Goal: Task Accomplishment & Management: Use online tool/utility

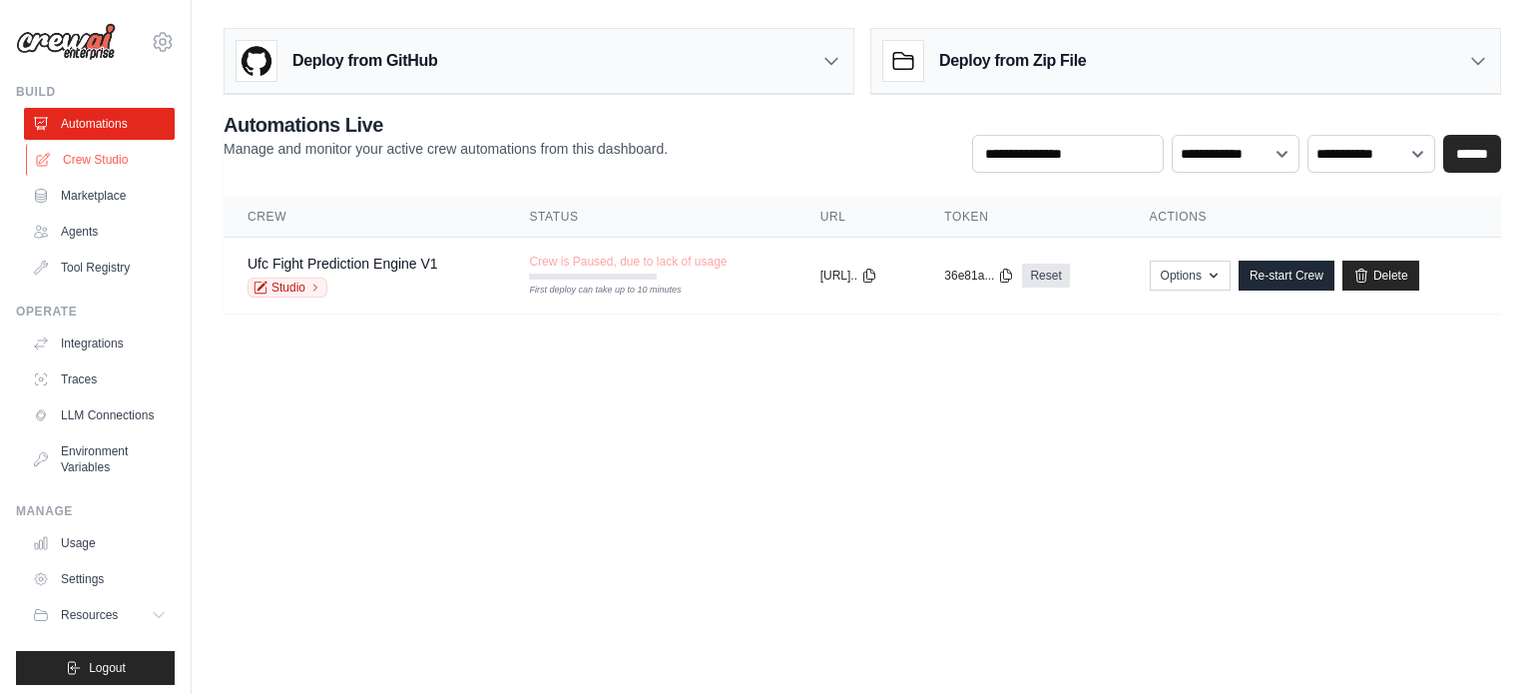
click at [80, 159] on link "Crew Studio" at bounding box center [101, 160] width 151 height 32
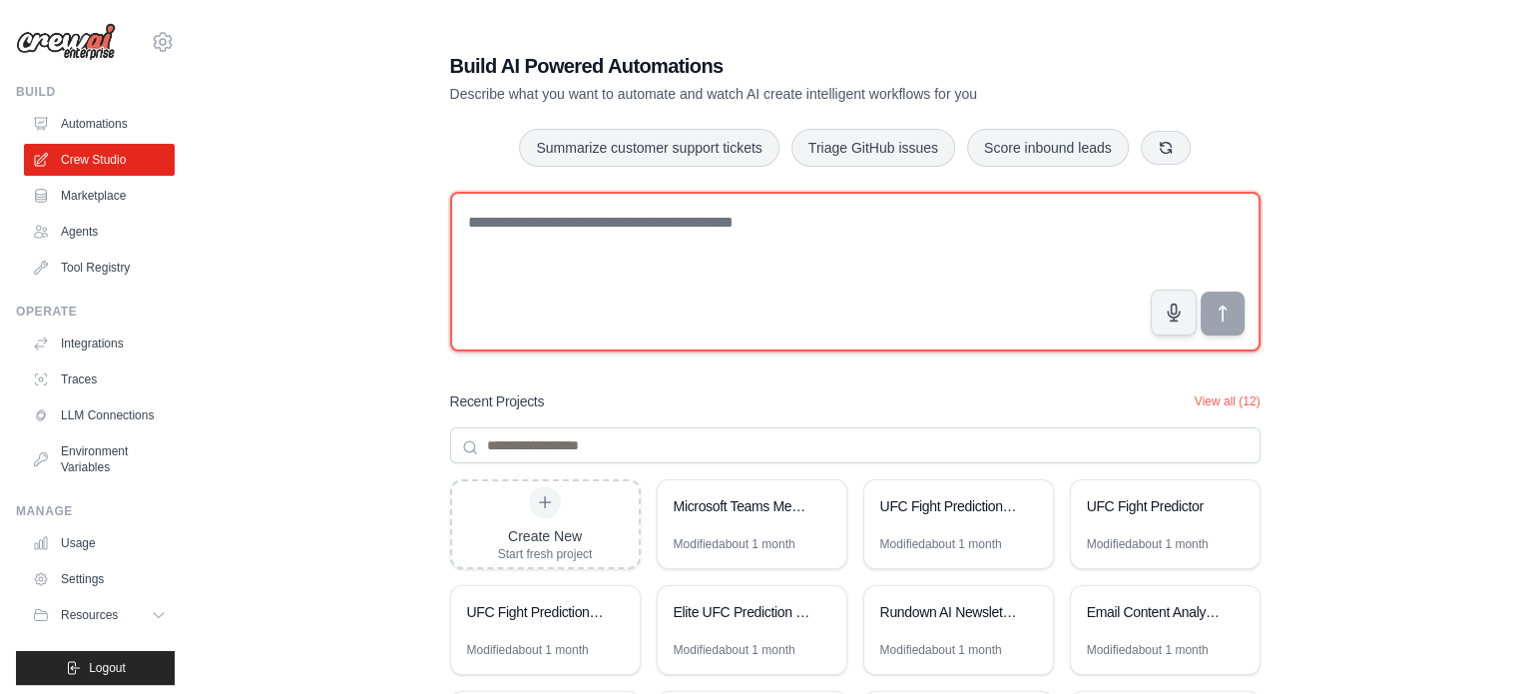
click at [619, 238] on textarea at bounding box center [855, 272] width 810 height 160
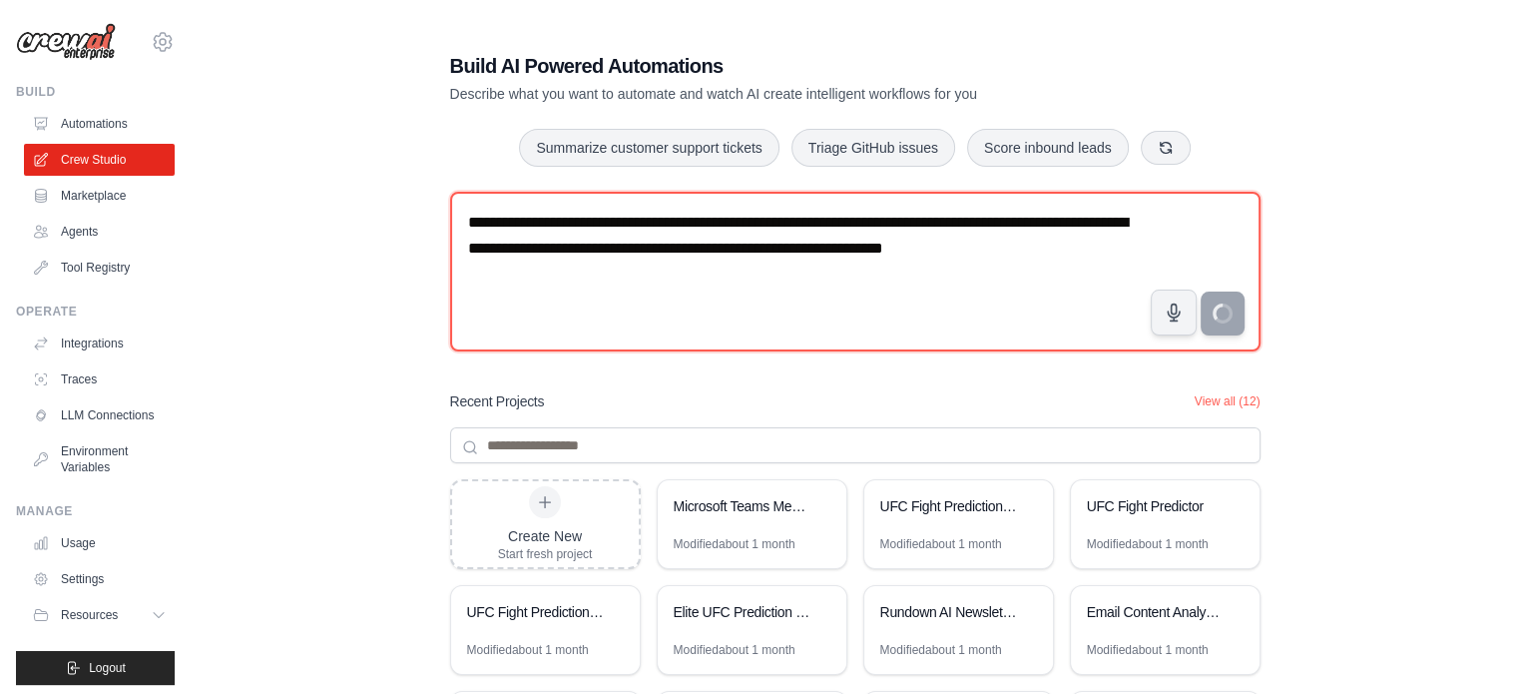
type textarea "**********"
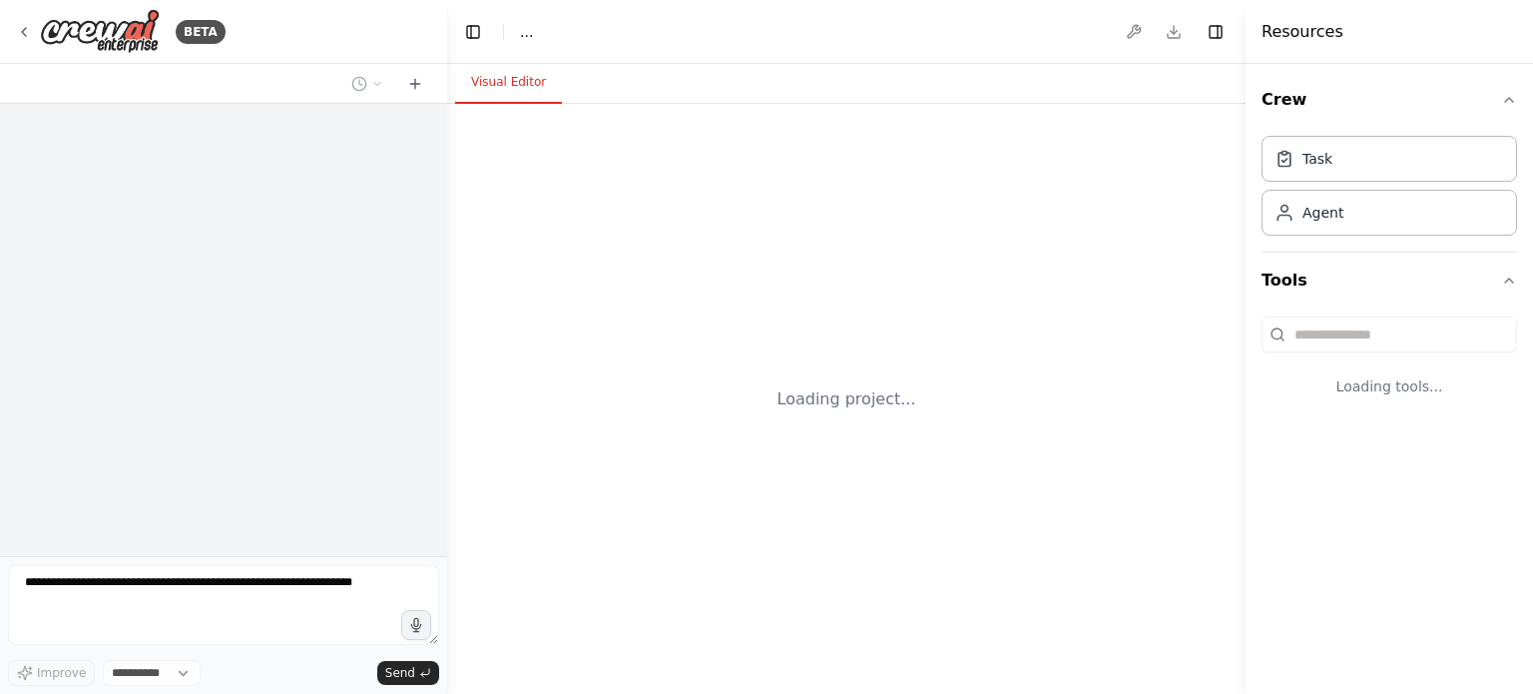
select select "****"
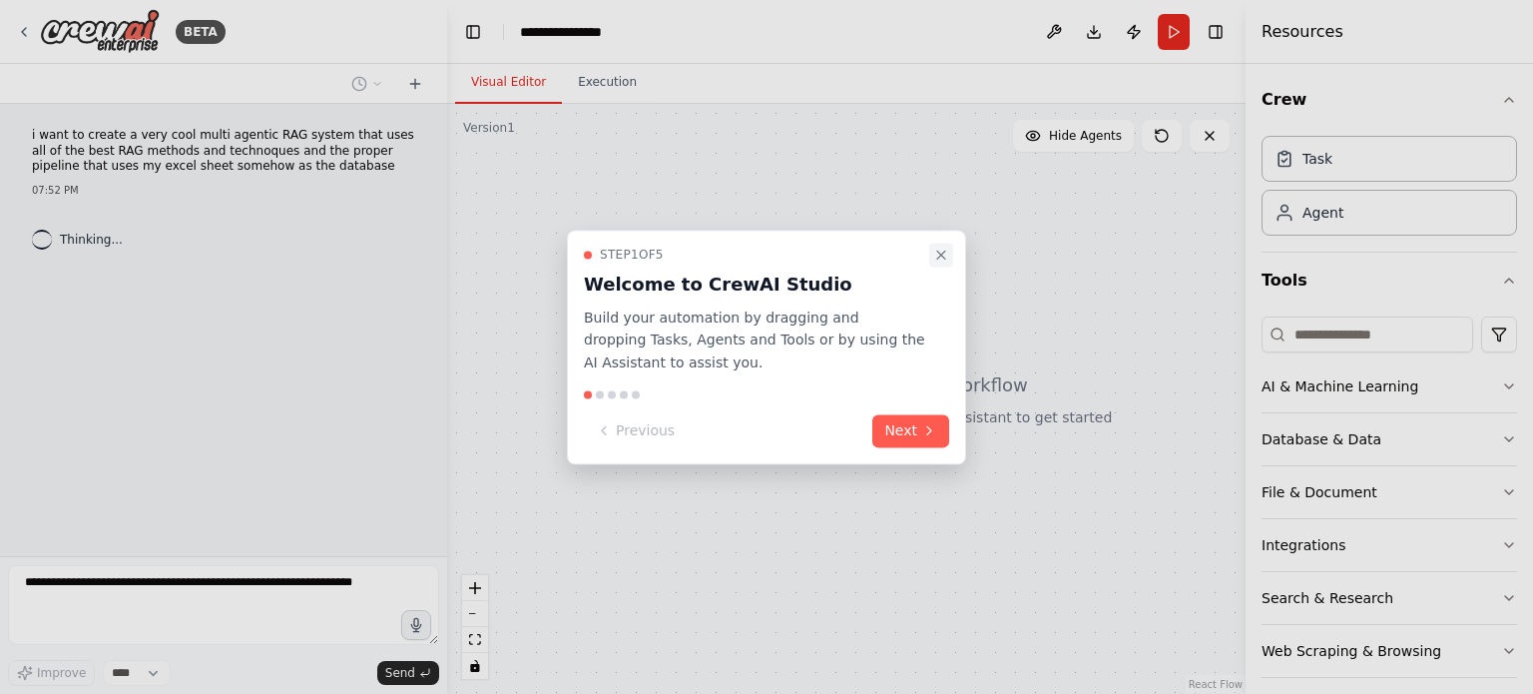
click at [946, 250] on icon "Close walkthrough" at bounding box center [941, 254] width 16 height 16
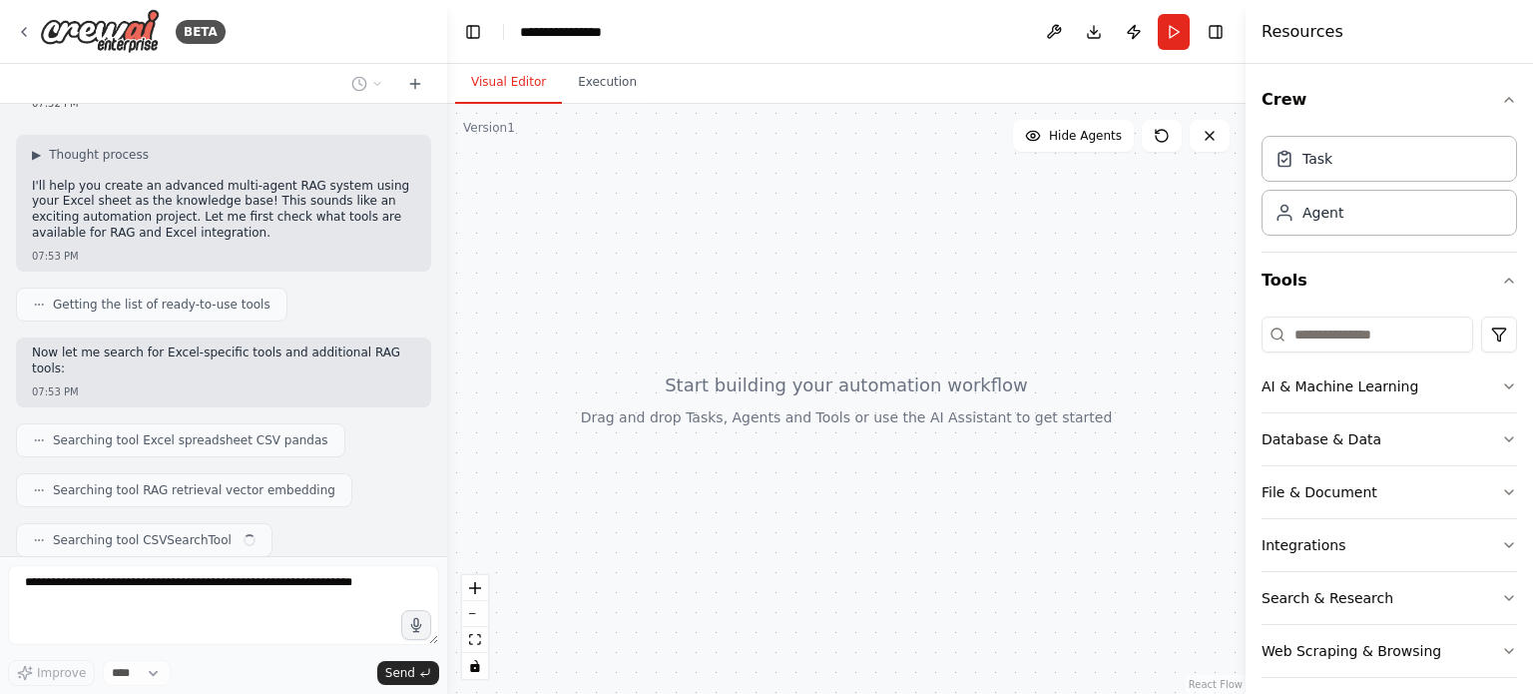
scroll to position [136, 0]
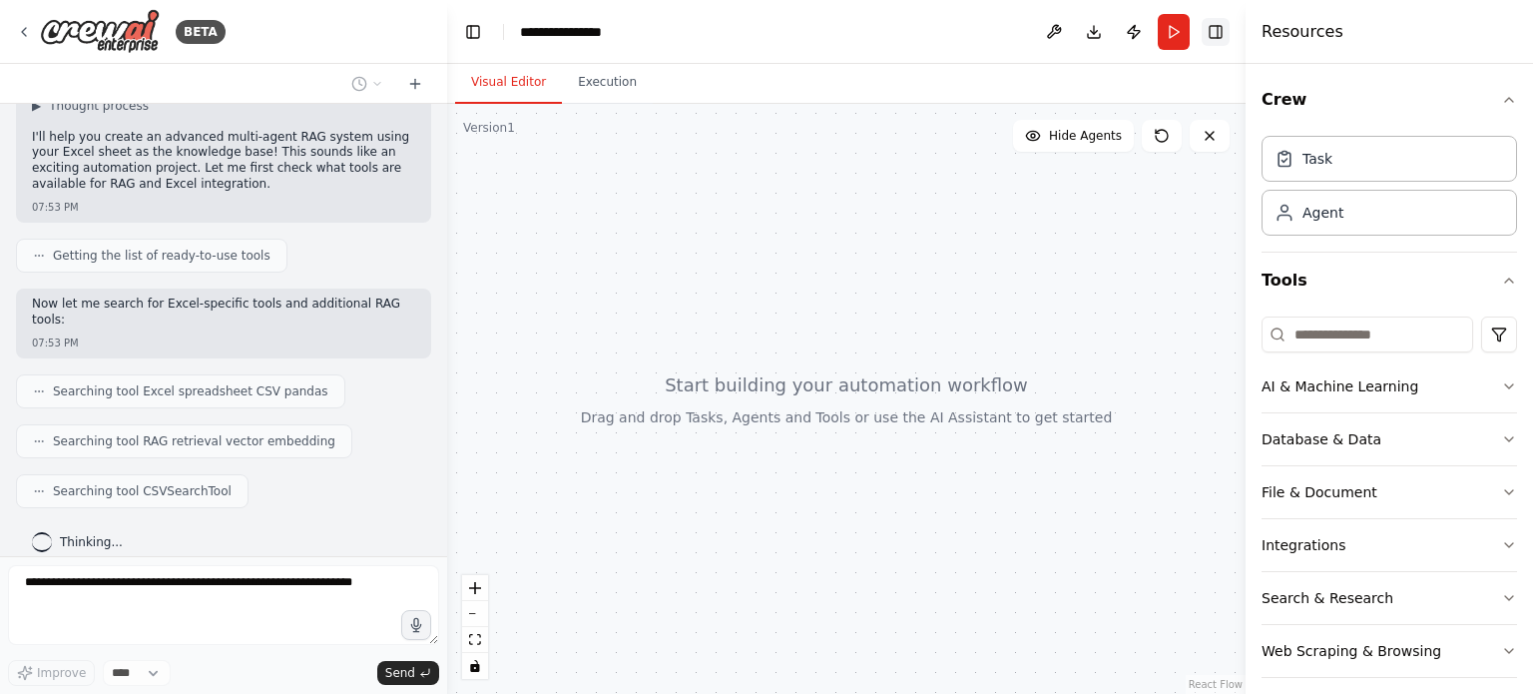
click at [1219, 32] on button "Toggle Right Sidebar" at bounding box center [1215, 32] width 28 height 28
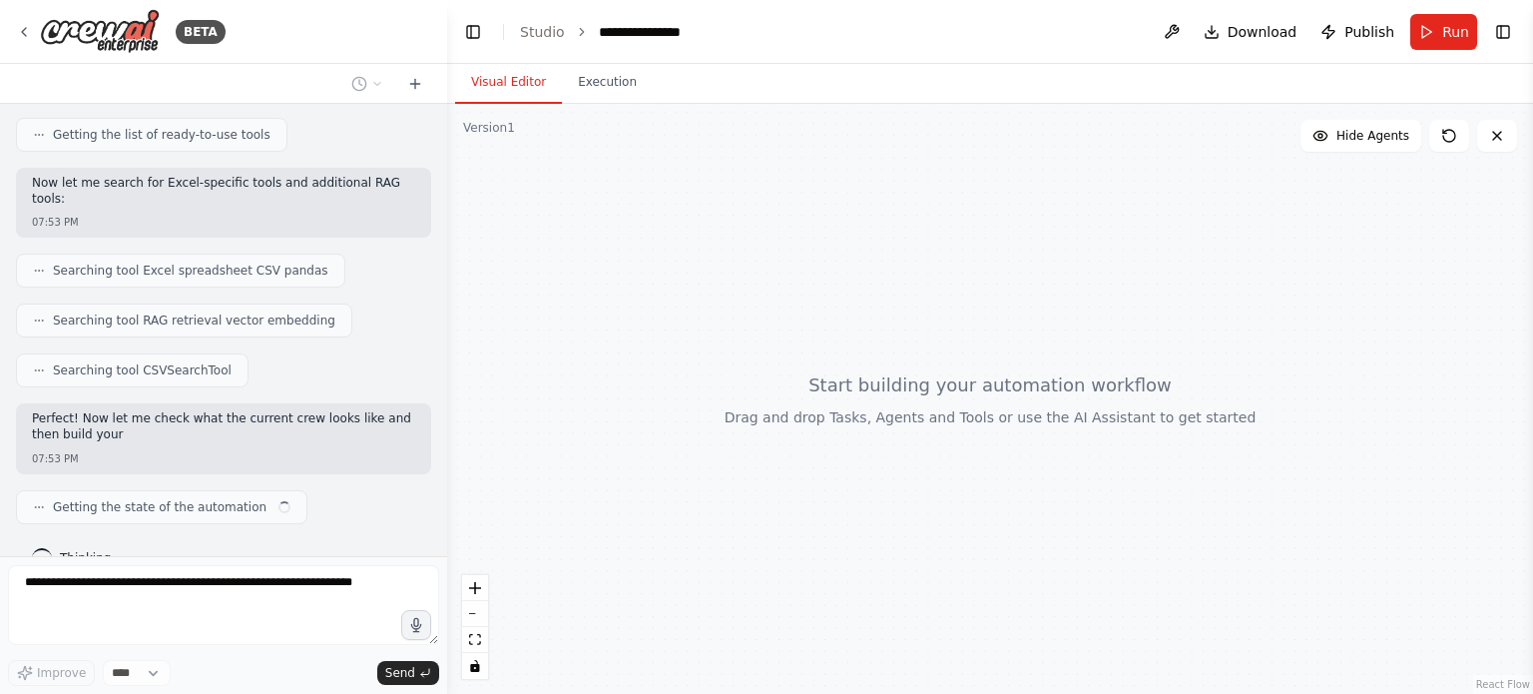
scroll to position [271, 0]
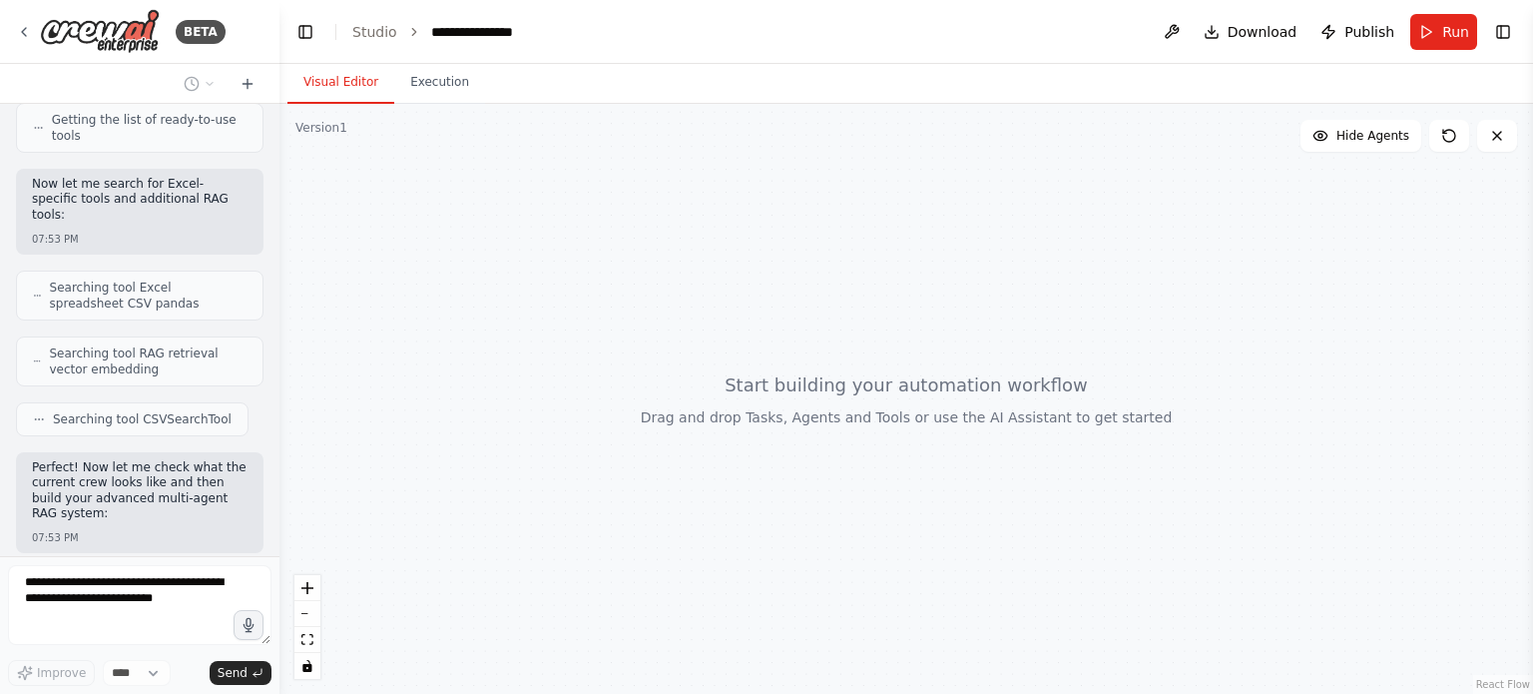
drag, startPoint x: 442, startPoint y: 518, endPoint x: 279, endPoint y: 530, distance: 163.1
click at [279, 530] on div "**********" at bounding box center [766, 347] width 1533 height 694
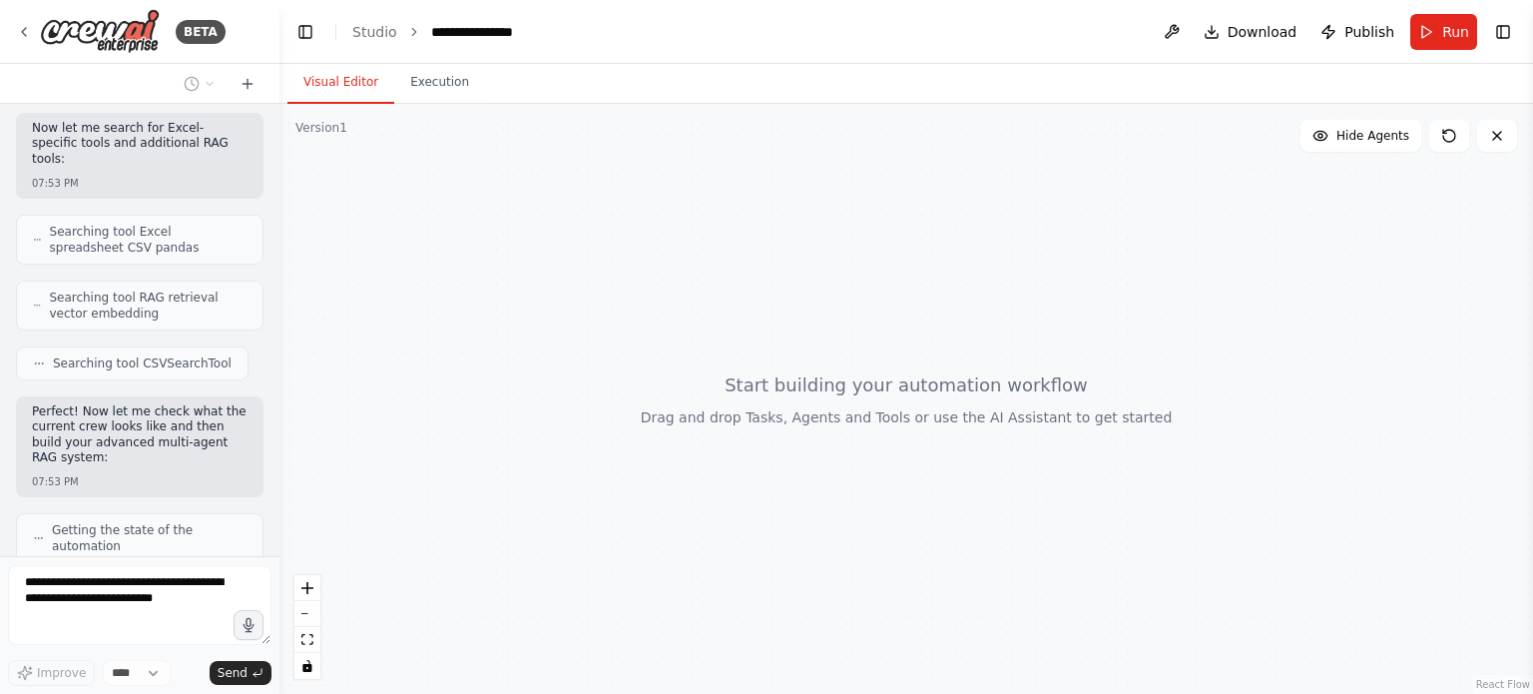
scroll to position [476, 0]
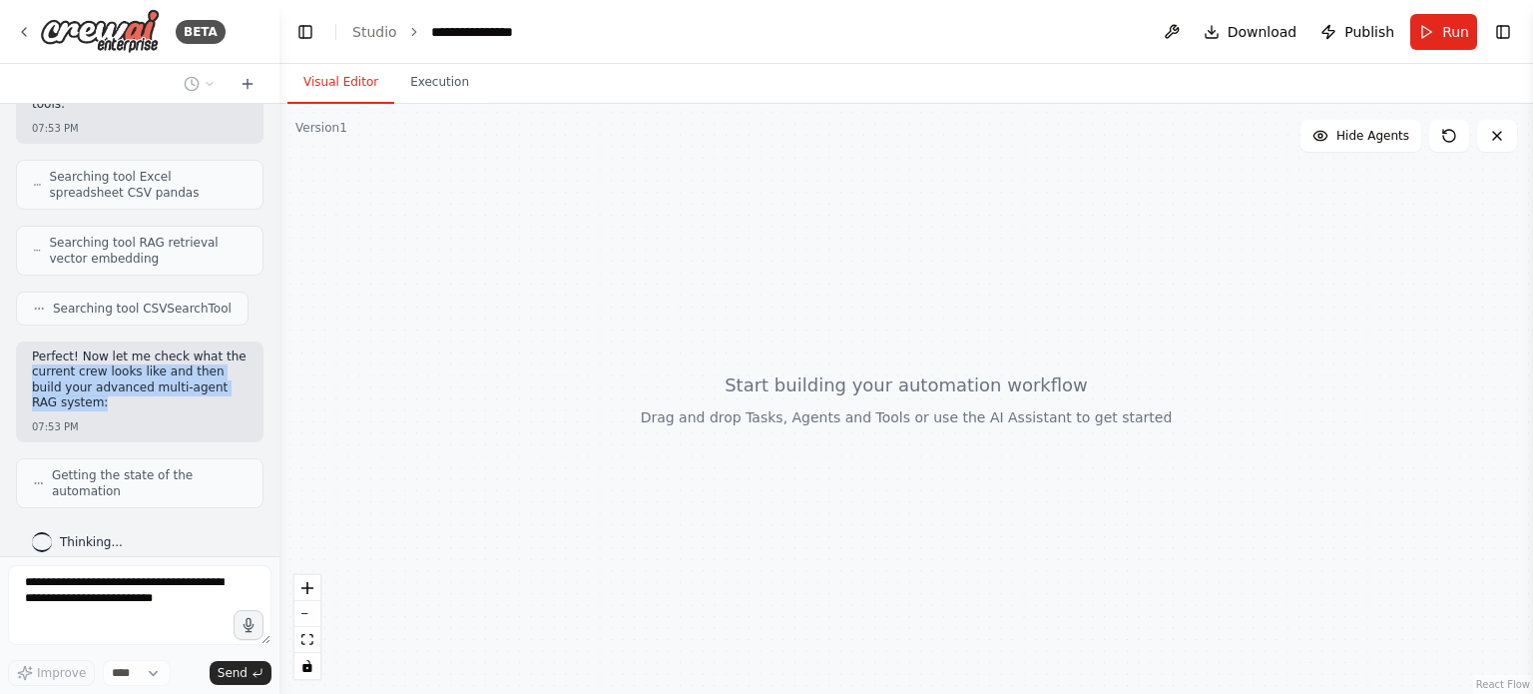
drag, startPoint x: 44, startPoint y: 350, endPoint x: 208, endPoint y: 395, distance: 169.7
click at [208, 395] on div "Perfect! Now let me check what the current crew looks like and then build your …" at bounding box center [139, 391] width 247 height 101
click at [166, 397] on div "Perfect! Now let me check what the current crew looks like and then build your …" at bounding box center [139, 391] width 247 height 101
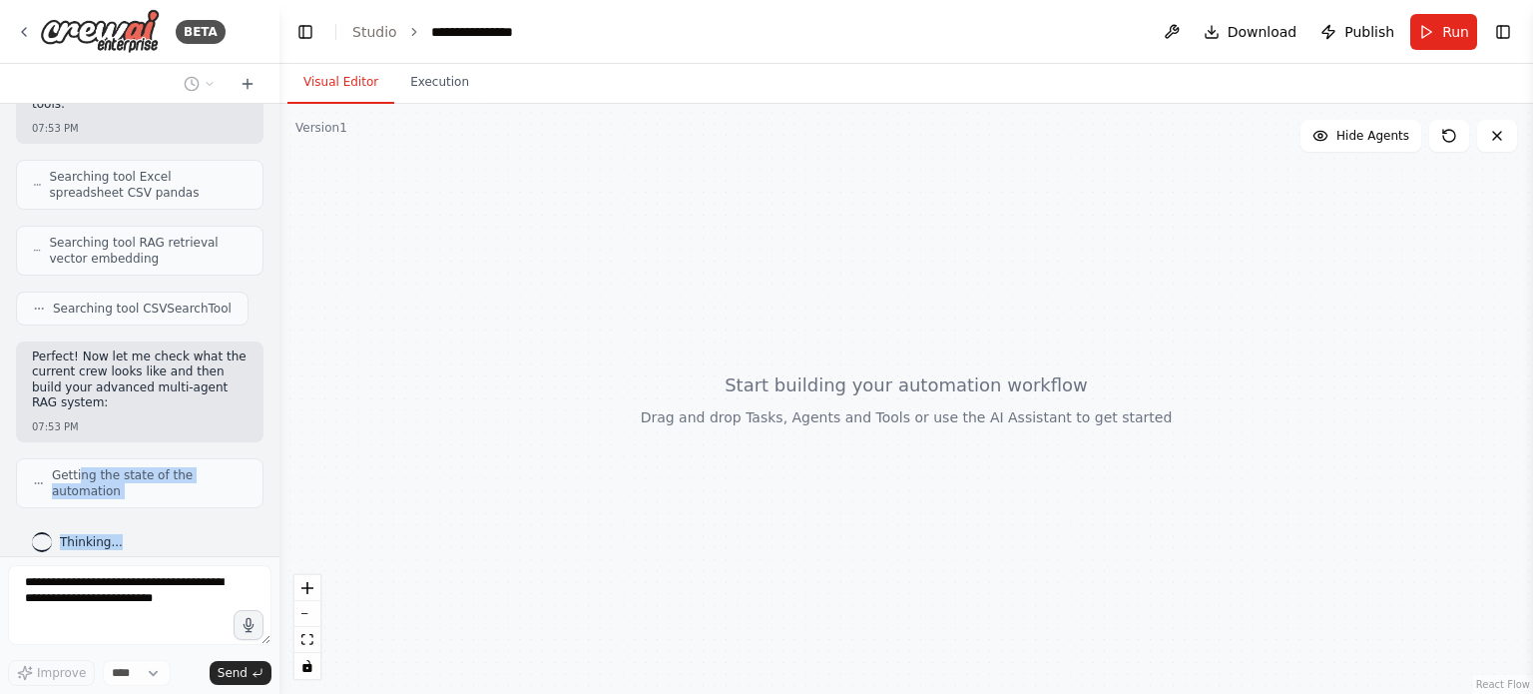
drag, startPoint x: 76, startPoint y: 458, endPoint x: 160, endPoint y: 495, distance: 91.6
click at [160, 495] on div "i want to create a very cool multi agentic RAG system that uses all of the best…" at bounding box center [139, 330] width 279 height 452
click at [159, 484] on div "Getting the state of the automation" at bounding box center [139, 483] width 247 height 50
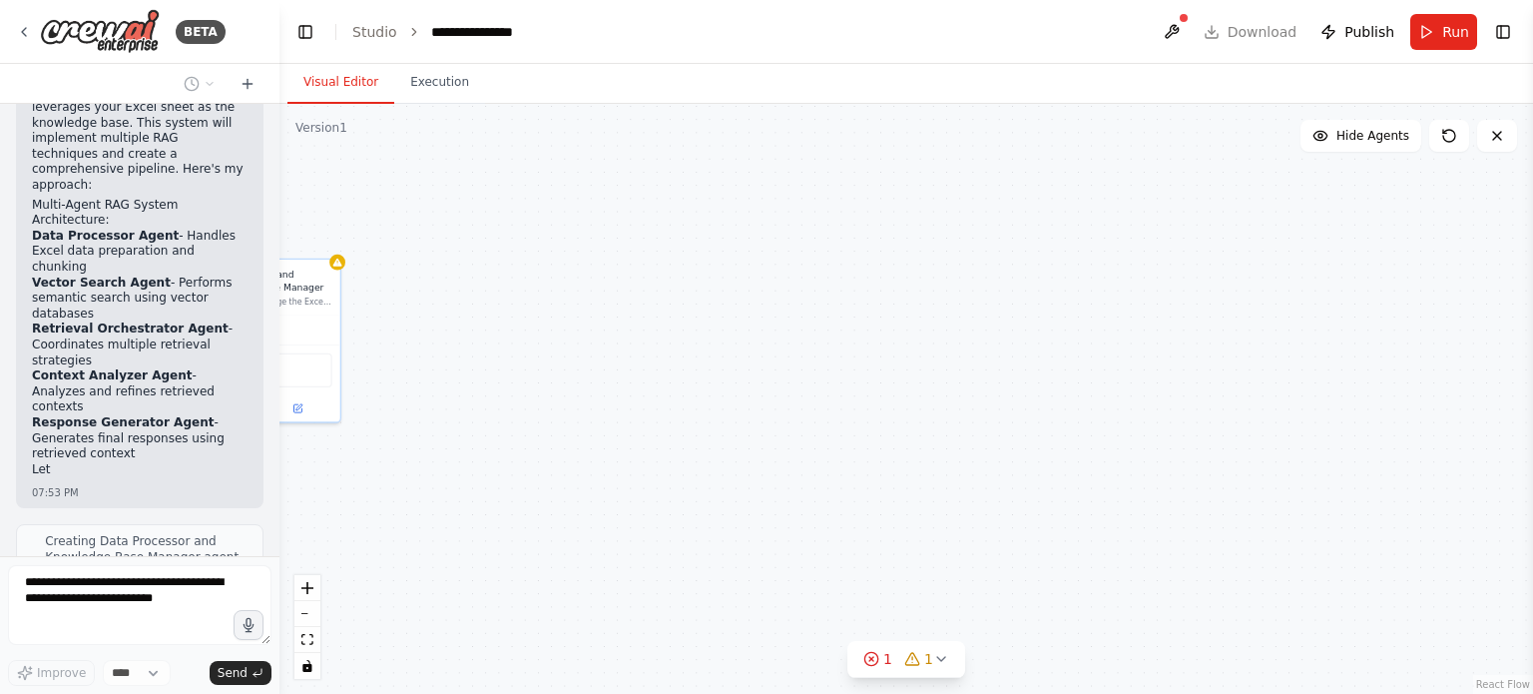
scroll to position [974, 0]
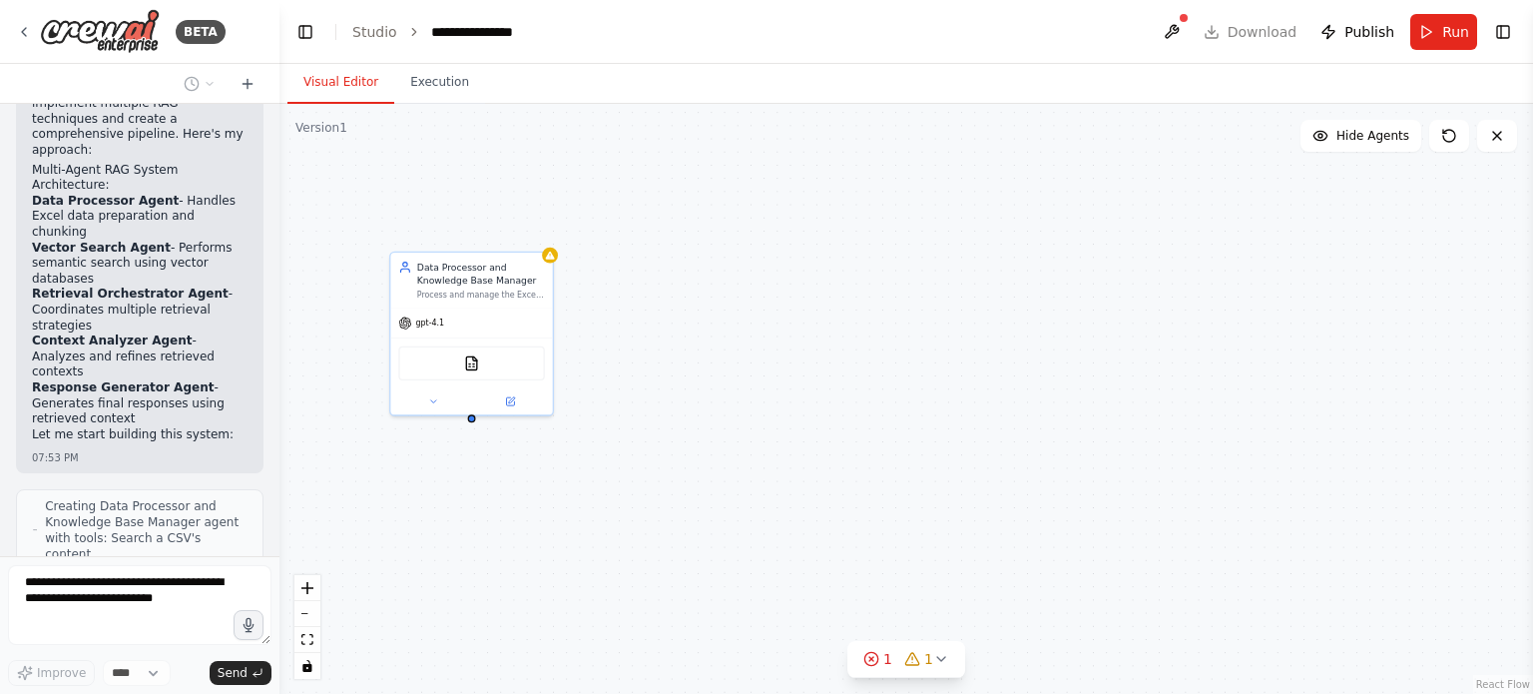
drag, startPoint x: 525, startPoint y: 452, endPoint x: 737, endPoint y: 444, distance: 212.7
click at [737, 444] on div "Data Processor and Knowledge Base Manager Process and manage the Excel spreadsh…" at bounding box center [905, 399] width 1253 height 590
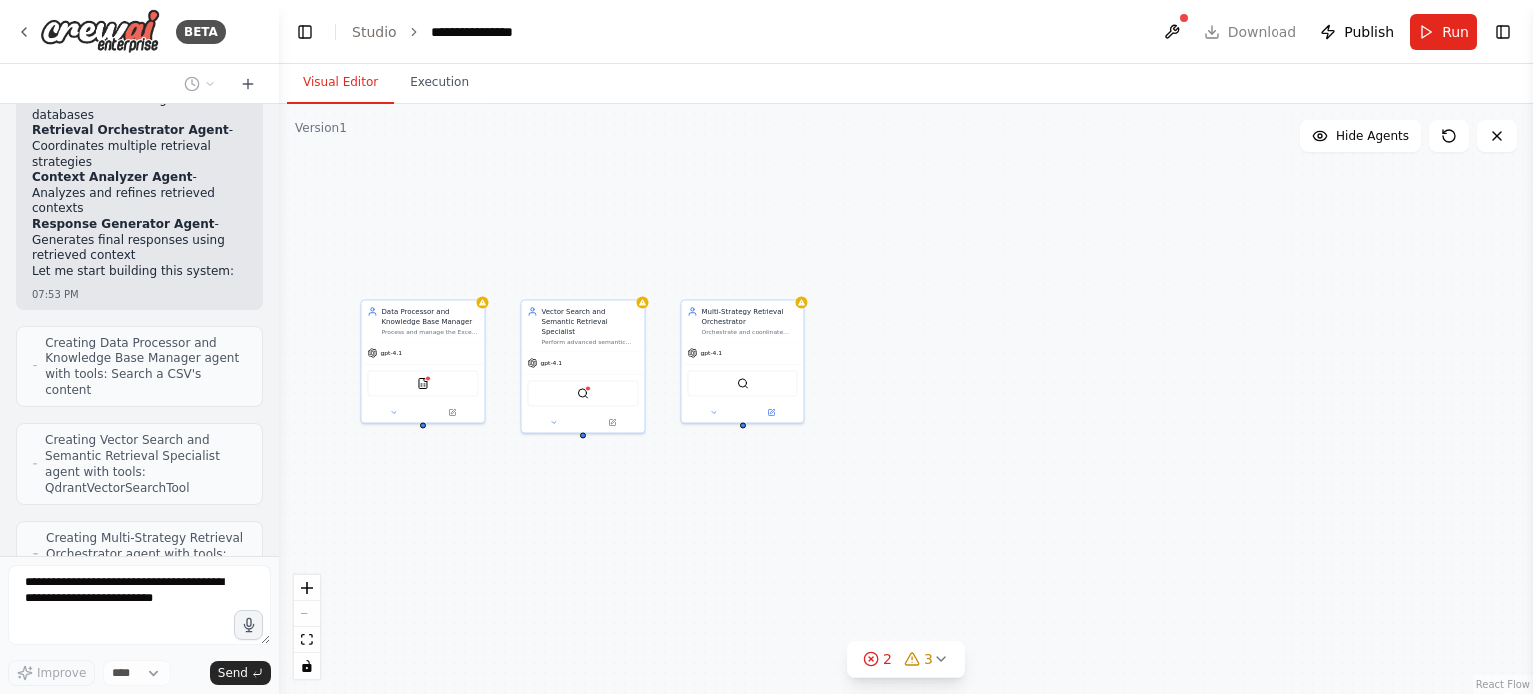
scroll to position [1202, 0]
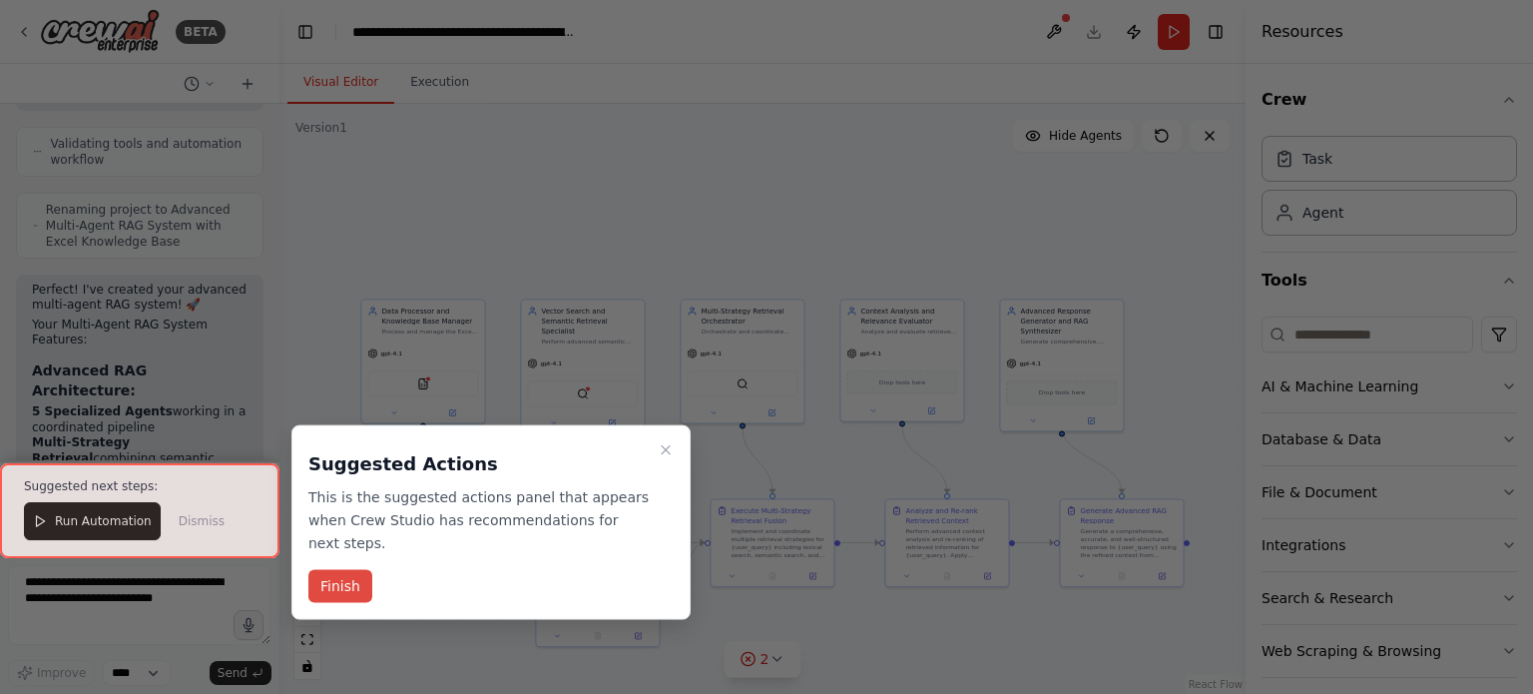
click at [343, 570] on button "Finish" at bounding box center [340, 586] width 64 height 33
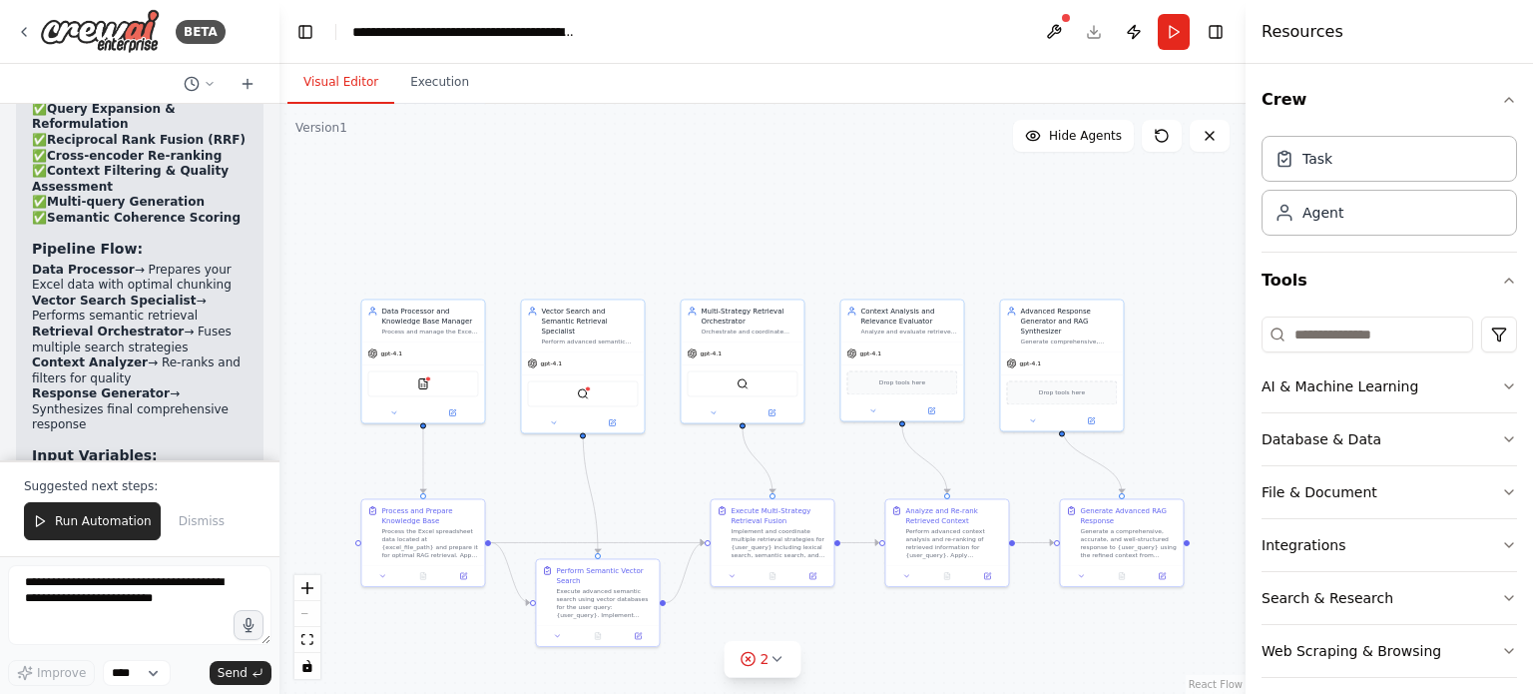
drag, startPoint x: 114, startPoint y: 361, endPoint x: 182, endPoint y: 358, distance: 67.9
click at [183, 501] on li "{user_query} - The question/query to answer" at bounding box center [140, 517] width 216 height 32
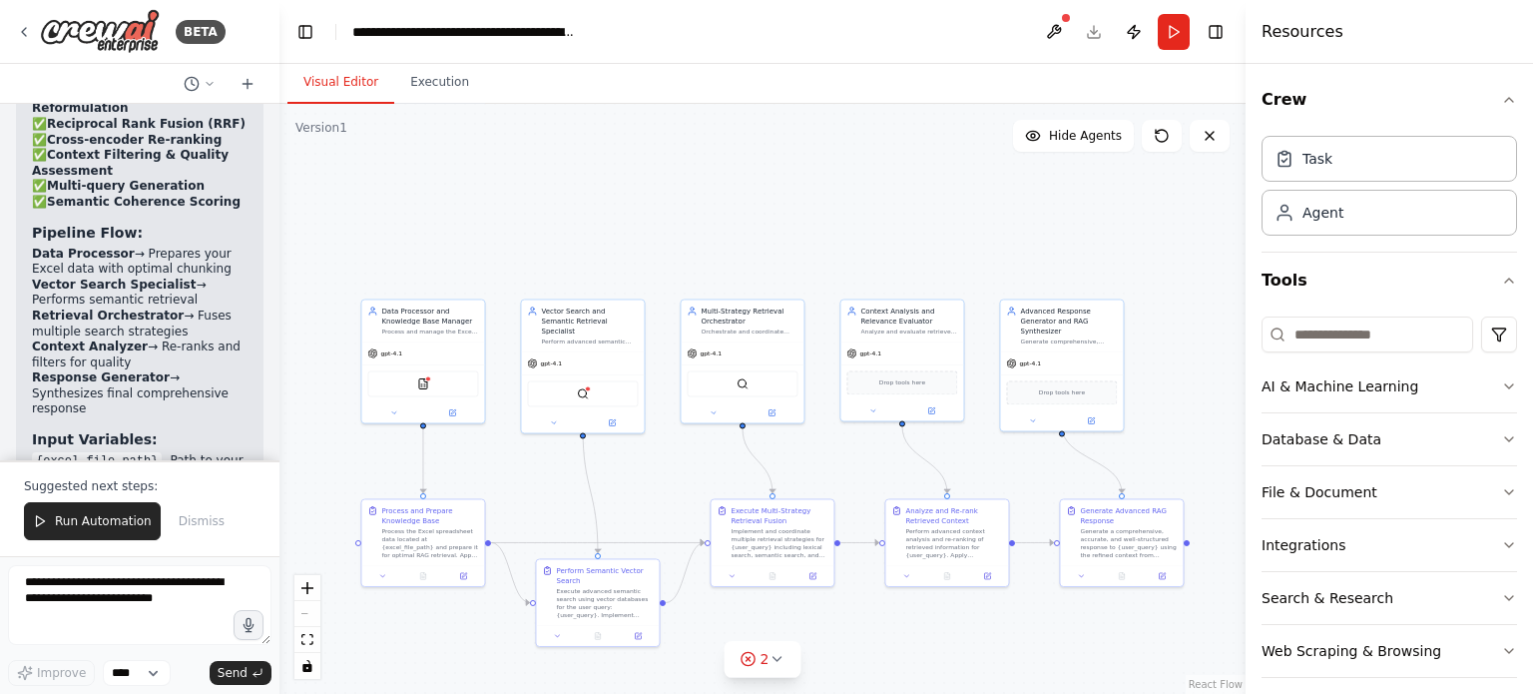
click at [60, 530] on strong "Setup Notes:" at bounding box center [83, 538] width 103 height 16
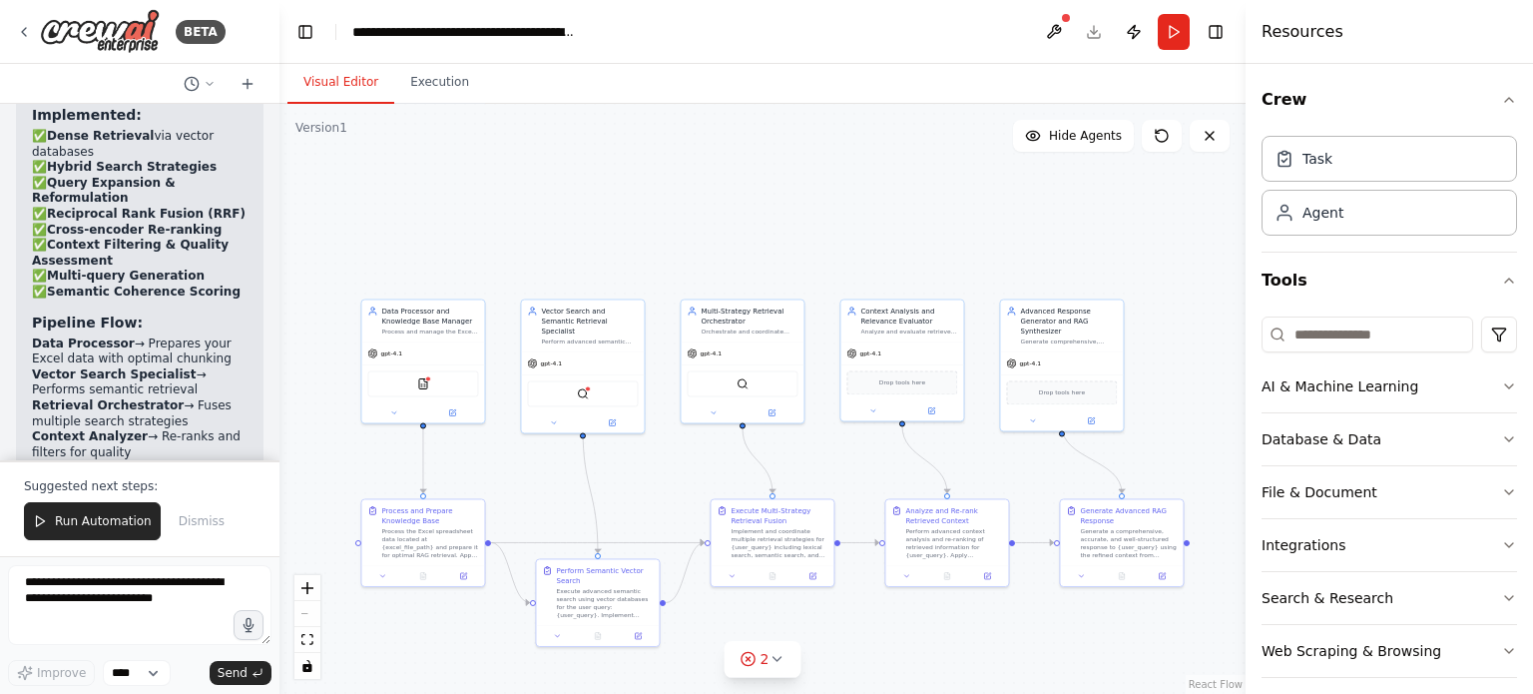
scroll to position [2969, 0]
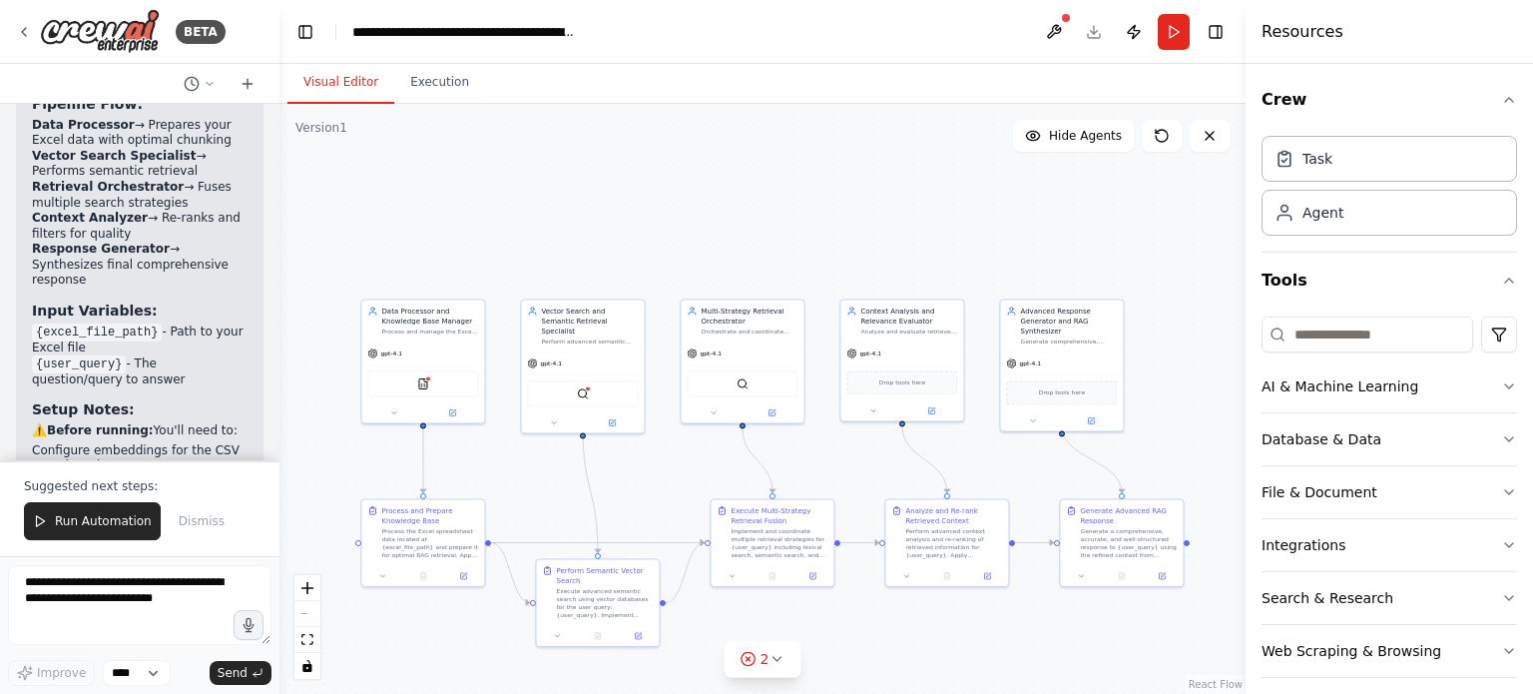
drag, startPoint x: 102, startPoint y: 452, endPoint x: 9, endPoint y: 349, distance: 138.5
click at [9, 349] on div "i want to create a very cool multi agentic RAG system that uses all of the best…" at bounding box center [139, 282] width 279 height 356
click at [166, 521] on p "The system is ready to process your Excel data and answer complex queries using…" at bounding box center [140, 552] width 216 height 62
click at [139, 521] on p "The system is ready to process your Excel data and answer complex queries using…" at bounding box center [140, 552] width 216 height 62
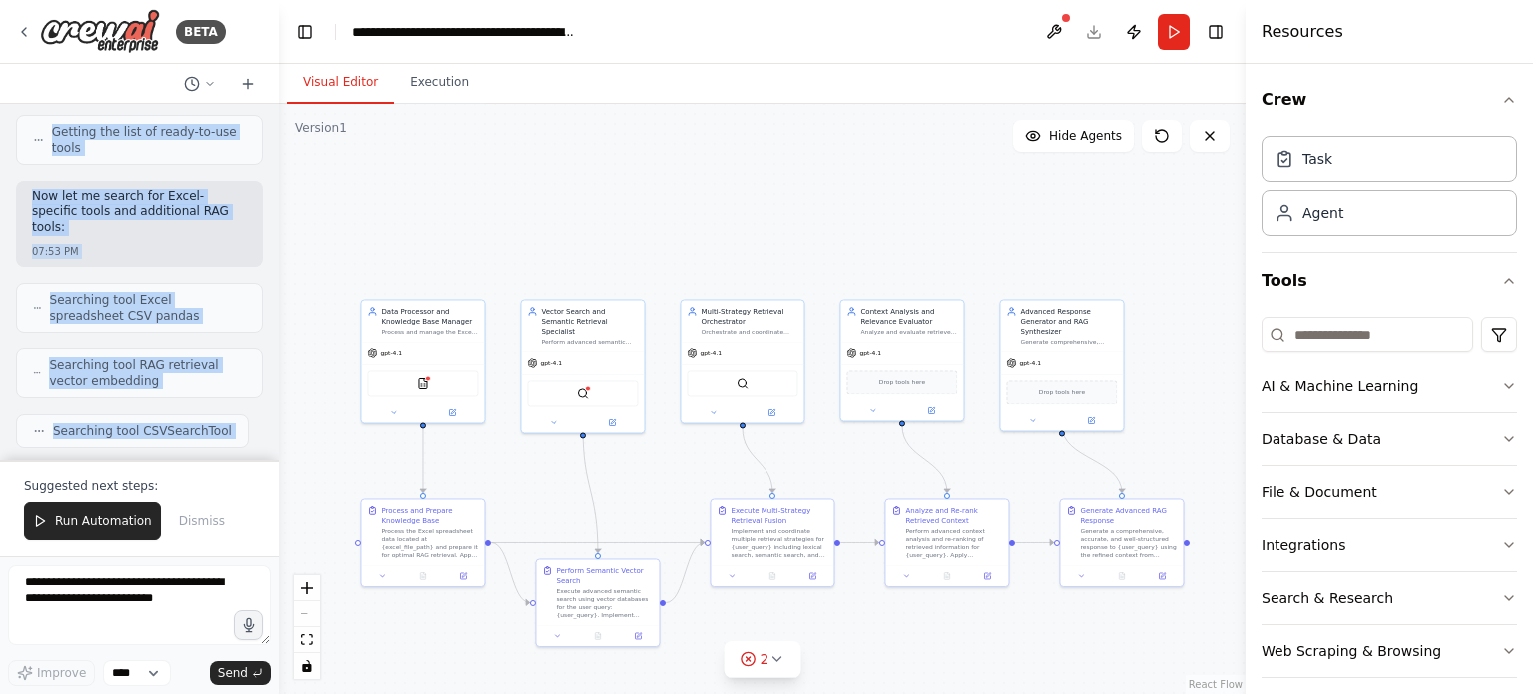
scroll to position [0, 0]
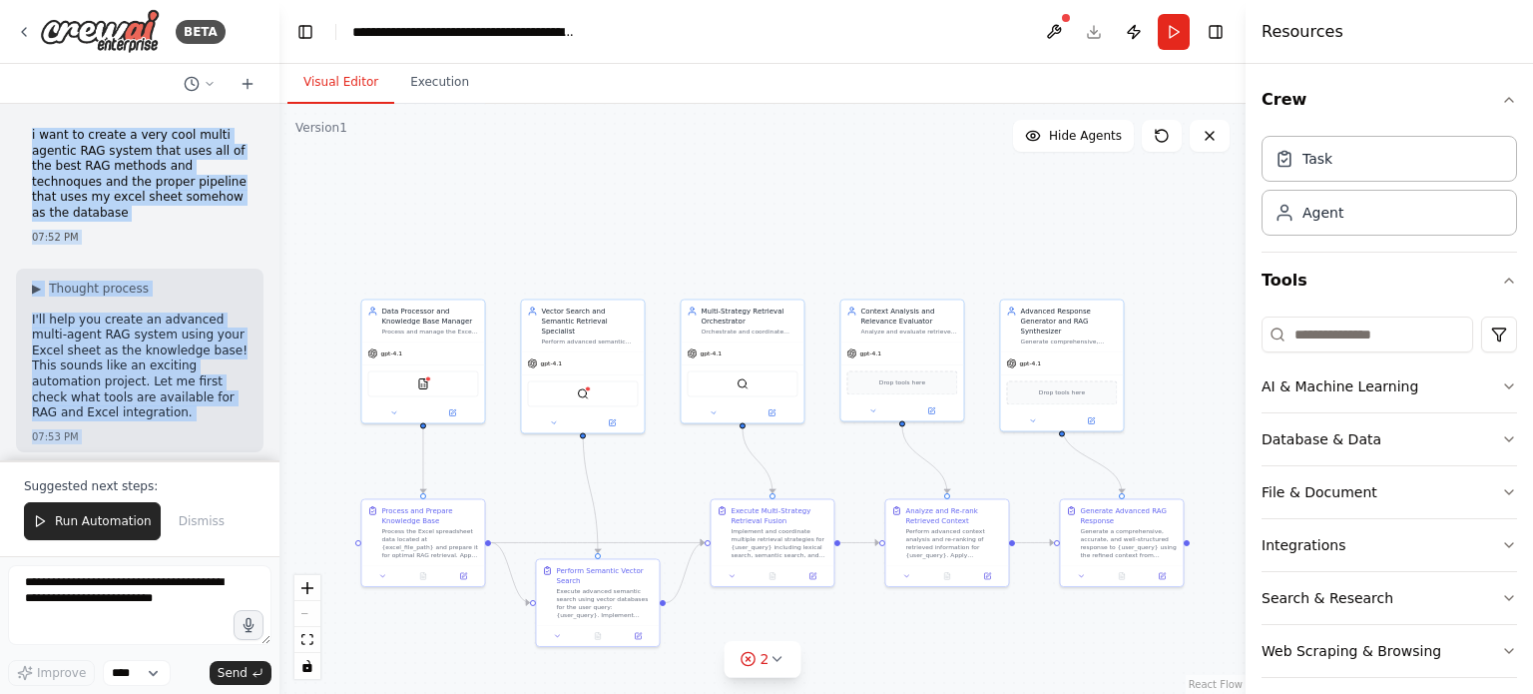
drag, startPoint x: 82, startPoint y: 378, endPoint x: 19, endPoint y: 132, distance: 254.4
click at [19, 132] on div "i want to create a very cool multi agentic RAG system that uses all of the best…" at bounding box center [139, 282] width 279 height 356
copy div "i want to create a very cool multi agentic RAG system that uses all of the best…"
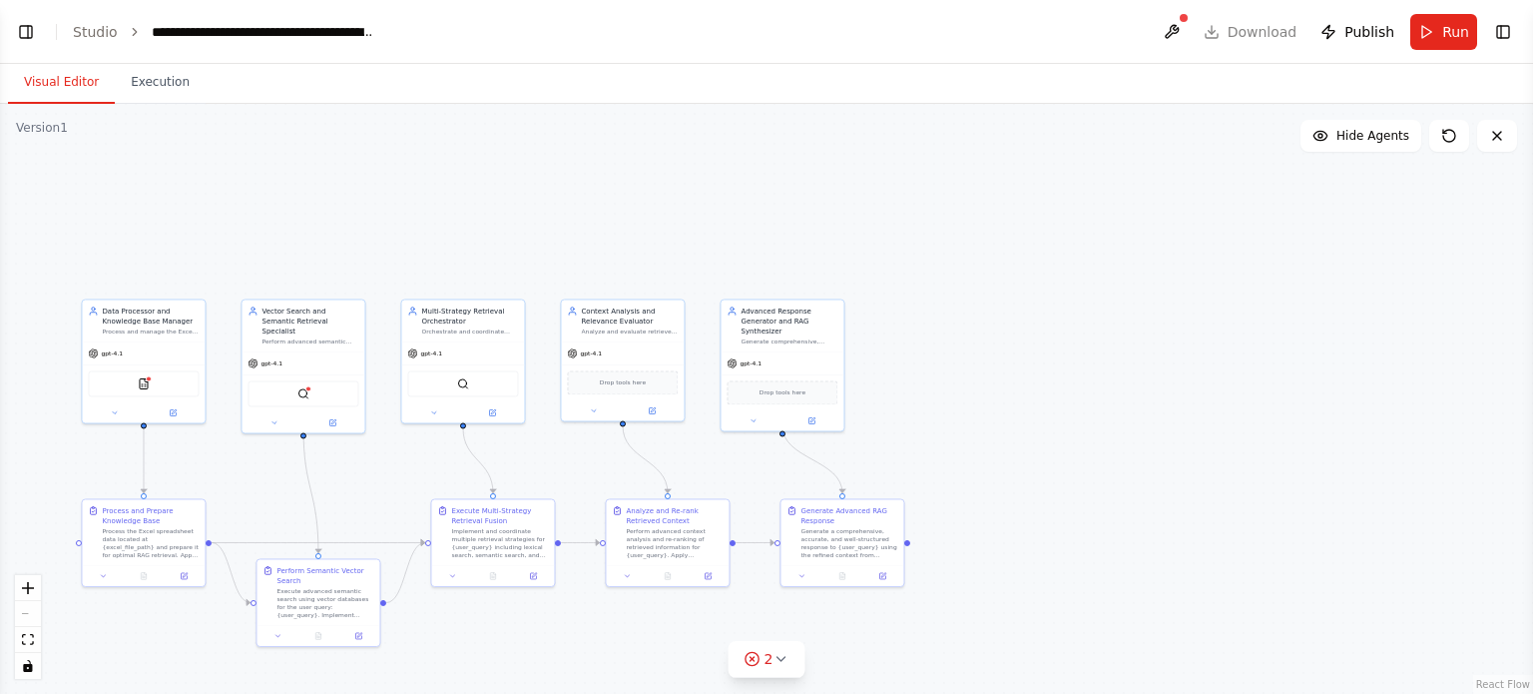
scroll to position [3230, 0]
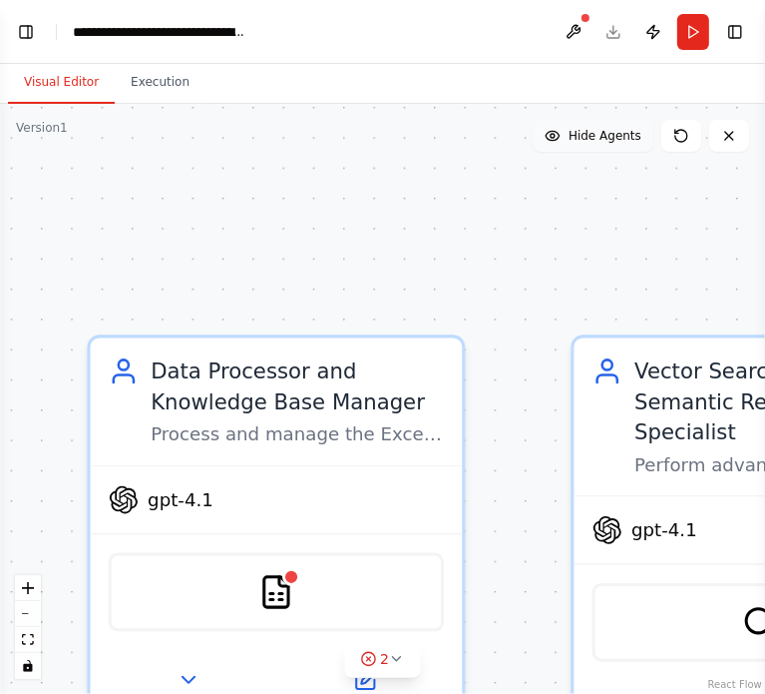
drag, startPoint x: 141, startPoint y: 259, endPoint x: 584, endPoint y: 134, distance: 460.6
click at [584, 134] on div "Version 1 Show Tools Hide Agents .deletable-edge-delete-btn { width: 20px; heig…" at bounding box center [382, 399] width 765 height 590
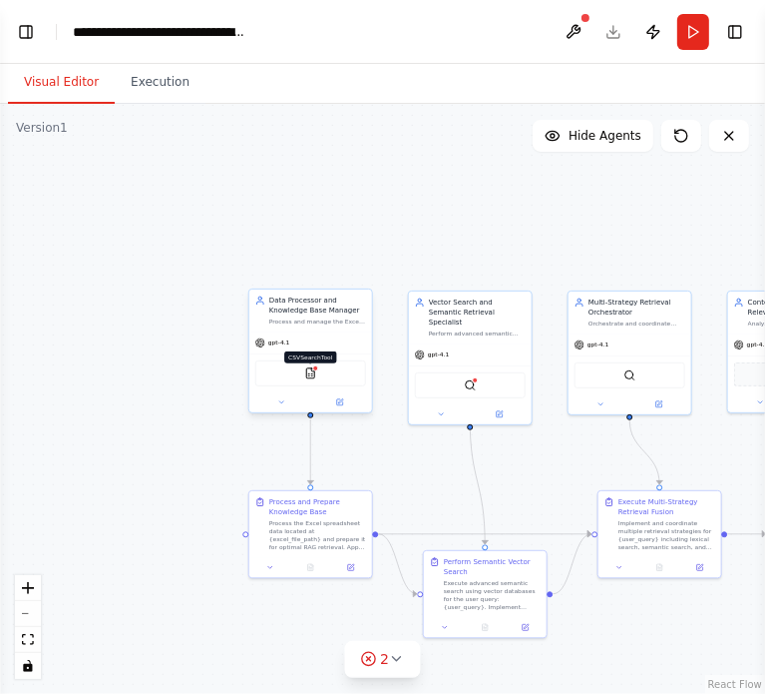
click at [305, 370] on img at bounding box center [310, 373] width 12 height 12
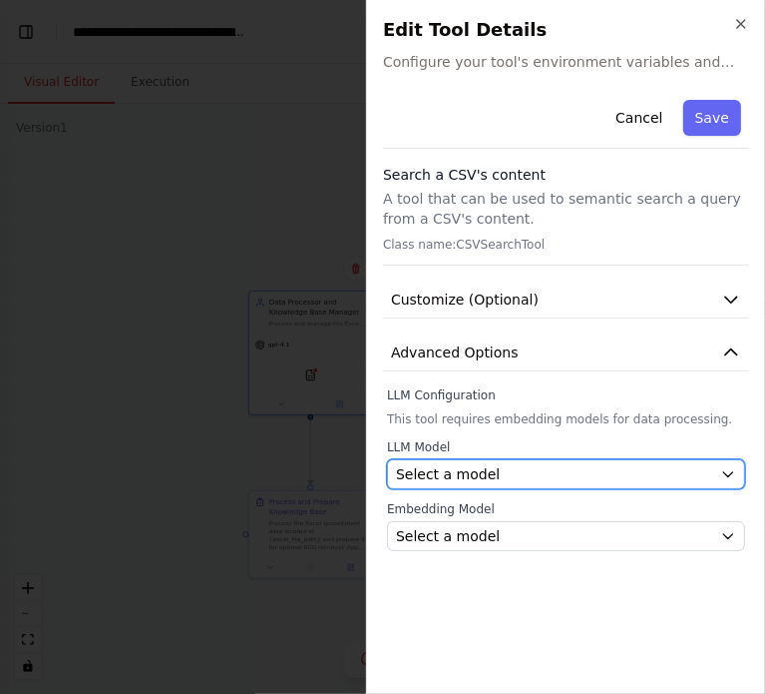
click at [547, 480] on div "Select a model" at bounding box center [554, 474] width 316 height 20
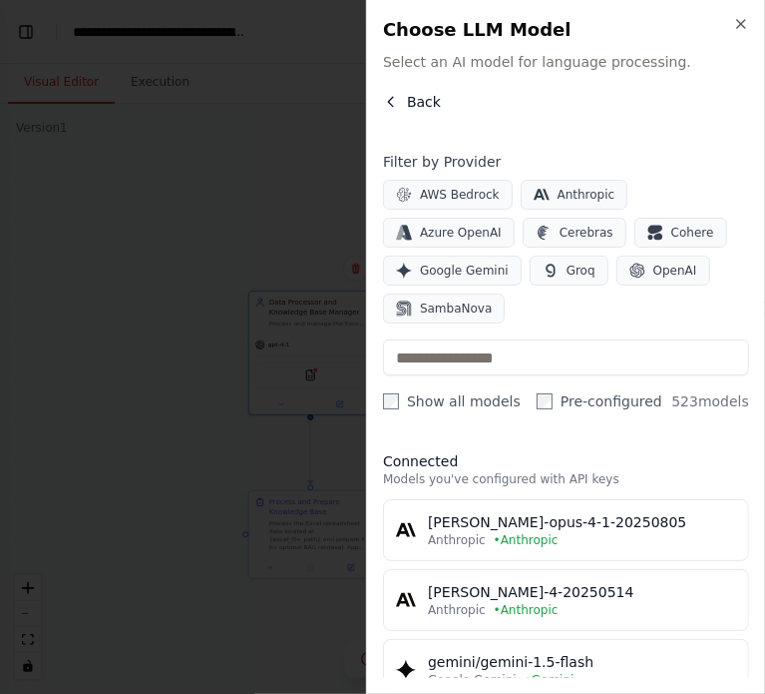
click at [417, 99] on span "Back" at bounding box center [424, 102] width 34 height 20
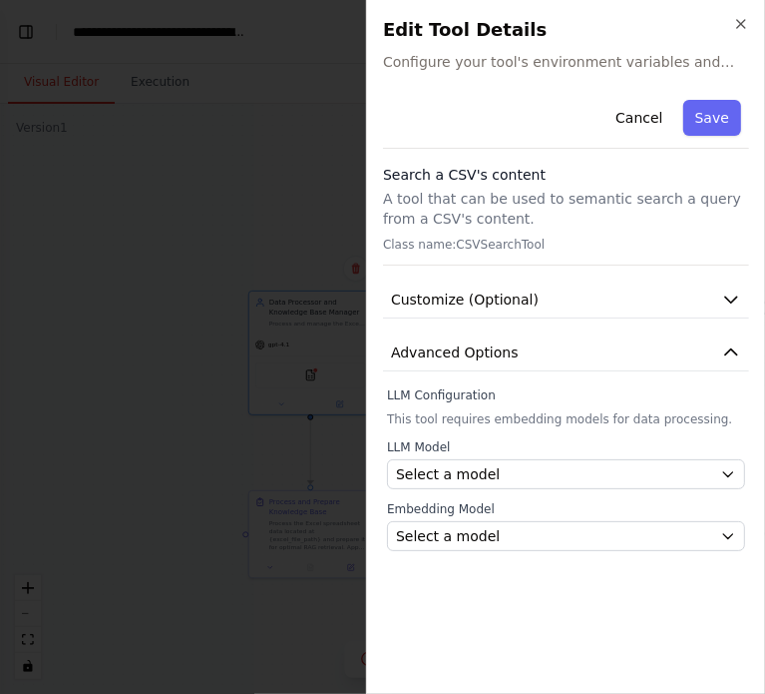
click at [455, 166] on h3 "Search a CSV's content" at bounding box center [566, 175] width 366 height 20
click at [412, 230] on div "Search a CSV's content A tool that can be used to semantic search a query from …" at bounding box center [566, 215] width 366 height 101
drag, startPoint x: 564, startPoint y: 236, endPoint x: 459, endPoint y: 206, distance: 109.0
click at [564, 235] on div "Search a CSV's content A tool that can be used to semantic search a query from …" at bounding box center [566, 215] width 366 height 101
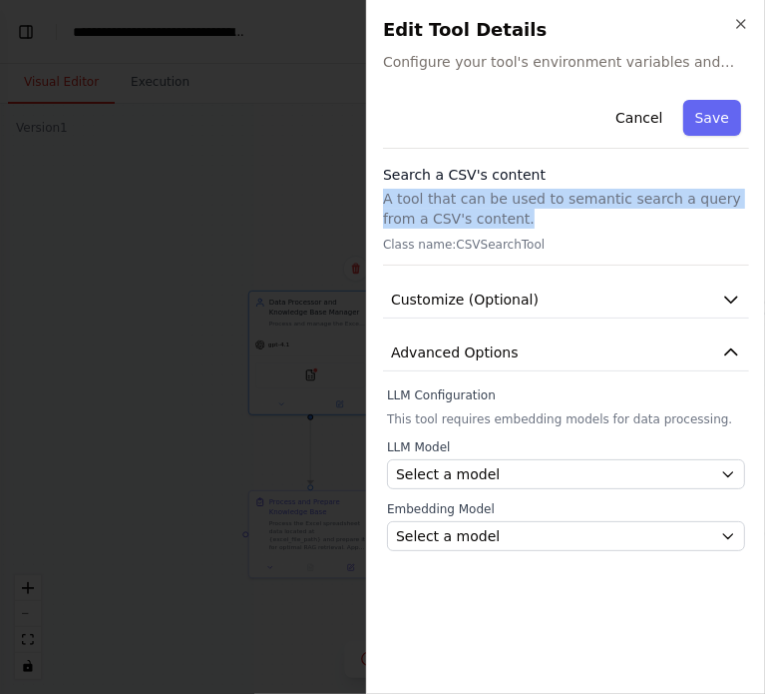
drag, startPoint x: 423, startPoint y: 203, endPoint x: 751, endPoint y: 223, distance: 328.9
click at [751, 223] on div "Close Edit Tool Details Configure your tool's environment variables and actions…" at bounding box center [565, 347] width 399 height 694
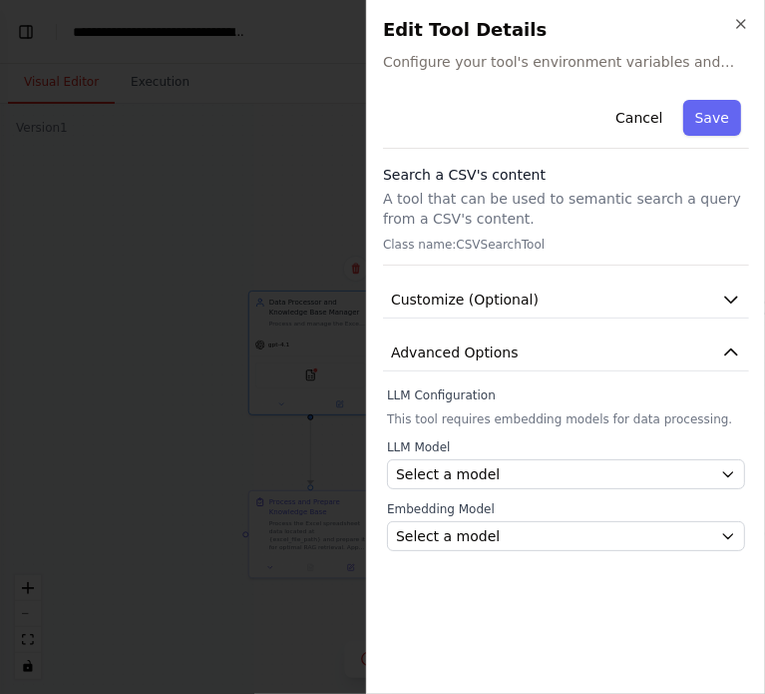
click at [627, 229] on div "Search a CSV's content A tool that can be used to semantic search a query from …" at bounding box center [566, 215] width 366 height 101
drag, startPoint x: 386, startPoint y: 212, endPoint x: 519, endPoint y: 211, distance: 132.7
click at [519, 211] on div "Close Edit Tool Details Configure your tool's environment variables and actions…" at bounding box center [565, 347] width 399 height 694
click at [579, 183] on h3 "Search a CSV's content" at bounding box center [566, 175] width 366 height 20
click at [531, 358] on button "Advanced Options" at bounding box center [566, 352] width 366 height 37
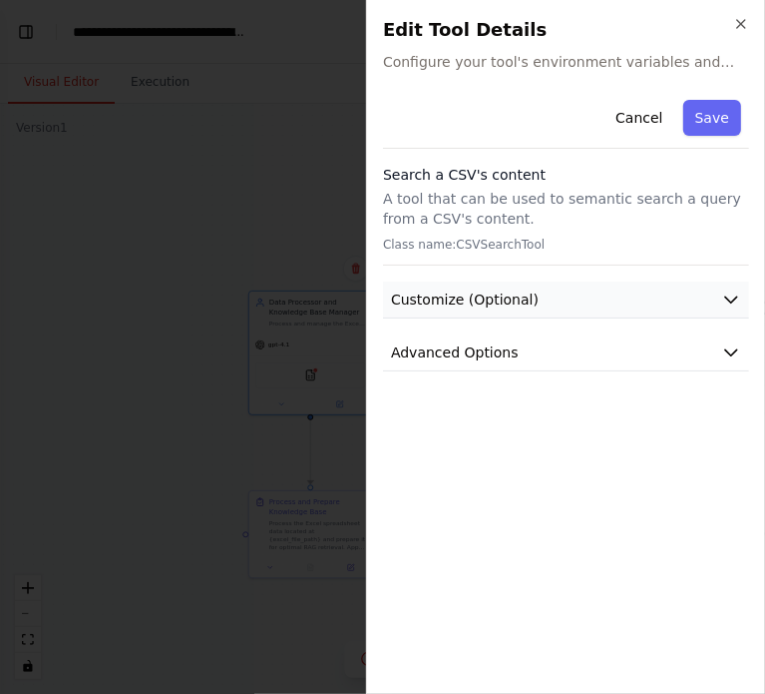
click at [505, 300] on span "Customize (Optional)" at bounding box center [465, 299] width 148 height 20
click at [504, 219] on p "A tool that can be used to semantic search a query from a CSV's content." at bounding box center [566, 209] width 366 height 40
click at [438, 231] on div "Search a CSV's content A tool that can be used to semantic search a query from …" at bounding box center [566, 215] width 366 height 101
click at [746, 16] on icon "button" at bounding box center [741, 24] width 16 height 16
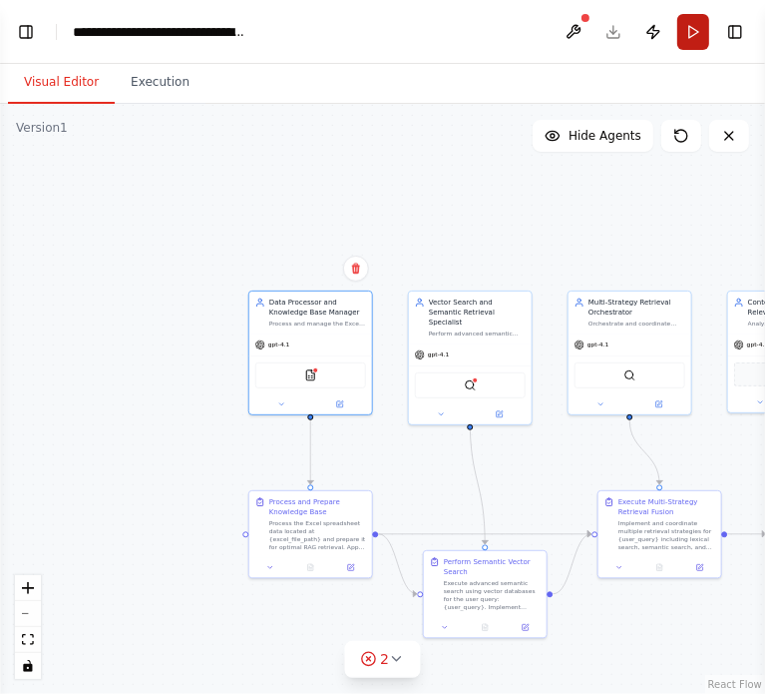
click at [691, 35] on button "Run" at bounding box center [694, 32] width 32 height 36
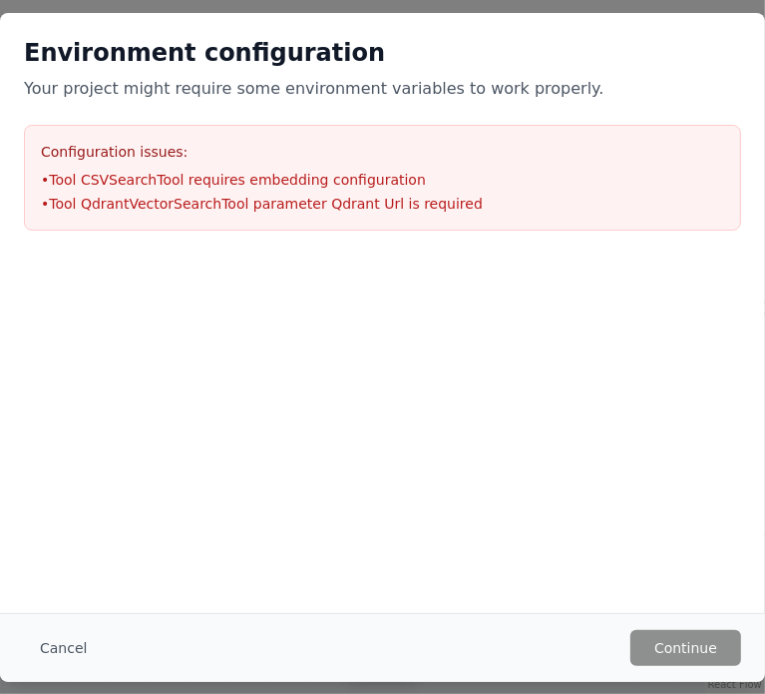
click at [320, 159] on h3 "Configuration issues:" at bounding box center [383, 152] width 684 height 20
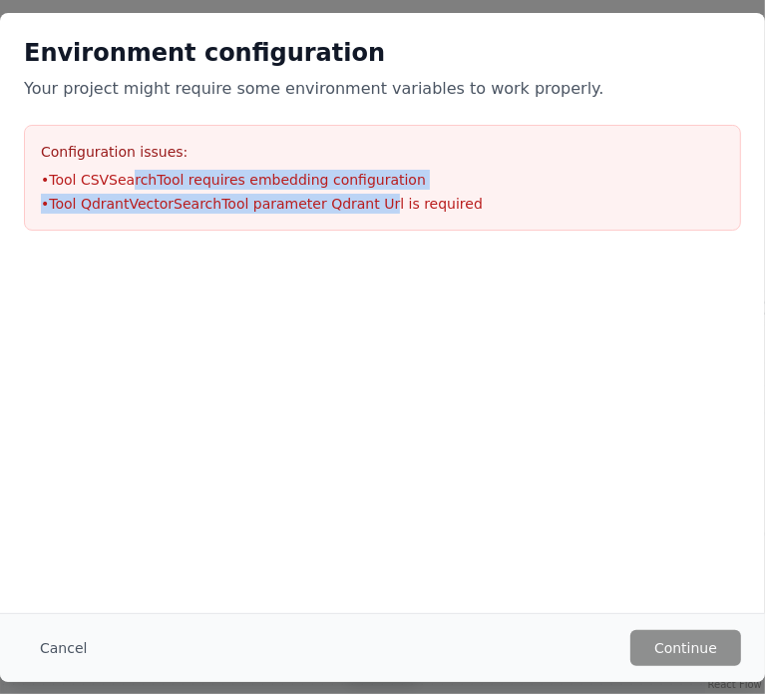
drag, startPoint x: 131, startPoint y: 179, endPoint x: 362, endPoint y: 196, distance: 232.1
click at [362, 196] on ul "• Tool CSVSearchTool requires embedding configuration • Tool QdrantVectorSearch…" at bounding box center [383, 192] width 684 height 44
click at [362, 196] on li "• Tool QdrantVectorSearchTool parameter Qdrant Url is required" at bounding box center [383, 204] width 684 height 20
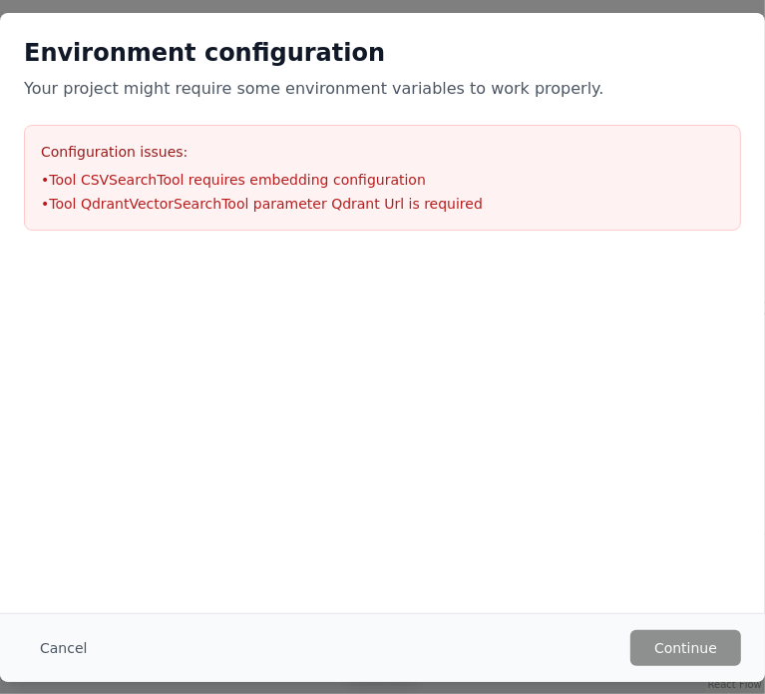
click at [278, 211] on li "• Tool QdrantVectorSearchTool parameter Qdrant Url is required" at bounding box center [383, 204] width 684 height 20
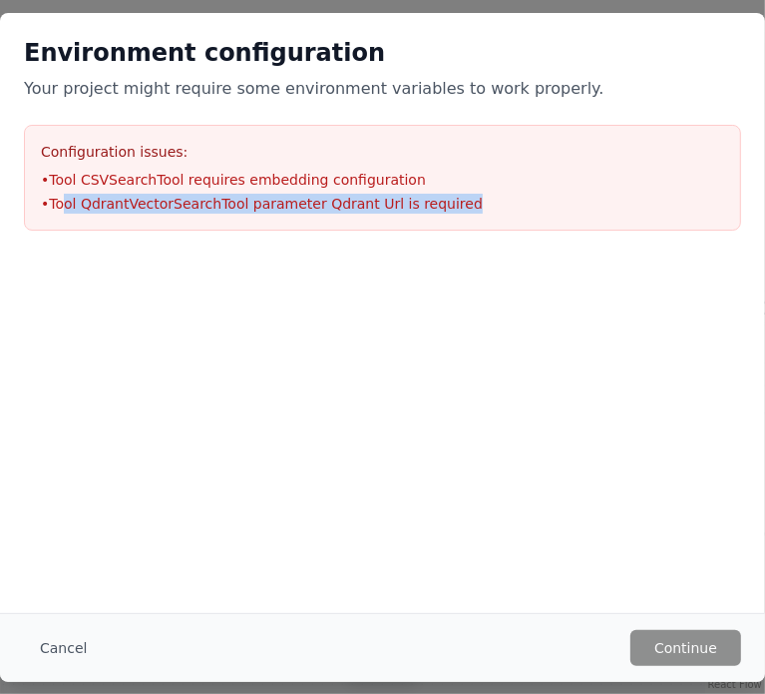
drag, startPoint x: 68, startPoint y: 209, endPoint x: 503, endPoint y: 236, distance: 435.9
click at [503, 236] on div "Environment configuration Your project might require some environment variables…" at bounding box center [382, 133] width 765 height 241
click at [501, 237] on div "Environment configuration Your project might require some environment variables…" at bounding box center [382, 133] width 765 height 241
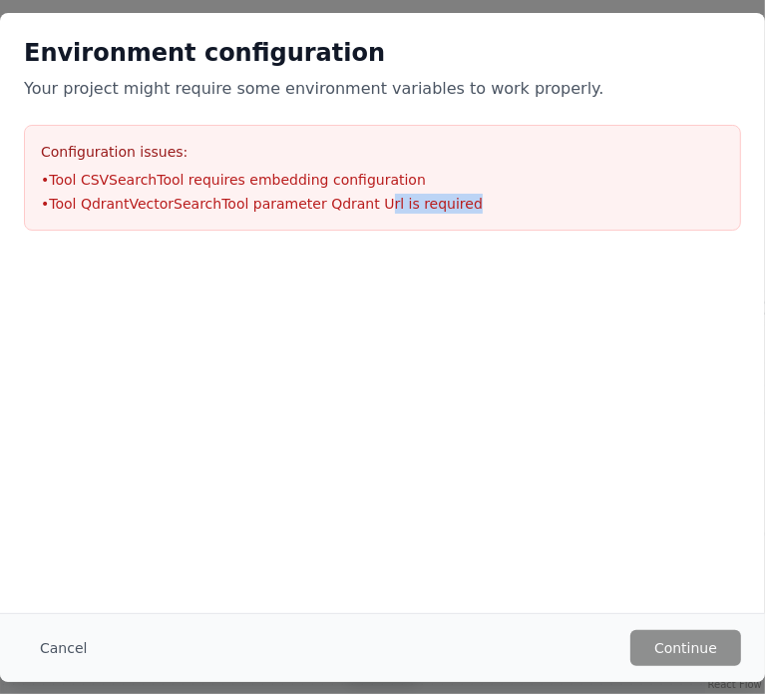
drag, startPoint x: 400, startPoint y: 213, endPoint x: 621, endPoint y: 237, distance: 221.9
click at [621, 237] on div "Environment configuration Your project might require some environment variables…" at bounding box center [382, 133] width 765 height 241
click at [50, 651] on button "Cancel" at bounding box center [63, 648] width 79 height 36
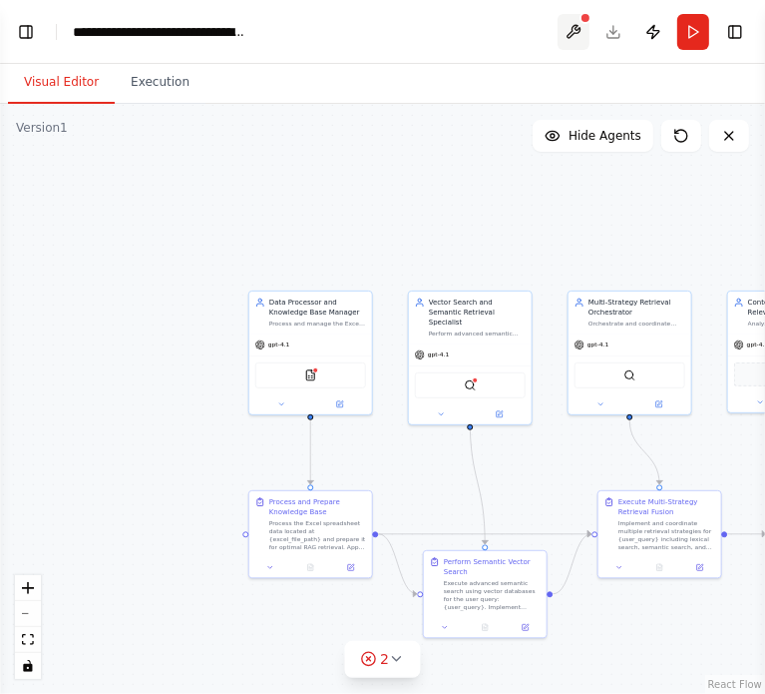
click at [580, 26] on button at bounding box center [574, 32] width 32 height 36
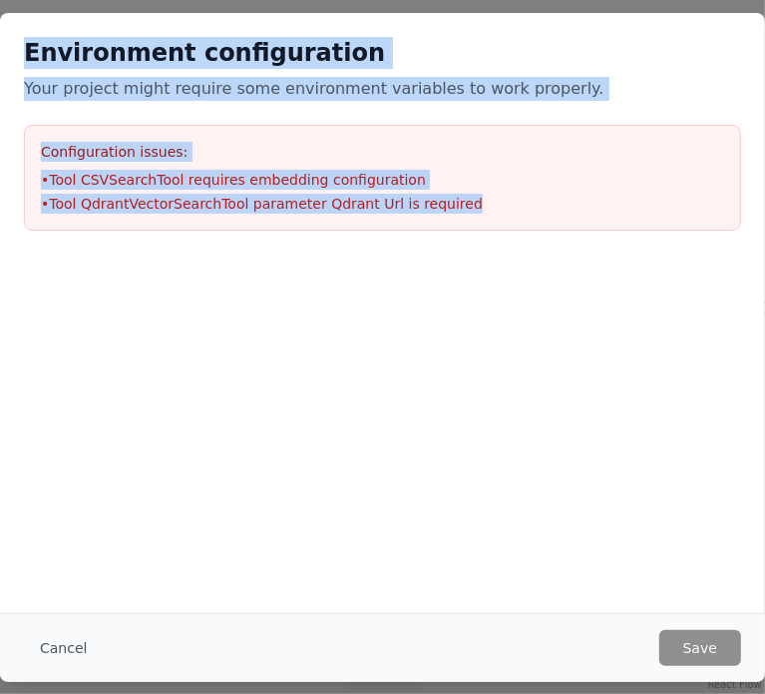
drag, startPoint x: 493, startPoint y: 229, endPoint x: 5, endPoint y: 44, distance: 521.7
click at [5, 44] on div "Environment configuration Your project might require some environment variables…" at bounding box center [382, 133] width 765 height 241
click at [486, 205] on li "• Tool QdrantVectorSearchTool parameter Qdrant Url is required" at bounding box center [383, 204] width 684 height 20
click at [40, 654] on button "Cancel" at bounding box center [63, 648] width 79 height 36
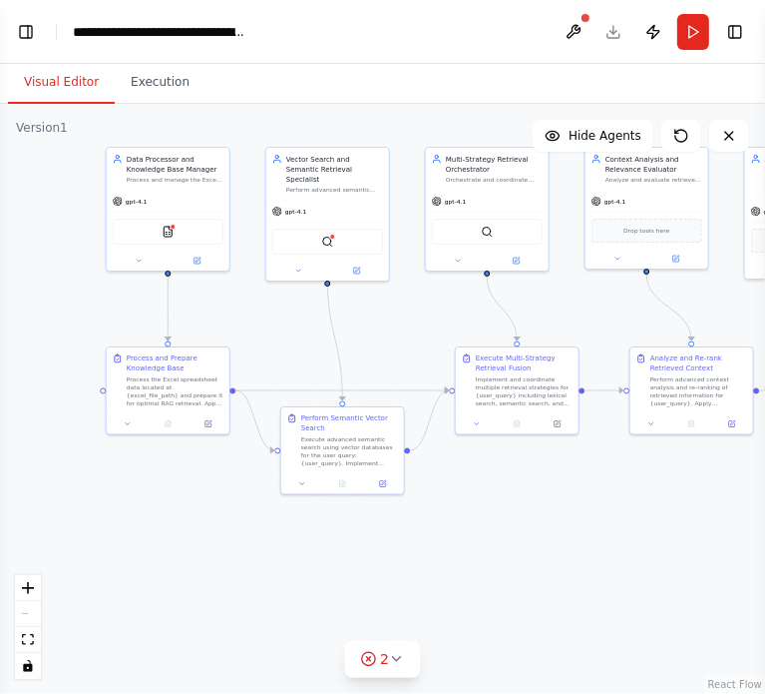
drag, startPoint x: 110, startPoint y: 377, endPoint x: 19, endPoint y: 286, distance: 128.4
click at [19, 286] on div ".deletable-edge-delete-btn { width: 20px; height: 20px; border: 0px solid #ffff…" at bounding box center [382, 399] width 765 height 590
click at [413, 658] on button "2" at bounding box center [382, 659] width 77 height 37
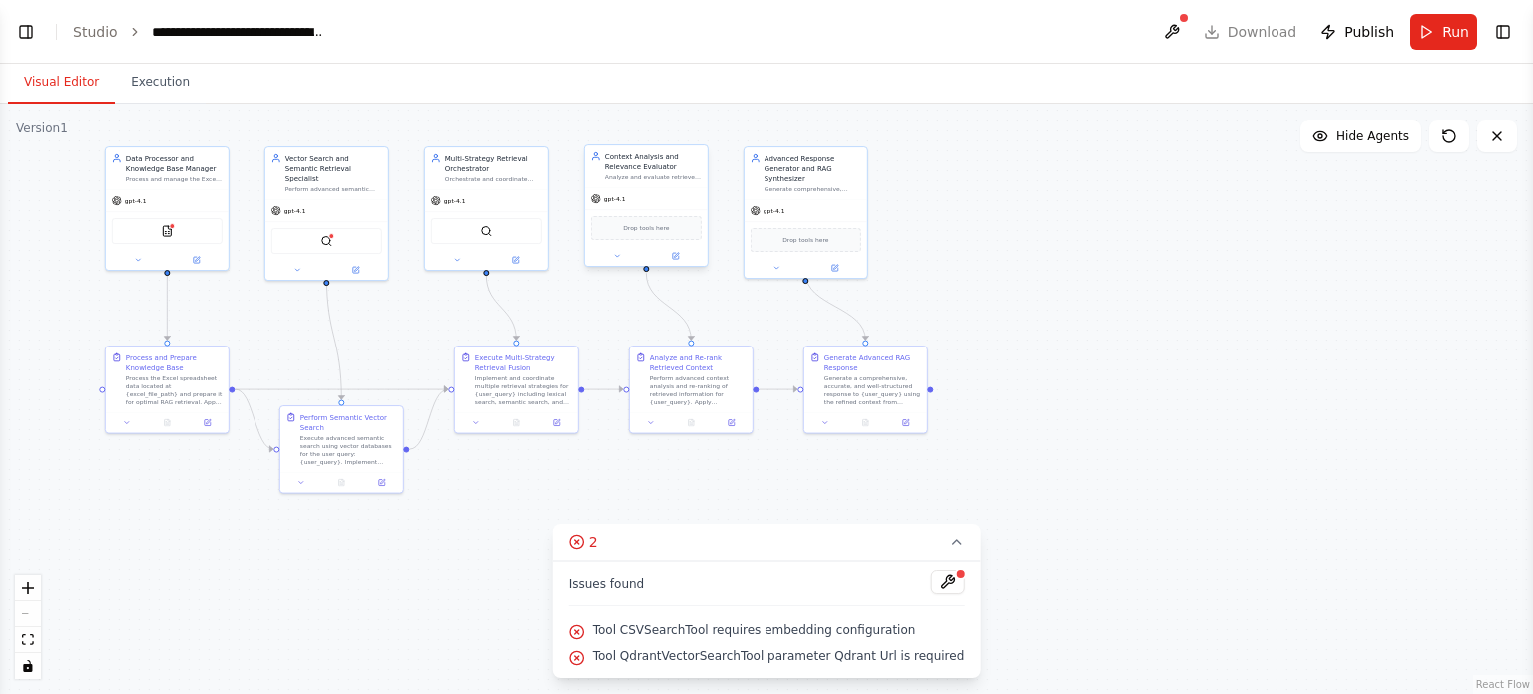
select select "****"
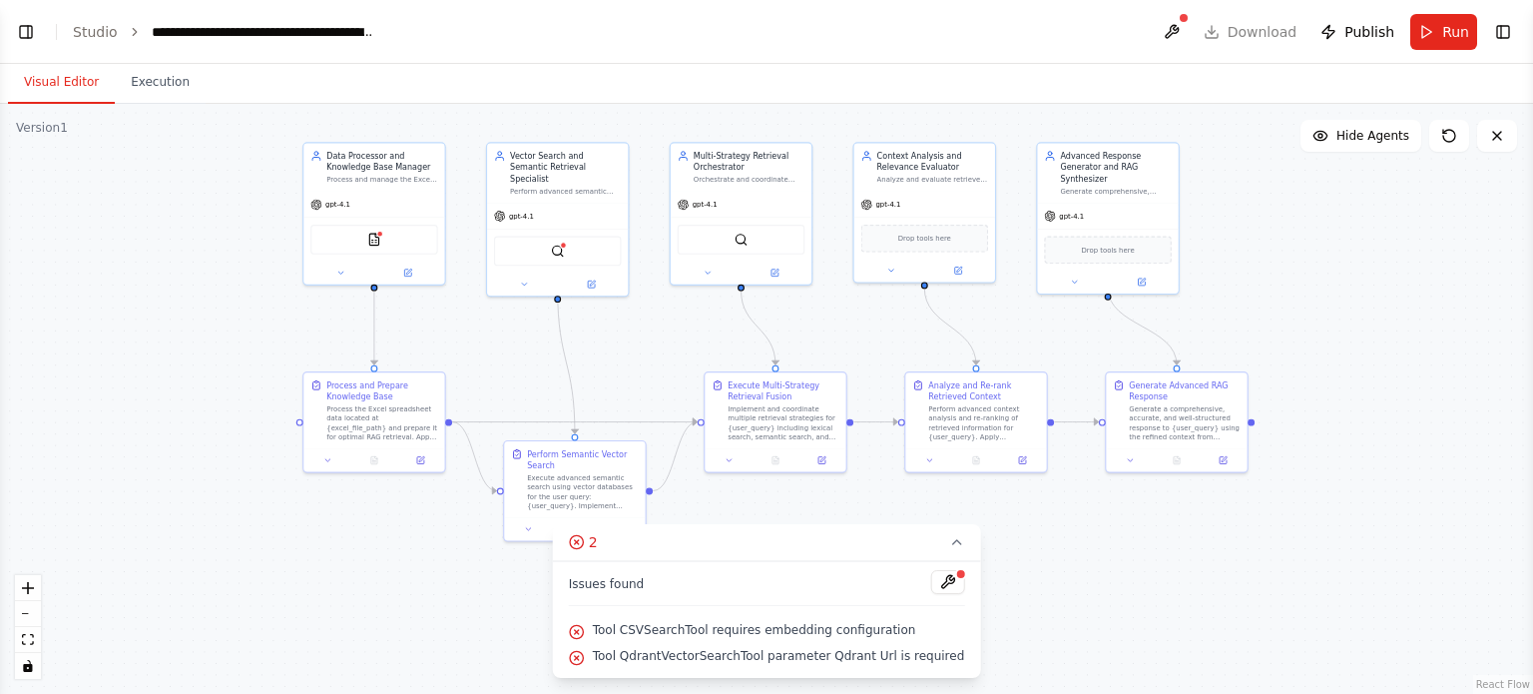
drag, startPoint x: 568, startPoint y: 466, endPoint x: 722, endPoint y: 482, distance: 155.5
click at [855, 498] on div ".deletable-edge-delete-btn { width: 20px; height: 20px; border: 0px solid #ffff…" at bounding box center [766, 399] width 1533 height 590
click at [31, 35] on button "Toggle Left Sidebar" at bounding box center [26, 32] width 28 height 28
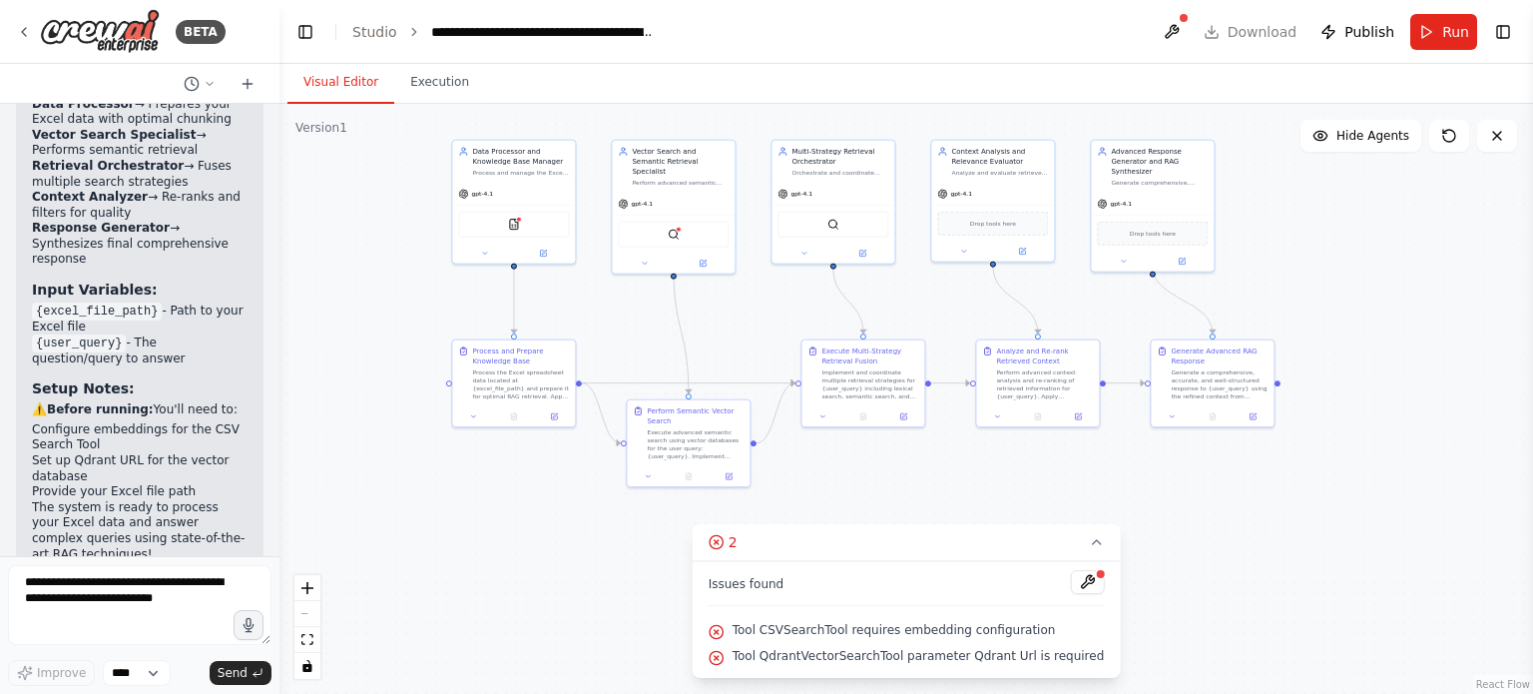
drag, startPoint x: 1259, startPoint y: 537, endPoint x: 1101, endPoint y: 526, distance: 159.0
click at [1101, 526] on div ".deletable-edge-delete-btn { width: 20px; height: 20px; border: 0px solid #ffff…" at bounding box center [905, 399] width 1253 height 590
click at [724, 628] on icon at bounding box center [717, 632] width 16 height 16
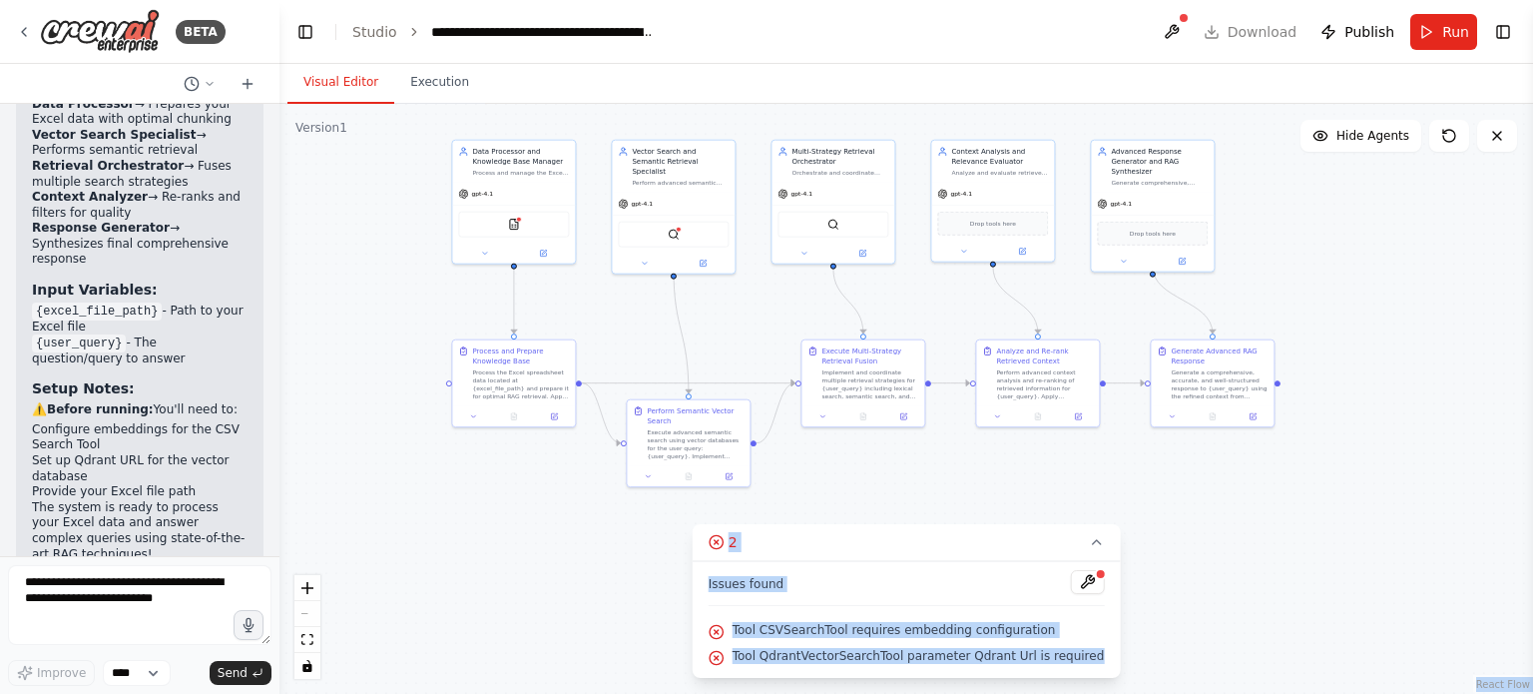
drag, startPoint x: 1081, startPoint y: 653, endPoint x: 701, endPoint y: 541, distance: 396.3
click at [701, 541] on div "Version 1 Show Tools Hide Agents .deletable-edge-delete-btn { width: 20px; heig…" at bounding box center [905, 399] width 1253 height 590
copy div "React Flow Press enter or space to select a node. You can then use the arrow ke…"
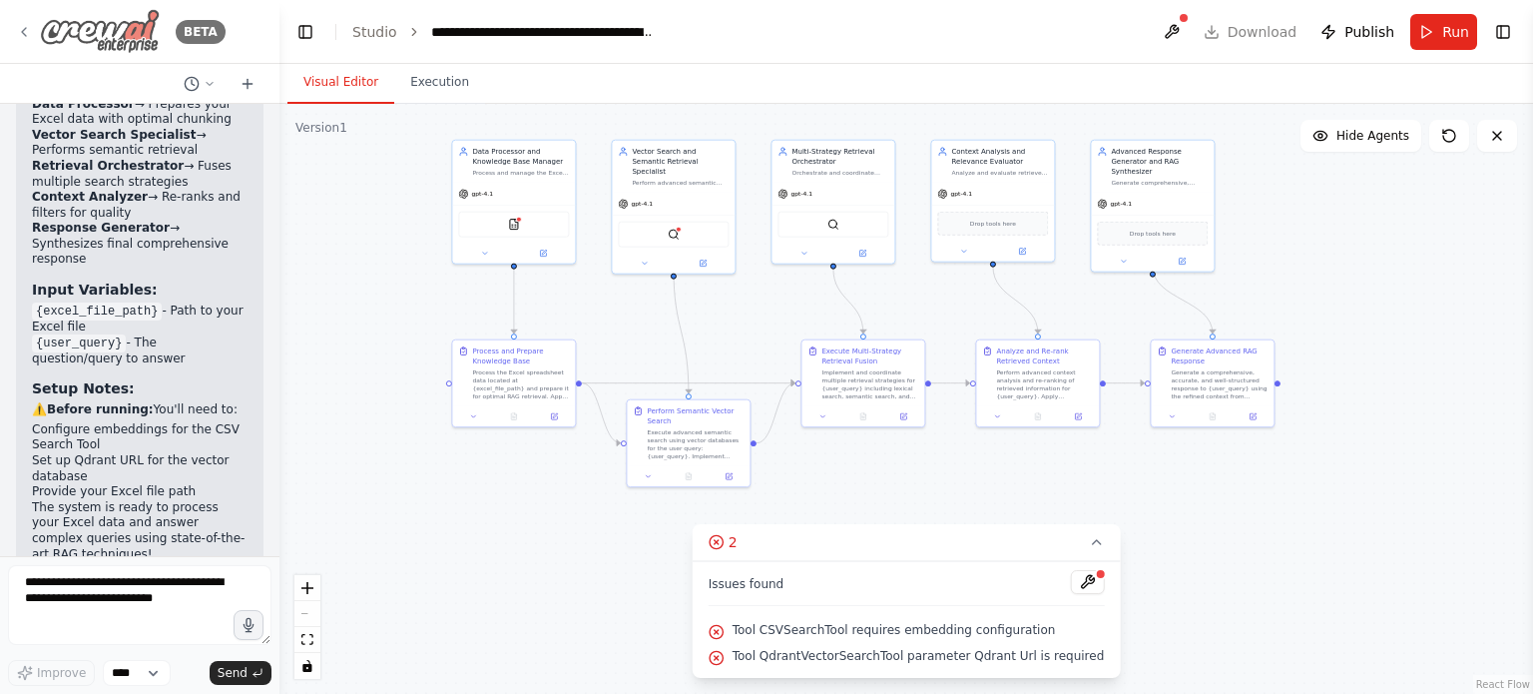
click at [19, 31] on icon at bounding box center [24, 32] width 16 height 16
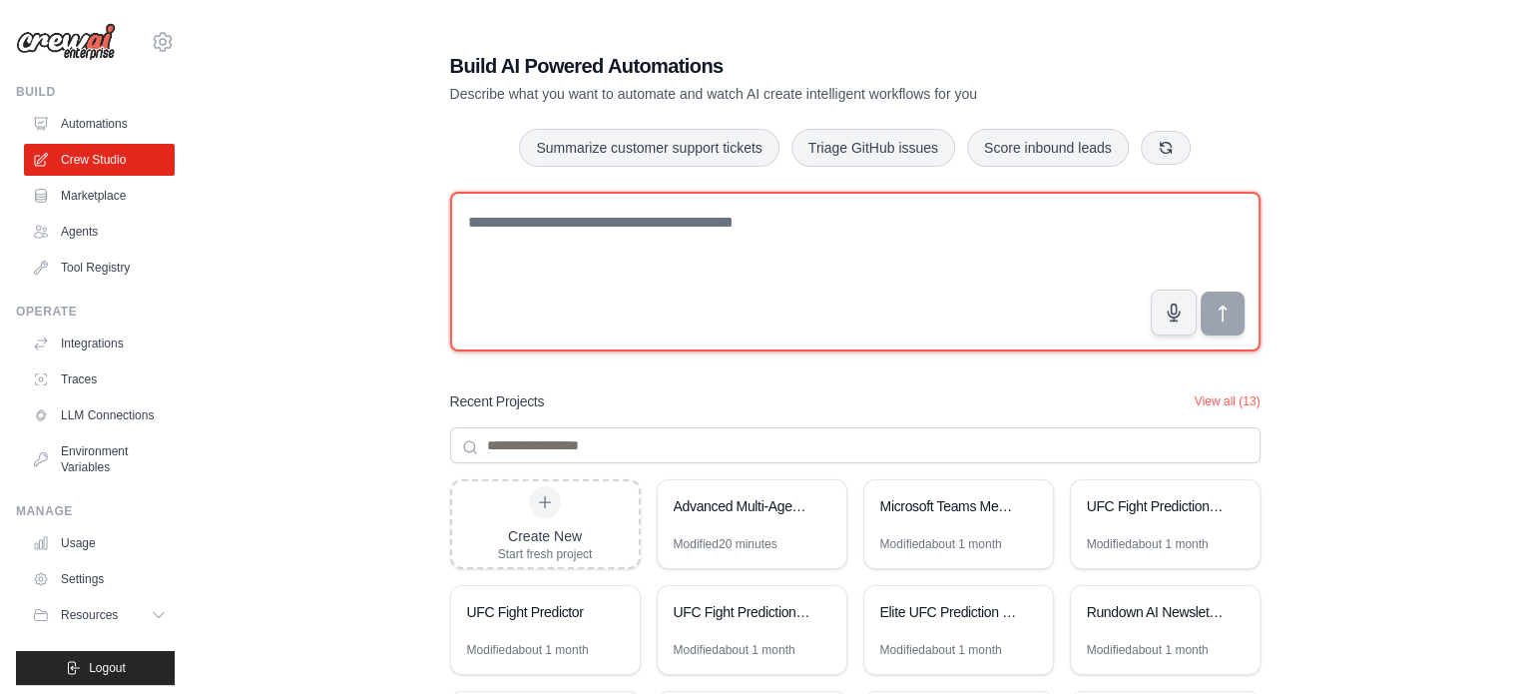
click at [655, 240] on textarea at bounding box center [855, 272] width 810 height 160
paste textarea "**********"
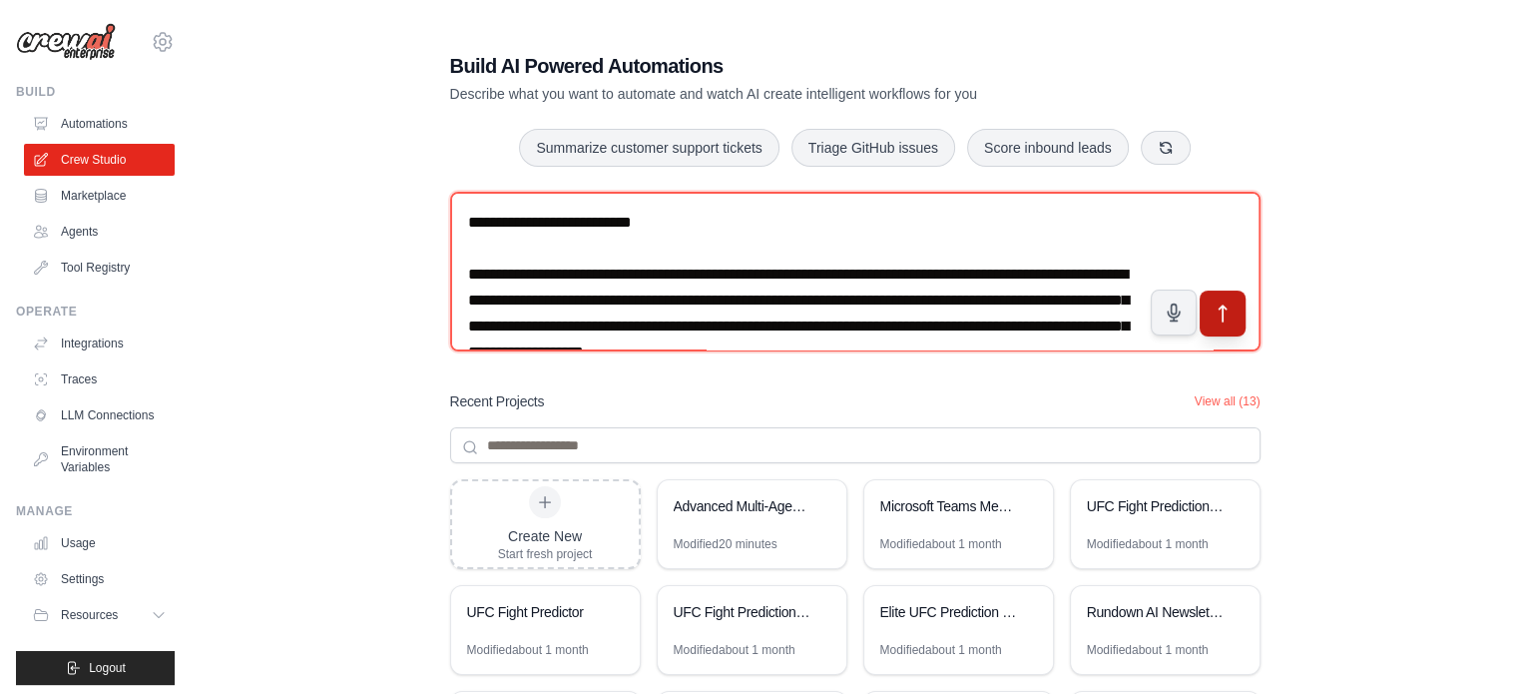
type textarea "**********"
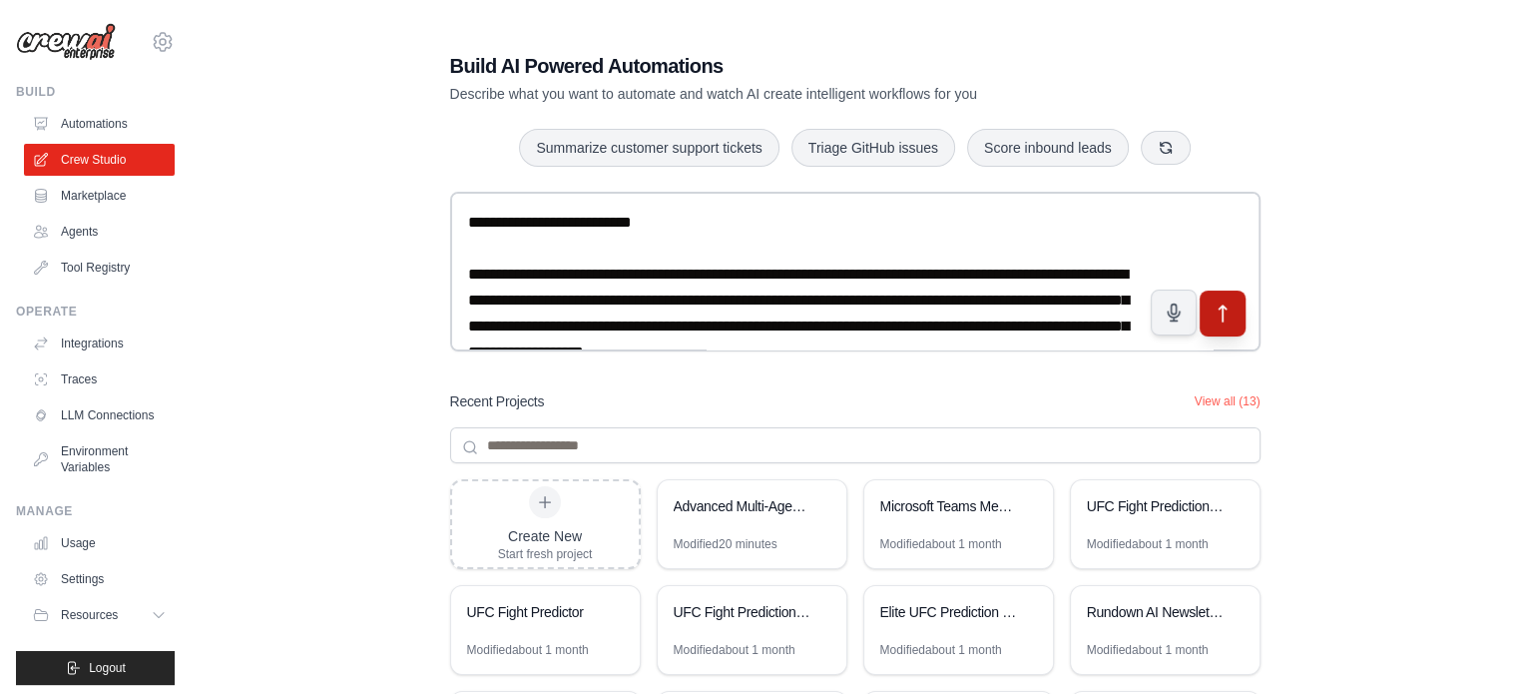
click at [1215, 310] on icon "submit" at bounding box center [1221, 313] width 21 height 21
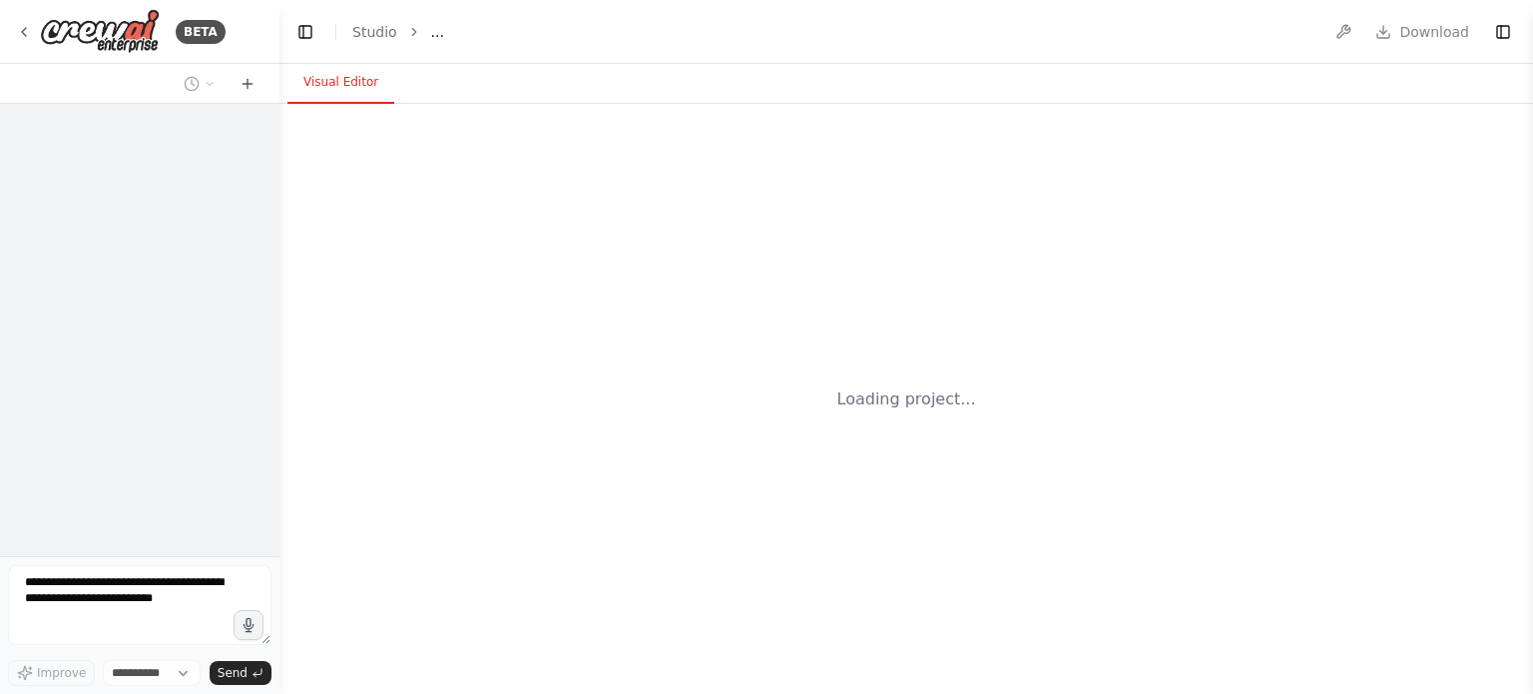
select select "****"
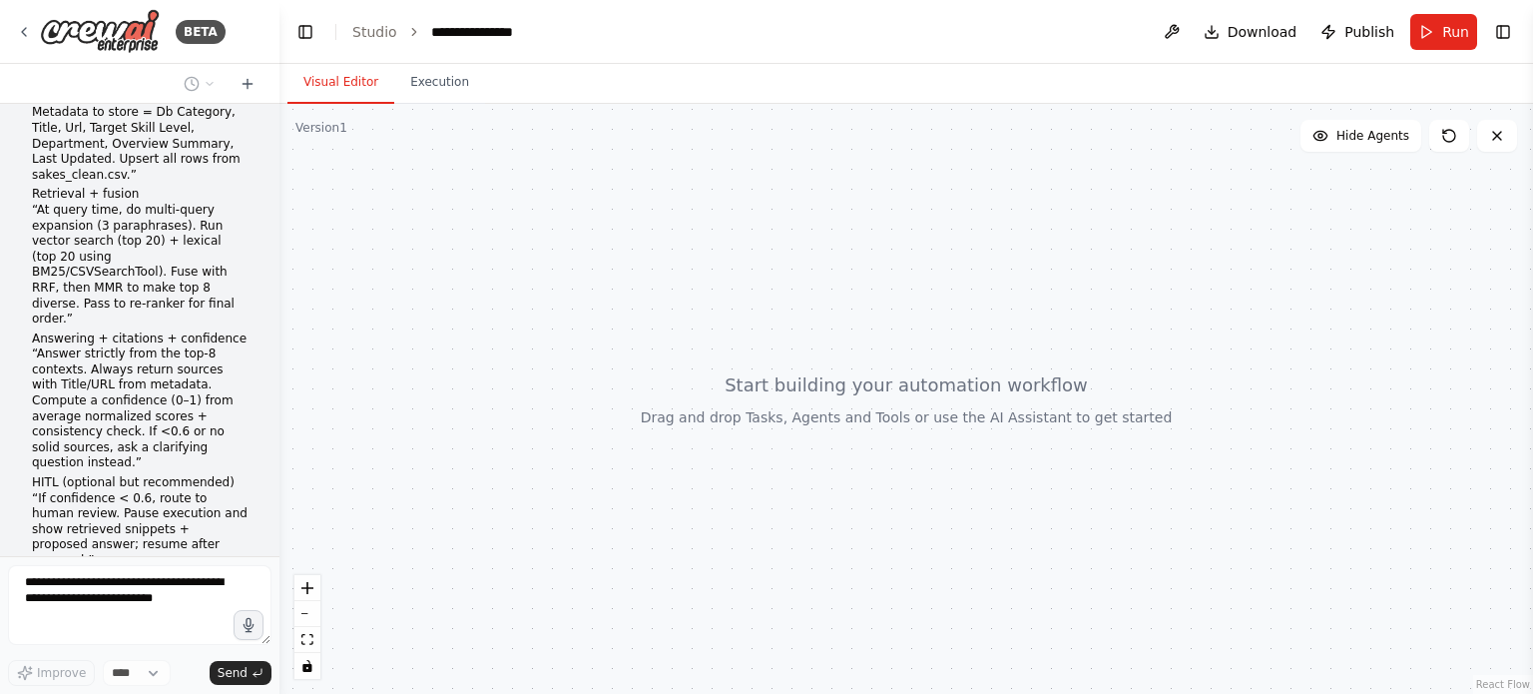
drag, startPoint x: 0, startPoint y: 0, endPoint x: 711, endPoint y: 420, distance: 826.3
click at [711, 420] on div at bounding box center [905, 399] width 1253 height 590
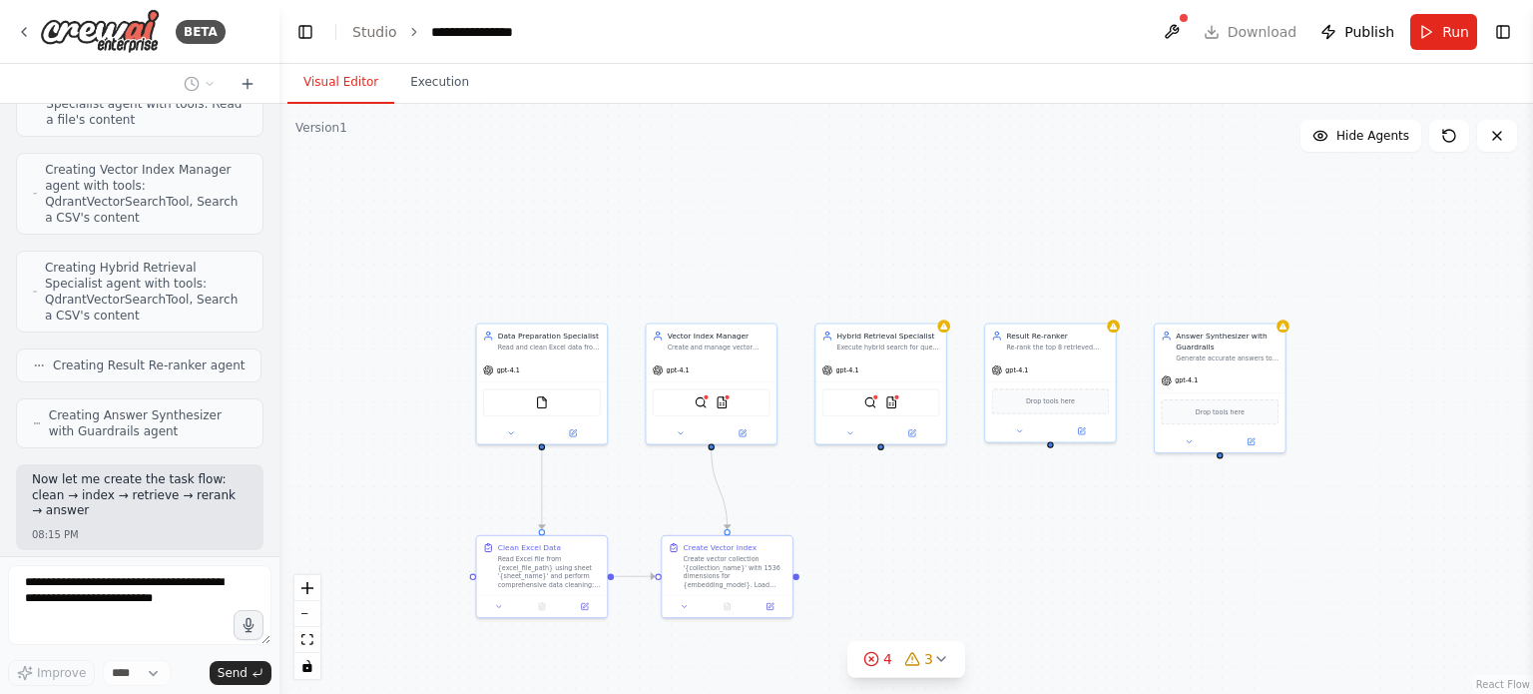
scroll to position [2093, 0]
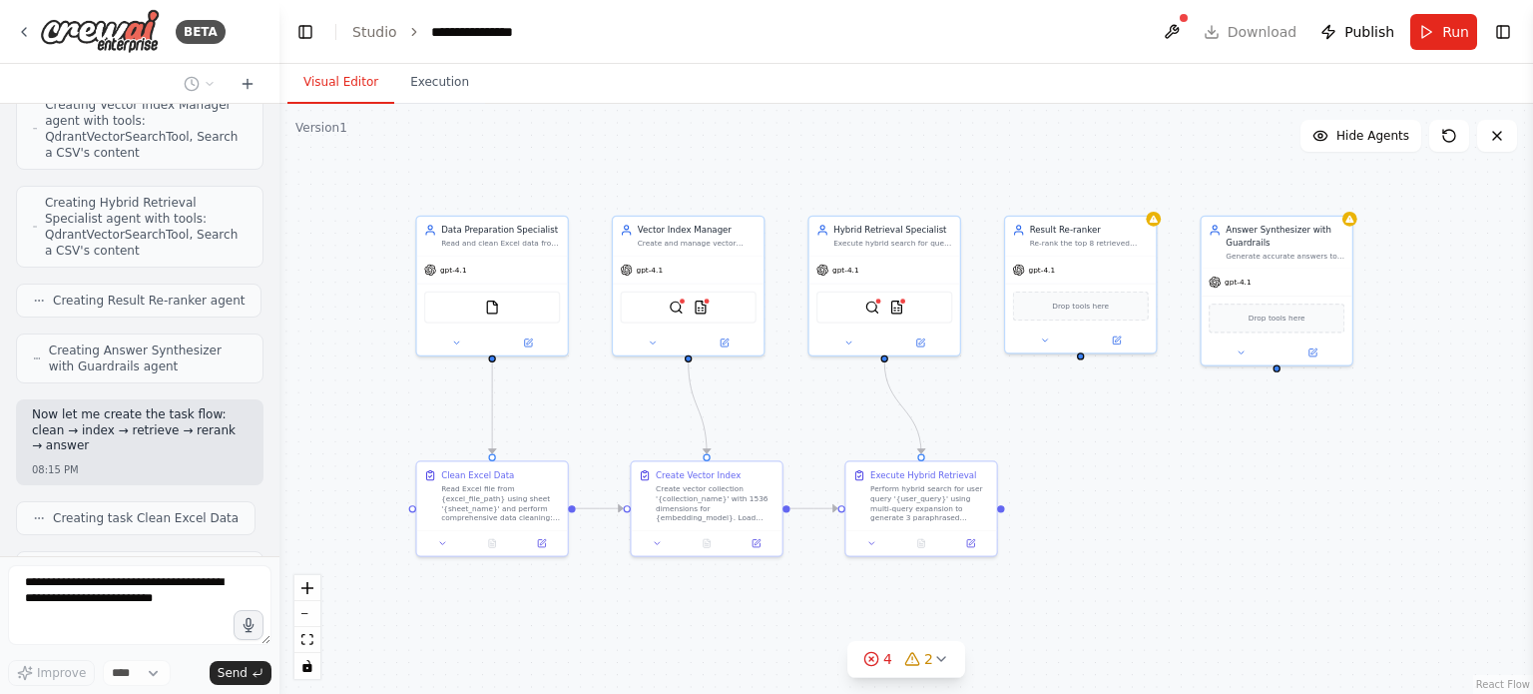
drag, startPoint x: 864, startPoint y: 208, endPoint x: 865, endPoint y: 82, distance: 125.7
click at [865, 82] on div "Visual Editor Execution Version 1 Show Tools Hide Agents .deletable-edge-delete…" at bounding box center [905, 379] width 1253 height 630
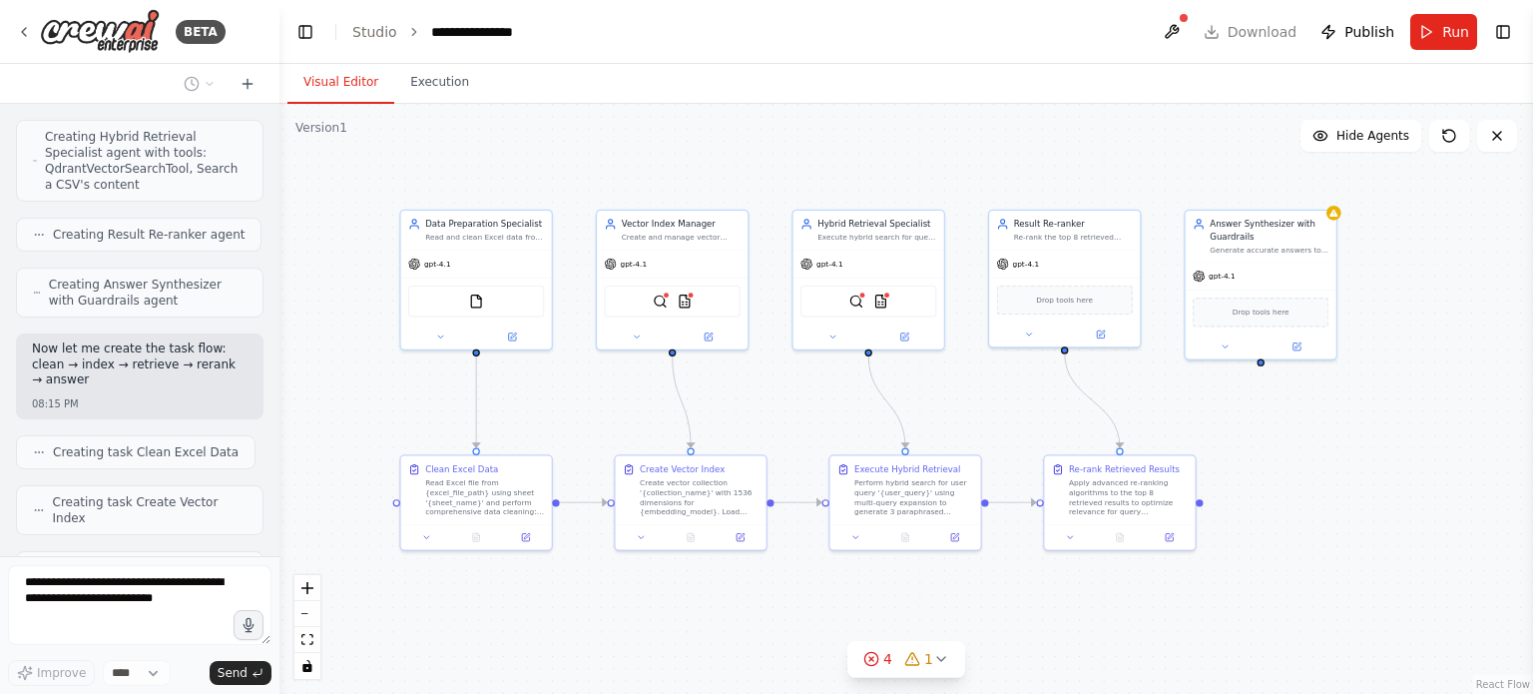
drag, startPoint x: 1281, startPoint y: 602, endPoint x: 1265, endPoint y: 596, distance: 17.1
click at [1265, 596] on div ".deletable-edge-delete-btn { width: 20px; height: 20px; border: 0px solid #ffff…" at bounding box center [905, 399] width 1253 height 590
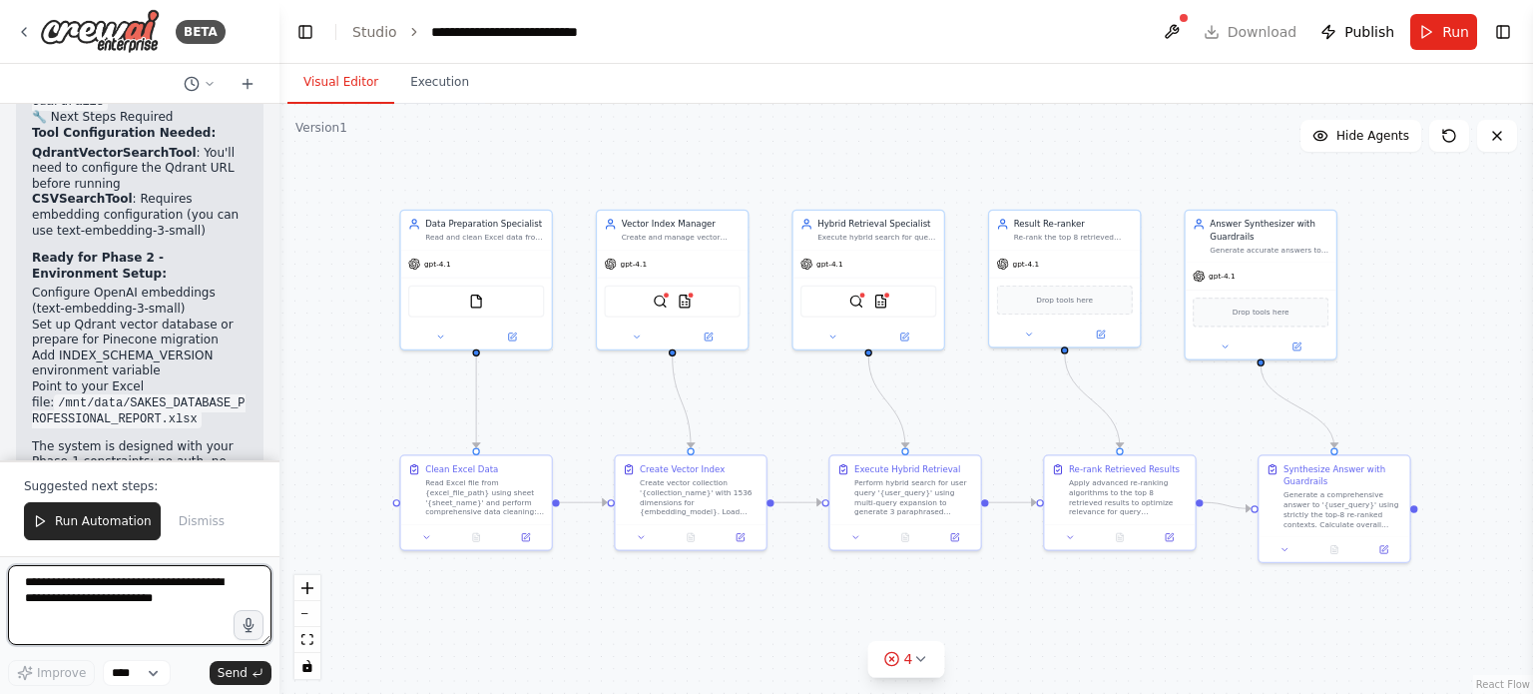
scroll to position [3725, 0]
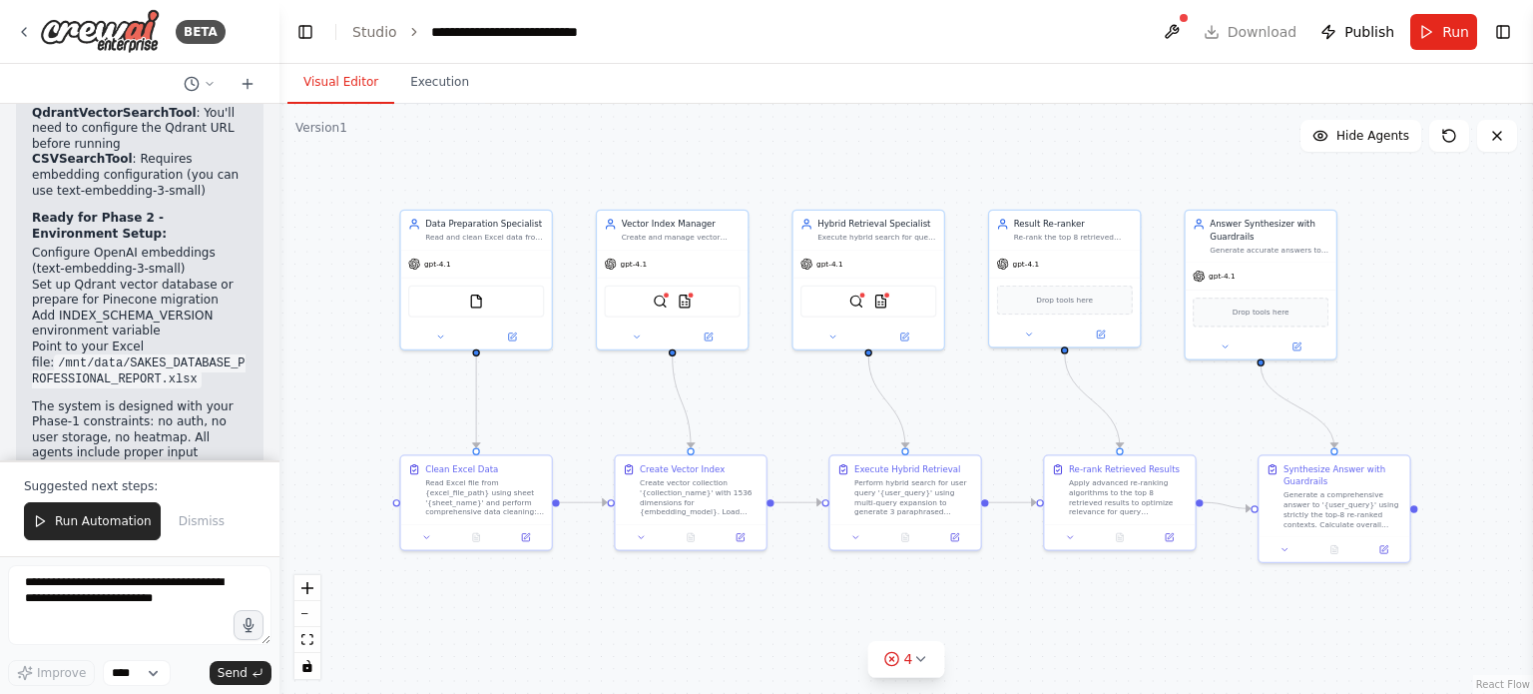
drag, startPoint x: 120, startPoint y: 382, endPoint x: 162, endPoint y: 370, distance: 43.6
click at [162, 578] on p "Would you like me to proceed with Phase 2 (adding tools & environment configura…" at bounding box center [140, 617] width 216 height 78
click at [164, 578] on p "Would you like me to proceed with Phase 2 (adding tools & environment configura…" at bounding box center [140, 617] width 216 height 78
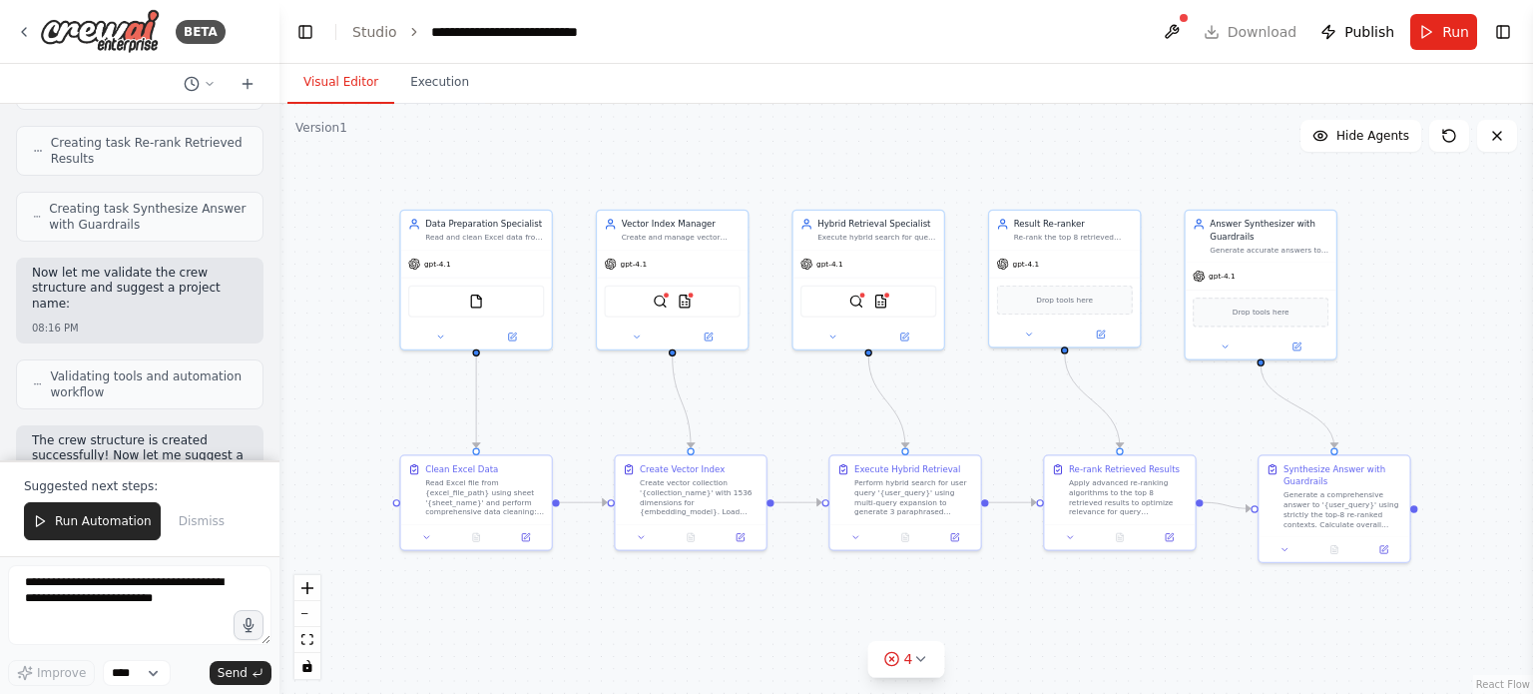
scroll to position [2683, 0]
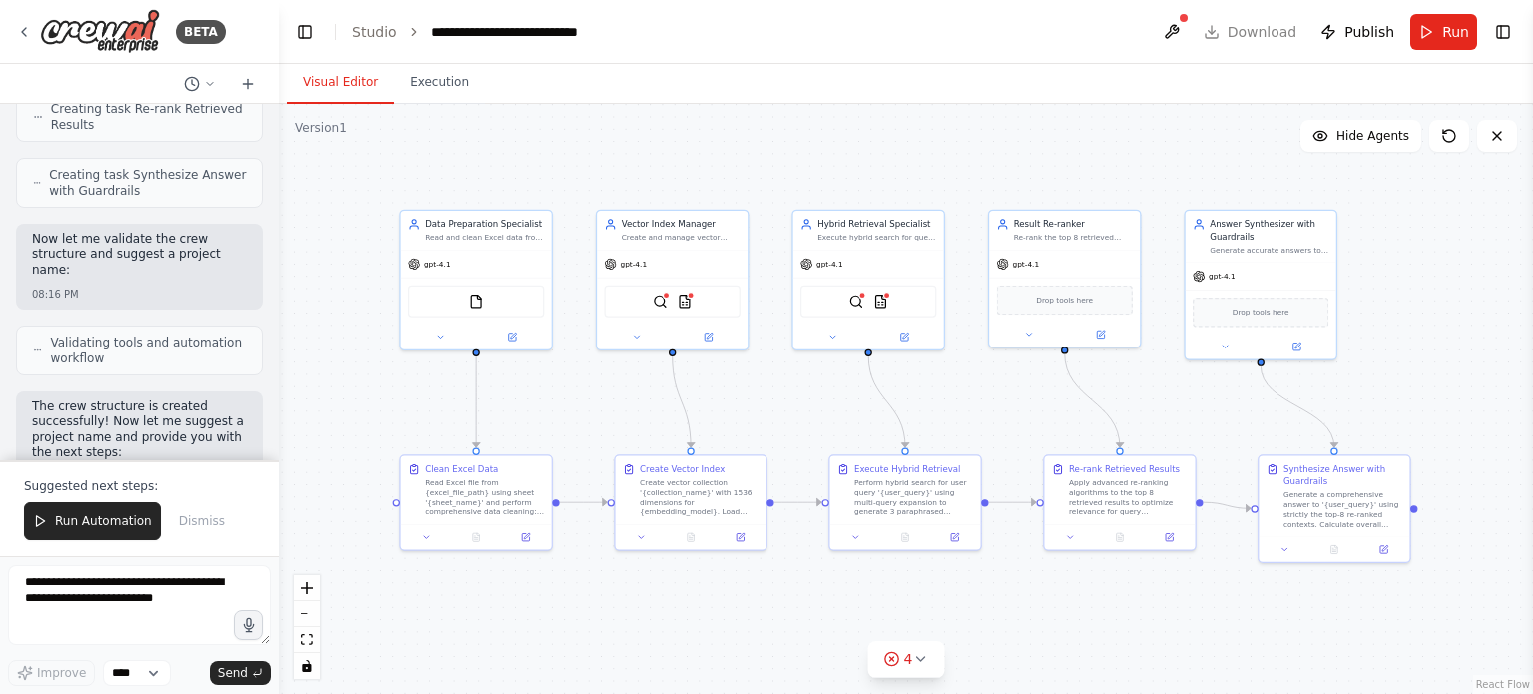
drag, startPoint x: 164, startPoint y: 398, endPoint x: 17, endPoint y: 386, distance: 147.2
click at [17, 386] on div "Create the crew skeleton “Create a 5-agent crew for an Excel-backed RAG: DataPr…" at bounding box center [139, 282] width 279 height 356
copy div "Perfect! I've successfully created your 5-agent Excel-backed RAG system with th…"
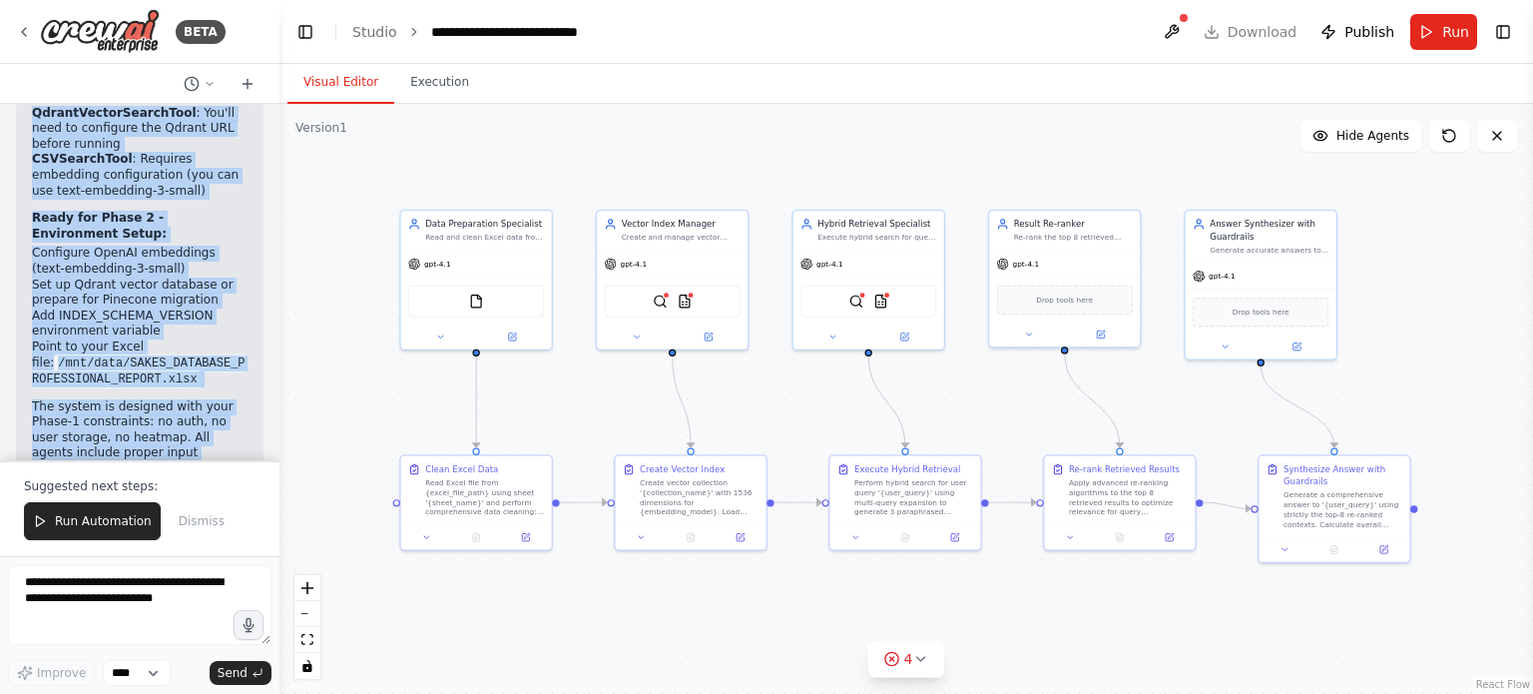
click at [208, 578] on p "Would you like me to proceed with Phase 2 (adding tools & environment configura…" at bounding box center [140, 617] width 216 height 78
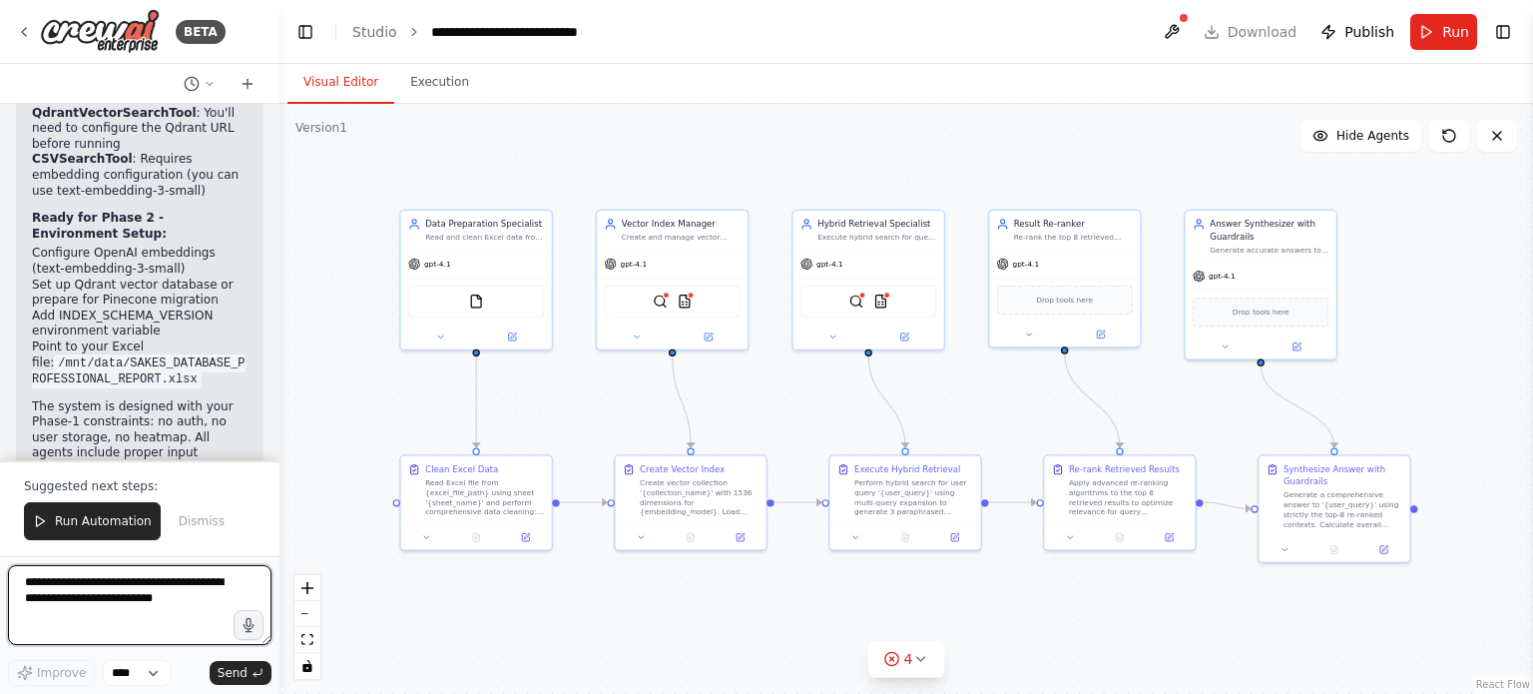
click at [155, 586] on textarea at bounding box center [139, 605] width 263 height 80
paste textarea "**********"
type textarea "**********"
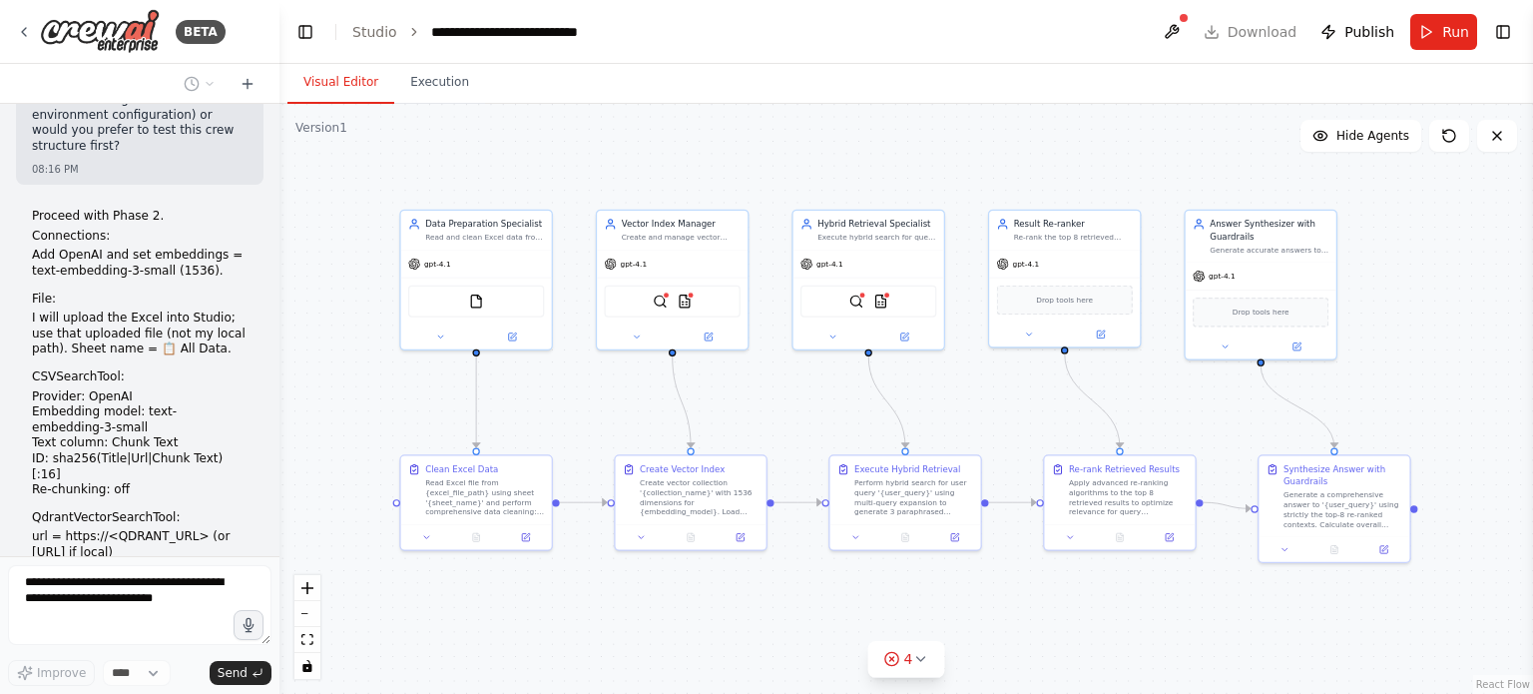
scroll to position [4272, 0]
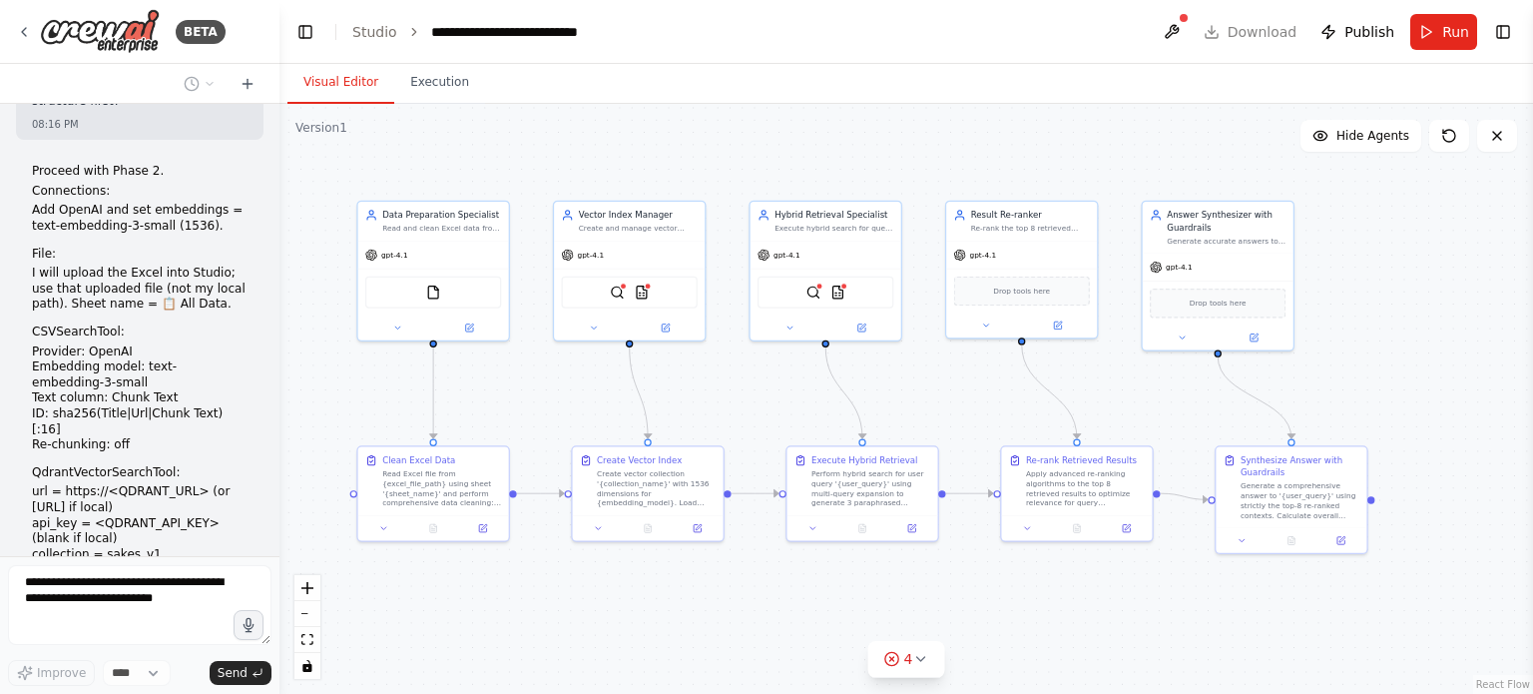
drag, startPoint x: 613, startPoint y: 425, endPoint x: 570, endPoint y: 416, distance: 43.8
click at [570, 416] on div ".deletable-edge-delete-btn { width: 20px; height: 20px; border: 0px solid #ffff…" at bounding box center [905, 399] width 1253 height 590
click at [806, 295] on img at bounding box center [813, 289] width 15 height 15
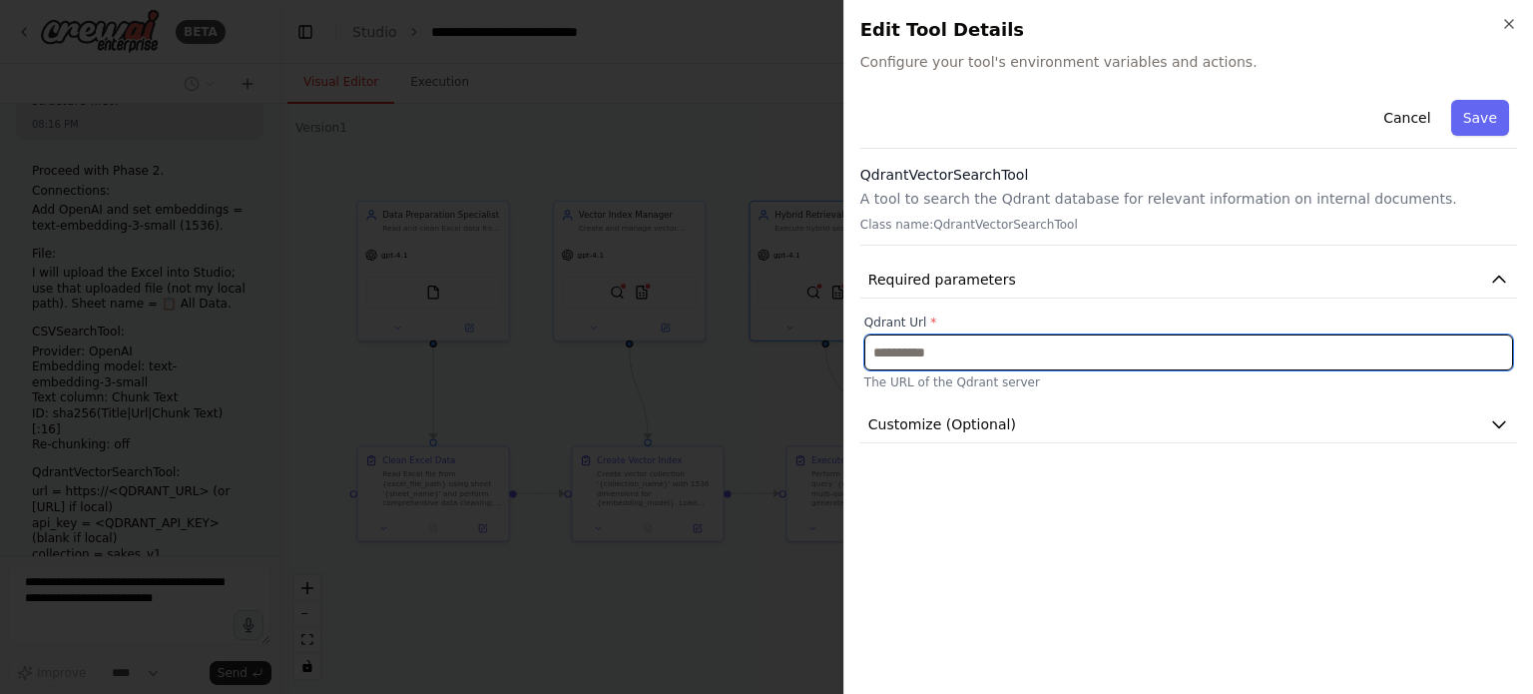
click at [989, 352] on input "text" at bounding box center [1188, 352] width 649 height 36
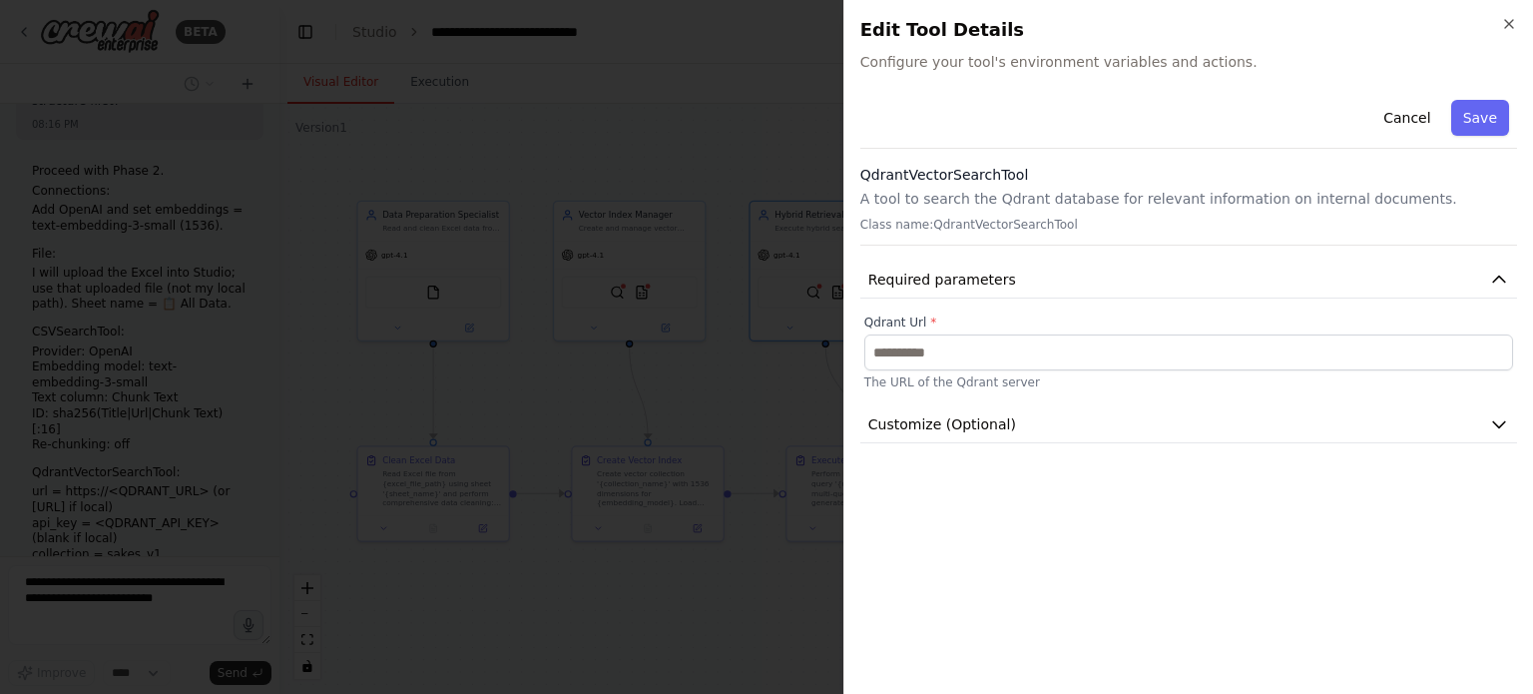
click at [606, 138] on div at bounding box center [766, 347] width 1533 height 694
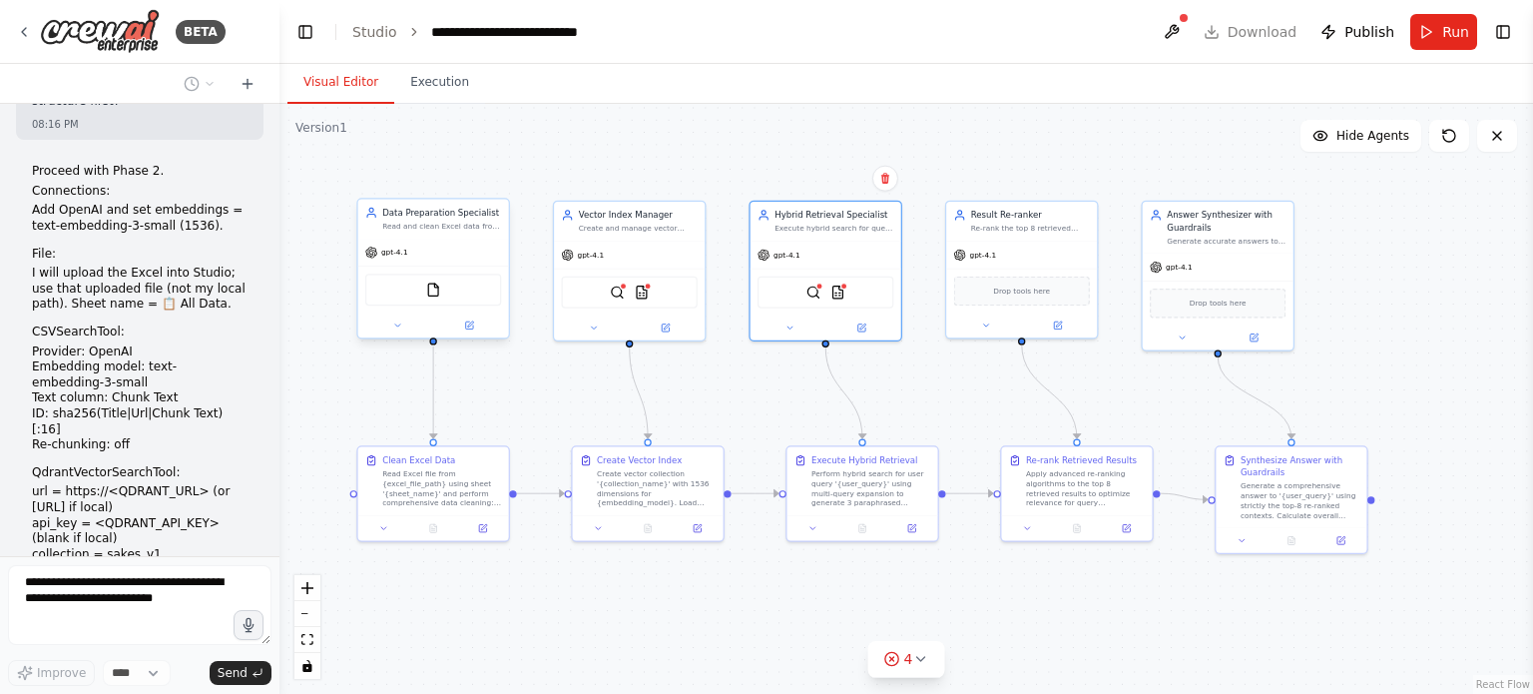
click at [458, 292] on div "FileReadTool" at bounding box center [433, 289] width 136 height 32
click at [635, 118] on div ".deletable-edge-delete-btn { width: 20px; height: 20px; border: 0px solid #ffff…" at bounding box center [905, 399] width 1253 height 590
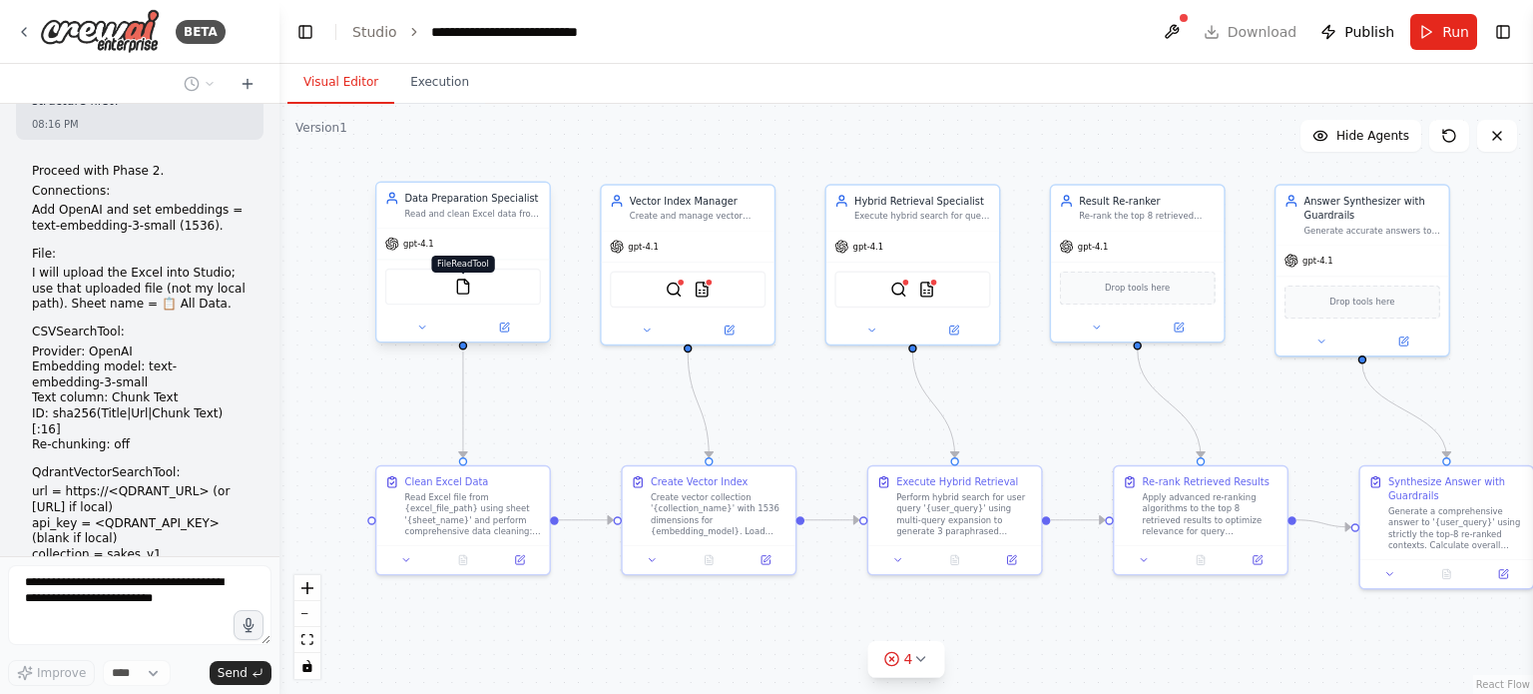
click at [469, 288] on img at bounding box center [462, 286] width 17 height 17
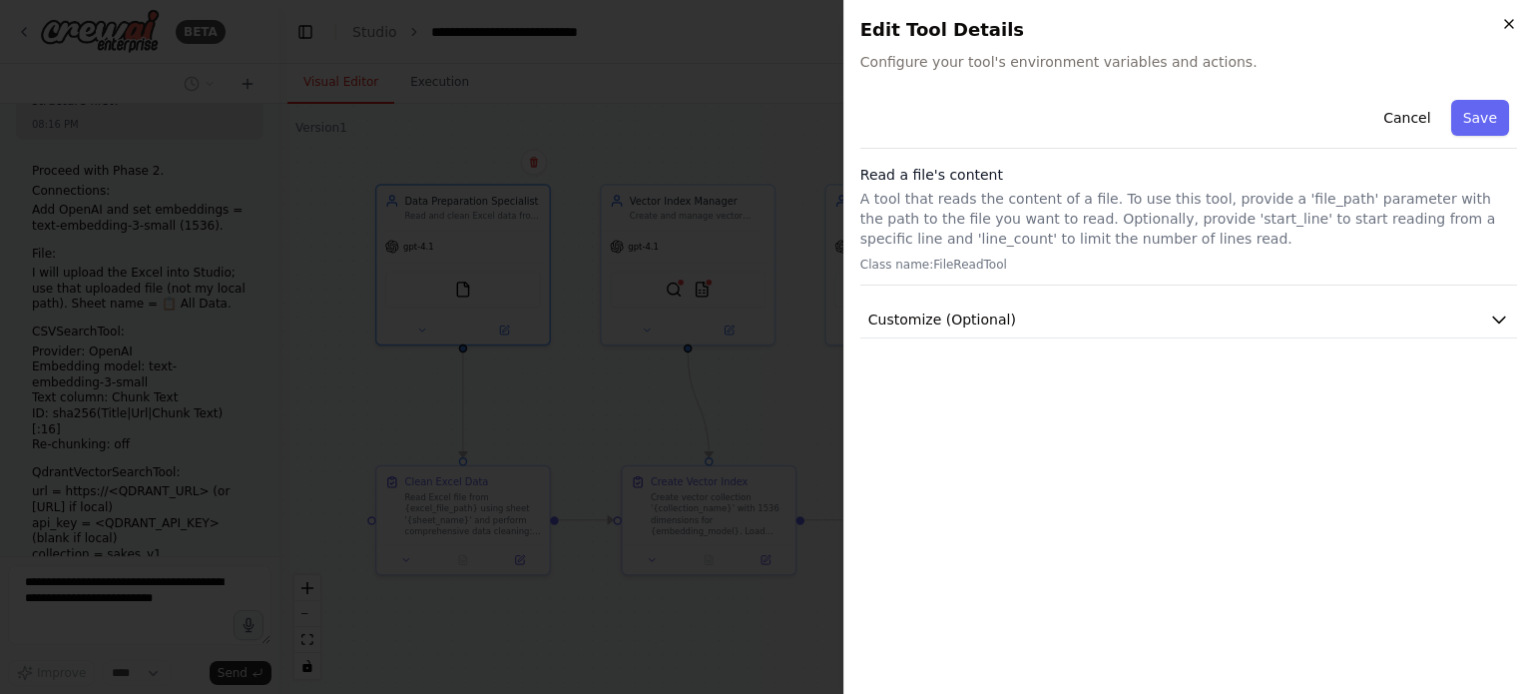
click at [1503, 23] on icon "button" at bounding box center [1509, 24] width 16 height 16
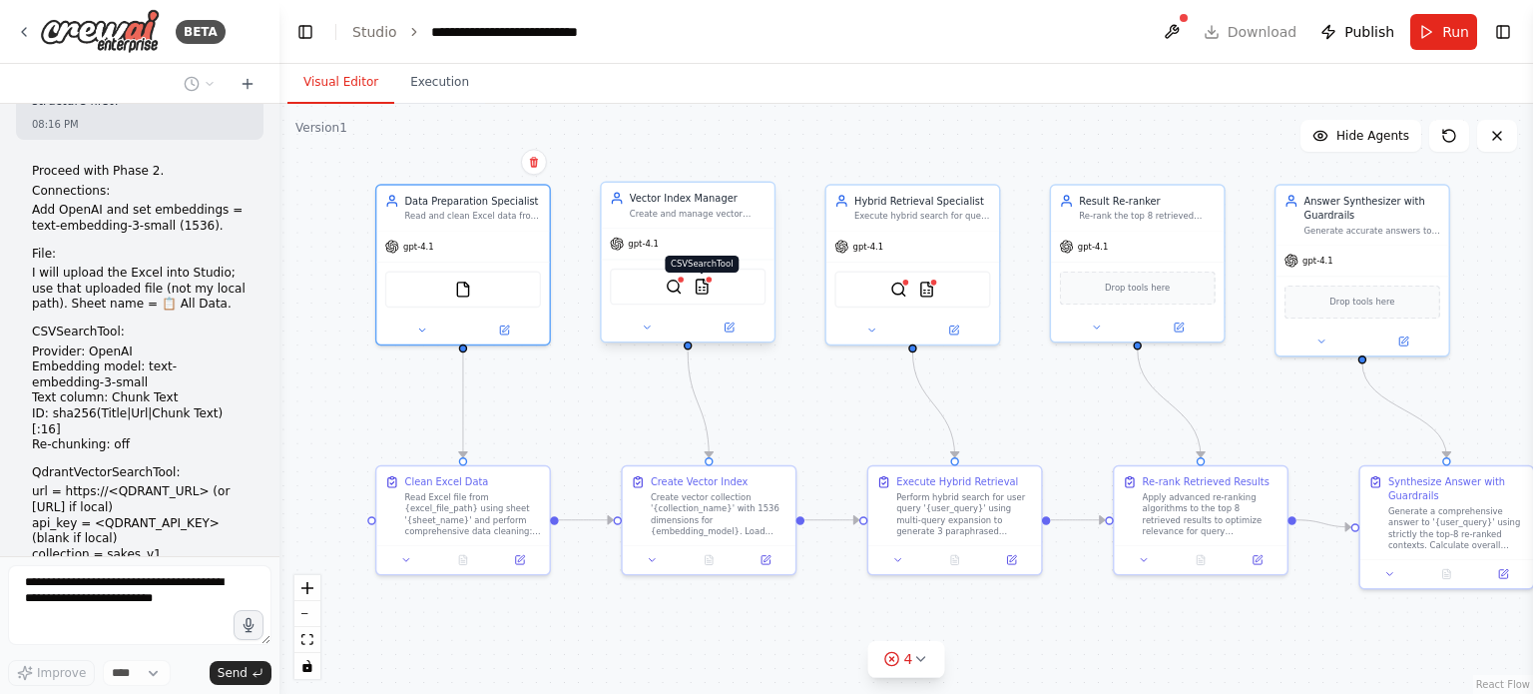
click at [707, 292] on img at bounding box center [702, 286] width 17 height 17
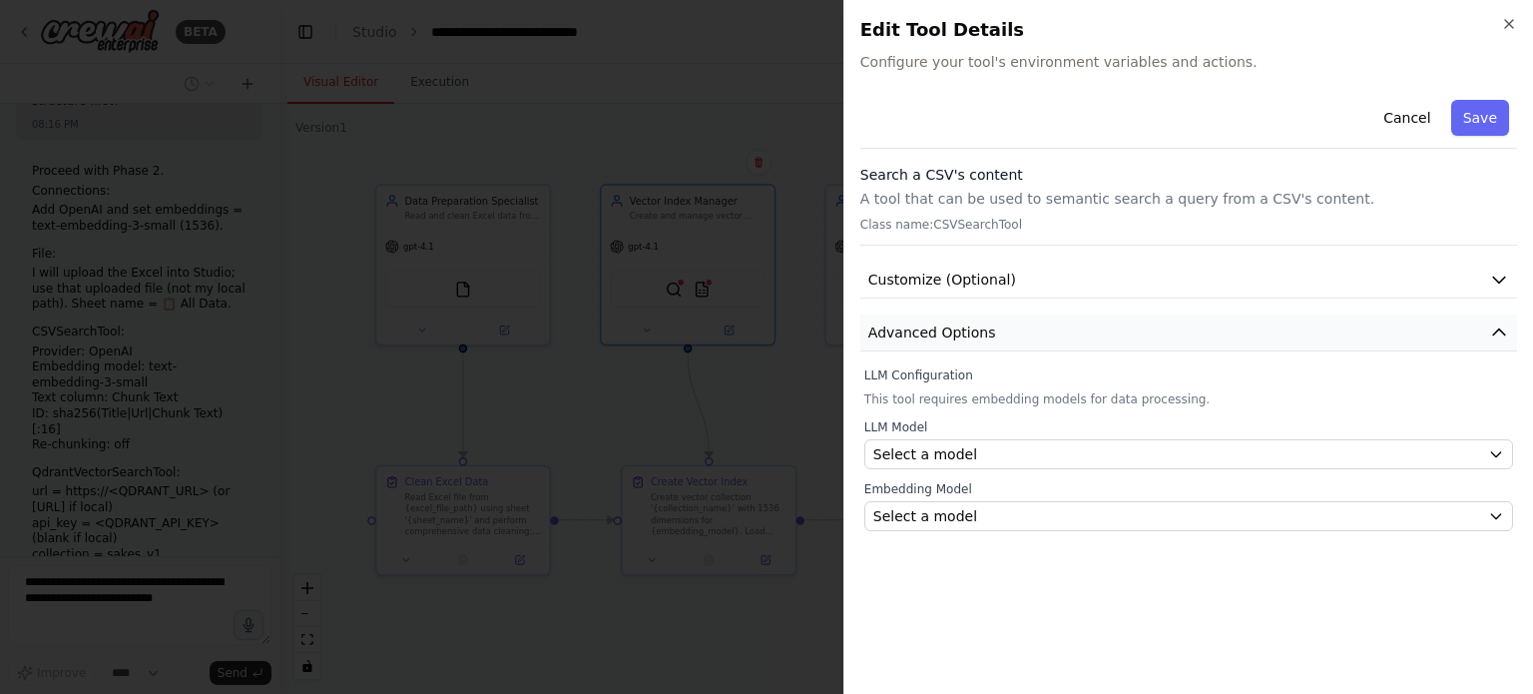
click at [1486, 338] on button "Advanced Options" at bounding box center [1188, 332] width 657 height 37
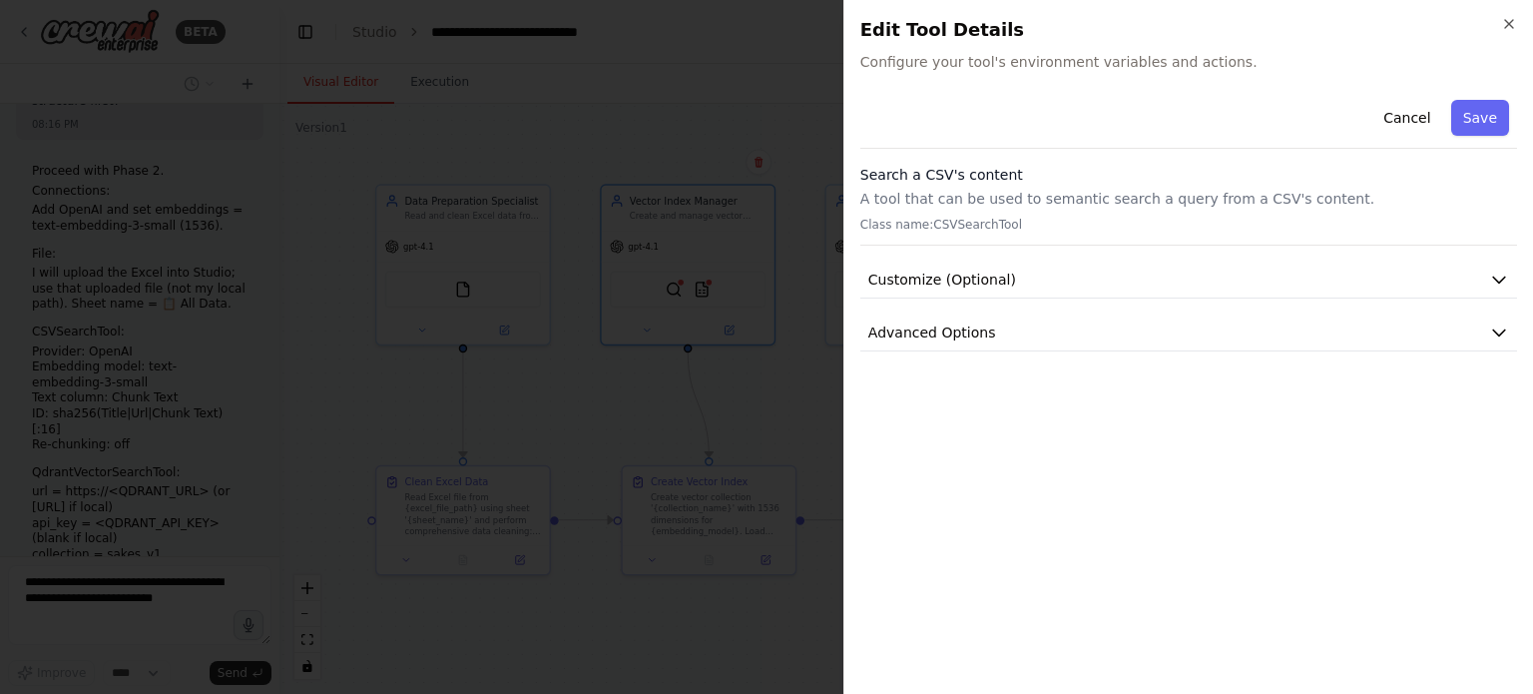
click at [1510, 13] on div "Close Edit Tool Details Configure your tool's environment variables and actions…" at bounding box center [1188, 347] width 690 height 694
click at [1505, 23] on icon "button" at bounding box center [1509, 24] width 16 height 16
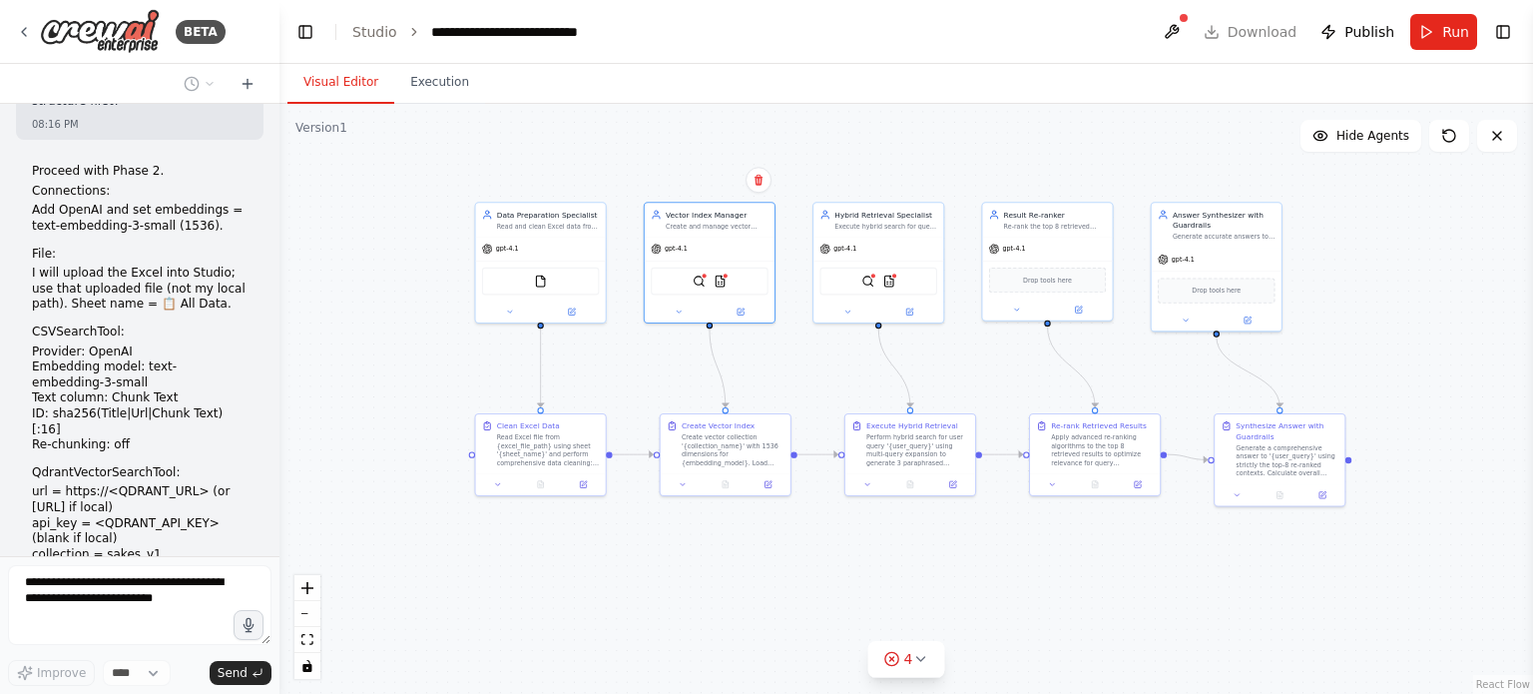
drag, startPoint x: 1074, startPoint y: 673, endPoint x: 1023, endPoint y: 581, distance: 105.0
click at [1023, 581] on div ".deletable-edge-delete-btn { width: 20px; height: 20px; border: 0px solid #ffff…" at bounding box center [905, 399] width 1253 height 590
click at [153, 375] on div "Proceed with Phase 2. Connections: Add OpenAI and set embeddings = text-embeddi…" at bounding box center [140, 441] width 216 height 555
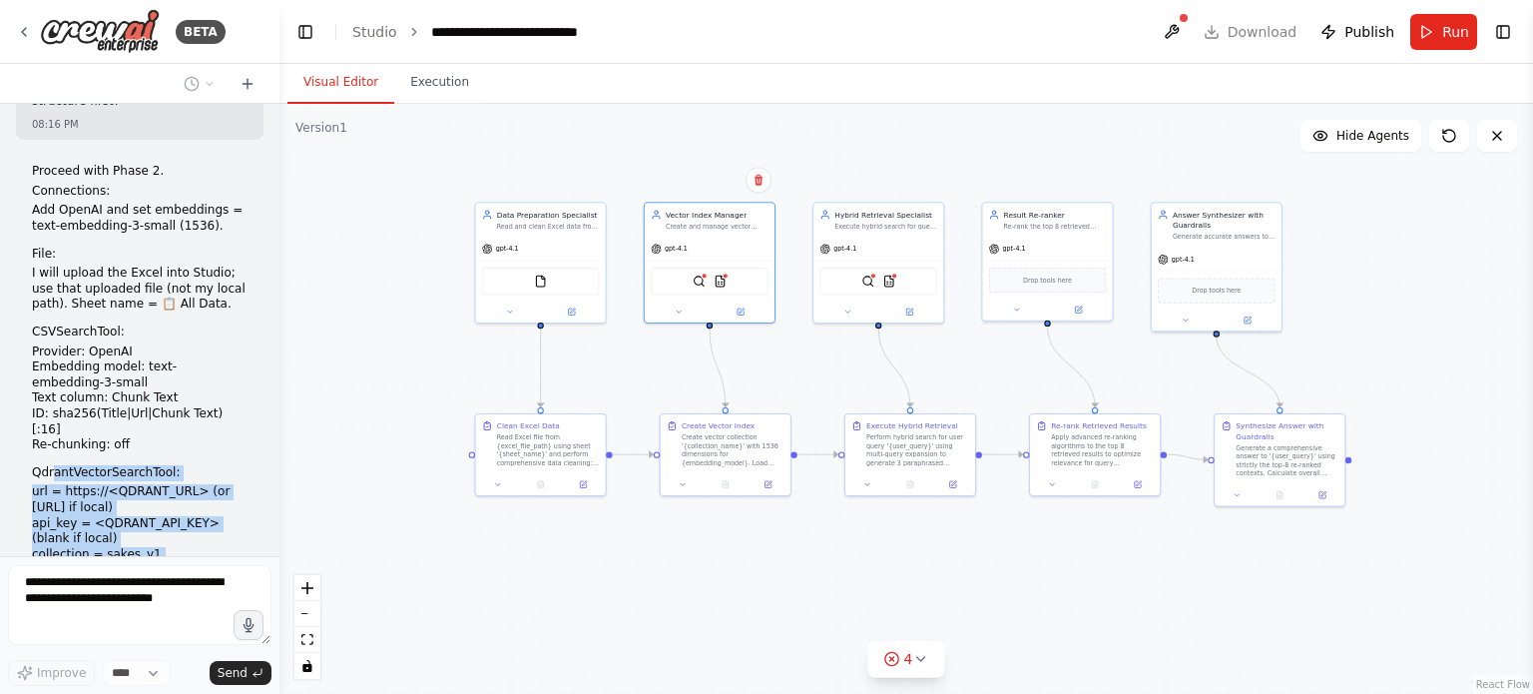
drag, startPoint x: 74, startPoint y: 231, endPoint x: 104, endPoint y: 418, distance: 190.0
click at [104, 426] on div "Proceed with Phase 2. Connections: Add OpenAI and set embeddings = text-embeddi…" at bounding box center [140, 441] width 216 height 555
click at [104, 418] on div "Proceed with Phase 2. Connections: Add OpenAI and set embeddings = text-embeddi…" at bounding box center [140, 441] width 216 height 555
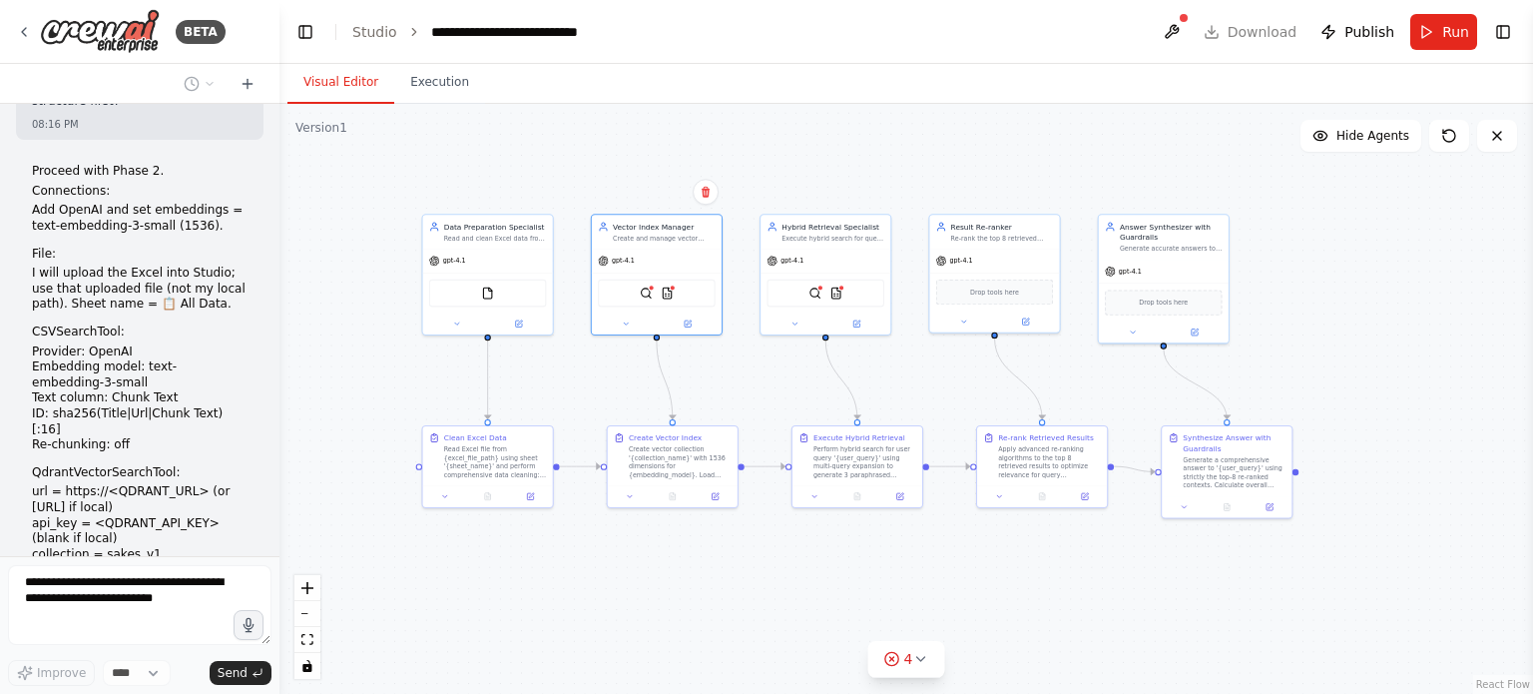
drag, startPoint x: 770, startPoint y: 570, endPoint x: 695, endPoint y: 620, distance: 90.8
click at [695, 622] on div ".deletable-edge-delete-btn { width: 20px; height: 20px; border: 0px solid #ffff…" at bounding box center [905, 399] width 1253 height 590
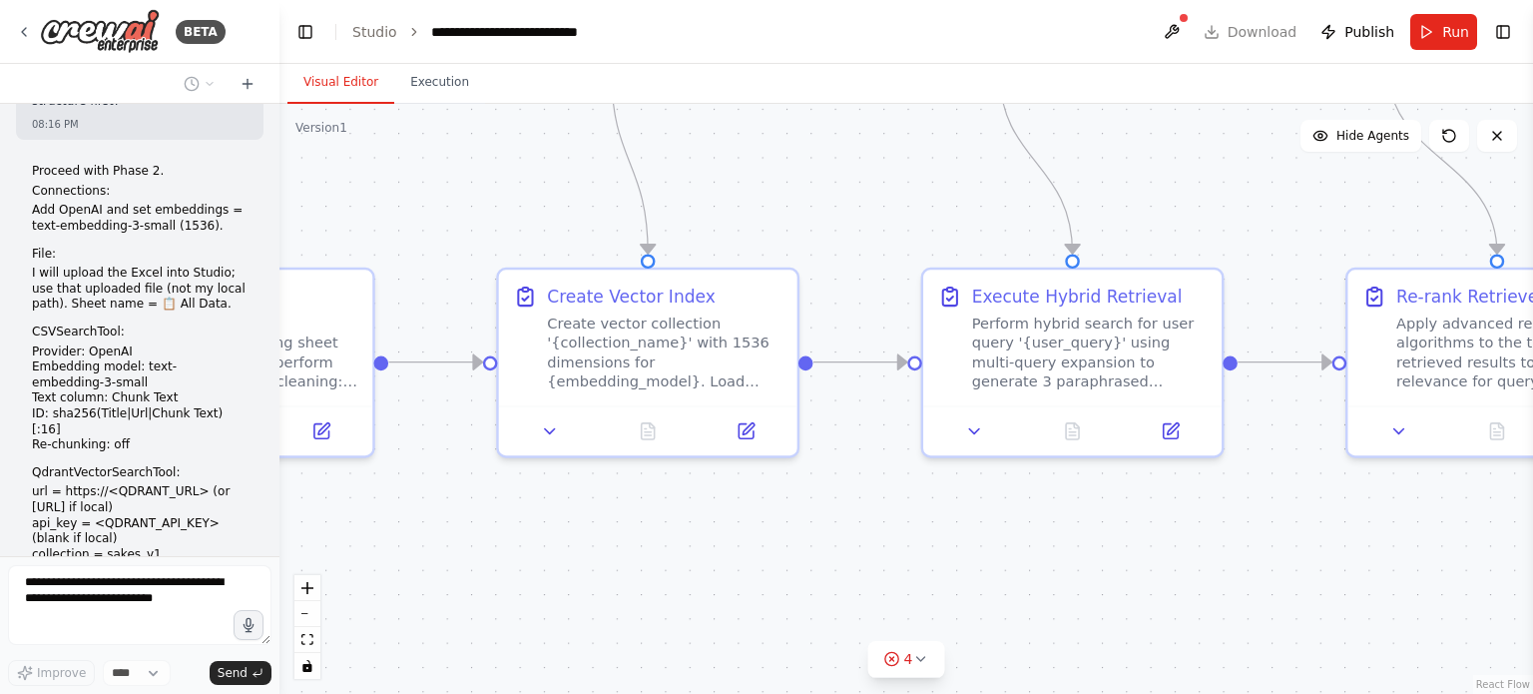
drag, startPoint x: 650, startPoint y: 590, endPoint x: 727, endPoint y: 594, distance: 77.9
click at [727, 594] on div ".deletable-edge-delete-btn { width: 20px; height: 20px; border: 0px solid #ffff…" at bounding box center [905, 399] width 1253 height 590
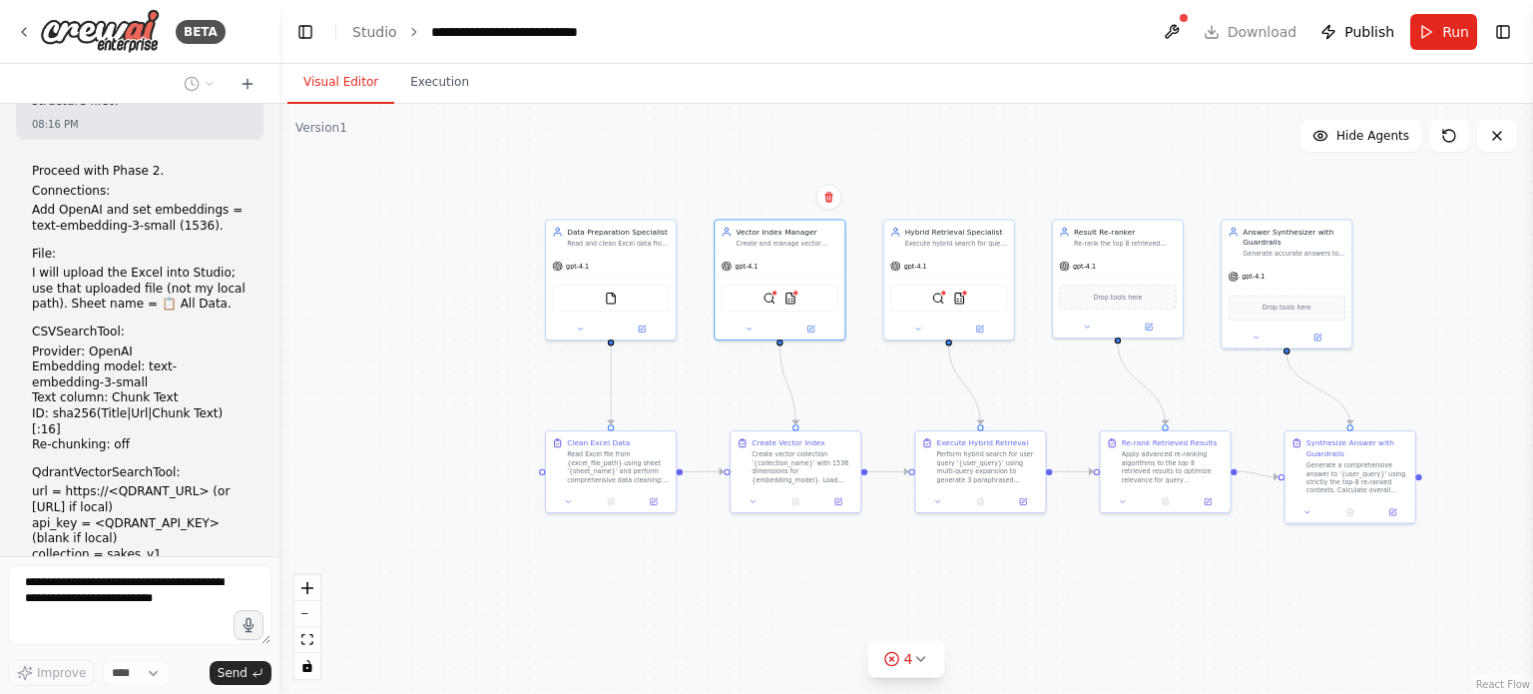
drag, startPoint x: 648, startPoint y: 599, endPoint x: 671, endPoint y: 584, distance: 27.4
click at [705, 584] on div ".deletable-edge-delete-btn { width: 20px; height: 20px; border: 0px solid #ffff…" at bounding box center [905, 399] width 1253 height 590
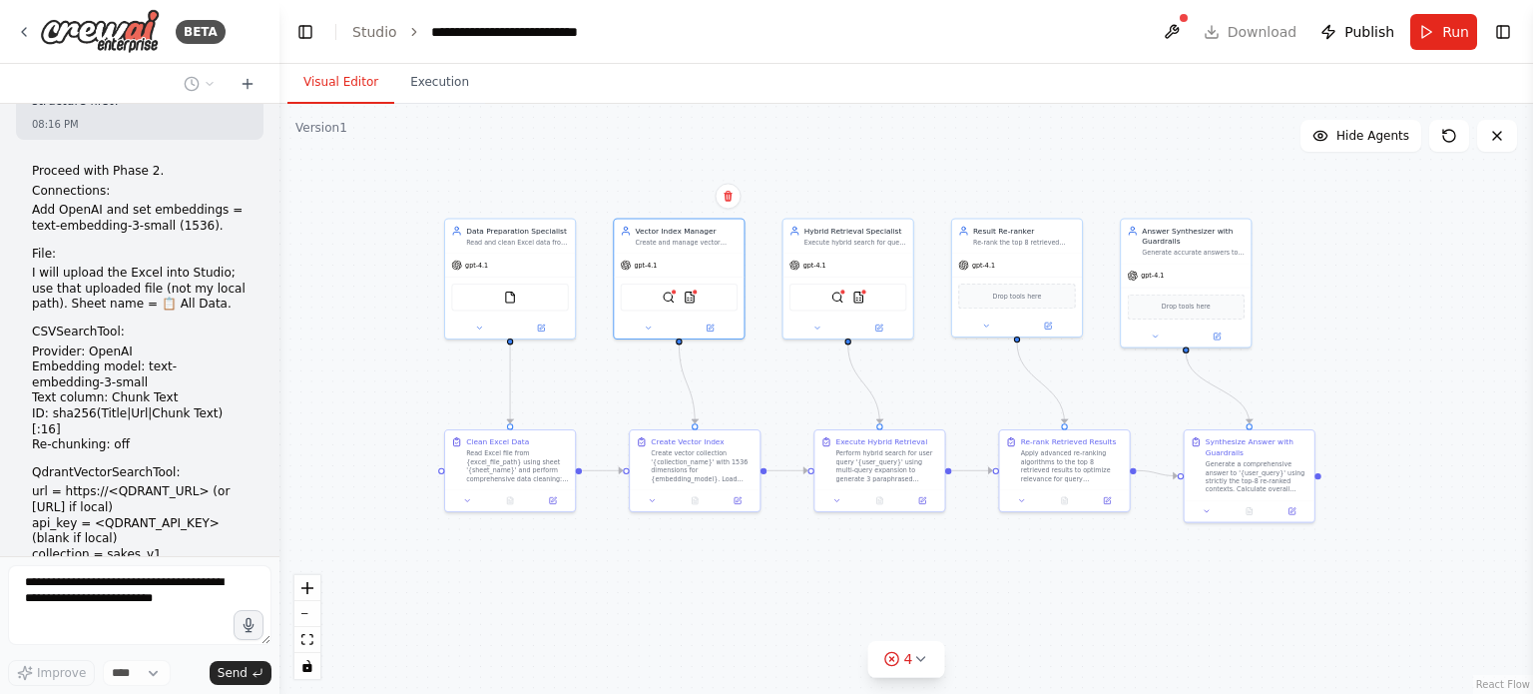
drag, startPoint x: 671, startPoint y: 584, endPoint x: 535, endPoint y: 573, distance: 136.2
click at [535, 574] on div ".deletable-edge-delete-btn { width: 20px; height: 20px; border: 0px solid #ffff…" at bounding box center [905, 399] width 1253 height 590
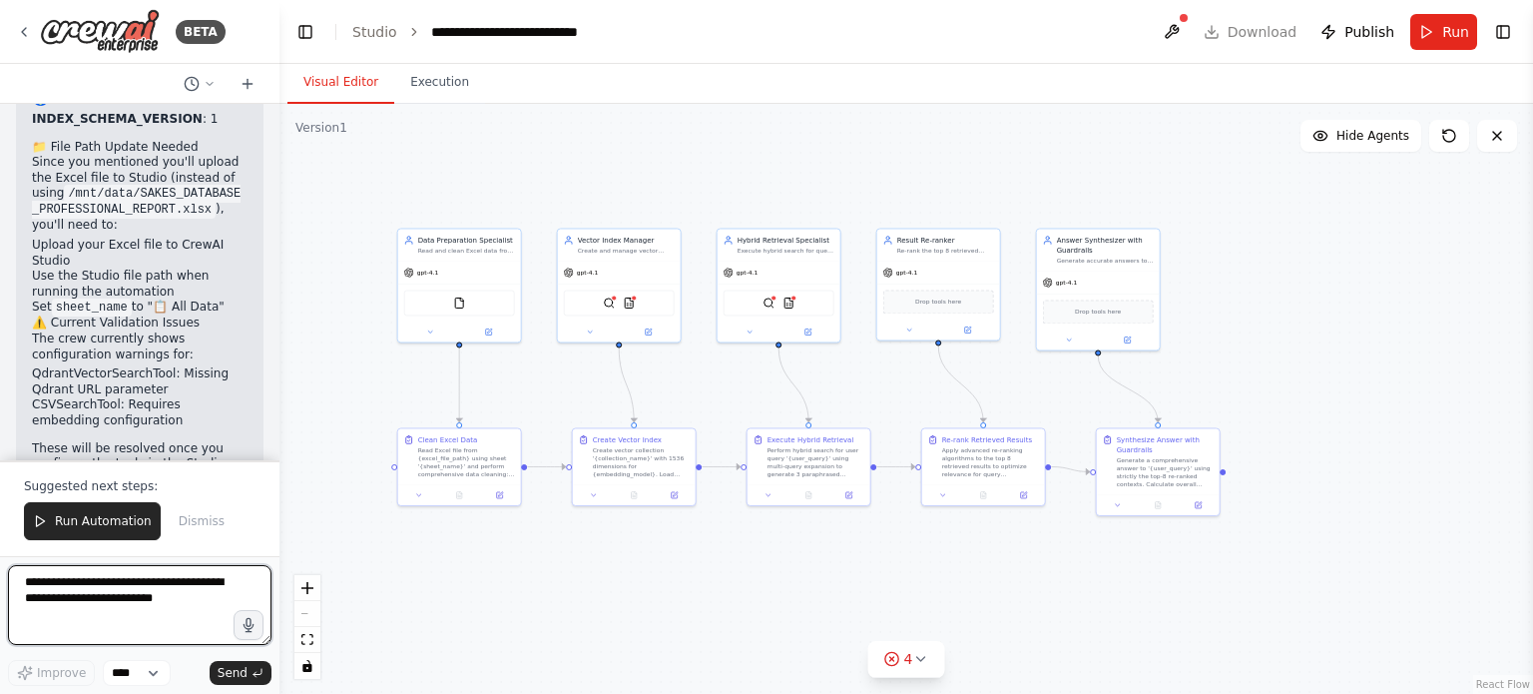
scroll to position [6006, 0]
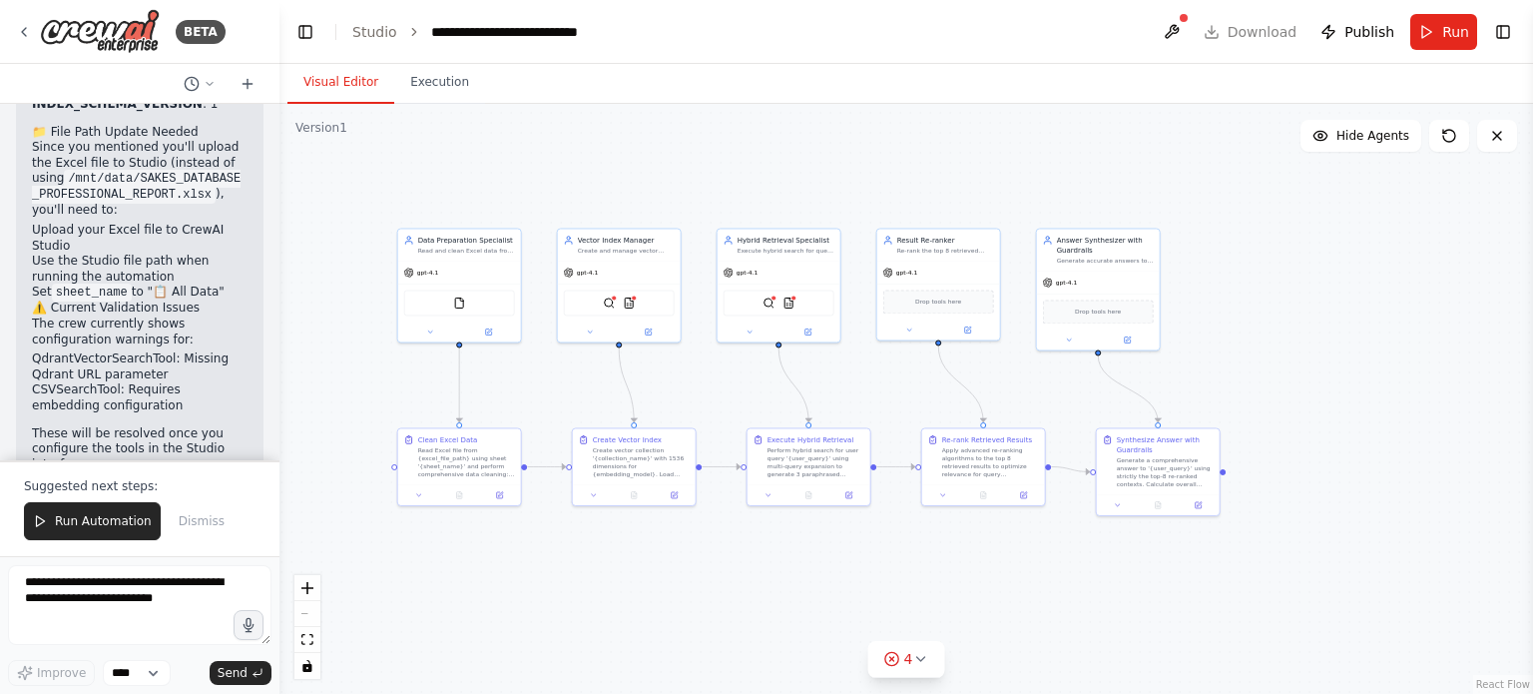
drag, startPoint x: 74, startPoint y: 371, endPoint x: 199, endPoint y: 368, distance: 124.8
click at [199, 609] on p "Would you like me to proceed with Phase 3 (Excel data processing logic) while y…" at bounding box center [140, 648] width 216 height 78
click at [109, 609] on p "Would you like me to proceed with Phase 3 (Excel data processing logic) while y…" at bounding box center [140, 648] width 216 height 78
drag, startPoint x: 56, startPoint y: 385, endPoint x: 205, endPoint y: 393, distance: 148.9
click at [205, 609] on p "Would you like me to proceed with Phase 3 (Excel data processing logic) while y…" at bounding box center [140, 648] width 216 height 78
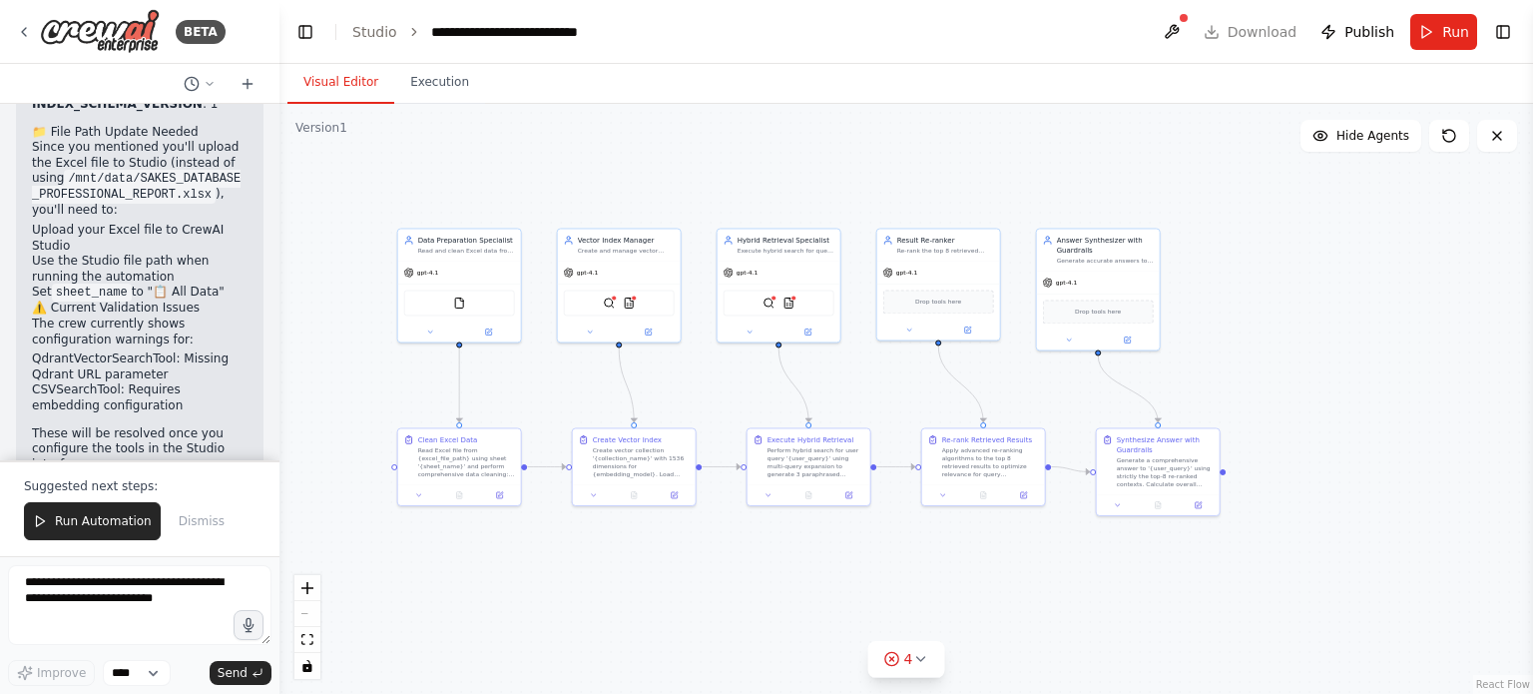
click at [115, 609] on p "Would you like me to proceed with Phase 3 (Excel data processing logic) while y…" at bounding box center [140, 648] width 216 height 78
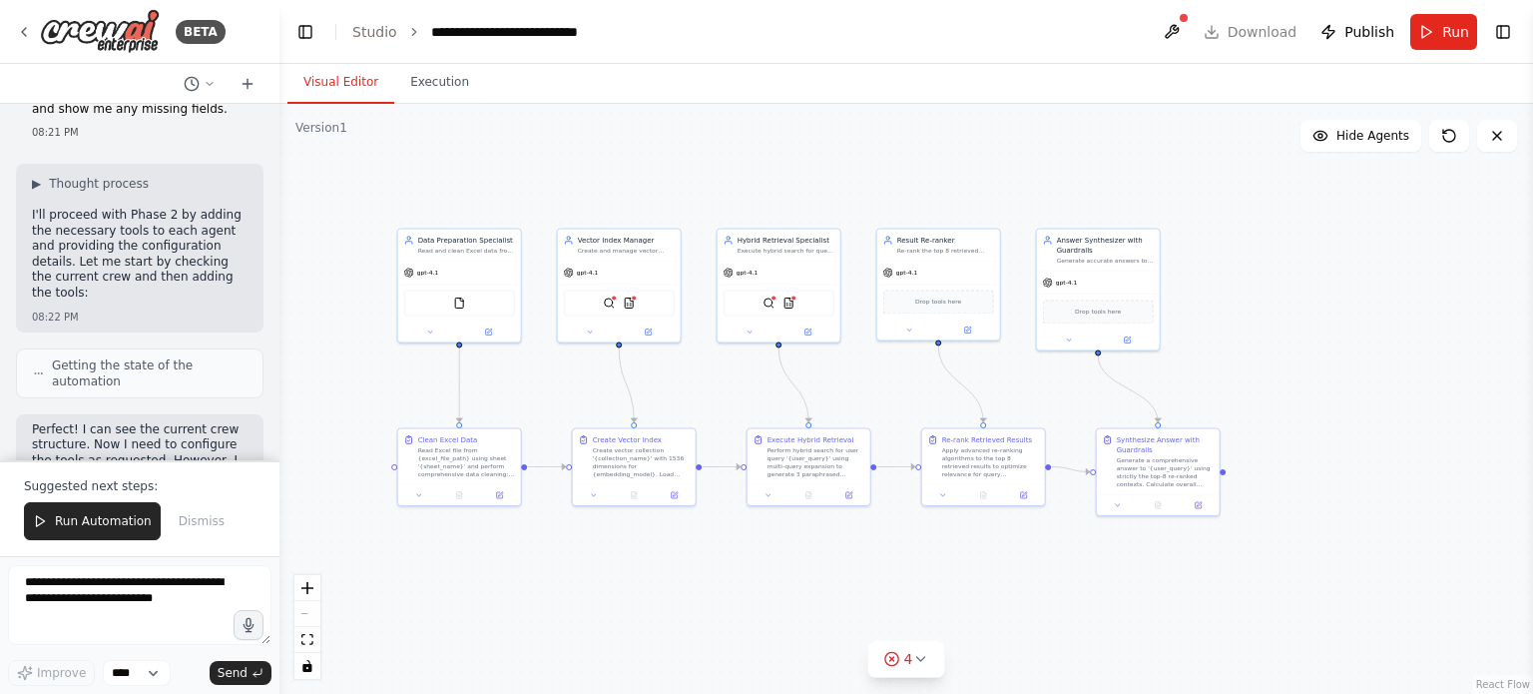
scroll to position [4809, 0]
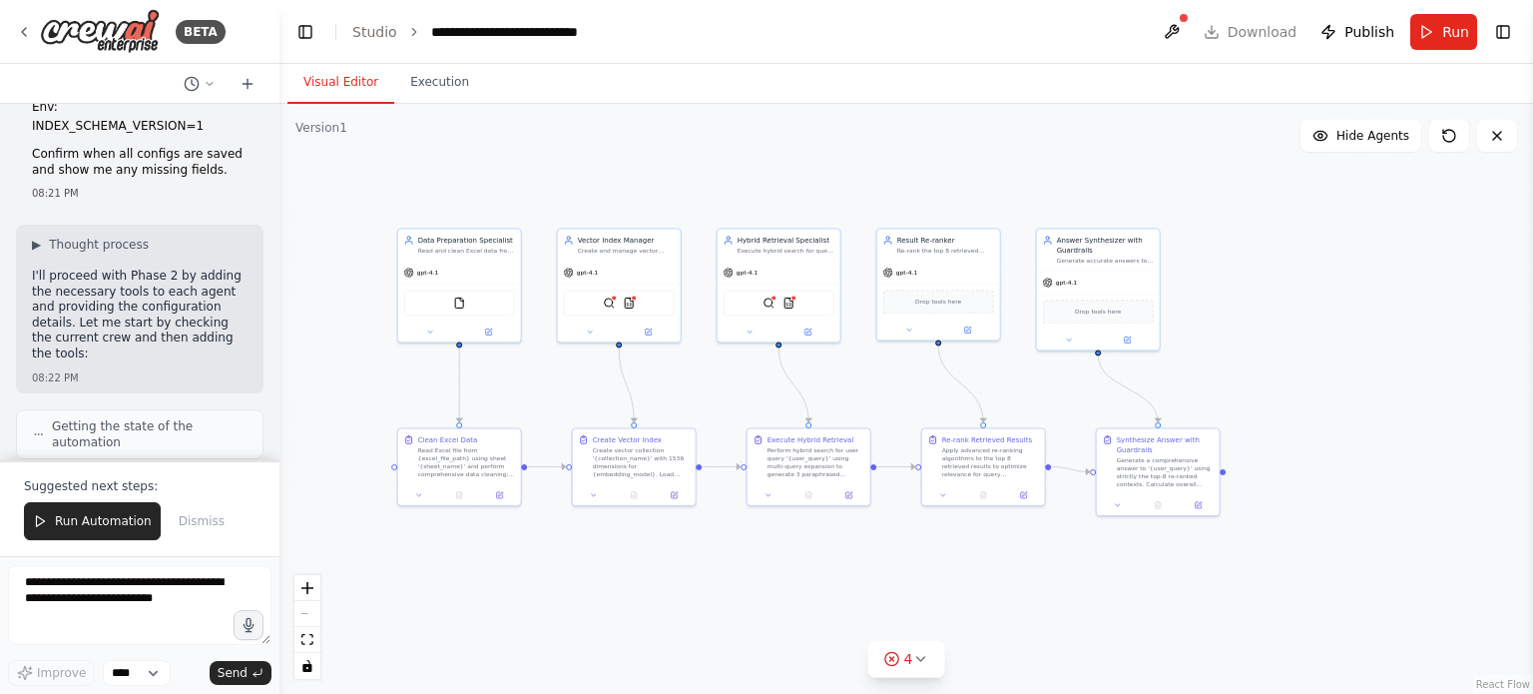
drag, startPoint x: 65, startPoint y: 242, endPoint x: 250, endPoint y: 252, distance: 185.9
click at [250, 252] on div "Create the crew skeleton “Create a 5-agent crew for an Excel-backed RAG: DataPr…" at bounding box center [139, 282] width 279 height 356
click at [128, 483] on p "Perfect! I can see the current crew structure. Now I need to configure the tool…" at bounding box center [140, 522] width 216 height 78
drag, startPoint x: 75, startPoint y: 264, endPoint x: 170, endPoint y: 314, distance: 107.1
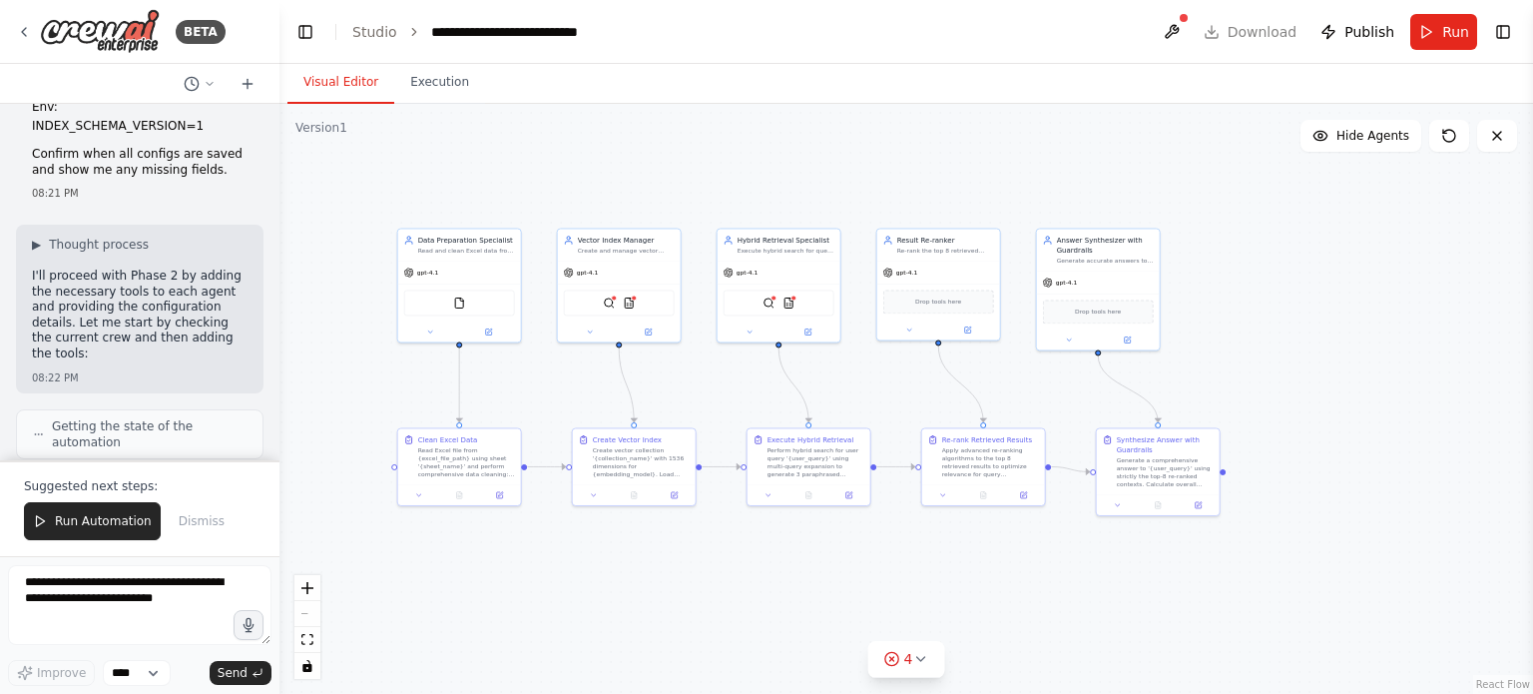
click at [136, 565] on h2 "🔧 Phase 2 Configuration Status" at bounding box center [140, 573] width 216 height 16
click at [137, 483] on p "Perfect! I can see the current crew structure. Now I need to configure the tool…" at bounding box center [140, 522] width 216 height 78
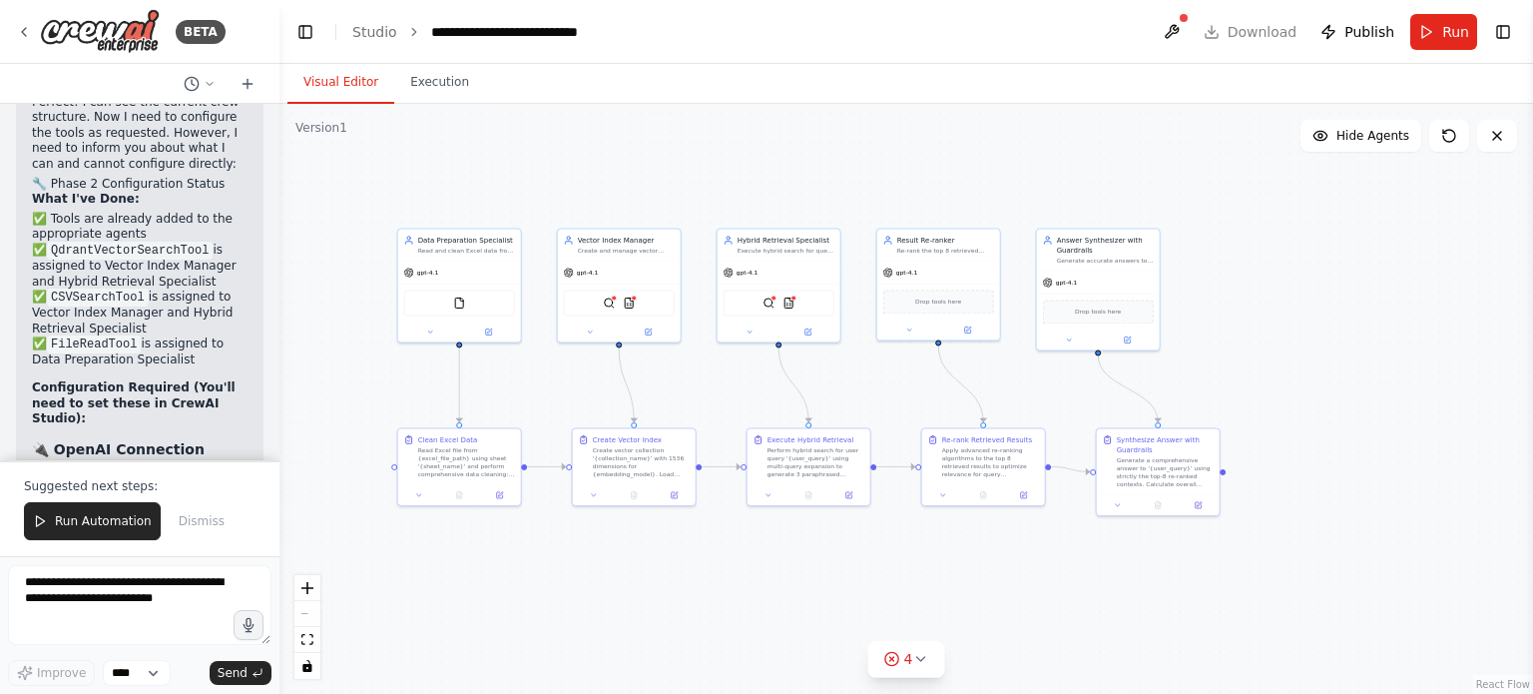
scroll to position [5208, 0]
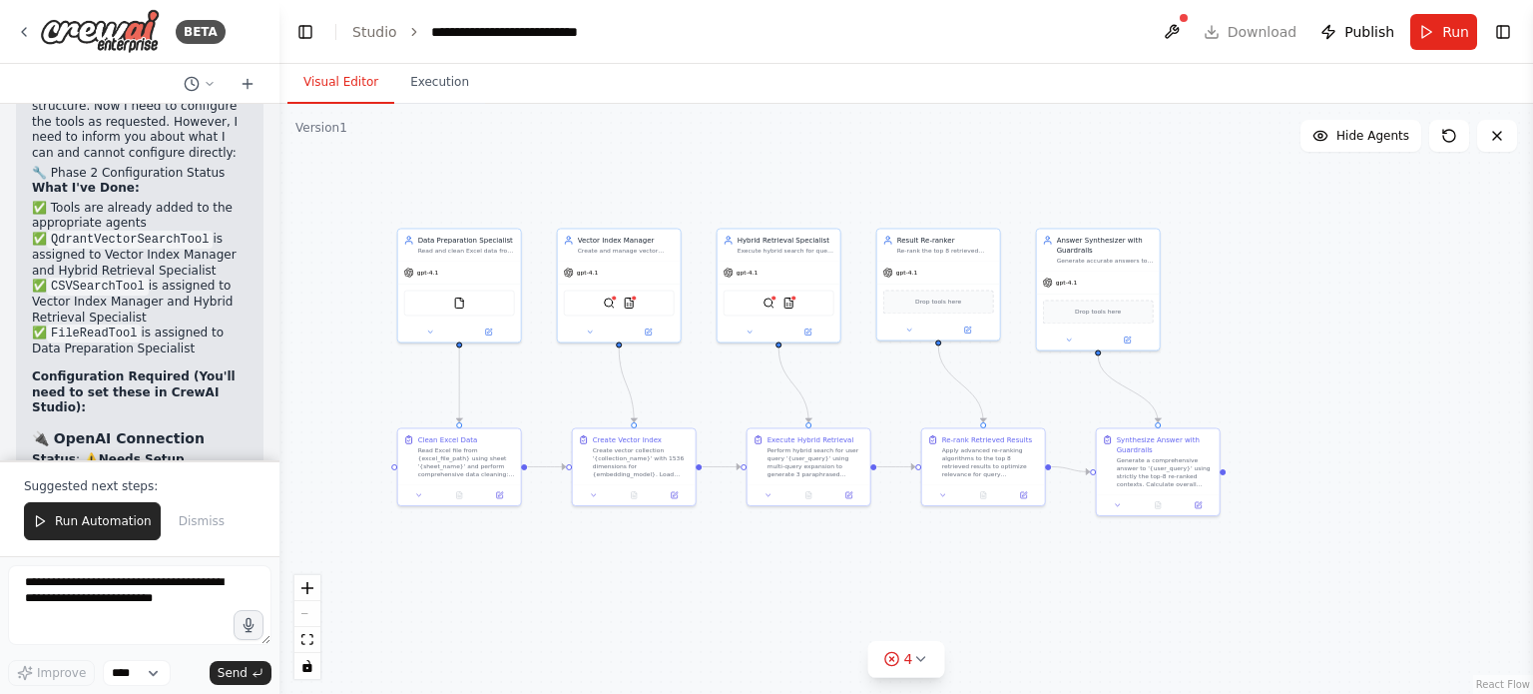
click at [74, 452] on li "Status : ⚠️ Needs Setup" at bounding box center [140, 460] width 216 height 16
drag, startPoint x: 56, startPoint y: 193, endPoint x: 147, endPoint y: 202, distance: 91.3
click at [147, 452] on ul "Status : ⚠️ Needs Setup Model : text-embedding-3-small Dimensions : 1536" at bounding box center [140, 475] width 216 height 47
click at [33, 511] on h3 "📊 CSVSearchTool Configuration" at bounding box center [140, 531] width 216 height 40
drag, startPoint x: 24, startPoint y: 290, endPoint x: 182, endPoint y: 285, distance: 157.7
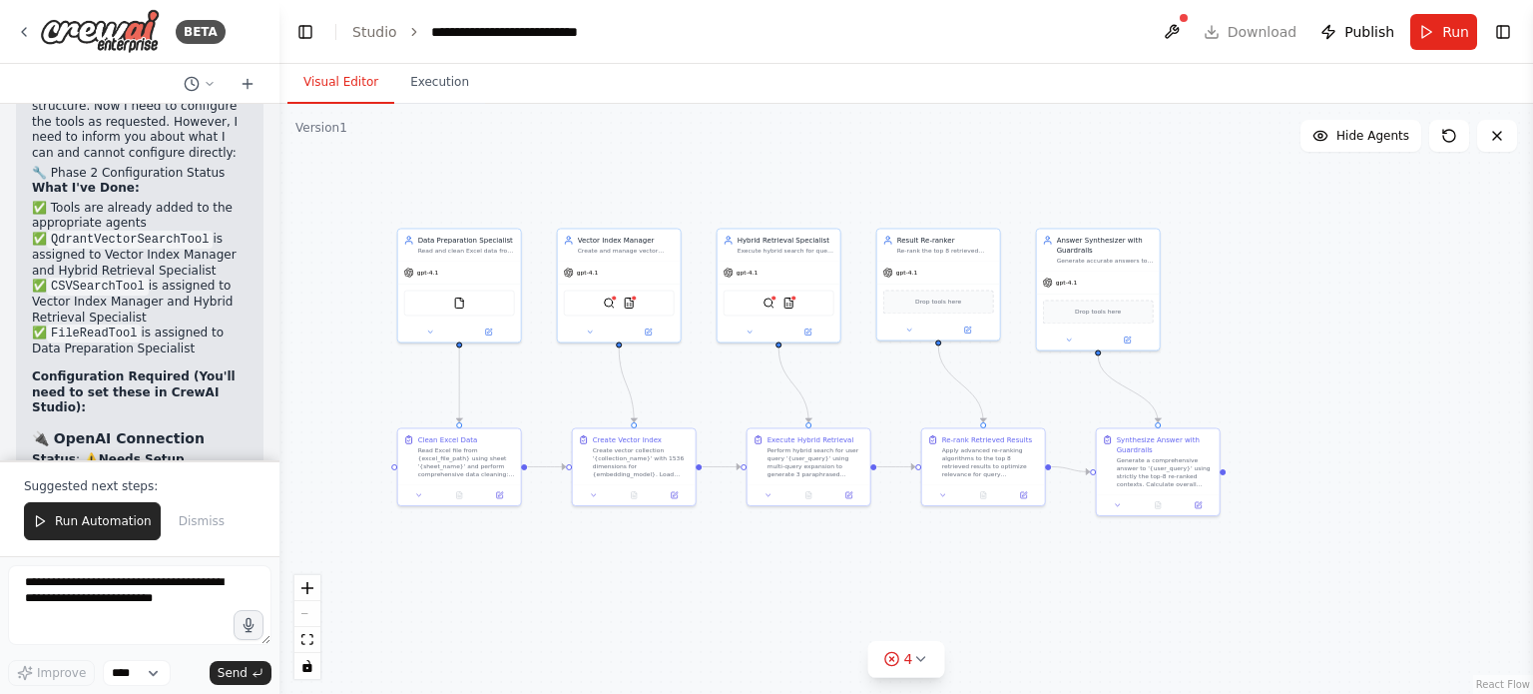
click at [115, 570] on strong "Embedding model" at bounding box center [93, 577] width 122 height 14
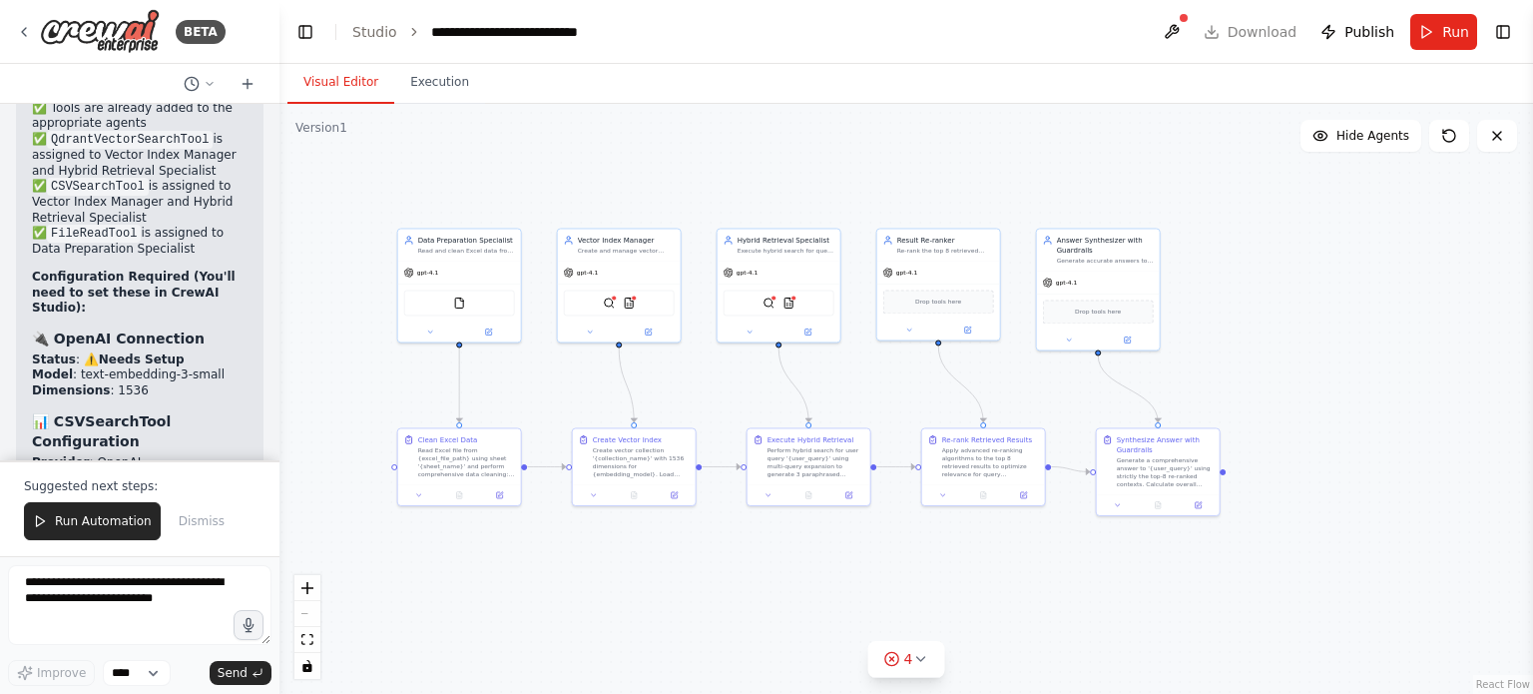
drag, startPoint x: 75, startPoint y: 319, endPoint x: 144, endPoint y: 356, distance: 78.1
click at [184, 353] on div "Perfect! I can see the current crew structure. Now I need to configure the tool…" at bounding box center [140, 620] width 216 height 1273
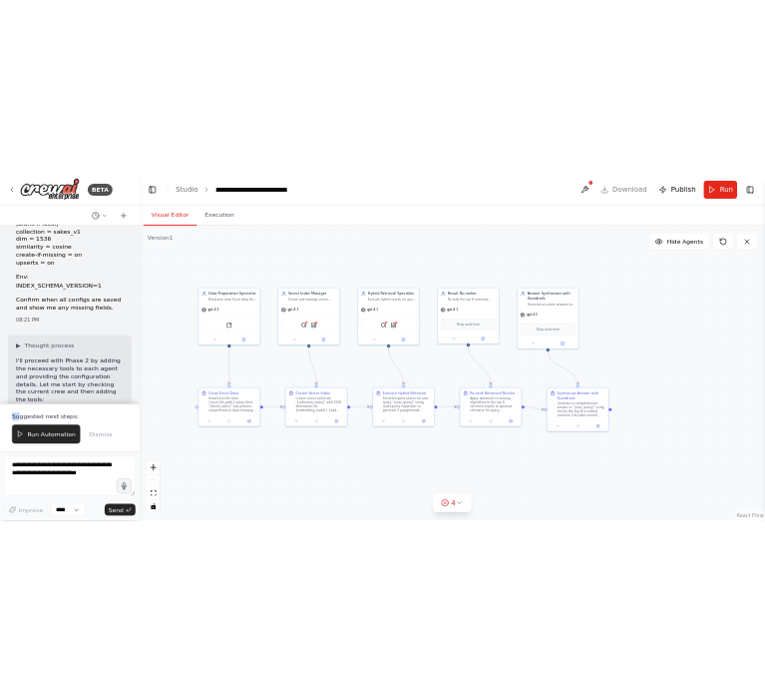
scroll to position [4790, 0]
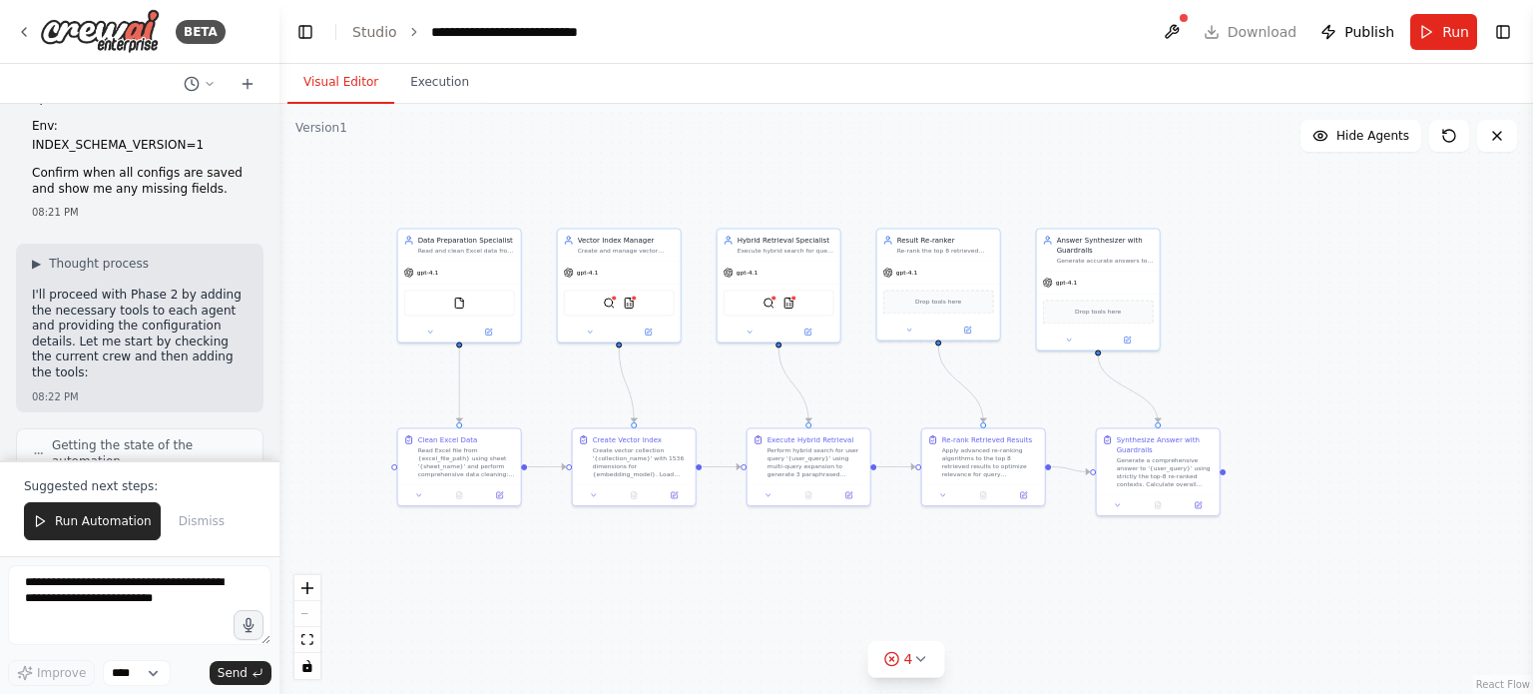
drag, startPoint x: 152, startPoint y: 404, endPoint x: 19, endPoint y: 227, distance: 221.7
click at [19, 227] on div "Create the crew skeleton “Create a 5-agent crew for an Excel-backed RAG: DataPr…" at bounding box center [139, 282] width 279 height 356
copy div "Perfect! I can see the current crew structure. Now I need to configure the tool…"
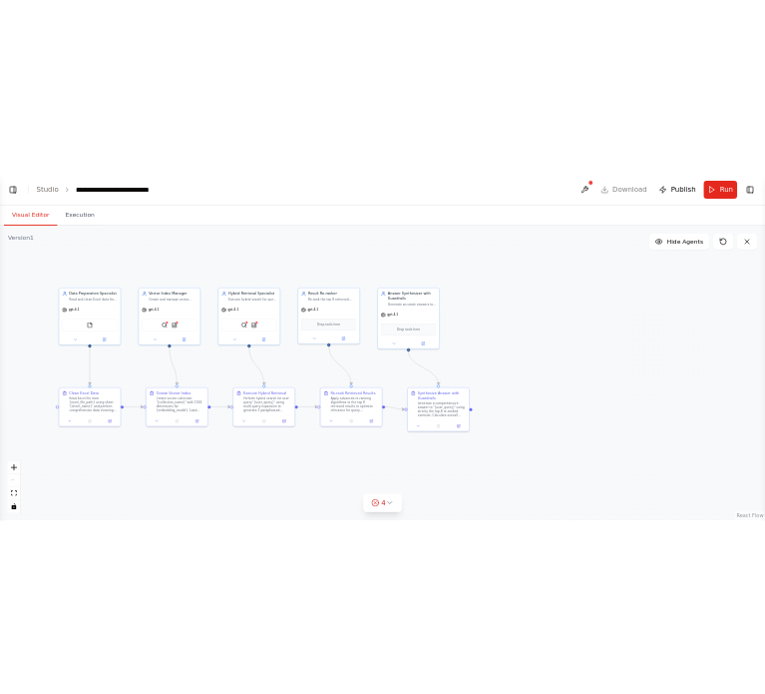
scroll to position [5102, 0]
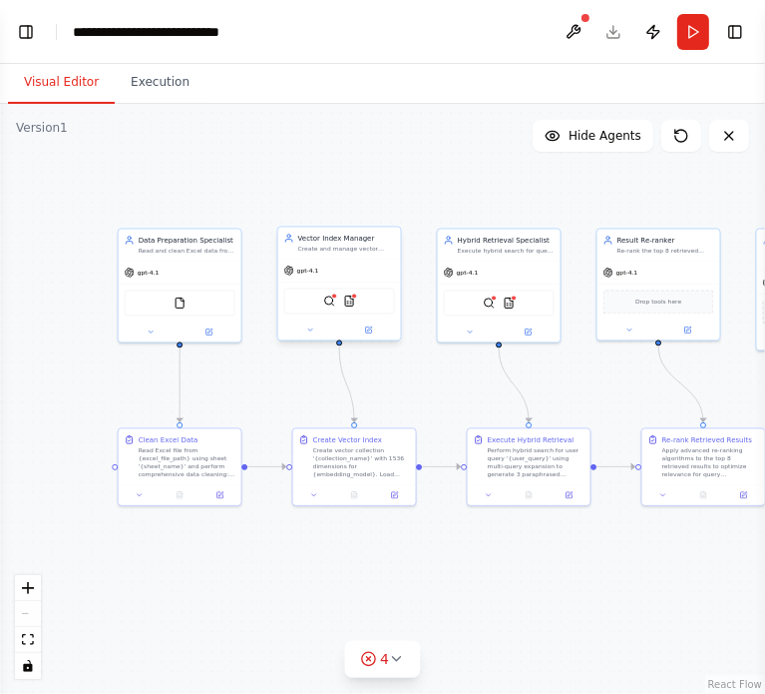
click at [341, 303] on div "QdrantVectorSearchTool CSVSearchTool" at bounding box center [339, 300] width 111 height 26
click at [390, 670] on button "4" at bounding box center [382, 659] width 77 height 37
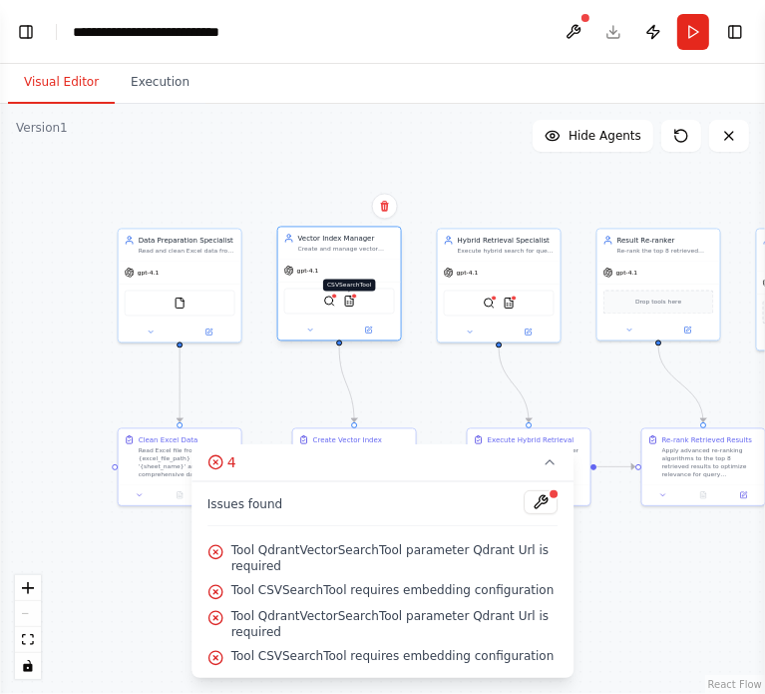
click at [352, 302] on img at bounding box center [349, 300] width 12 height 12
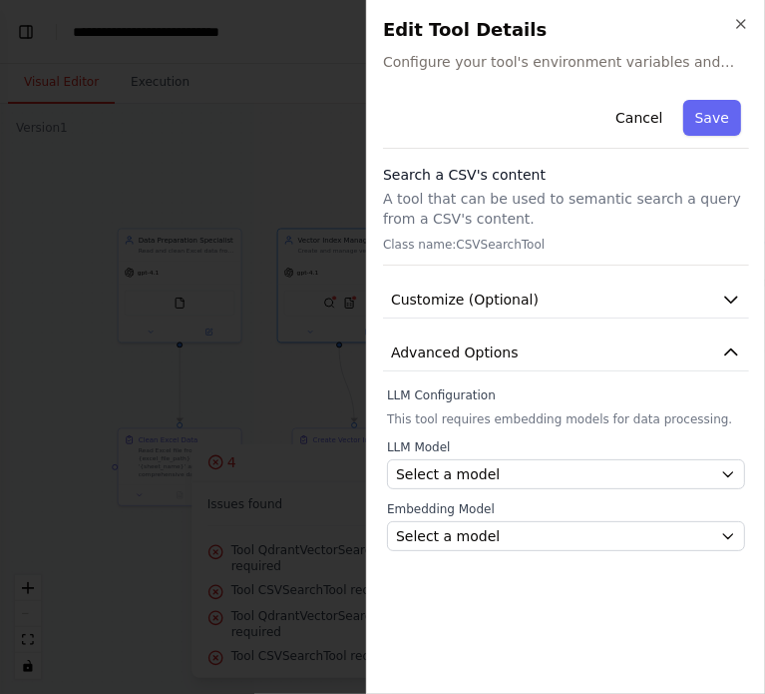
click at [539, 330] on div "Cancel Save Search a CSV's content A tool that can be used to semantic search a…" at bounding box center [566, 321] width 366 height 459
click at [529, 340] on button "Advanced Options" at bounding box center [566, 352] width 366 height 37
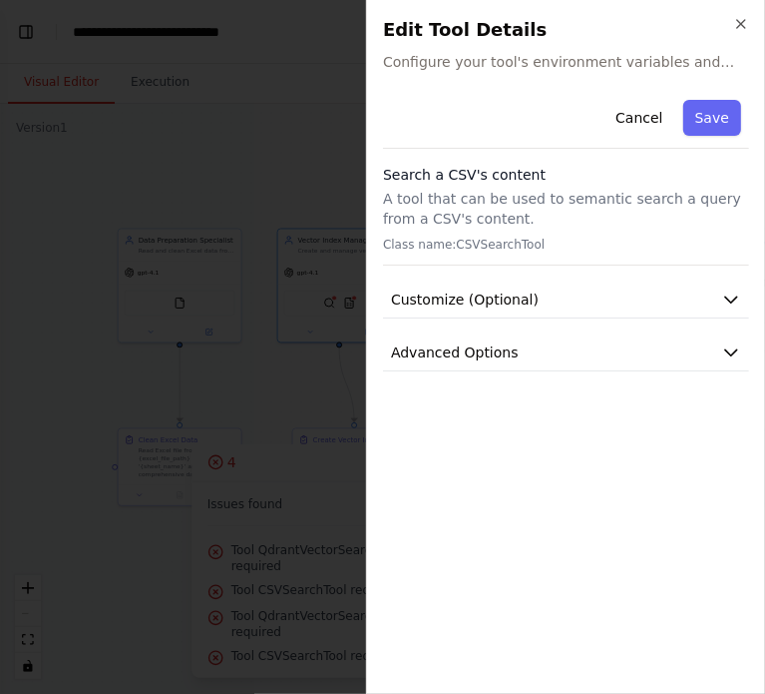
click at [449, 235] on div "Search a CSV's content A tool that can be used to semantic search a query from …" at bounding box center [566, 215] width 366 height 101
click at [452, 247] on p "Class name: CSVSearchTool" at bounding box center [566, 245] width 366 height 16
click at [575, 285] on button "Customize (Optional)" at bounding box center [566, 299] width 366 height 37
click at [455, 402] on span "Advanced Options" at bounding box center [455, 408] width 128 height 20
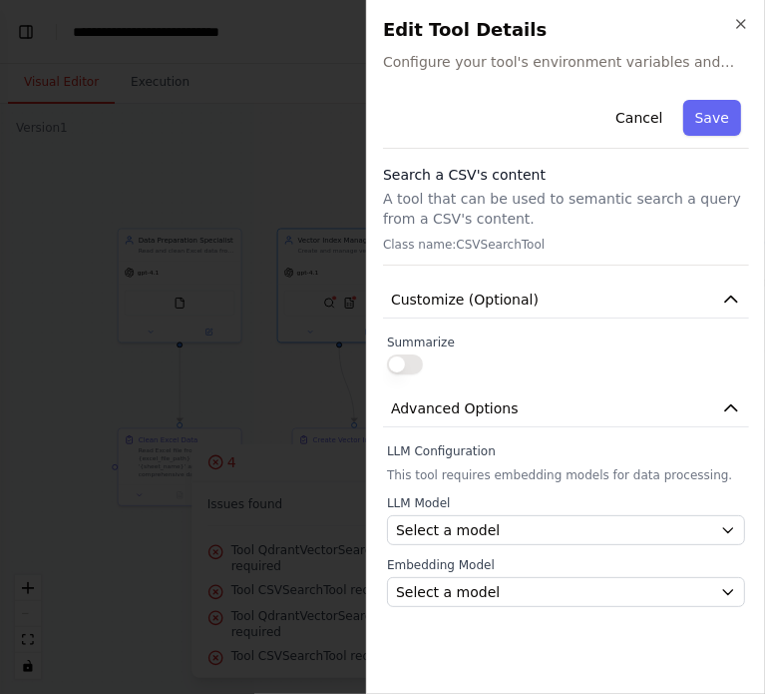
click at [467, 563] on label "Embedding Model" at bounding box center [566, 565] width 358 height 16
click at [486, 538] on span "Select a model" at bounding box center [448, 530] width 104 height 20
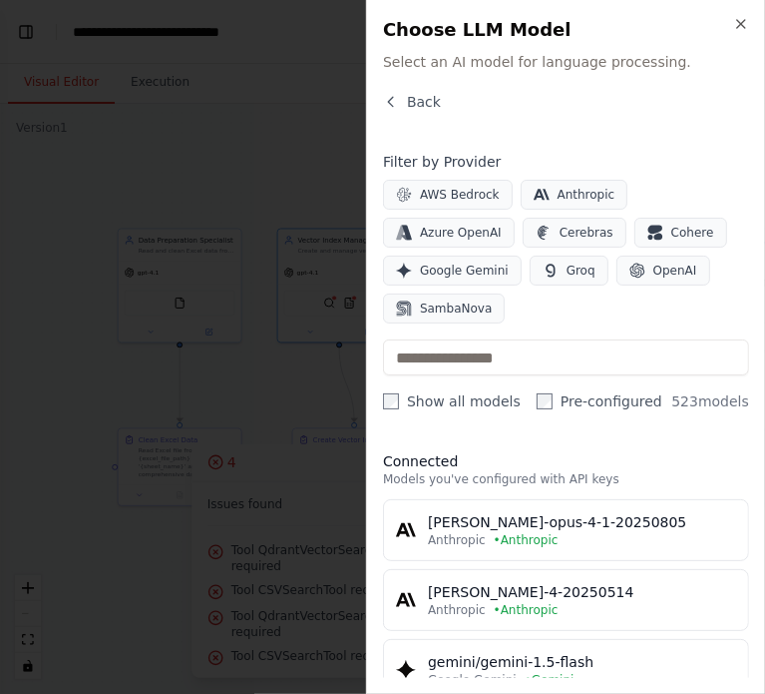
click at [212, 630] on div at bounding box center [382, 347] width 765 height 694
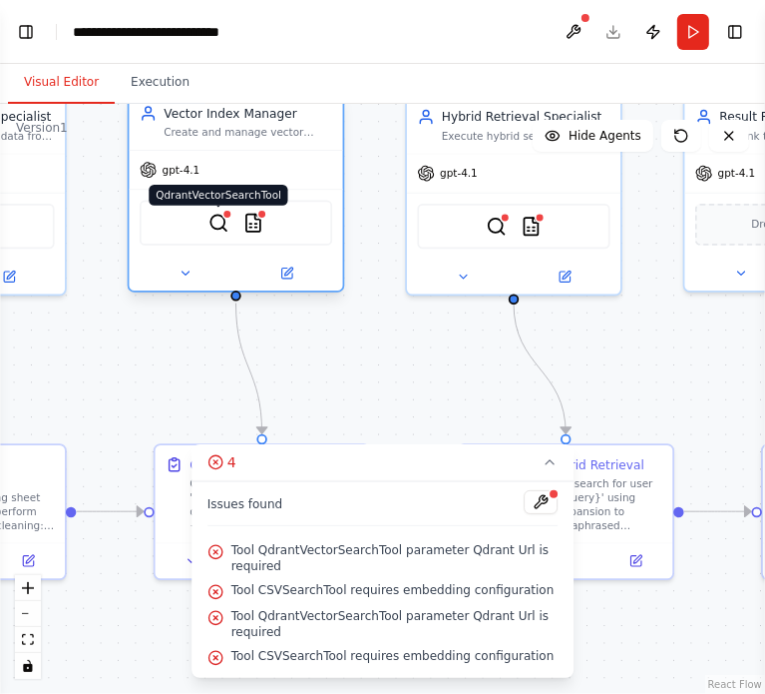
click at [221, 223] on img at bounding box center [219, 223] width 21 height 21
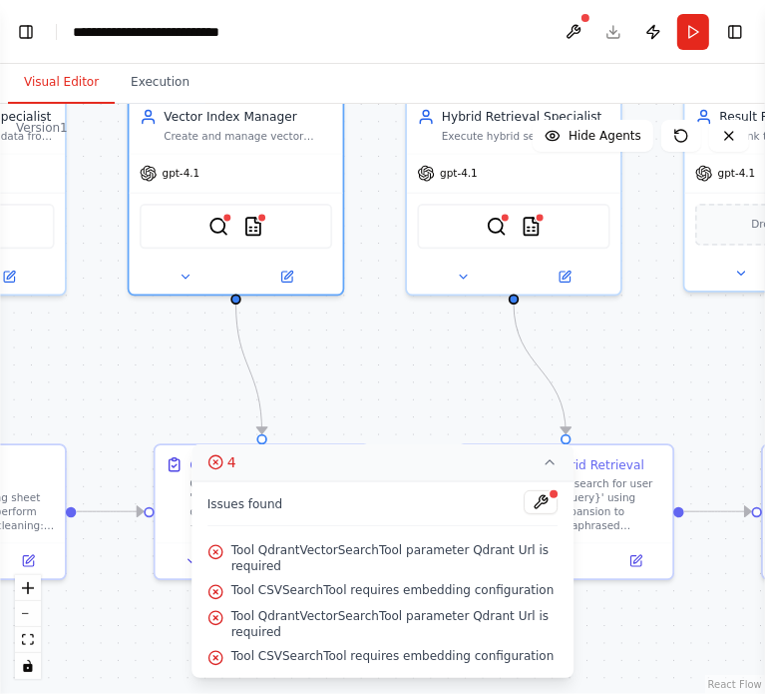
click at [549, 477] on button "4" at bounding box center [383, 462] width 383 height 37
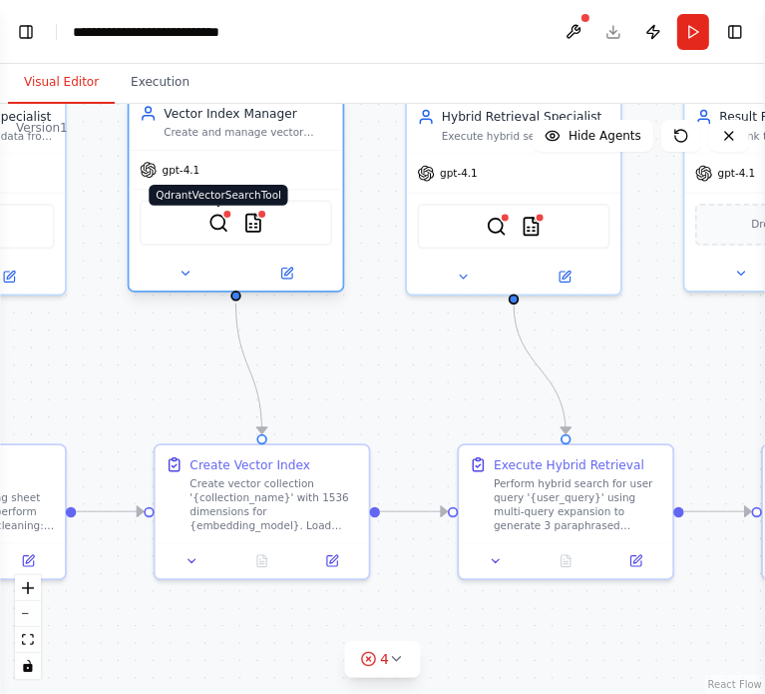
click at [221, 225] on img at bounding box center [219, 223] width 21 height 21
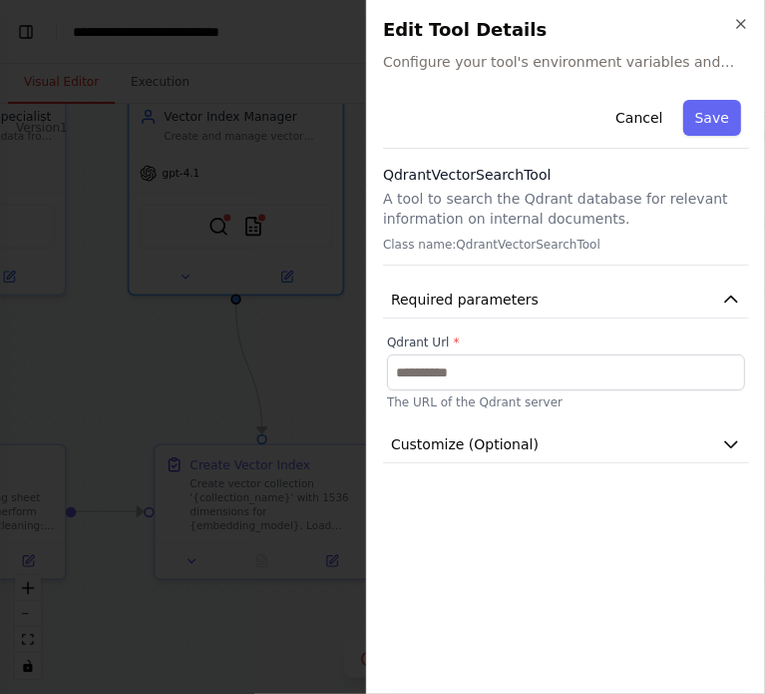
click at [566, 394] on p "The URL of the Qdrant server" at bounding box center [566, 402] width 358 height 16
click at [500, 442] on span "Customize (Optional)" at bounding box center [465, 444] width 148 height 20
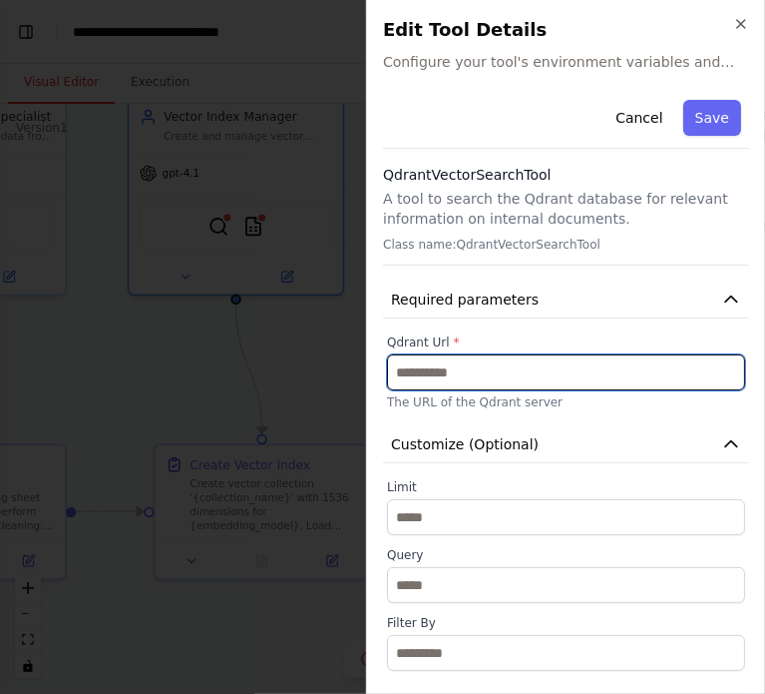
click at [553, 360] on input "text" at bounding box center [566, 372] width 358 height 36
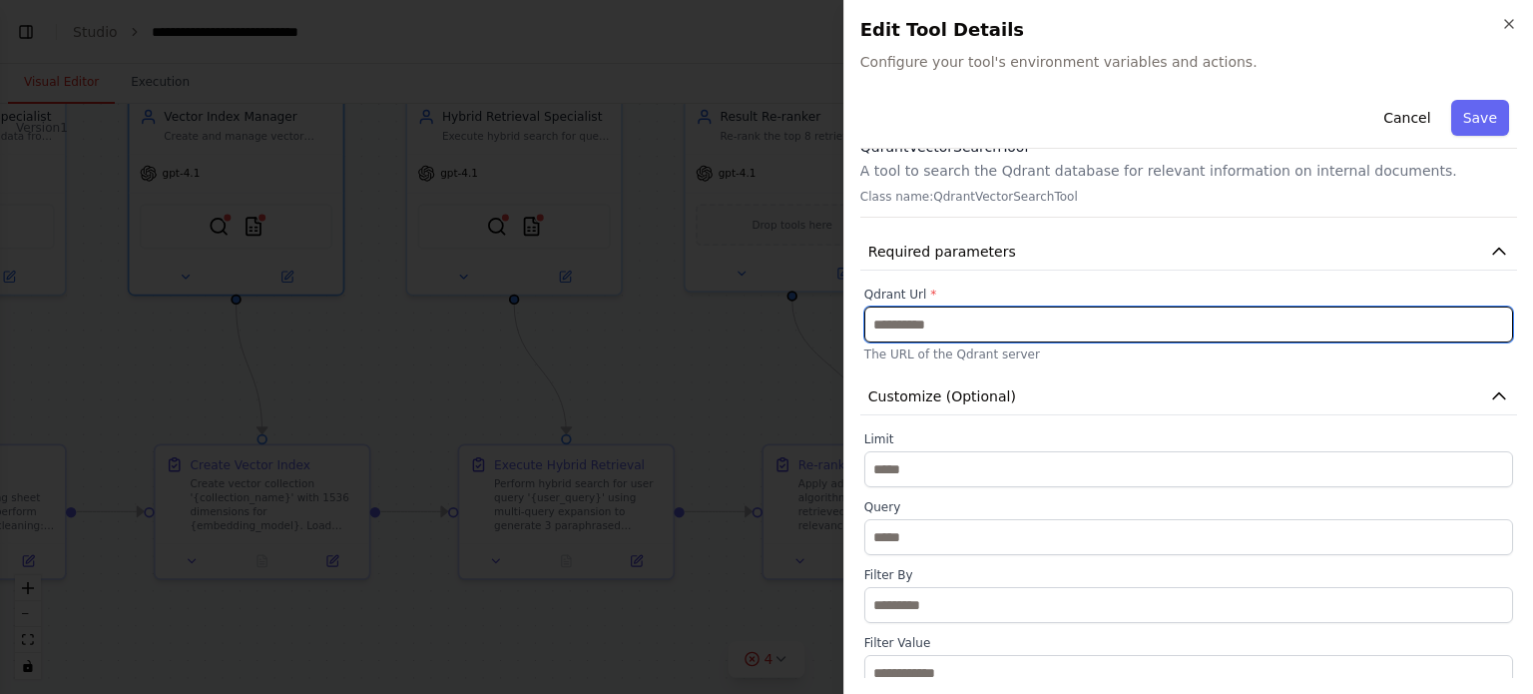
scroll to position [0, 0]
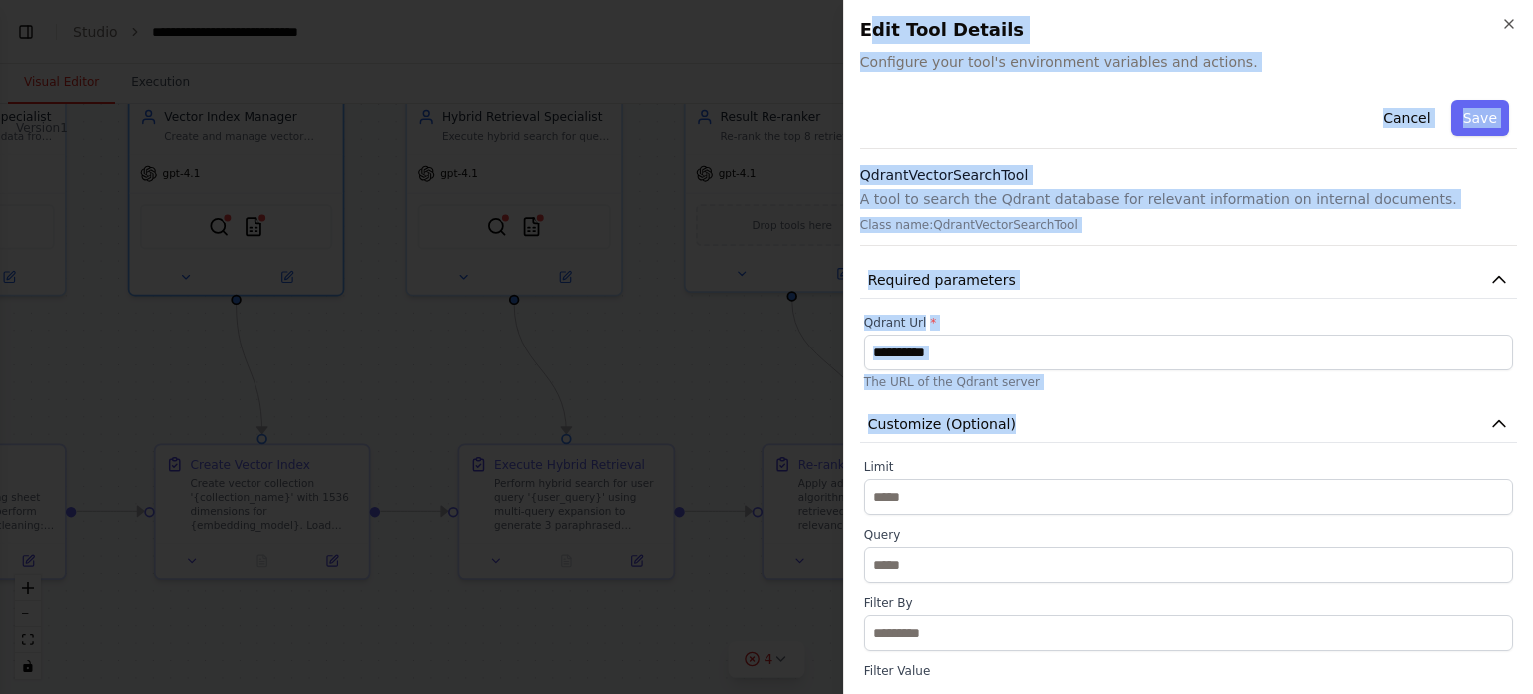
drag, startPoint x: 866, startPoint y: 27, endPoint x: 1111, endPoint y: 325, distance: 385.7
click at [1221, 500] on div "Close Edit Tool Details Configure your tool's environment variables and actions…" at bounding box center [1188, 347] width 690 height 694
click at [934, 49] on div "Edit Tool Details Configure your tool's environment variables and actions." at bounding box center [1188, 44] width 657 height 56
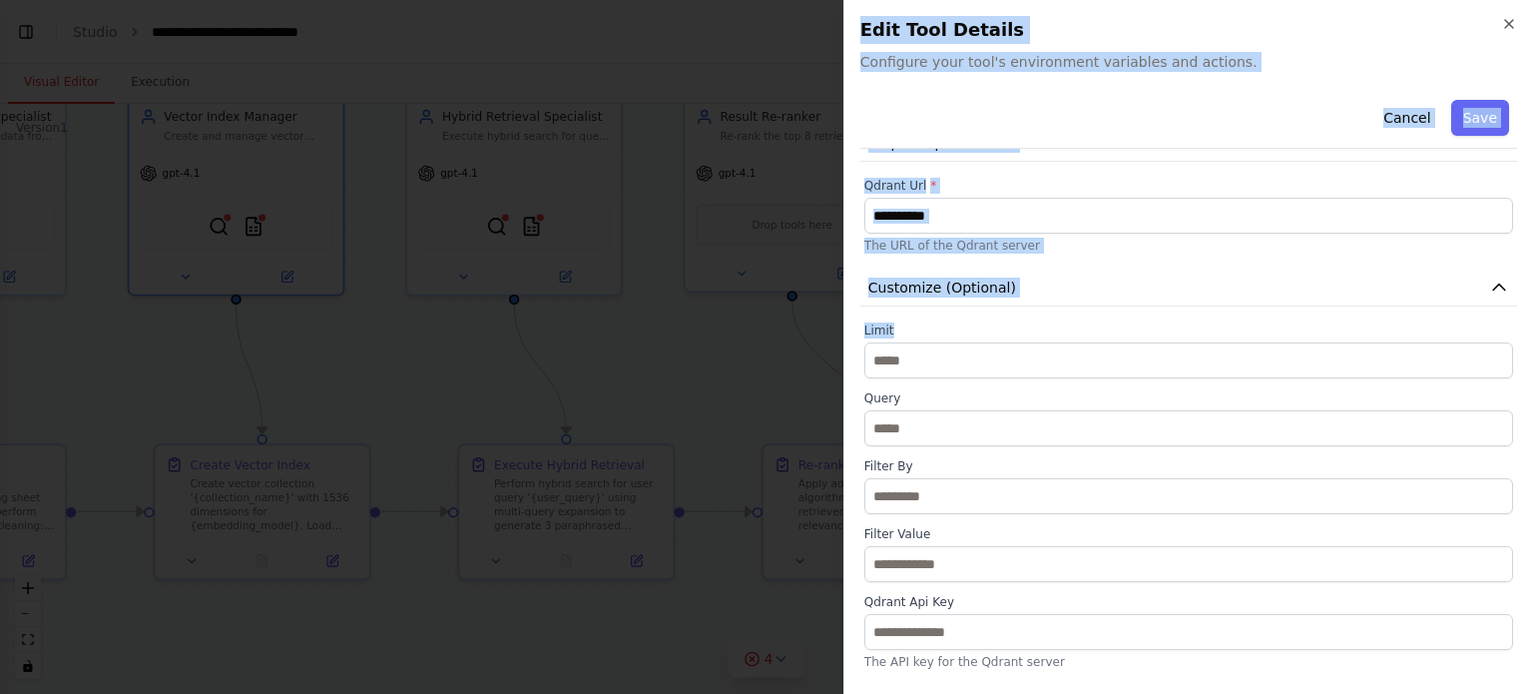
scroll to position [196, 0]
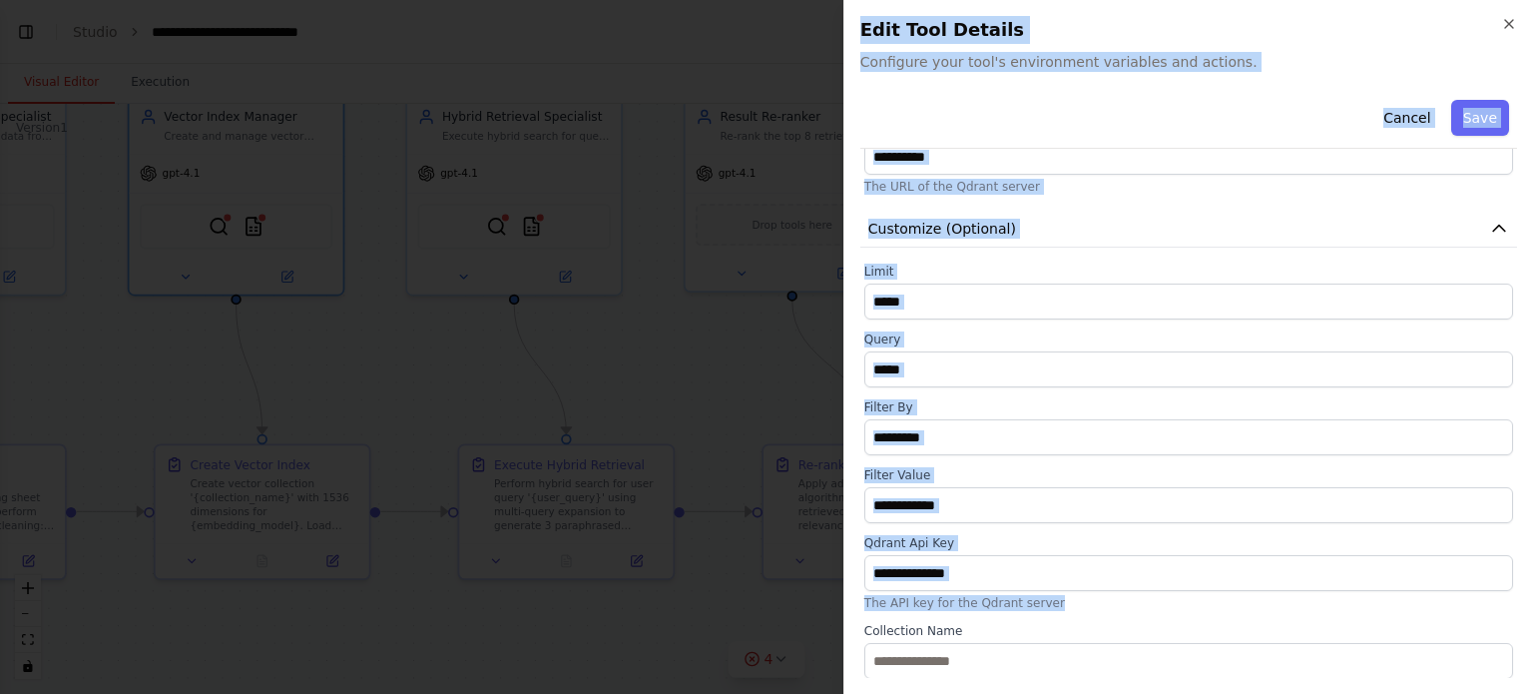
drag, startPoint x: 855, startPoint y: 28, endPoint x: 1532, endPoint y: 666, distance: 929.7
click at [1532, 666] on div "Close Edit Tool Details Configure your tool's environment variables and actions…" at bounding box center [1188, 347] width 690 height 694
copy div "Edit Tool Details Configure your tool's environment variables and actions. Canc…"
click at [1033, 524] on div "Limit * Query Filter By Filter Value Qdrant Api Key The API key for the Qdrant …" at bounding box center [1188, 470] width 649 height 415
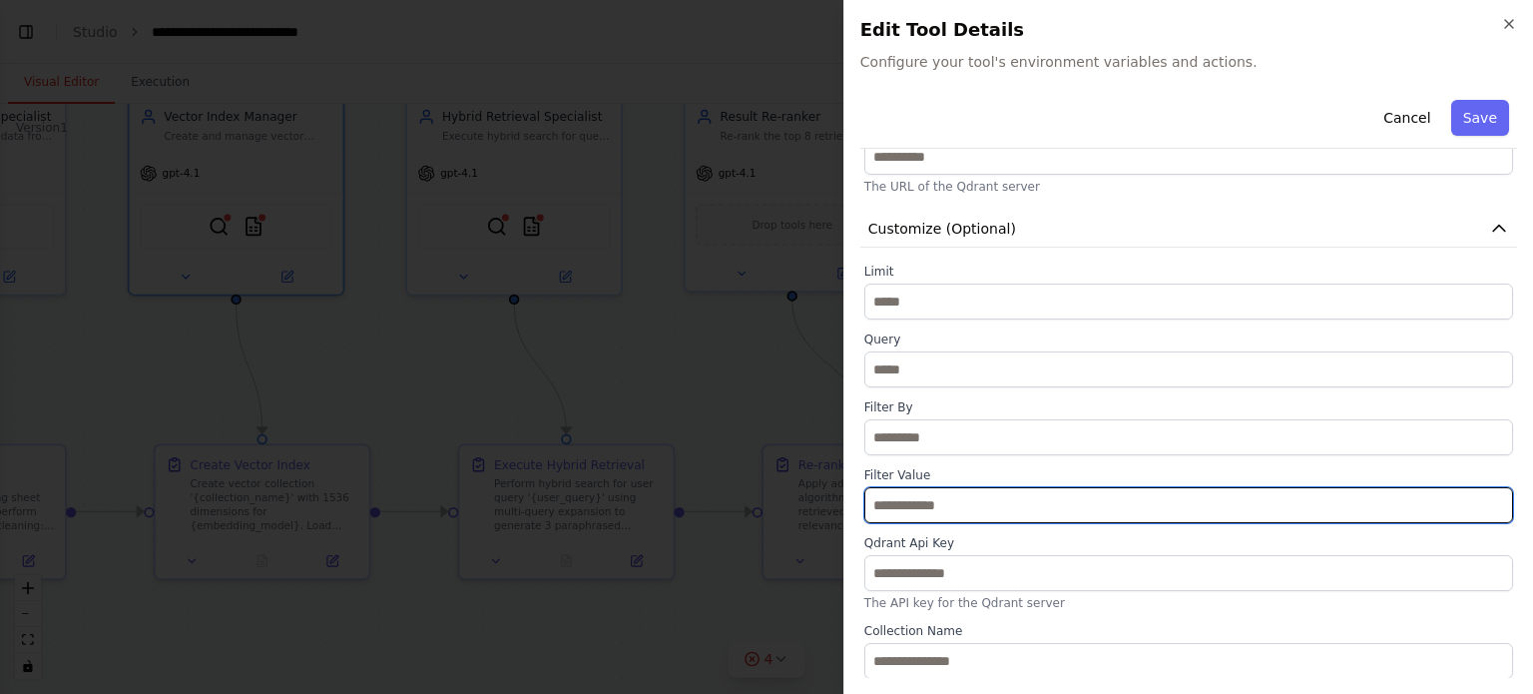
click at [990, 502] on input "text" at bounding box center [1188, 505] width 649 height 36
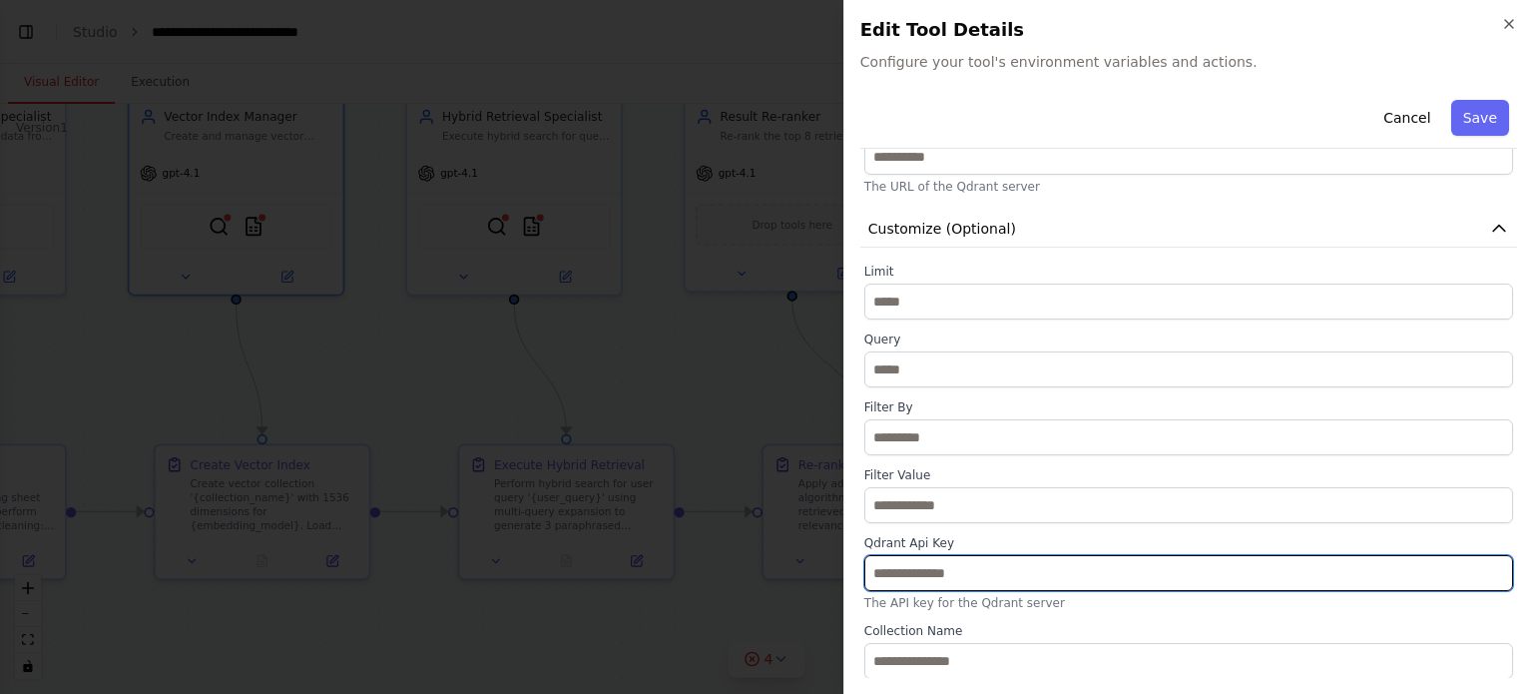
click at [927, 580] on input "text" at bounding box center [1188, 573] width 649 height 36
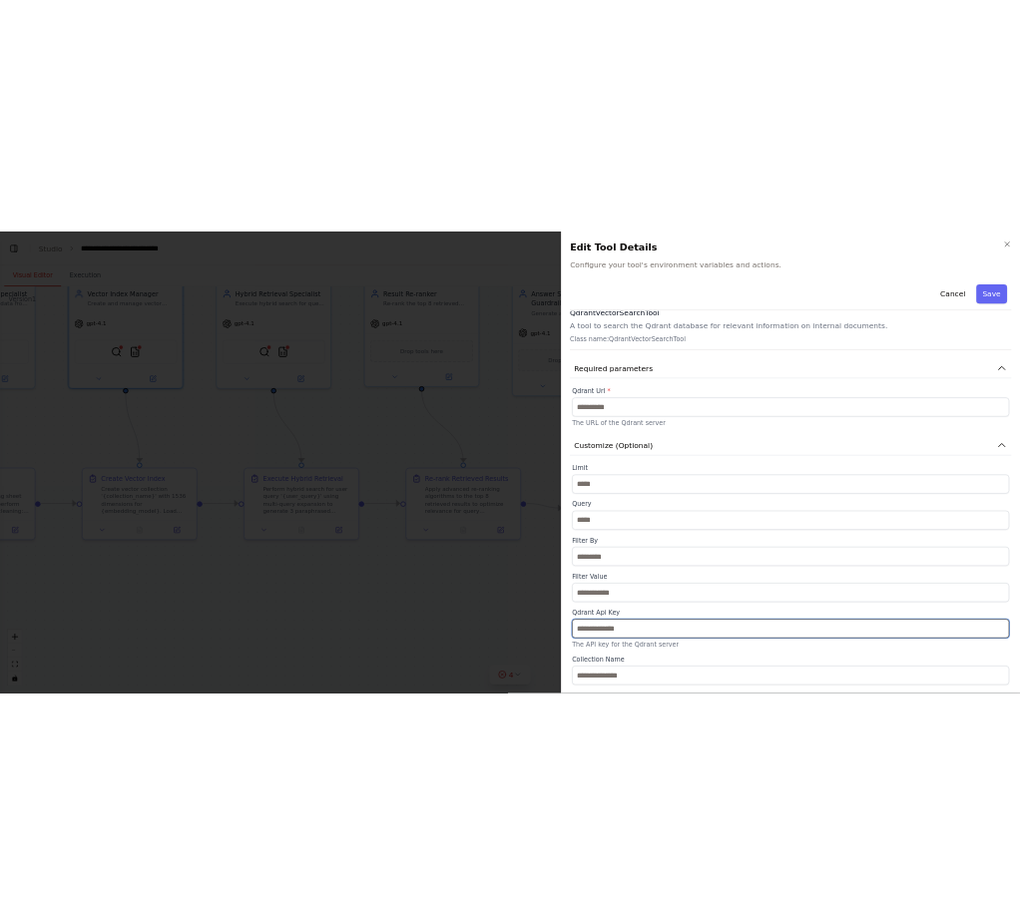
scroll to position [0, 0]
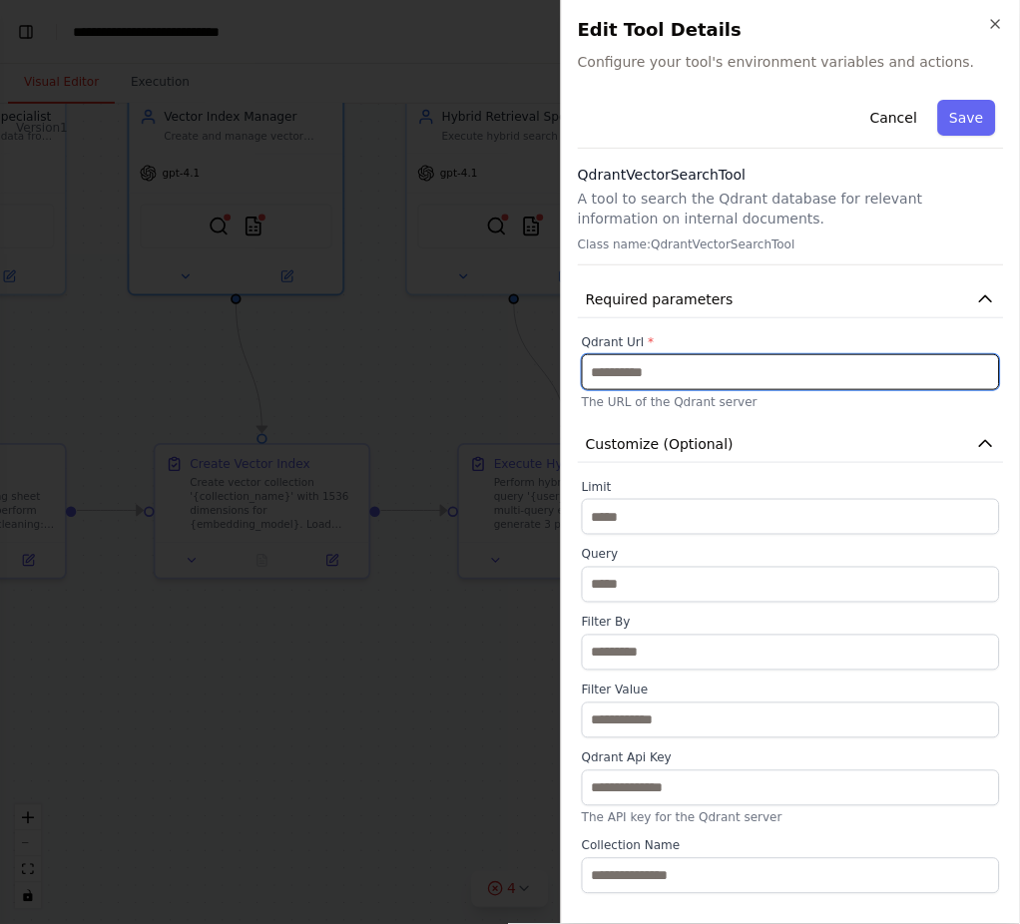
click at [684, 356] on input "text" at bounding box center [791, 372] width 418 height 36
click at [646, 376] on input "text" at bounding box center [791, 372] width 418 height 36
paste input "**********"
type input "**********"
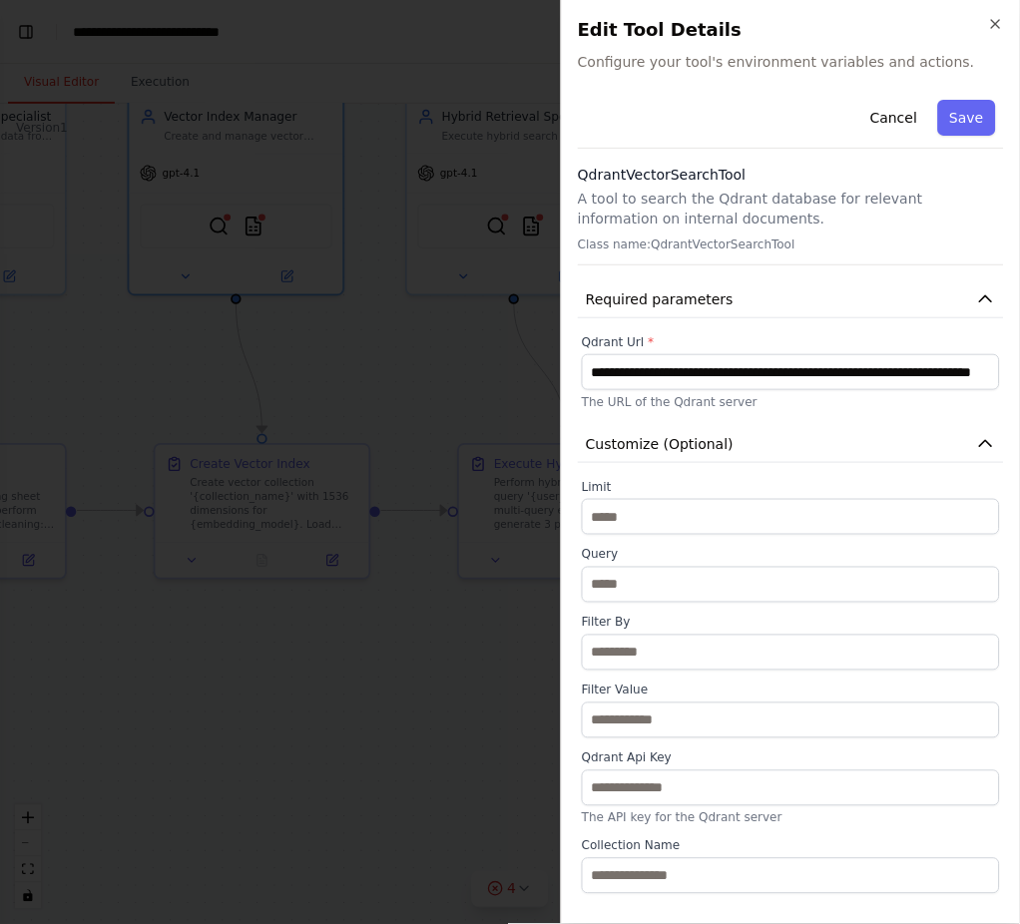
scroll to position [0, 0]
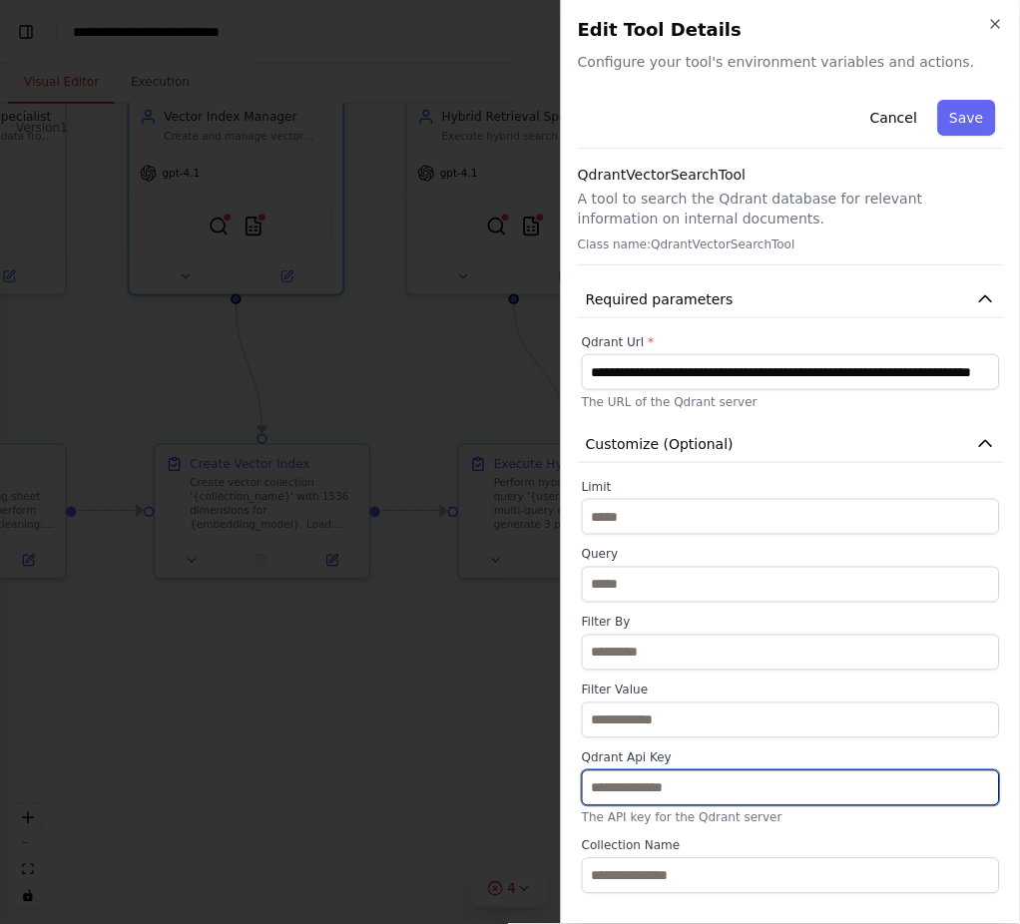
click at [691, 693] on input "text" at bounding box center [791, 788] width 418 height 36
paste input "**********"
type input "**********"
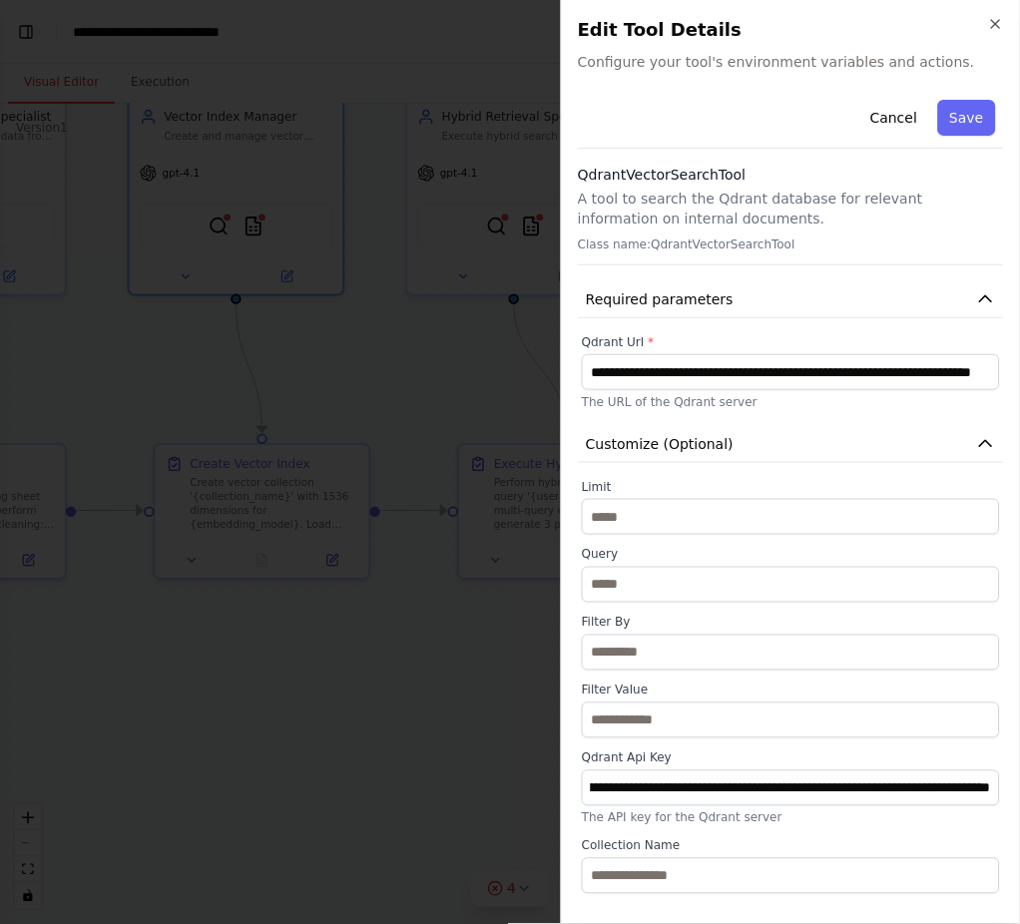
scroll to position [0, 0]
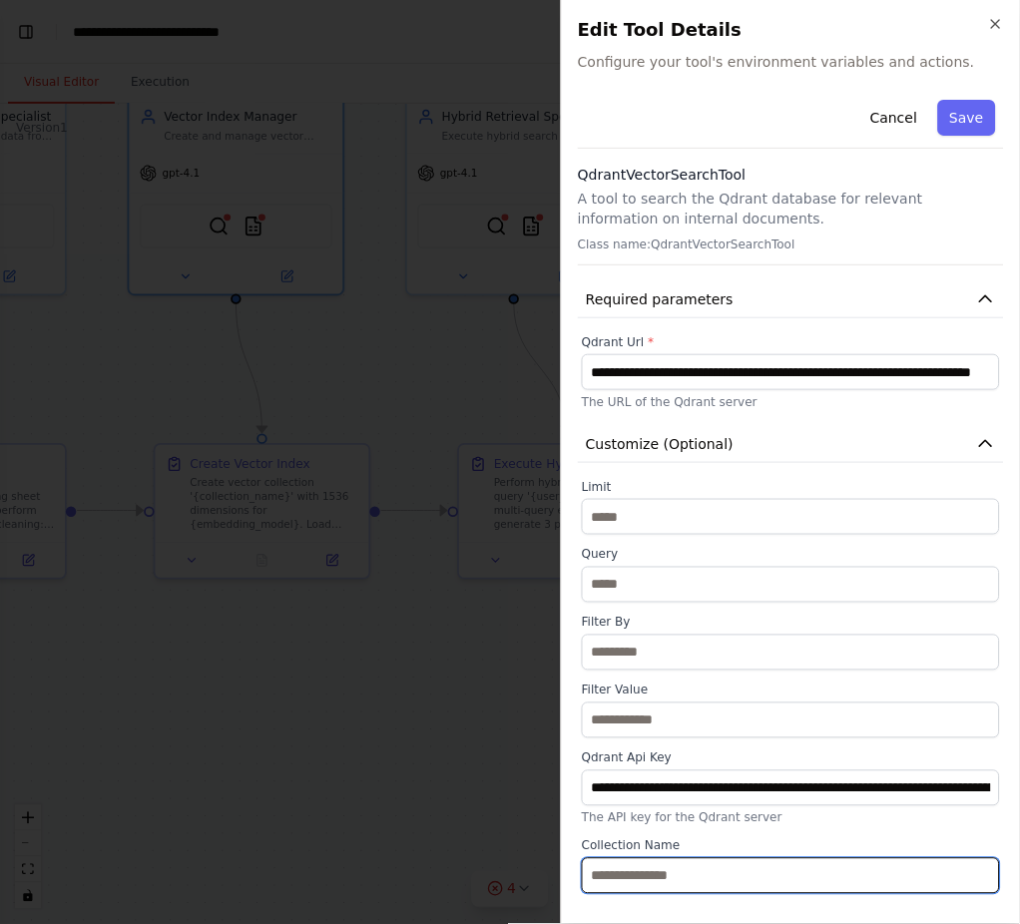
click at [660, 693] on input "text" at bounding box center [791, 876] width 418 height 36
paste input "********"
type input "********"
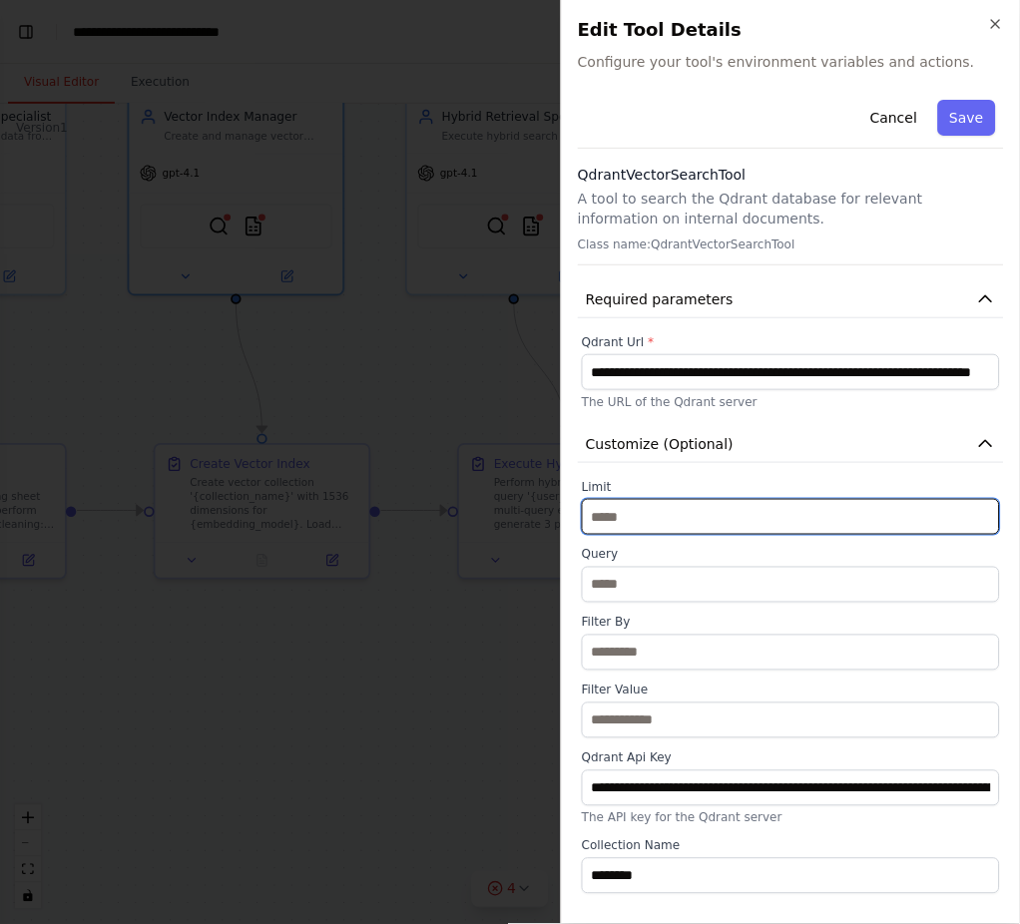
click at [737, 508] on input "*" at bounding box center [791, 517] width 418 height 36
type input "**"
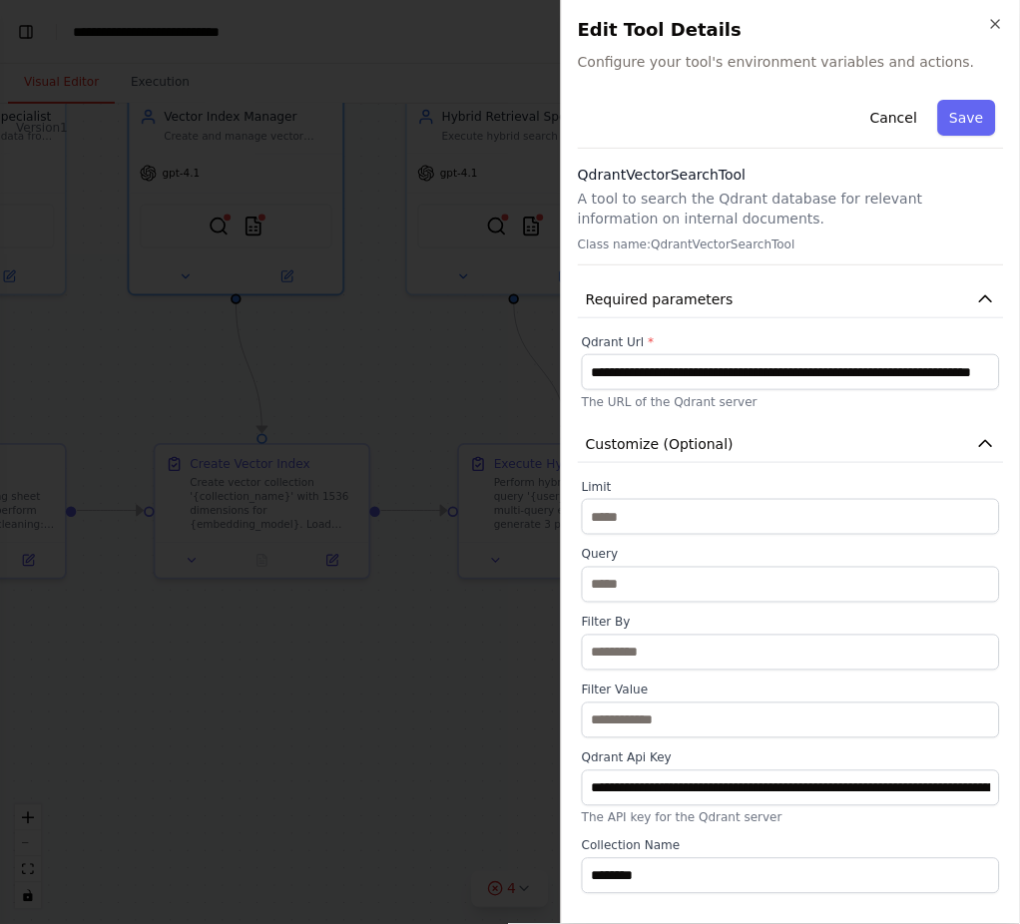
click at [755, 189] on p "A tool to search the Qdrant database for relevant information on internal docum…" at bounding box center [791, 209] width 426 height 40
click at [965, 124] on button "Save" at bounding box center [967, 118] width 58 height 36
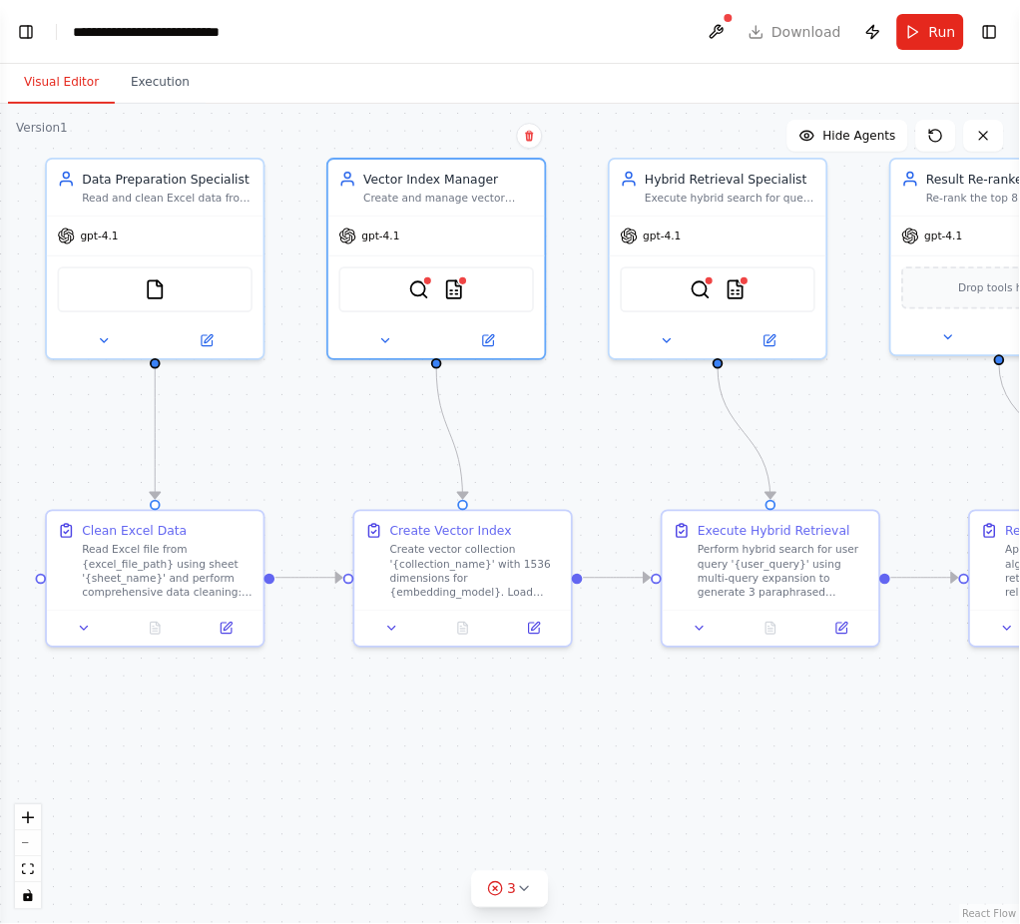
drag, startPoint x: 475, startPoint y: 330, endPoint x: 662, endPoint y: 382, distance: 193.7
click at [662, 382] on div ".deletable-edge-delete-btn { width: 20px; height: 20px; border: 0px solid #ffff…" at bounding box center [510, 514] width 1020 height 820
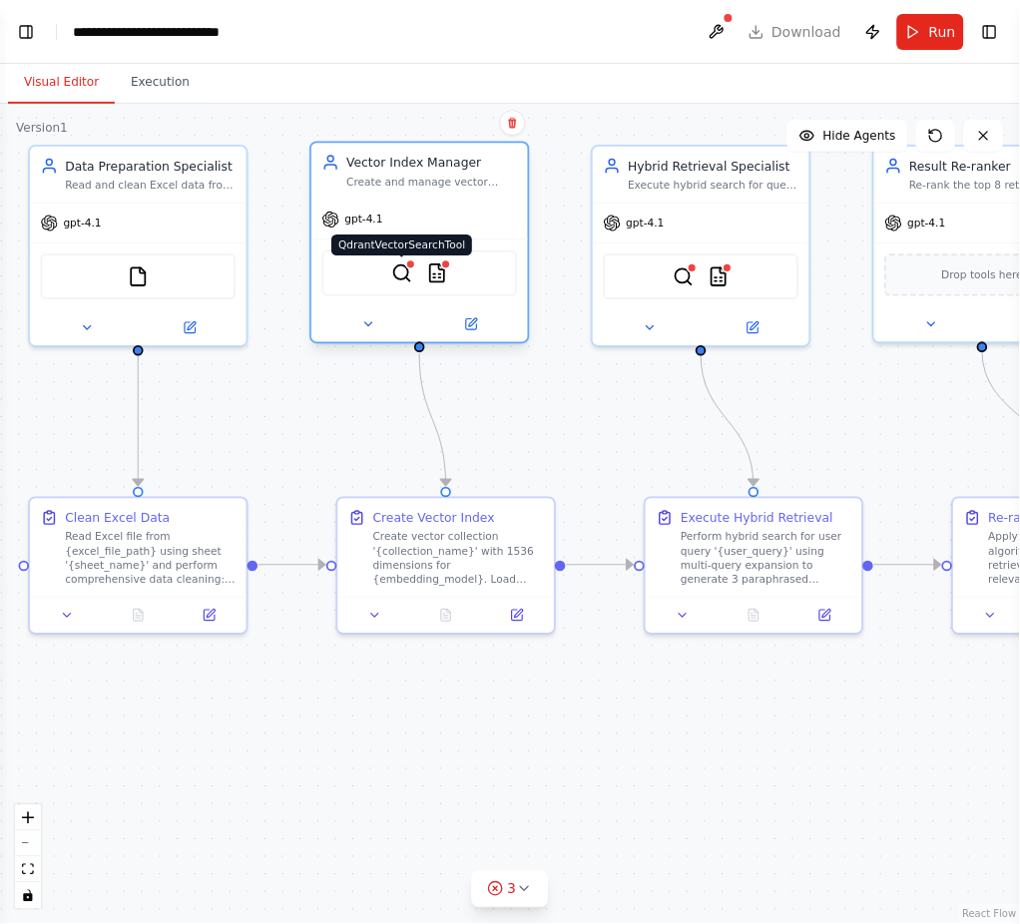
click at [404, 280] on img at bounding box center [401, 272] width 21 height 21
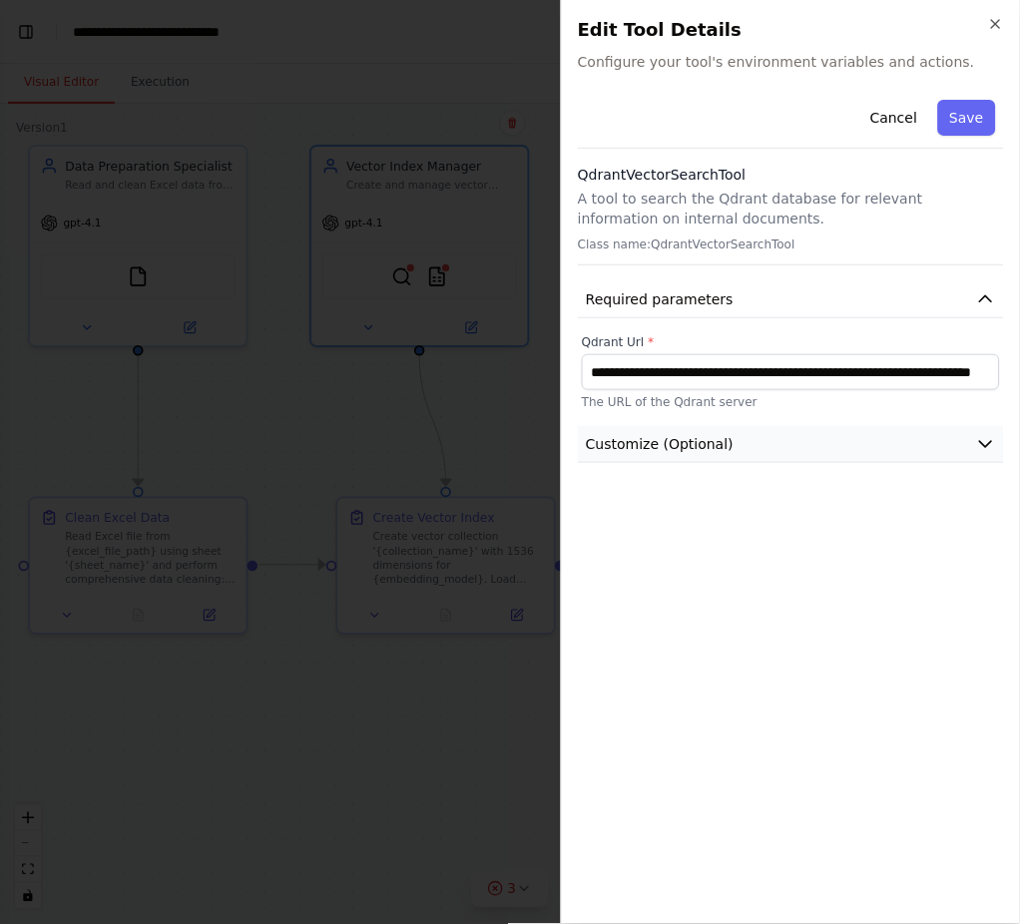
click at [710, 442] on span "Customize (Optional)" at bounding box center [660, 444] width 148 height 20
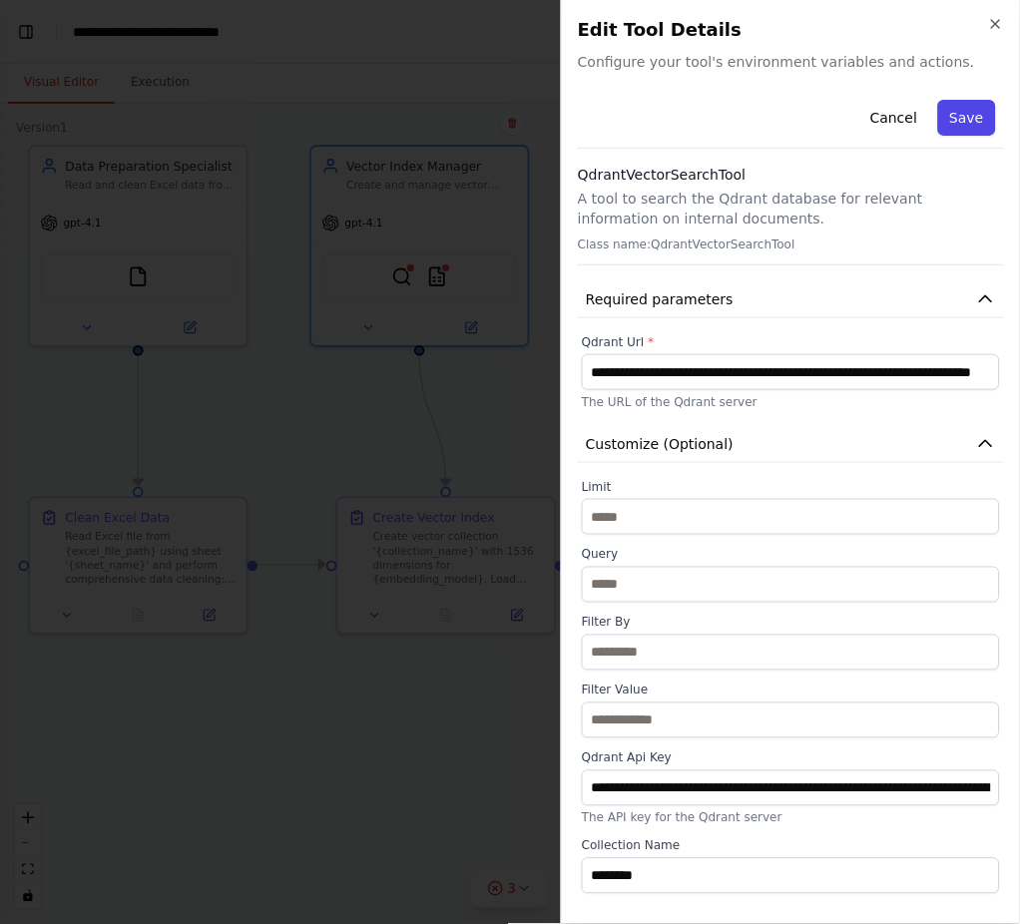
click at [977, 106] on button "Save" at bounding box center [967, 118] width 58 height 36
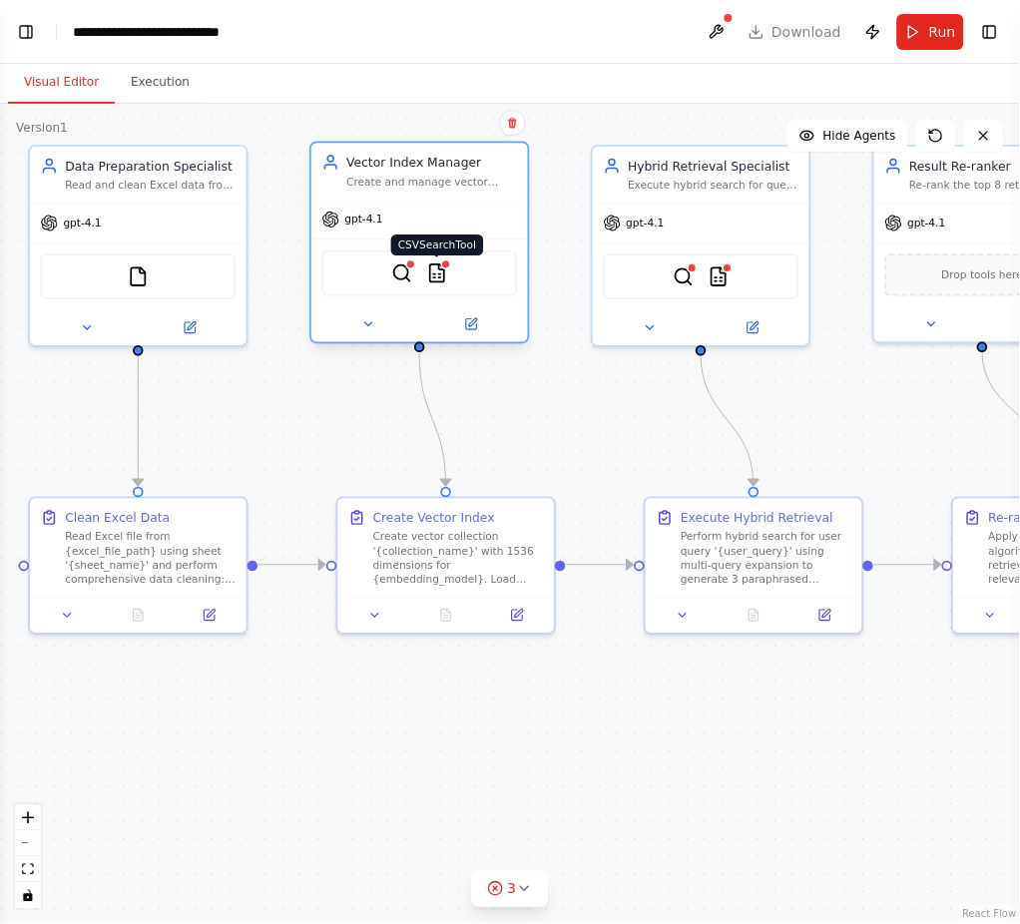
click at [434, 280] on img at bounding box center [437, 272] width 21 height 21
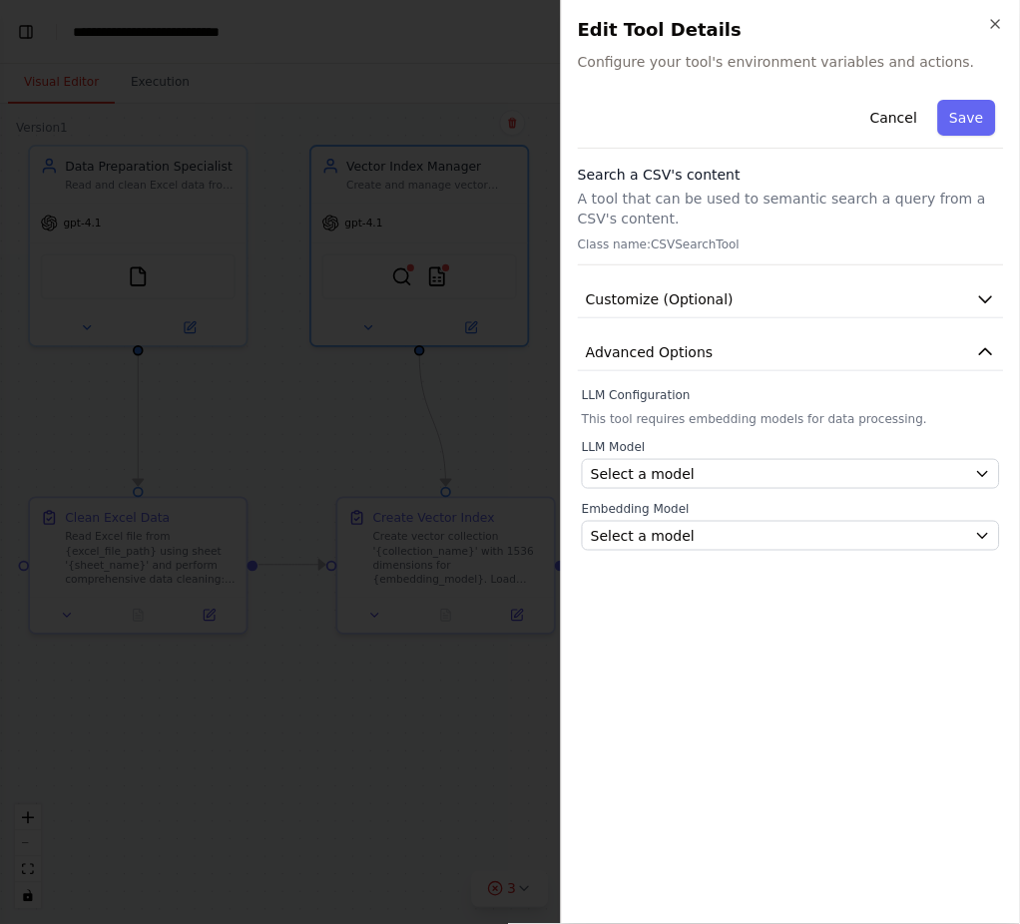
click at [758, 435] on div "LLM Configuration This tool requires embedding models for data processing. LLM …" at bounding box center [791, 469] width 418 height 164
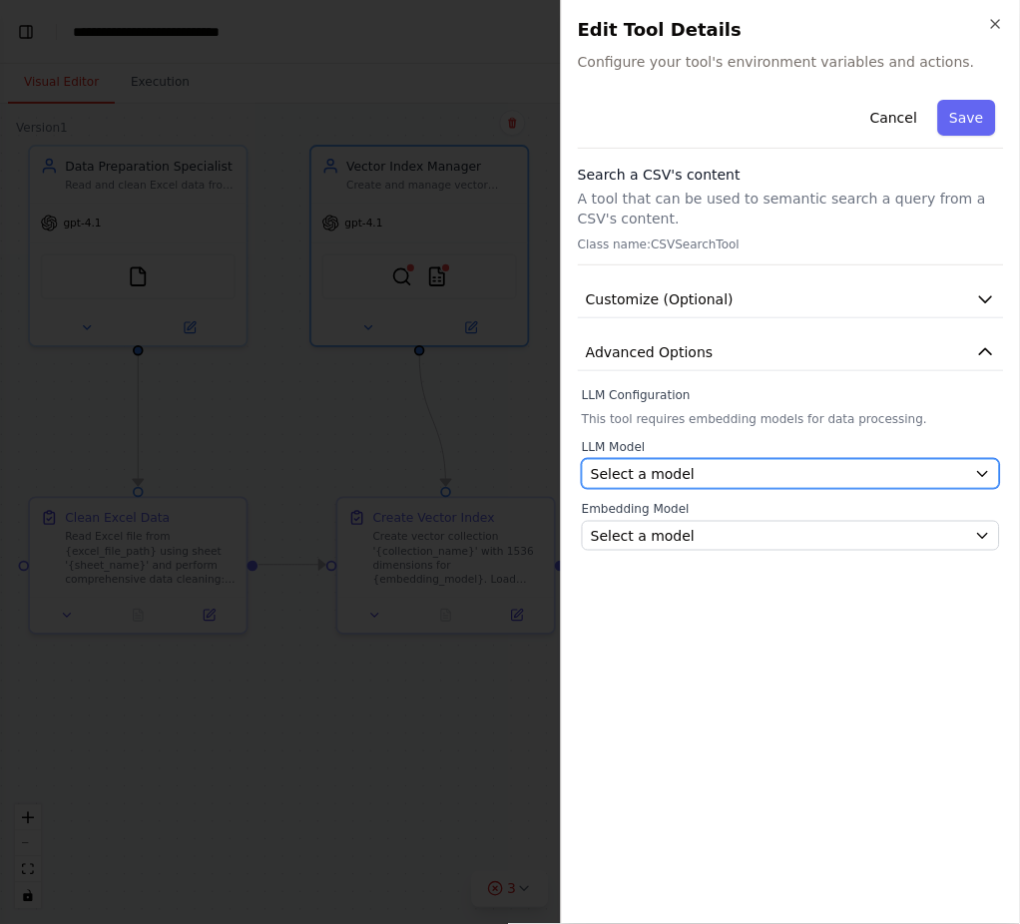
click at [710, 461] on button "Select a model" at bounding box center [791, 474] width 418 height 30
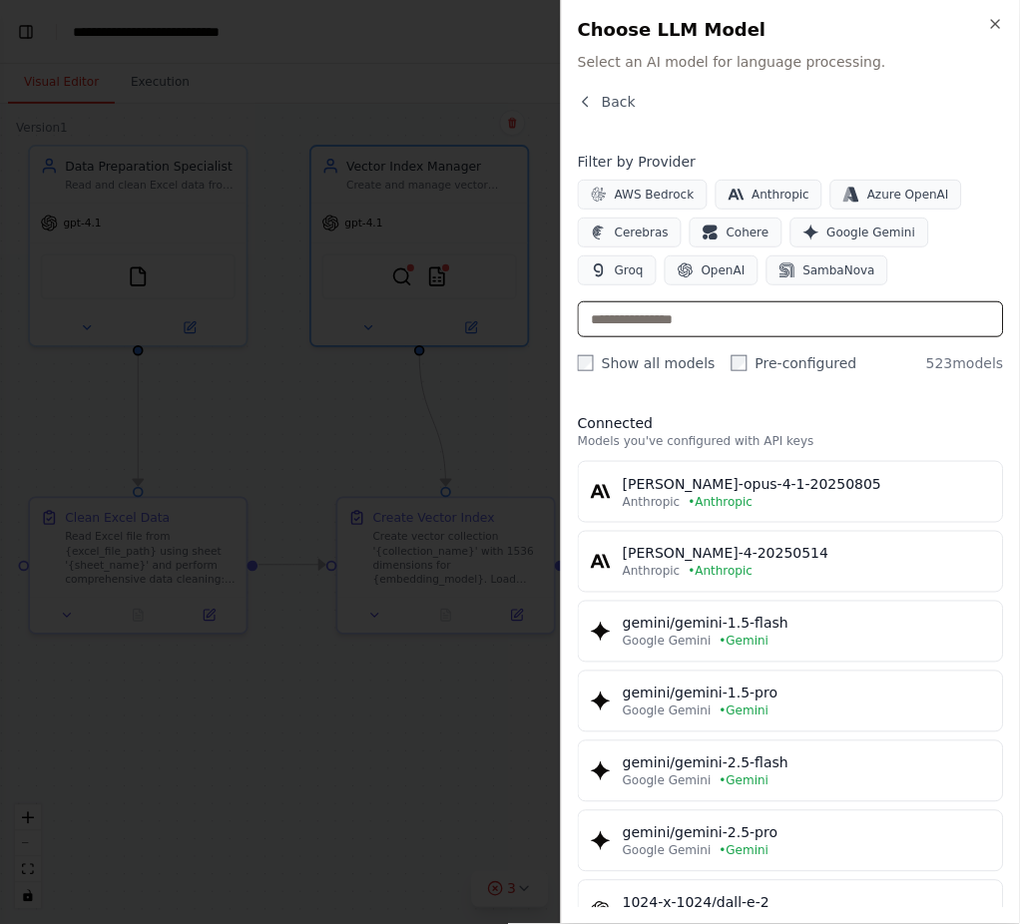
click at [710, 324] on input "text" at bounding box center [791, 319] width 426 height 36
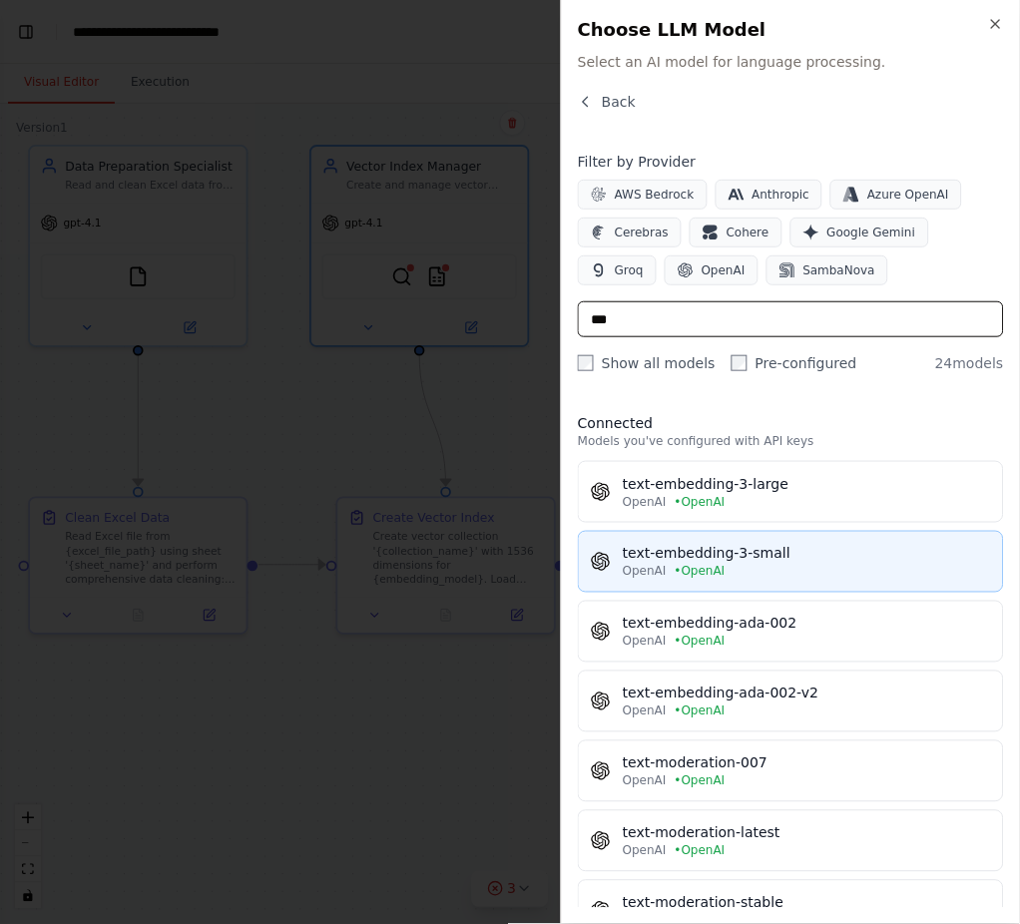
type input "***"
click at [854, 552] on div "text-embedding-3-small" at bounding box center [807, 554] width 368 height 20
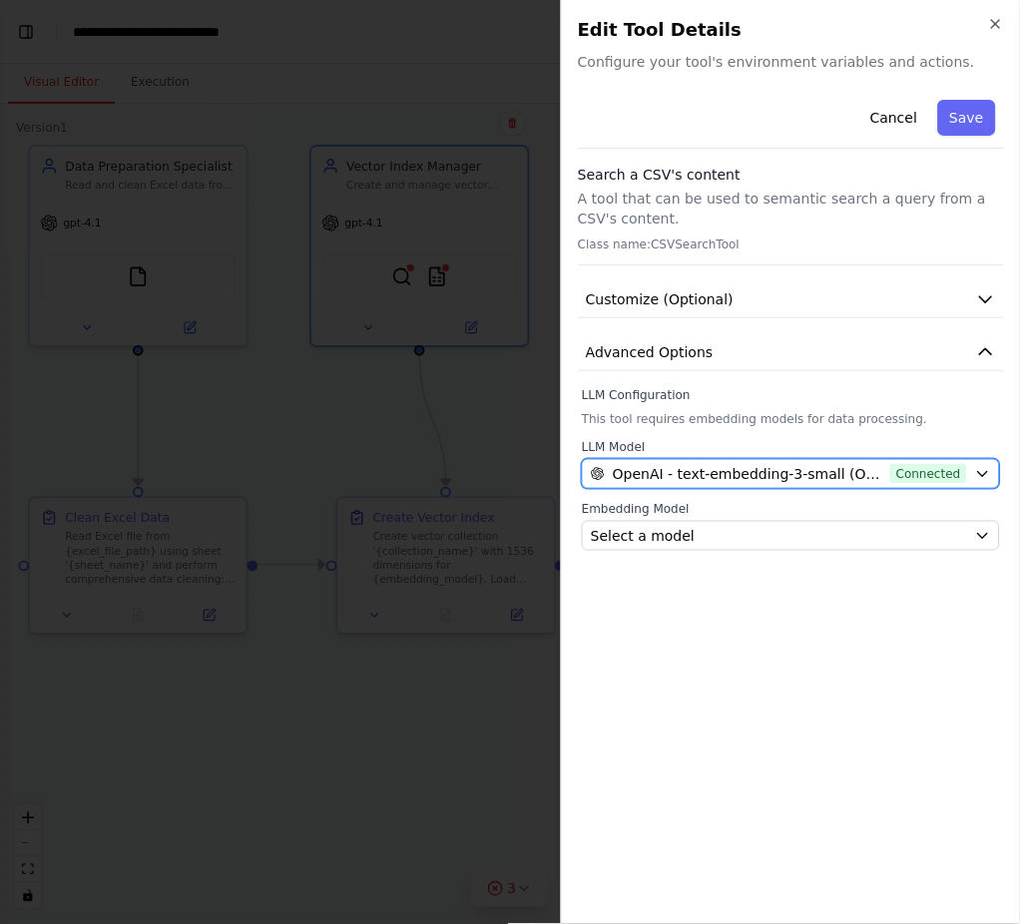
click at [883, 464] on div "OpenAI - text-embedding-3-small (OpenAI) Connected" at bounding box center [779, 474] width 376 height 20
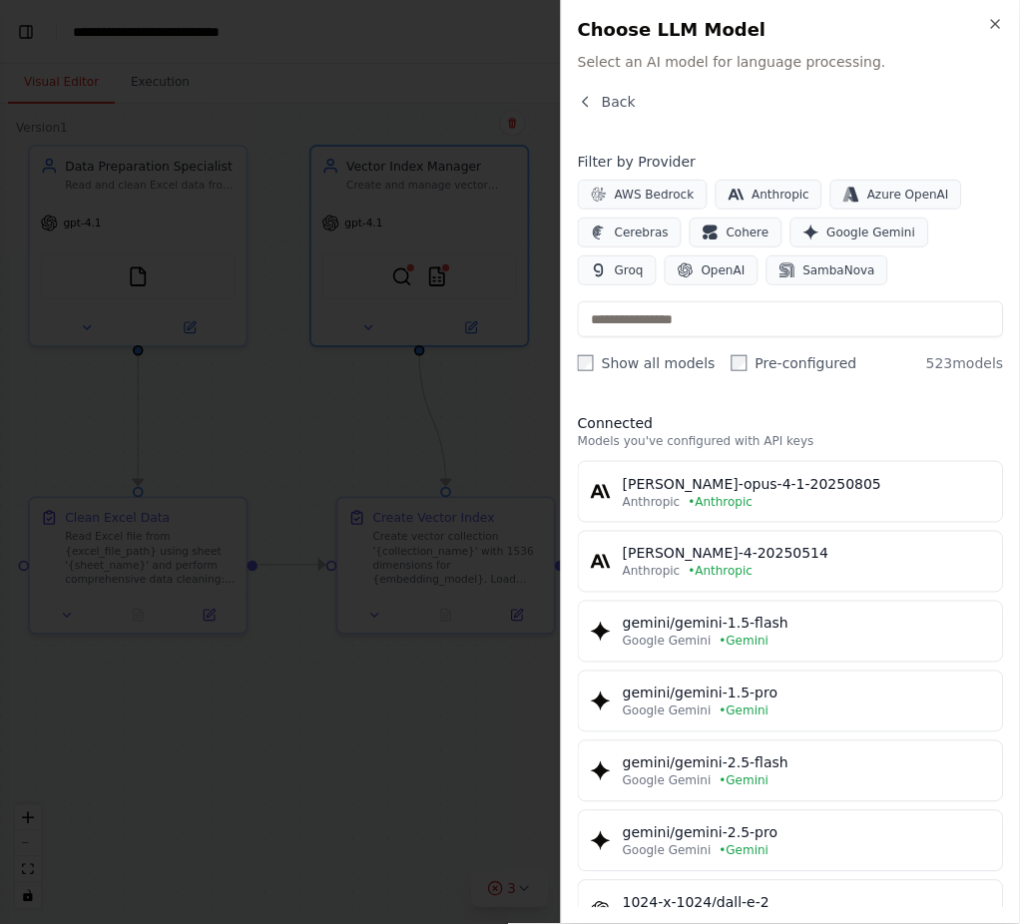
click at [644, 285] on div "Filter by Provider AWS Bedrock Anthropic Azure OpenAI Cerebras Cohere Google Ge…" at bounding box center [791, 263] width 426 height 222
click at [702, 276] on span "OpenAI" at bounding box center [724, 270] width 44 height 16
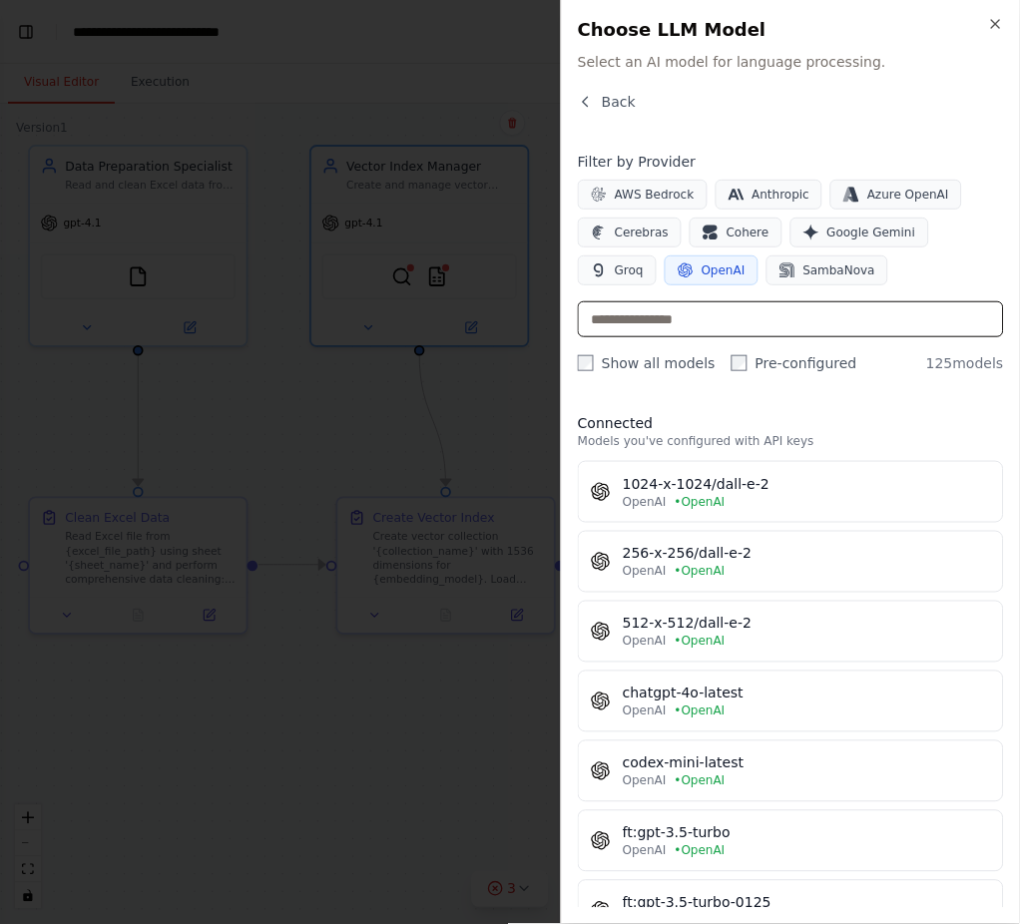
click at [774, 316] on input "text" at bounding box center [791, 319] width 426 height 36
click at [665, 280] on button "OpenAI" at bounding box center [712, 270] width 94 height 30
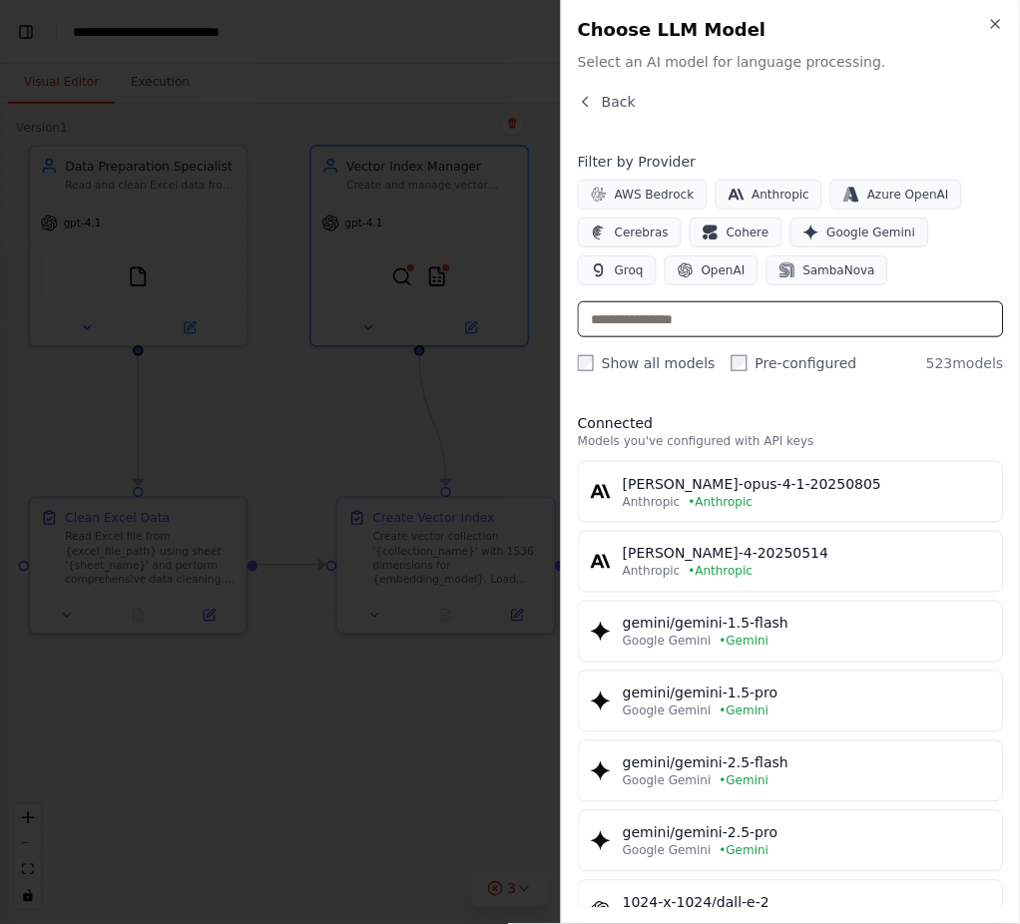
click at [673, 315] on input "text" at bounding box center [791, 319] width 426 height 36
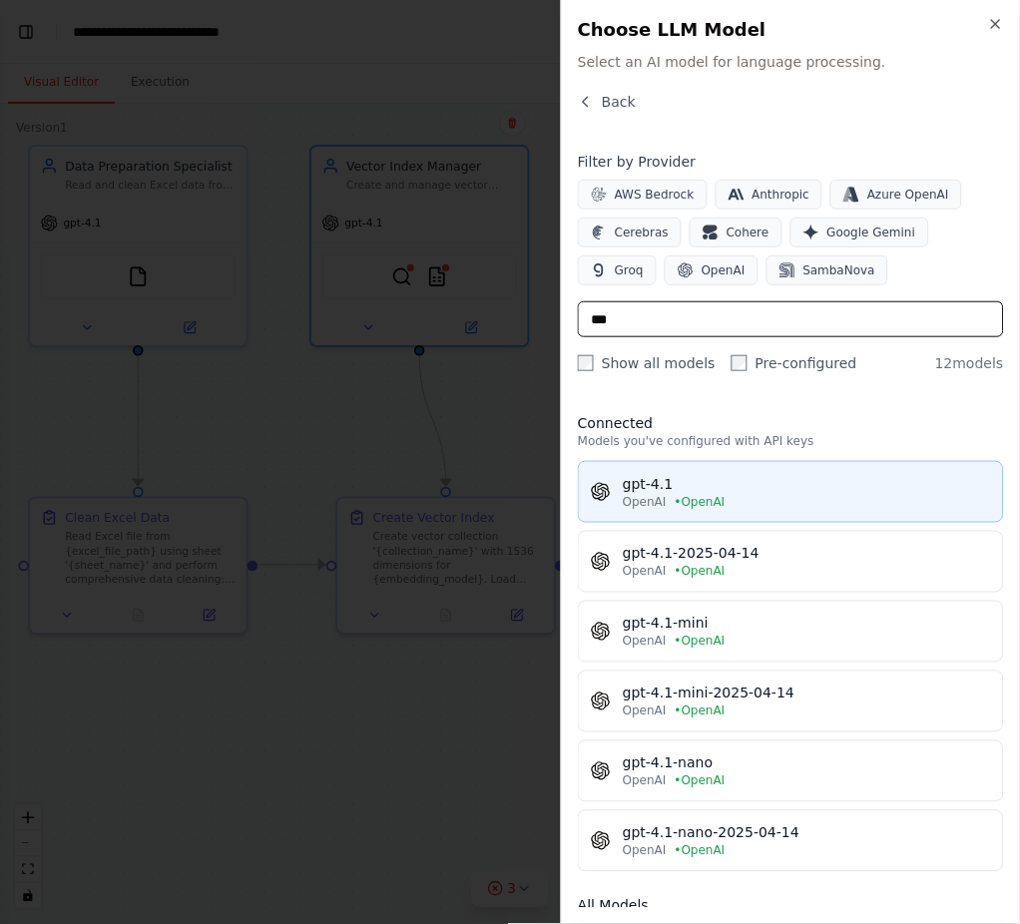
type input "***"
click at [711, 505] on span "• OpenAI" at bounding box center [700, 502] width 51 height 16
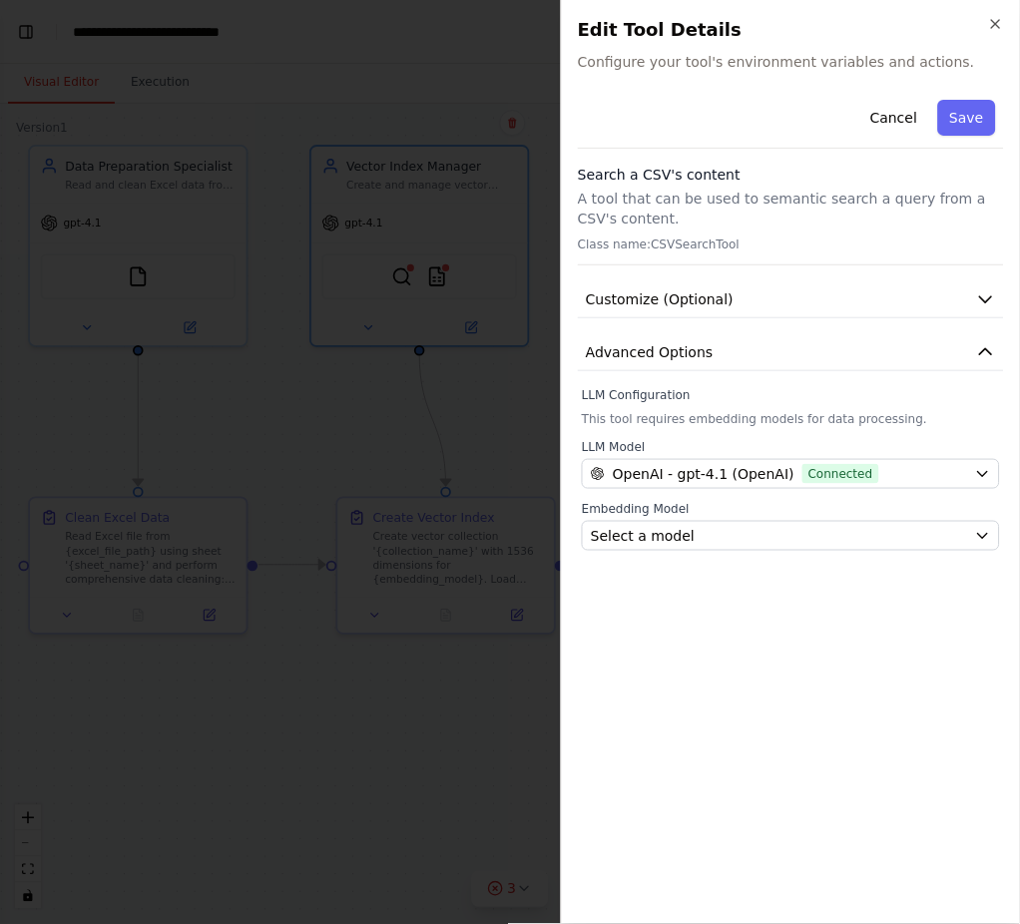
click at [786, 556] on div "Cancel Save Search a CSV's content A tool that can be used to semantic search a…" at bounding box center [791, 500] width 426 height 816
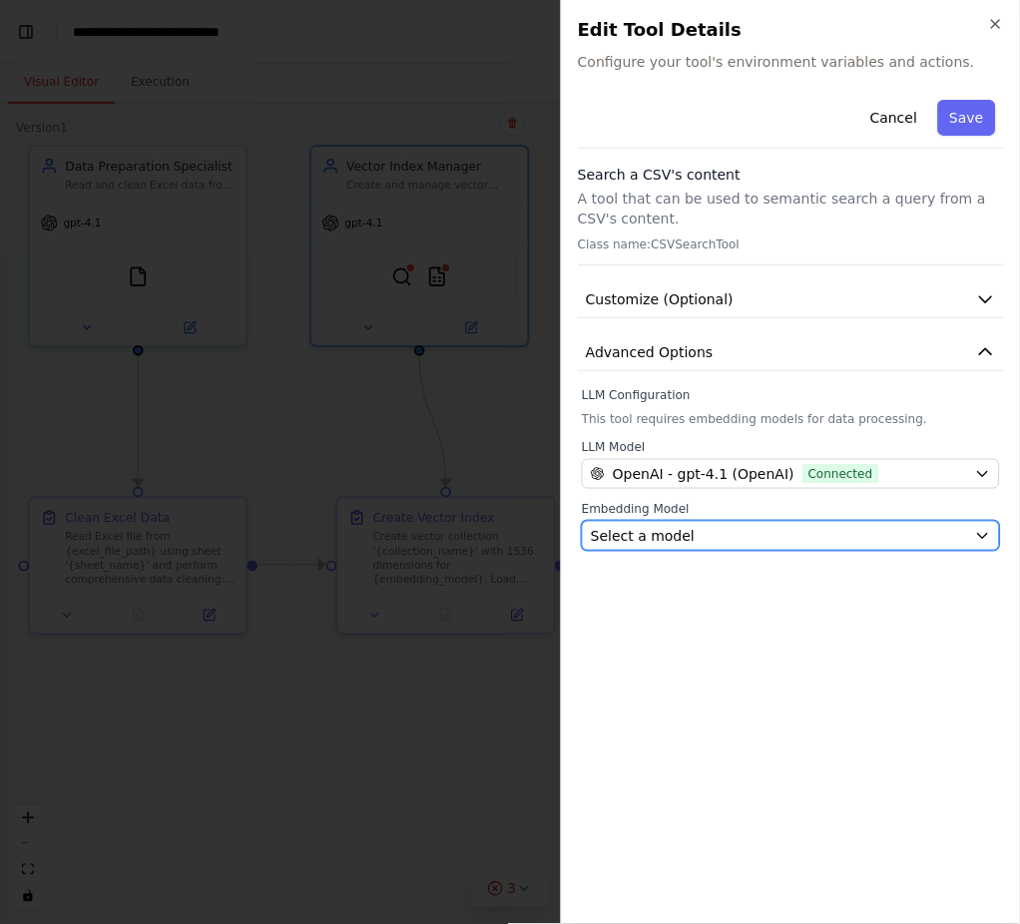
click at [784, 545] on div "Select a model" at bounding box center [779, 536] width 376 height 20
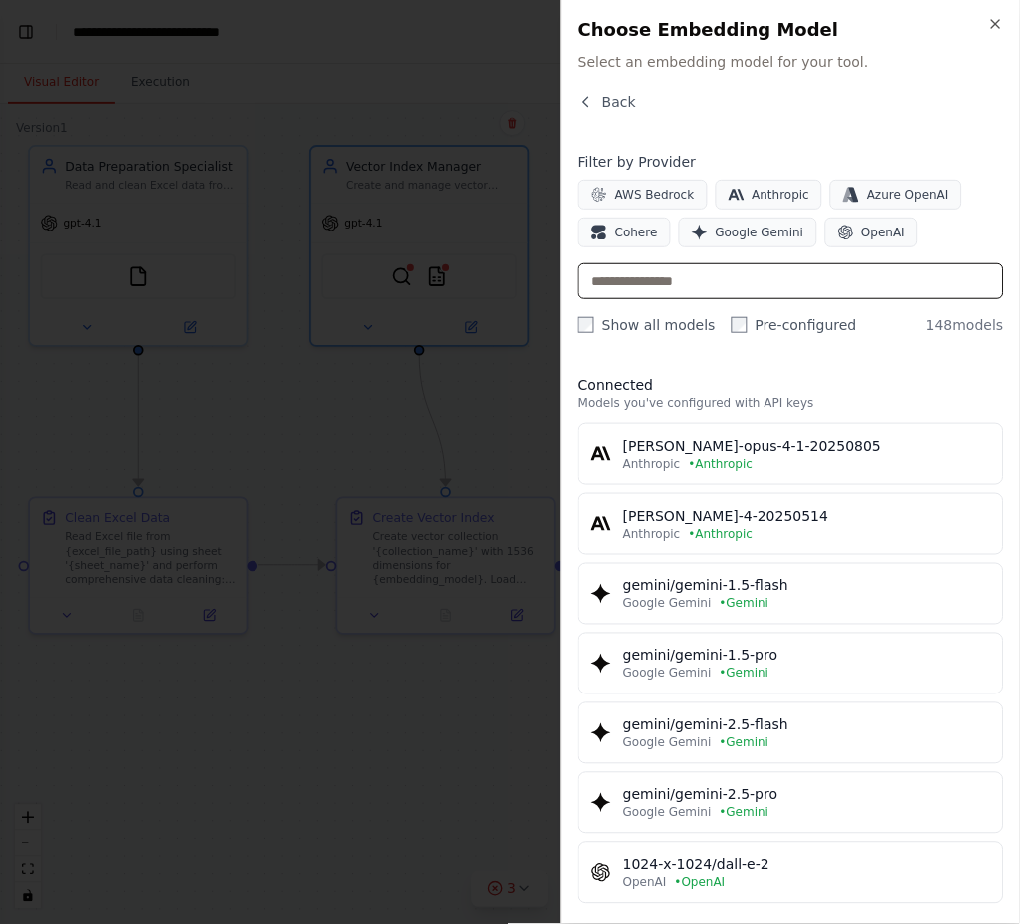
click at [784, 280] on input "text" at bounding box center [791, 281] width 426 height 36
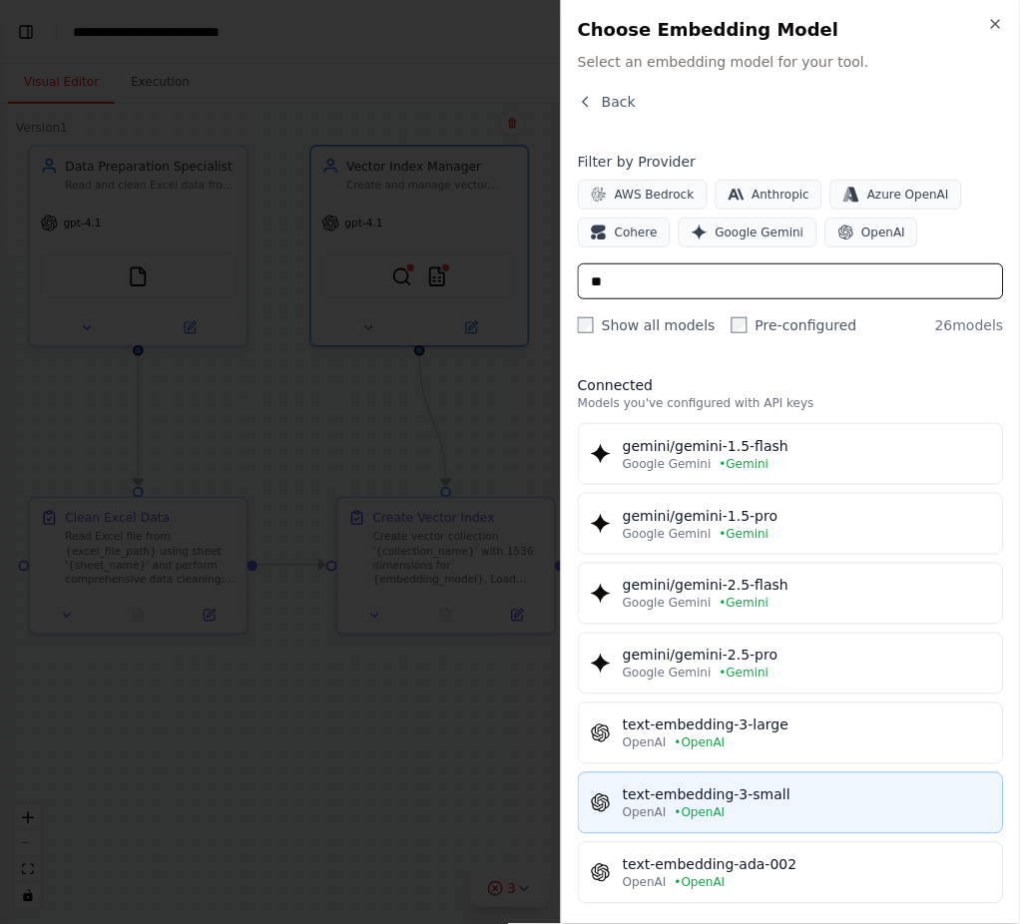
type input "**"
click at [778, 693] on div "OpenAI • OpenAI" at bounding box center [807, 813] width 368 height 16
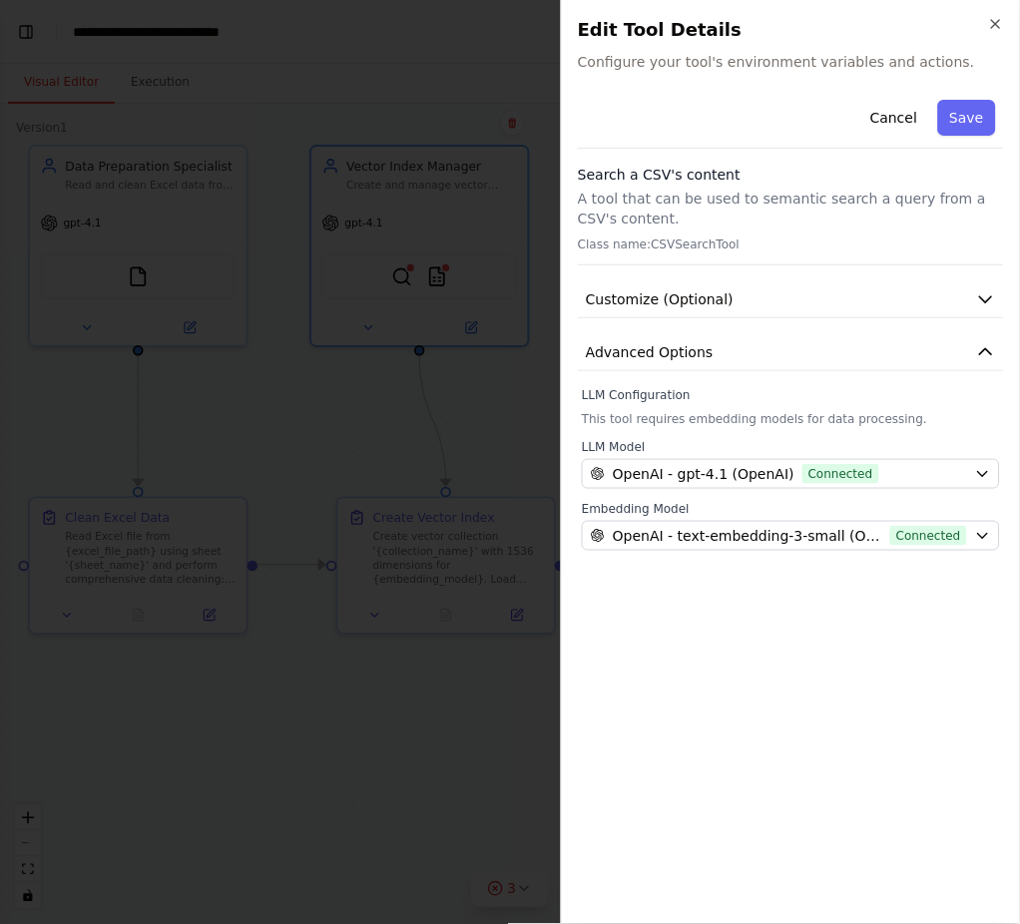
click at [968, 120] on button "Save" at bounding box center [967, 118] width 58 height 36
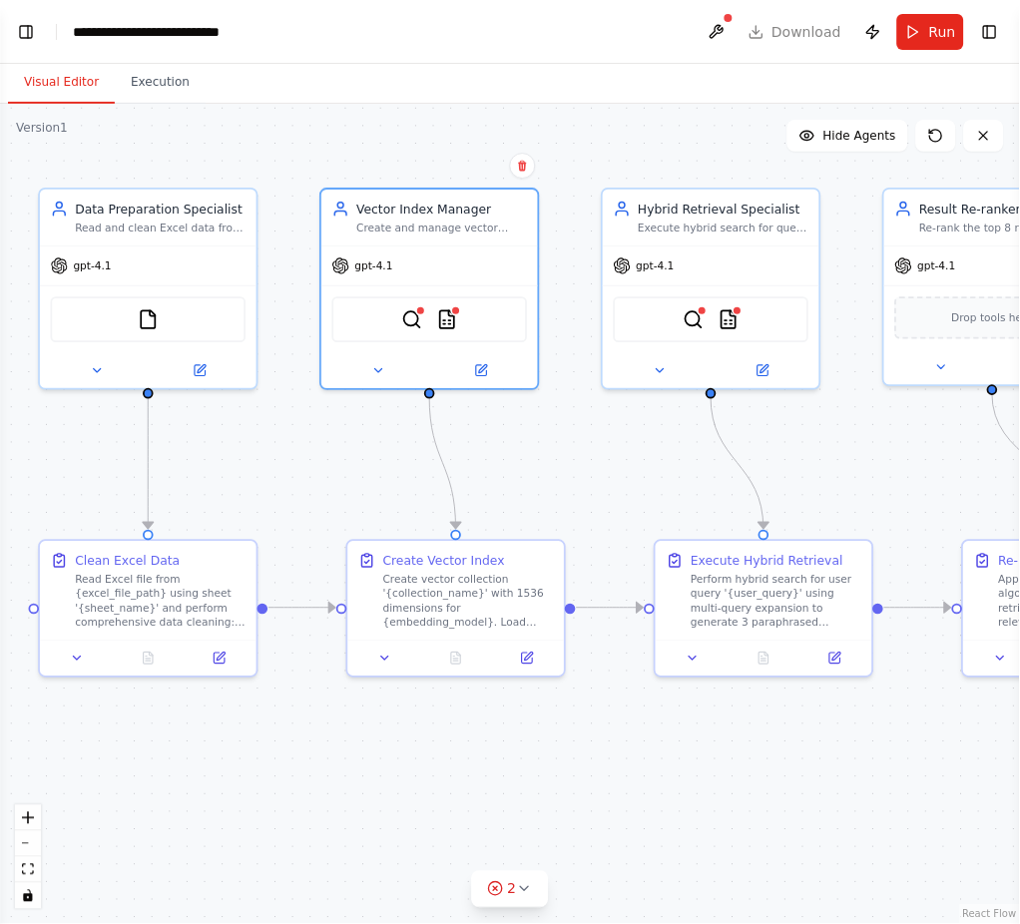
drag, startPoint x: 553, startPoint y: 397, endPoint x: 557, endPoint y: 442, distance: 45.1
click at [557, 442] on div ".deletable-edge-delete-btn { width: 20px; height: 20px; border: 0px solid #ffff…" at bounding box center [510, 514] width 1020 height 820
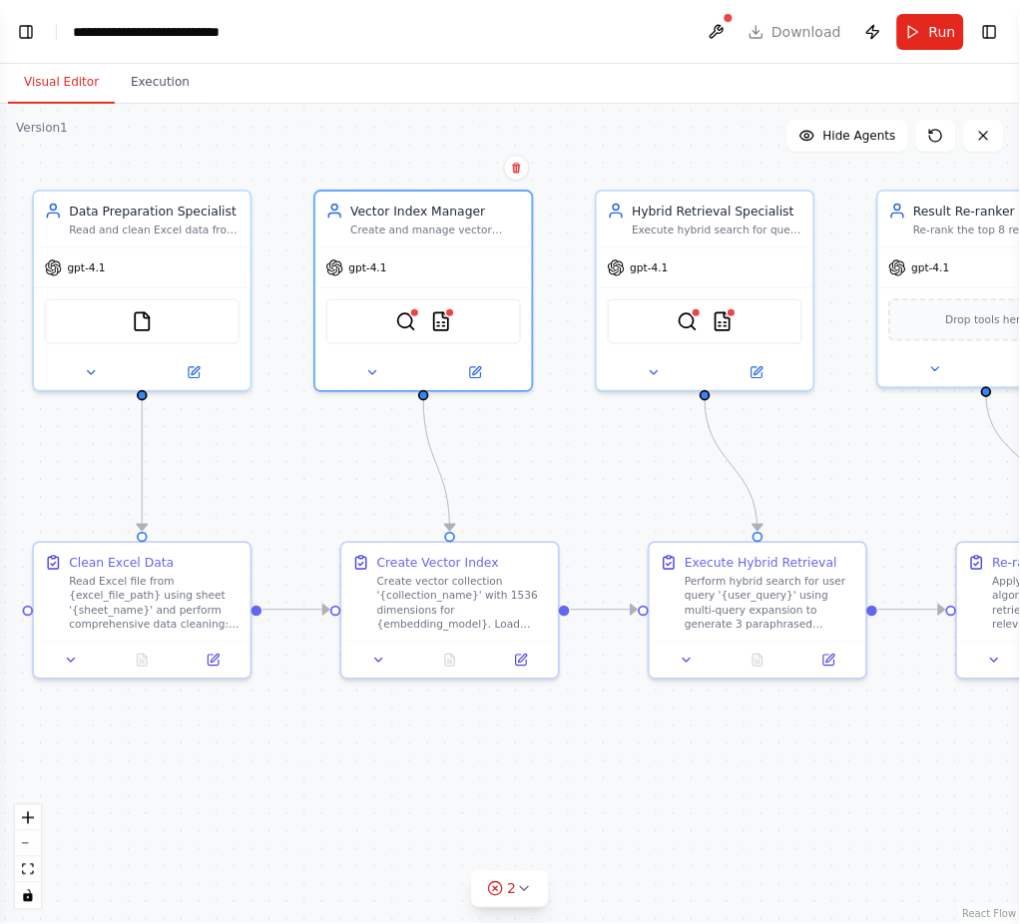
click at [506, 693] on div ".deletable-edge-delete-btn { width: 20px; height: 20px; border: 0px solid #ffff…" at bounding box center [510, 514] width 1020 height 820
click at [505, 693] on button "2" at bounding box center [510, 889] width 77 height 37
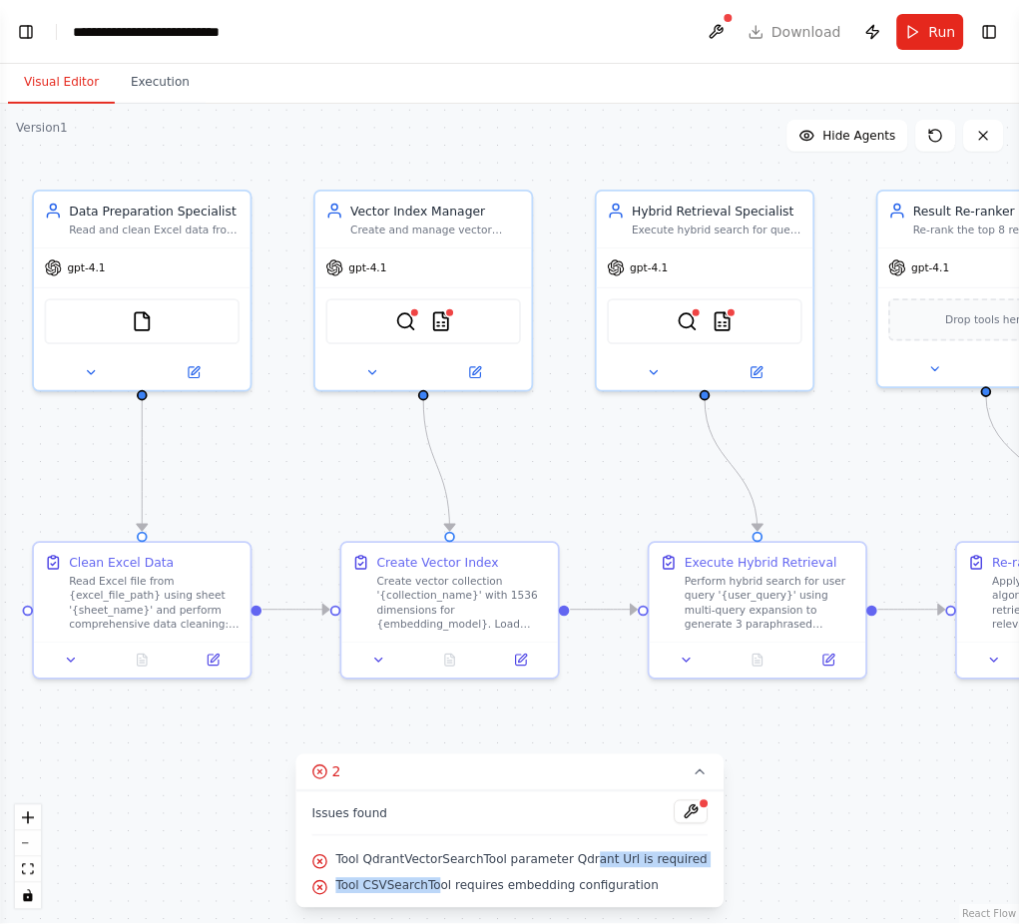
drag, startPoint x: 448, startPoint y: 878, endPoint x: 653, endPoint y: 864, distance: 205.0
click at [595, 693] on div "Issues found Tool QdrantVectorSearchTool parameter Qdrant Url is required Tool …" at bounding box center [510, 849] width 428 height 117
click at [850, 693] on div ".deletable-edge-delete-btn { width: 20px; height: 20px; border: 0px solid #ffff…" at bounding box center [510, 514] width 1020 height 820
click at [684, 315] on img at bounding box center [687, 317] width 21 height 21
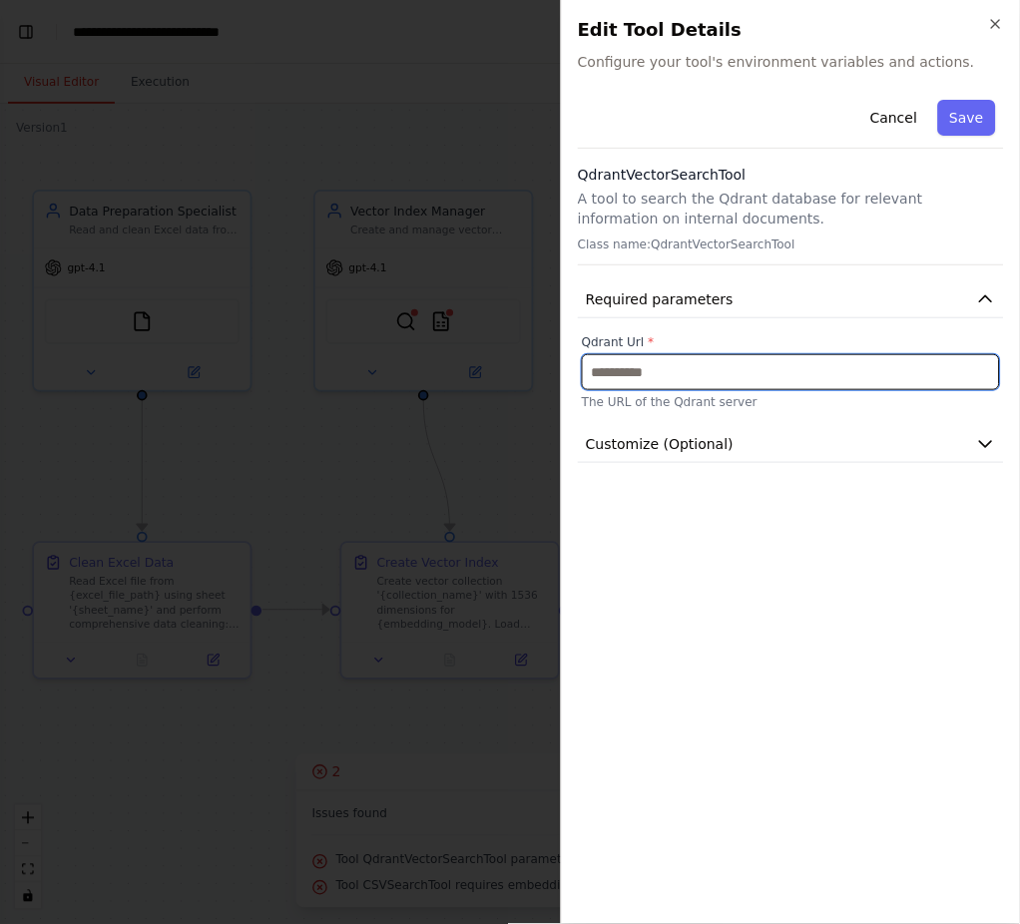
click at [635, 378] on input "text" at bounding box center [791, 372] width 418 height 36
click at [777, 473] on div "Cancel Save QdrantVectorSearchTool A tool to search the Qdrant database for rel…" at bounding box center [791, 500] width 426 height 816
click at [777, 452] on button "Customize (Optional)" at bounding box center [791, 444] width 426 height 37
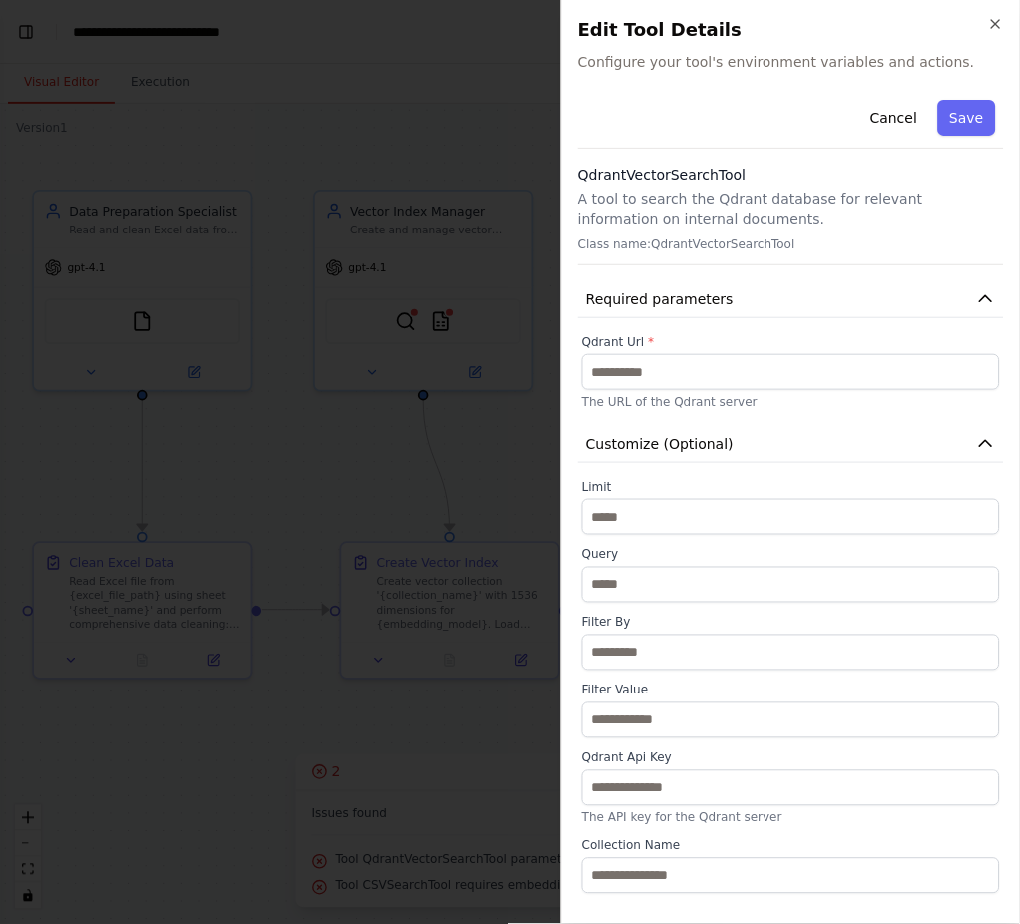
click at [375, 521] on div at bounding box center [510, 462] width 1020 height 924
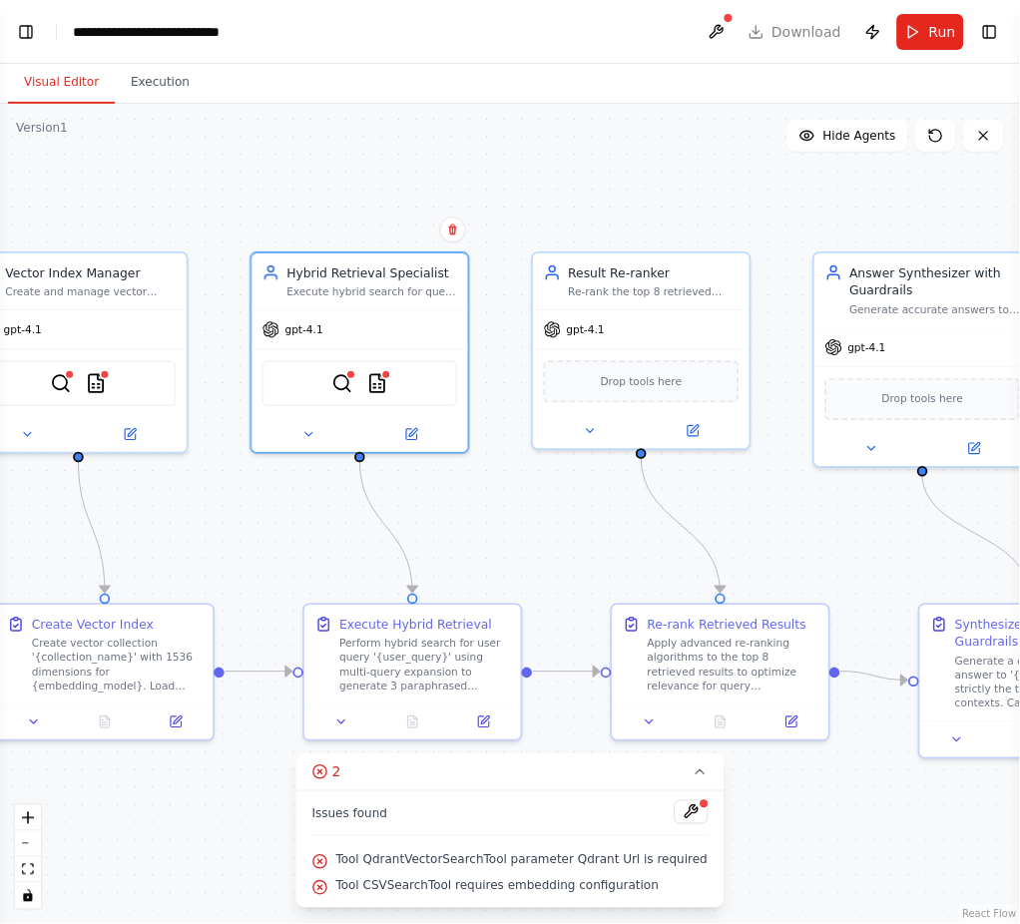
drag, startPoint x: 665, startPoint y: 470, endPoint x: 586, endPoint y: 505, distance: 86.2
click at [586, 506] on div ".deletable-edge-delete-btn { width: 20px; height: 20px; border: 0px solid #ffff…" at bounding box center [510, 514] width 1020 height 820
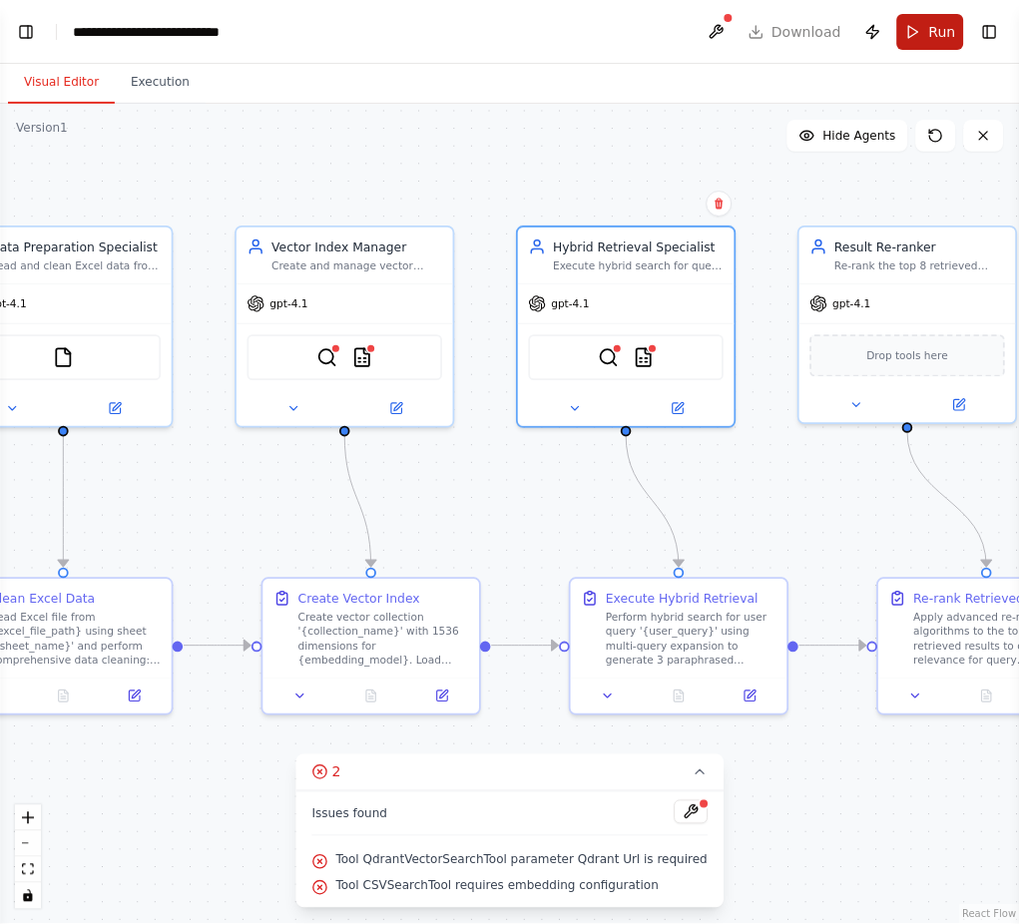
click at [940, 28] on span "Run" at bounding box center [942, 32] width 27 height 20
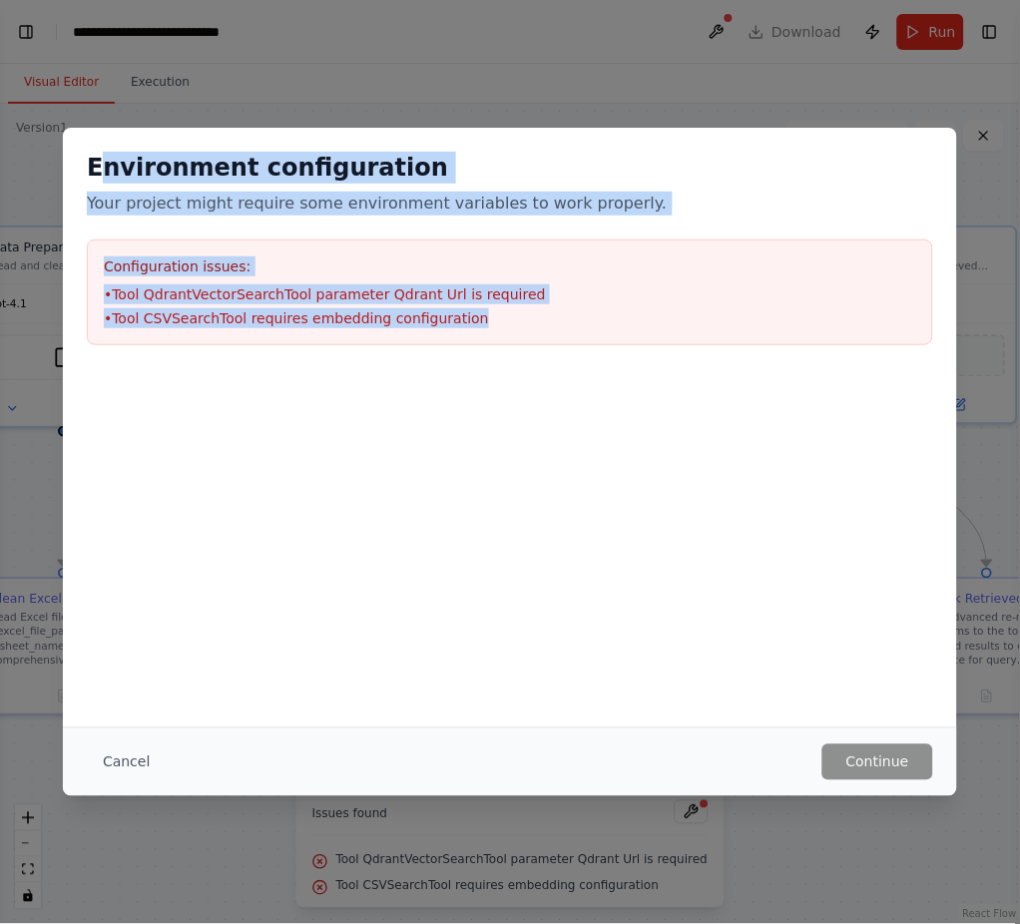
drag, startPoint x: 467, startPoint y: 320, endPoint x: 105, endPoint y: 170, distance: 392.3
click at [105, 170] on div "Environment configuration Your project might require some environment variables…" at bounding box center [510, 248] width 894 height 241
click at [104, 177] on h2 "Environment configuration" at bounding box center [510, 168] width 846 height 32
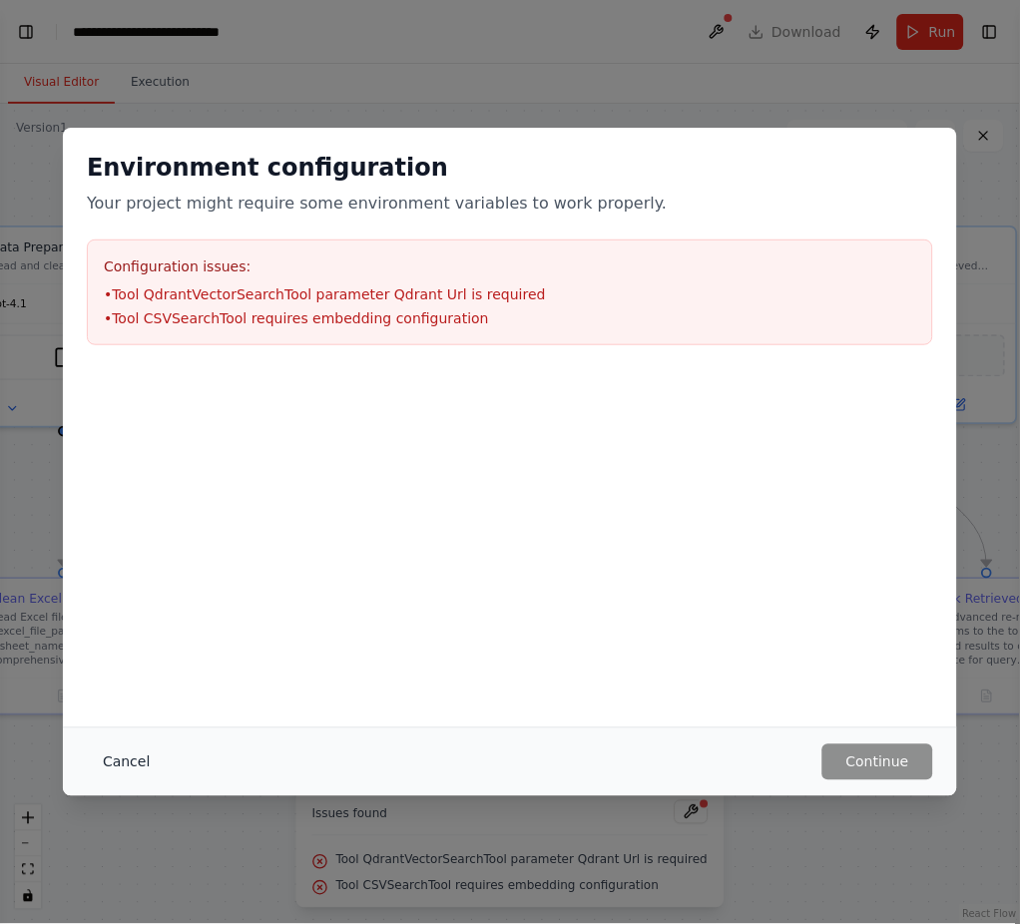
click at [135, 693] on button "Cancel" at bounding box center [126, 762] width 79 height 36
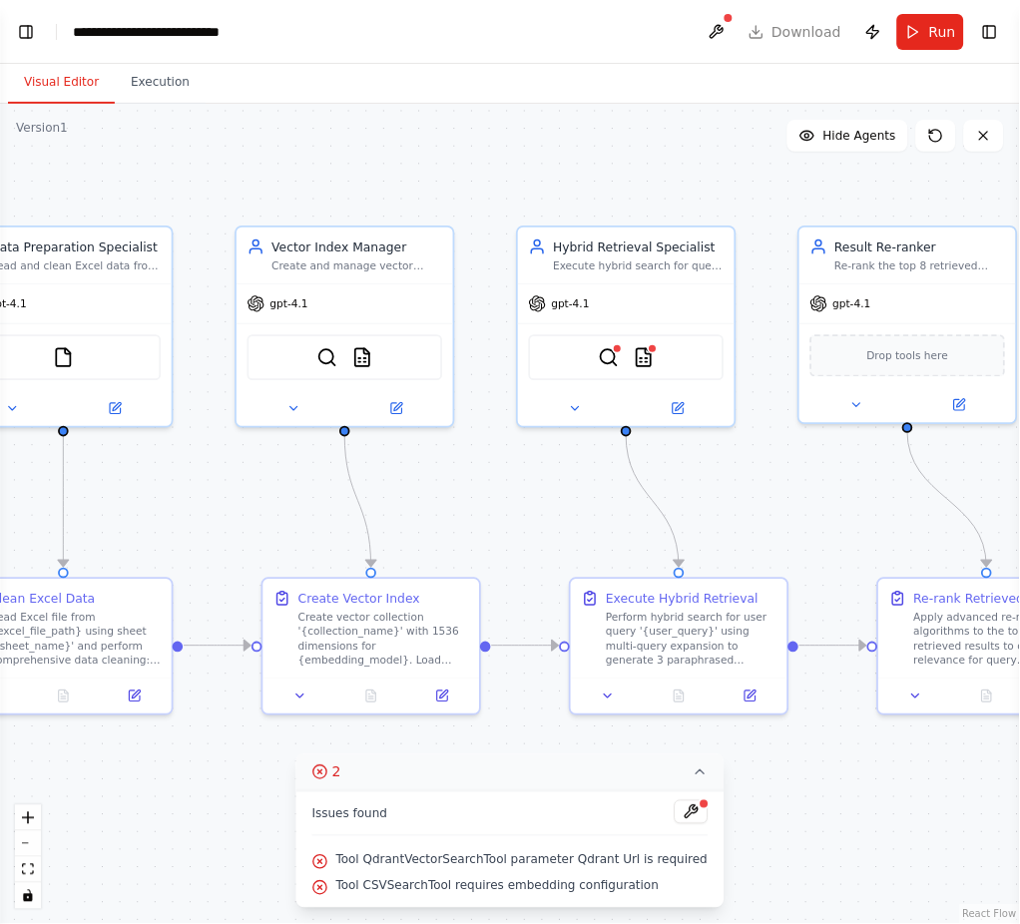
click at [692, 693] on icon at bounding box center [700, 772] width 16 height 16
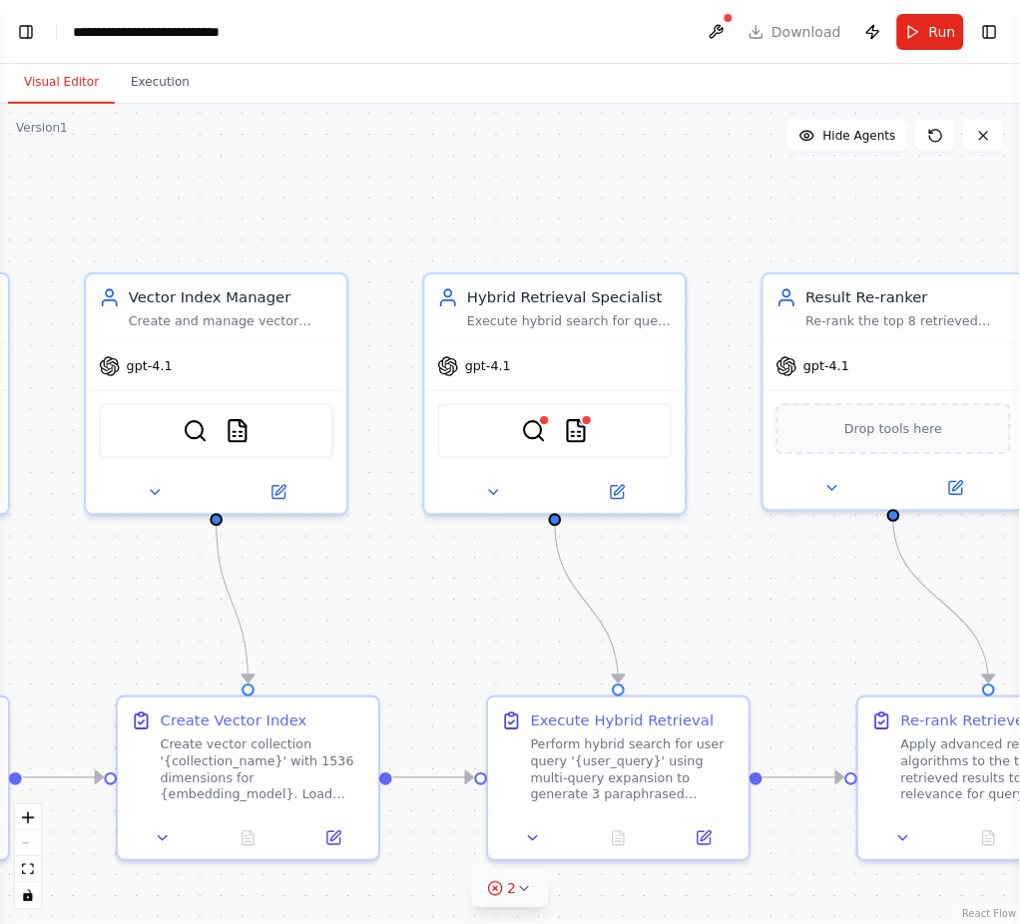
drag, startPoint x: 799, startPoint y: 483, endPoint x: 744, endPoint y: 600, distance: 129.0
click at [744, 600] on div ".deletable-edge-delete-btn { width: 20px; height: 20px; border: 0px solid #ffff…" at bounding box center [510, 514] width 1020 height 820
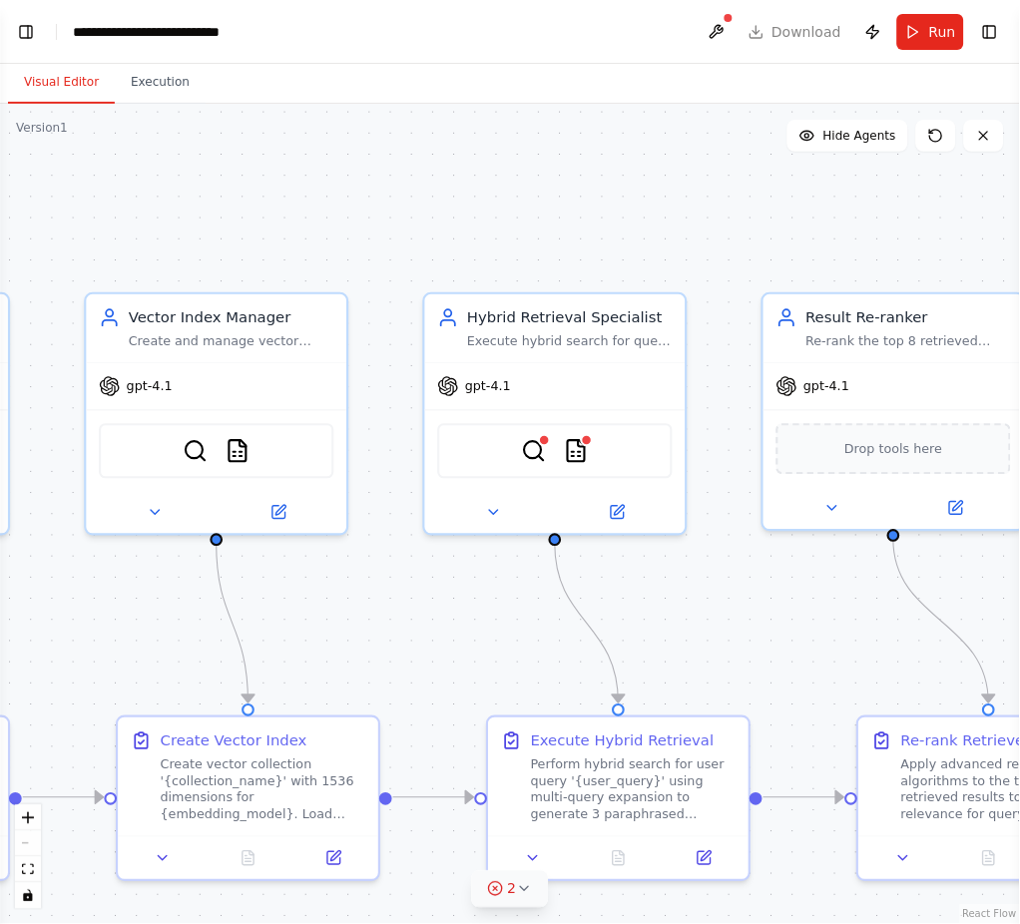
drag, startPoint x: 675, startPoint y: 599, endPoint x: 721, endPoint y: 604, distance: 47.2
click at [721, 604] on div ".deletable-edge-delete-btn { width: 20px; height: 20px; border: 0px solid #ffff…" at bounding box center [510, 514] width 1020 height 820
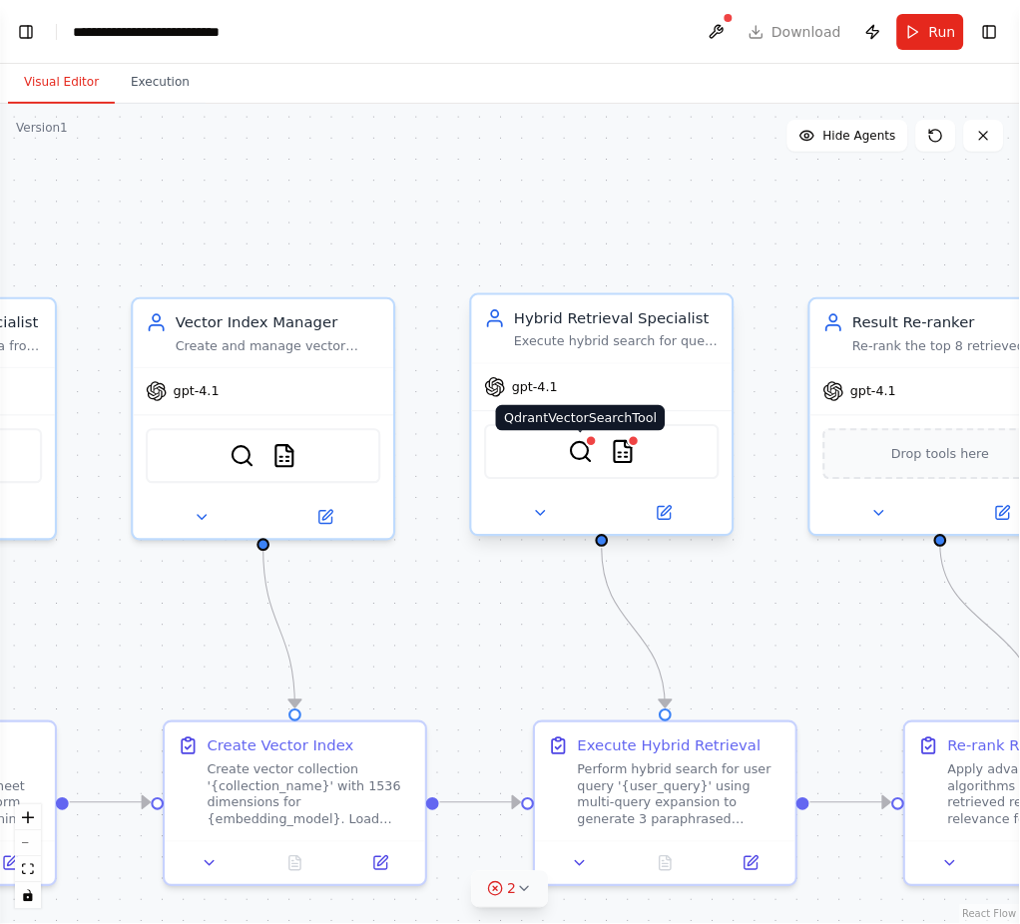
click at [576, 443] on img at bounding box center [580, 451] width 25 height 25
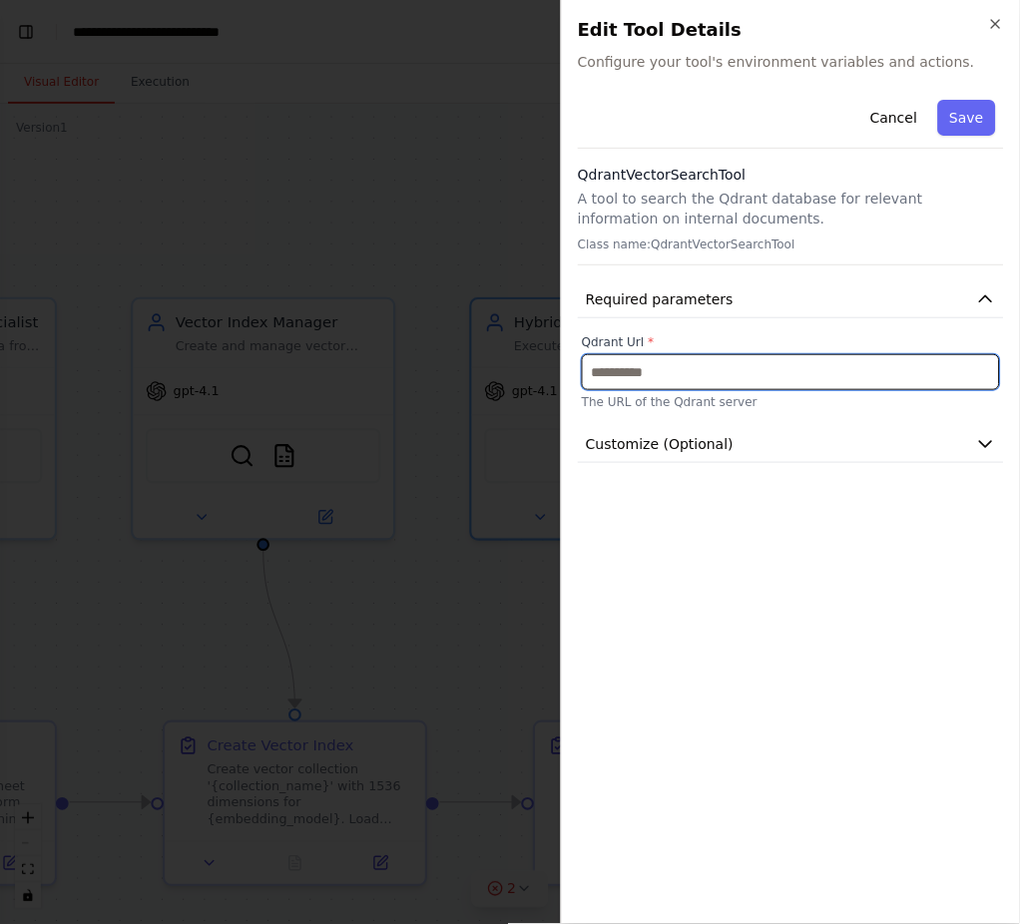
click at [724, 363] on input "text" at bounding box center [791, 372] width 418 height 36
paste input "**********"
type input "**********"
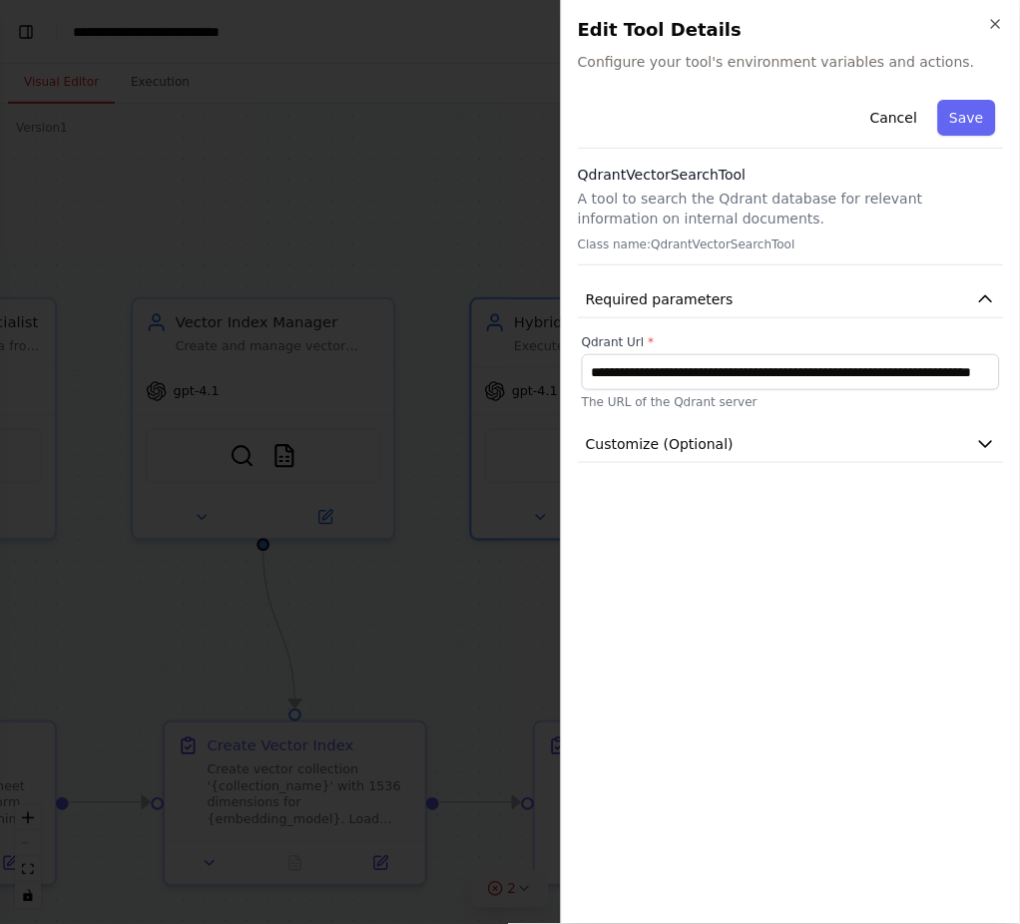
click at [815, 586] on div "**********" at bounding box center [791, 500] width 426 height 816
click at [738, 440] on button "Customize (Optional)" at bounding box center [791, 444] width 426 height 37
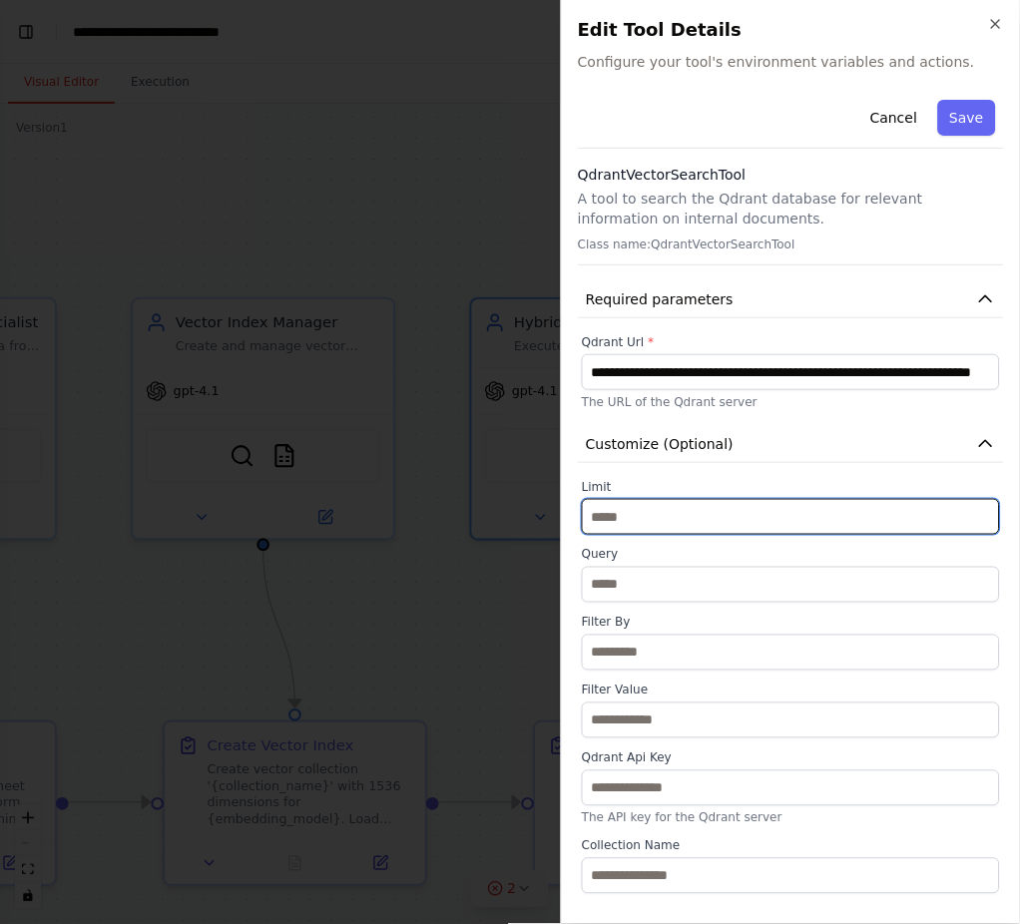
click at [655, 508] on input "*" at bounding box center [791, 517] width 418 height 36
type input "**"
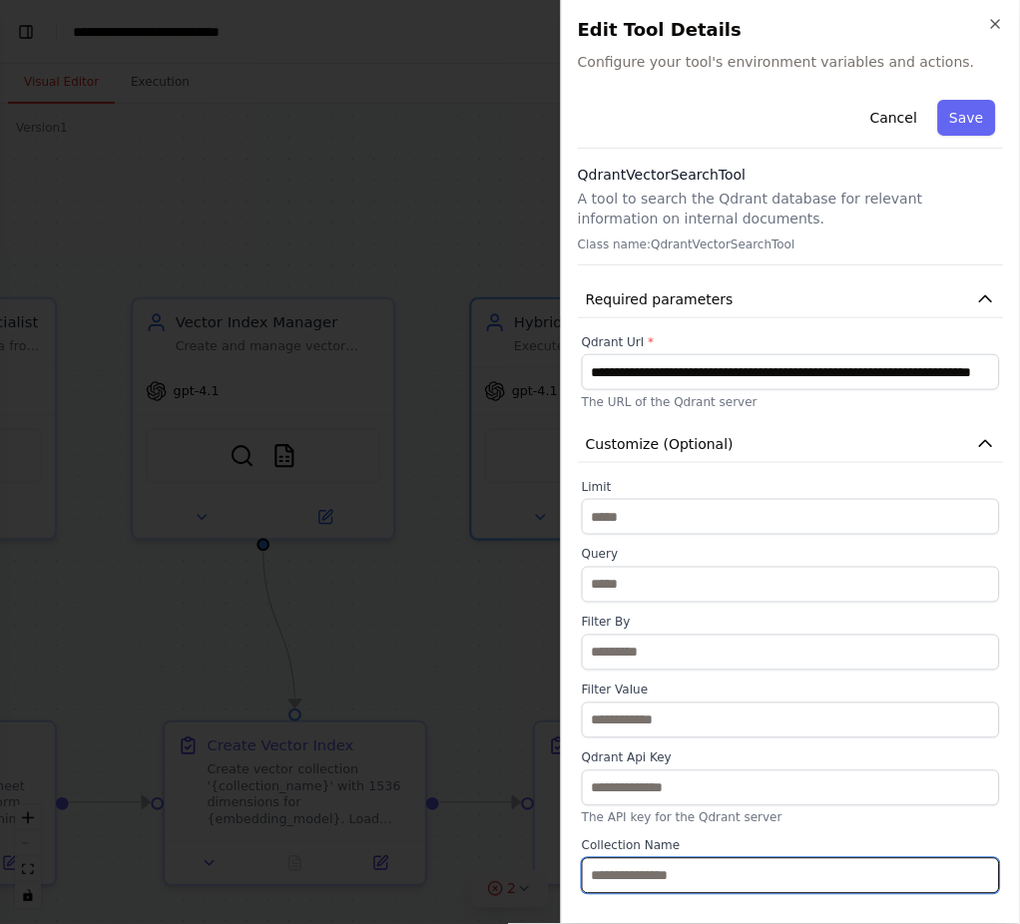
click at [711, 693] on input "text" at bounding box center [791, 876] width 418 height 36
paste input "********"
type input "********"
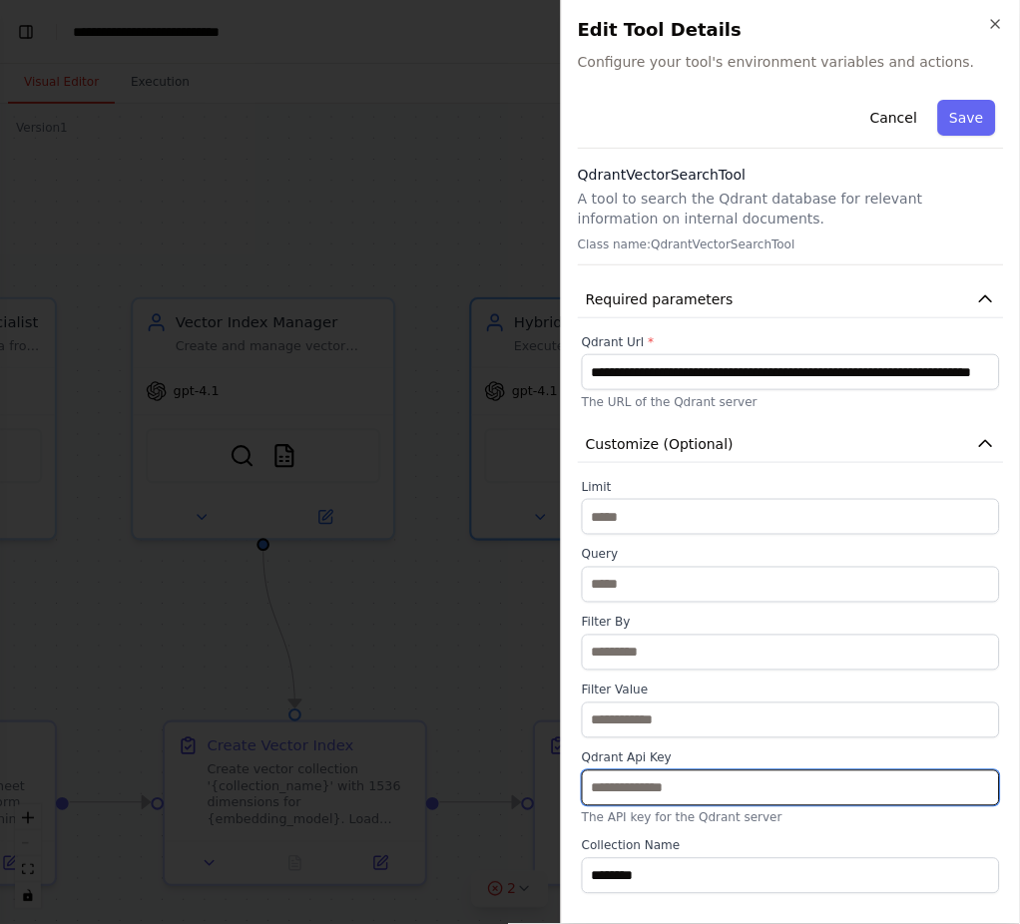
click at [691, 693] on input "text" at bounding box center [791, 788] width 418 height 36
click at [694, 693] on input "text" at bounding box center [791, 788] width 418 height 36
paste input "**********"
type input "**********"
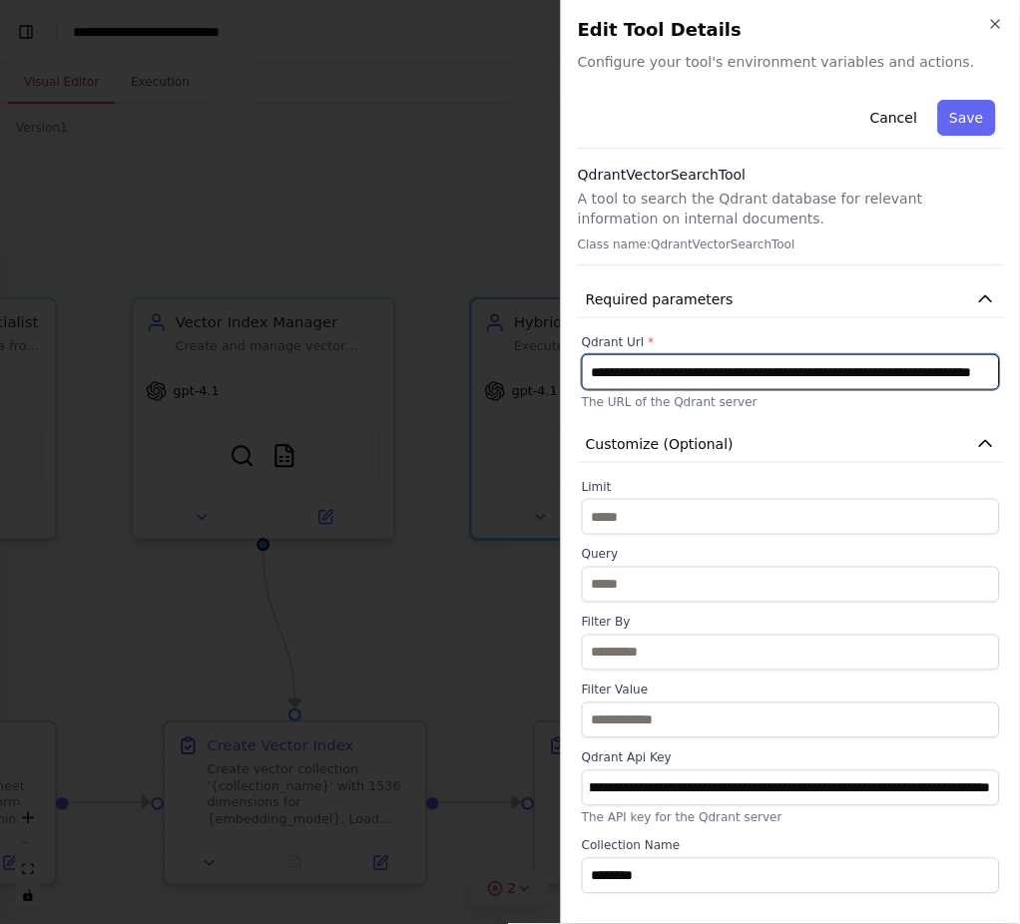
click at [730, 364] on input "**********" at bounding box center [791, 372] width 418 height 36
click at [811, 378] on input "text" at bounding box center [791, 372] width 418 height 36
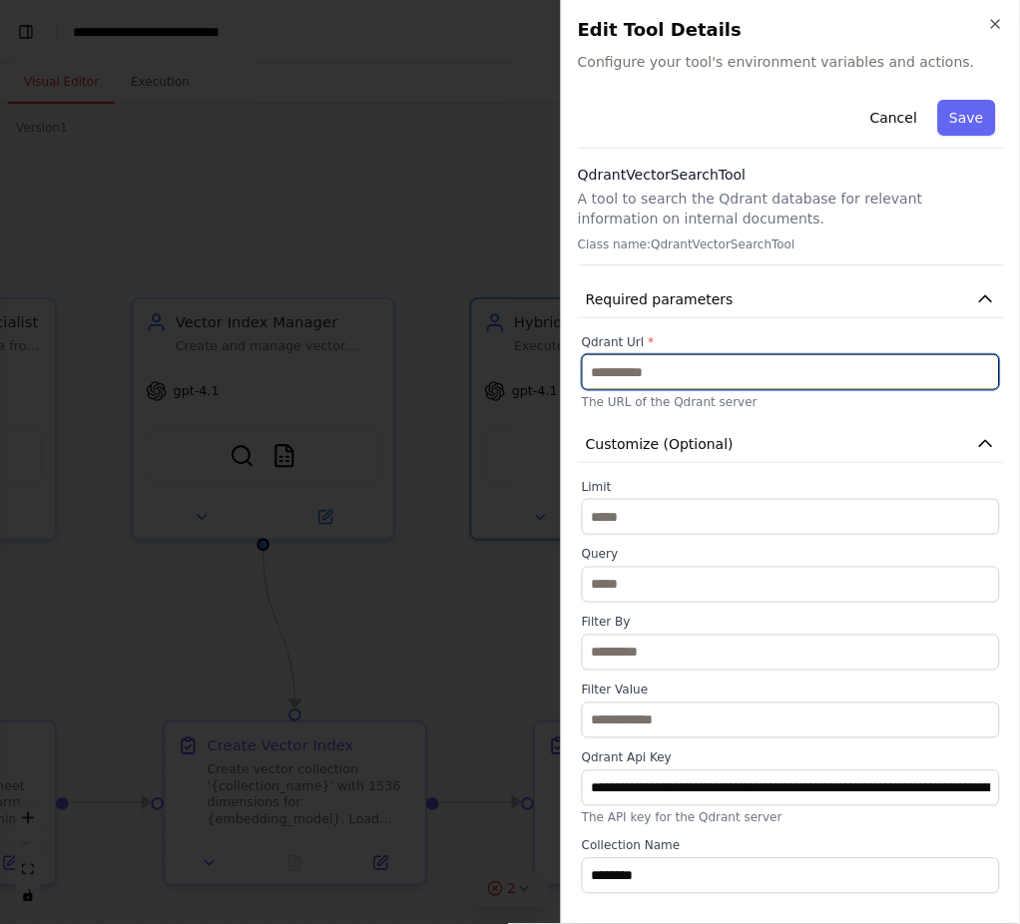
paste input "**********"
type input "**********"
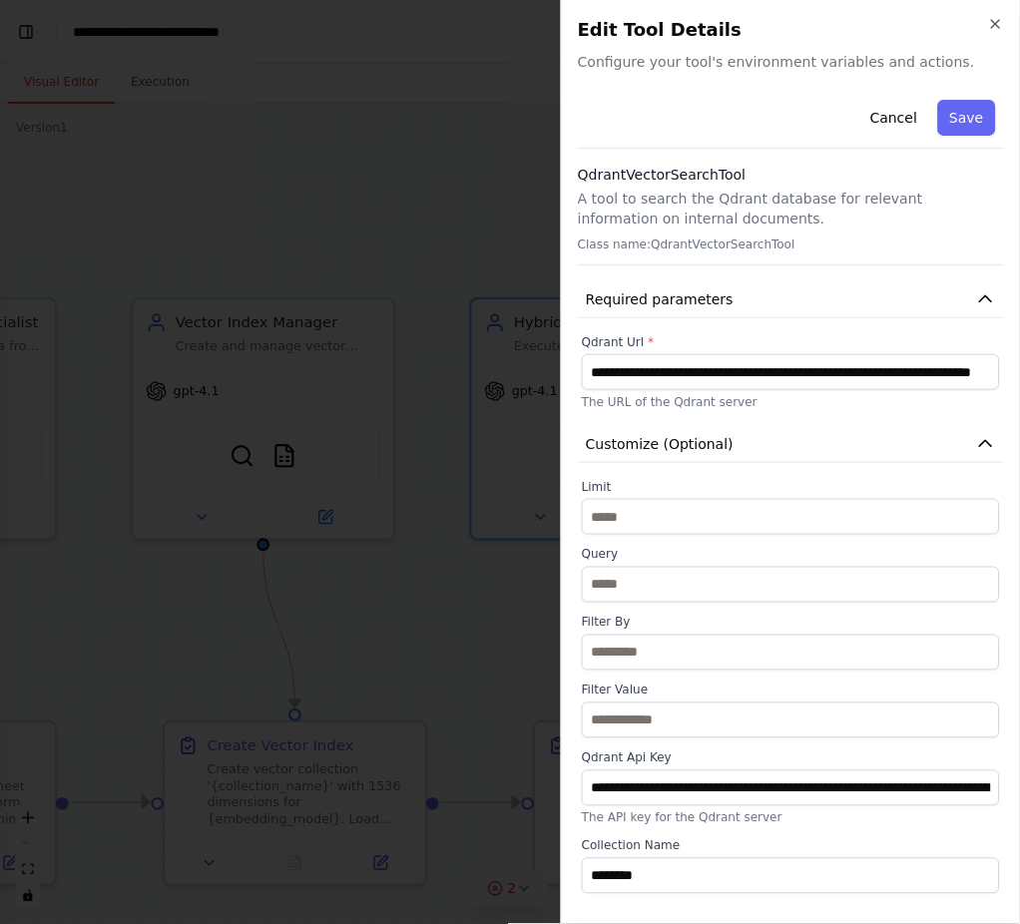
scroll to position [0, 0]
click at [791, 200] on p "A tool to search the Qdrant database for relevant information on internal docum…" at bounding box center [791, 209] width 426 height 40
click at [976, 119] on button "Save" at bounding box center [967, 118] width 58 height 36
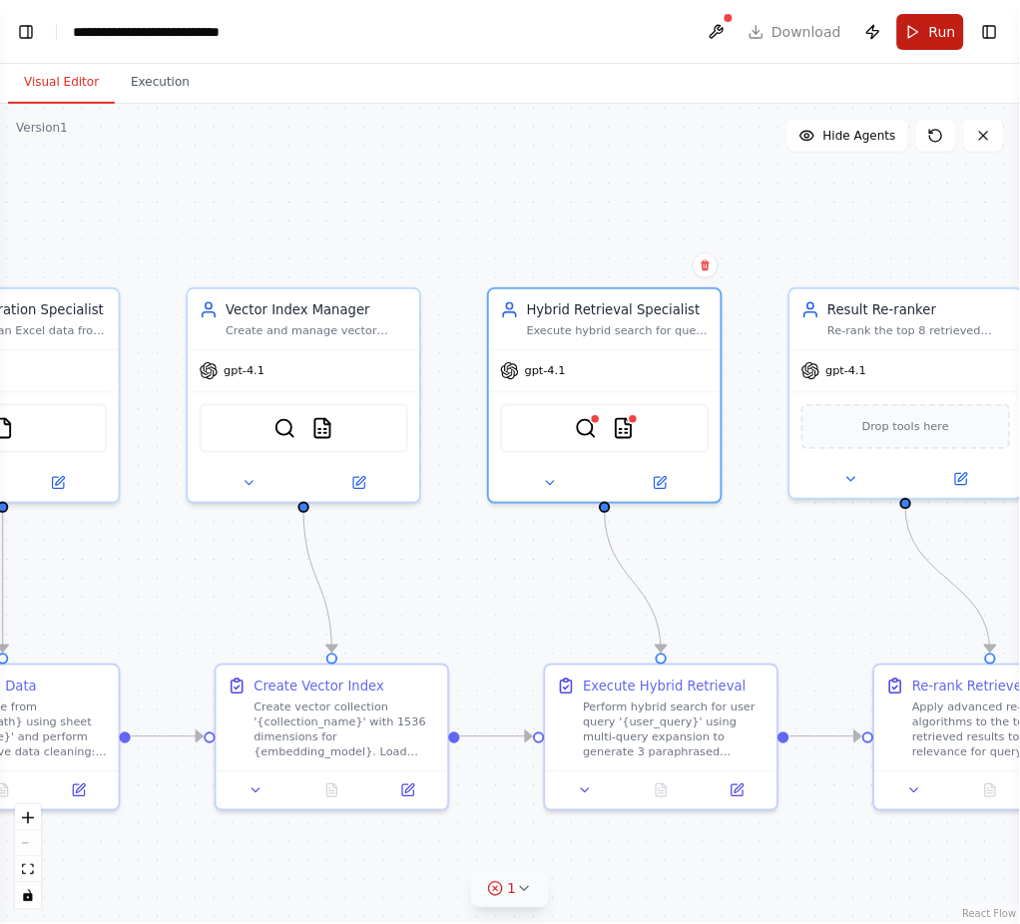
click at [933, 31] on span "Run" at bounding box center [942, 32] width 27 height 20
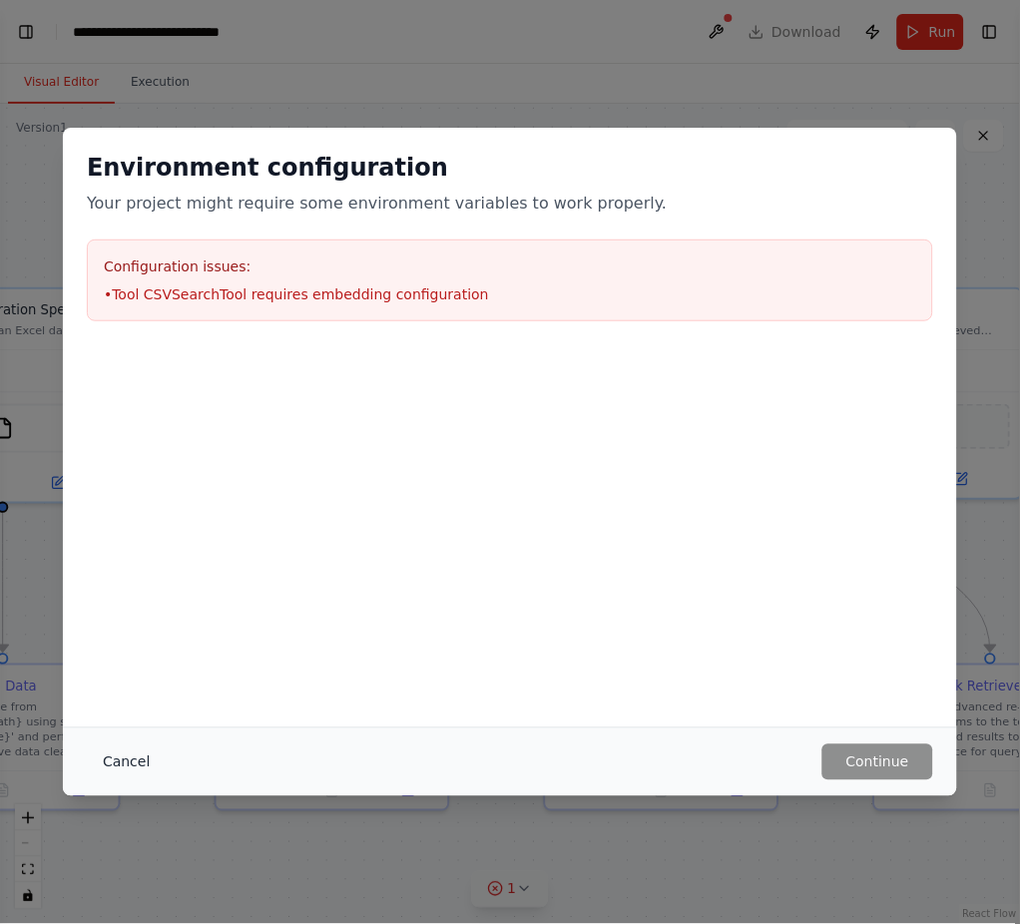
click at [110, 693] on button "Cancel" at bounding box center [126, 762] width 79 height 36
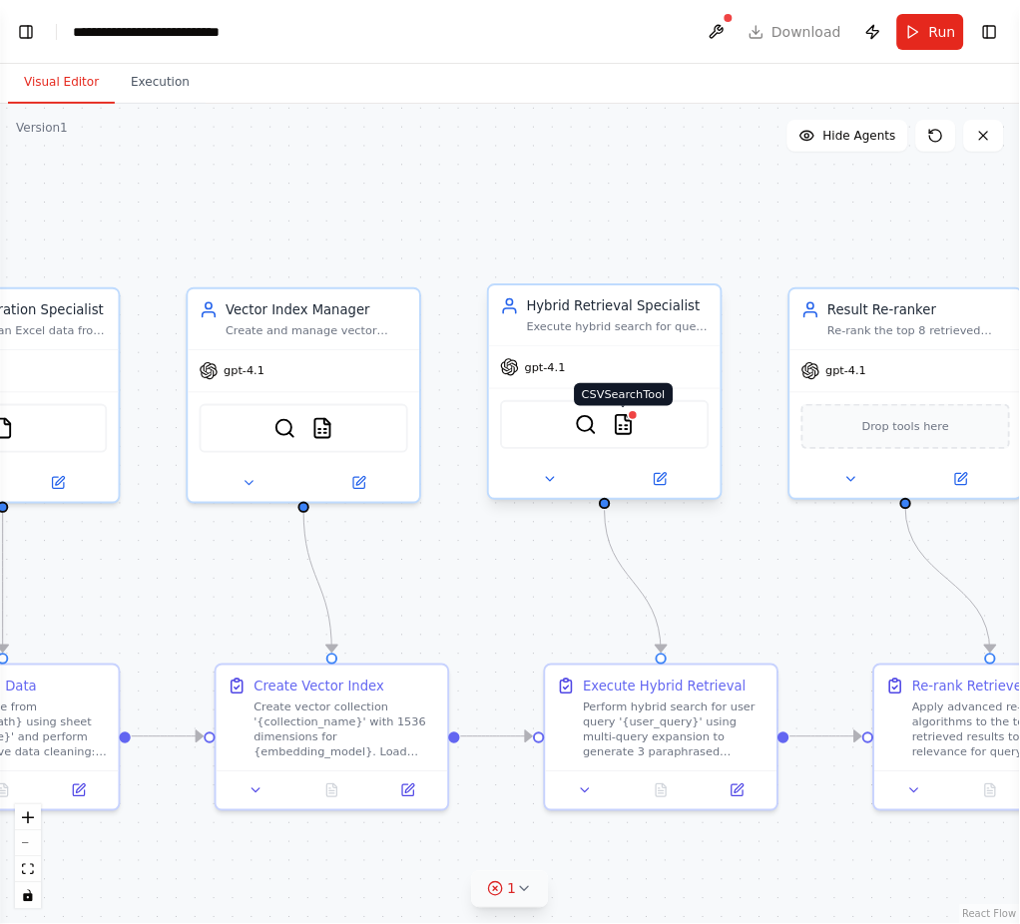
click at [624, 420] on img at bounding box center [624, 424] width 23 height 23
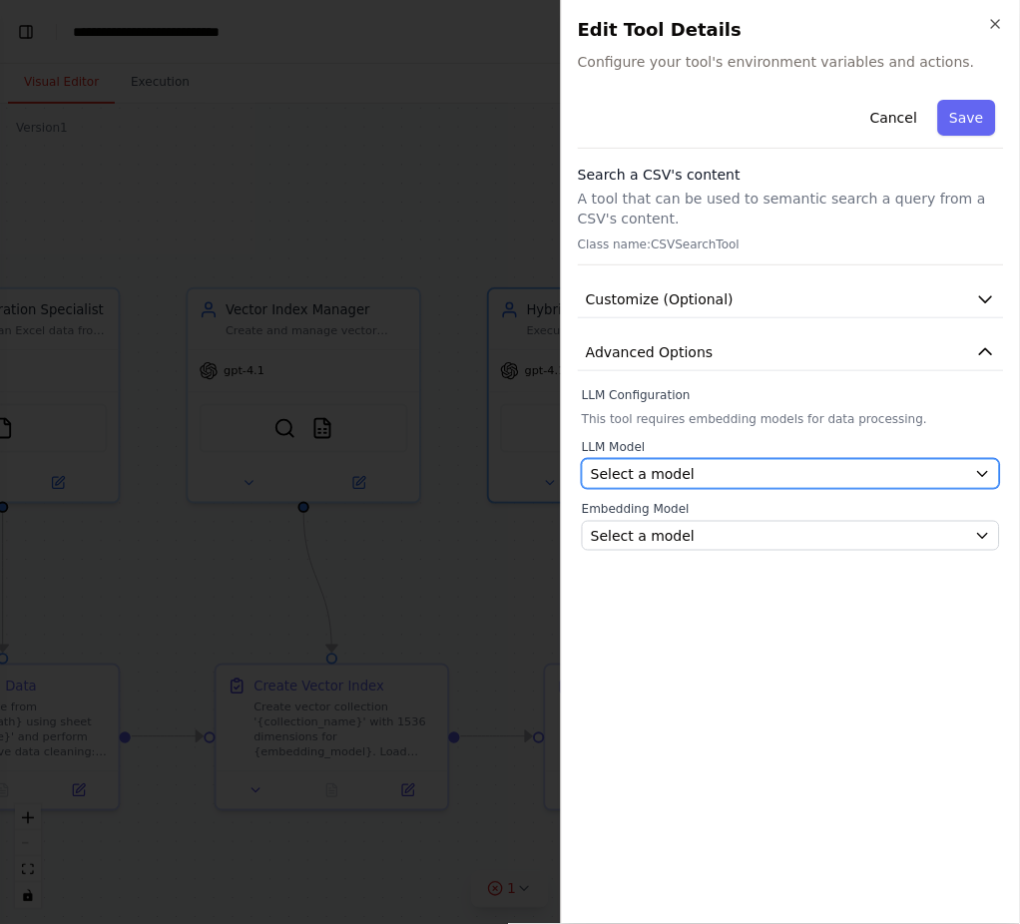
click at [823, 469] on div "Select a model" at bounding box center [779, 474] width 376 height 20
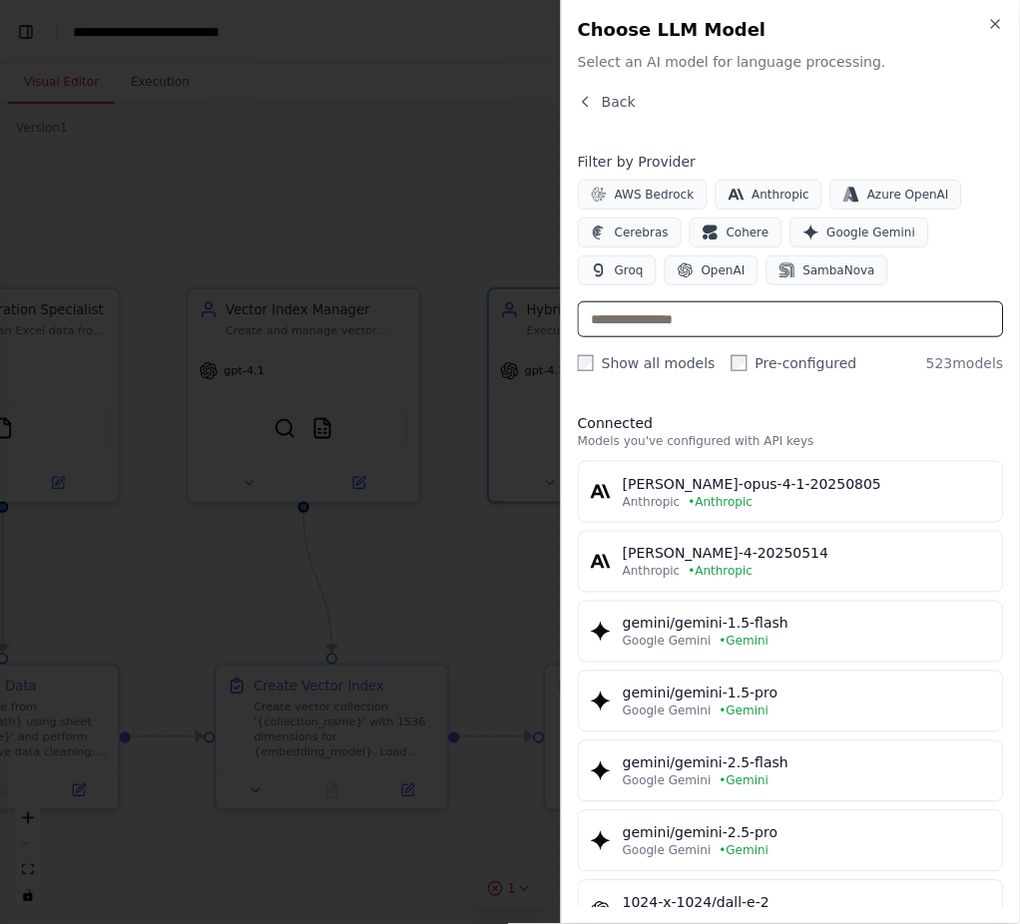
click at [773, 325] on input "text" at bounding box center [791, 319] width 426 height 36
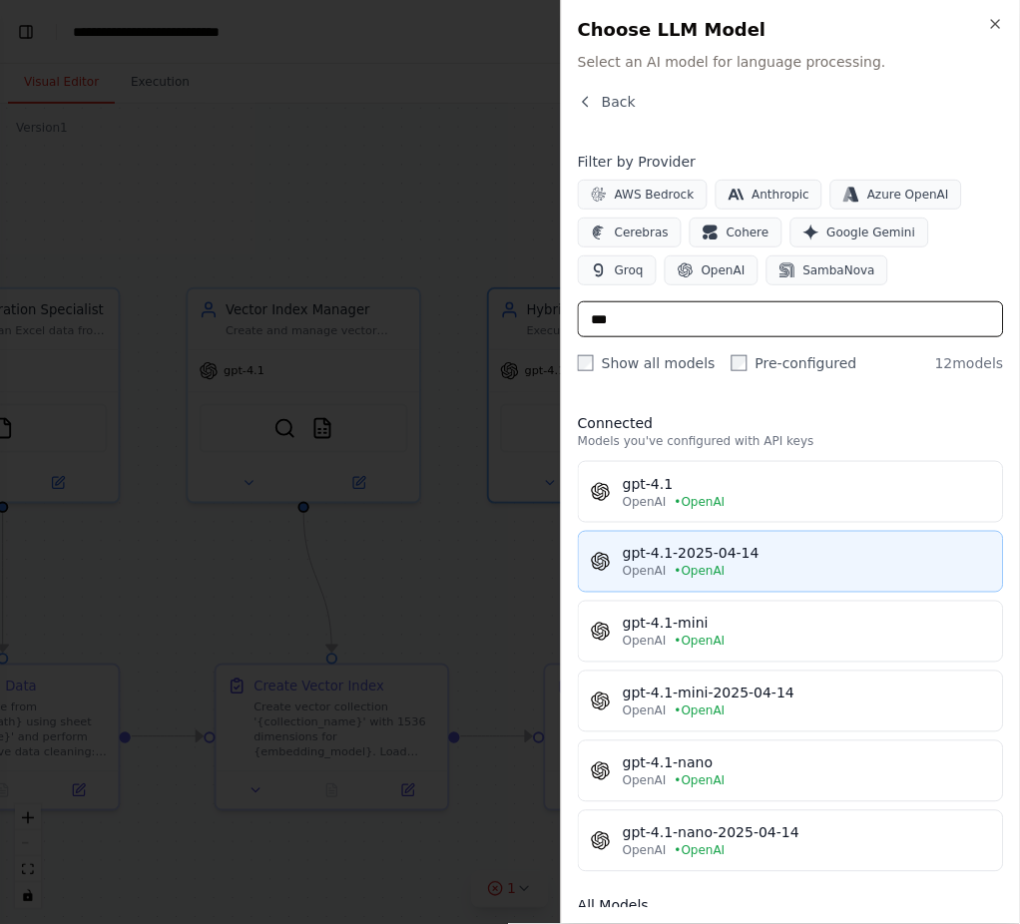
type input "***"
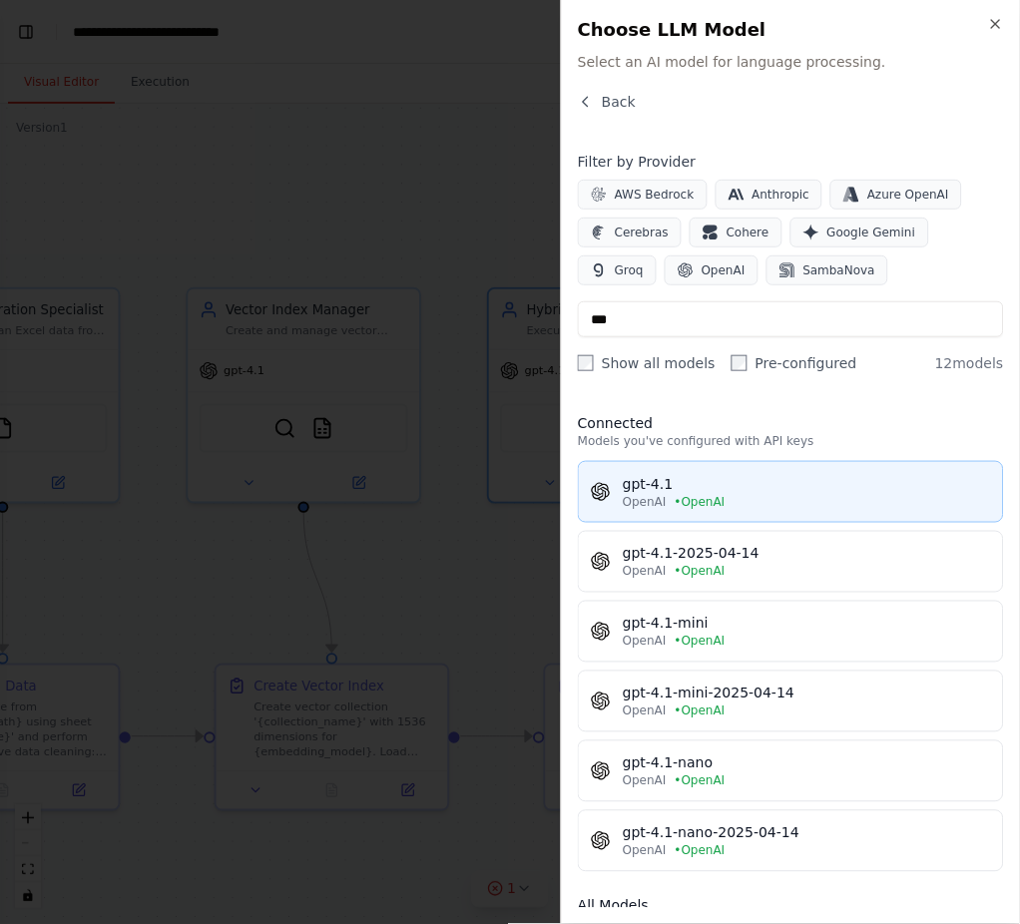
drag, startPoint x: 730, startPoint y: 541, endPoint x: 759, endPoint y: 490, distance: 58.5
click at [759, 490] on div "gpt-4.1 OpenAI • OpenAI gpt-4.1-2025-04-14 OpenAI • OpenAI gpt-4.1-mini OpenAI …" at bounding box center [791, 666] width 426 height 411
click at [759, 490] on div "gpt-4.1" at bounding box center [807, 484] width 368 height 20
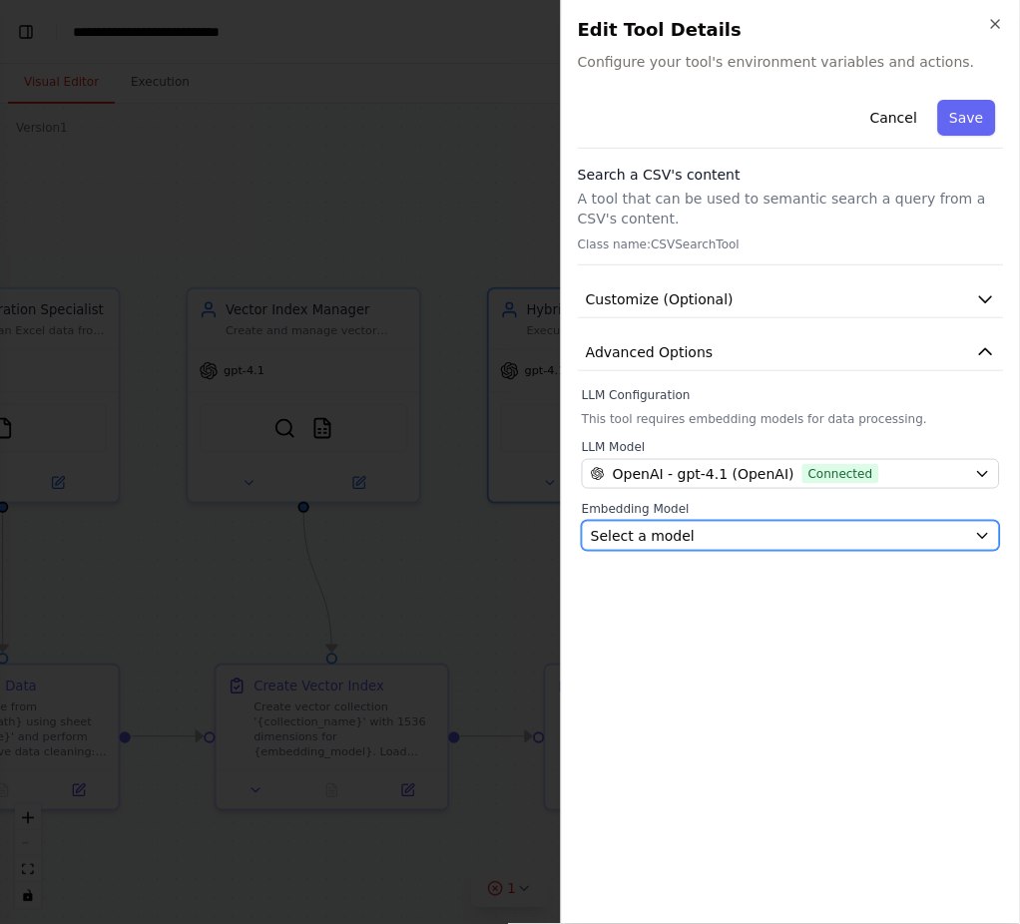
click at [789, 538] on div "Select a model" at bounding box center [779, 536] width 376 height 20
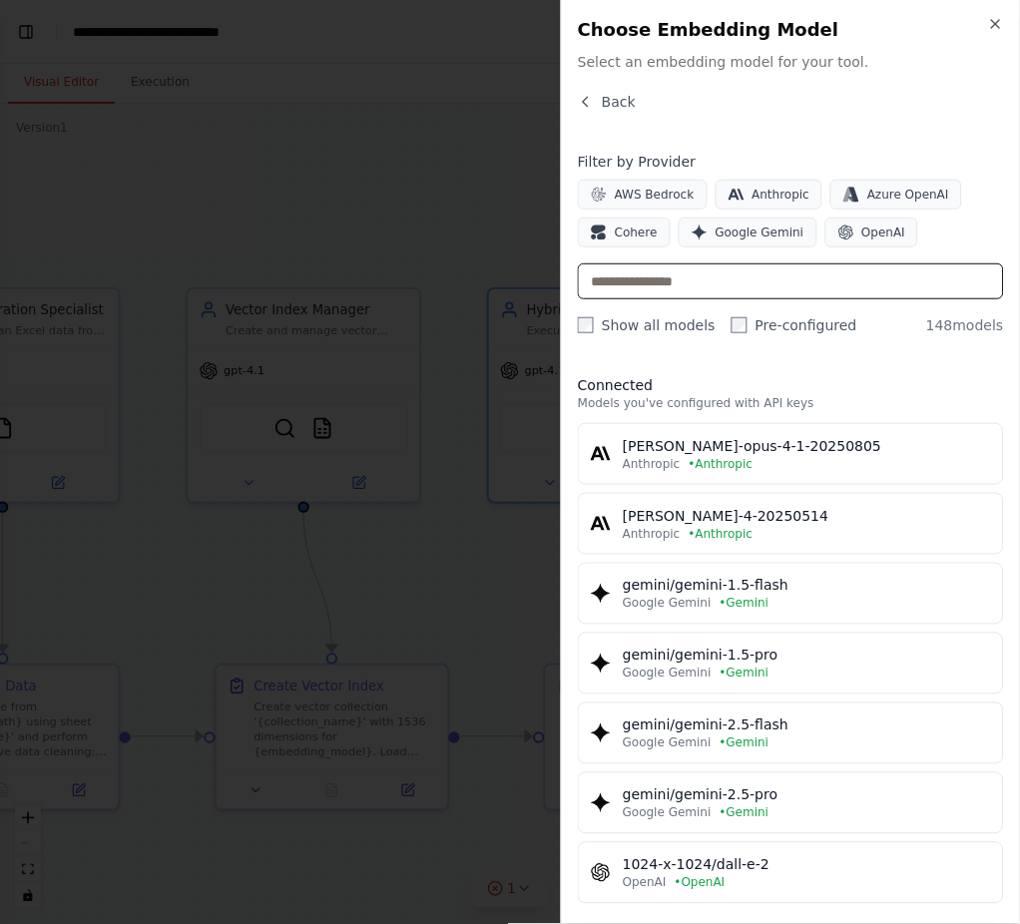
click at [695, 278] on input "text" at bounding box center [791, 281] width 426 height 36
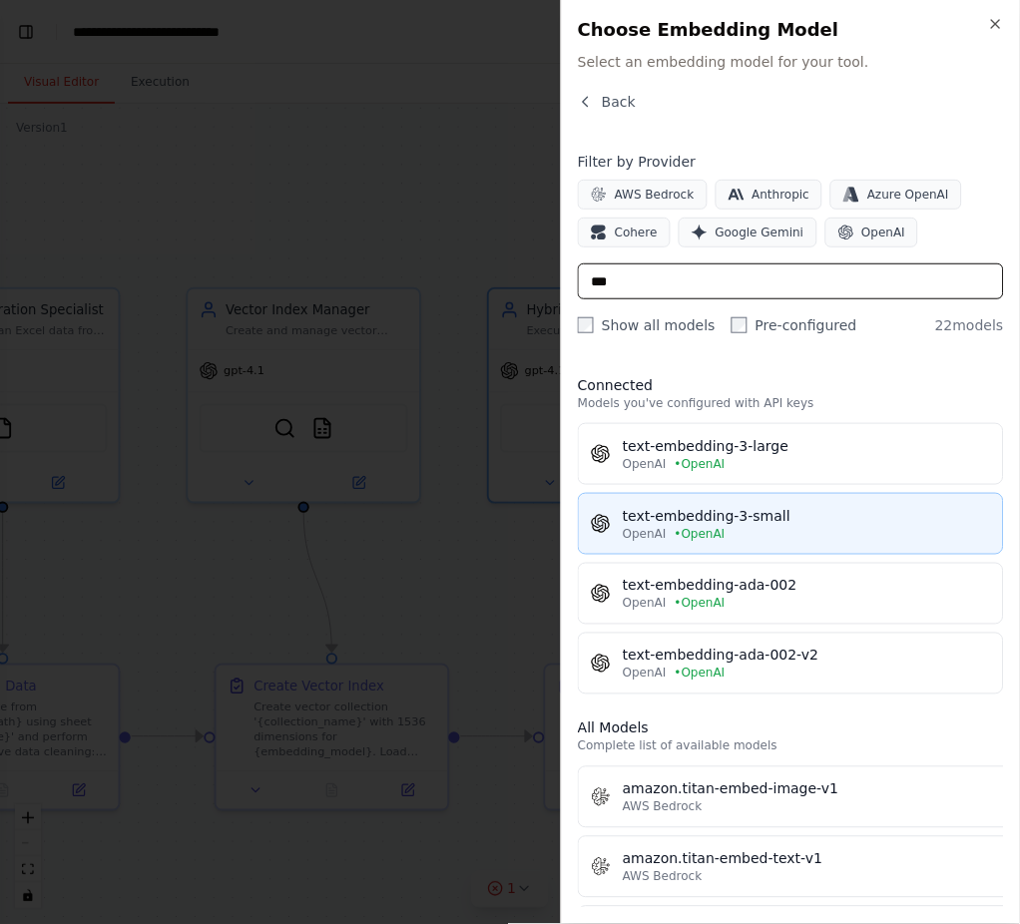
type input "***"
click at [692, 513] on div "text-embedding-3-small" at bounding box center [807, 516] width 368 height 20
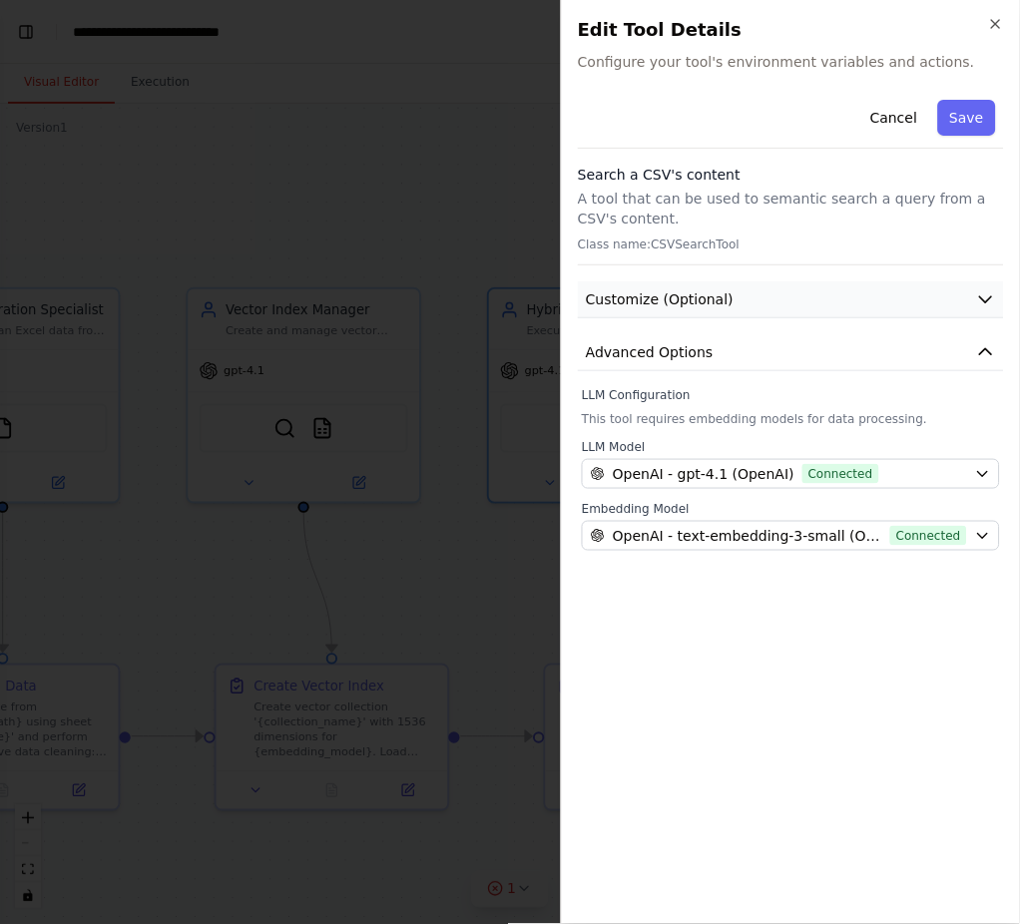
click at [994, 298] on icon "button" at bounding box center [986, 299] width 20 height 20
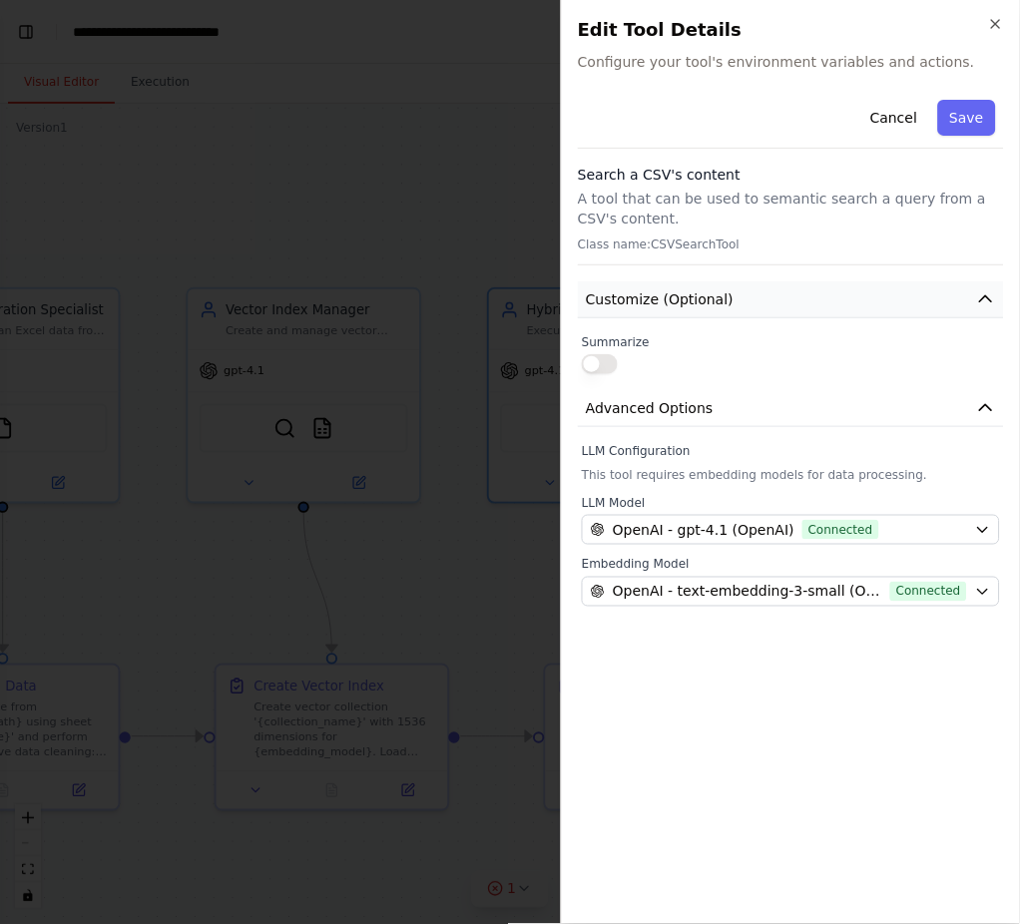
click at [994, 298] on icon "button" at bounding box center [986, 299] width 20 height 20
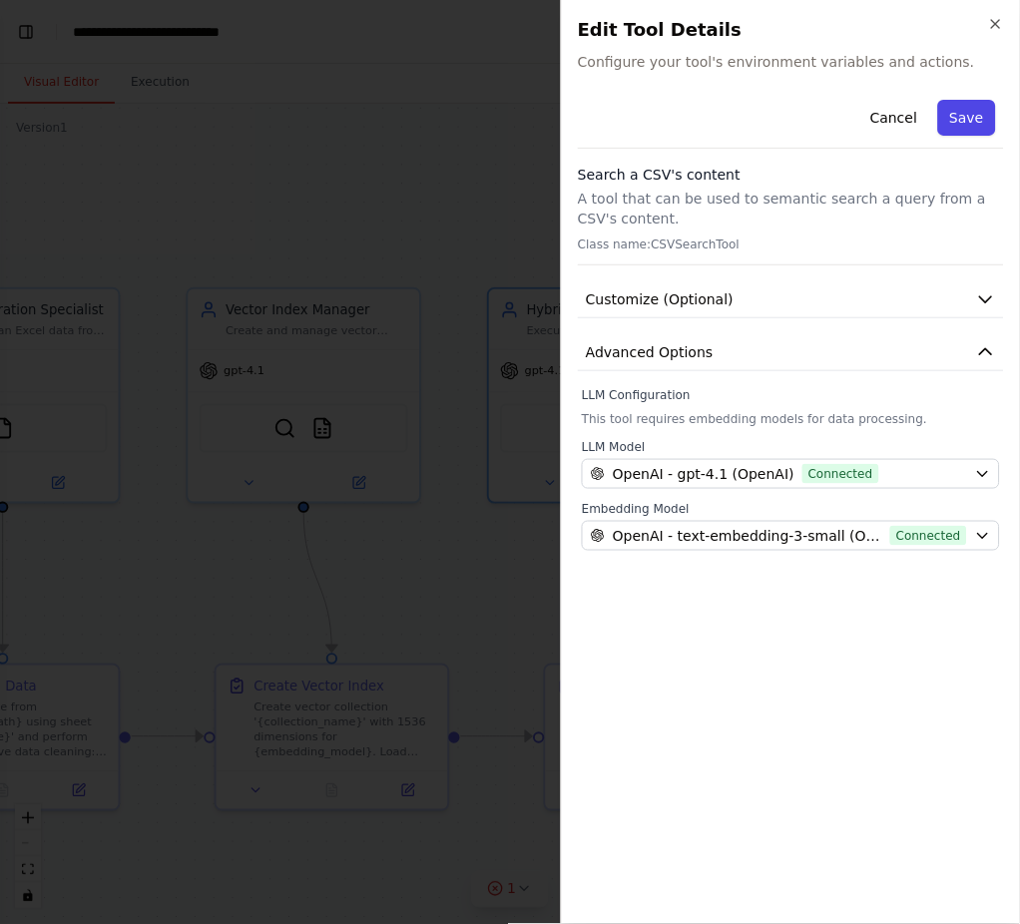
click at [980, 102] on button "Save" at bounding box center [967, 118] width 58 height 36
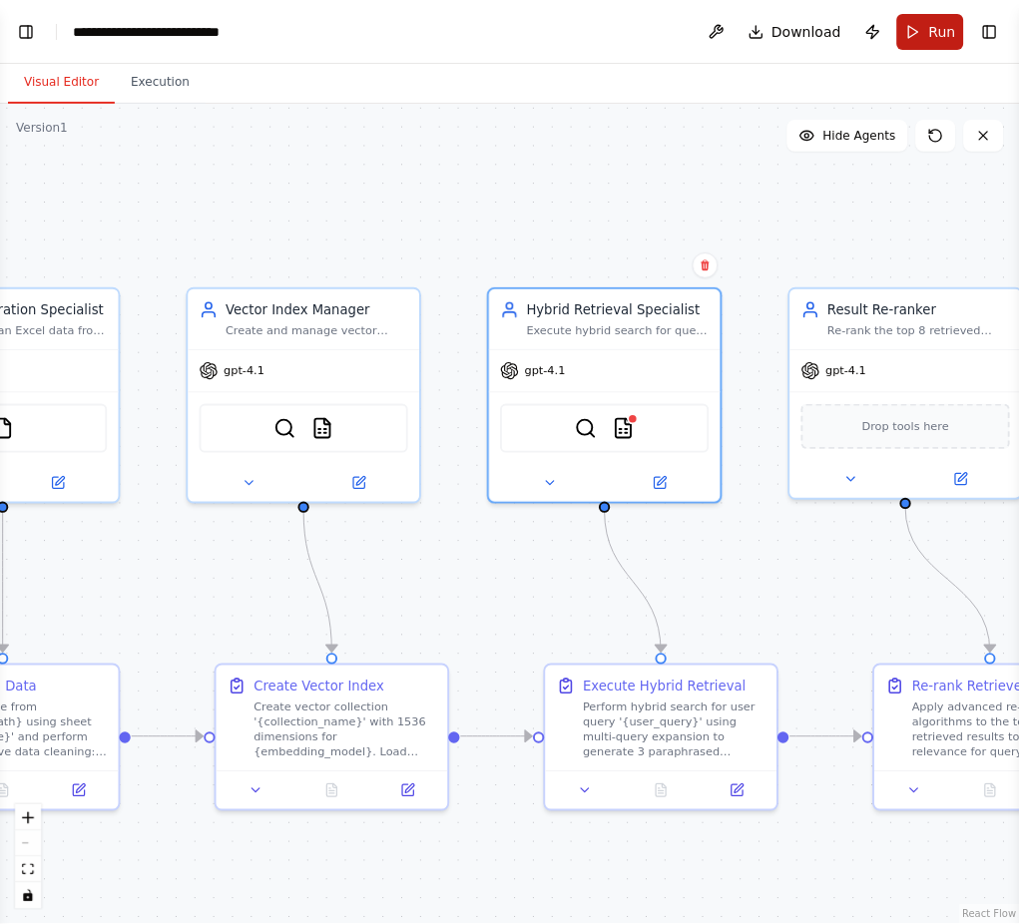
click at [922, 37] on button "Run" at bounding box center [930, 32] width 67 height 36
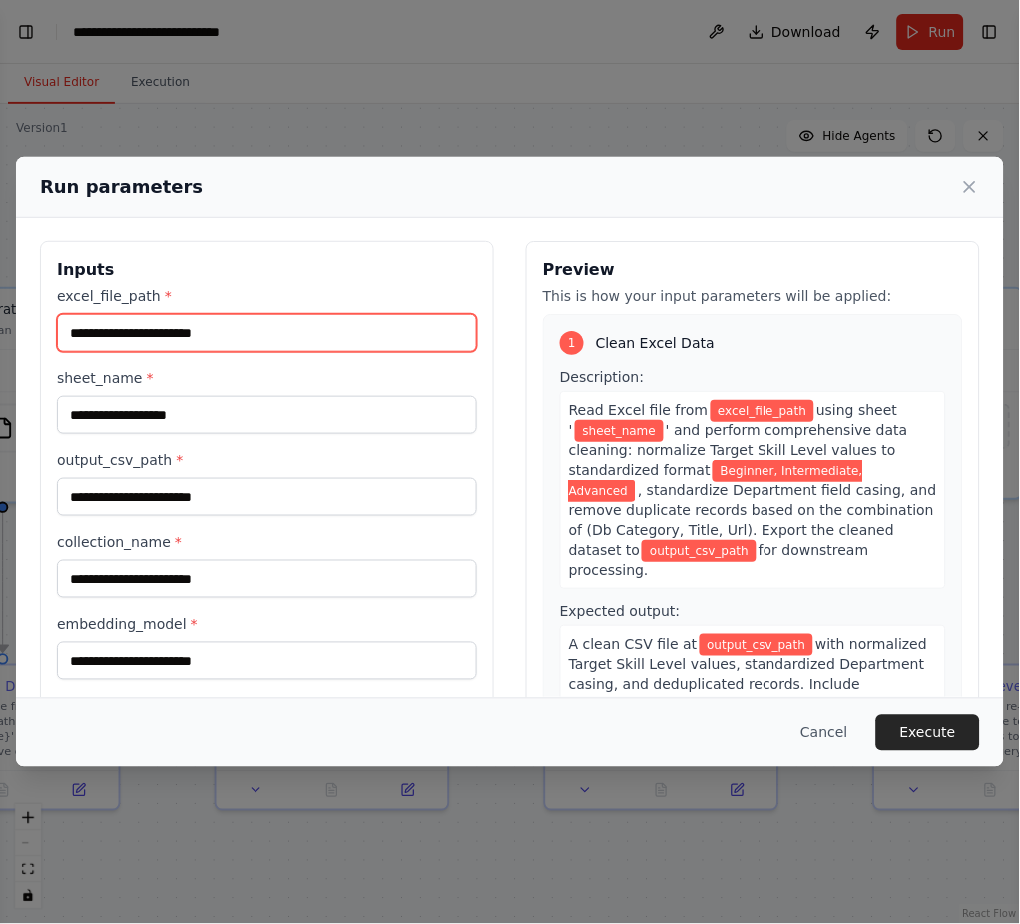
click at [249, 345] on input "excel_file_path *" at bounding box center [267, 333] width 420 height 38
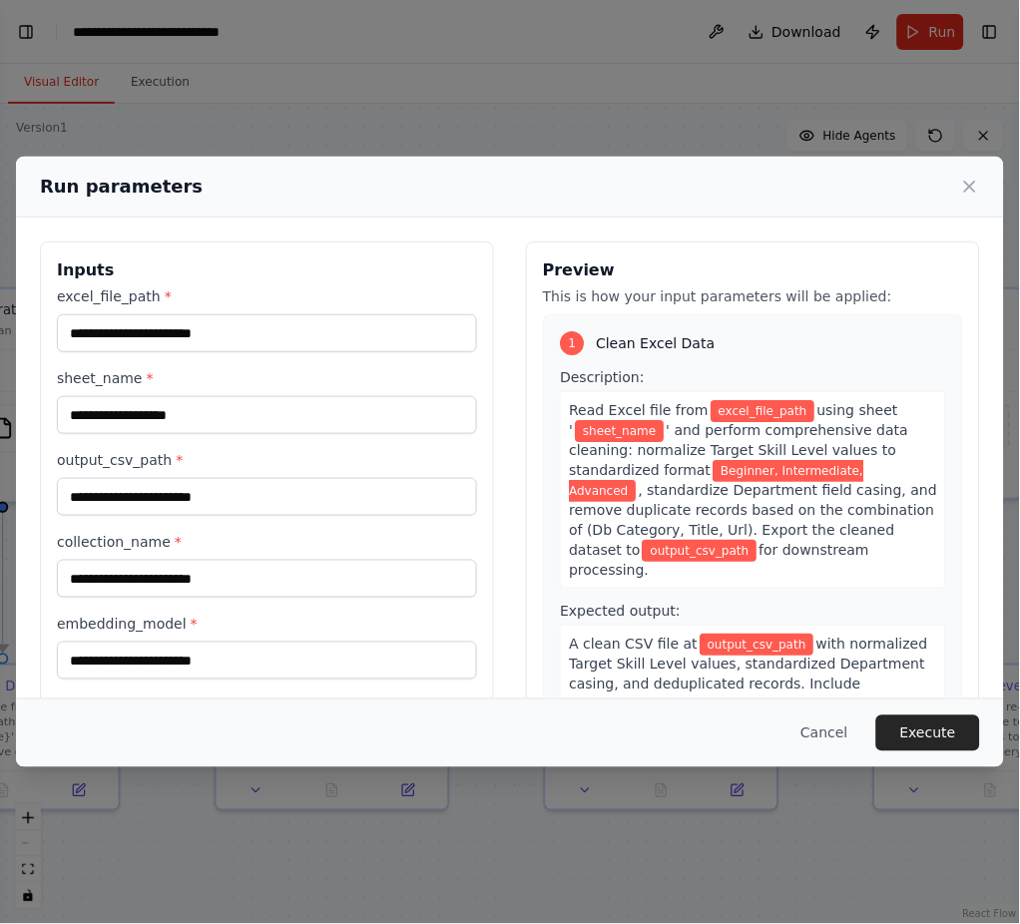
scroll to position [1868, 0]
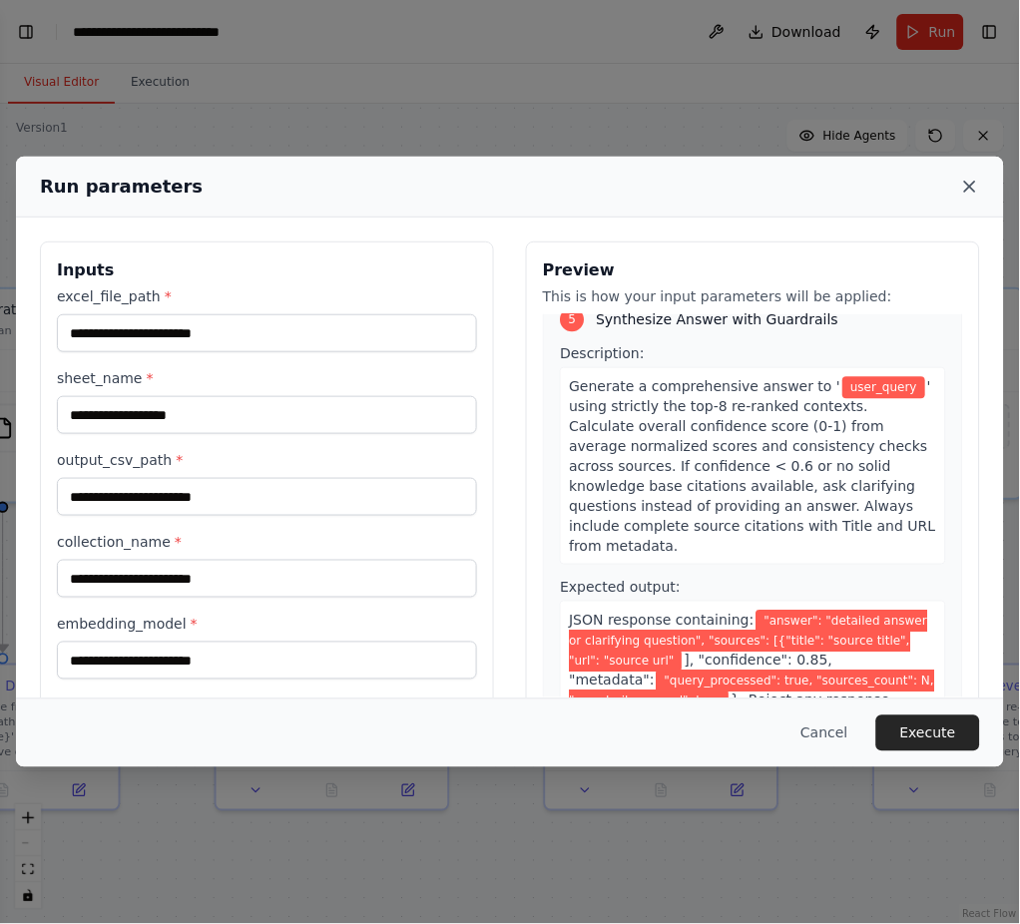
click at [965, 177] on icon at bounding box center [970, 187] width 20 height 20
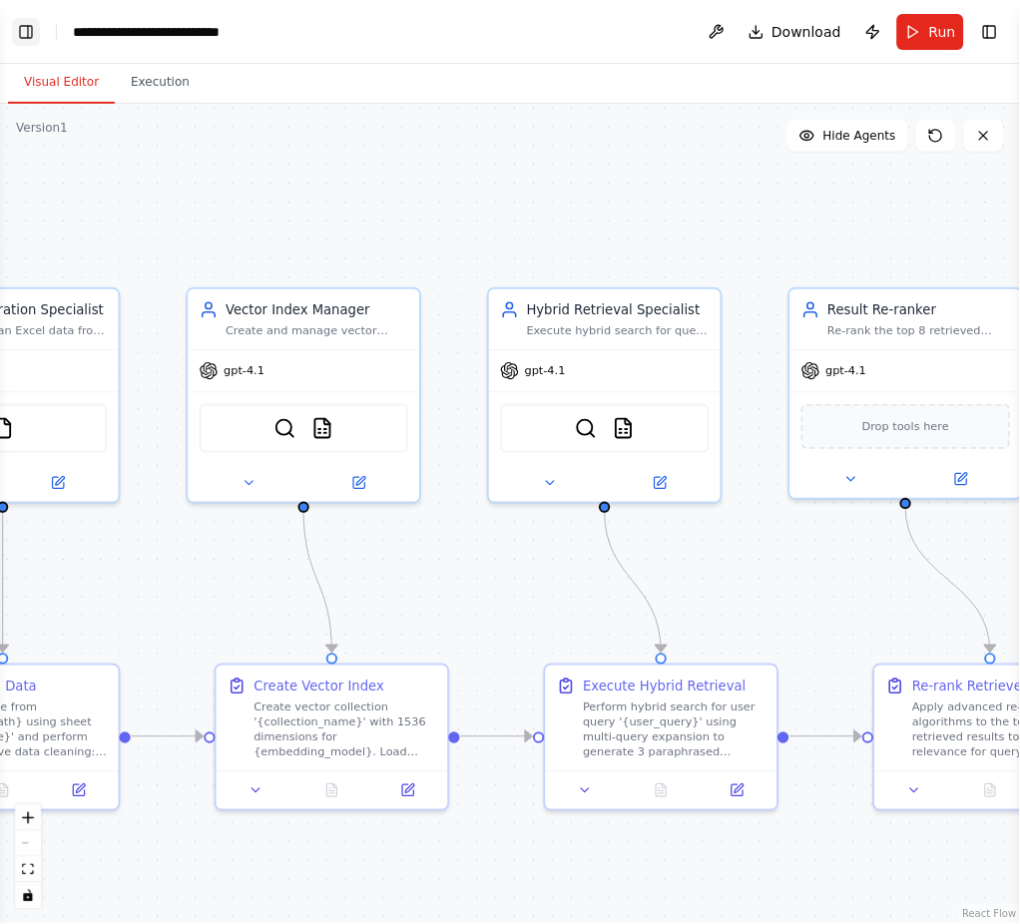
click at [20, 22] on button "Toggle Left Sidebar" at bounding box center [26, 32] width 28 height 28
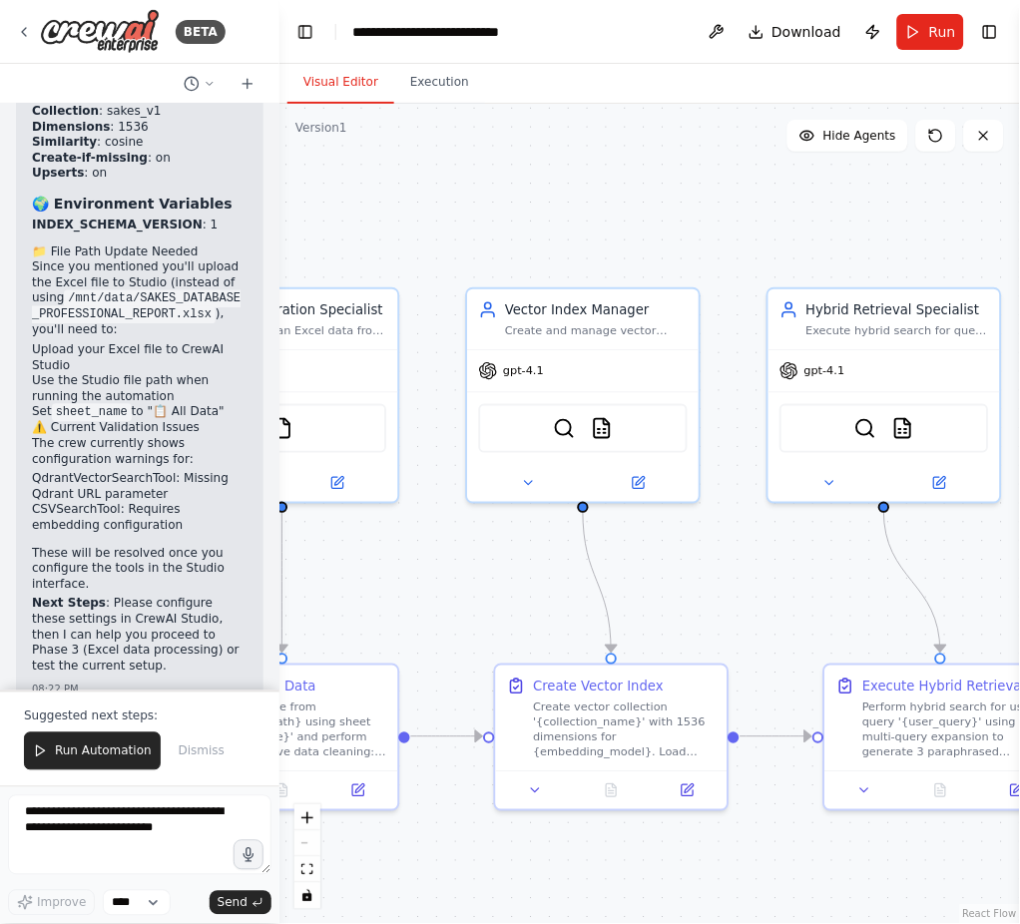
scroll to position [5895, 0]
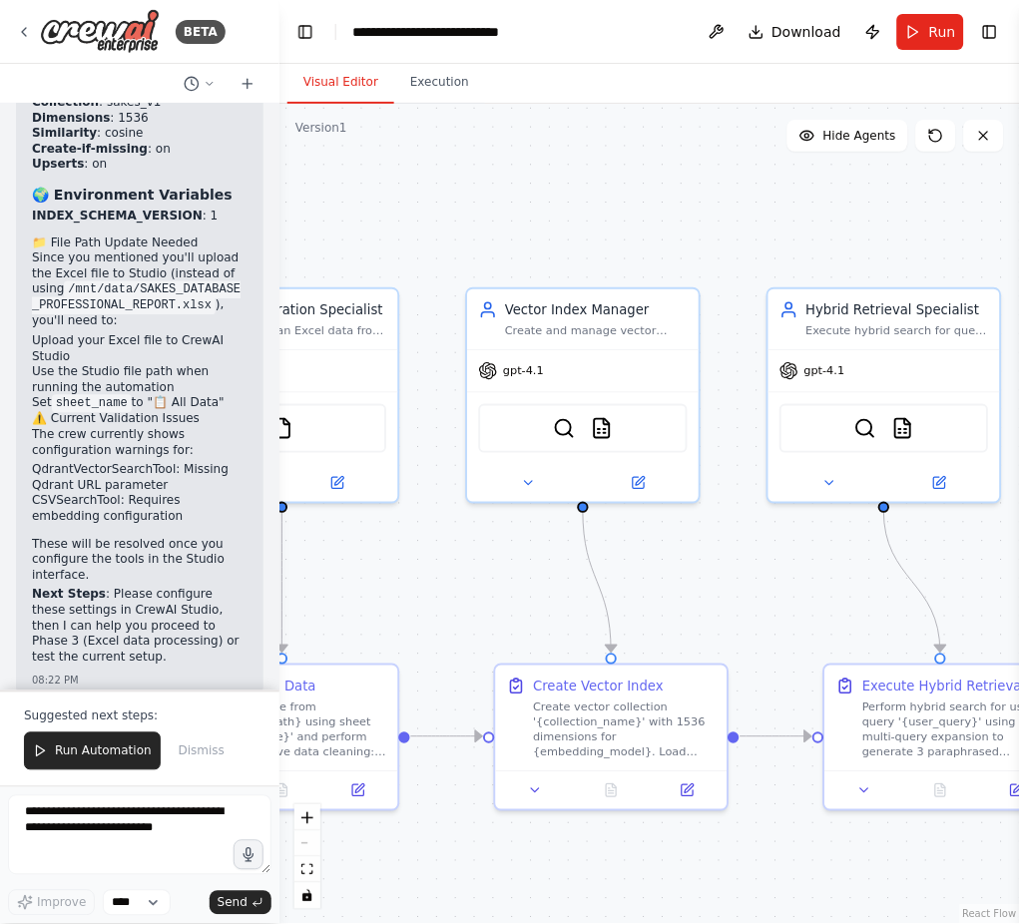
drag, startPoint x: 85, startPoint y: 582, endPoint x: 151, endPoint y: 583, distance: 65.9
click at [151, 693] on div "Would you like me to proceed with Phase 3 (Excel data processing logic) while y…" at bounding box center [139, 770] width 247 height 117
click at [158, 588] on p "Next Steps : Please configure these settings in CrewAI Studio, then I can help …" at bounding box center [140, 627] width 216 height 78
drag, startPoint x: 56, startPoint y: 622, endPoint x: 90, endPoint y: 621, distance: 33.9
click at [90, 693] on p "Would you like me to proceed with Phase 3 (Excel data processing logic) while y…" at bounding box center [140, 759] width 216 height 78
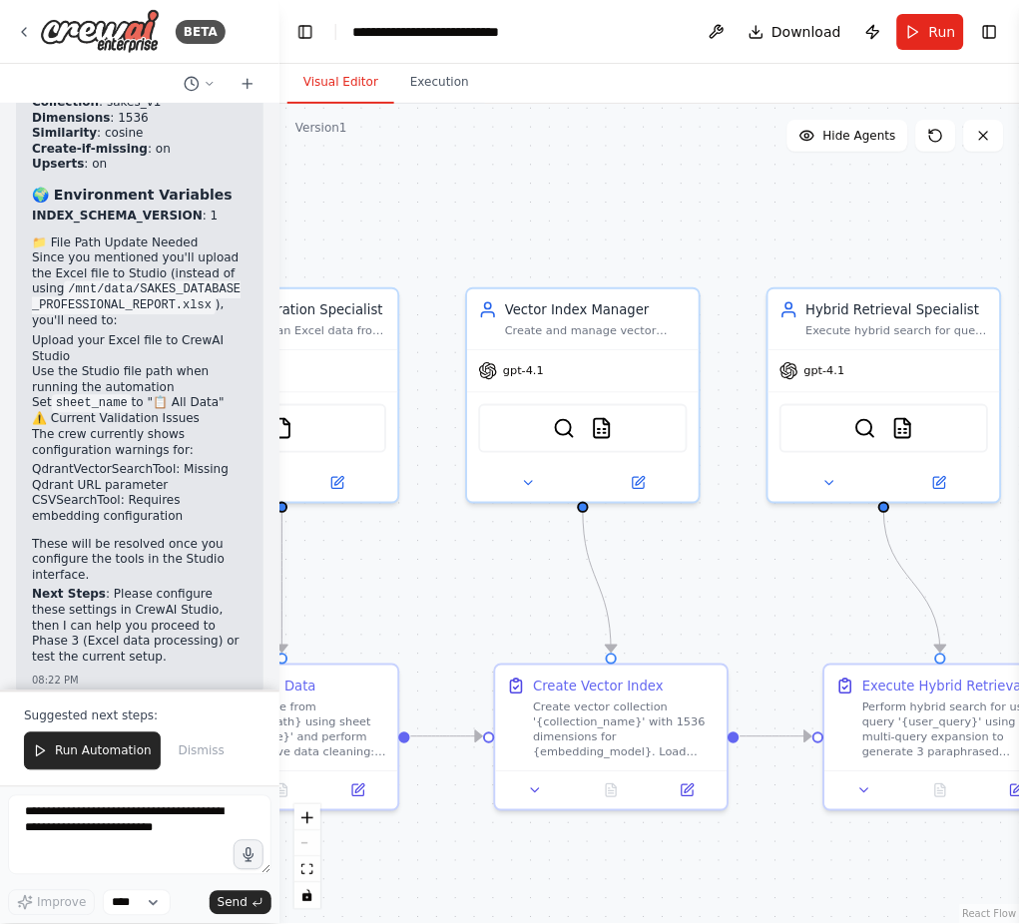
click at [67, 588] on strong "Next Steps" at bounding box center [69, 595] width 74 height 14
drag, startPoint x: 50, startPoint y: 440, endPoint x: 146, endPoint y: 451, distance: 96.4
click at [155, 588] on p "Next Steps : Please configure these settings in CrewAI Studio, then I can help …" at bounding box center [140, 627] width 216 height 78
click at [110, 588] on p "Next Steps : Please configure these settings in CrewAI Studio, then I can help …" at bounding box center [140, 627] width 216 height 78
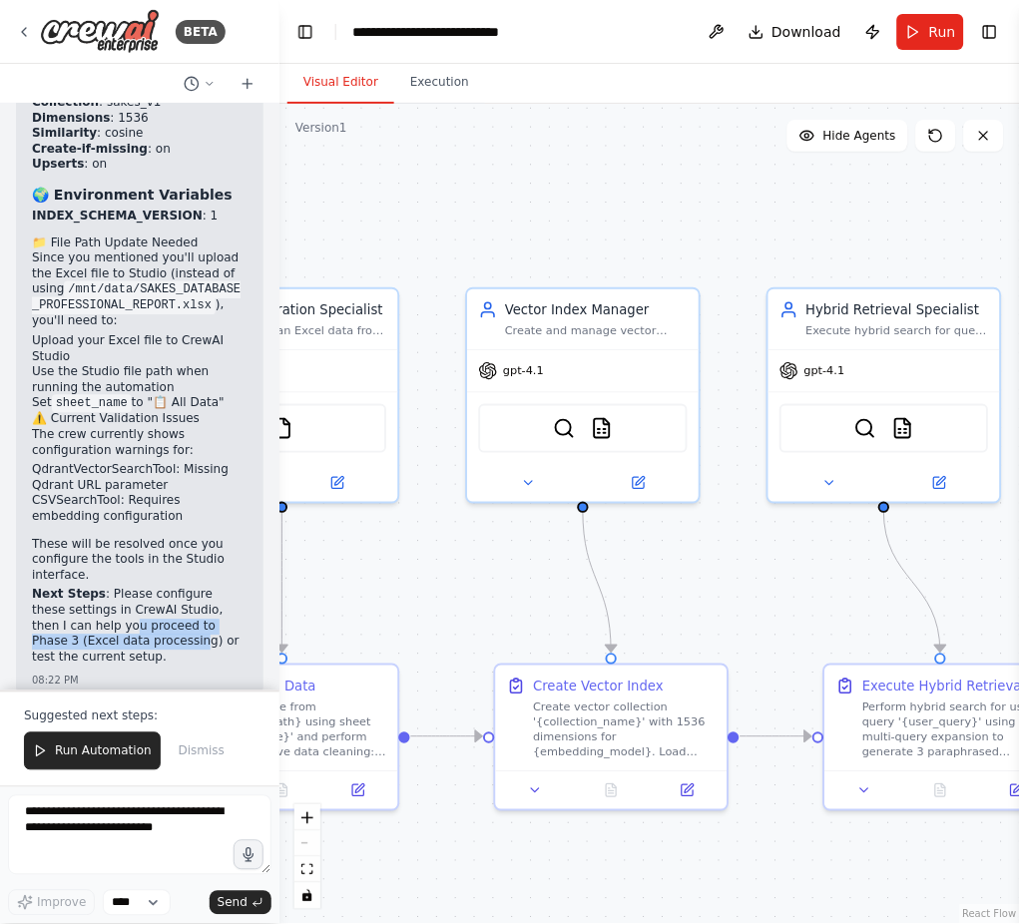
drag, startPoint x: 73, startPoint y: 477, endPoint x: 110, endPoint y: 484, distance: 37.6
click at [110, 588] on p "Next Steps : Please configure these settings in CrewAI Studio, then I can help …" at bounding box center [140, 627] width 216 height 78
click at [154, 432] on div "Perfect! I can see the current crew structure. Now I need to configure the tool…" at bounding box center [140, 33] width 216 height 1273
click at [128, 496] on div "Perfect! I can see the current crew structure. Now I need to configure the tool…" at bounding box center [139, 43] width 247 height 1308
click at [125, 588] on p "Next Steps : Please configure these settings in CrewAI Studio, then I can help …" at bounding box center [140, 627] width 216 height 78
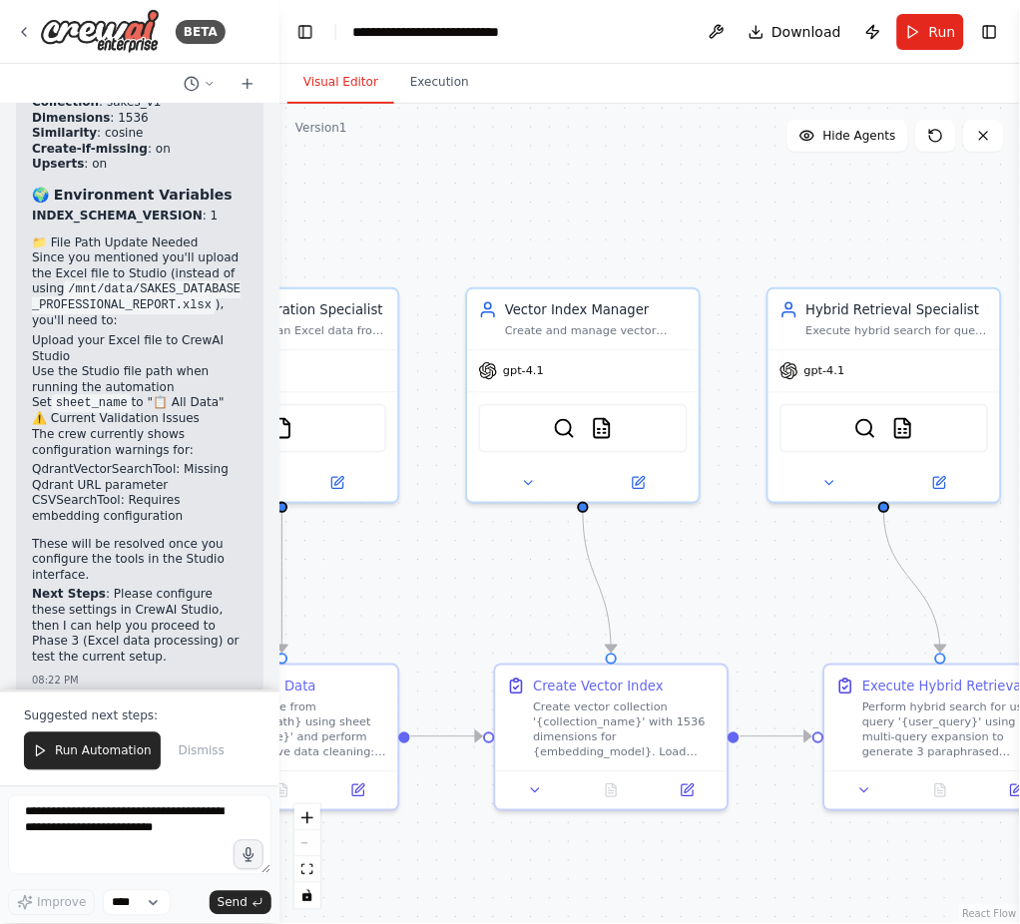
click at [84, 588] on p "Next Steps : Please configure these settings in CrewAI Studio, then I can help …" at bounding box center [140, 627] width 216 height 78
drag, startPoint x: 93, startPoint y: 442, endPoint x: 229, endPoint y: 459, distance: 136.8
click at [232, 459] on div "Perfect! I can see the current crew structure. Now I need to configure the tool…" at bounding box center [139, 43] width 247 height 1308
click at [119, 693] on textarea at bounding box center [139, 835] width 263 height 80
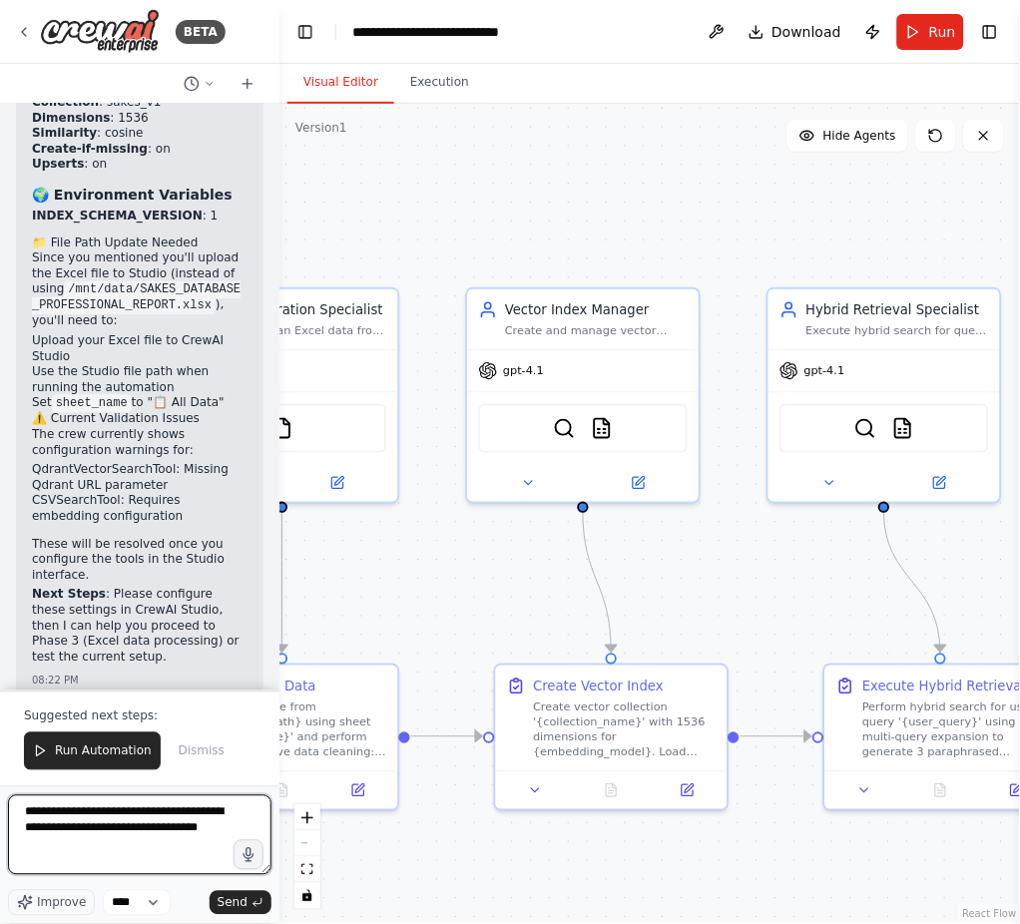
type textarea "**********"
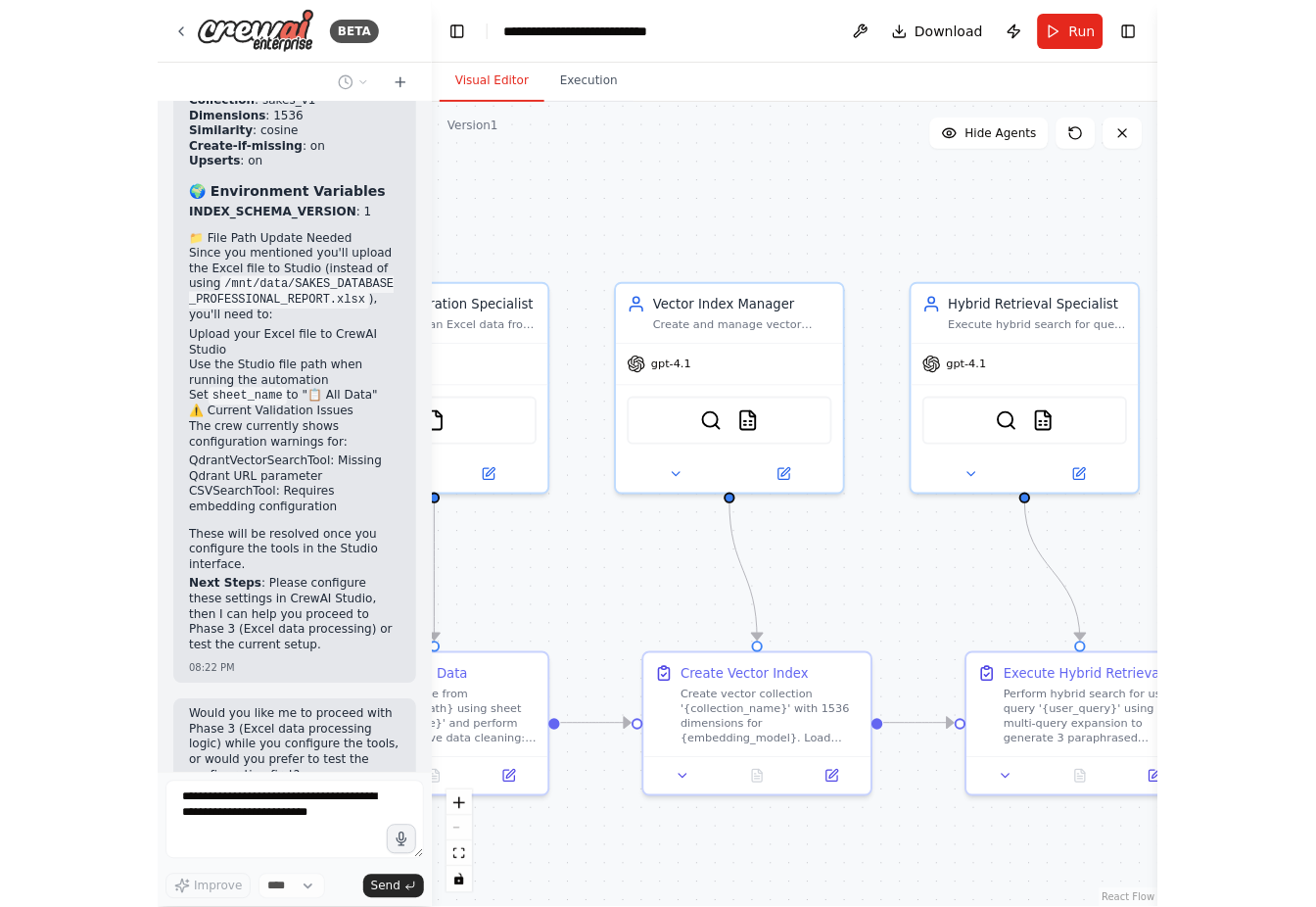
scroll to position [5842, 0]
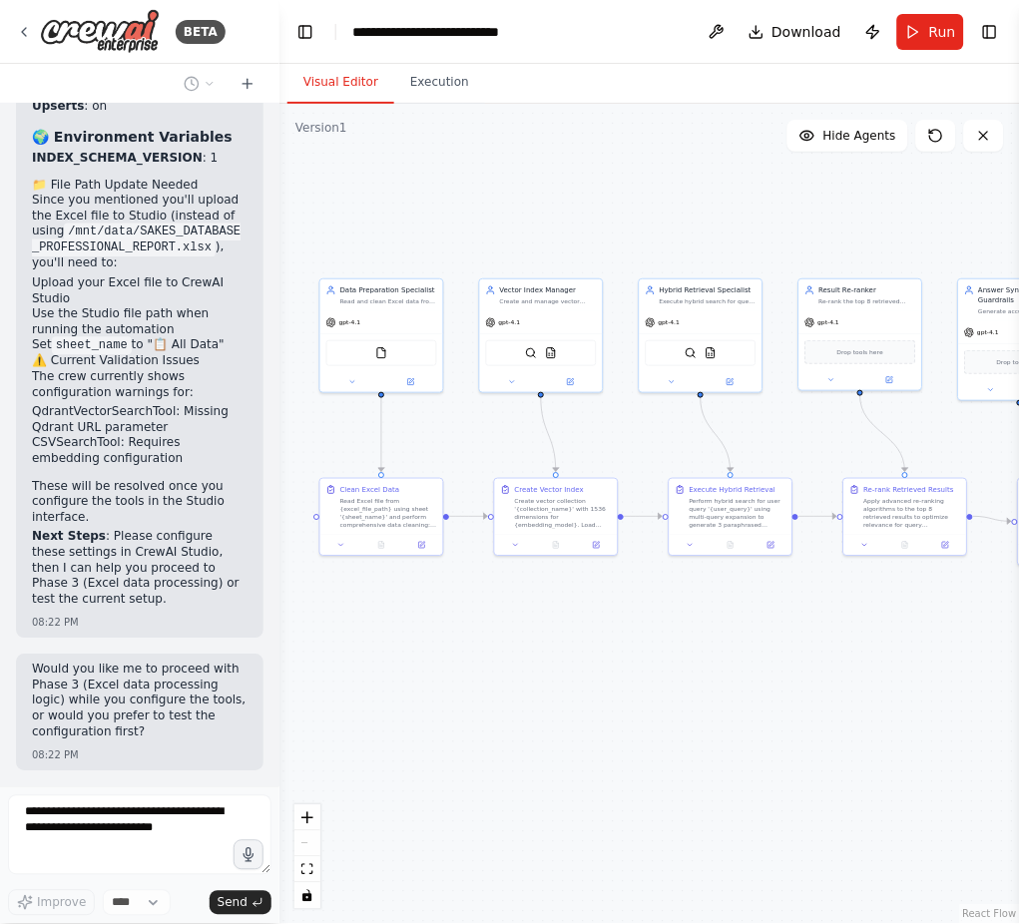
drag, startPoint x: 626, startPoint y: 684, endPoint x: 728, endPoint y: 691, distance: 103.0
click at [737, 693] on div ".deletable-edge-delete-btn { width: 20px; height: 20px; border: 0px solid #ffff…" at bounding box center [649, 514] width 740 height 820
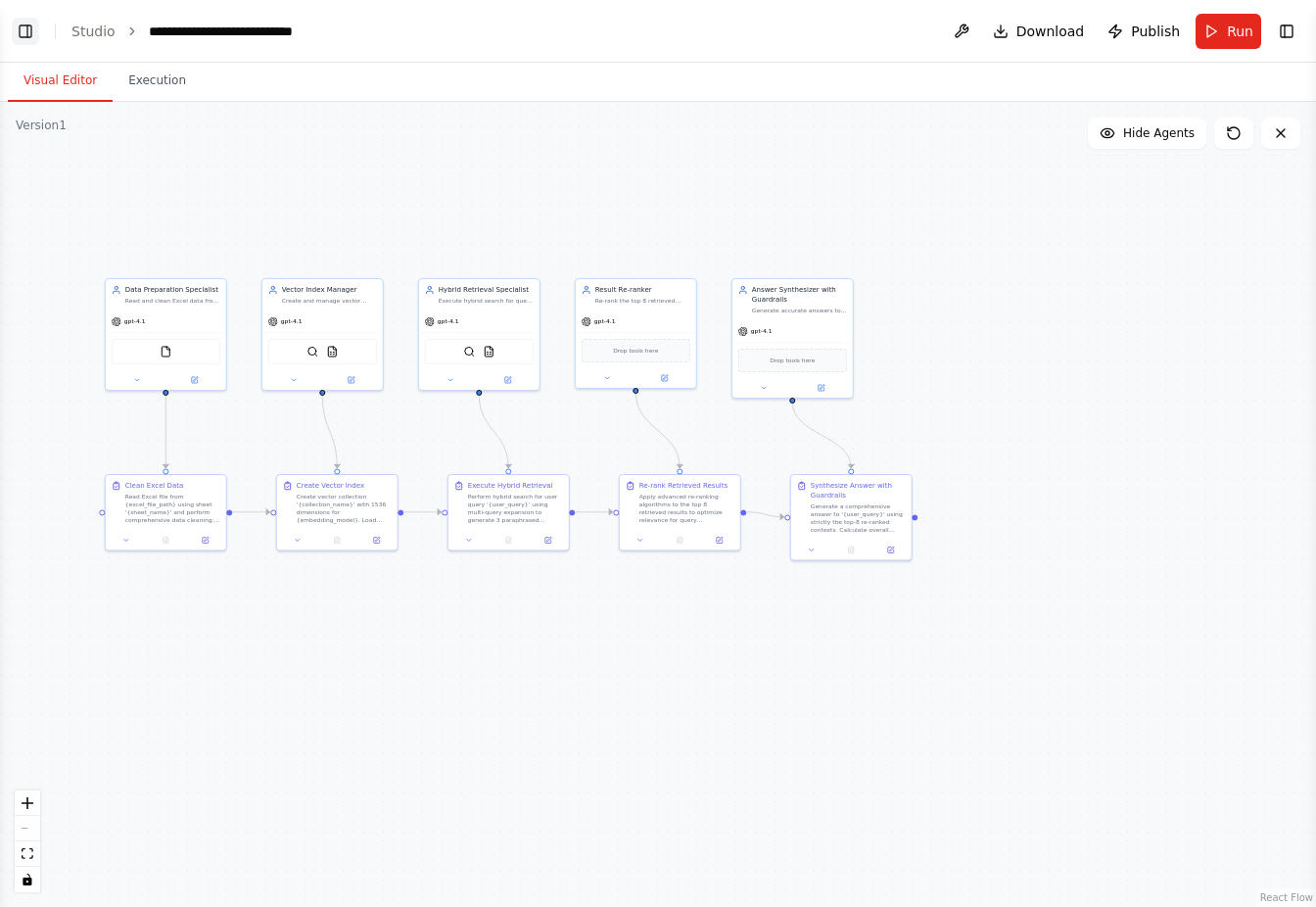
click at [33, 31] on button "Toggle Left Sidebar" at bounding box center [26, 31] width 27 height 27
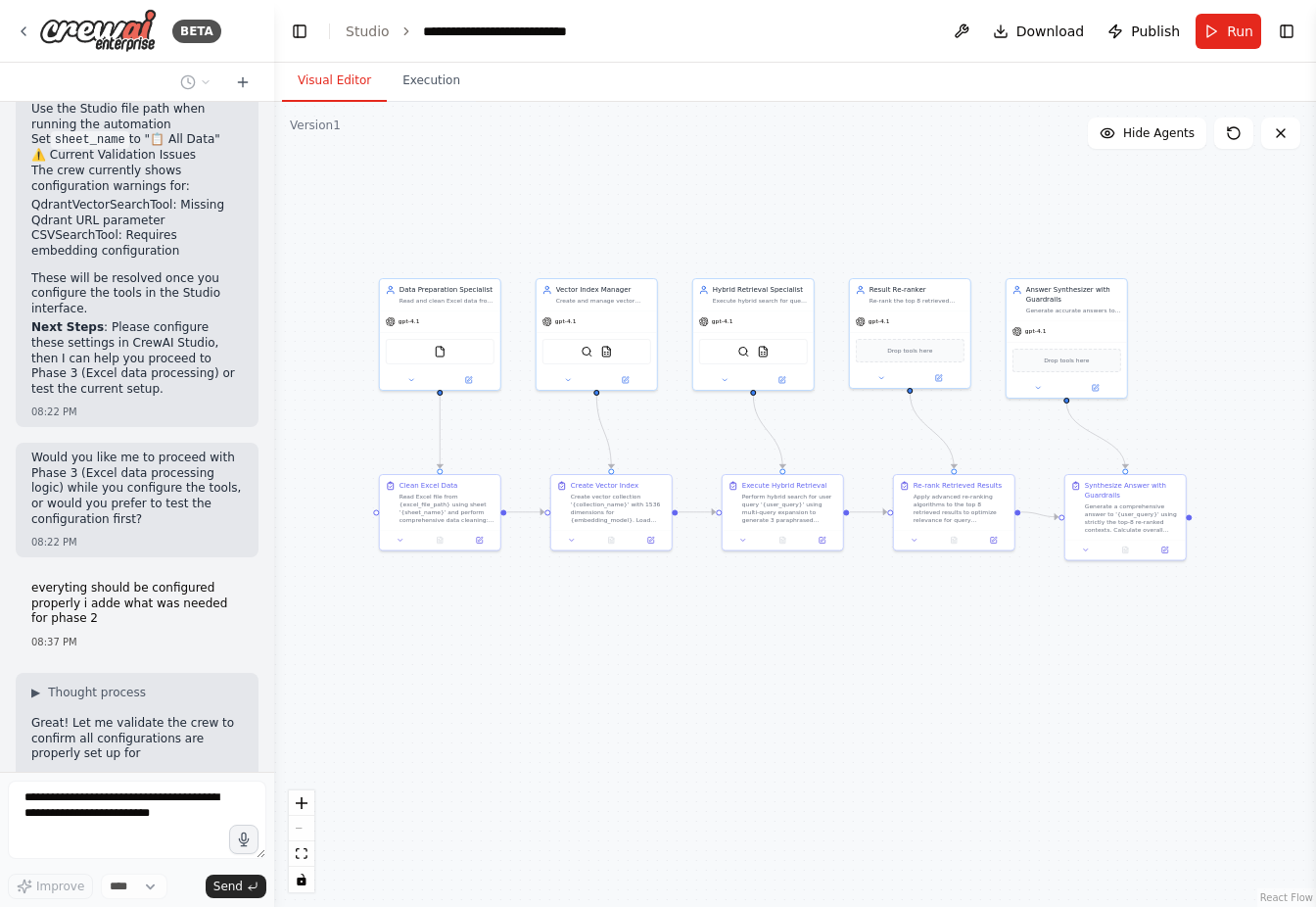
scroll to position [6043, 0]
drag, startPoint x: 64, startPoint y: 676, endPoint x: 182, endPoint y: 682, distance: 118.2
click at [182, 680] on span "Validating tools and automation workflow" at bounding box center [145, 832] width 193 height 31
click at [575, 680] on div ".deletable-edge-delete-btn { width: 20px; height: 20px; border: 0px solid #ffff…" at bounding box center [795, 505] width 1042 height 805
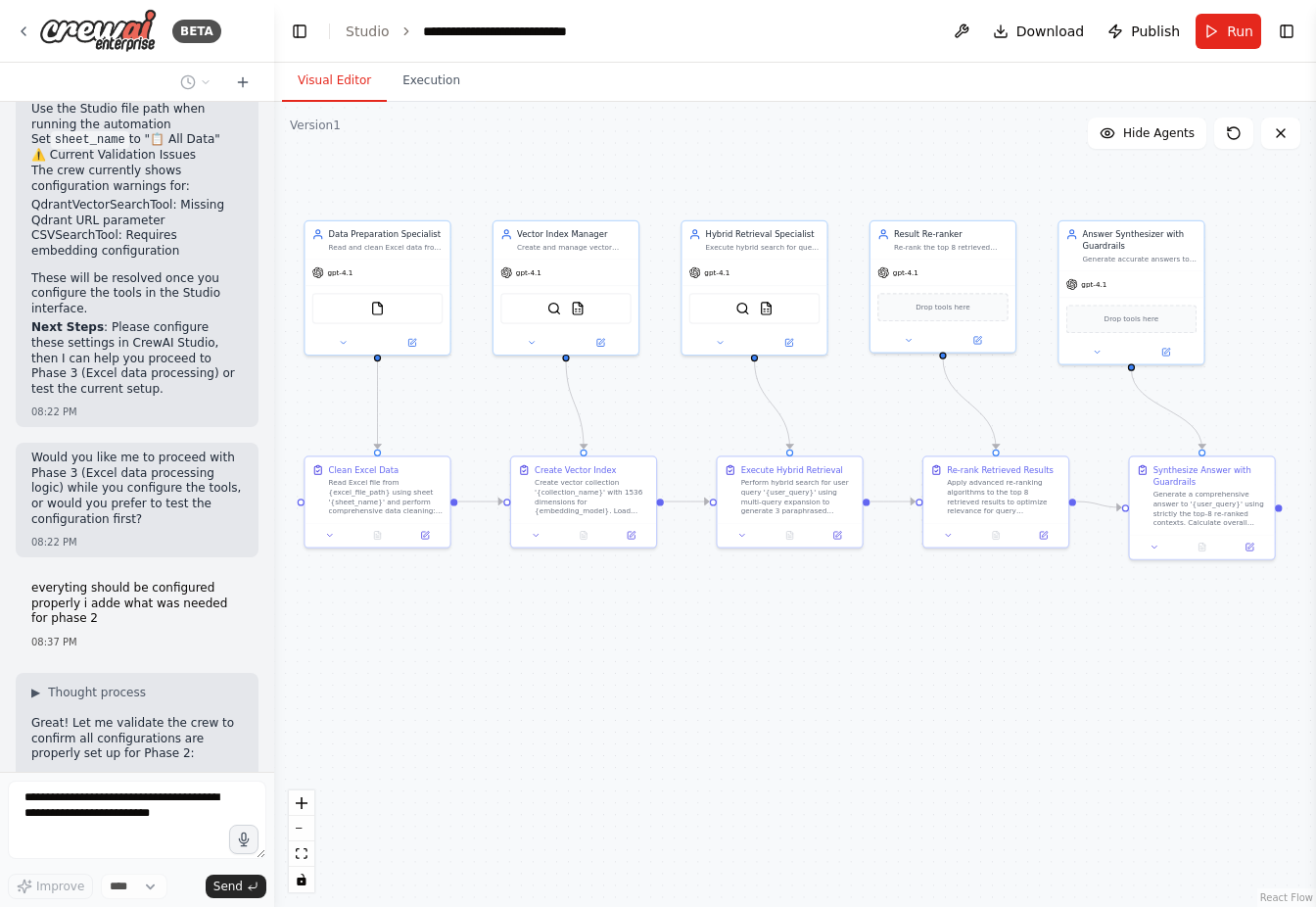
drag, startPoint x: 573, startPoint y: 674, endPoint x: 596, endPoint y: 681, distance: 24.0
click at [538, 680] on div ".deletable-edge-delete-btn { width: 20px; height: 20px; border: 0px solid #ffff…" at bounding box center [795, 505] width 1042 height 805
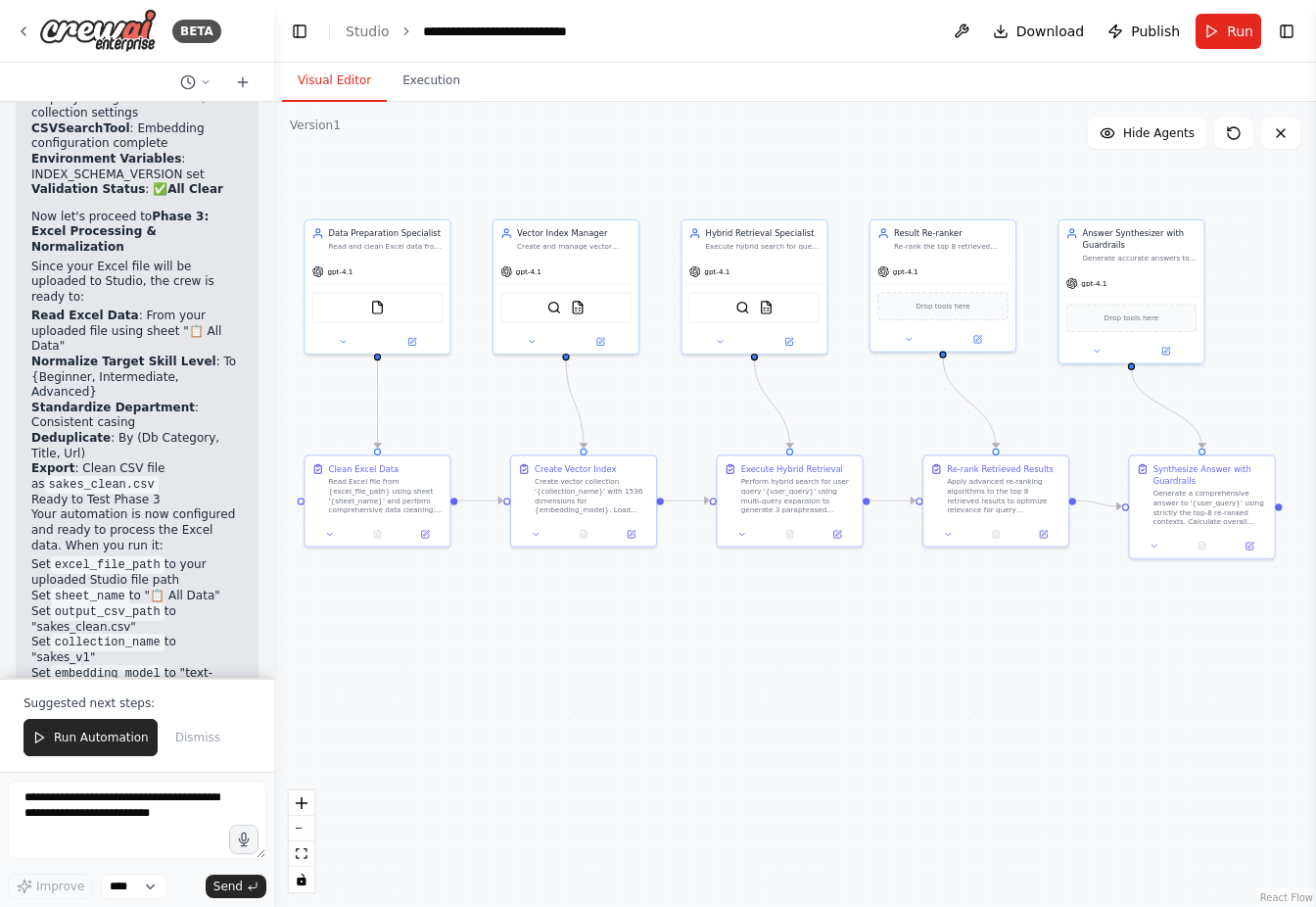
scroll to position [7079, 0]
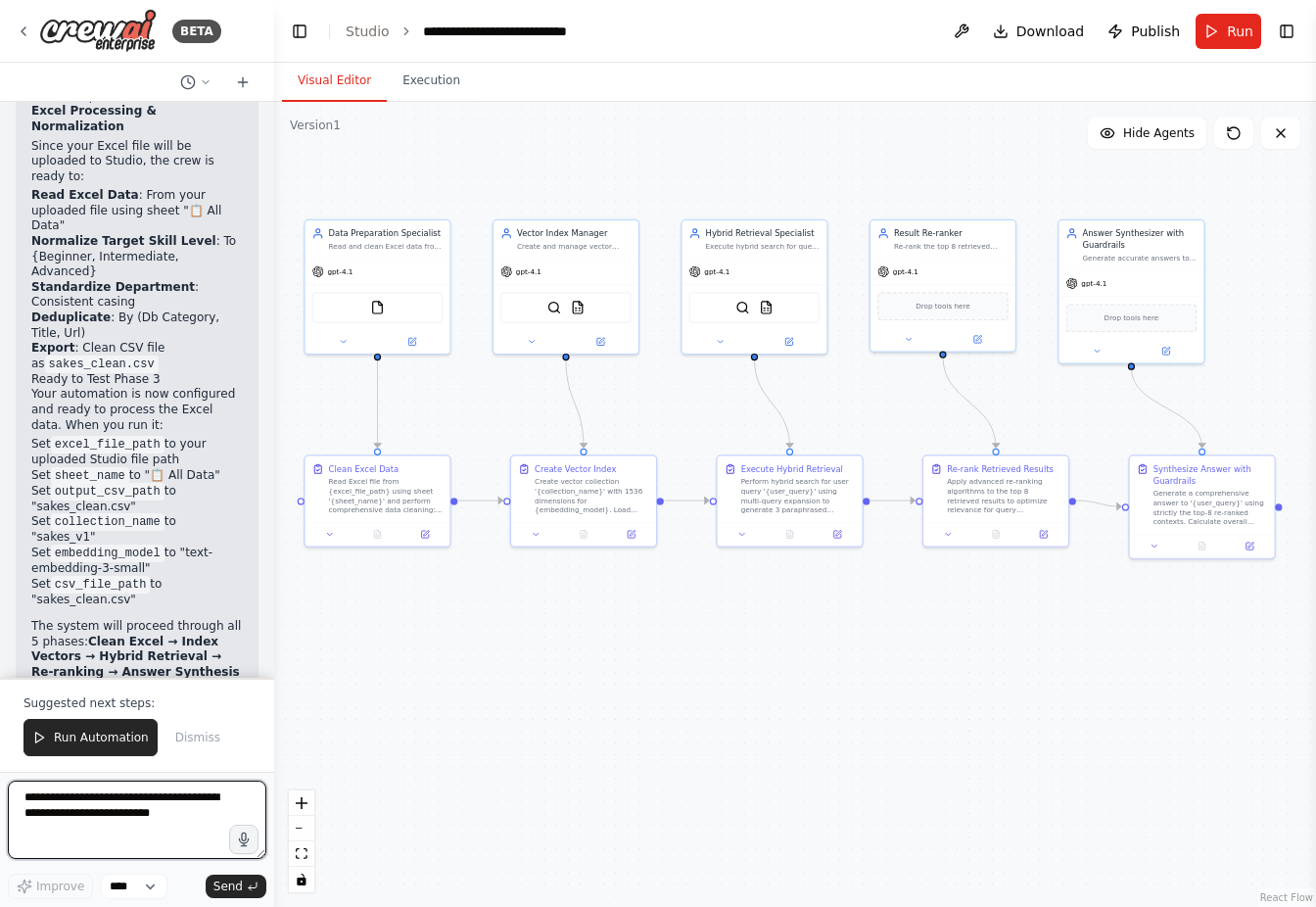
click at [115, 680] on textarea at bounding box center [136, 820] width 258 height 79
click at [149, 680] on textarea "**********" at bounding box center [136, 820] width 258 height 79
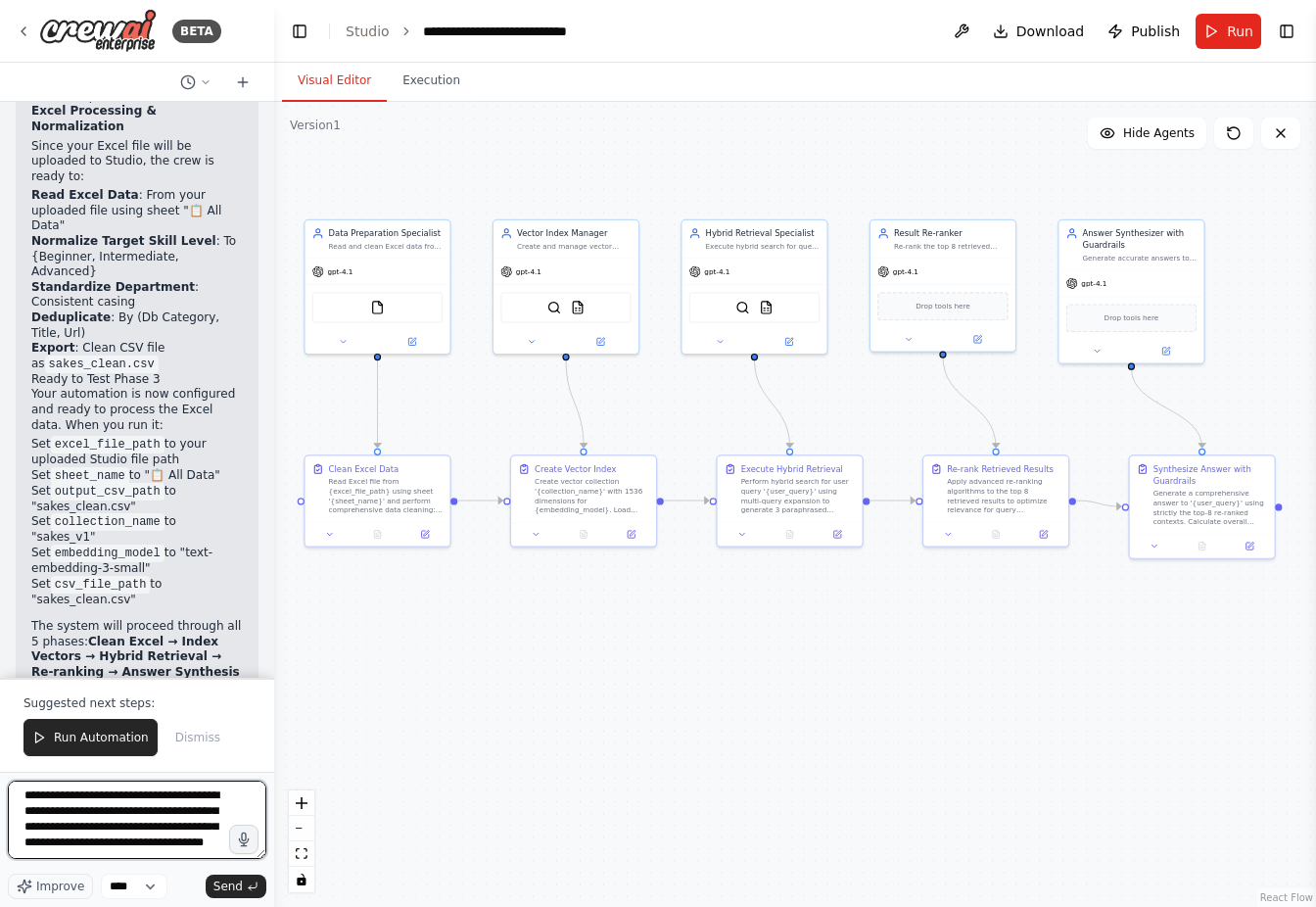
scroll to position [48, 0]
drag, startPoint x: 149, startPoint y: 848, endPoint x: 67, endPoint y: 834, distance: 83.2
click at [67, 680] on textarea "**********" at bounding box center [136, 820] width 258 height 79
click at [74, 680] on textarea "**********" at bounding box center [136, 820] width 258 height 79
type textarea "**********"
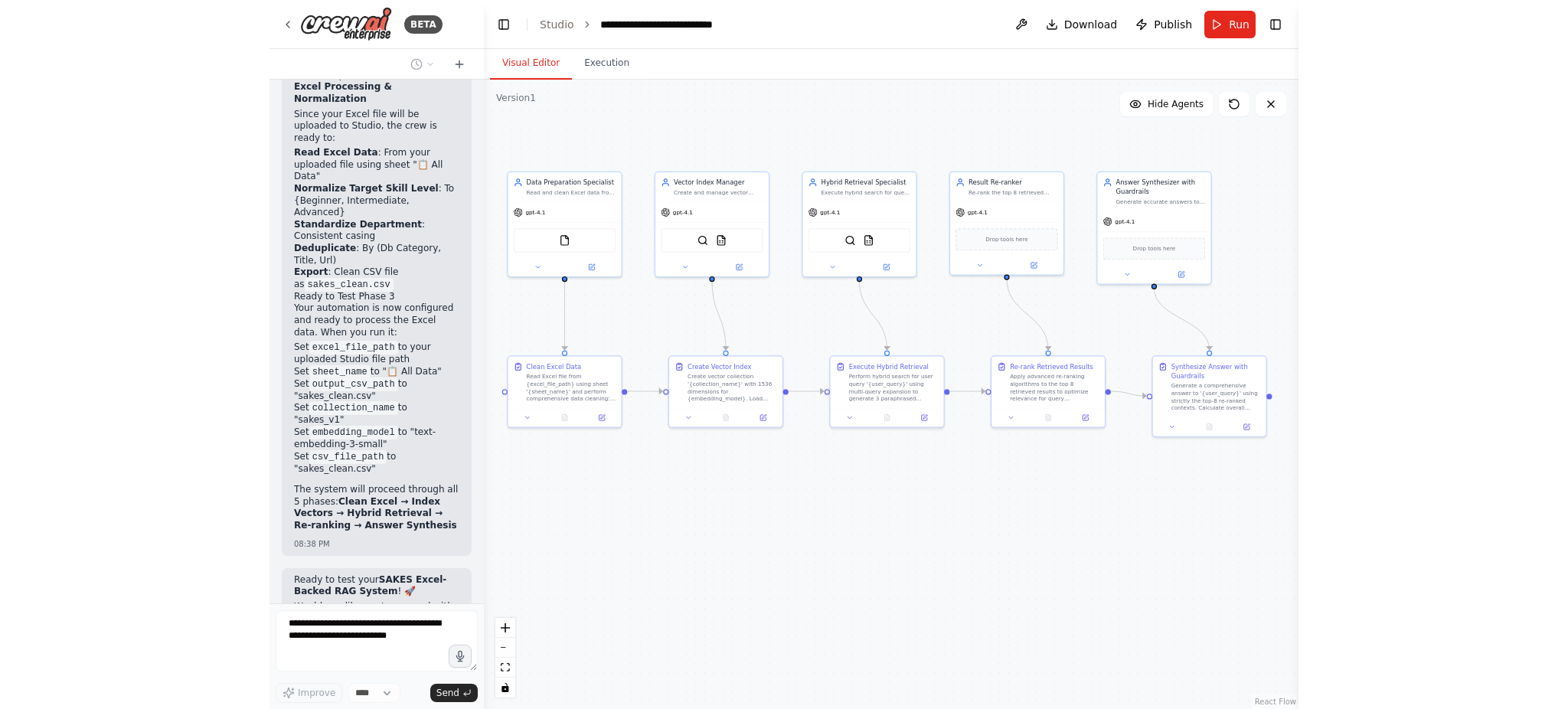
scroll to position [5618, 0]
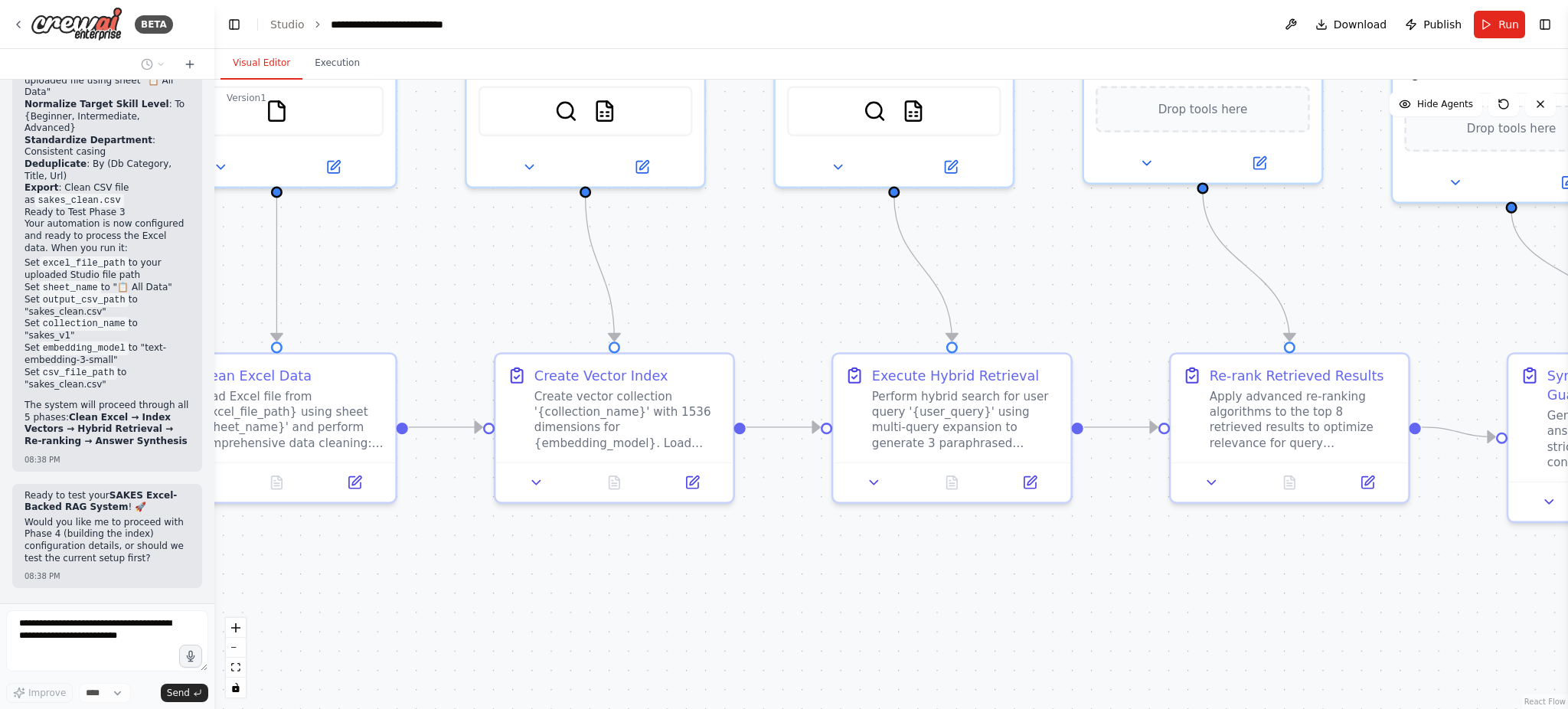
drag, startPoint x: 433, startPoint y: 486, endPoint x: 809, endPoint y: 641, distance: 406.7
click at [809, 532] on div ".deletable-edge-delete-btn { width: 20px; height: 20px; border: 0px solid #ffff…" at bounding box center [891, 394] width 1353 height 629
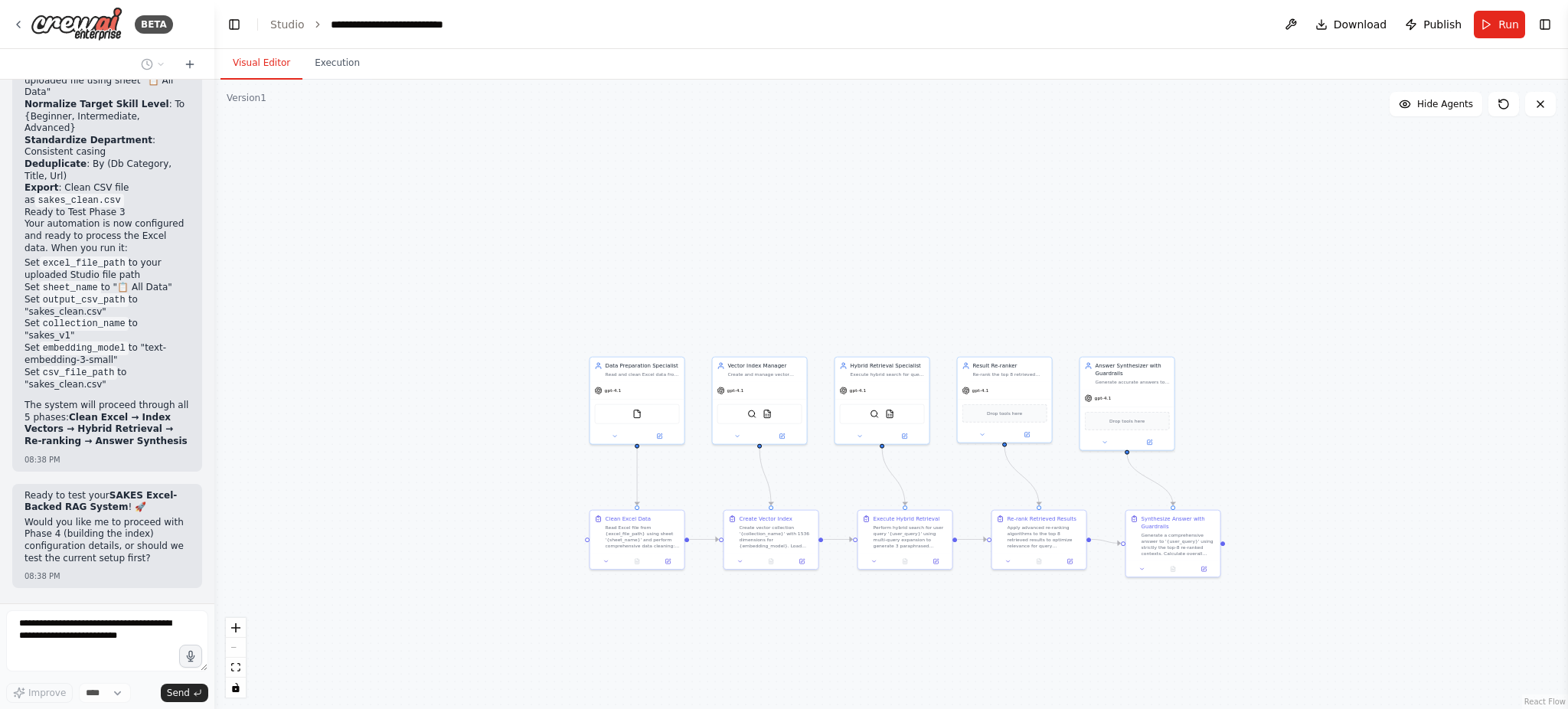
drag, startPoint x: 361, startPoint y: 610, endPoint x: 395, endPoint y: 599, distance: 35.7
click at [397, 532] on div ".deletable-edge-delete-btn { width: 20px; height: 20px; border: 0px solid #ffff…" at bounding box center [891, 394] width 1353 height 629
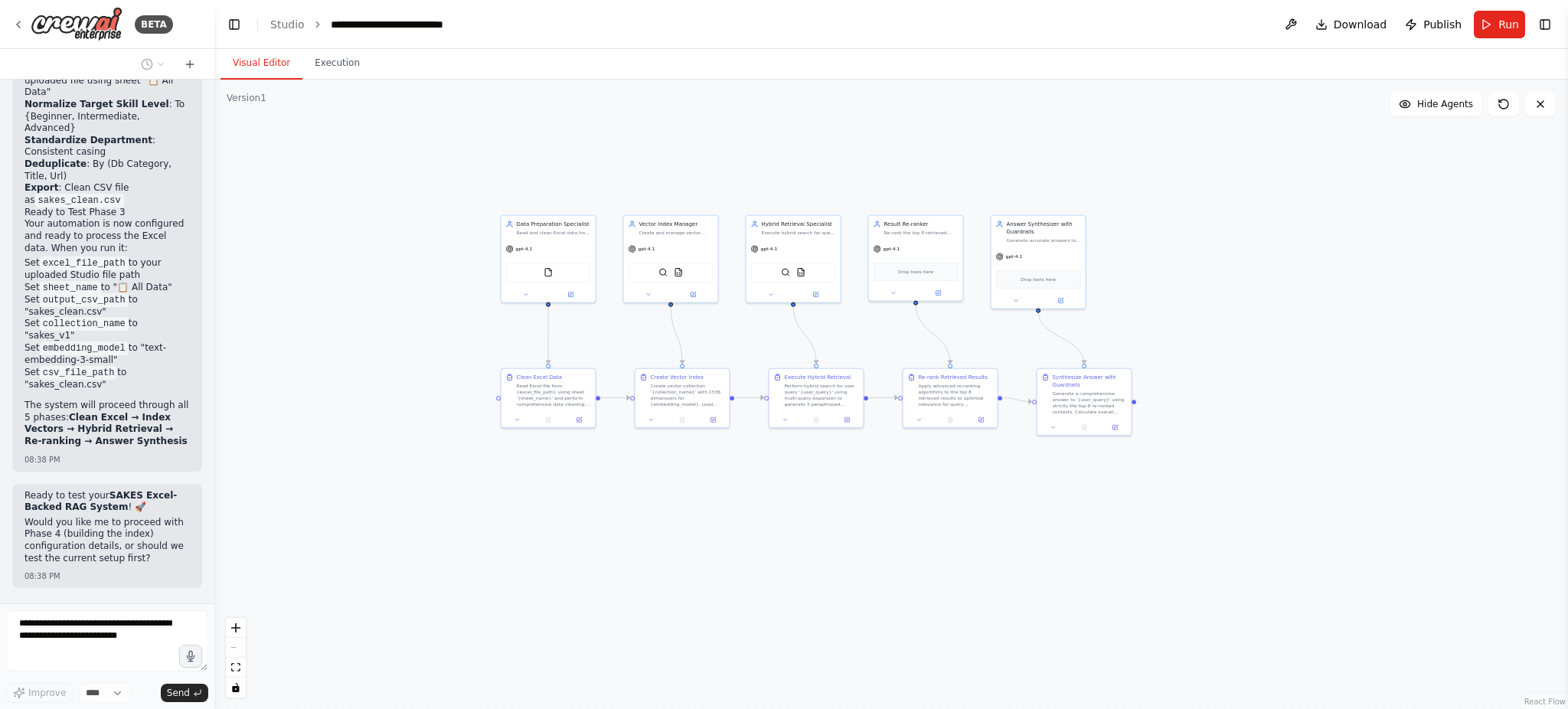
drag, startPoint x: 451, startPoint y: 503, endPoint x: 348, endPoint y: 346, distance: 187.8
click at [348, 346] on div ".deletable-edge-delete-btn { width: 20px; height: 20px; border: 0px solid #ffff…" at bounding box center [891, 394] width 1353 height 629
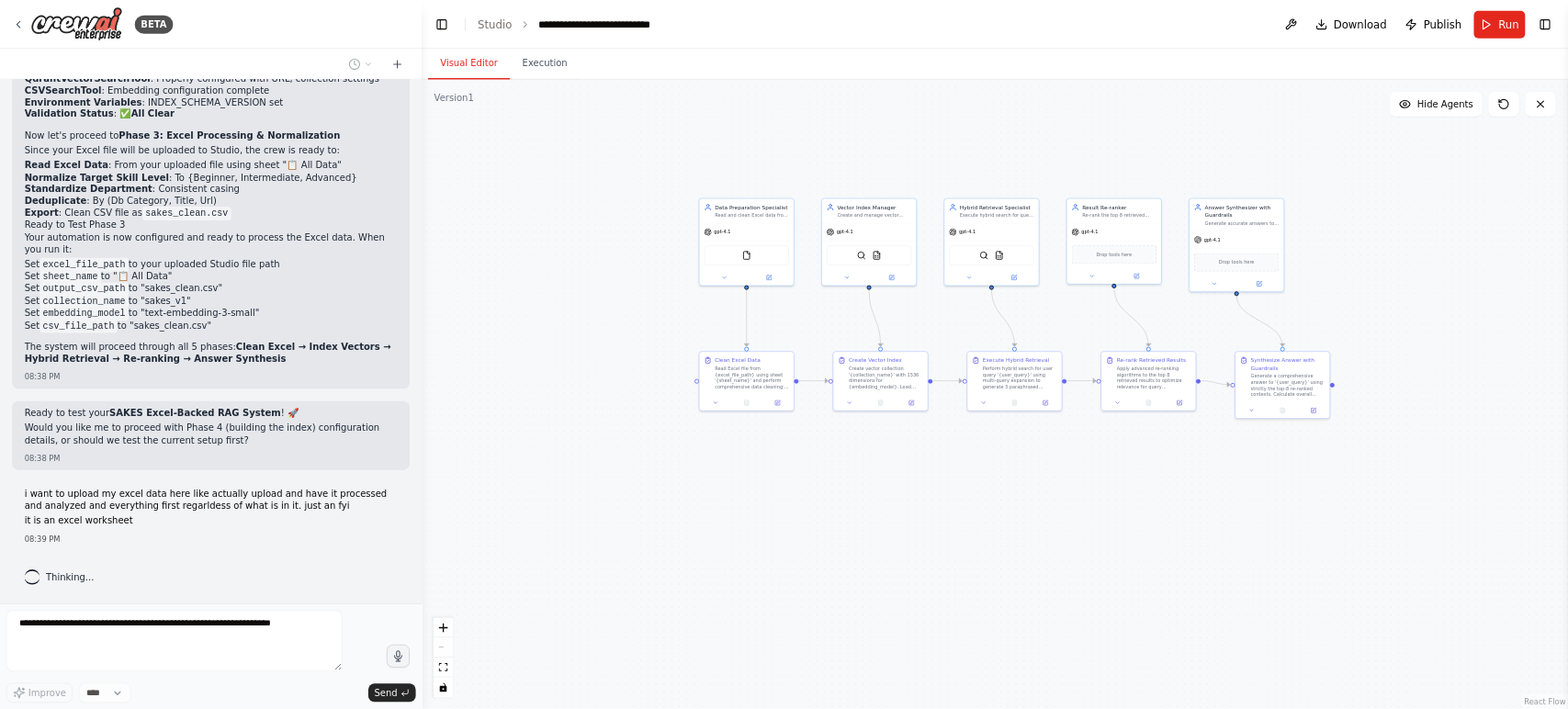
scroll to position [4201, 0]
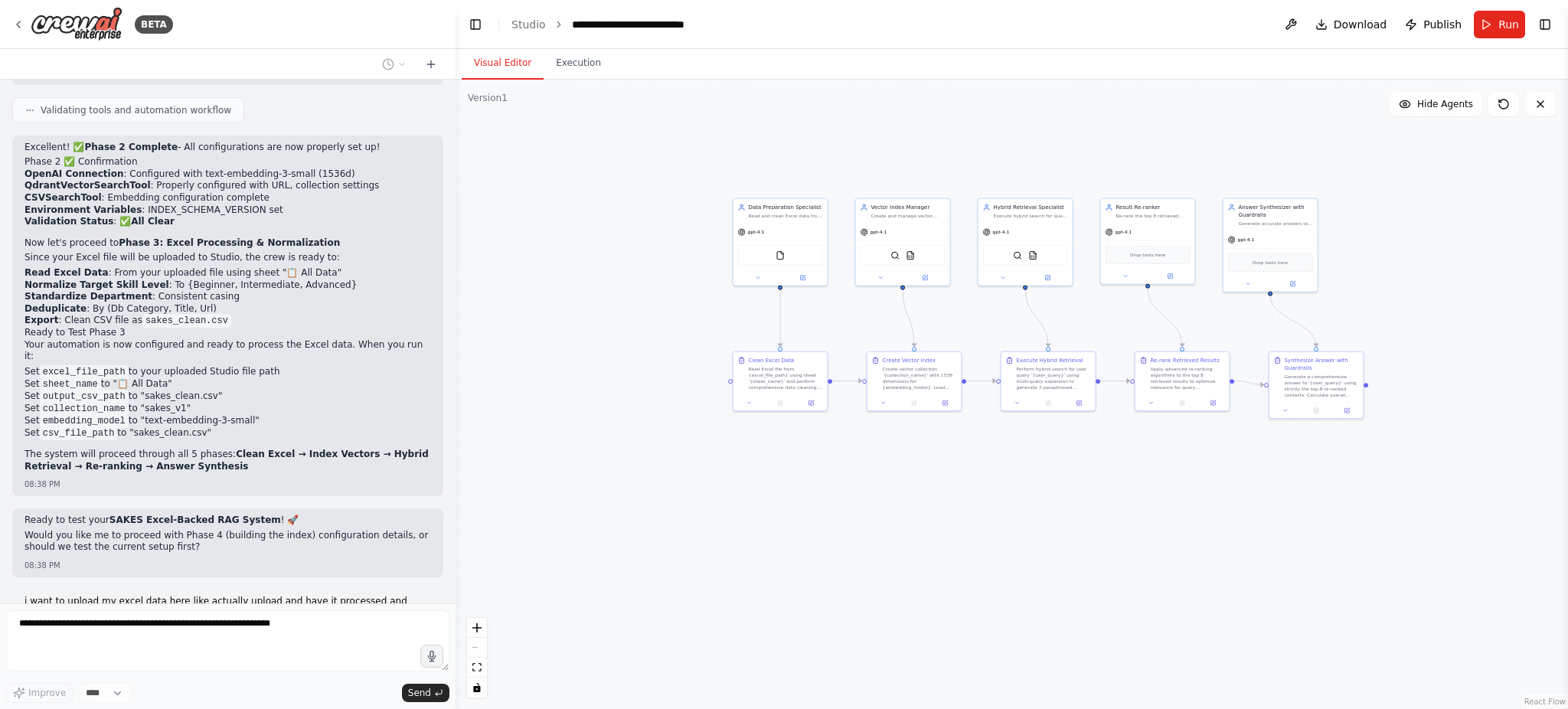
drag, startPoint x: 211, startPoint y: 467, endPoint x: 456, endPoint y: 453, distance: 245.4
click at [456, 453] on div "BETA Create the crew skeleton “Create a 5-agent crew for an Excel-backed RAG: D…" at bounding box center [784, 354] width 1568 height 709
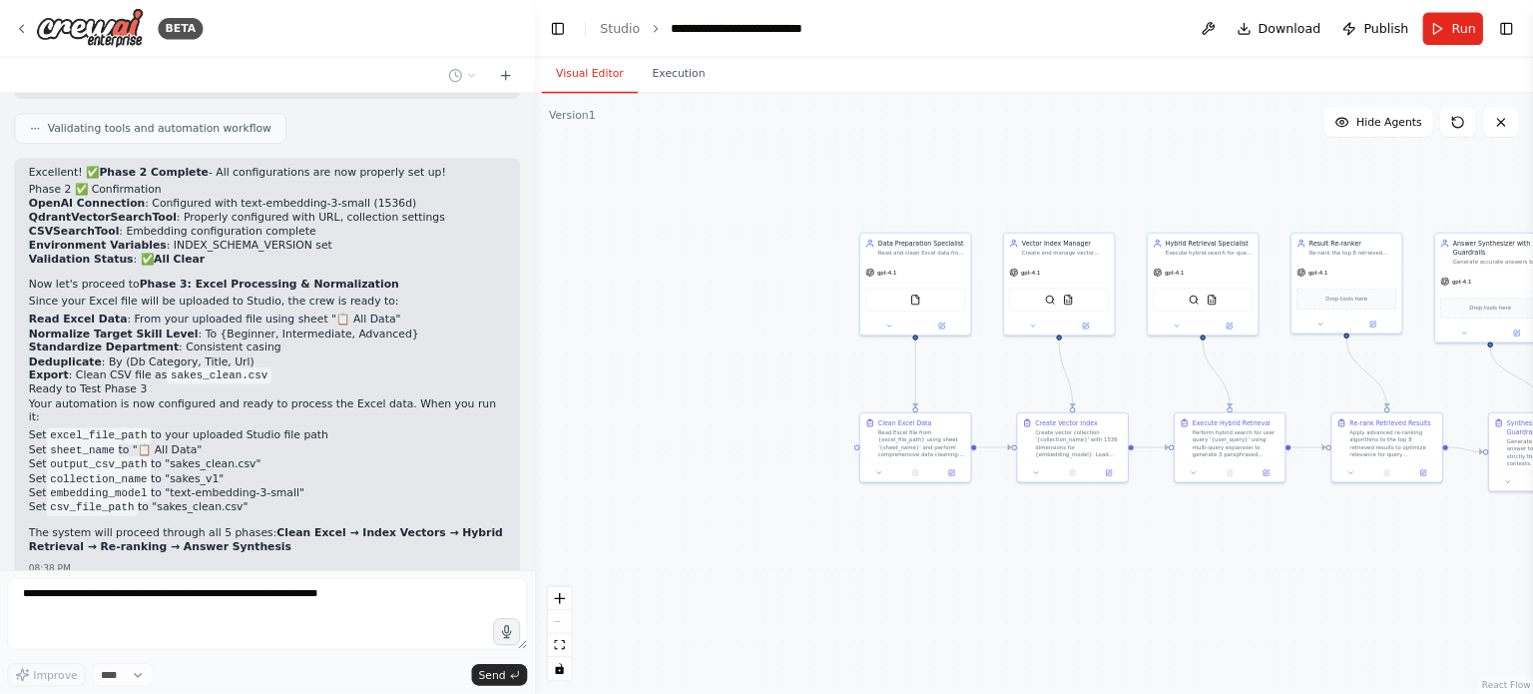
scroll to position [4563, 0]
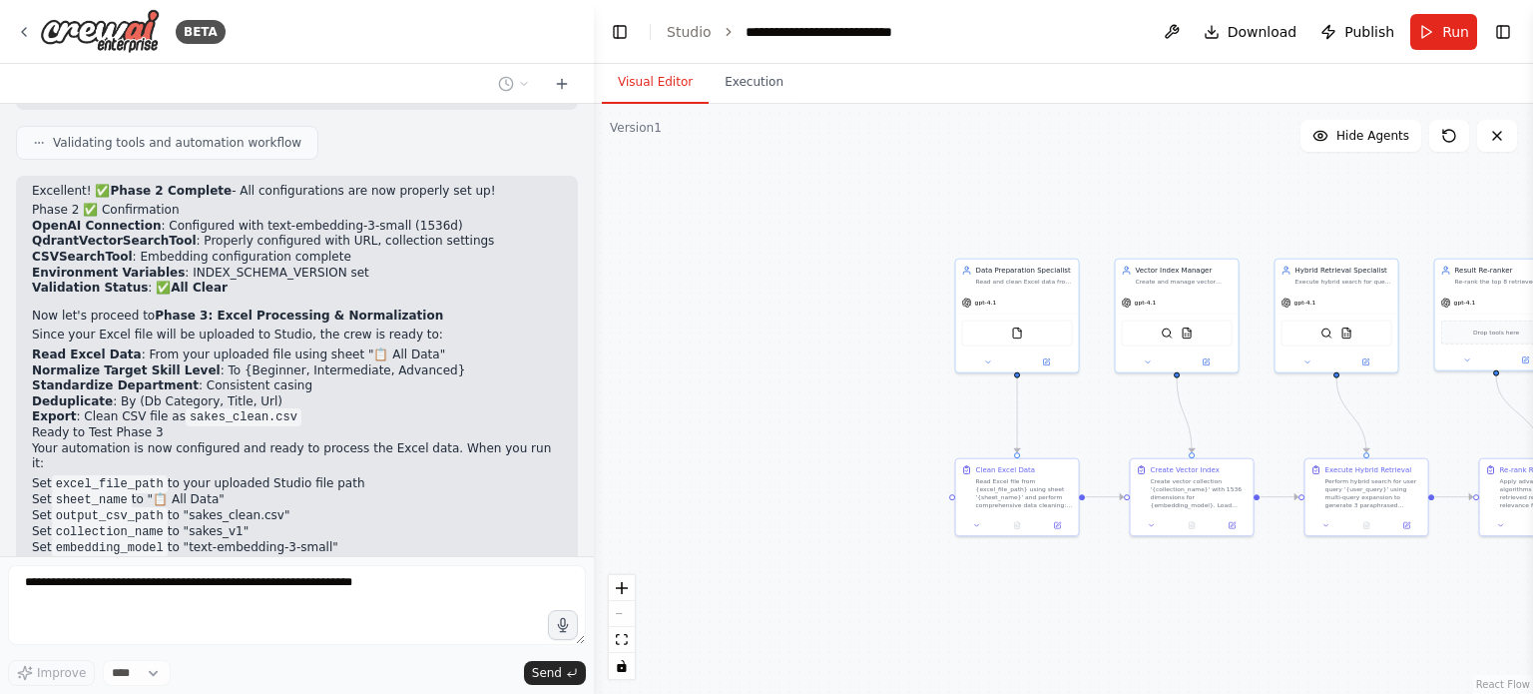
drag, startPoint x: 97, startPoint y: 398, endPoint x: 267, endPoint y: 391, distance: 170.8
click at [267, 540] on li "Set embedding_model to "text-embedding-3-small"" at bounding box center [297, 548] width 530 height 16
click at [346, 540] on li "Set embedding_model to "text-embedding-3-small"" at bounding box center [297, 548] width 530 height 16
drag, startPoint x: 317, startPoint y: 398, endPoint x: 68, endPoint y: 383, distance: 249.9
click at [68, 476] on ul "Set excel_file_path to your uploaded Studio file path Set sheet_name to "📋 All …" at bounding box center [297, 524] width 530 height 96
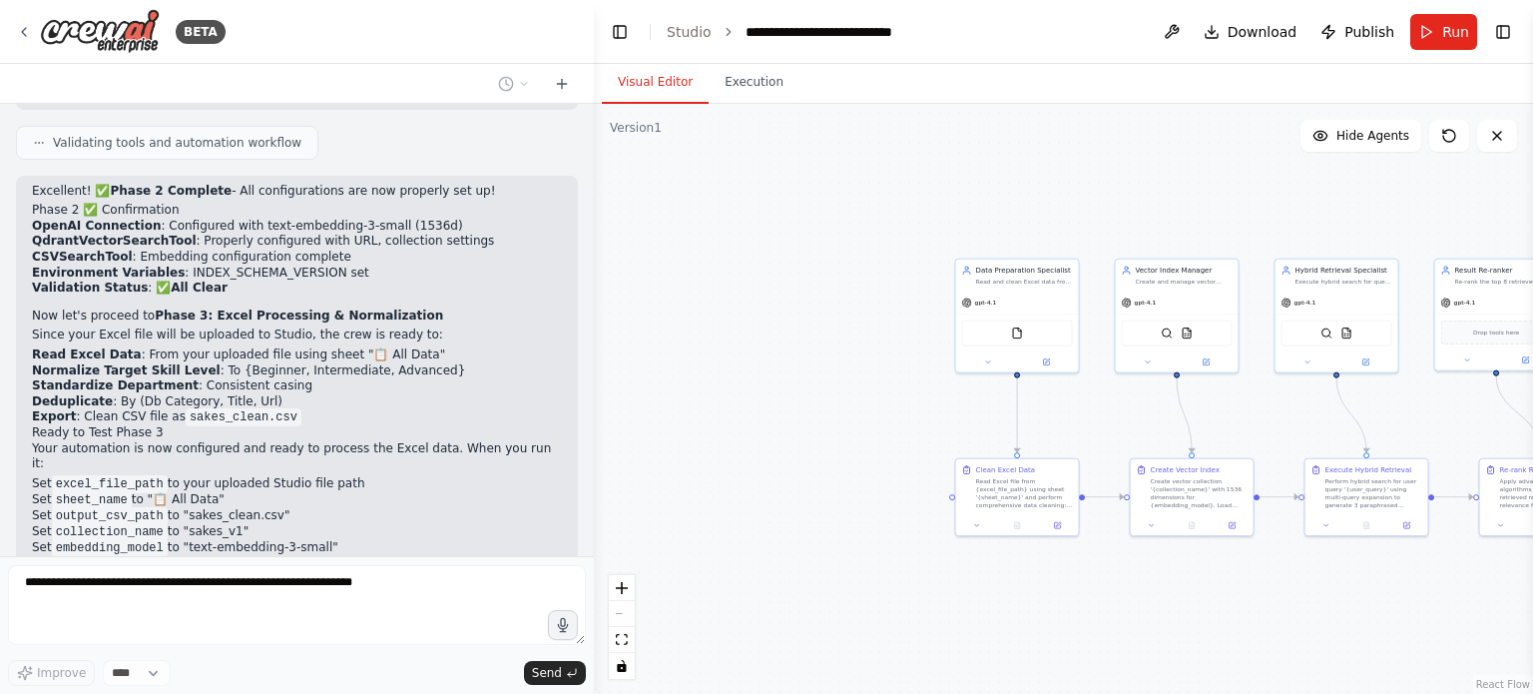
click at [440, 426] on div "Excellent! ✅ Phase 2 Complete - All configurations are now properly set up! Pha…" at bounding box center [297, 402] width 530 height 436
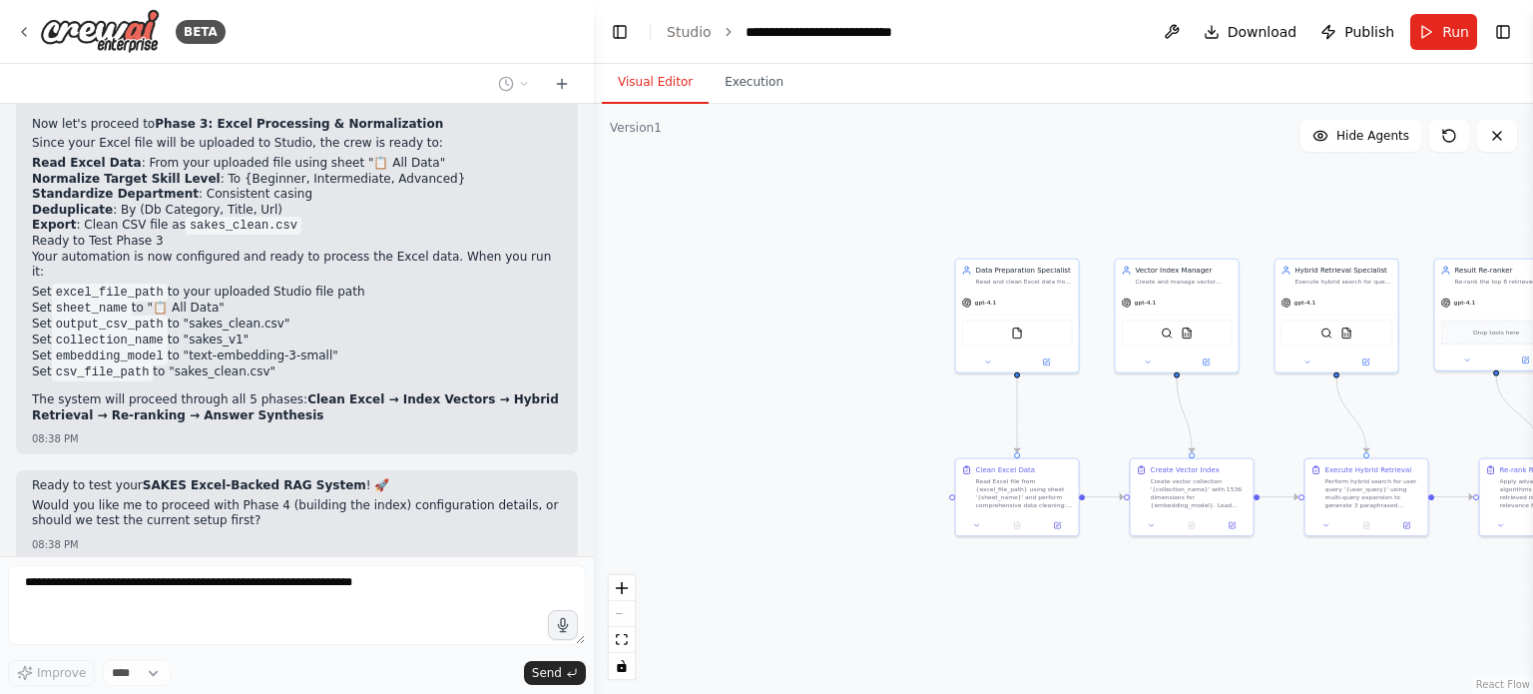
scroll to position [4784, 0]
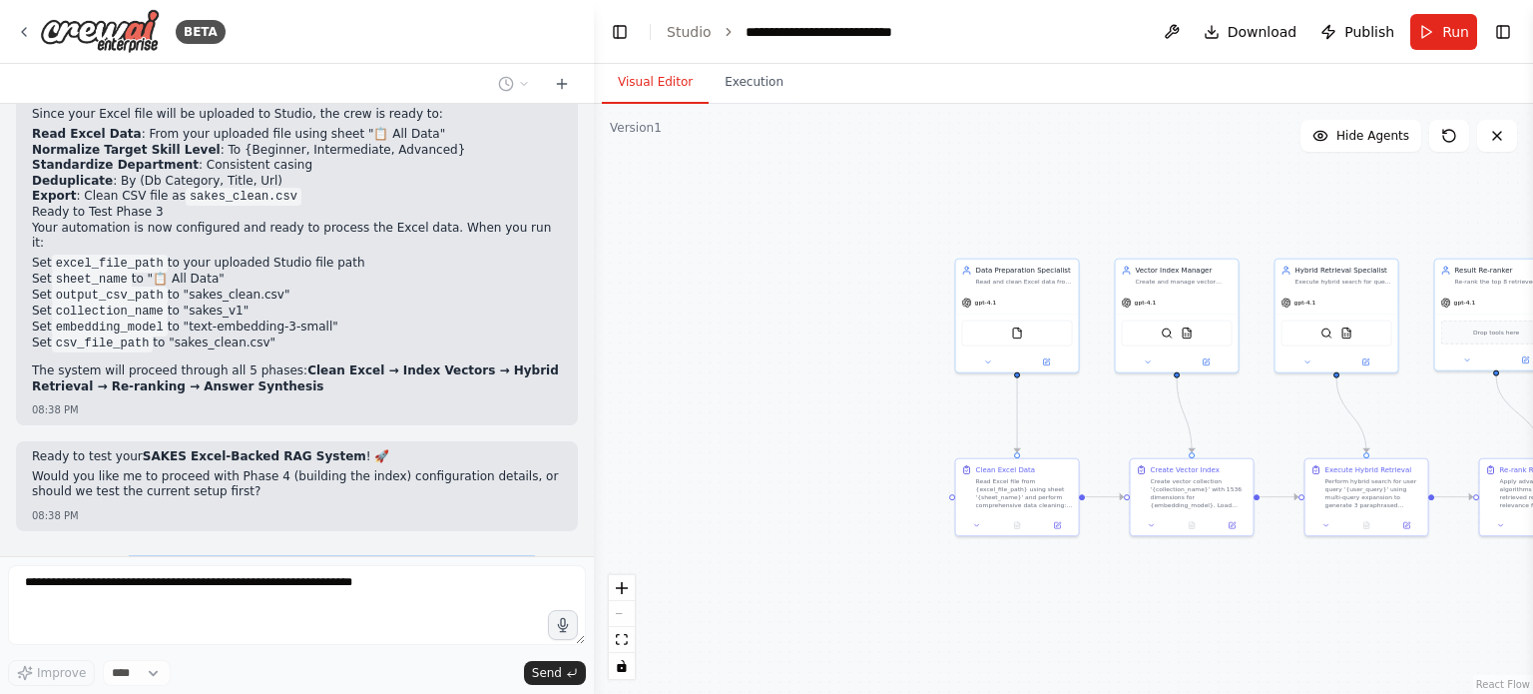
drag, startPoint x: 117, startPoint y: 418, endPoint x: 410, endPoint y: 462, distance: 296.6
click at [410, 555] on div "i want to upload my excel data here like actually upload and have it processed …" at bounding box center [297, 582] width 530 height 55
click at [358, 590] on p "it is an excel worksheet" at bounding box center [297, 598] width 530 height 16
drag, startPoint x: 192, startPoint y: 343, endPoint x: 379, endPoint y: 354, distance: 187.9
click at [379, 449] on div "Ready to test your SAKES Excel-Backed RAG System ! 🚀 Would you like me to proce…" at bounding box center [297, 476] width 530 height 55
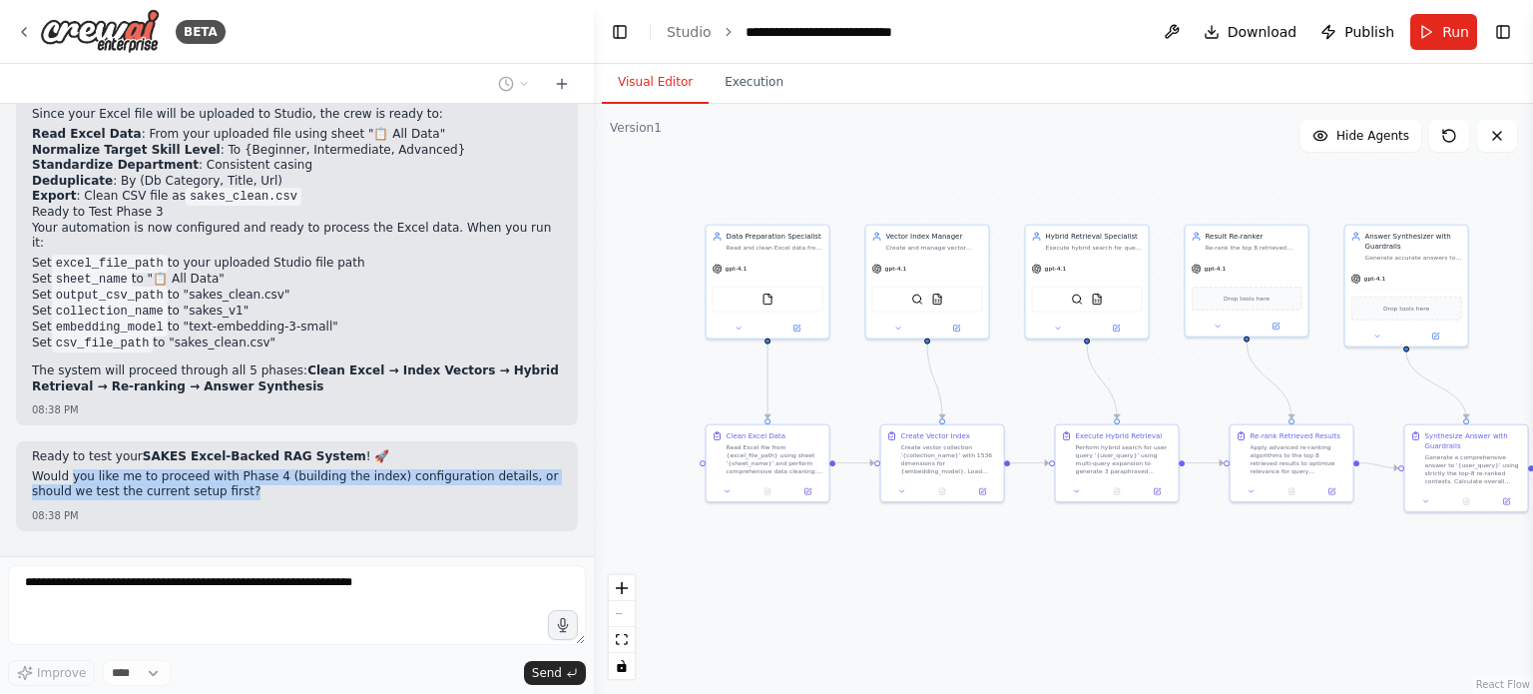
drag, startPoint x: 924, startPoint y: 446, endPoint x: 677, endPoint y: 412, distance: 249.8
click at [677, 412] on div ".deletable-edge-delete-btn { width: 20px; height: 20px; border: 0px solid #ffff…" at bounding box center [1063, 399] width 939 height 590
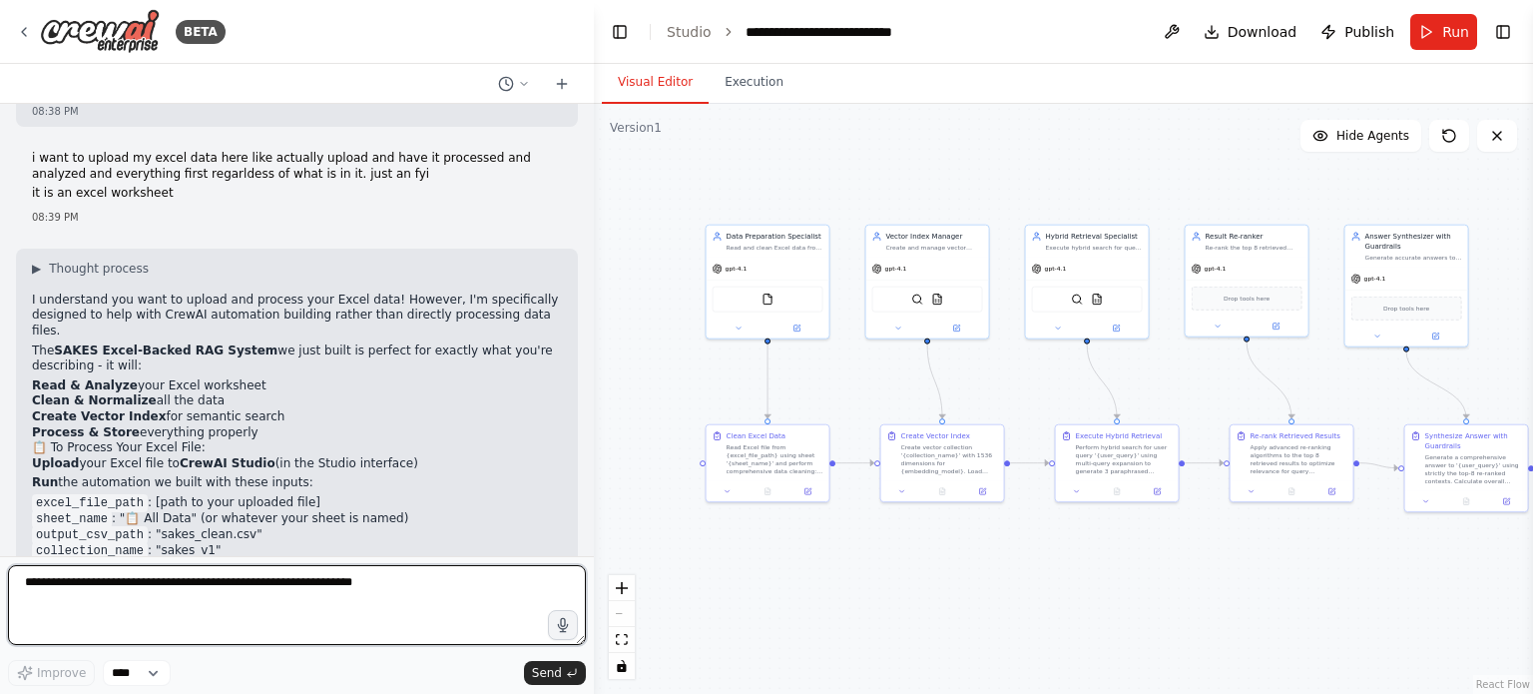
scroll to position [5203, 0]
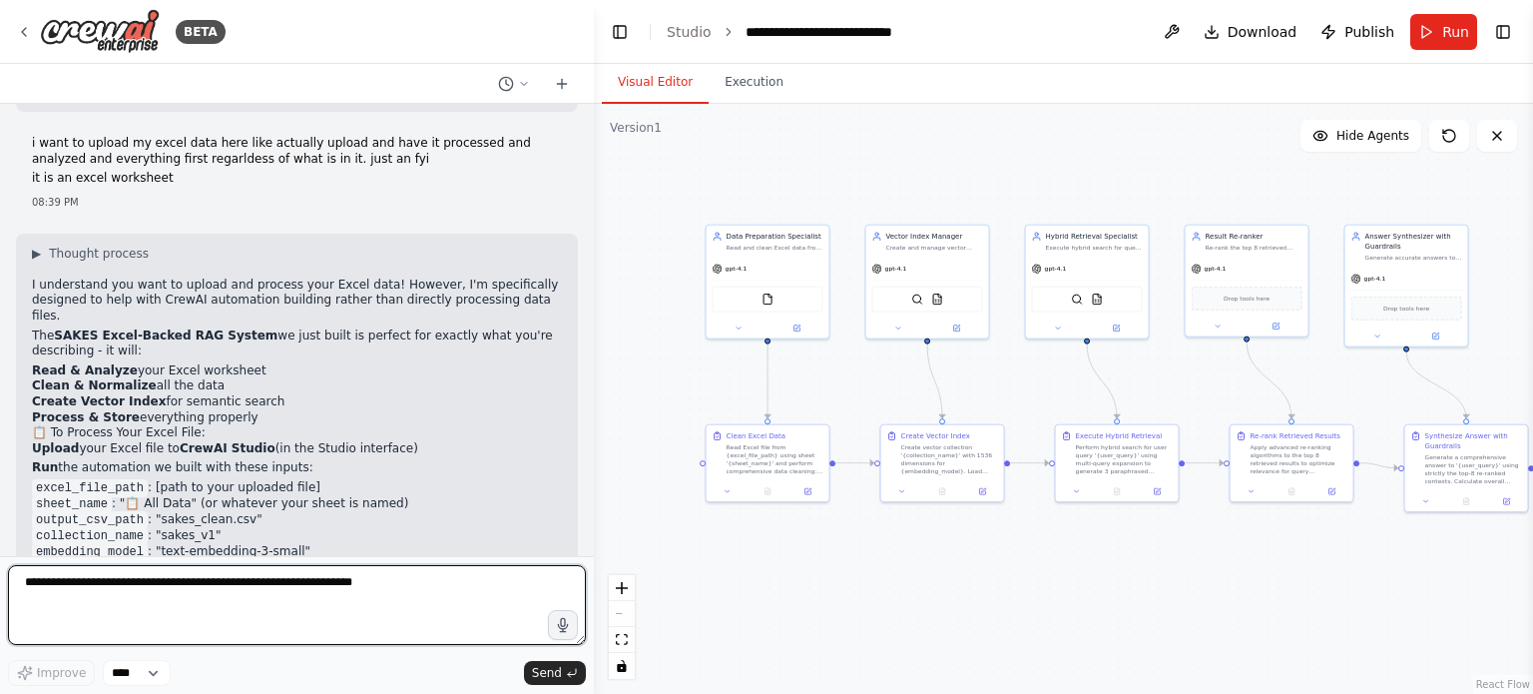
click at [407, 617] on textarea at bounding box center [297, 605] width 578 height 80
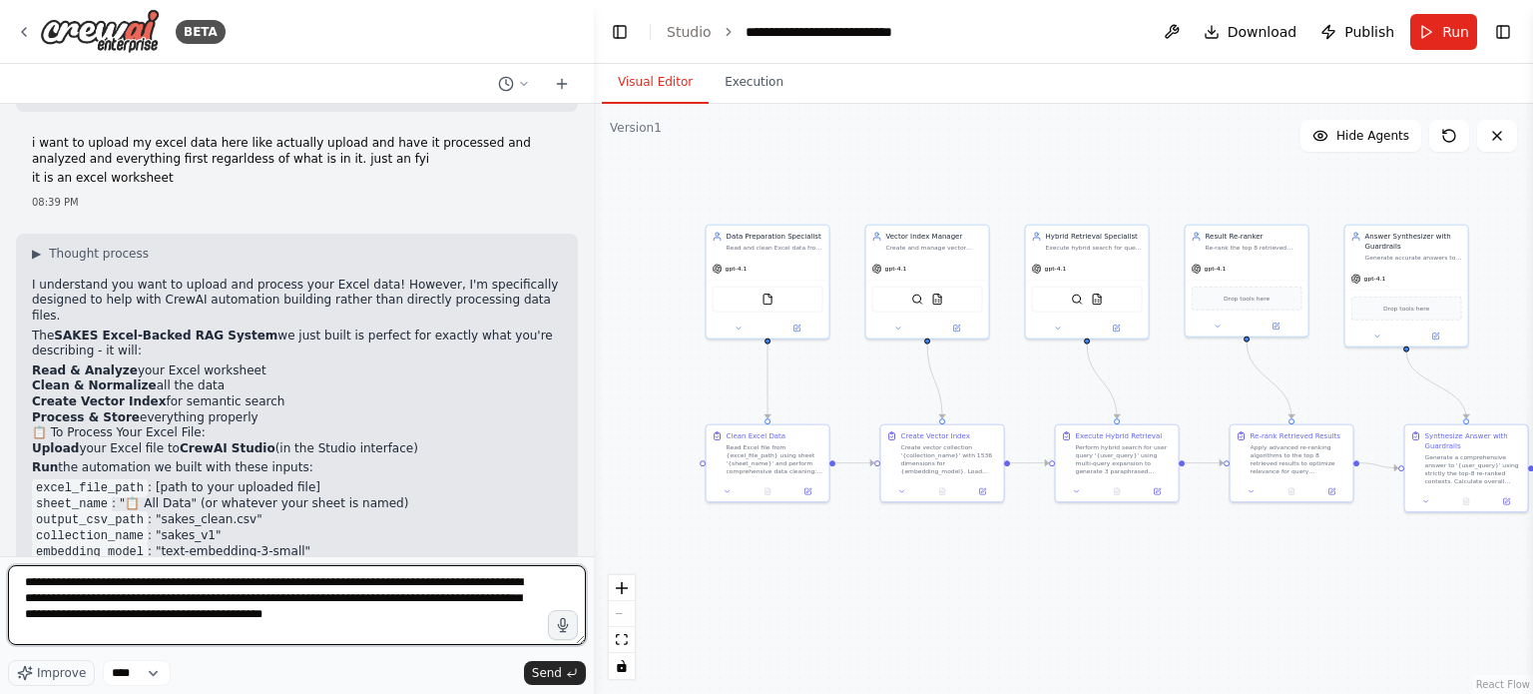
type textarea "**********"
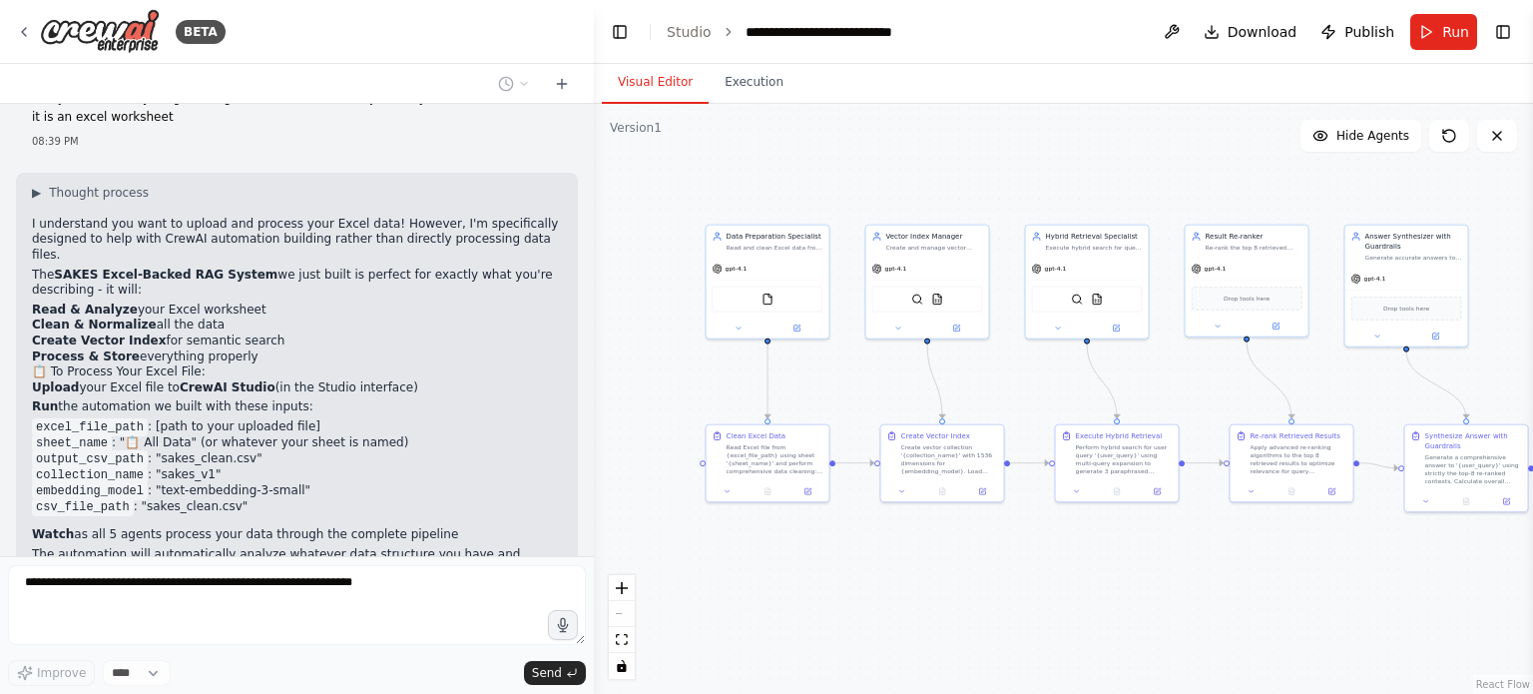
scroll to position [5262, 0]
drag, startPoint x: 183, startPoint y: 239, endPoint x: 262, endPoint y: 243, distance: 79.9
click at [262, 401] on p "Run the automation we built with these inputs:" at bounding box center [297, 409] width 530 height 16
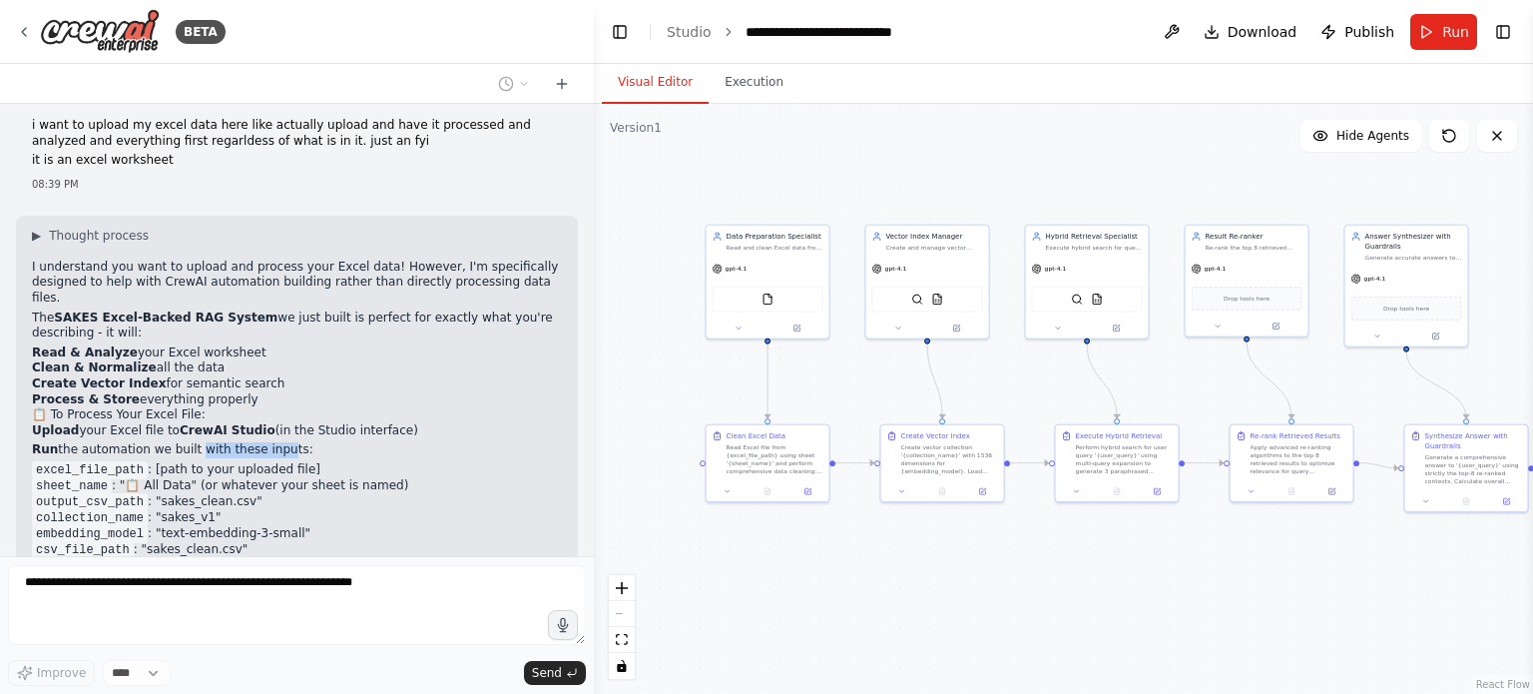
scroll to position [5221, 0]
drag, startPoint x: 109, startPoint y: 188, endPoint x: 159, endPoint y: 198, distance: 50.9
click at [159, 345] on ol "Read & Analyze your Excel worksheet Clean & Normalize all the data Create Vecto…" at bounding box center [297, 376] width 530 height 62
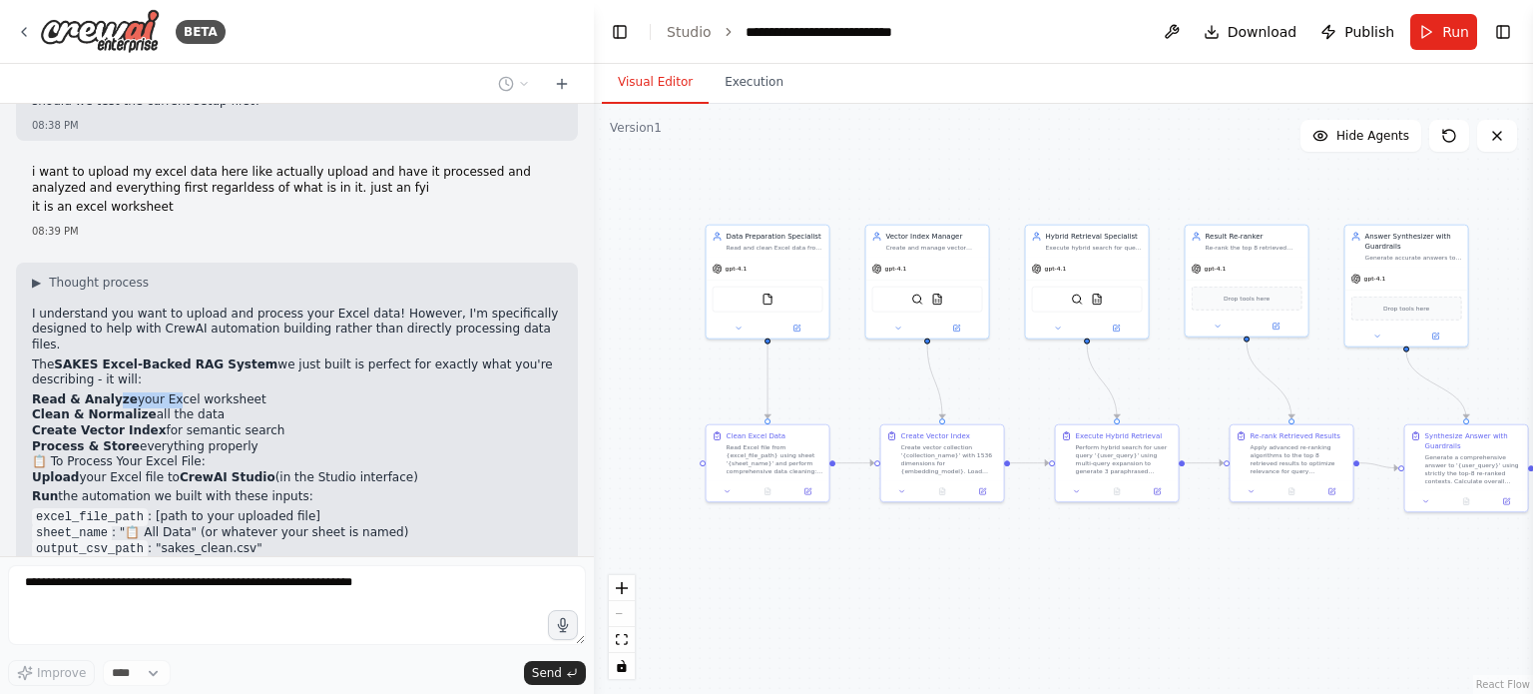
scroll to position [5357, 0]
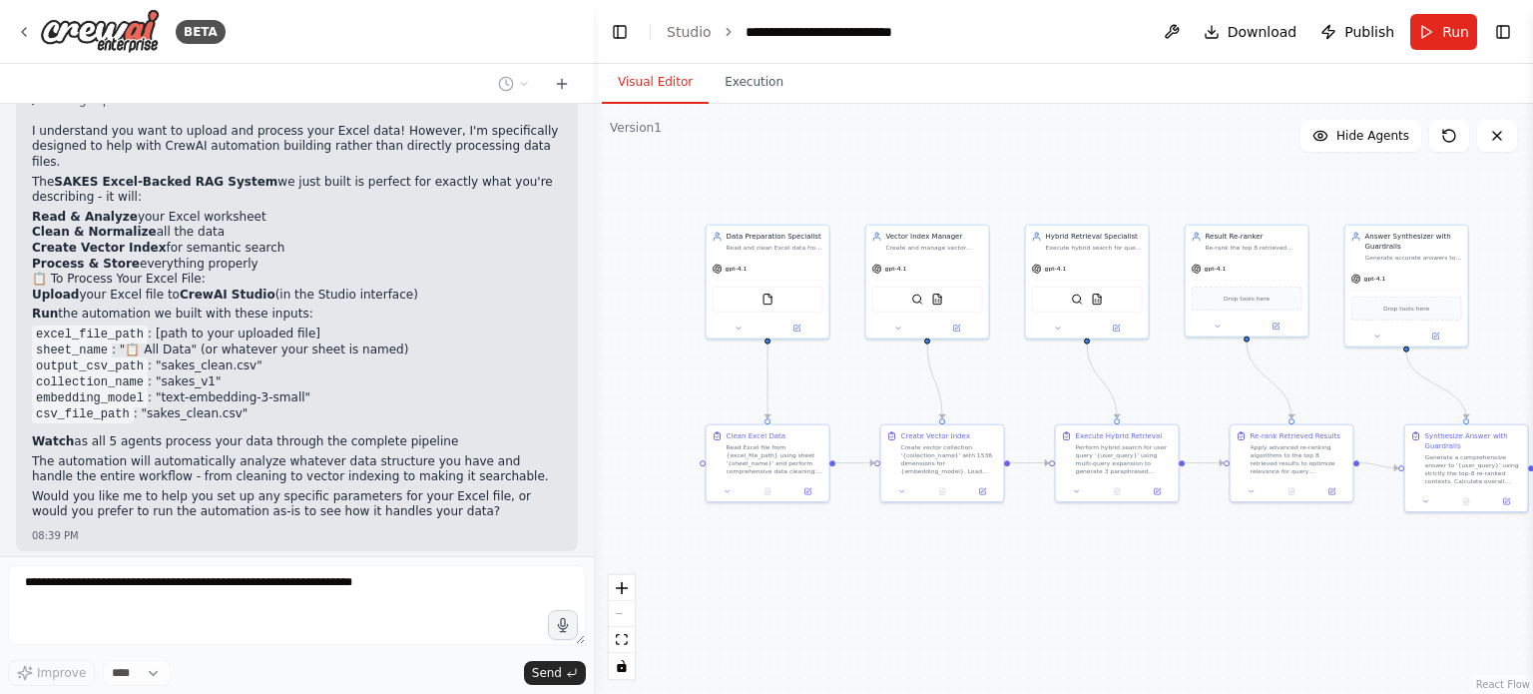
drag, startPoint x: 101, startPoint y: 442, endPoint x: 287, endPoint y: 414, distance: 188.7
click at [287, 575] on p "when i click run i just want to simply only have tan option to uplaod whatever …" at bounding box center [297, 598] width 530 height 47
drag, startPoint x: 97, startPoint y: 343, endPoint x: 291, endPoint y: 342, distance: 194.6
click at [291, 489] on p "Would you like me to help you set up any specific parameters for your Excel fil…" at bounding box center [297, 504] width 530 height 31
click at [227, 489] on p "Would you like me to help you set up any specific parameters for your Excel fil…" at bounding box center [297, 504] width 530 height 31
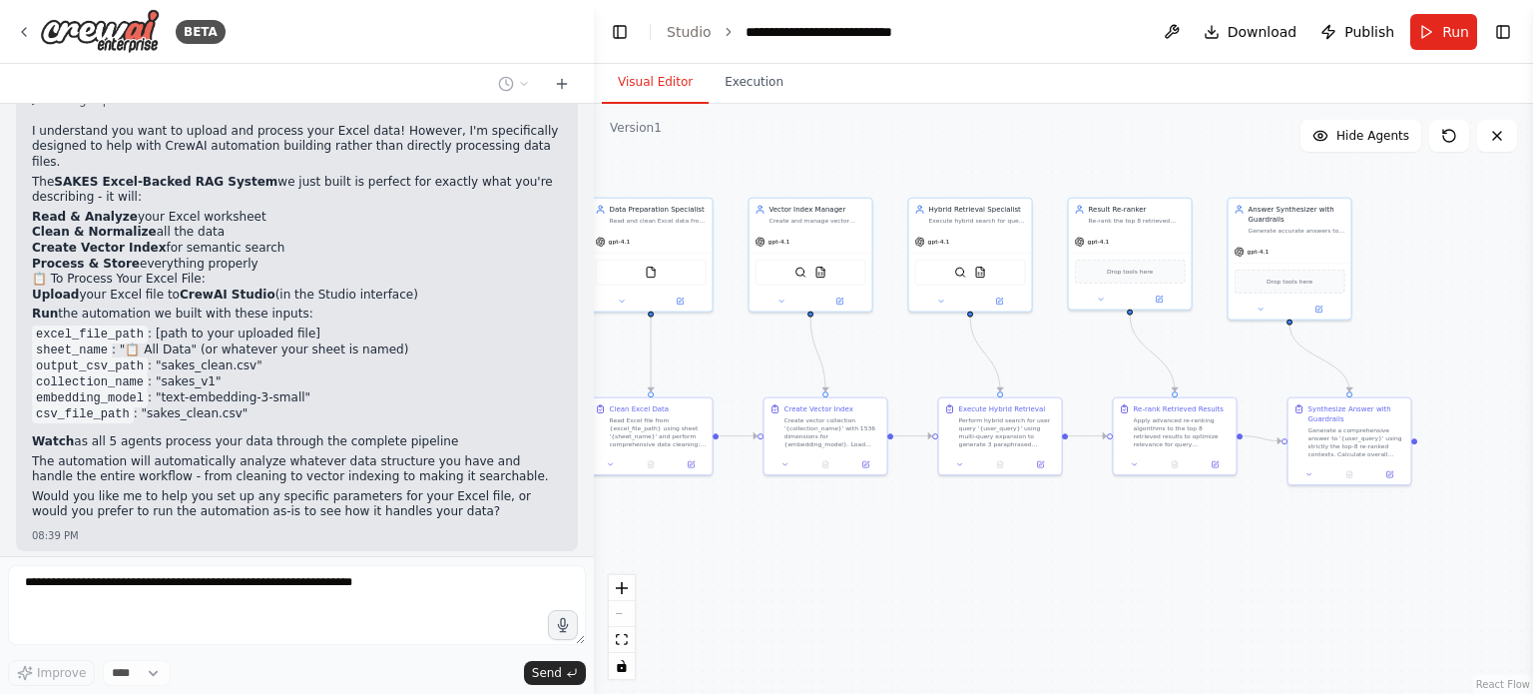
drag, startPoint x: 926, startPoint y: 636, endPoint x: 856, endPoint y: 602, distance: 77.7
click at [856, 602] on div ".deletable-edge-delete-btn { width: 20px; height: 20px; border: 0px solid #ffff…" at bounding box center [1063, 399] width 939 height 590
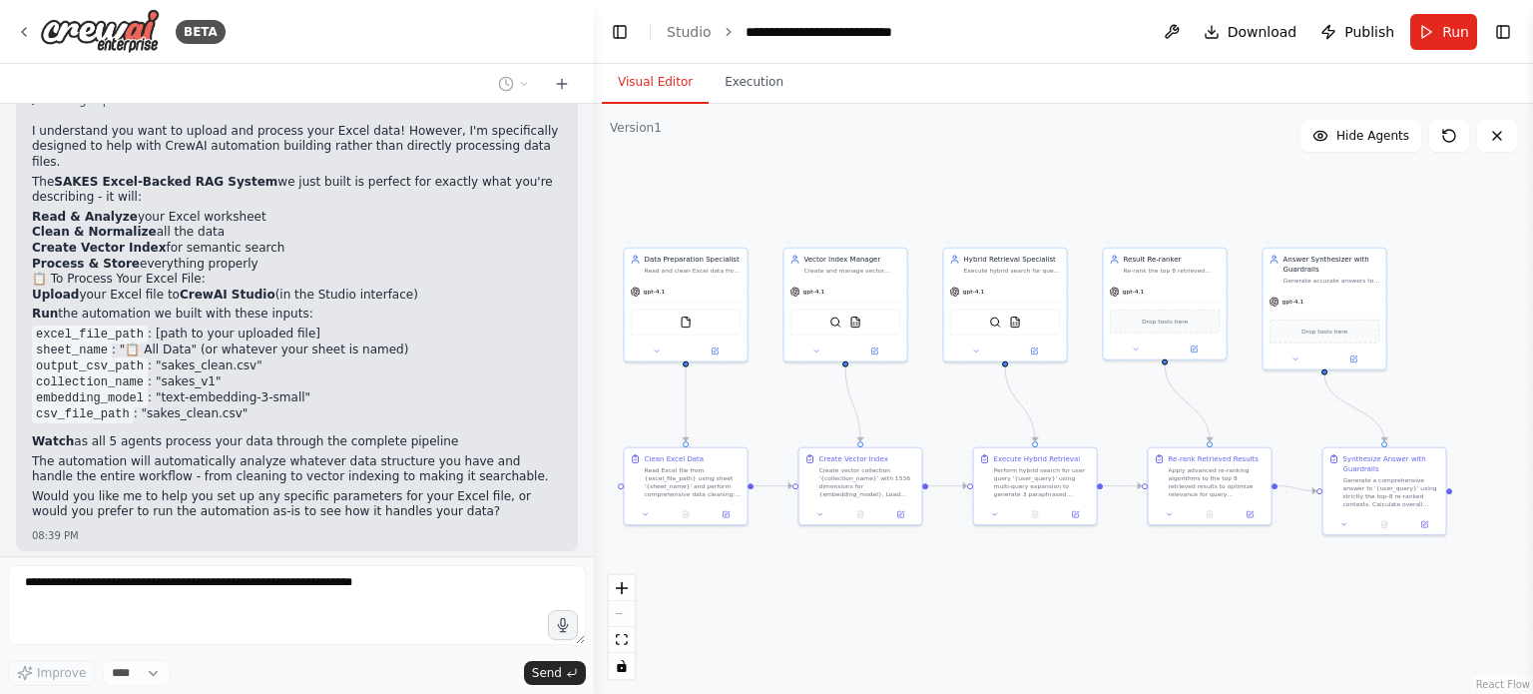
drag, startPoint x: 814, startPoint y: 550, endPoint x: 807, endPoint y: 605, distance: 55.3
click at [807, 605] on div ".deletable-edge-delete-btn { width: 20px; height: 20px; border: 0px solid #ffff…" at bounding box center [1063, 399] width 939 height 590
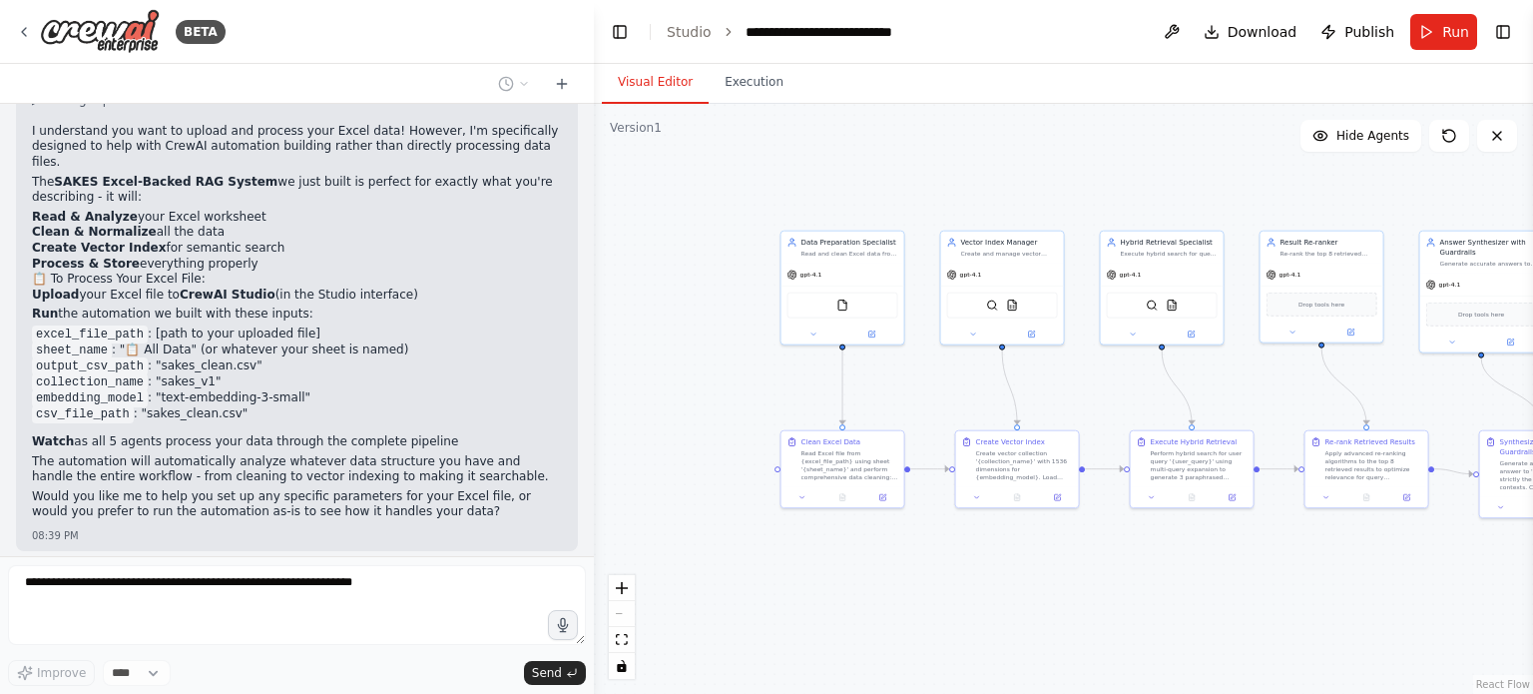
drag, startPoint x: 833, startPoint y: 596, endPoint x: 932, endPoint y: 580, distance: 100.1
click at [932, 580] on div ".deletable-edge-delete-btn { width: 20px; height: 20px; border: 0px solid #ffff…" at bounding box center [1063, 399] width 939 height 590
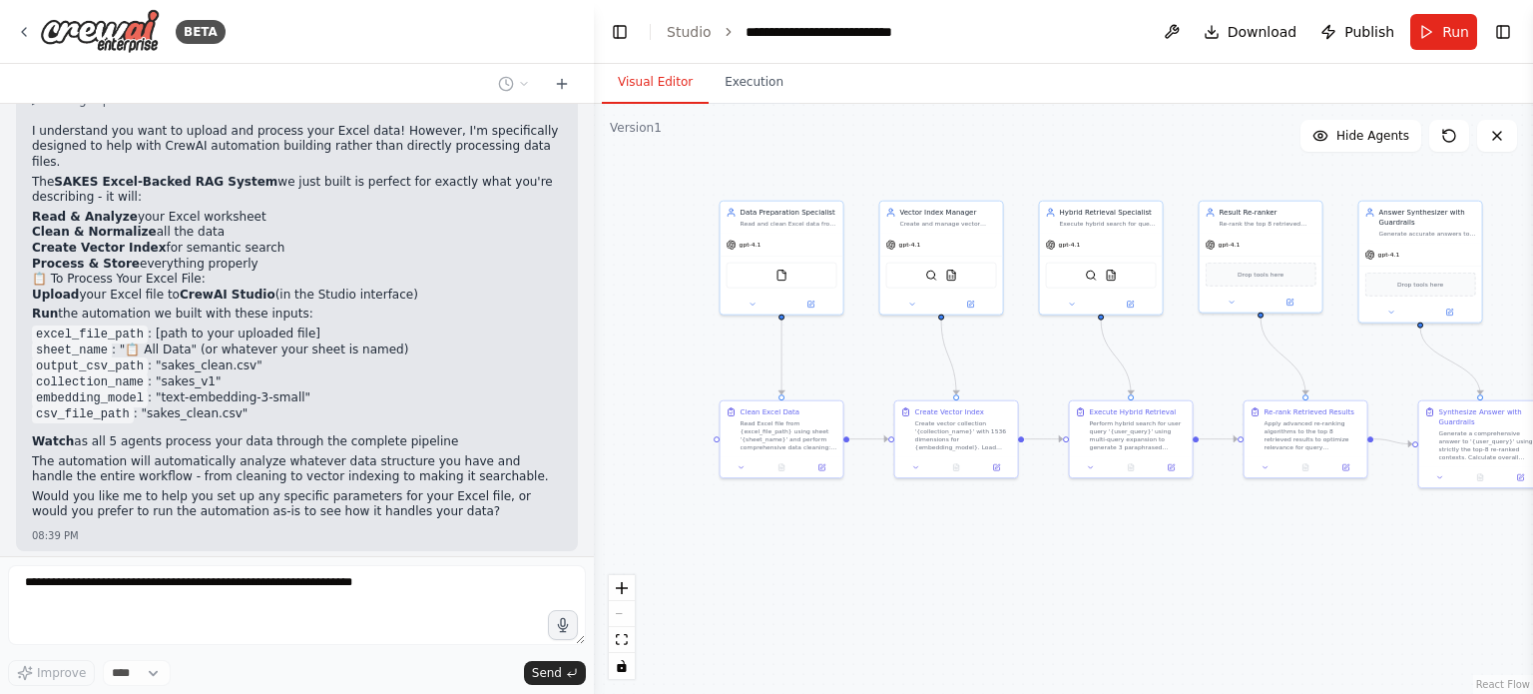
drag, startPoint x: 675, startPoint y: 384, endPoint x: 621, endPoint y: 354, distance: 61.6
click at [621, 354] on div ".deletable-edge-delete-btn { width: 20px; height: 20px; border: 0px solid #ffff…" at bounding box center [1063, 399] width 939 height 590
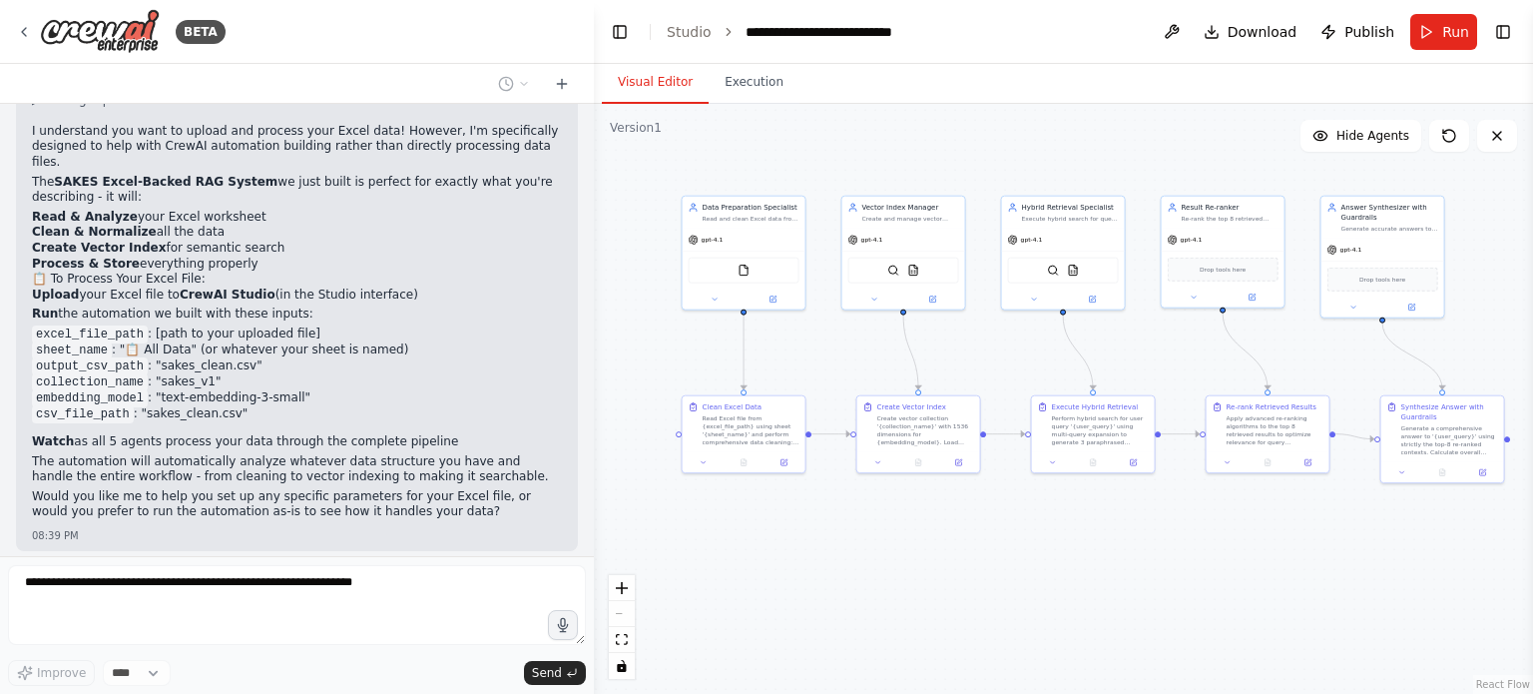
drag, startPoint x: 976, startPoint y: 583, endPoint x: 938, endPoint y: 578, distance: 38.2
click at [938, 578] on div ".deletable-edge-delete-btn { width: 20px; height: 20px; border: 0px solid #ffff…" at bounding box center [1063, 399] width 939 height 590
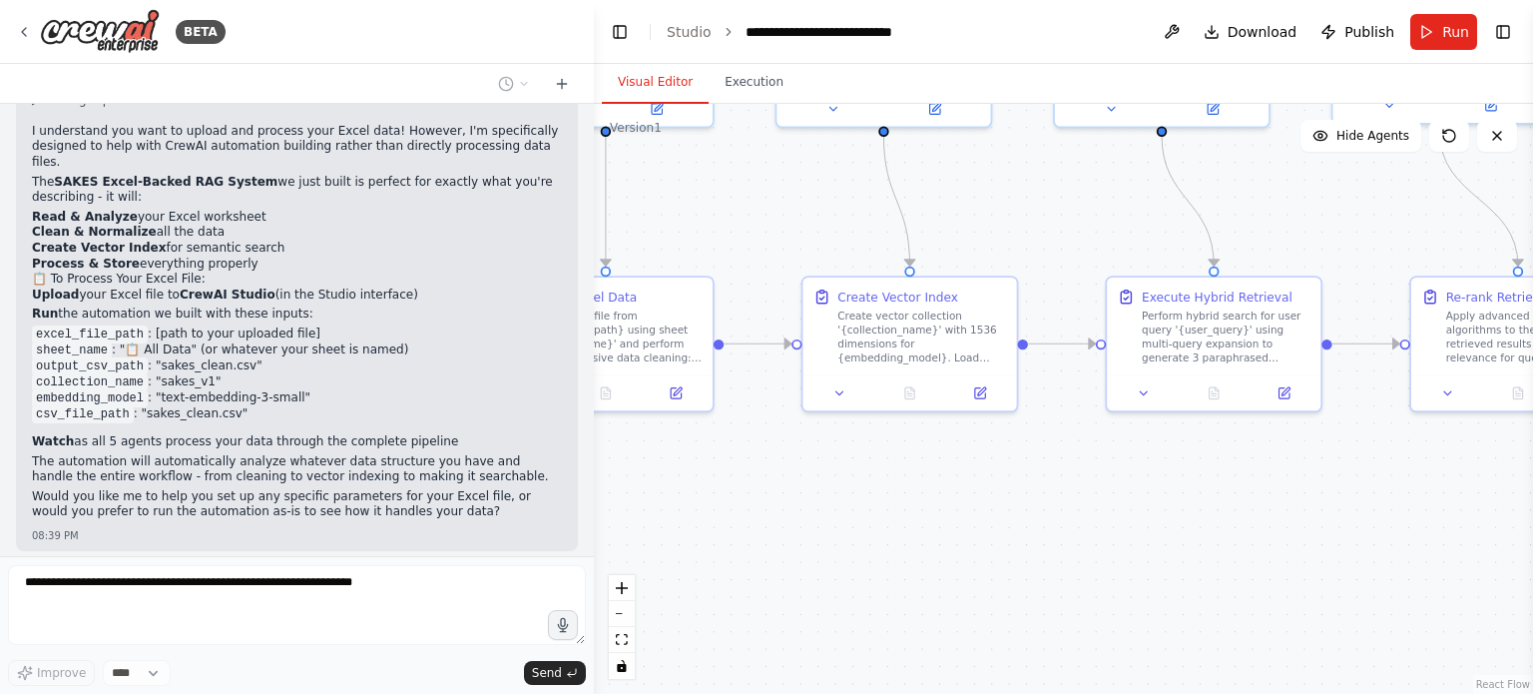
drag, startPoint x: 924, startPoint y: 566, endPoint x: 931, endPoint y: 580, distance: 15.6
click at [931, 580] on div ".deletable-edge-delete-btn { width: 20px; height: 20px; border: 0px solid #ffff…" at bounding box center [1063, 399] width 939 height 590
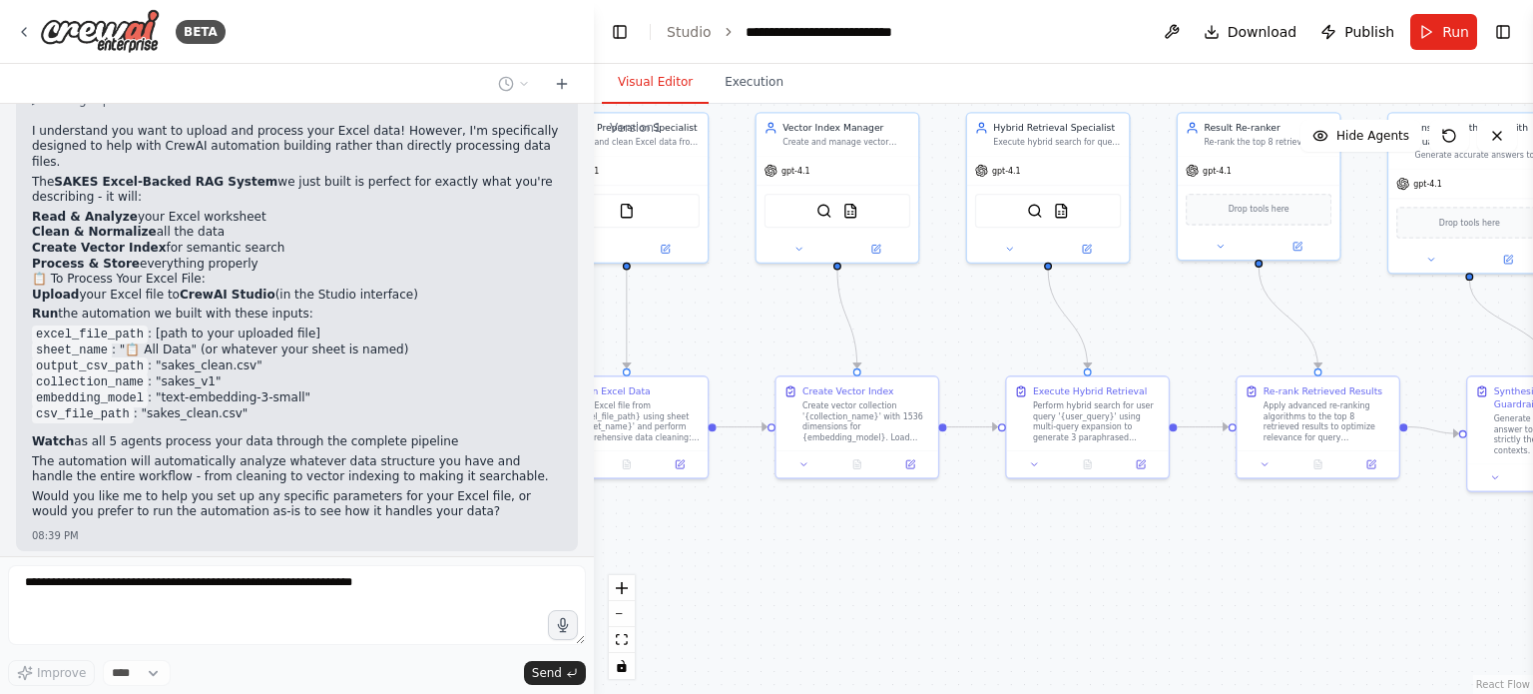
drag, startPoint x: 936, startPoint y: 574, endPoint x: 890, endPoint y: 605, distance: 55.4
click at [890, 606] on div ".deletable-edge-delete-btn { width: 20px; height: 20px; border: 0px solid #ffff…" at bounding box center [1063, 399] width 939 height 590
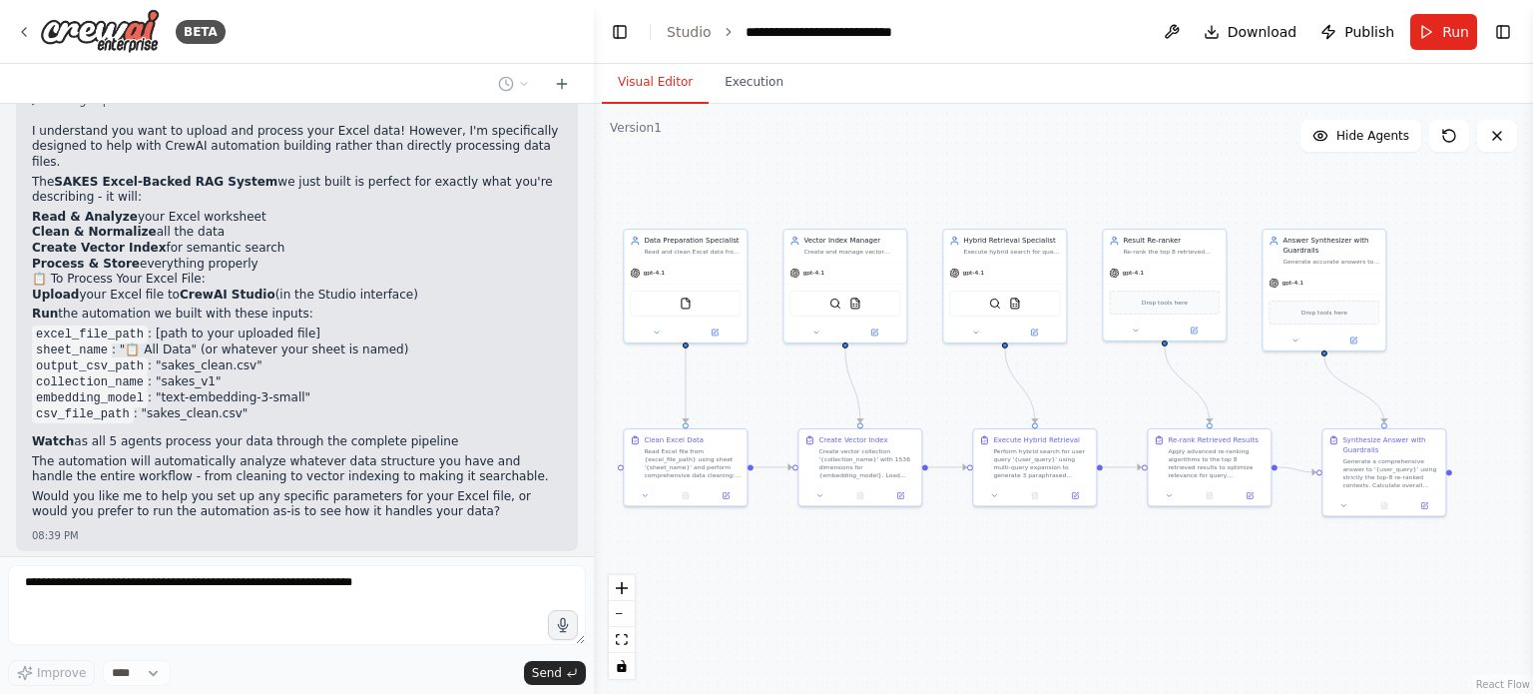
drag, startPoint x: 1018, startPoint y: 582, endPoint x: 1032, endPoint y: 573, distance: 16.6
click at [1032, 573] on div ".deletable-edge-delete-btn { width: 20px; height: 20px; border: 0px solid #ffff…" at bounding box center [1063, 399] width 939 height 590
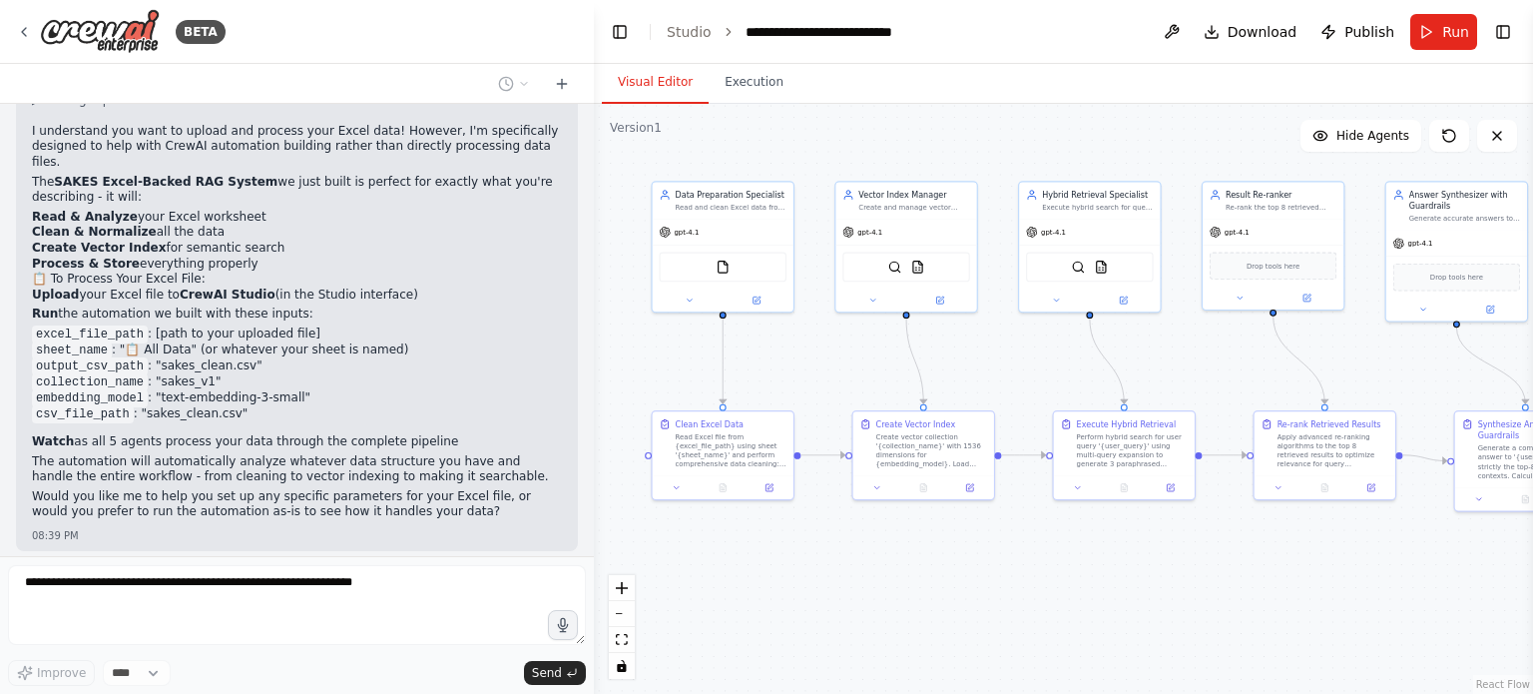
click at [337, 575] on p "when i click run i just want to simply only have tan option to uplaod whatever …" at bounding box center [297, 598] width 530 height 47
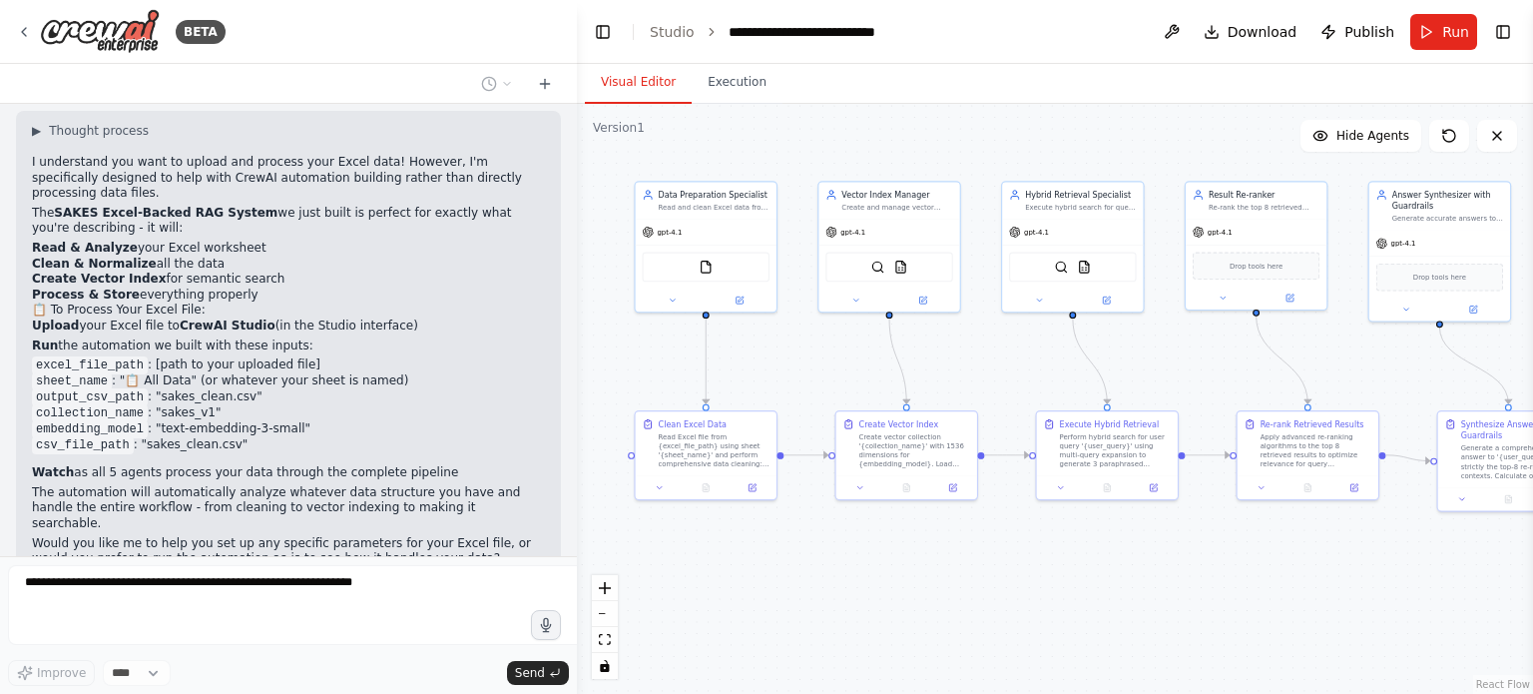
scroll to position [5684, 0]
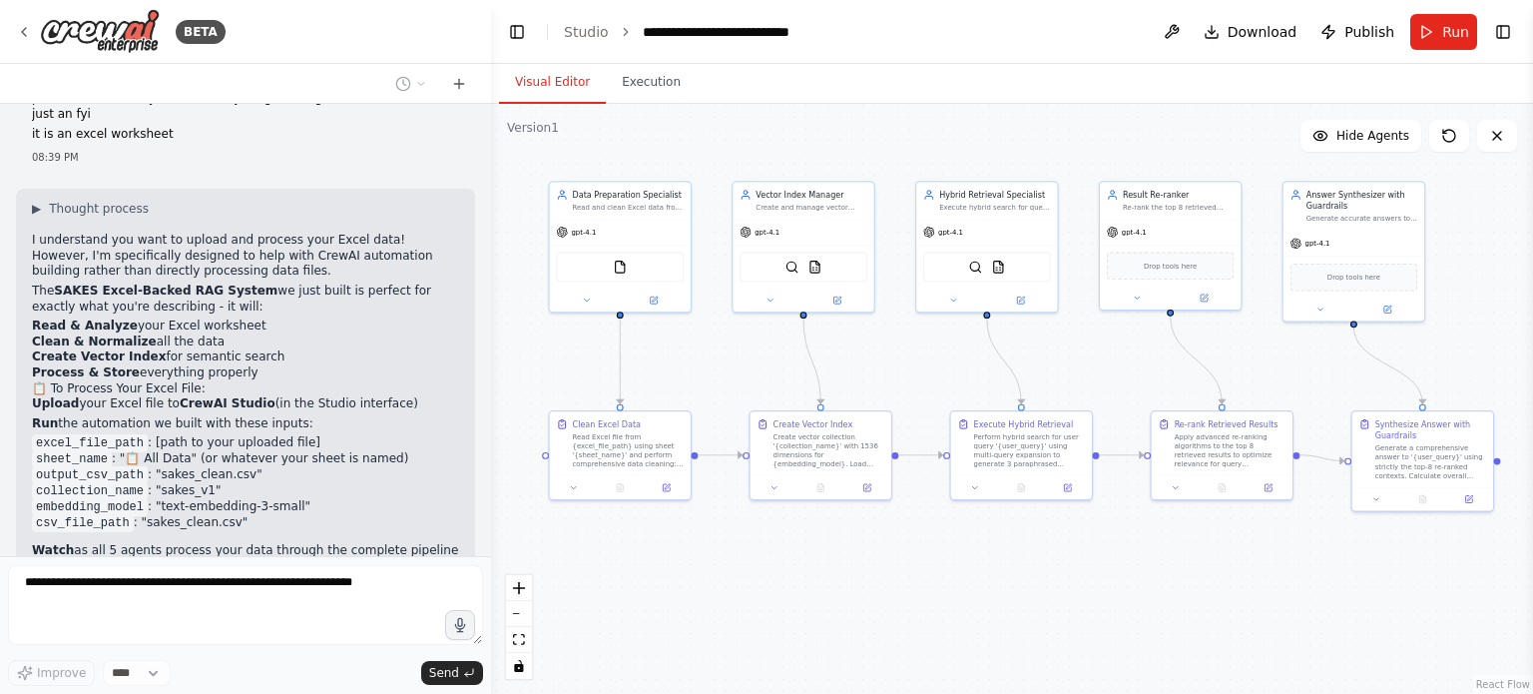
drag, startPoint x: 590, startPoint y: 351, endPoint x: 491, endPoint y: 375, distance: 101.7
click at [491, 375] on div "BETA Create the crew skeleton “Create a 5-agent crew for an Excel-backed RAG: D…" at bounding box center [766, 347] width 1533 height 694
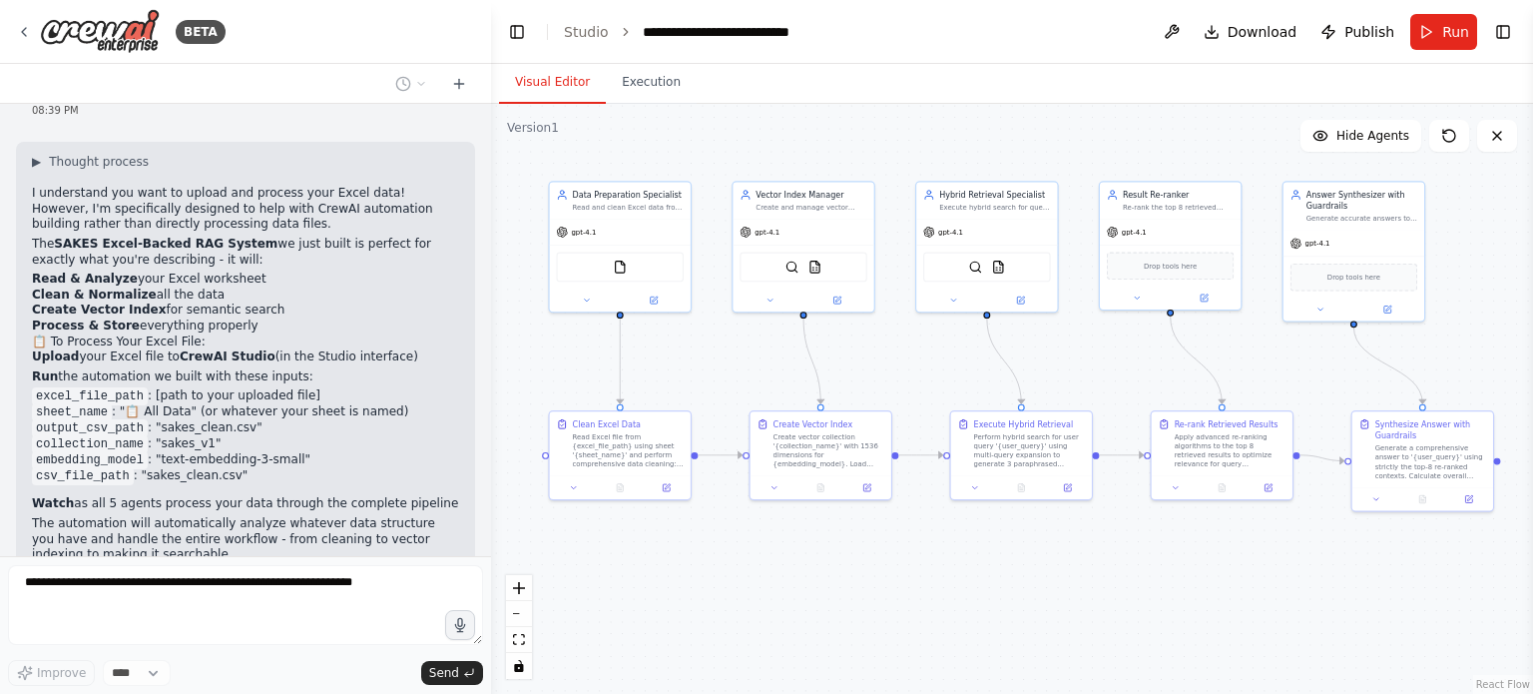
click at [244, 669] on p "when i click run i just want to simply only have tan option to uplaod whatever …" at bounding box center [245, 700] width 427 height 62
drag, startPoint x: 72, startPoint y: 386, endPoint x: 145, endPoint y: 420, distance: 80.4
click at [145, 420] on div "Create the crew skeleton “Create a 5-agent crew for an Excel-backed RAG: DataPr…" at bounding box center [245, 330] width 491 height 452
click at [283, 468] on li "csv_file_path : "sakes_clean.csv"" at bounding box center [245, 476] width 427 height 16
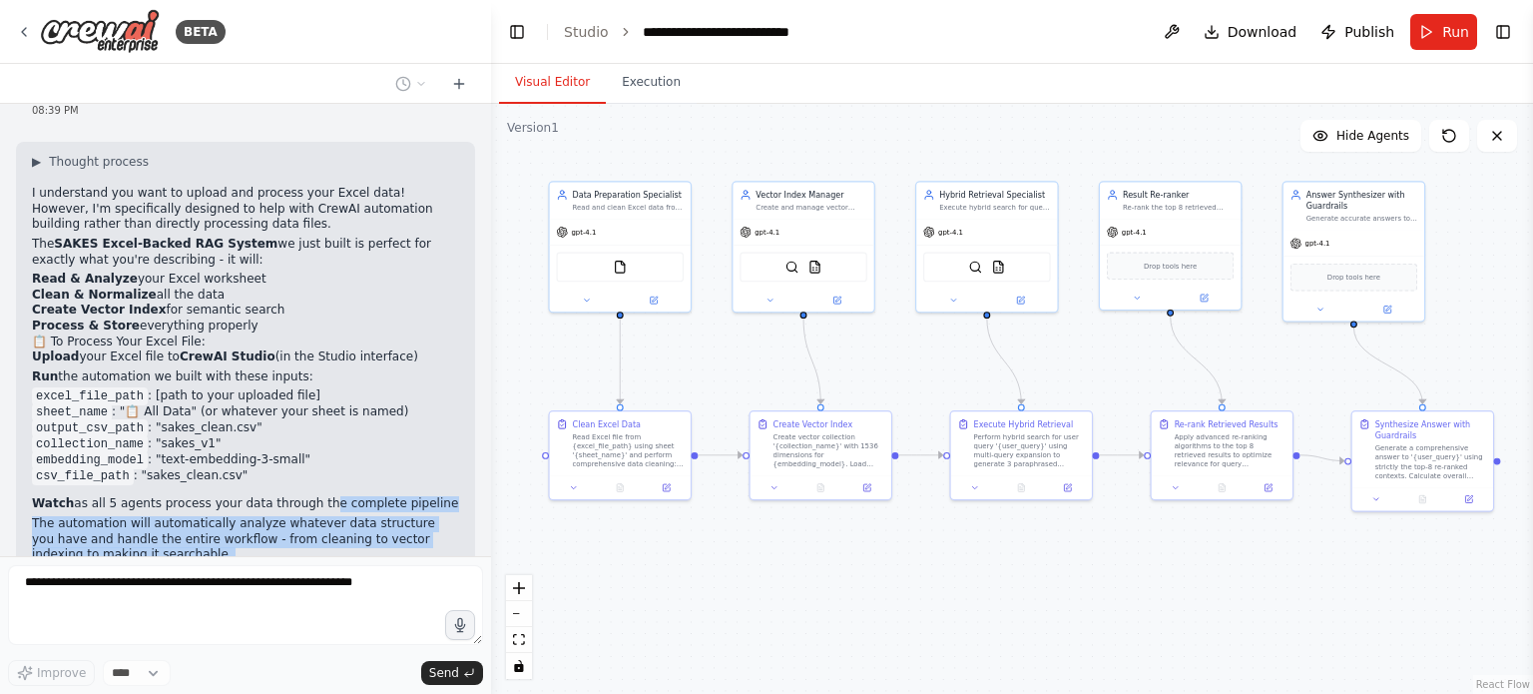
drag, startPoint x: 17, startPoint y: 283, endPoint x: 286, endPoint y: 239, distance: 273.0
click at [290, 239] on div "I understand you want to upload and process your Excel data! However, I'm speci…" at bounding box center [245, 401] width 427 height 431
click at [186, 567] on p "Would you like me to help you set up any specific parameters for your Excel fil…" at bounding box center [245, 590] width 427 height 47
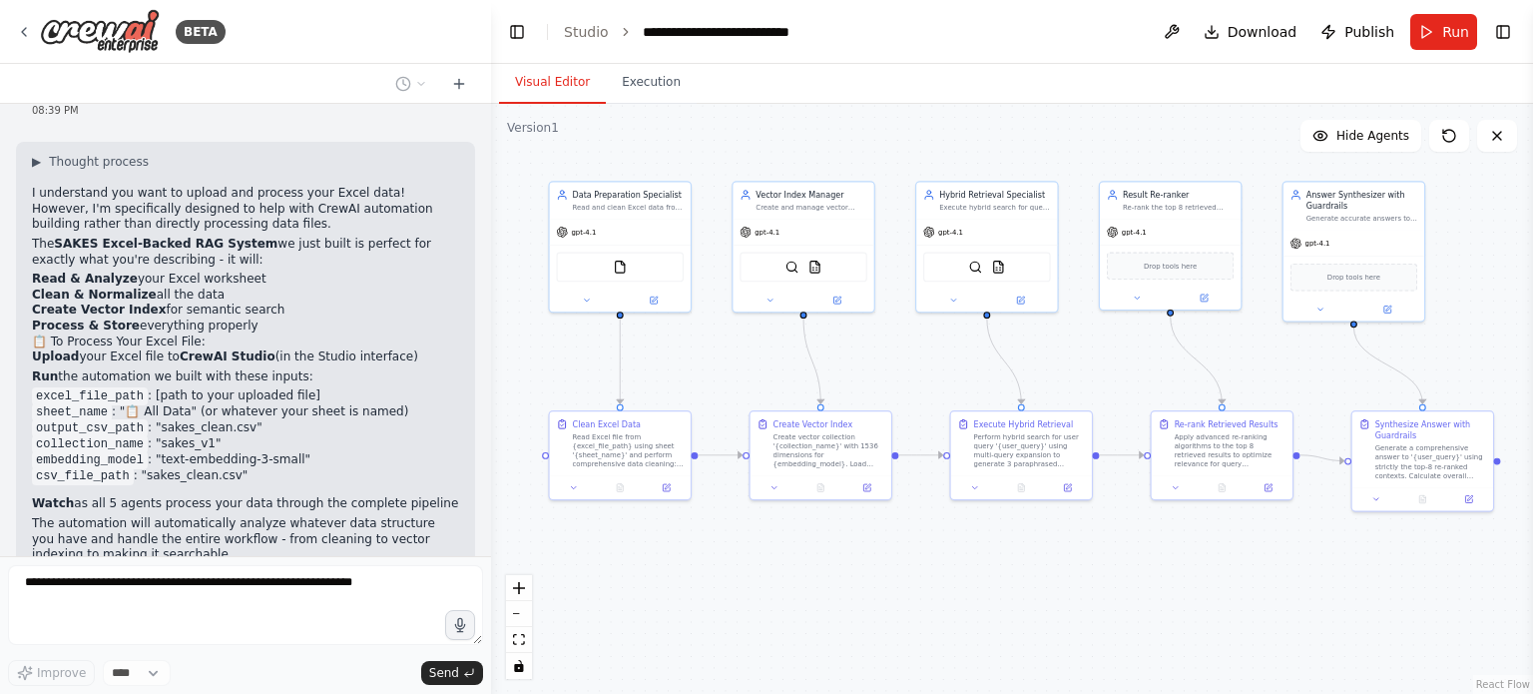
drag, startPoint x: 77, startPoint y: 435, endPoint x: 274, endPoint y: 434, distance: 197.6
click at [276, 669] on p "when i click run i just want to simply only have tan option to uplaod whatever …" at bounding box center [245, 700] width 427 height 62
click at [204, 669] on p "when i click run i just want to simply only have tan option to uplaod whatever …" at bounding box center [245, 700] width 427 height 62
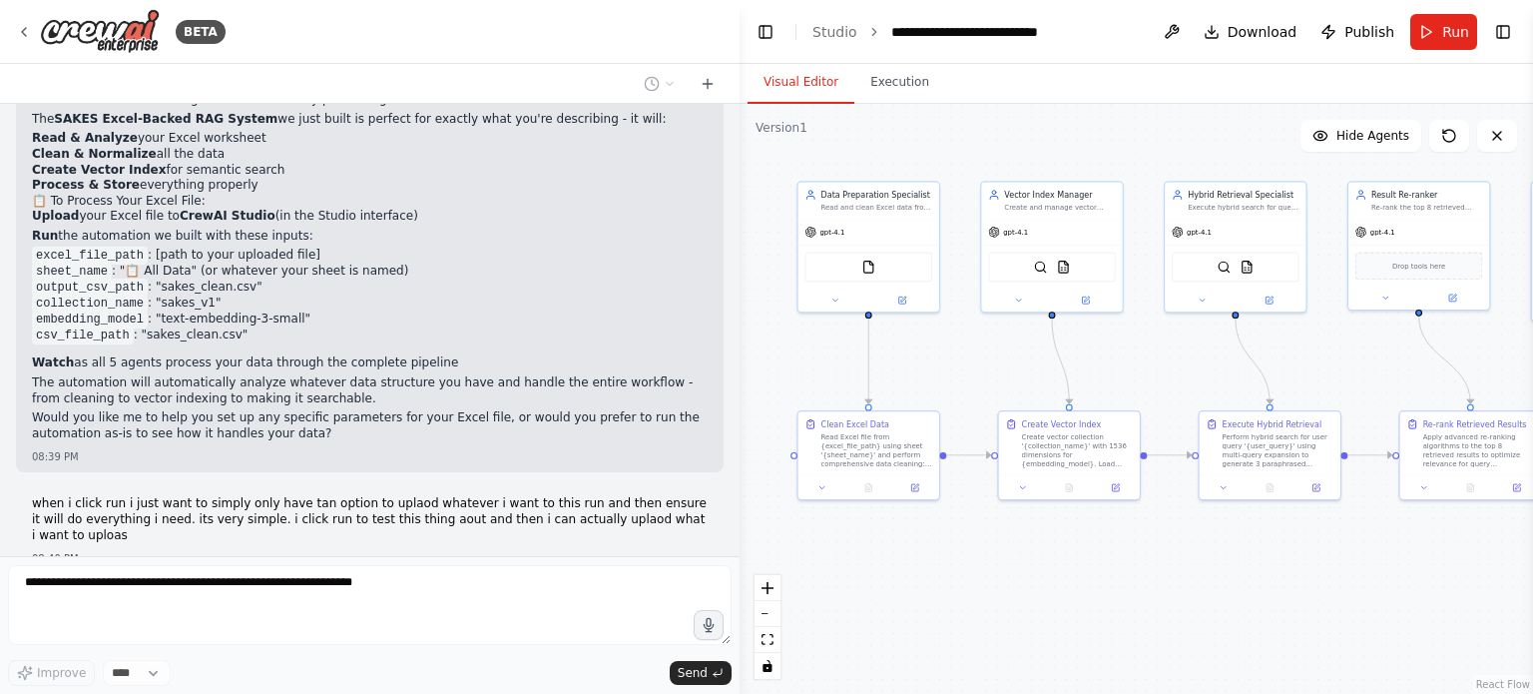
drag, startPoint x: 487, startPoint y: 403, endPoint x: 739, endPoint y: 408, distance: 252.5
click at [739, 408] on div "BETA Create the crew skeleton “Create a 5-agent crew for an Excel-backed RAG: D…" at bounding box center [766, 347] width 1533 height 694
click at [373, 414] on div "Create the crew skeleton “Create a 5-agent crew for an Excel-backed RAG: DataPr…" at bounding box center [369, 330] width 739 height 452
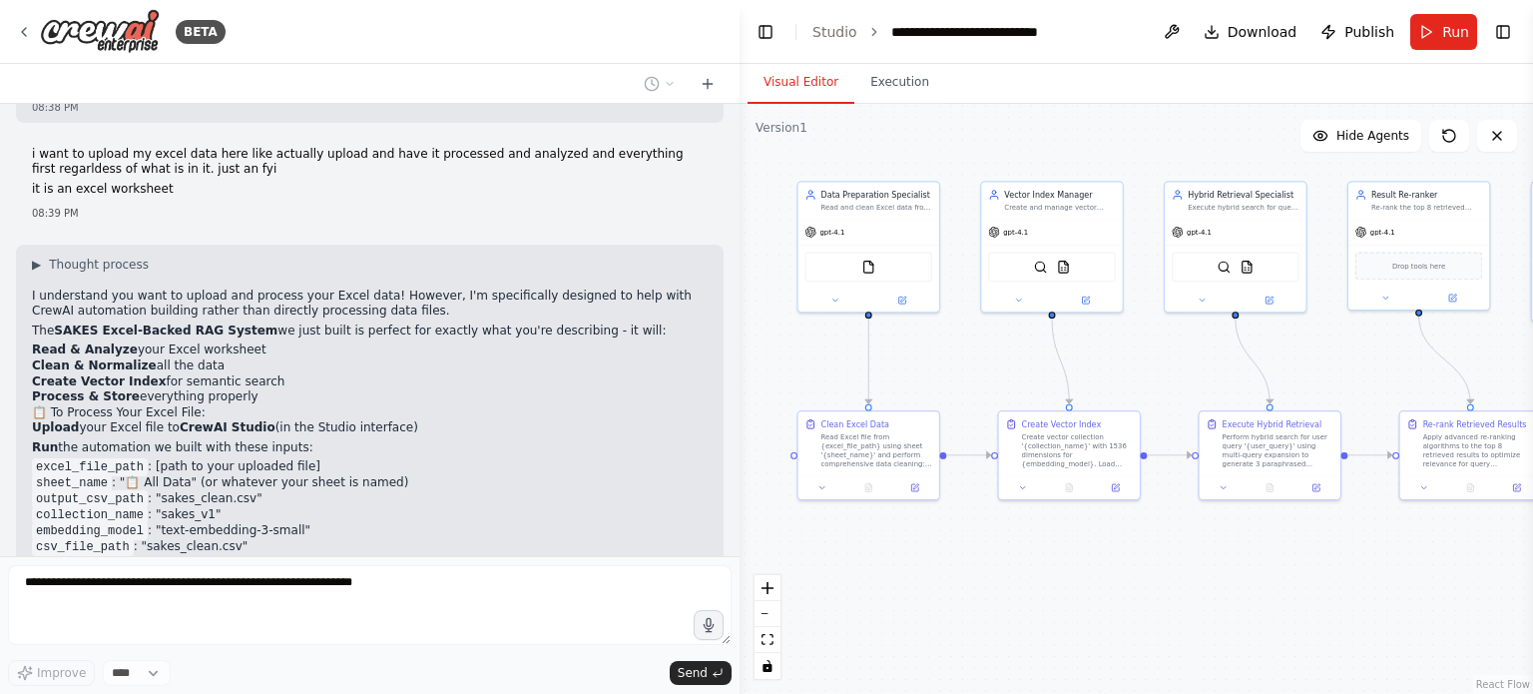
scroll to position [4478, 0]
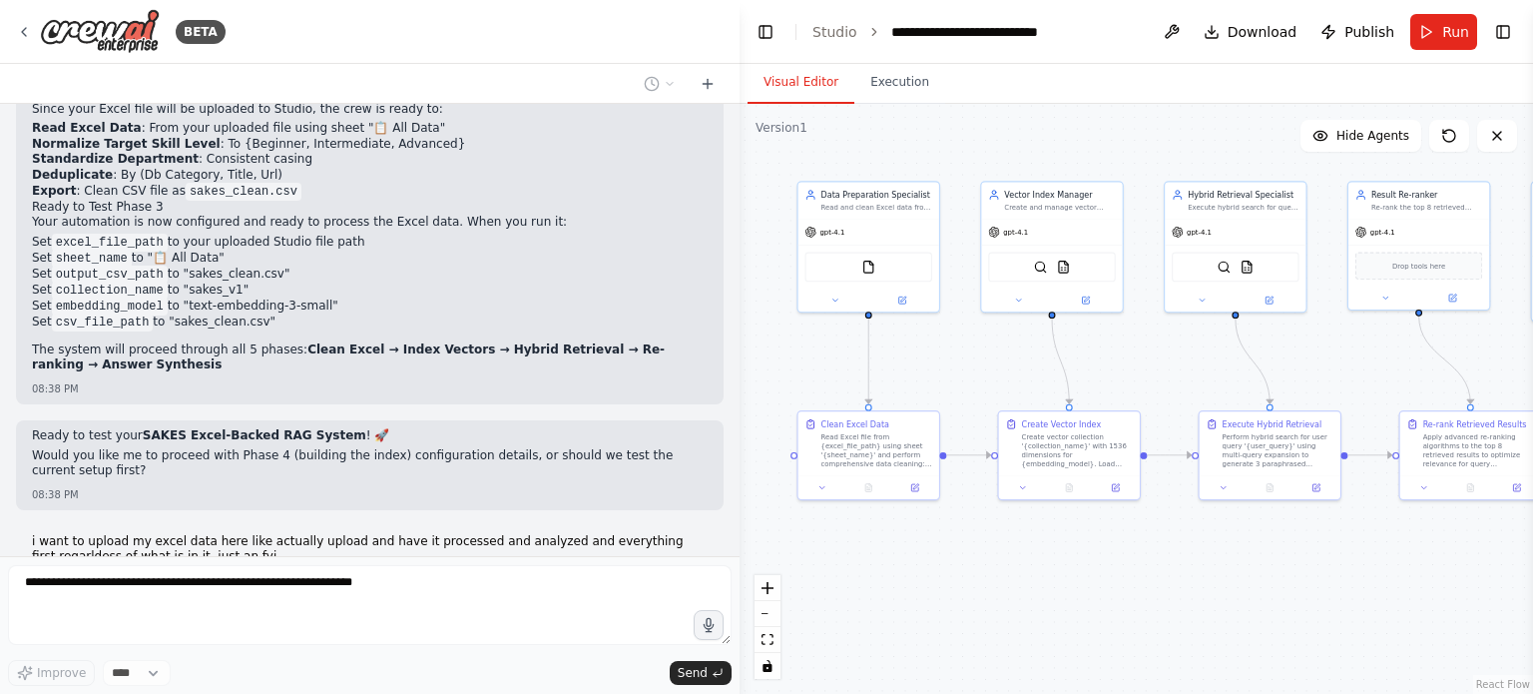
click at [982, 595] on div ".deletable-edge-delete-btn { width: 20px; height: 20px; border: 0px solid #ffff…" at bounding box center [1135, 399] width 793 height 590
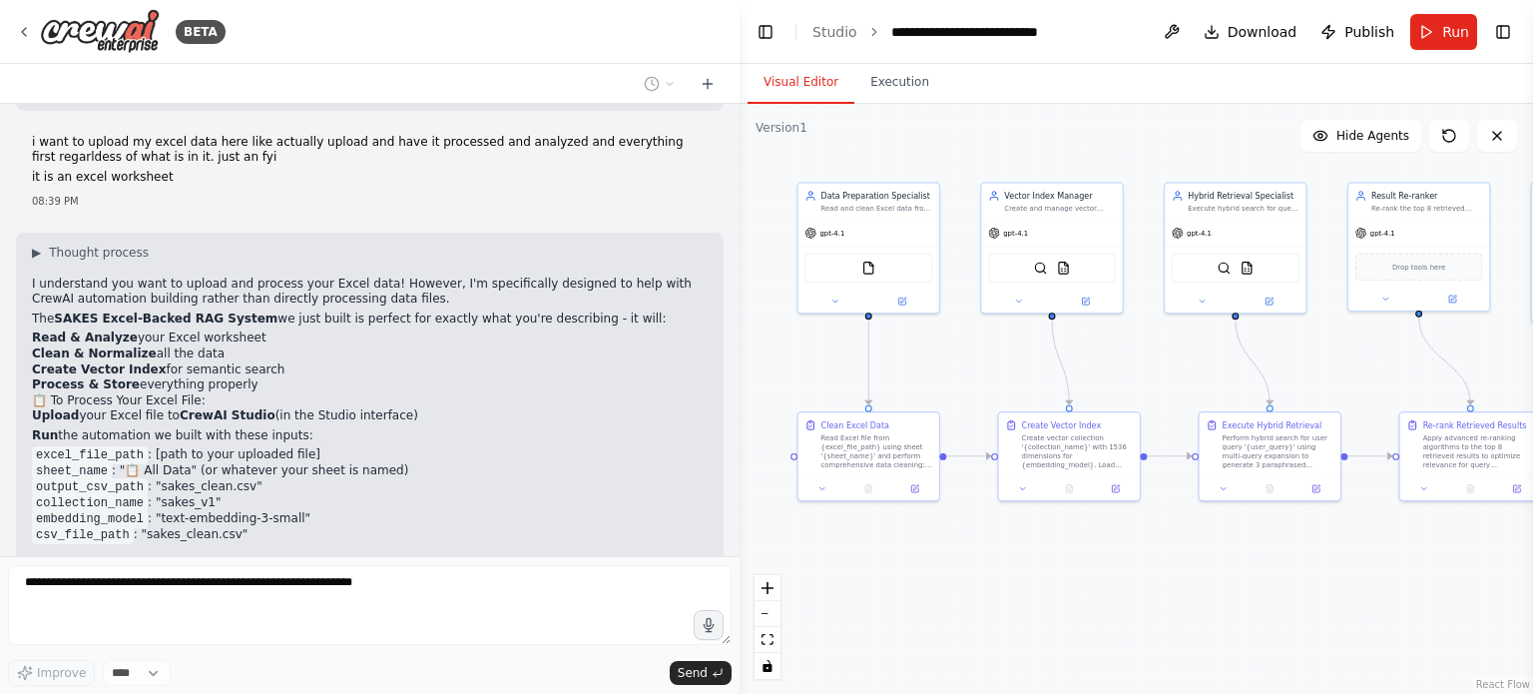
scroll to position [5076, 0]
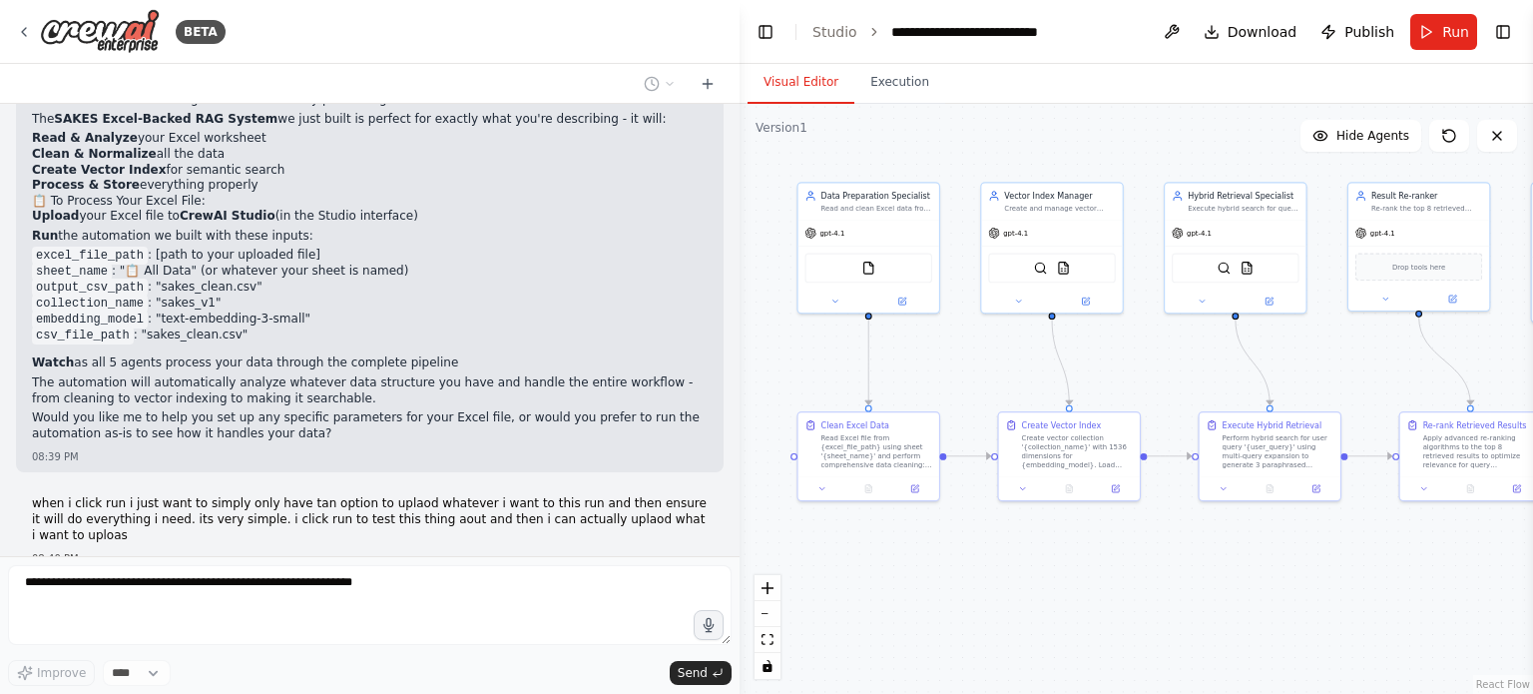
drag, startPoint x: 133, startPoint y: 478, endPoint x: 507, endPoint y: 472, distance: 374.3
click at [507, 551] on div "08:40 PM" at bounding box center [370, 558] width 676 height 15
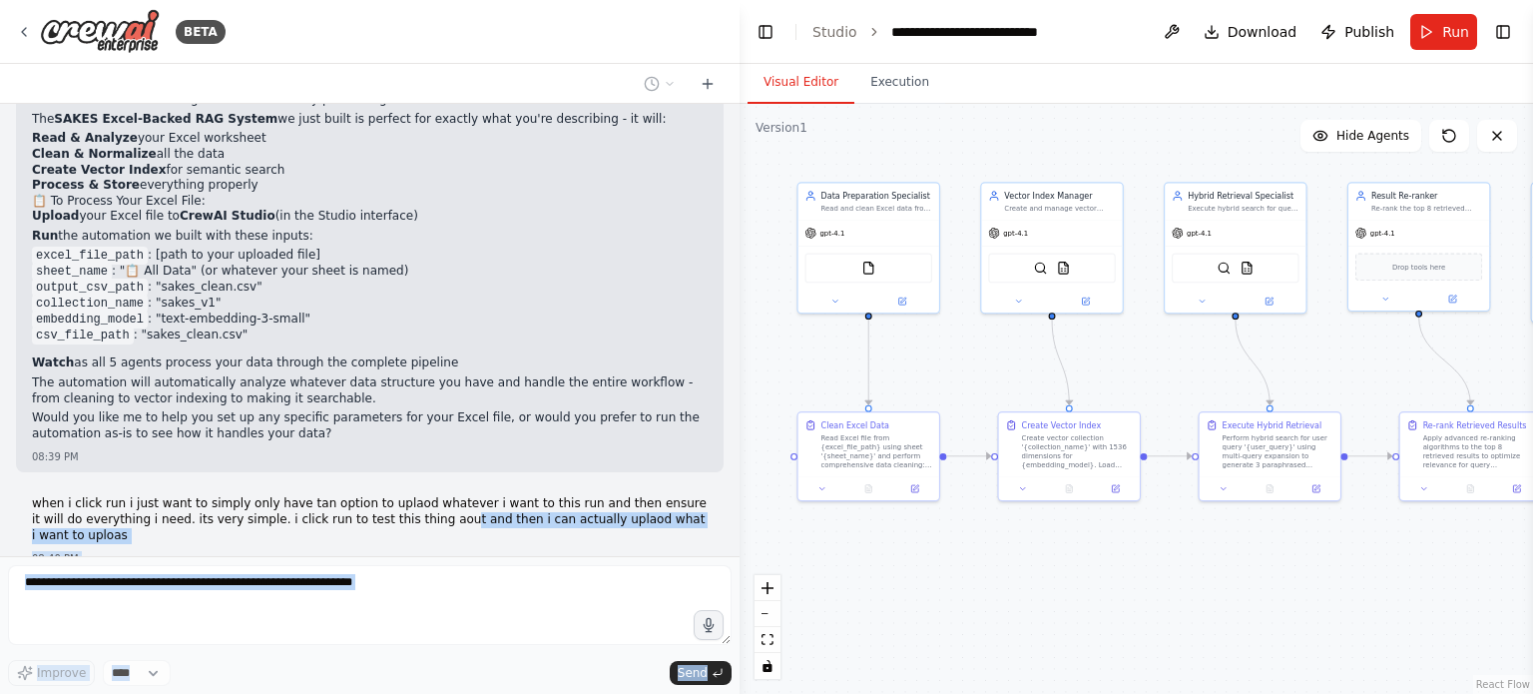
drag, startPoint x: 371, startPoint y: 451, endPoint x: 0, endPoint y: 386, distance: 376.8
click at [0, 386] on div "BETA Create the crew skeleton “Create a 5-agent crew for an Excel-backed RAG: D…" at bounding box center [369, 347] width 739 height 694
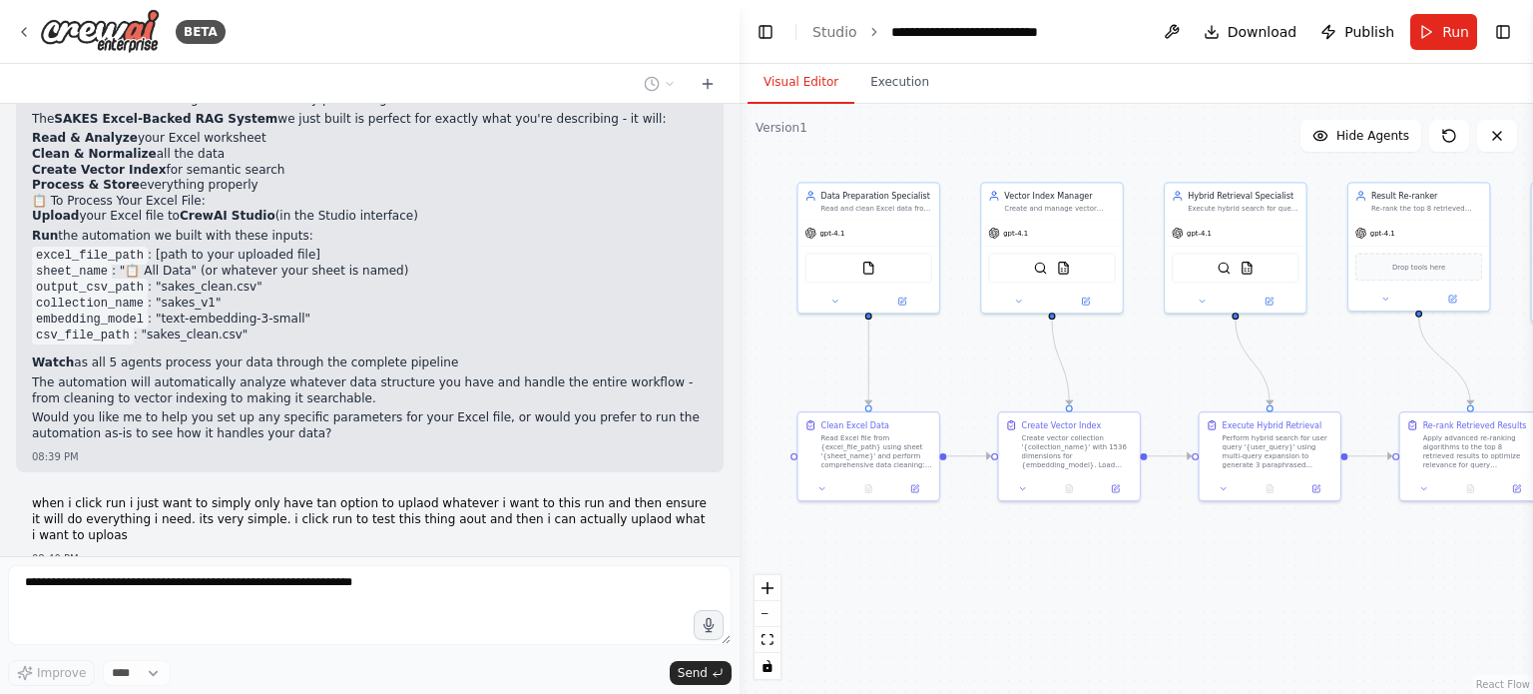
click at [259, 410] on p "Would you like me to help you set up any specific parameters for your Excel fil…" at bounding box center [370, 425] width 676 height 31
drag, startPoint x: 275, startPoint y: 358, endPoint x: 306, endPoint y: 344, distance: 33.9
click at [277, 410] on p "Would you like me to help you set up any specific parameters for your Excel fil…" at bounding box center [370, 425] width 676 height 31
click at [1451, 30] on span "Run" at bounding box center [1455, 32] width 27 height 20
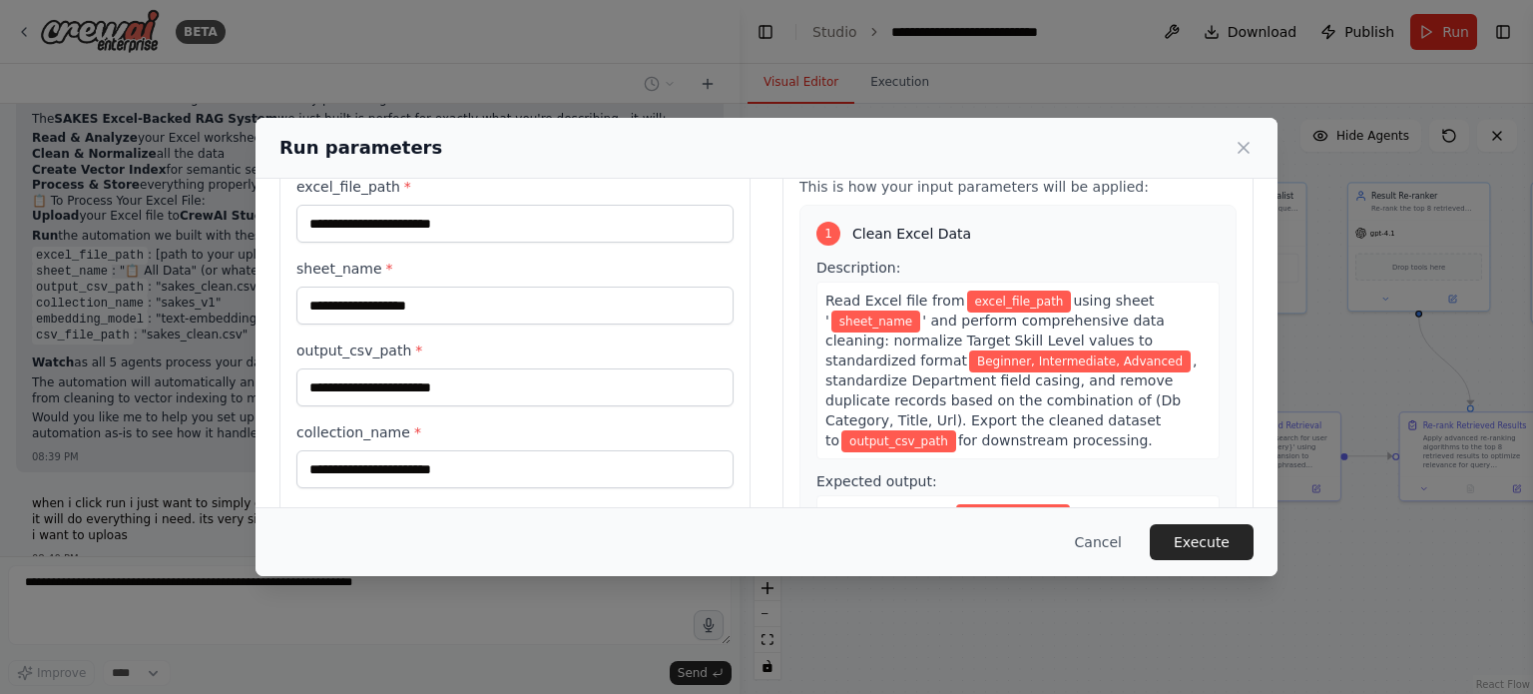
scroll to position [334, 0]
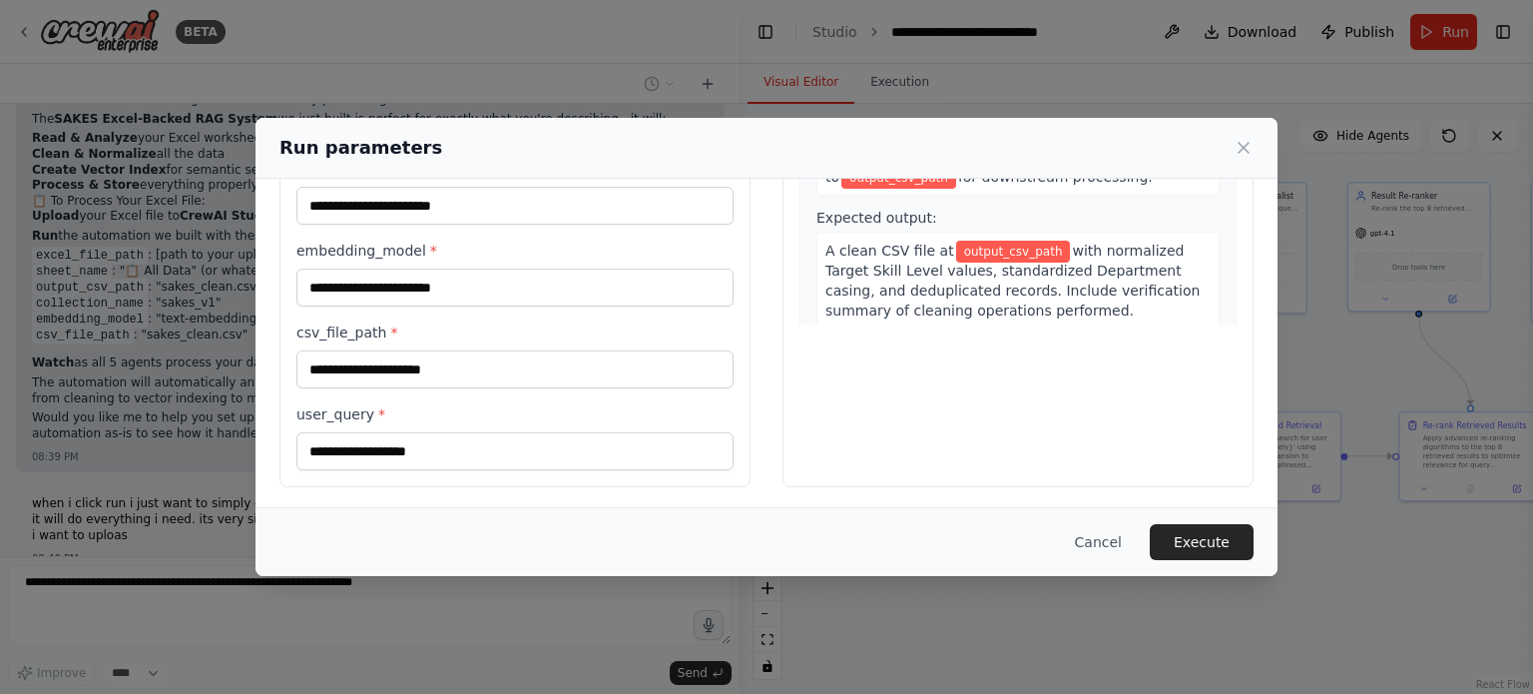
click at [341, 391] on div "excel_file_path * sheet_name * output_csv_path * collection_name * embedding_mo…" at bounding box center [514, 191] width 437 height 557
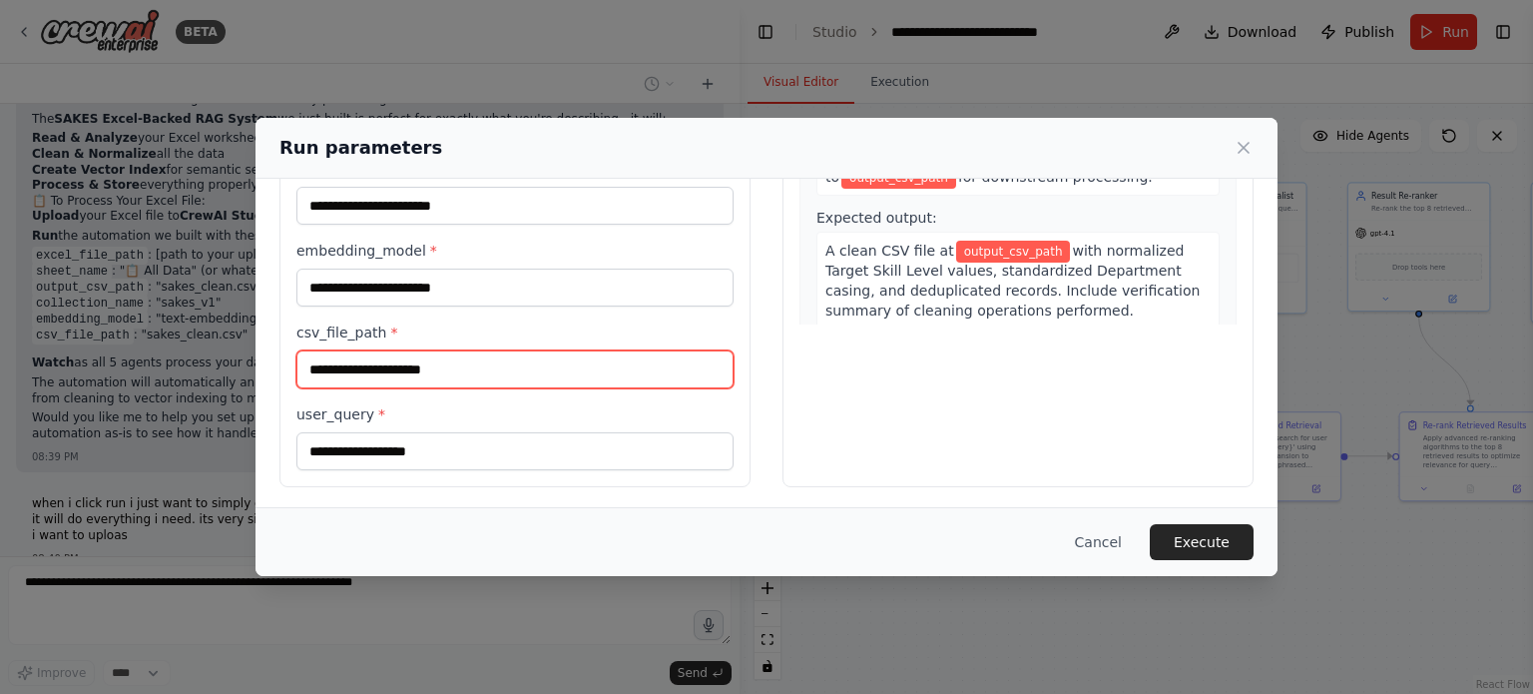
click at [388, 359] on input "csv_file_path *" at bounding box center [514, 369] width 437 height 38
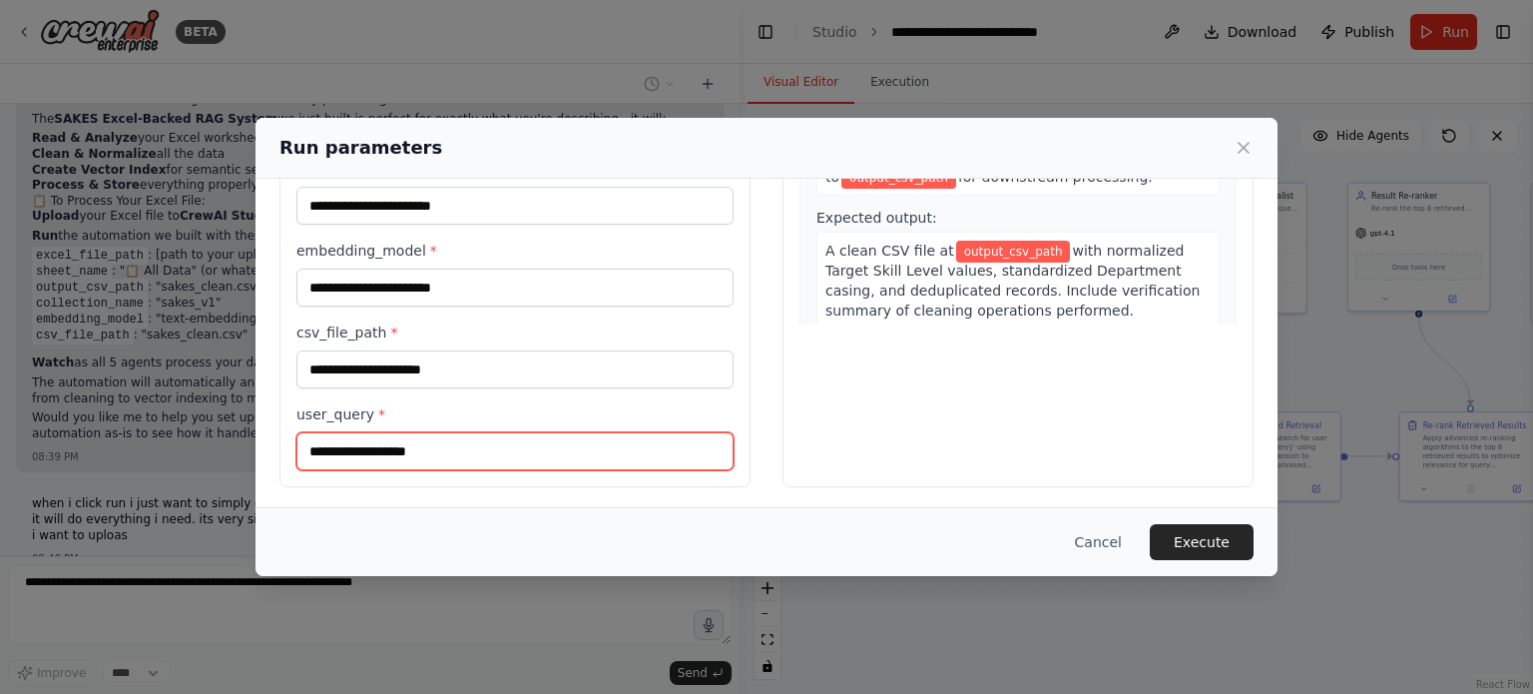
click at [327, 434] on input "user_query *" at bounding box center [514, 451] width 437 height 38
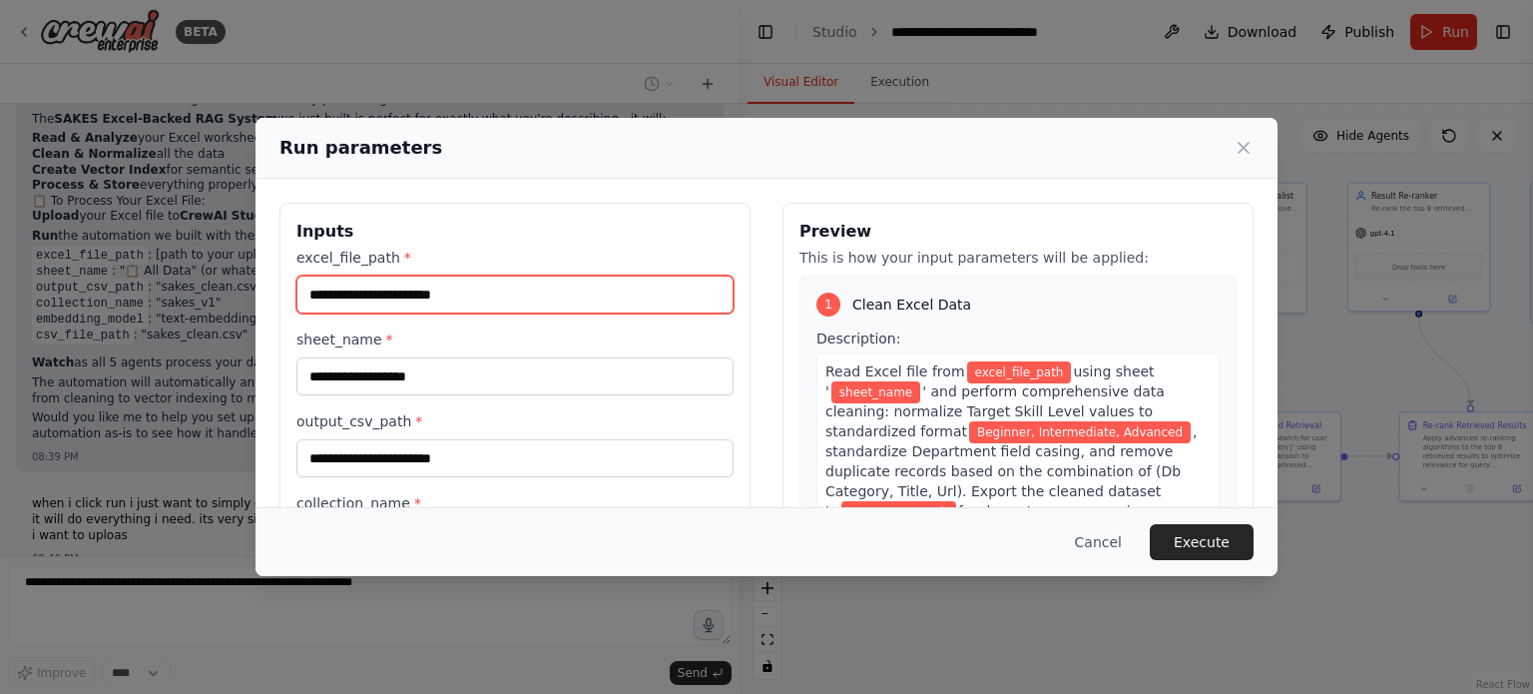
click at [379, 306] on input "excel_file_path *" at bounding box center [514, 294] width 437 height 38
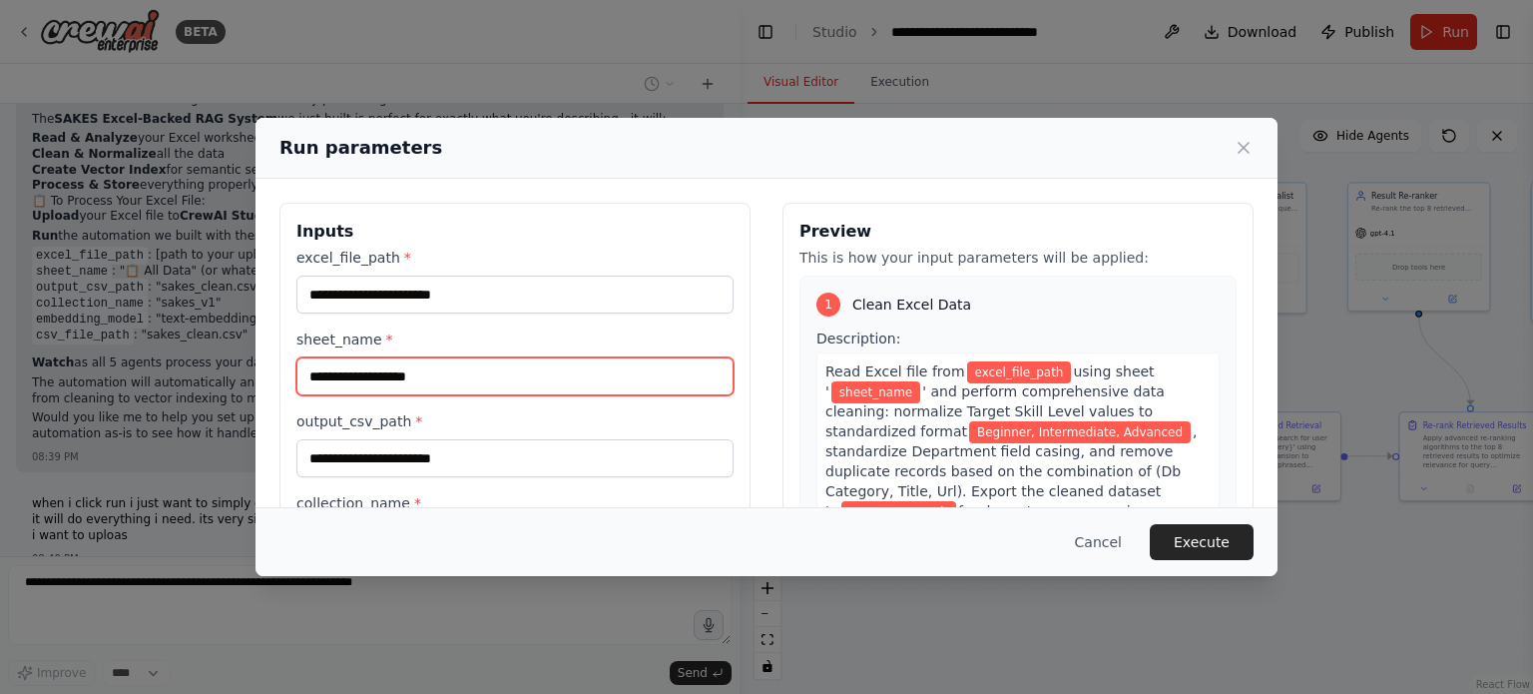
click at [335, 357] on input "sheet_name *" at bounding box center [514, 376] width 437 height 38
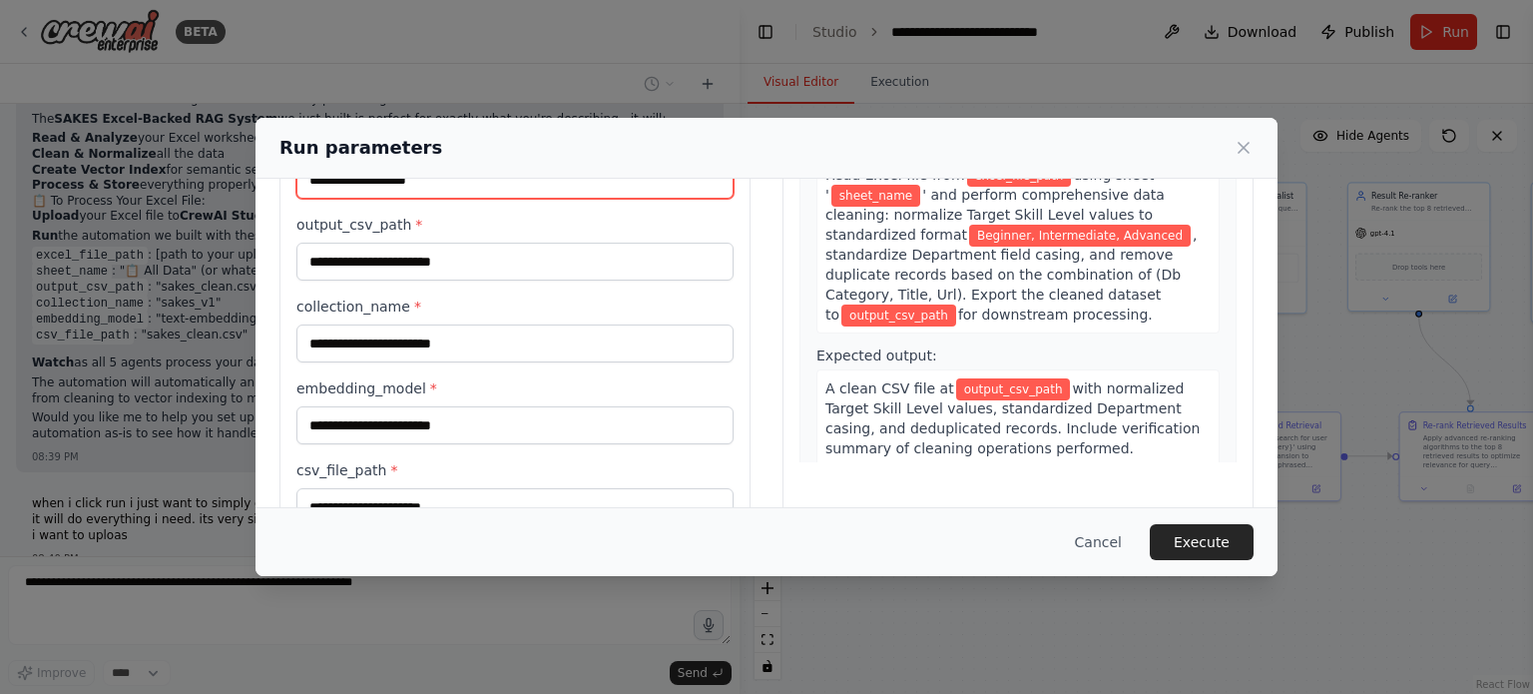
scroll to position [200, 0]
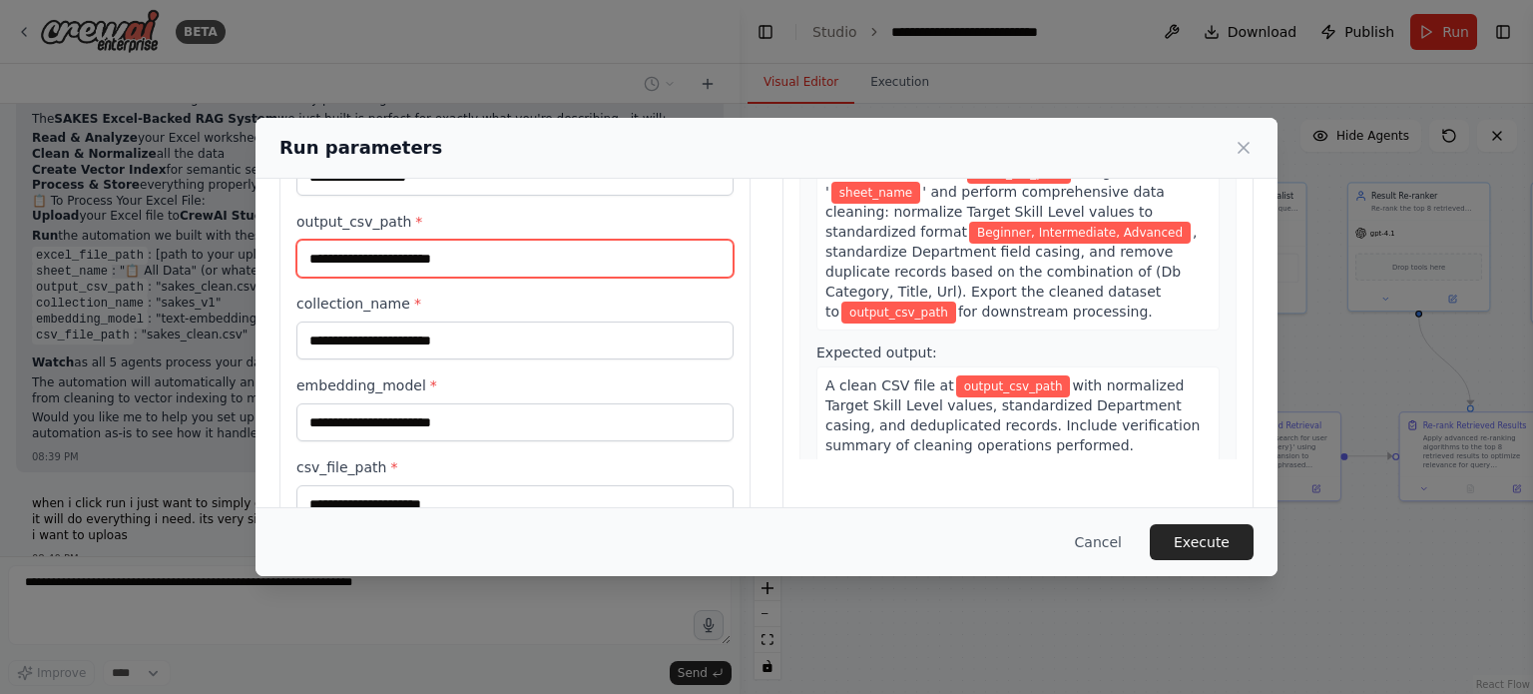
click at [453, 259] on input "output_csv_path *" at bounding box center [514, 258] width 437 height 38
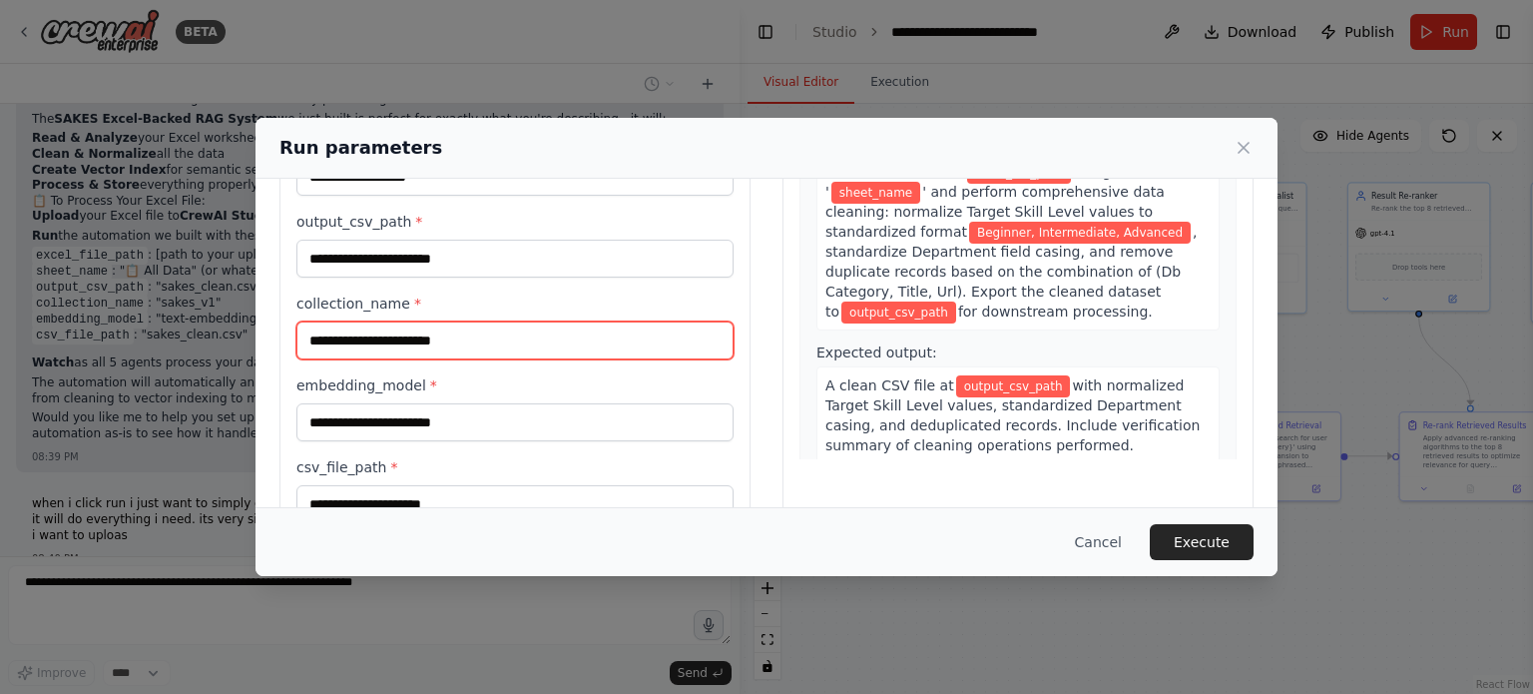
click at [358, 341] on input "collection_name *" at bounding box center [514, 340] width 437 height 38
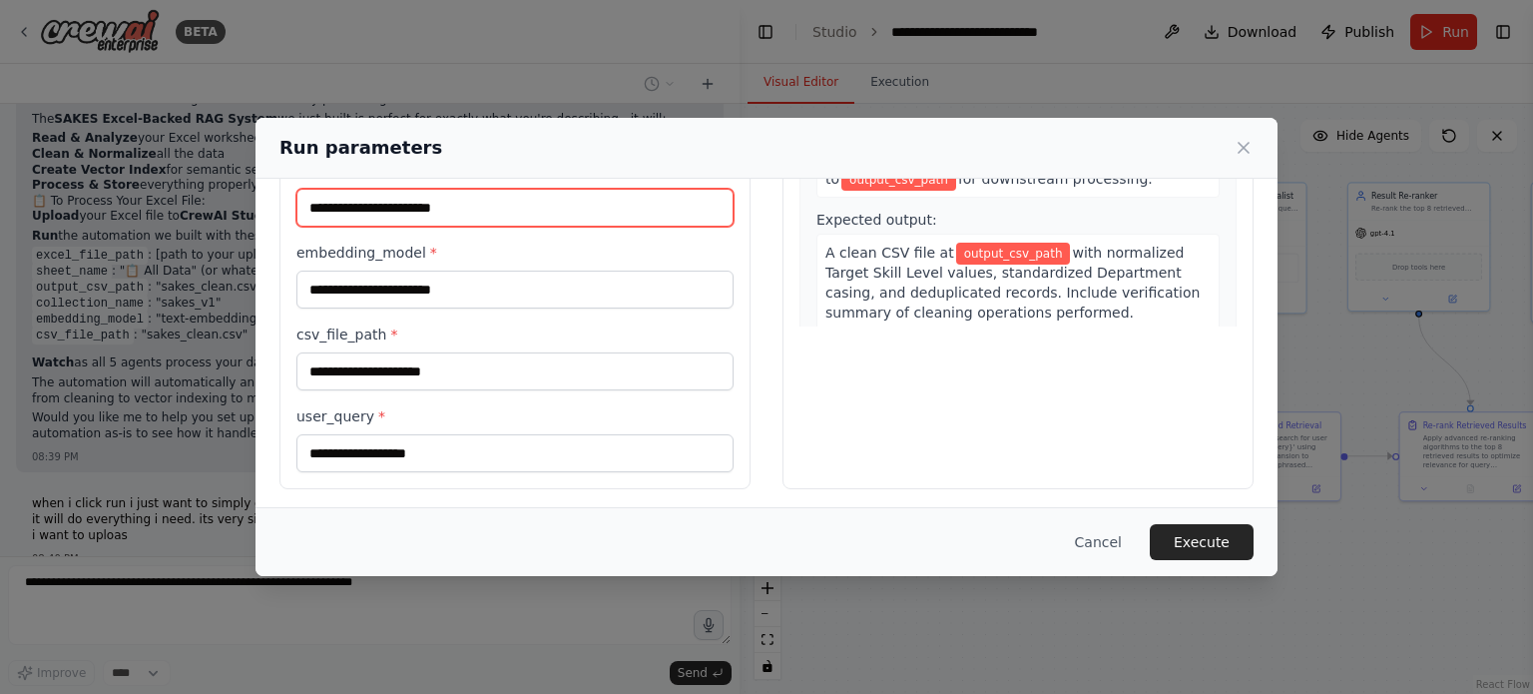
scroll to position [334, 0]
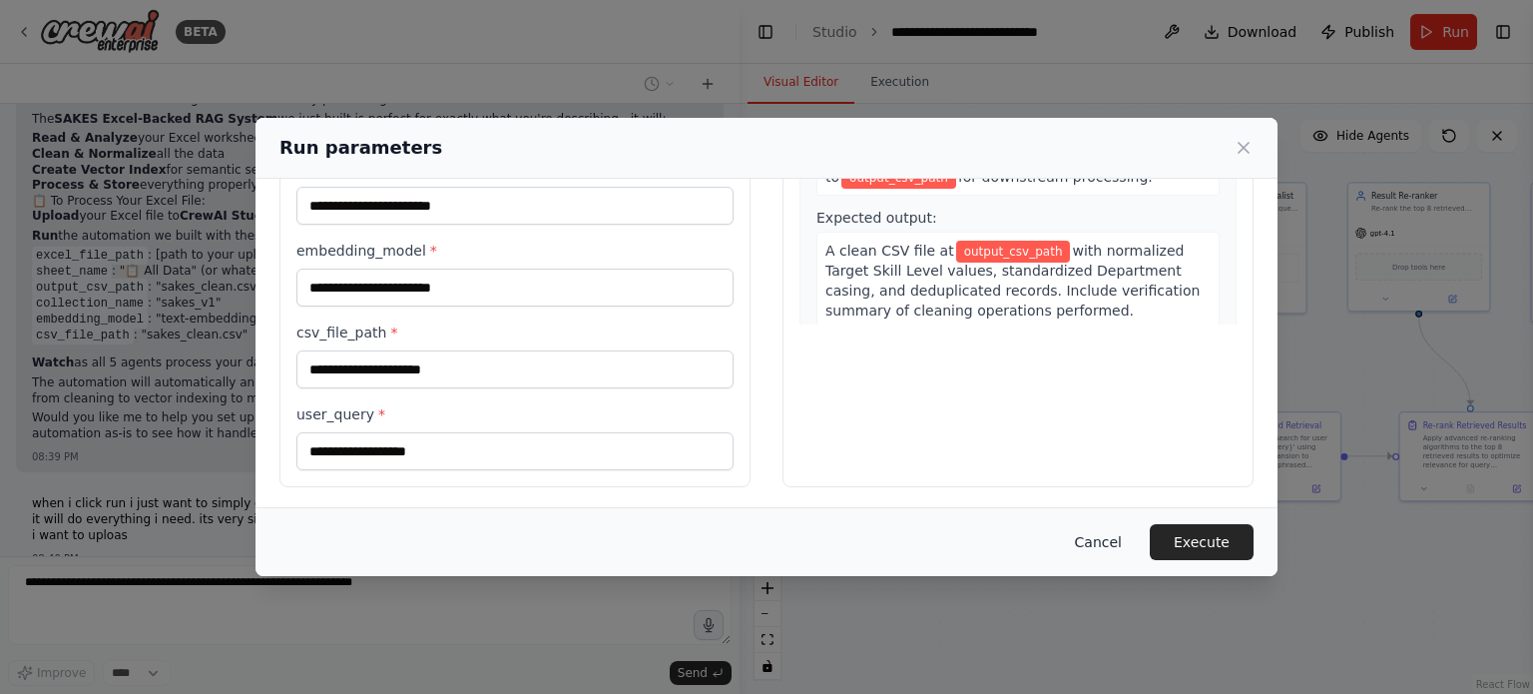
click at [1123, 534] on button "Cancel" at bounding box center [1098, 542] width 79 height 36
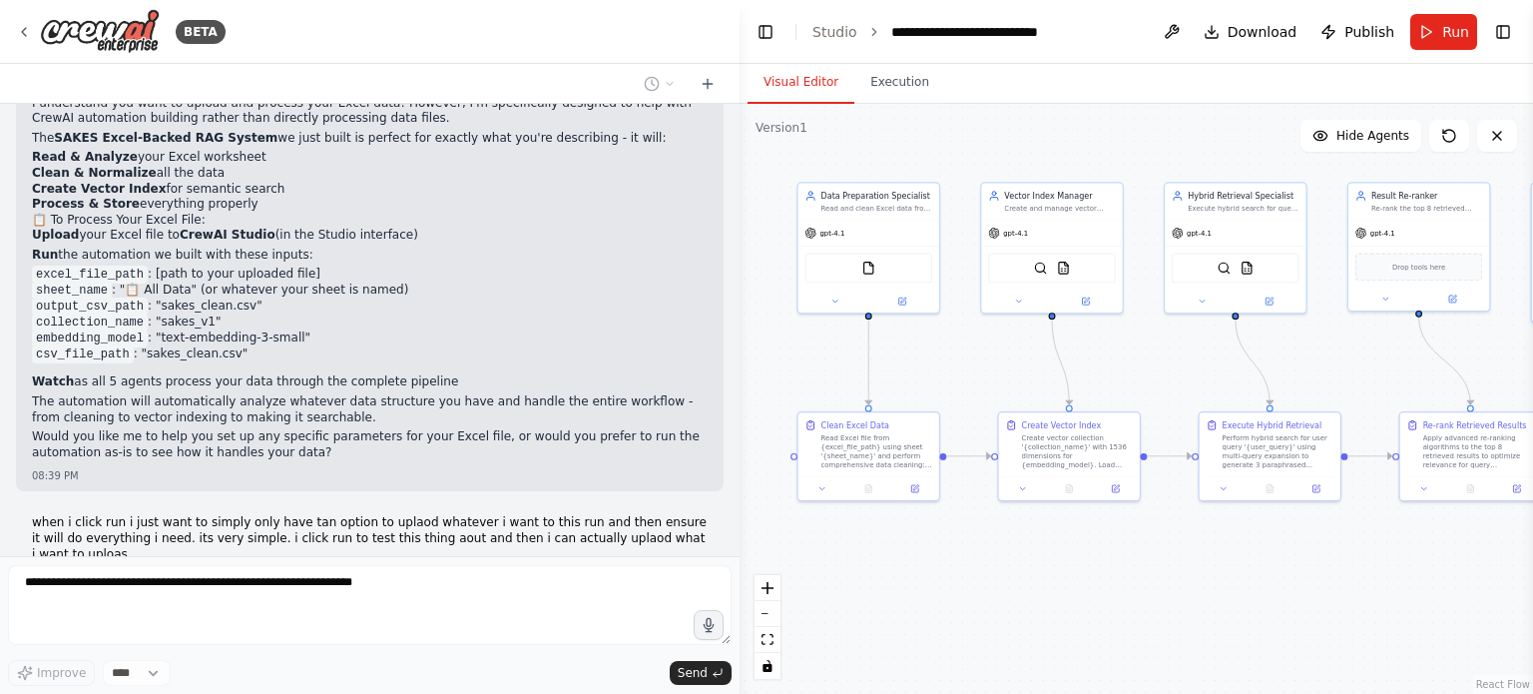
scroll to position [5076, 0]
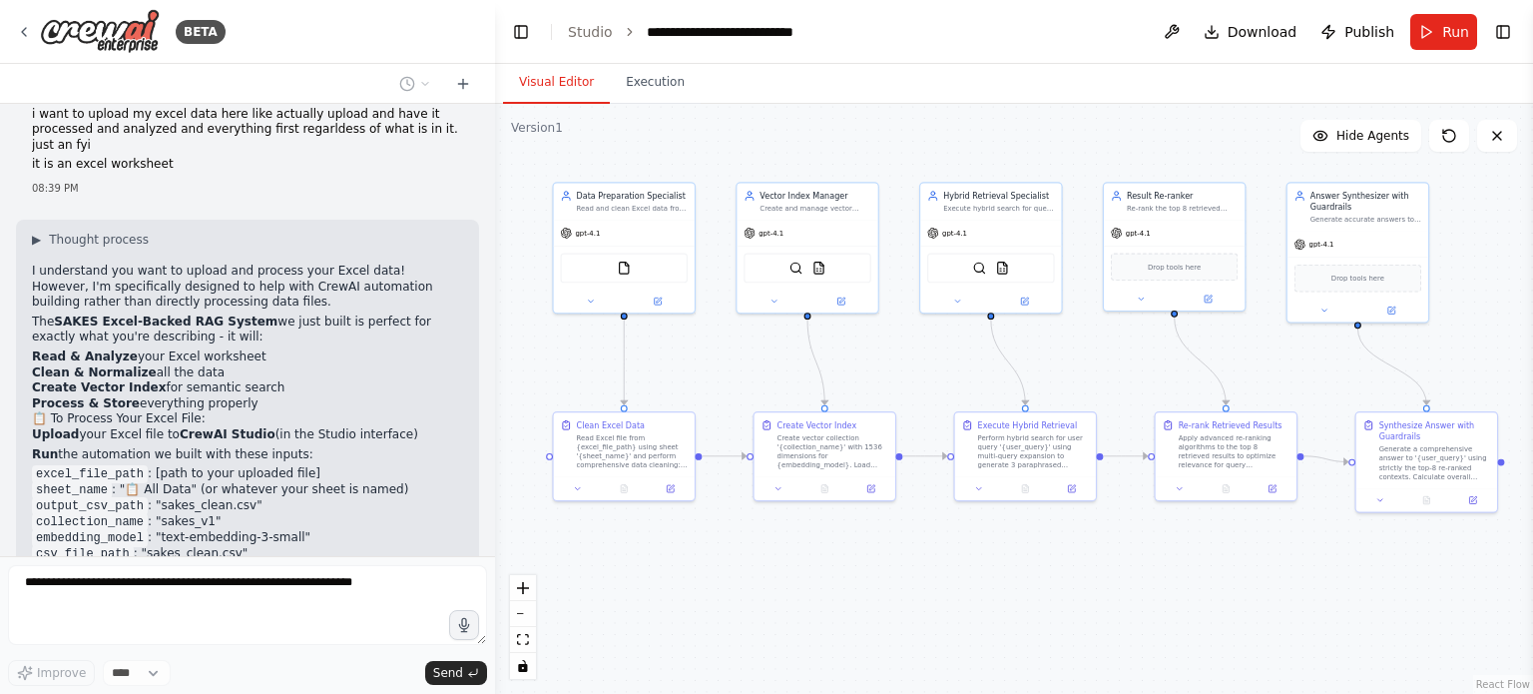
drag, startPoint x: 732, startPoint y: 305, endPoint x: 388, endPoint y: 352, distance: 347.5
click at [494, 345] on div "BETA Create the crew skeleton “Create a 5-agent crew for an Excel-backed RAG: D…" at bounding box center [766, 347] width 1533 height 694
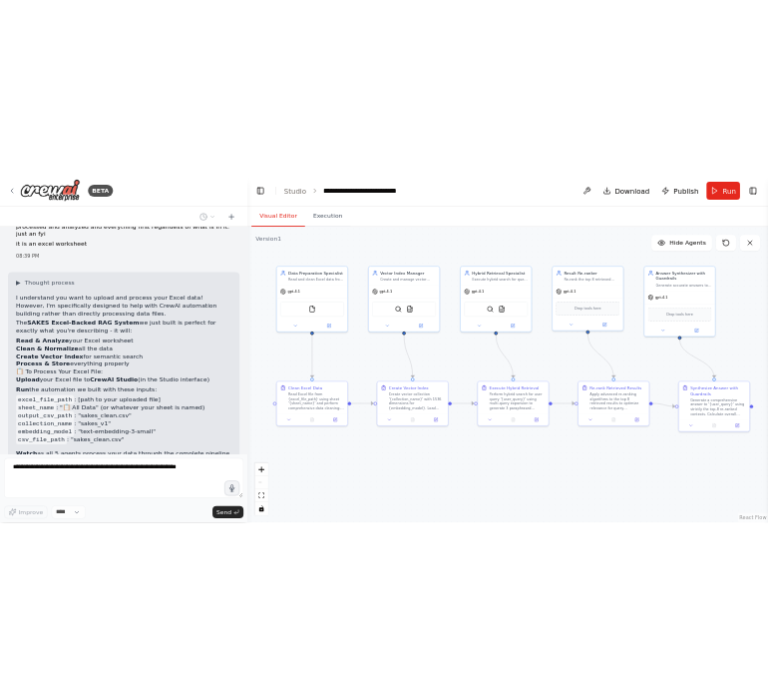
scroll to position [5684, 0]
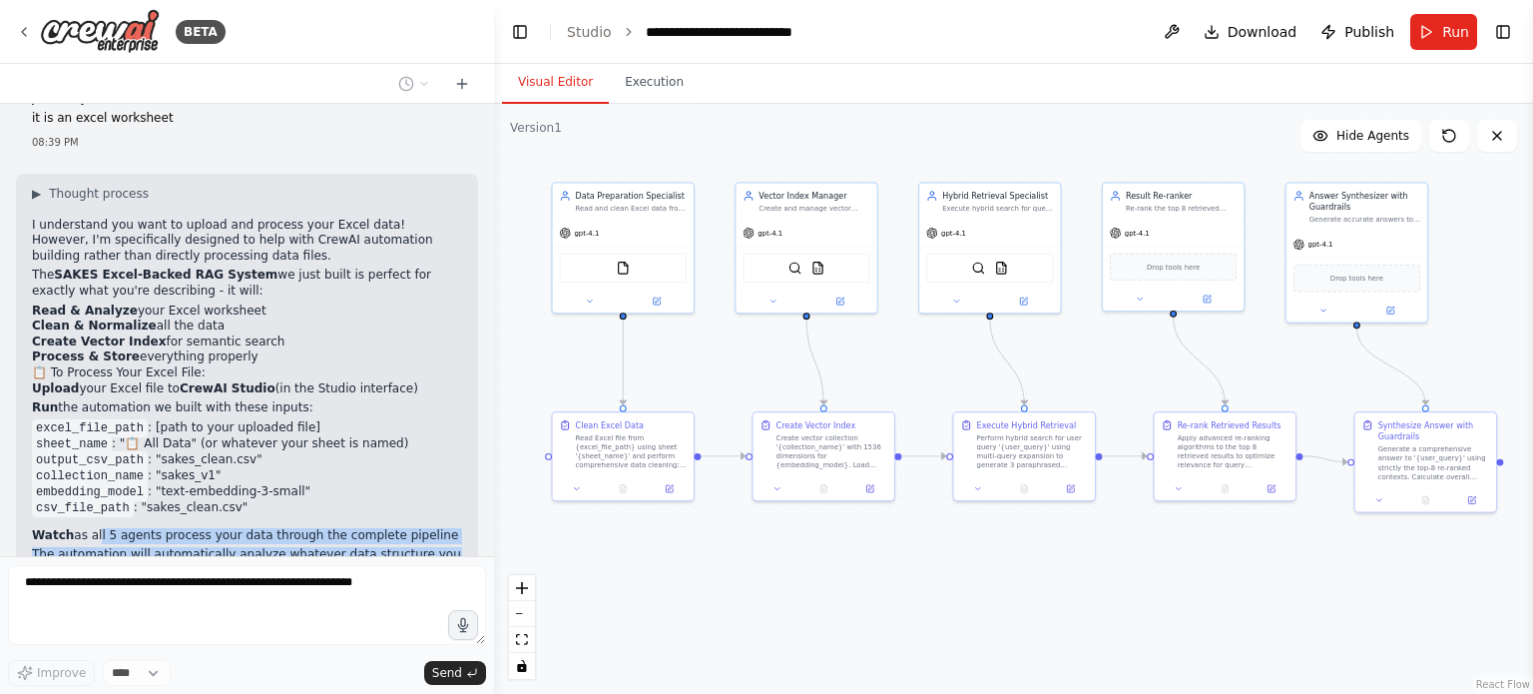
drag, startPoint x: 165, startPoint y: 460, endPoint x: 89, endPoint y: 227, distance: 245.5
click at [89, 227] on div "Create the crew skeleton “Create a 5-agent crew for an Excel-backed RAG: DataPr…" at bounding box center [247, 330] width 494 height 452
click at [92, 528] on p "Watch as all 5 agents process your data through the complete pipeline" at bounding box center [247, 536] width 430 height 16
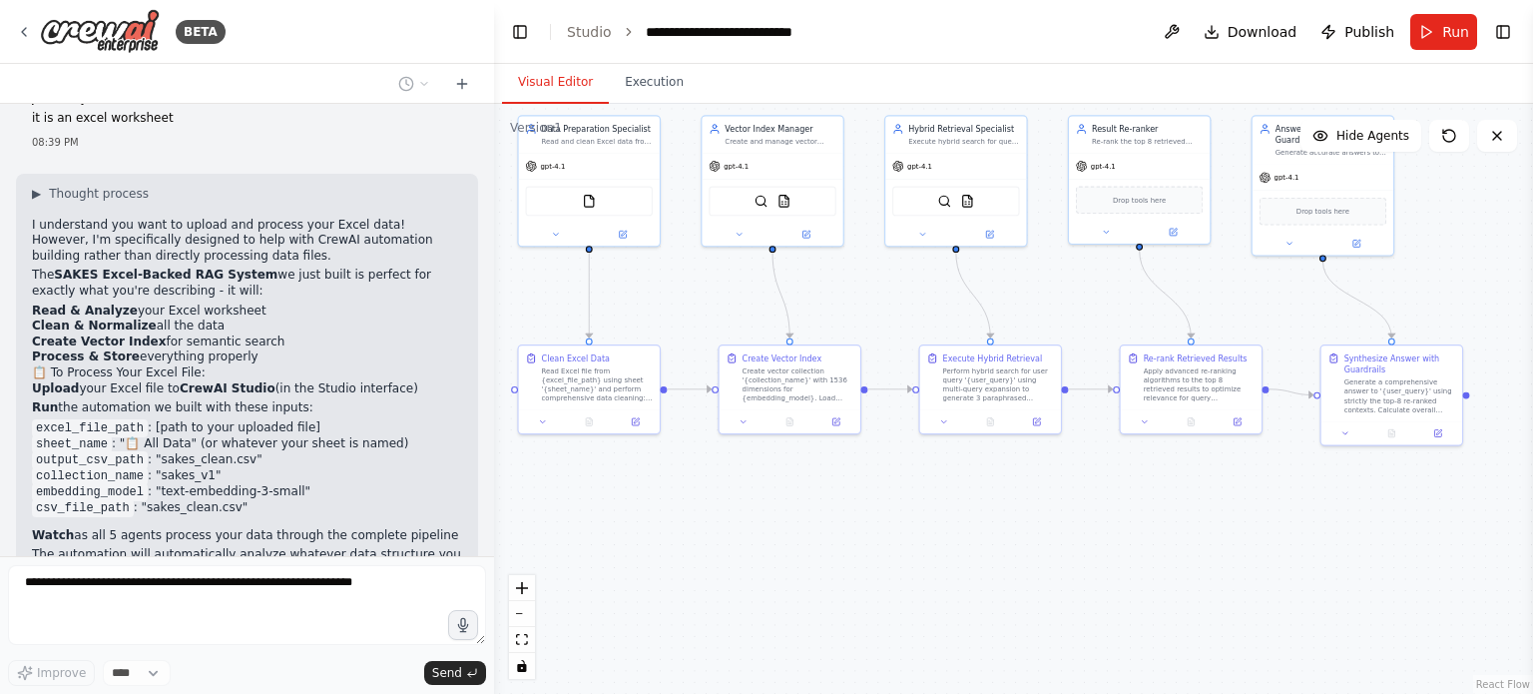
drag, startPoint x: 753, startPoint y: 568, endPoint x: 719, endPoint y: 502, distance: 74.1
click at [719, 502] on div ".deletable-edge-delete-btn { width: 20px; height: 20px; border: 0px solid #ffff…" at bounding box center [1013, 399] width 1039 height 590
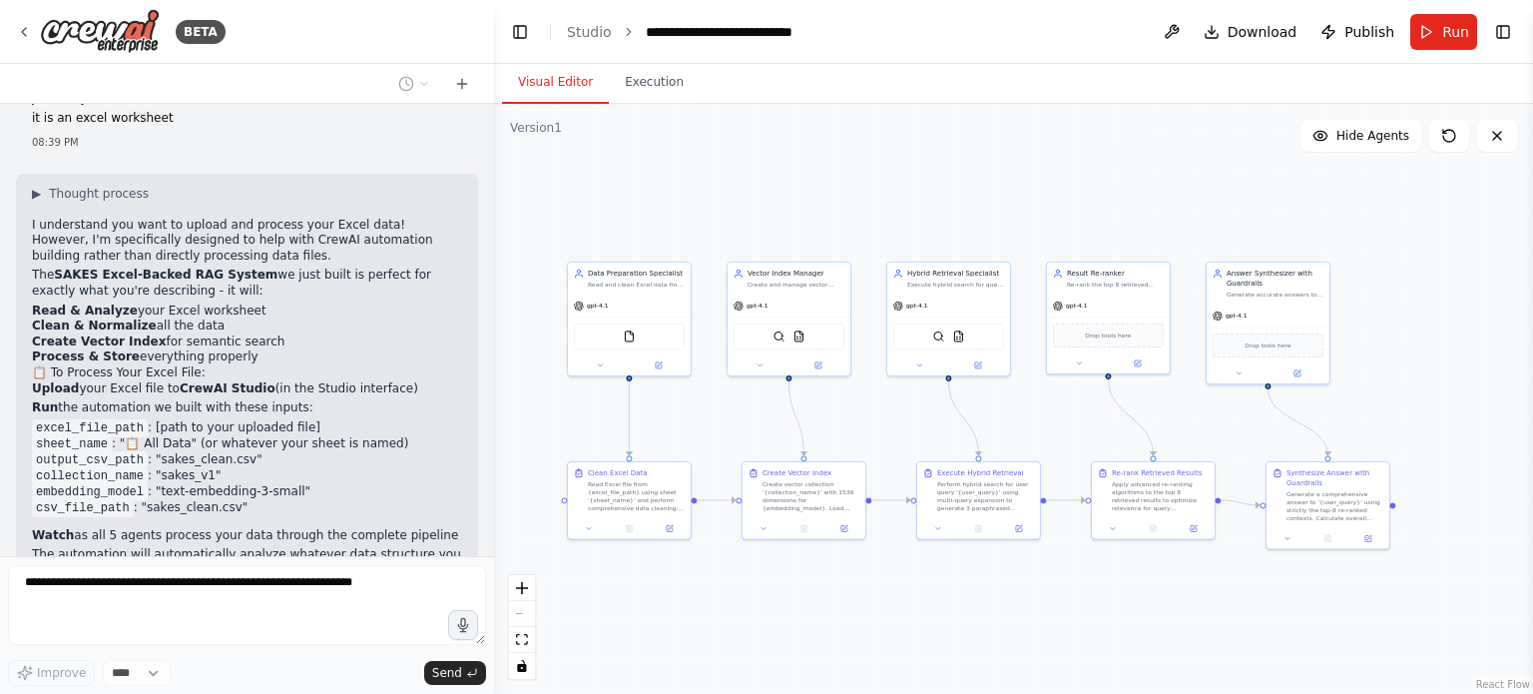
drag, startPoint x: 696, startPoint y: 509, endPoint x: 716, endPoint y: 602, distance: 95.1
click at [717, 604] on div ".deletable-edge-delete-btn { width: 20px; height: 20px; border: 0px solid #ffff…" at bounding box center [1013, 399] width 1039 height 590
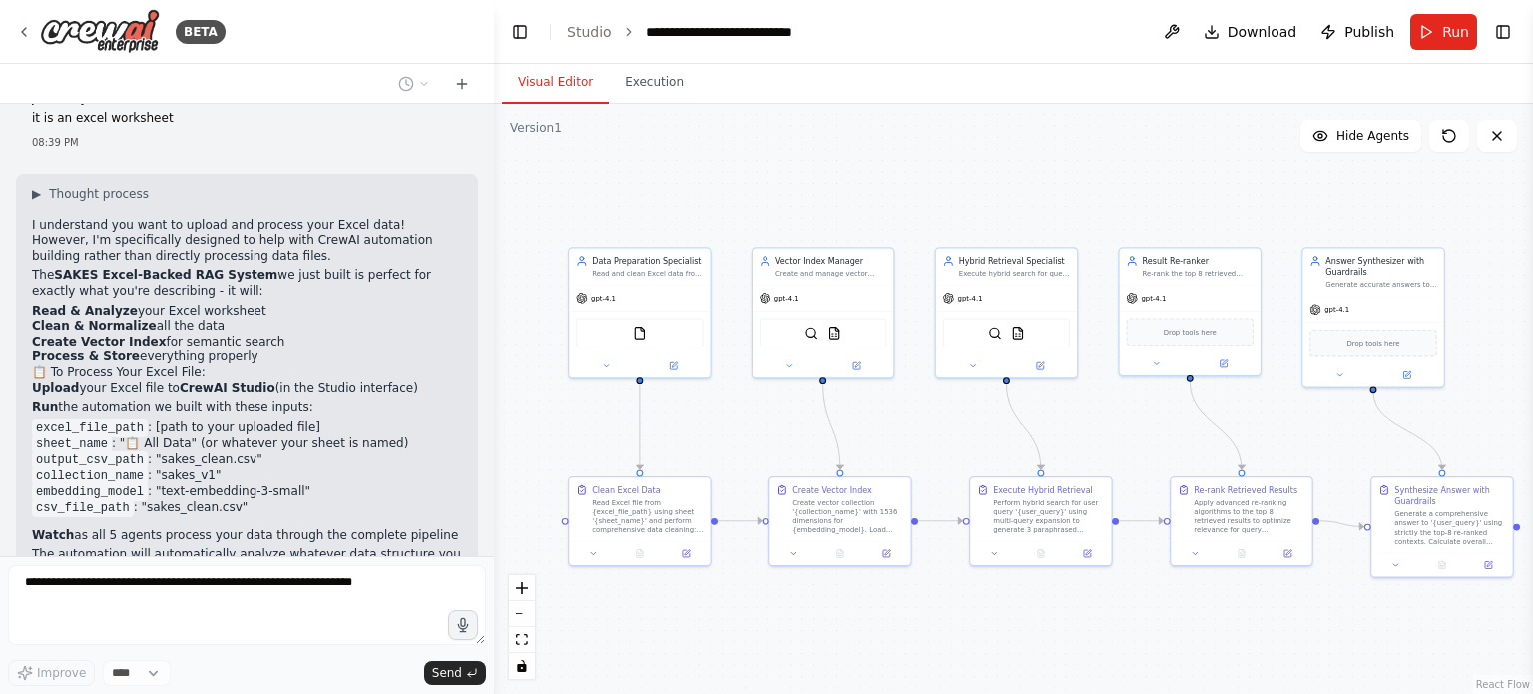
drag, startPoint x: 659, startPoint y: 183, endPoint x: 711, endPoint y: 188, distance: 53.1
click at [711, 188] on div ".deletable-edge-delete-btn { width: 20px; height: 20px; border: 0px solid #ffff…" at bounding box center [1013, 399] width 1039 height 590
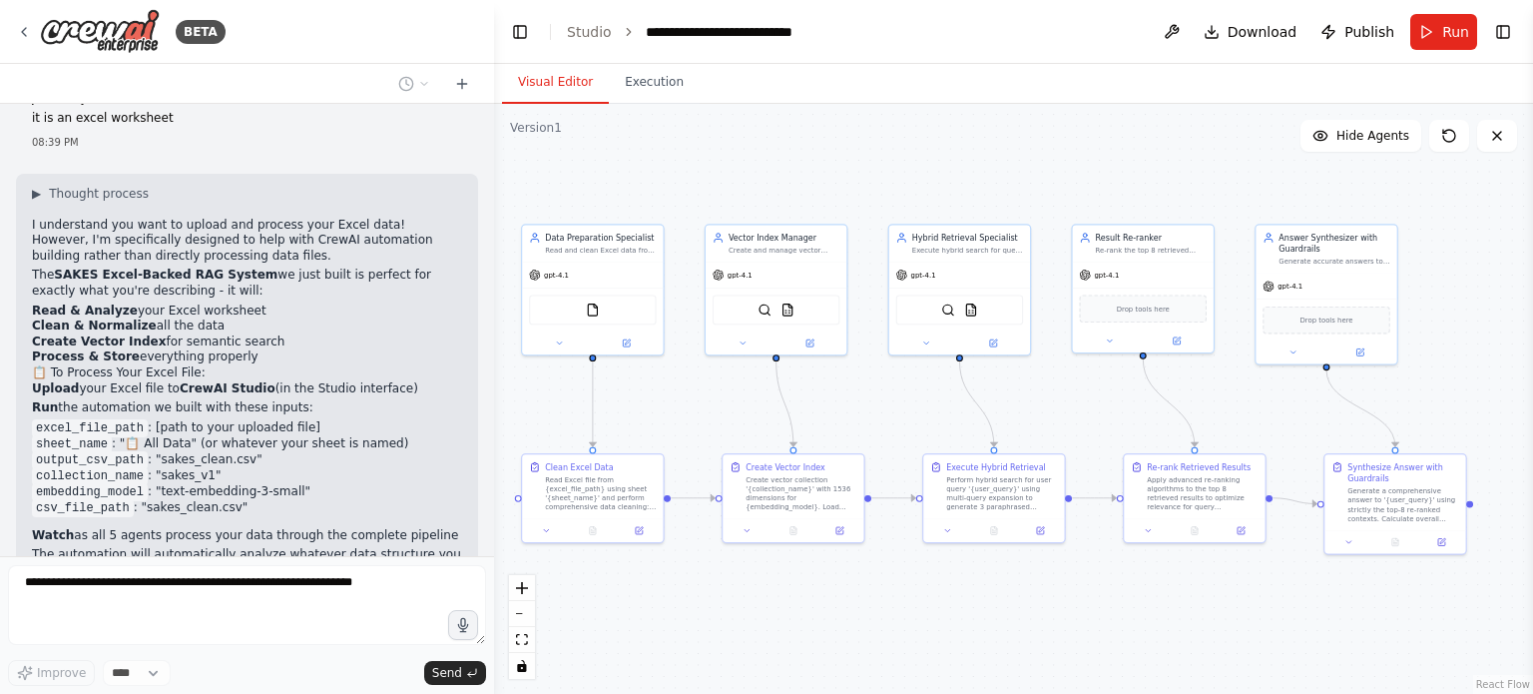
drag, startPoint x: 822, startPoint y: 190, endPoint x: 782, endPoint y: 169, distance: 45.1
click at [774, 167] on div ".deletable-edge-delete-btn { width: 20px; height: 20px; border: 0px solid #ffff…" at bounding box center [1013, 399] width 1039 height 590
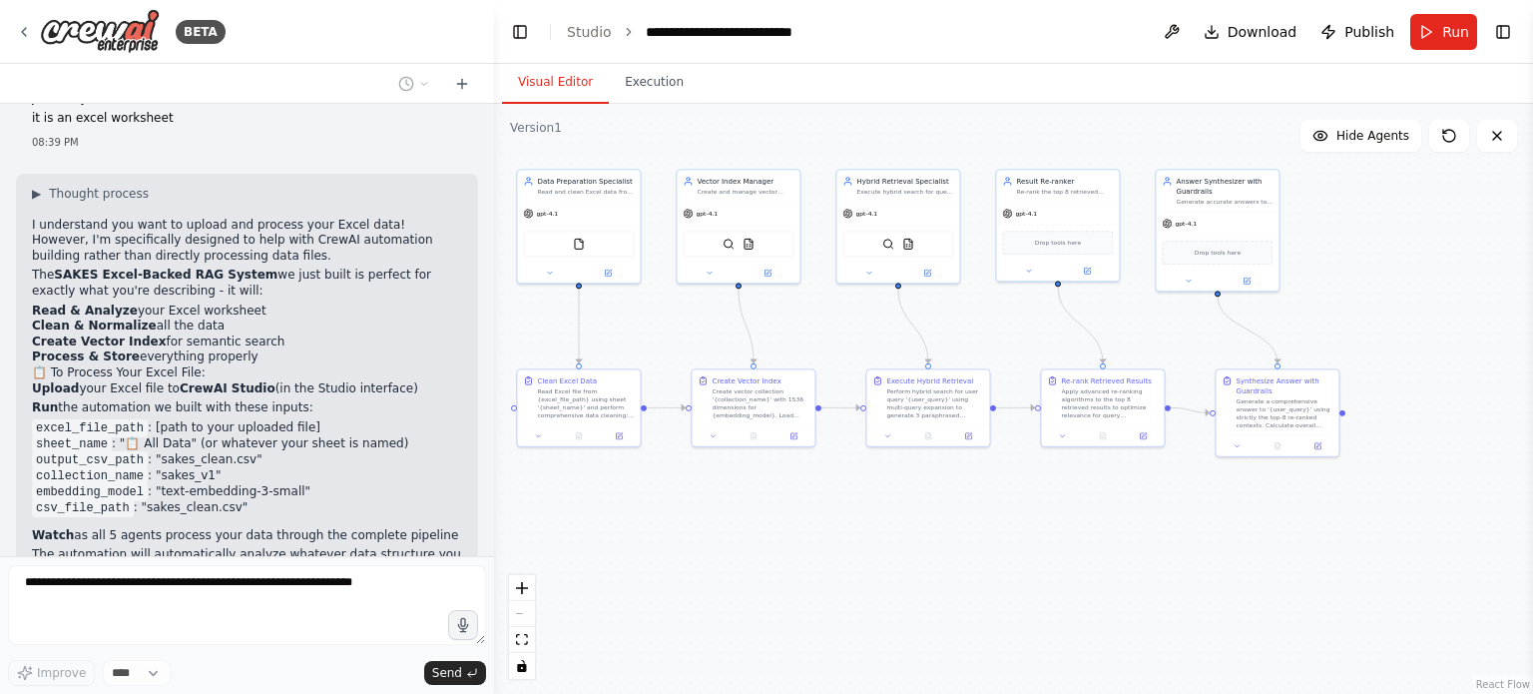
drag, startPoint x: 929, startPoint y: 576, endPoint x: 955, endPoint y: 555, distance: 33.4
click at [912, 530] on div ".deletable-edge-delete-btn { width: 20px; height: 20px; border: 0px solid #ffff…" at bounding box center [1013, 399] width 1039 height 590
click at [141, 348] on div "▶ Thought process I understand you want to upload and process your Excel data! …" at bounding box center [247, 425] width 462 height 502
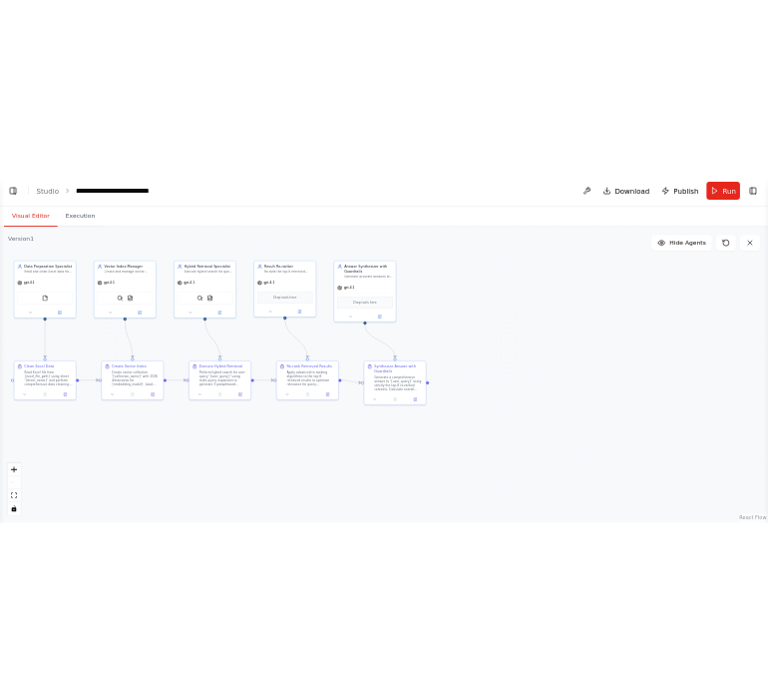
scroll to position [7157, 0]
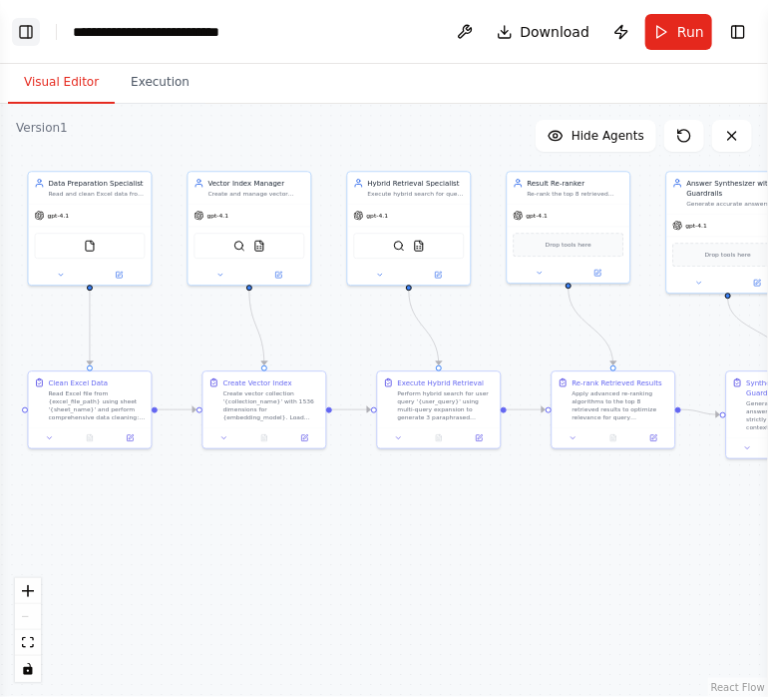
click at [29, 29] on button "Toggle Left Sidebar" at bounding box center [26, 32] width 28 height 28
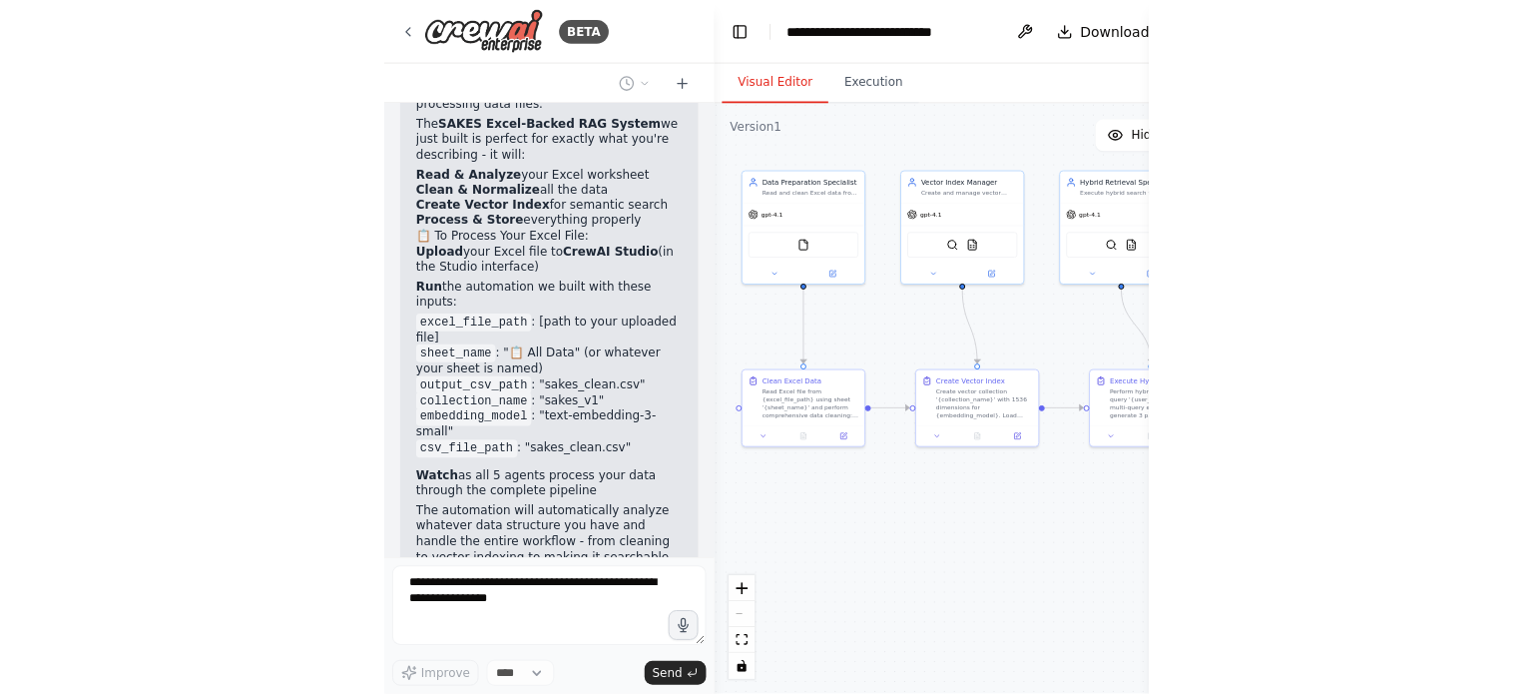
scroll to position [7262, 0]
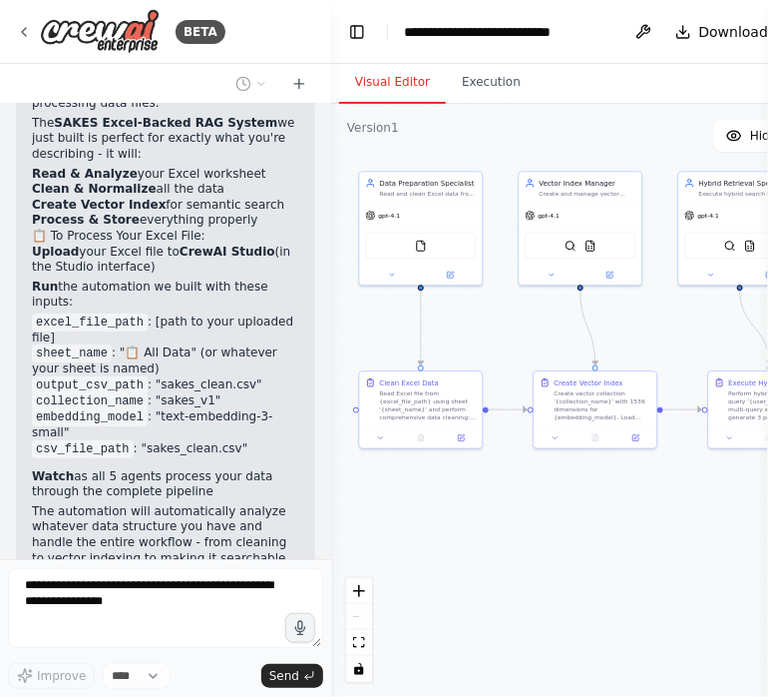
drag, startPoint x: 112, startPoint y: 457, endPoint x: 28, endPoint y: 370, distance: 120.7
copy p "when i click run i just want to simply only have tan option to uplaod whatever …"
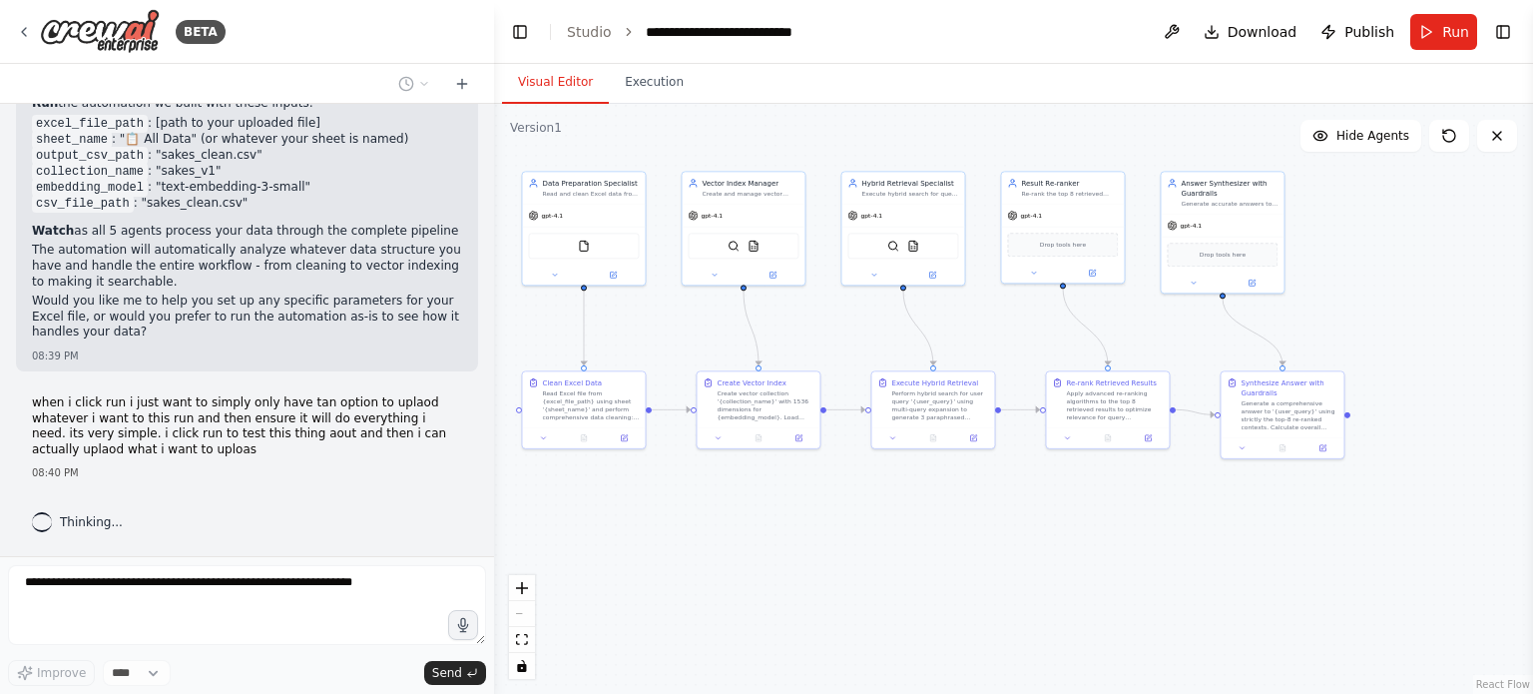
scroll to position [5684, 0]
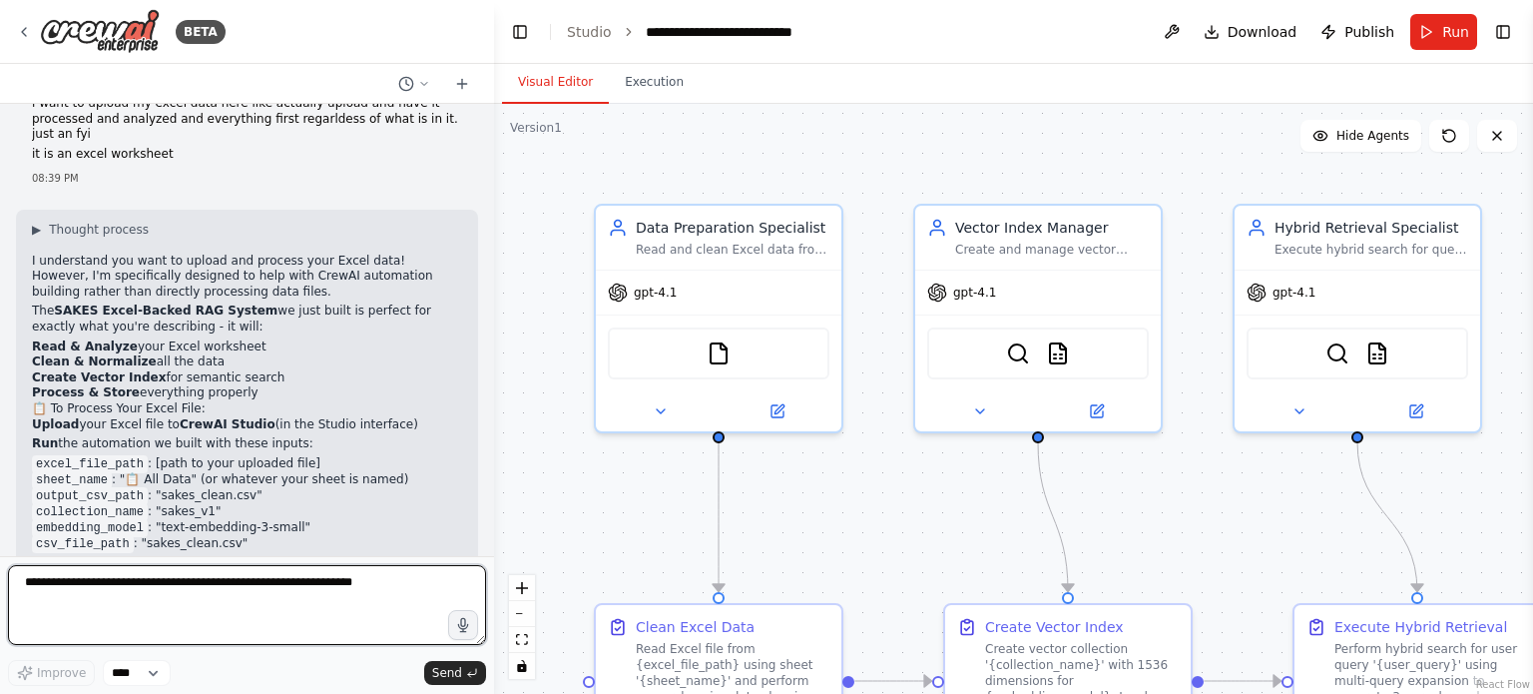
click at [143, 593] on textarea at bounding box center [247, 605] width 478 height 80
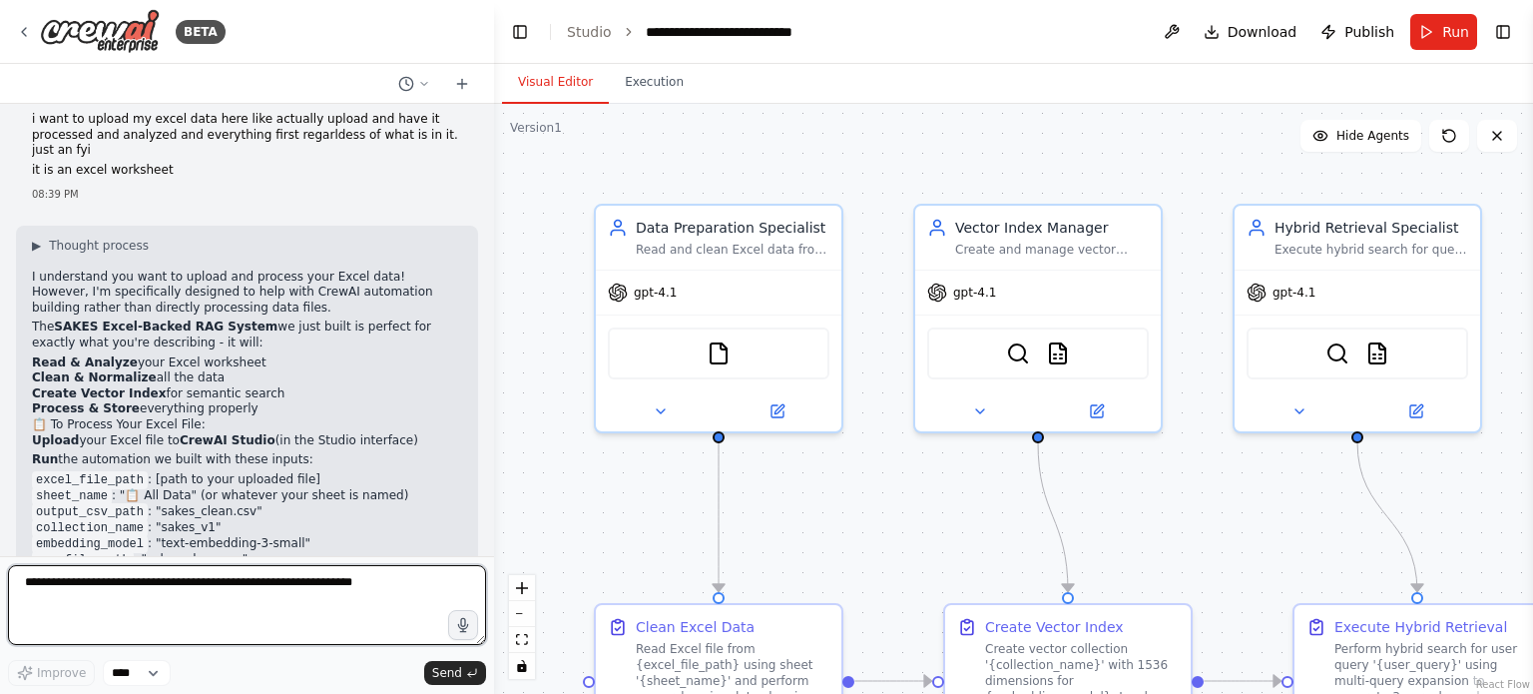
paste textarea "**********"
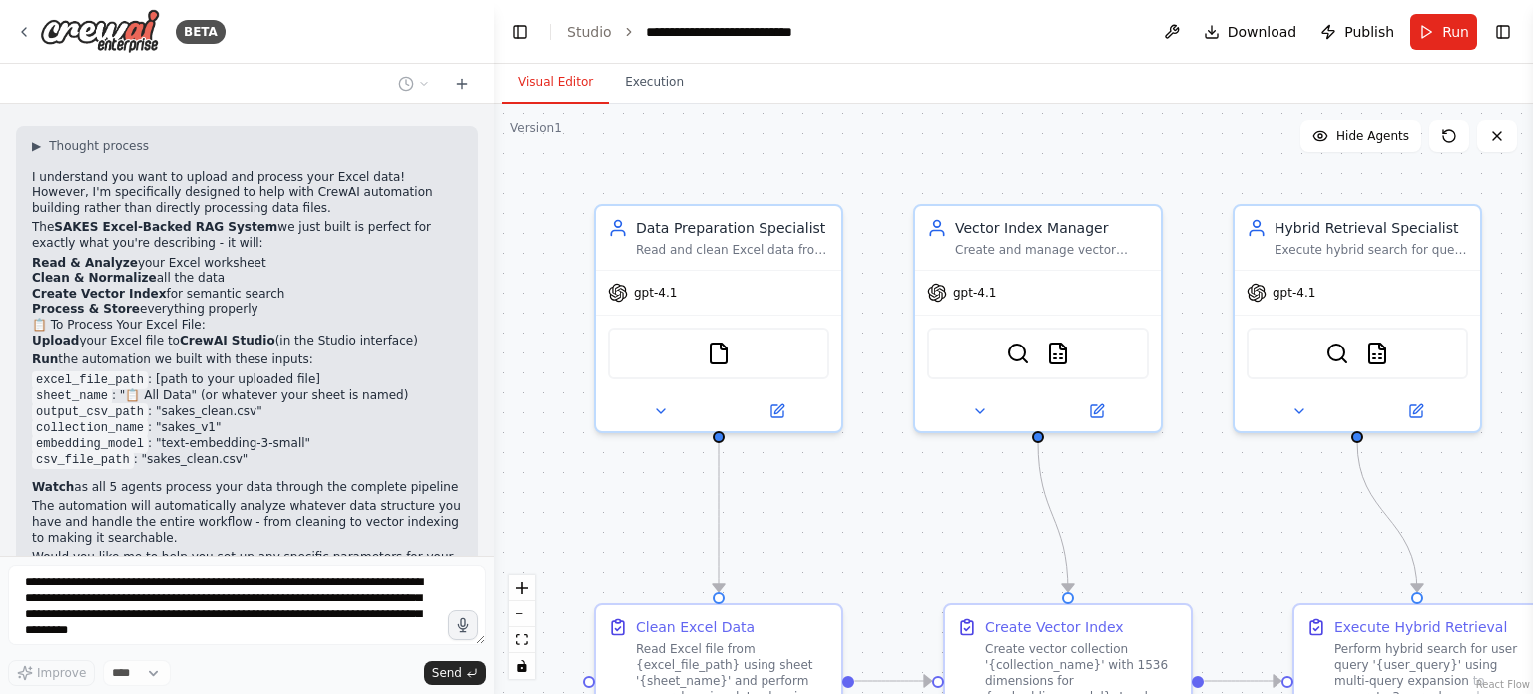
scroll to position [5734, 0]
drag, startPoint x: 69, startPoint y: 382, endPoint x: 207, endPoint y: 410, distance: 140.5
click at [212, 650] on p "when i click run i just want to simply only have tan option to uplaod whatever …" at bounding box center [247, 681] width 430 height 62
click at [186, 642] on div "when i click run i just want to simply only have tan option to uplaod whatever …" at bounding box center [247, 692] width 462 height 101
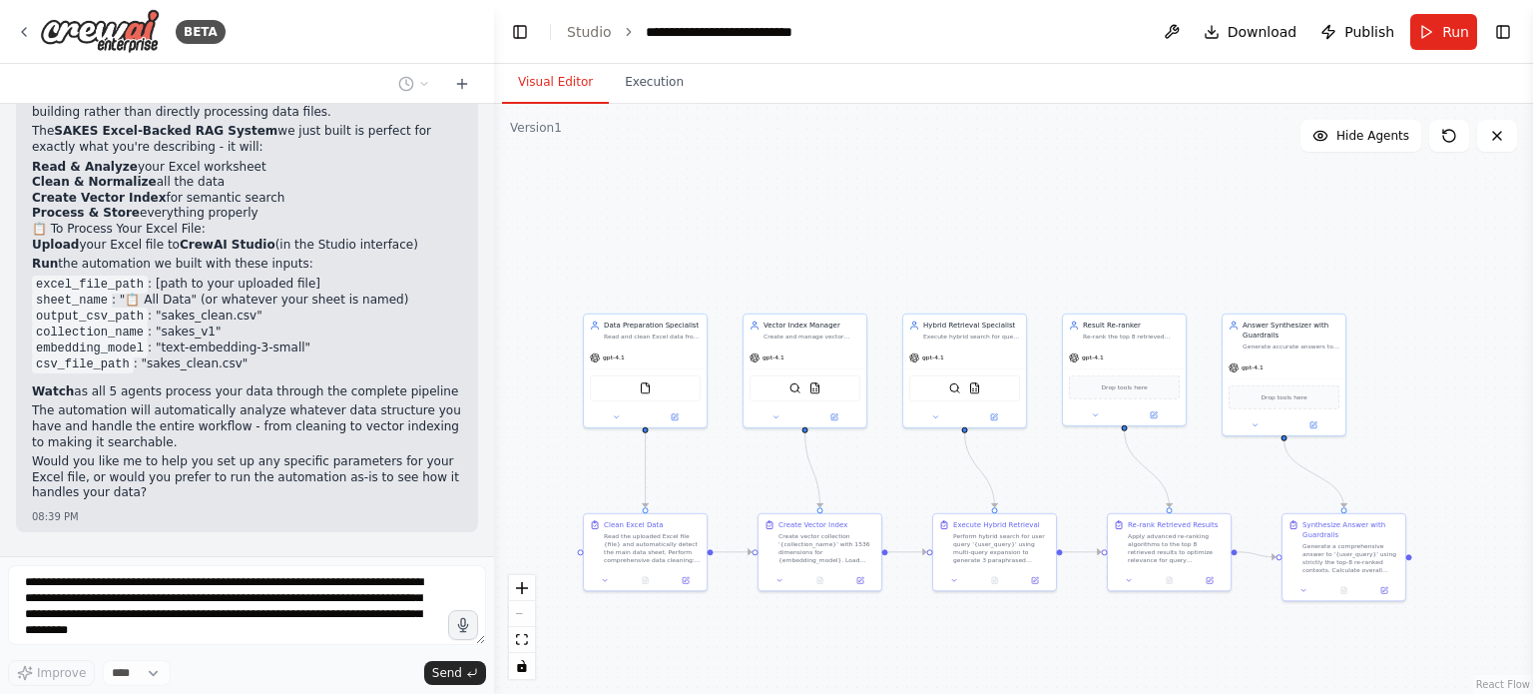
scroll to position [5793, 0]
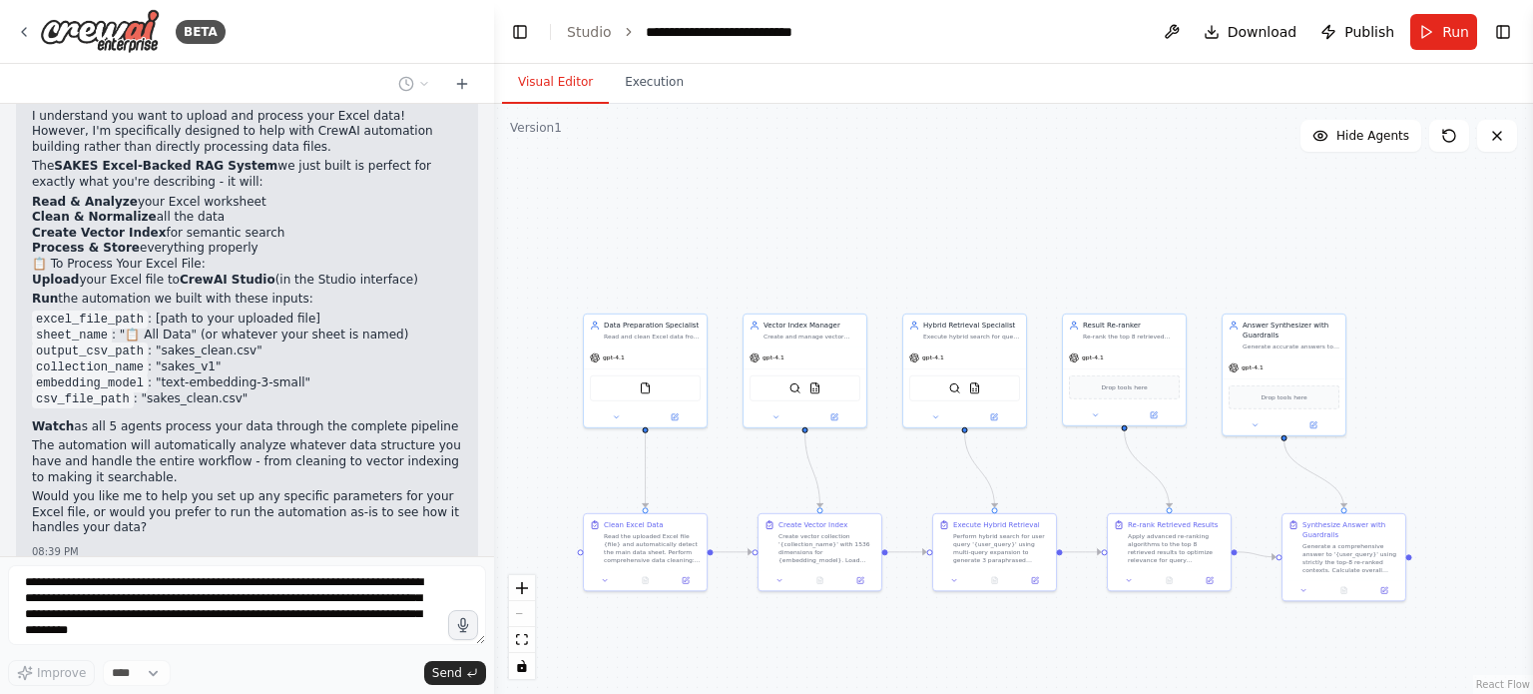
drag, startPoint x: 164, startPoint y: 480, endPoint x: 232, endPoint y: 480, distance: 67.9
drag, startPoint x: 238, startPoint y: 489, endPoint x: 270, endPoint y: 486, distance: 32.1
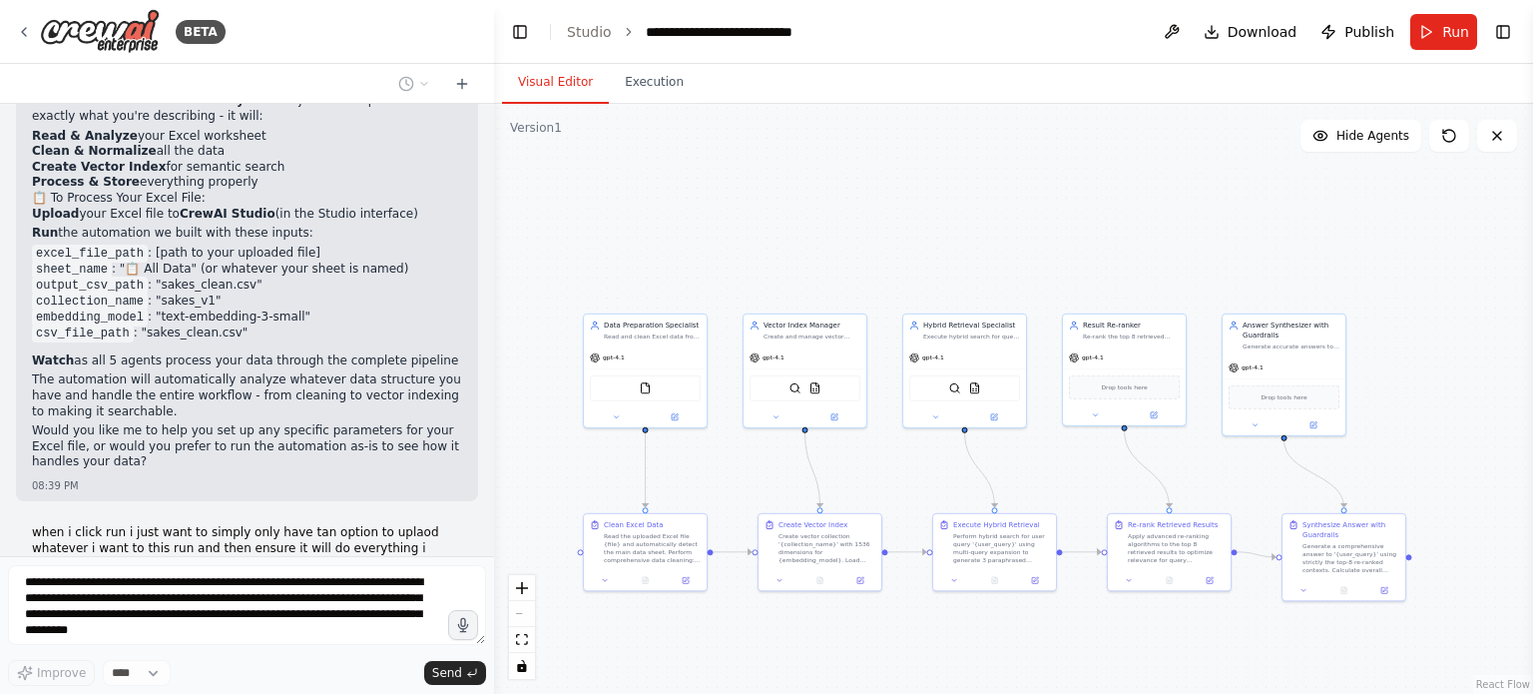
scroll to position [5893, 0]
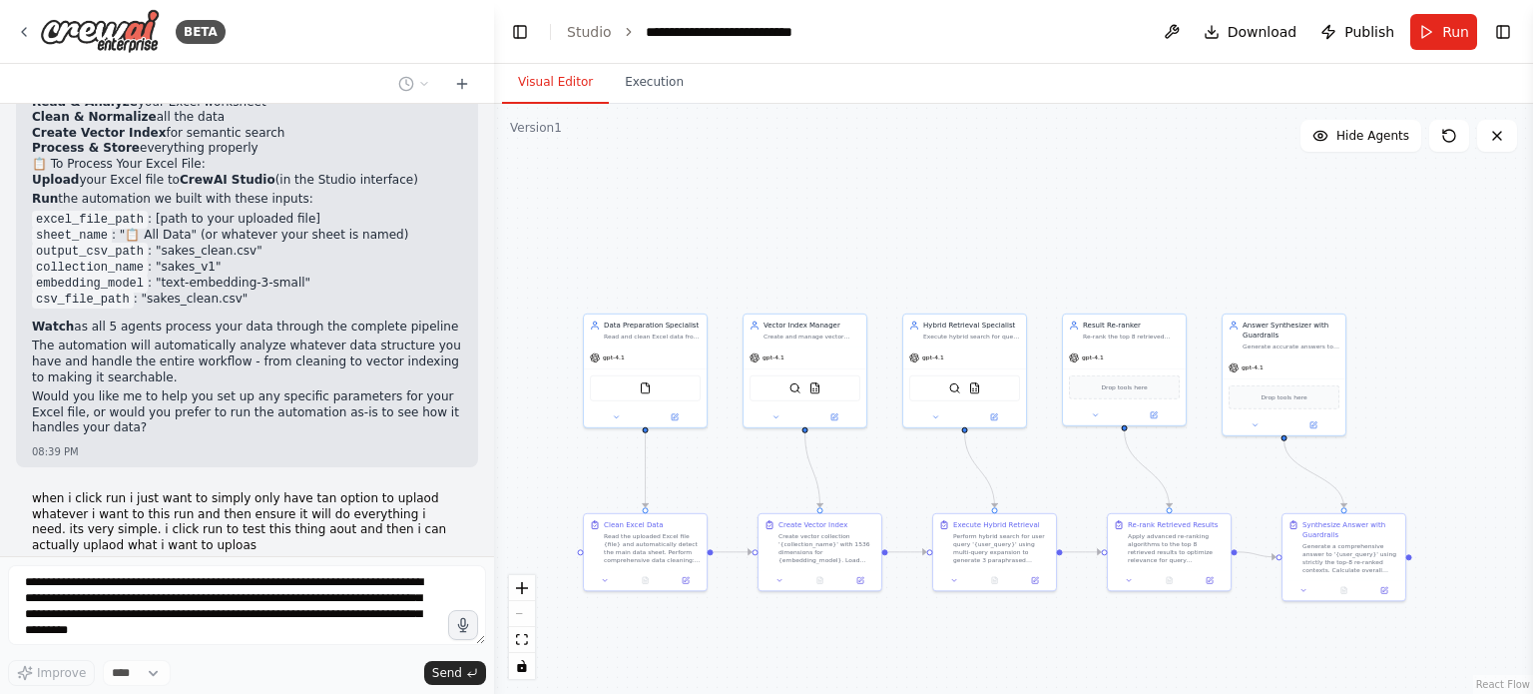
drag, startPoint x: 104, startPoint y: 471, endPoint x: 225, endPoint y: 474, distance: 120.8
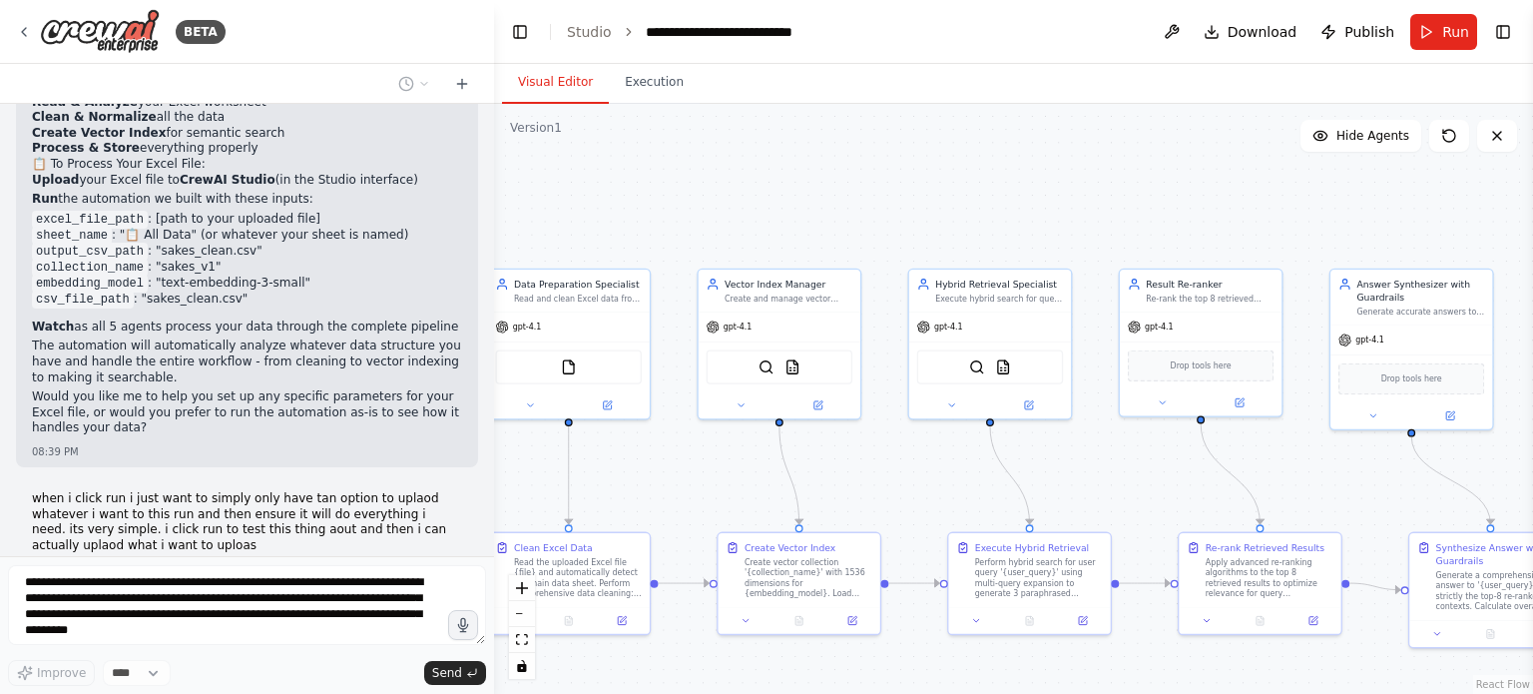
scroll to position [5942, 0]
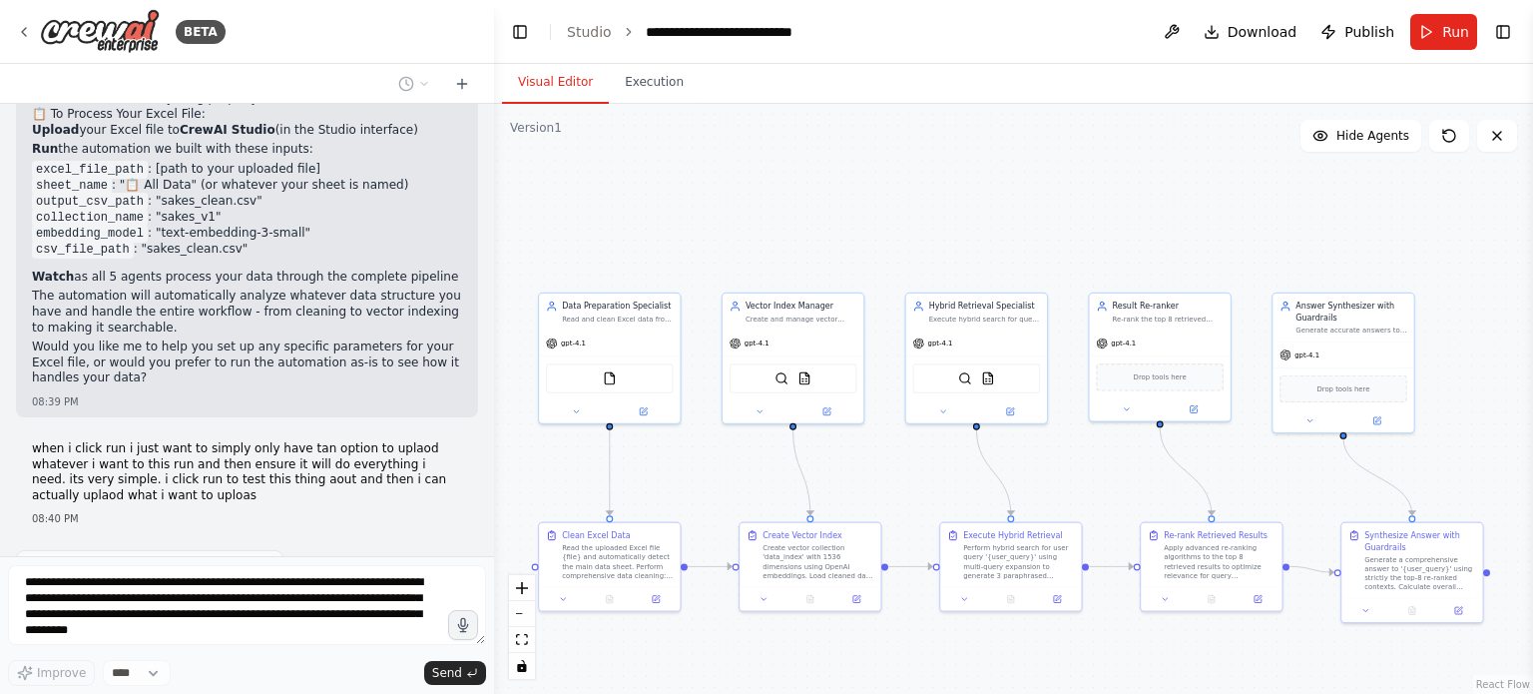
click at [308, 446] on div "Create the crew skeleton “Create a 5-agent crew for an Excel-backed RAG: DataPr…" at bounding box center [247, 330] width 494 height 452
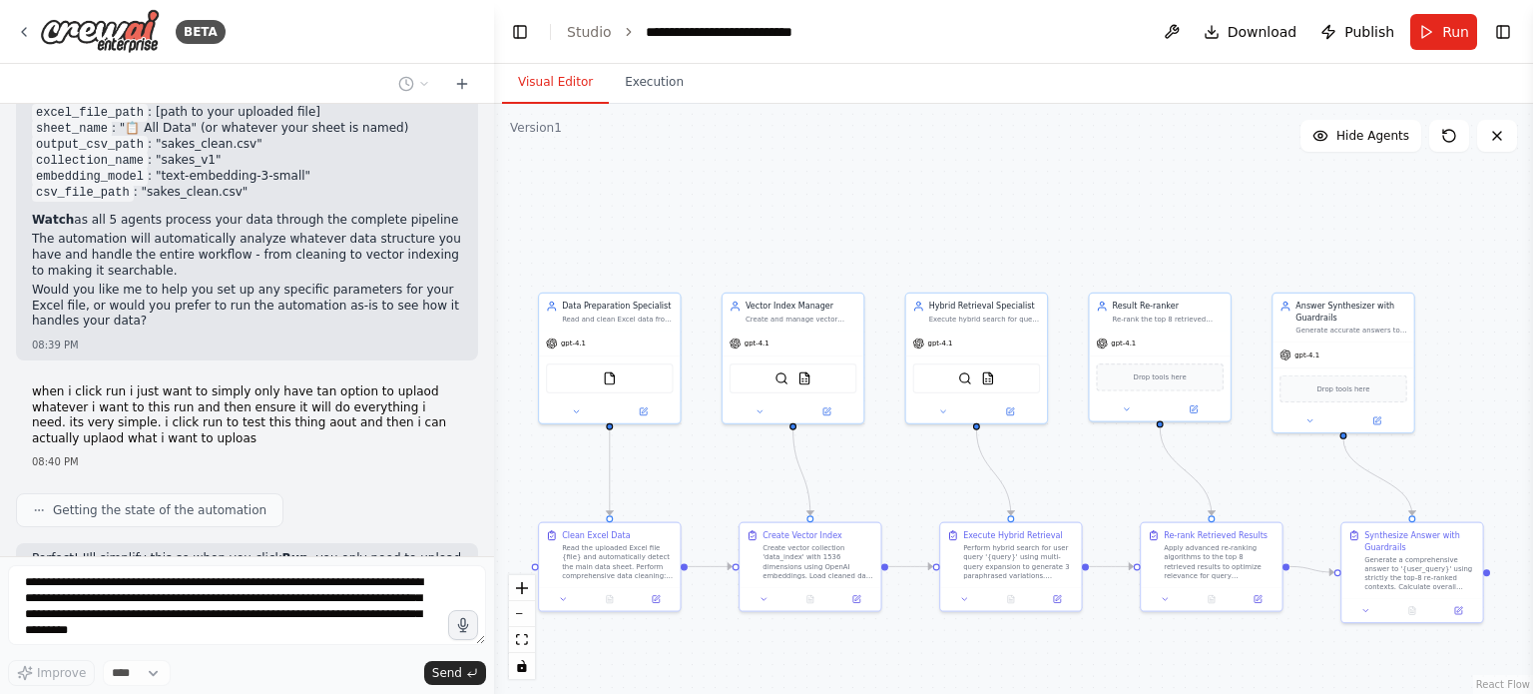
click at [374, 386] on div "Create the crew skeleton “Create a 5-agent crew for an Excel-backed RAG: DataPr…" at bounding box center [247, 330] width 494 height 452
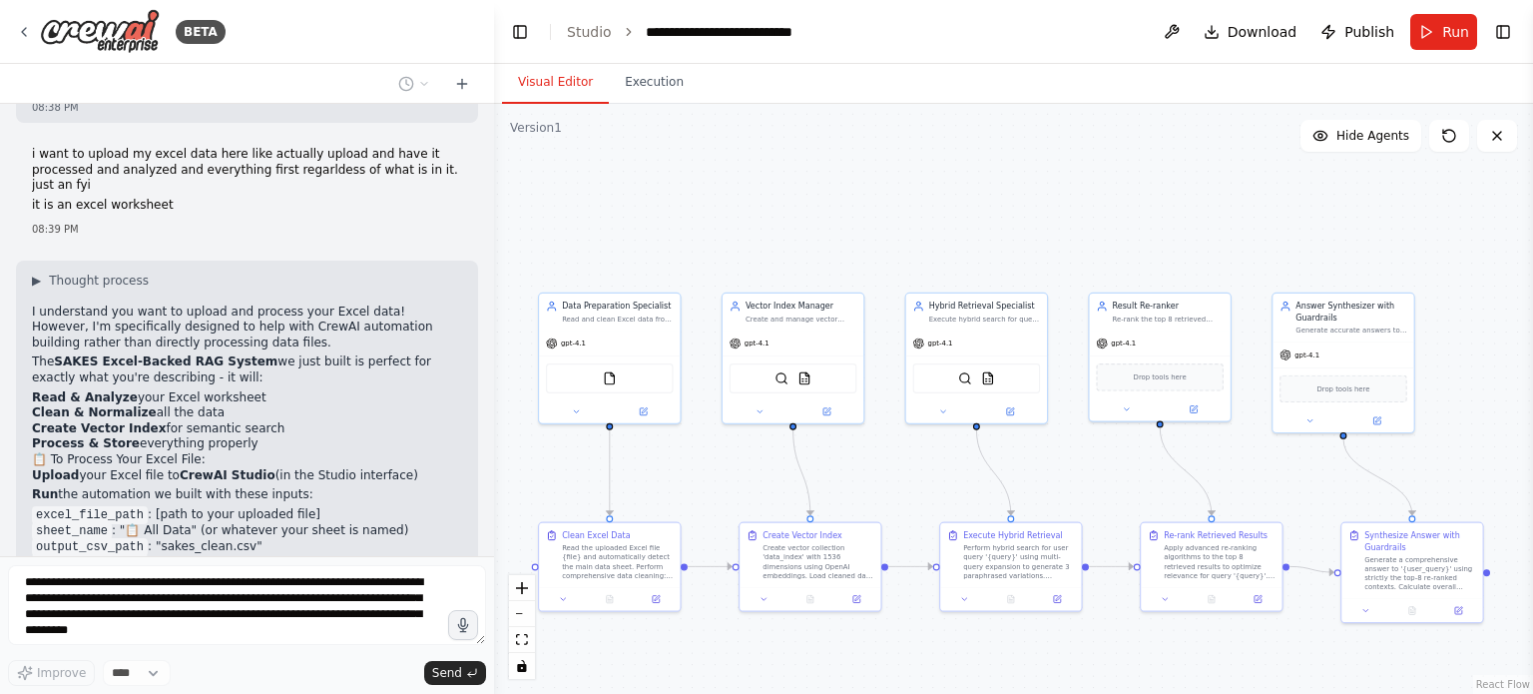
scroll to position [6065, 0]
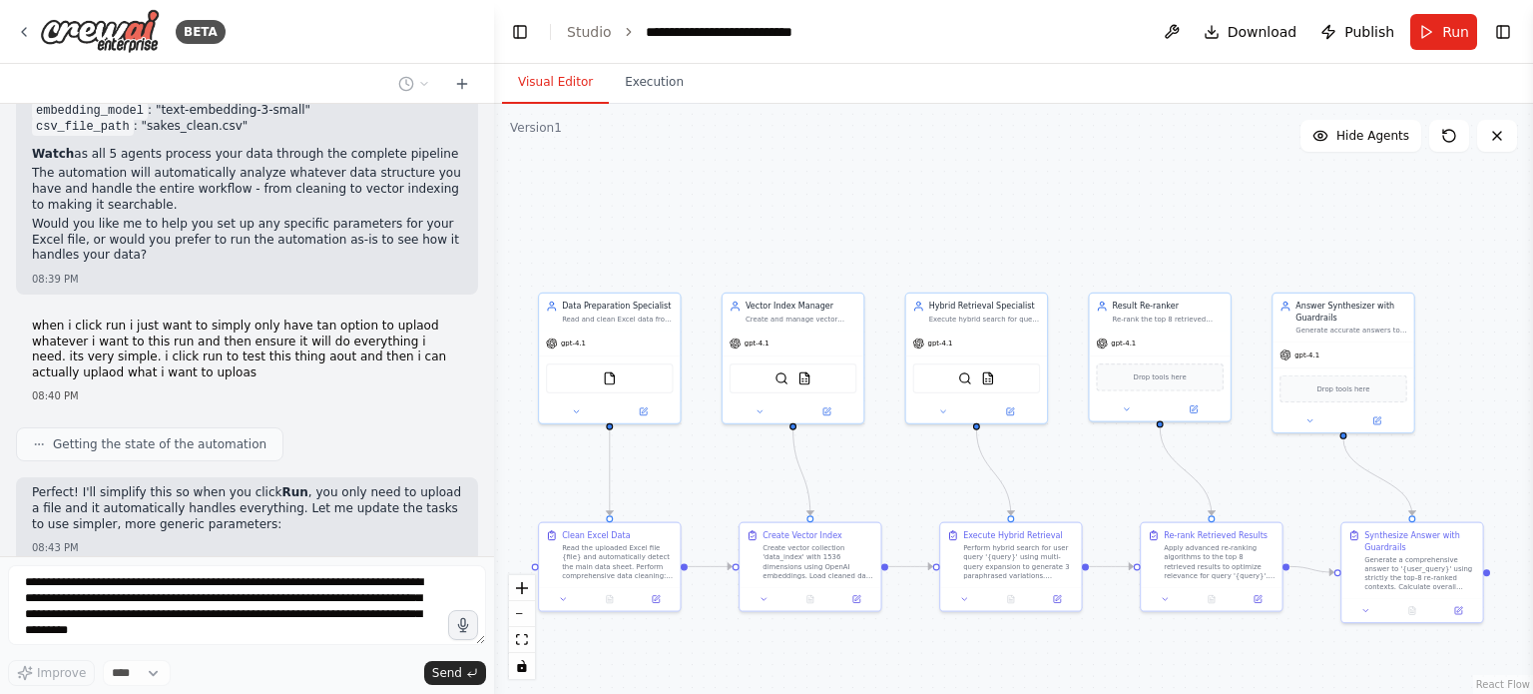
click at [403, 385] on div "Create the crew skeleton “Create a 5-agent crew for an Excel-backed RAG: DataPr…" at bounding box center [247, 330] width 494 height 452
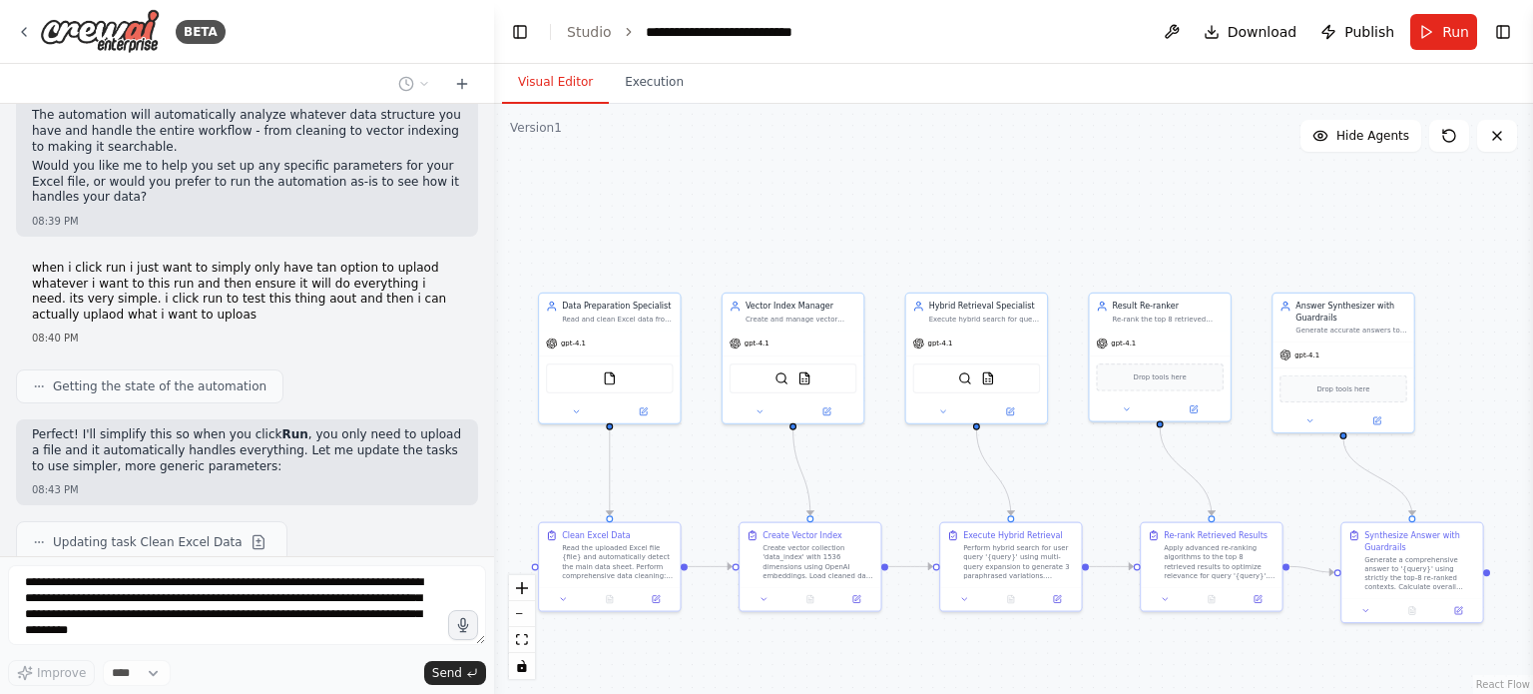
click at [378, 637] on div "Updating task Execute Hybrid Retrieval" at bounding box center [247, 658] width 462 height 42
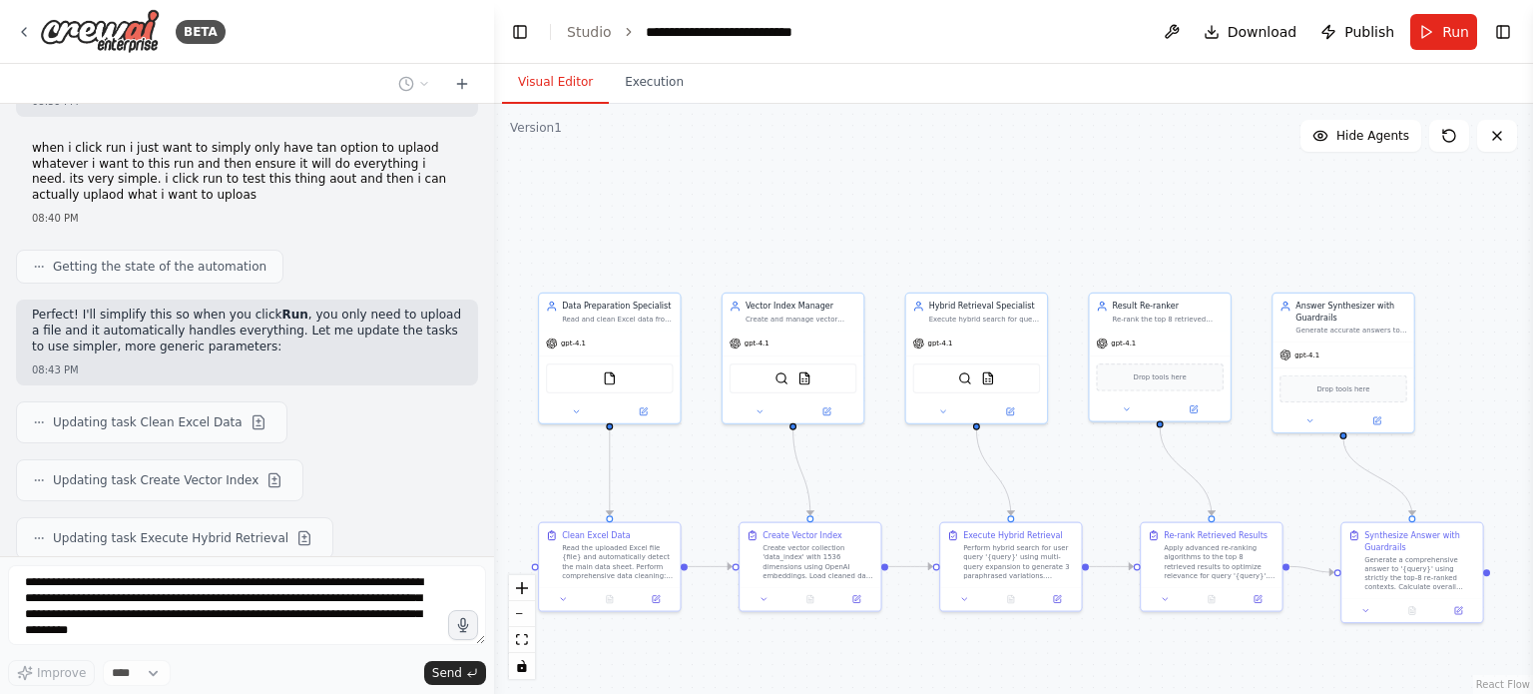
scroll to position [6243, 0]
drag, startPoint x: 28, startPoint y: 408, endPoint x: 399, endPoint y: 392, distance: 371.6
click at [411, 633] on div "Updating task Synthesize Answer with Guardrails" at bounding box center [247, 654] width 462 height 42
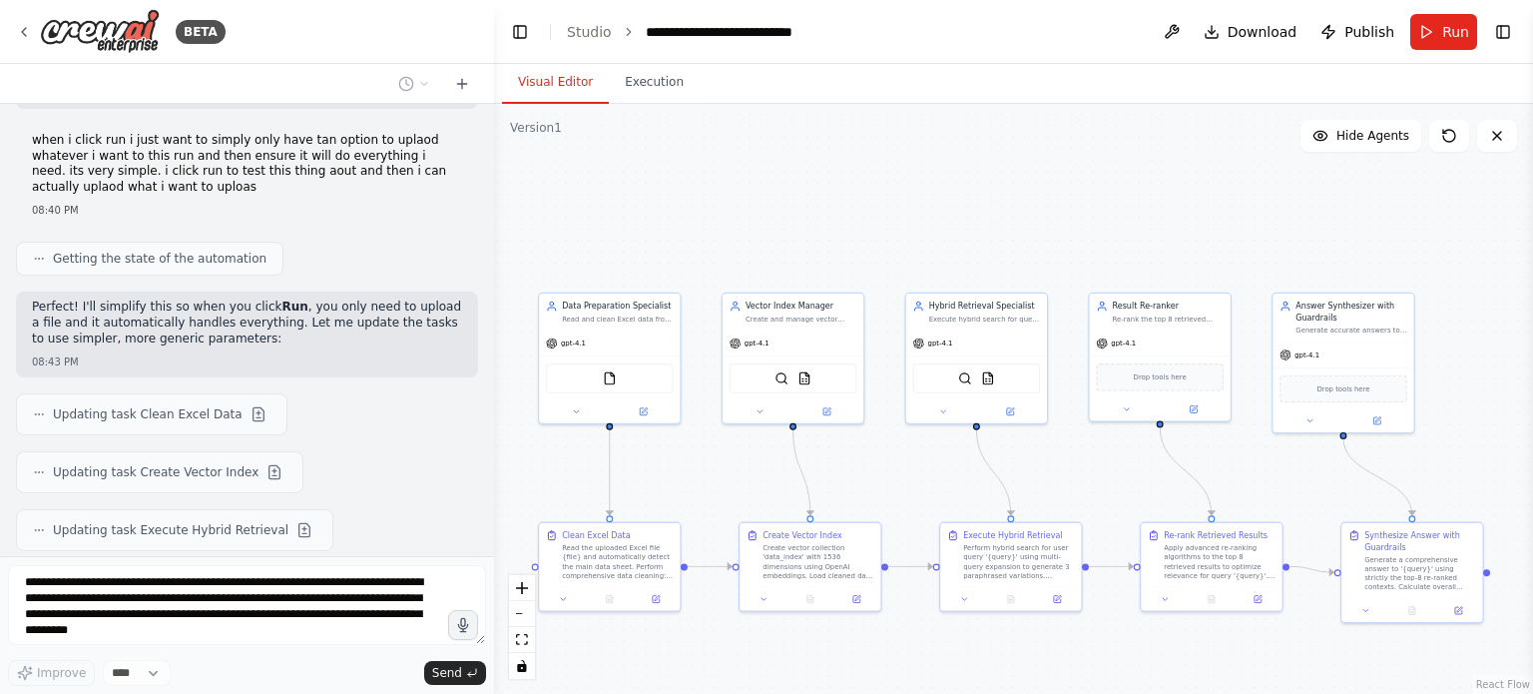
scroll to position [6300, 0]
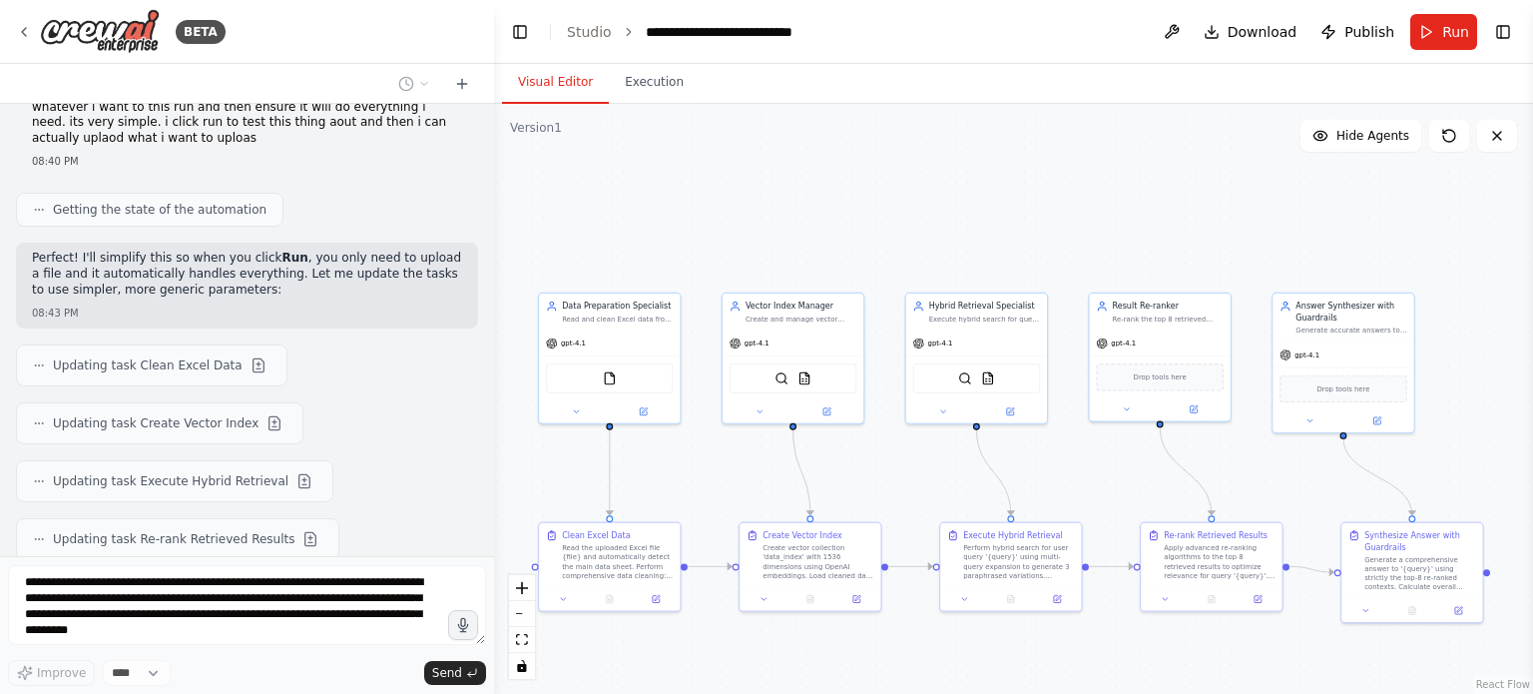
drag, startPoint x: 82, startPoint y: 485, endPoint x: 281, endPoint y: 489, distance: 199.6
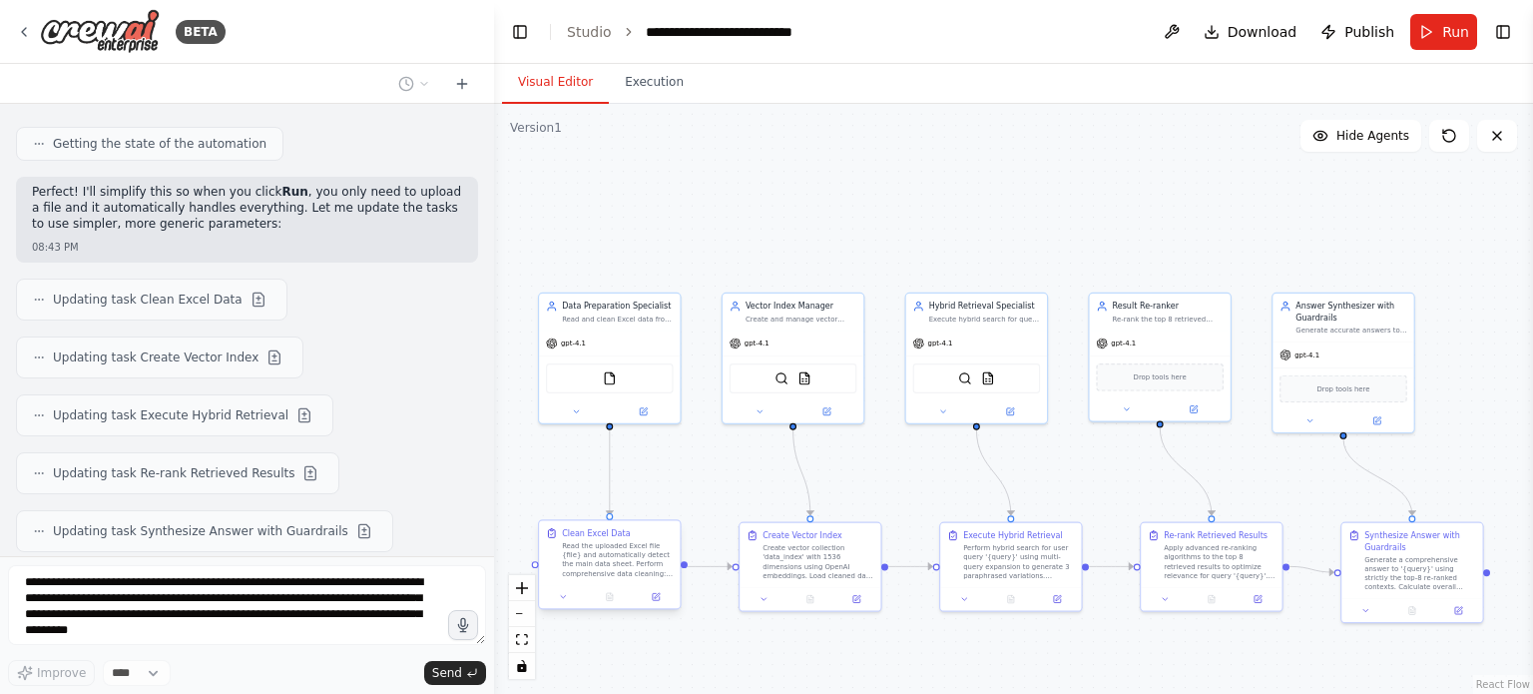
scroll to position [6414, 0]
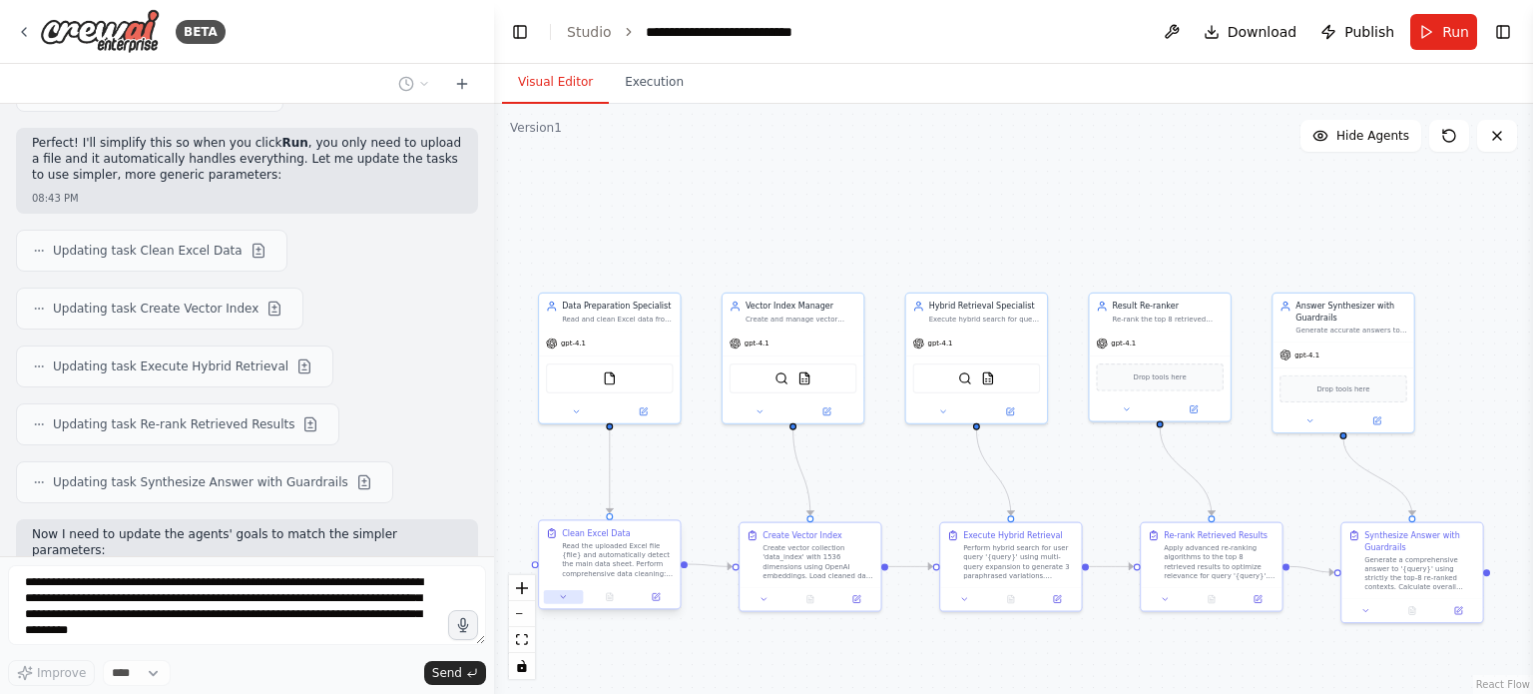
click at [559, 597] on icon at bounding box center [563, 596] width 9 height 9
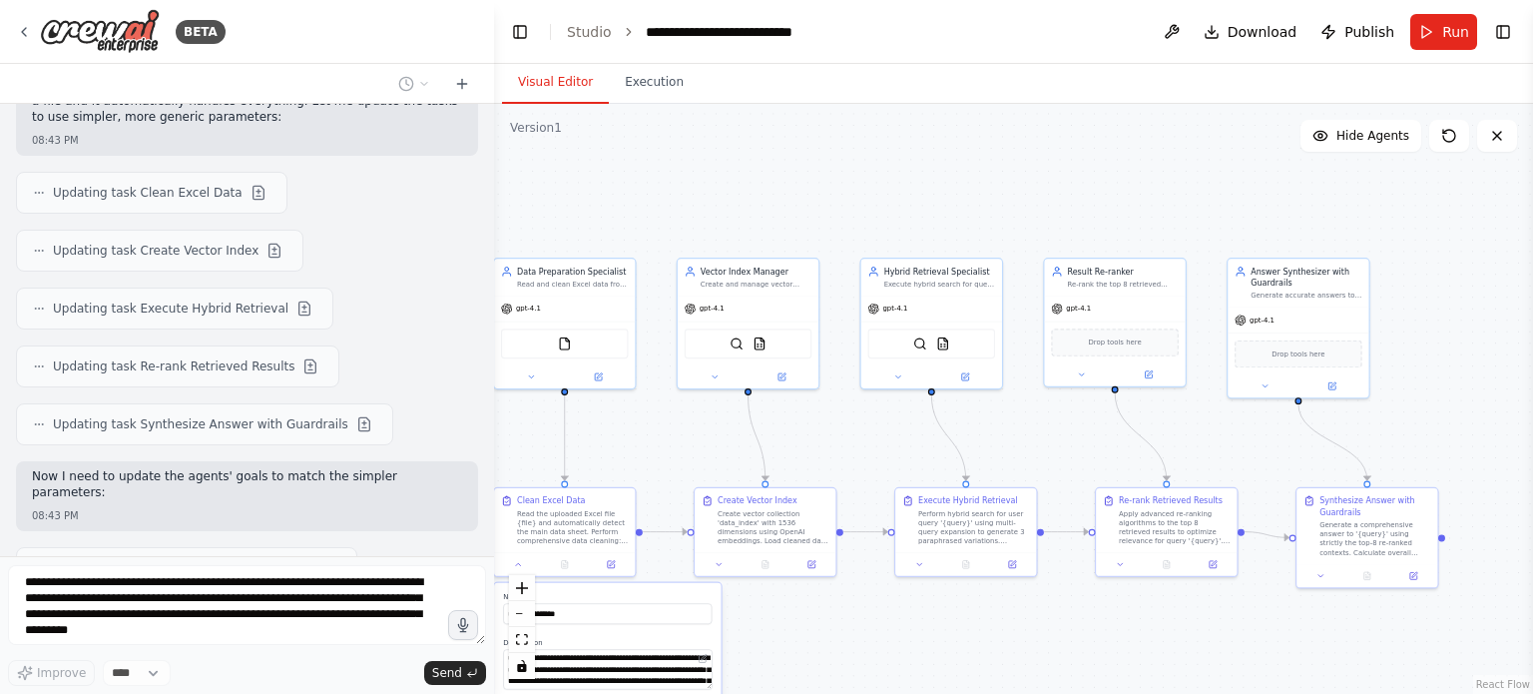
scroll to position [6530, 0]
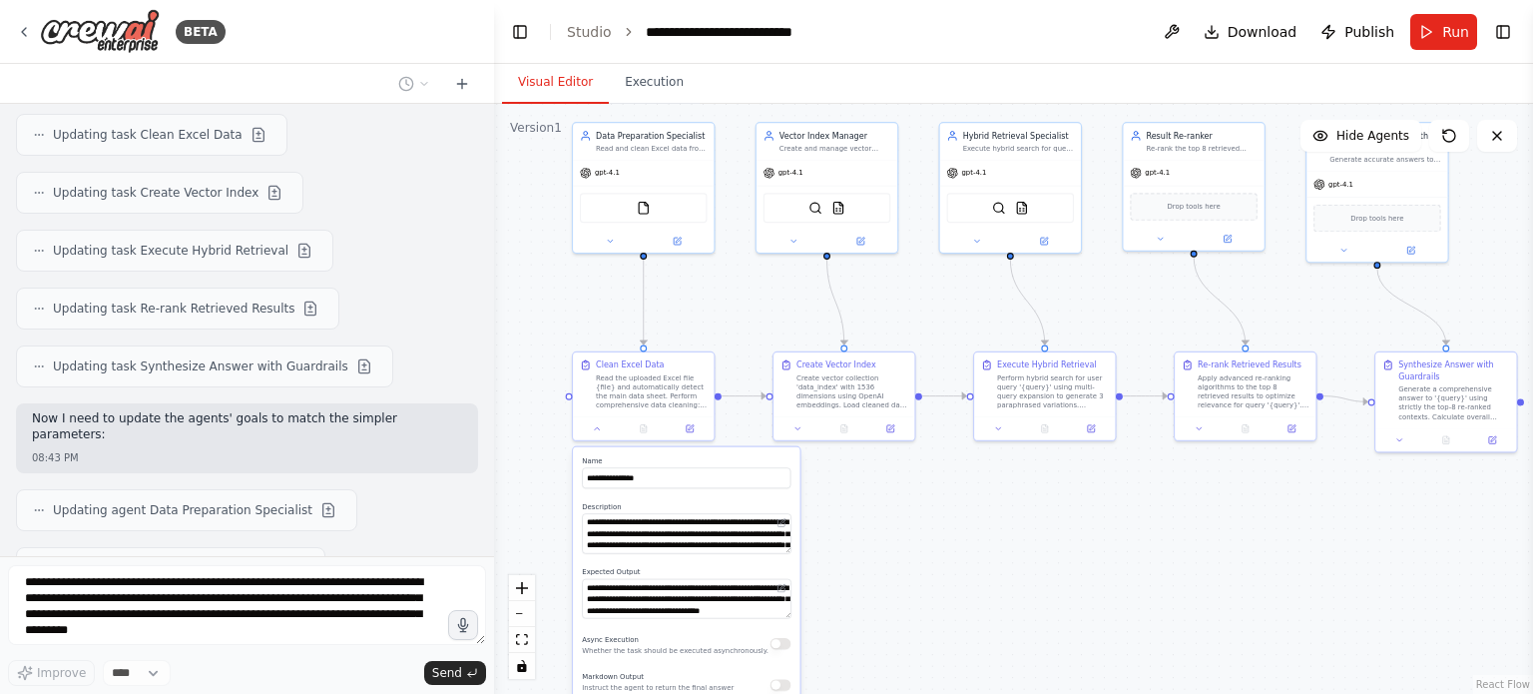
drag, startPoint x: 1022, startPoint y: 639, endPoint x: 1094, endPoint y: 502, distance: 154.4
click at [1099, 503] on div ".deletable-edge-delete-btn { width: 20px; height: 20px; border: 0px solid #ffff…" at bounding box center [1013, 399] width 1039 height 590
drag, startPoint x: 584, startPoint y: 546, endPoint x: 707, endPoint y: 542, distance: 122.8
click at [707, 542] on textarea "**********" at bounding box center [684, 533] width 209 height 40
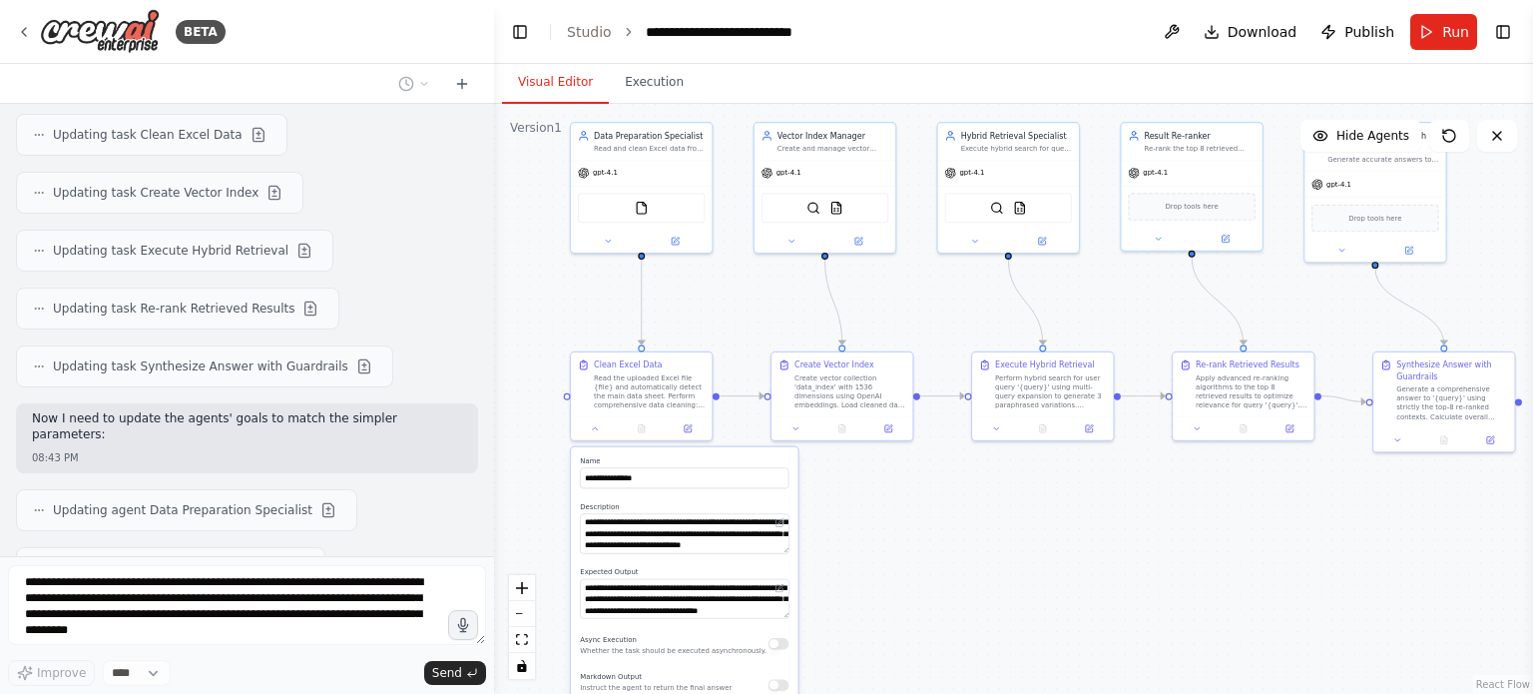
click at [947, 590] on div ".deletable-edge-delete-btn { width: 20px; height: 20px; border: 0px solid #ffff…" at bounding box center [1013, 399] width 1039 height 590
click at [595, 428] on icon at bounding box center [596, 426] width 9 height 9
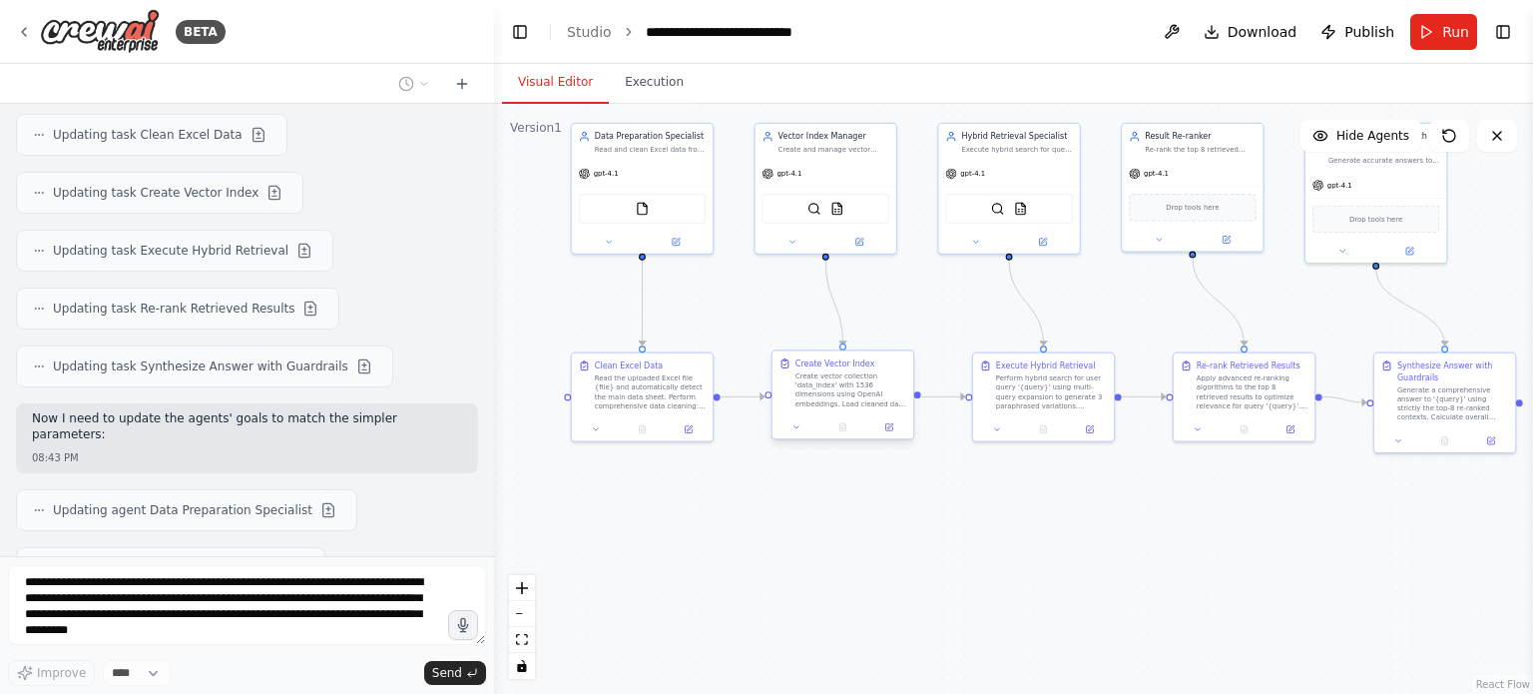
click at [796, 434] on div at bounding box center [842, 427] width 141 height 24
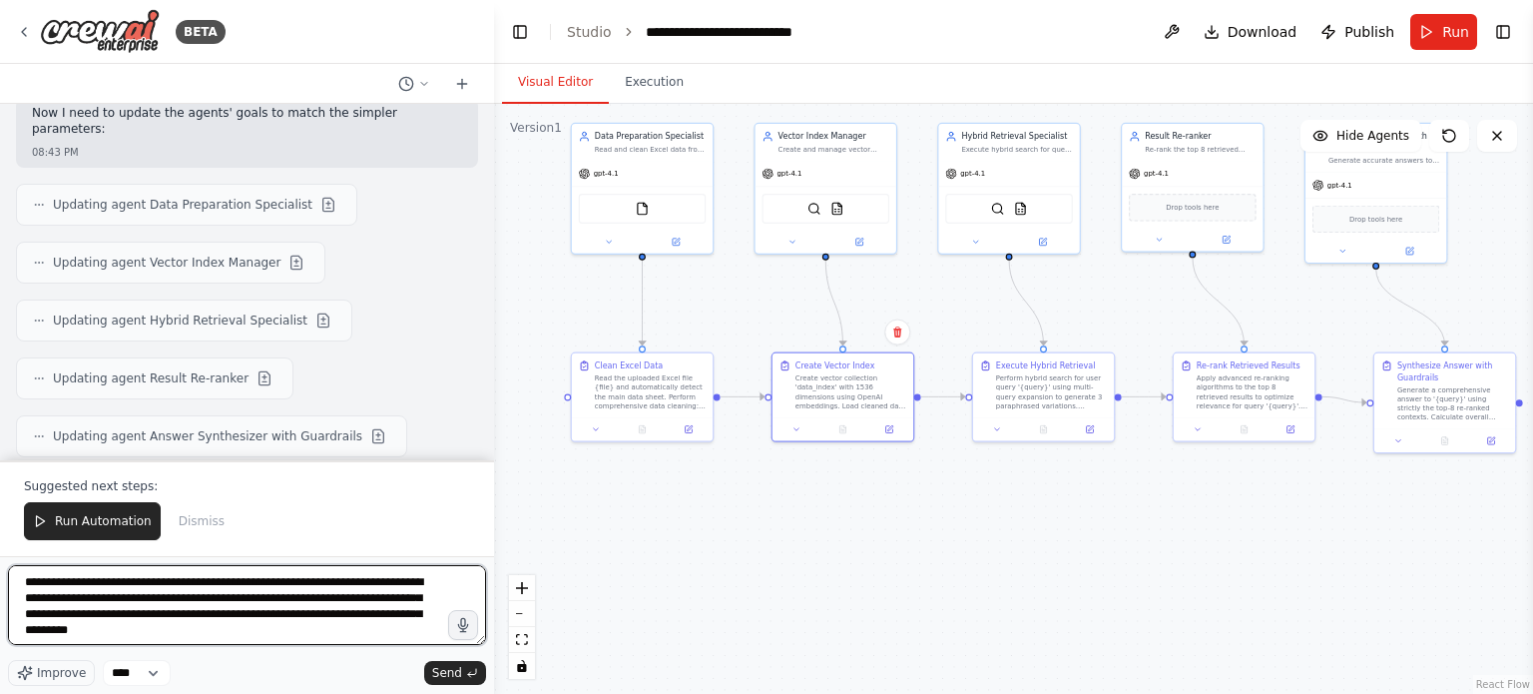
scroll to position [6851, 0]
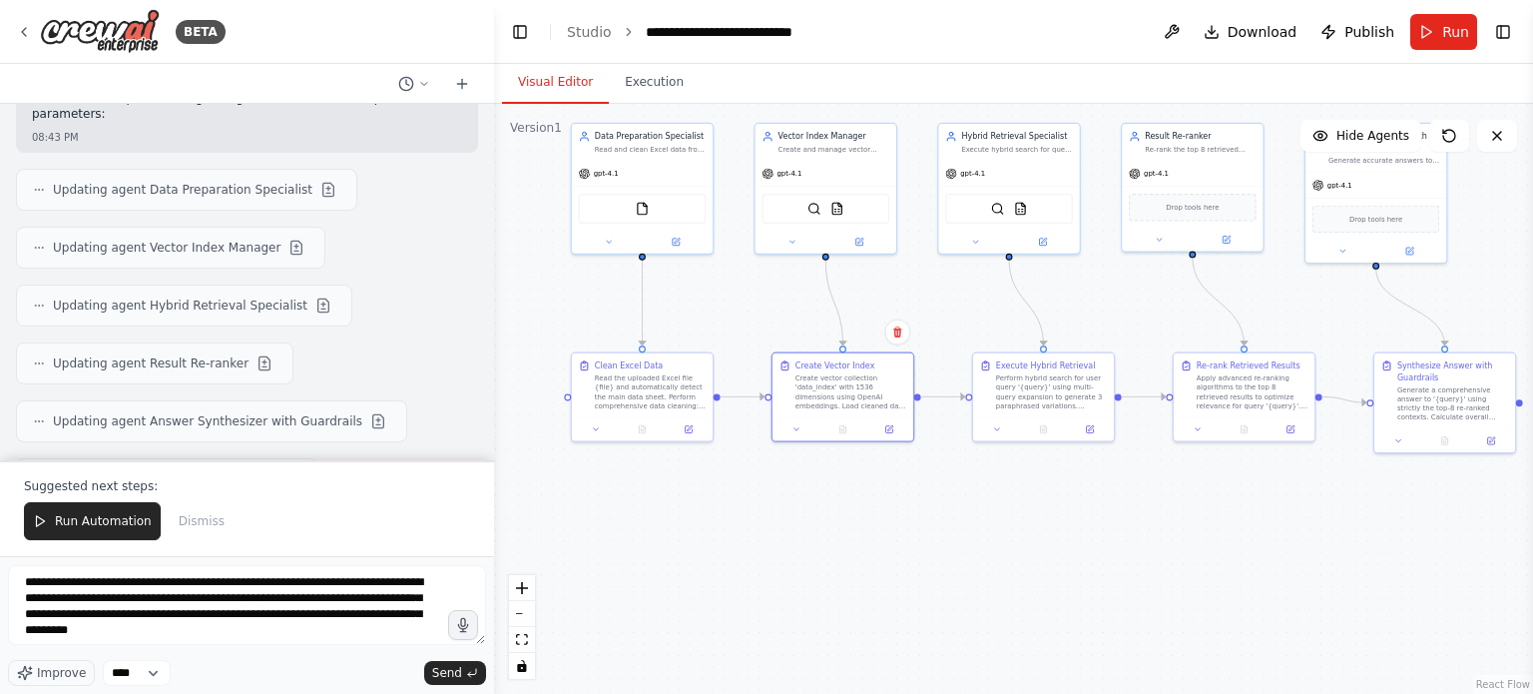
click at [1429, 36] on button "Run" at bounding box center [1443, 32] width 67 height 36
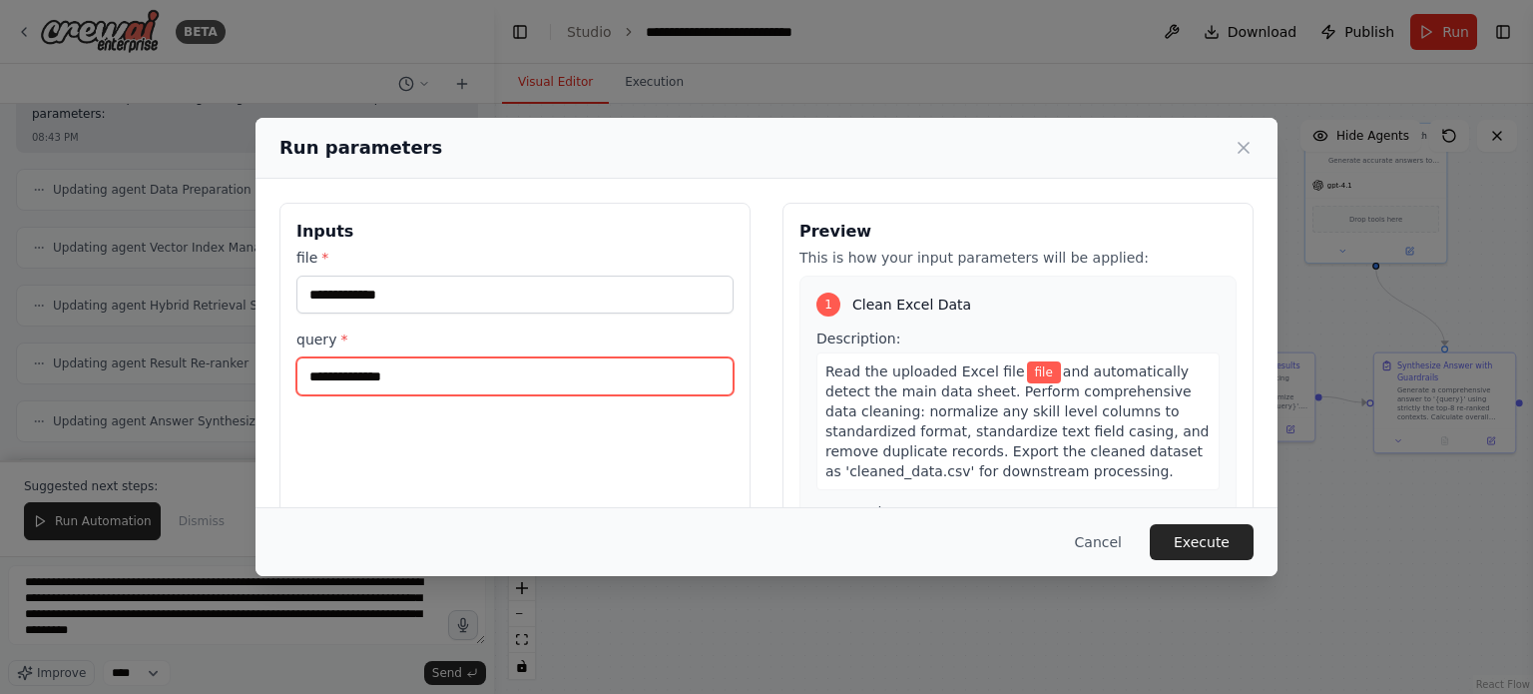
click at [475, 374] on input "query *" at bounding box center [514, 376] width 437 height 38
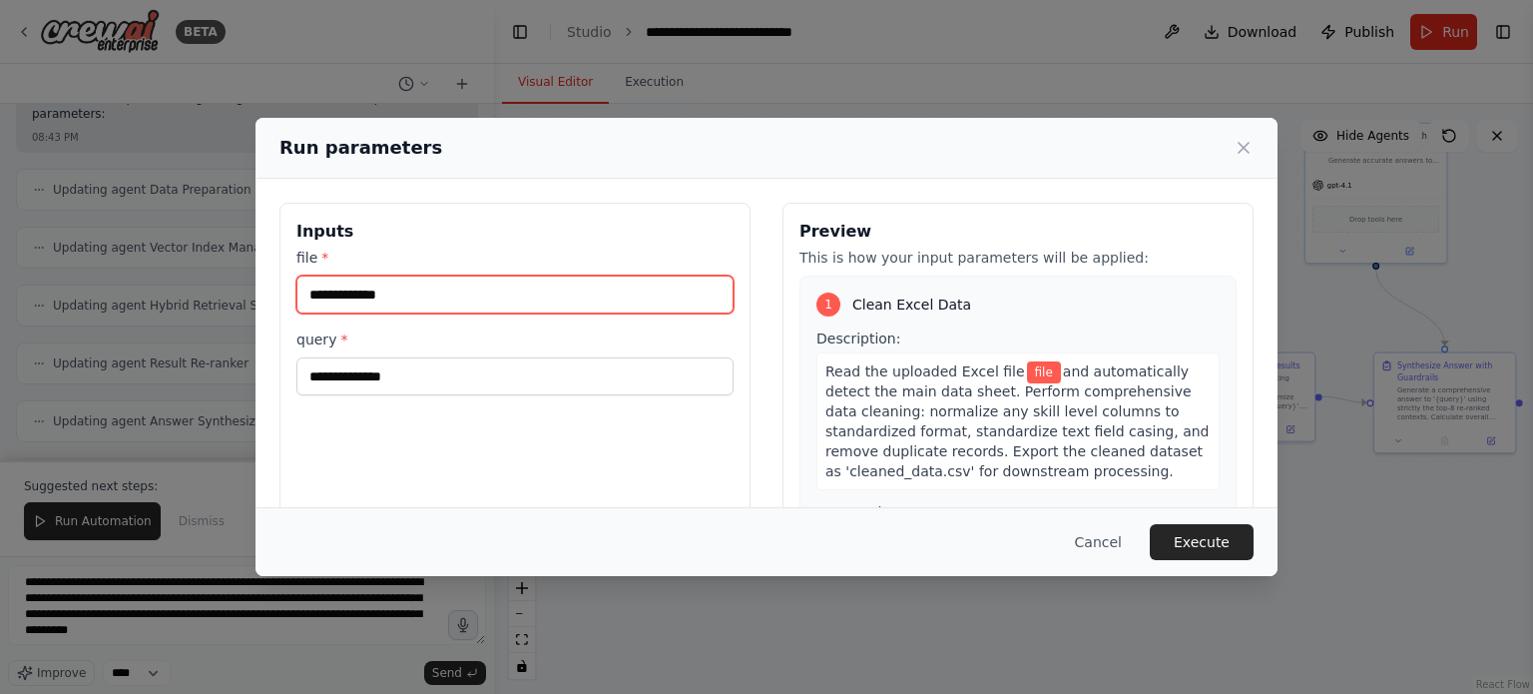
click at [534, 298] on input "file *" at bounding box center [514, 294] width 437 height 38
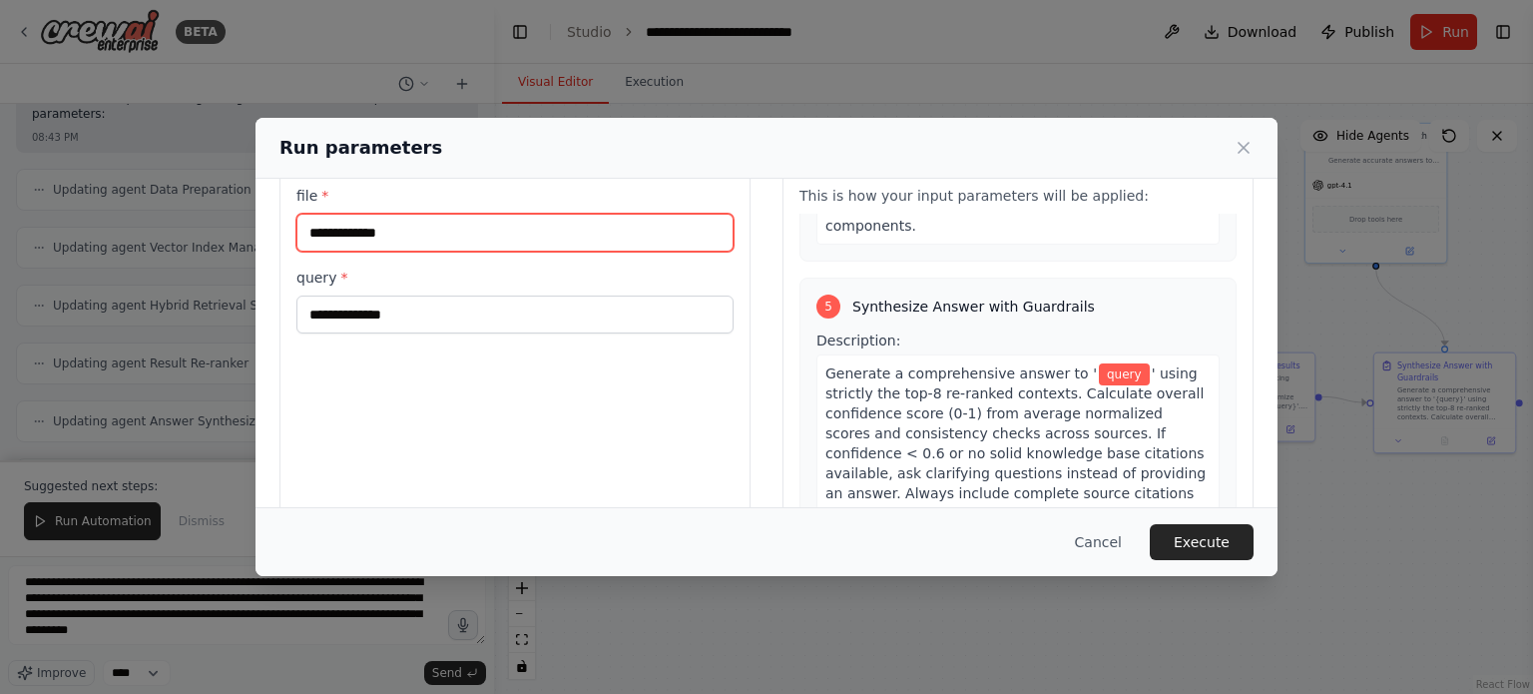
scroll to position [0, 0]
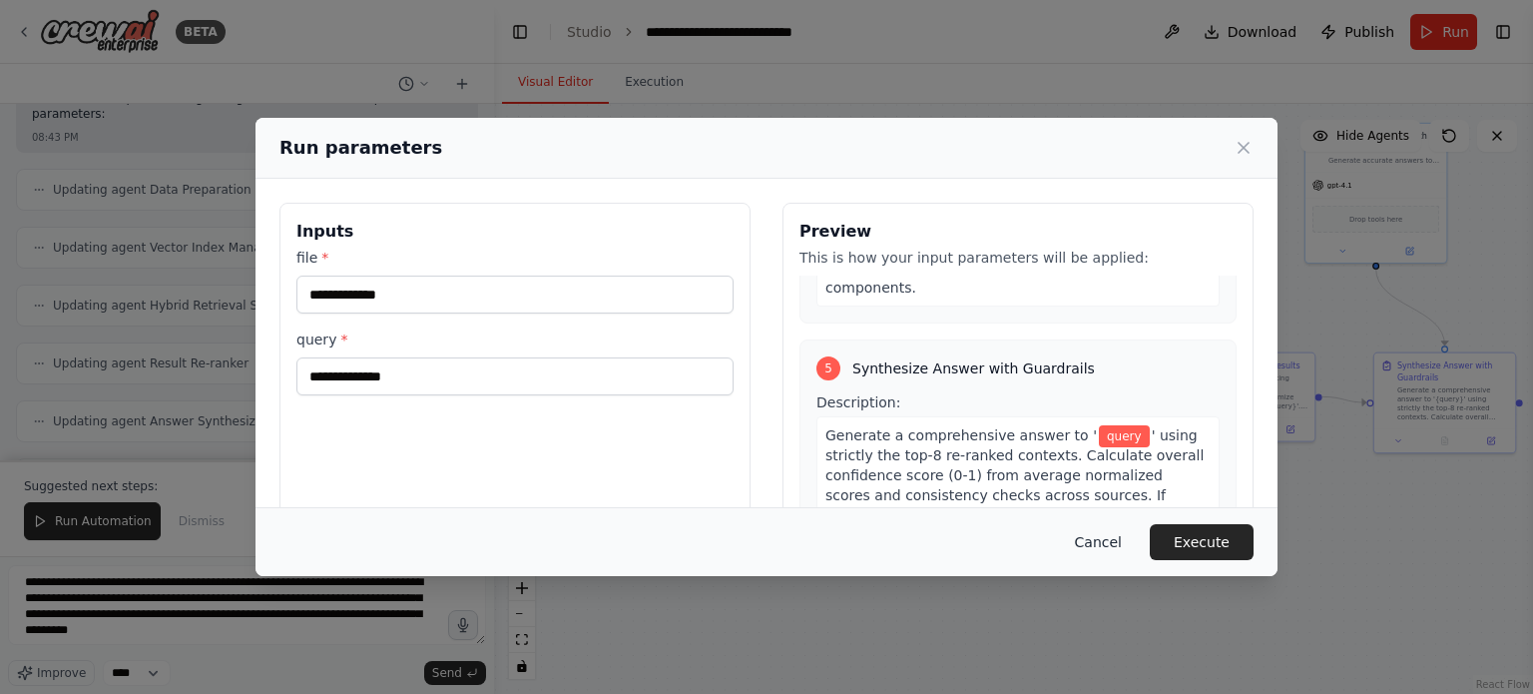
click at [1130, 546] on button "Cancel" at bounding box center [1098, 542] width 79 height 36
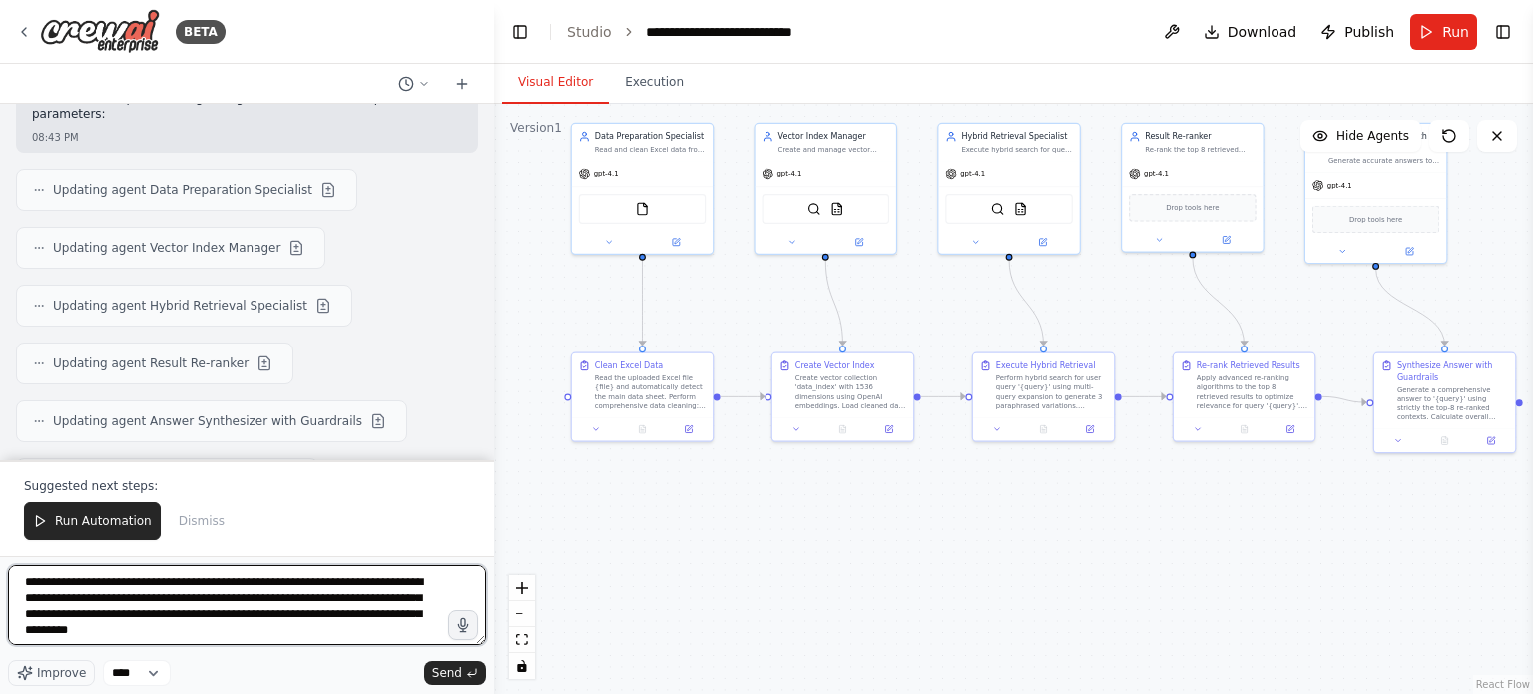
click at [196, 599] on textarea "**********" at bounding box center [247, 605] width 478 height 80
click at [196, 598] on textarea "**********" at bounding box center [247, 605] width 478 height 80
drag, startPoint x: 196, startPoint y: 598, endPoint x: 1532, endPoint y: 623, distance: 1336.4
click at [205, 593] on textarea "**********" at bounding box center [247, 605] width 478 height 80
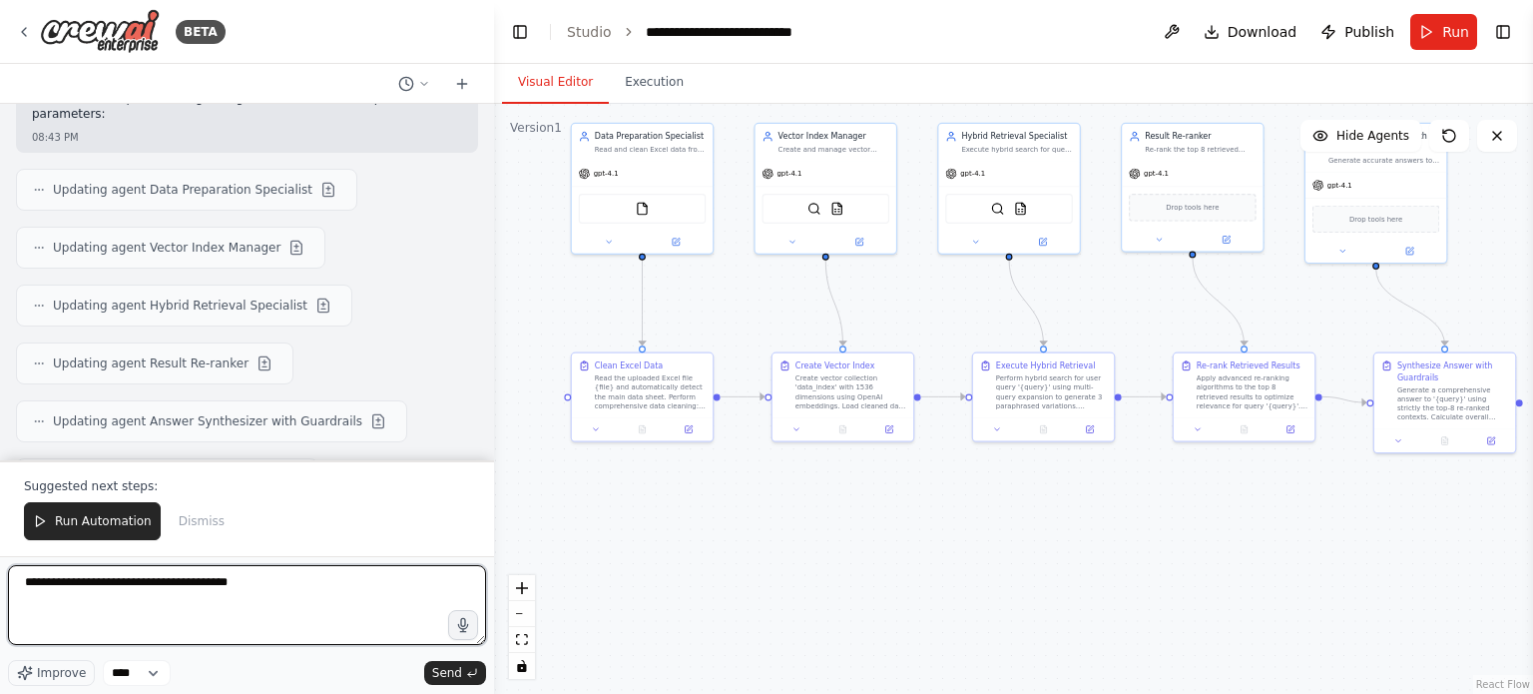
scroll to position [6806, 0]
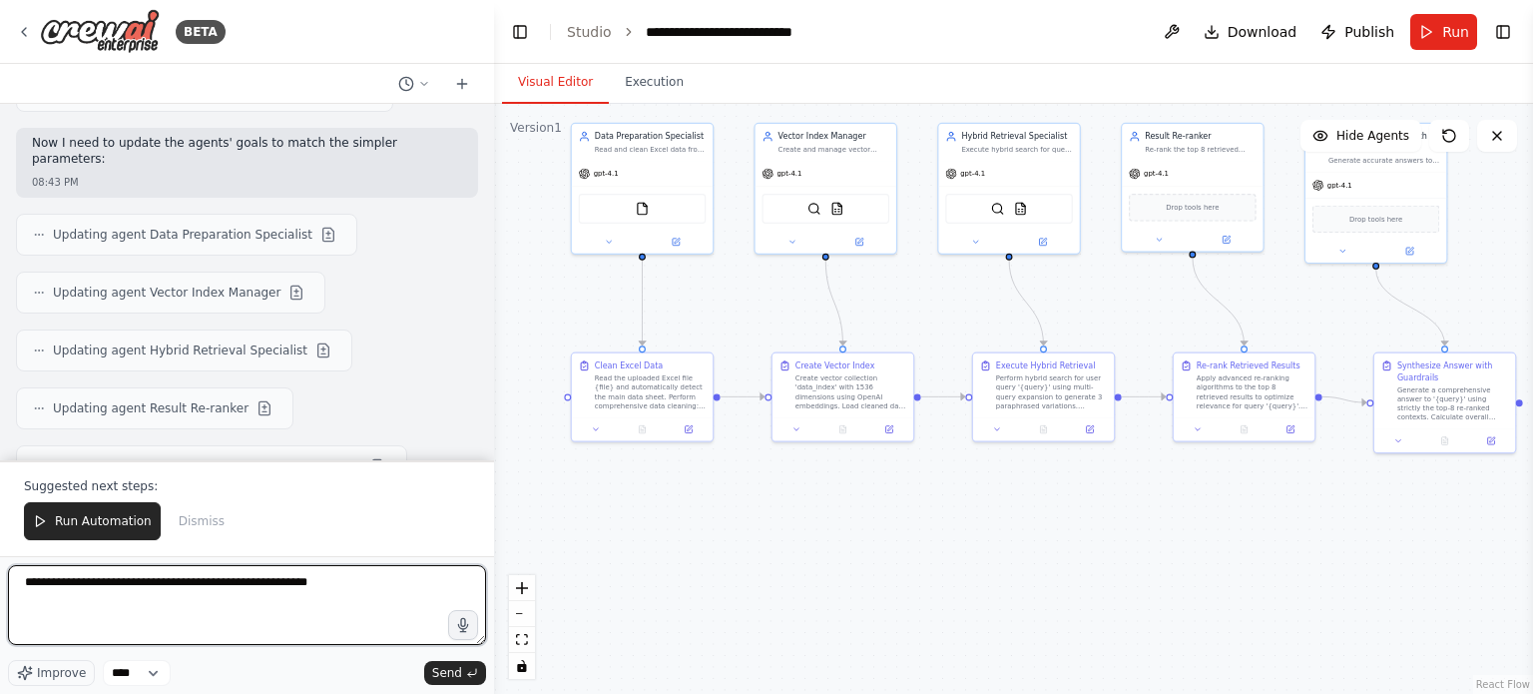
type textarea "**********"
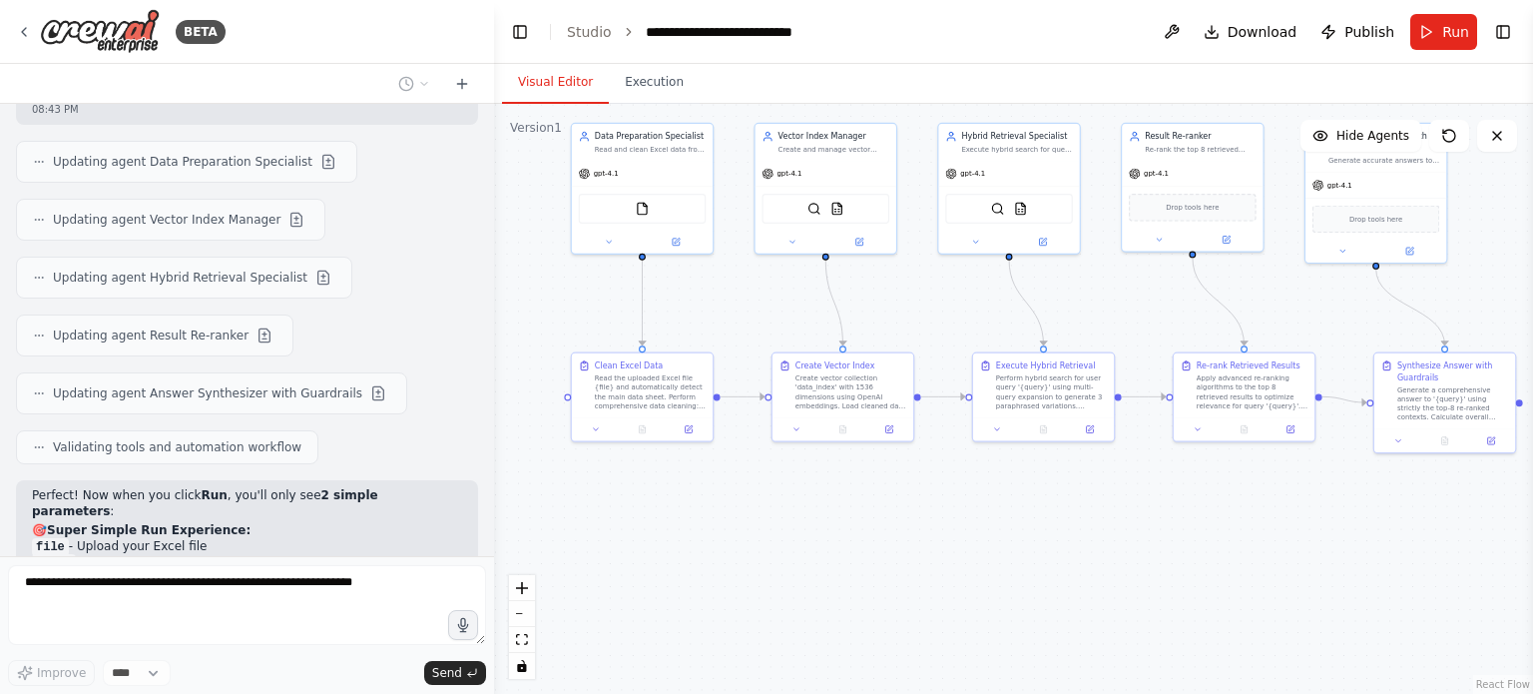
scroll to position [6928, 0]
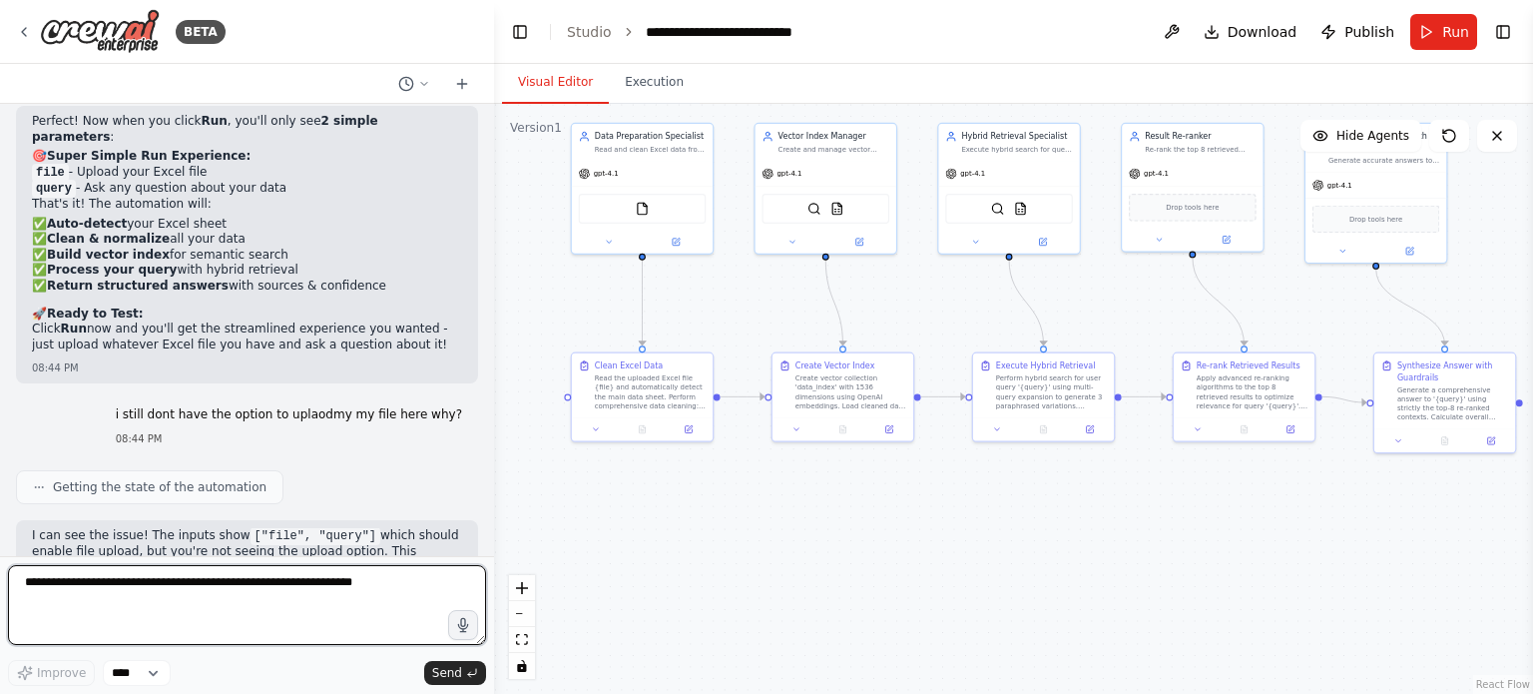
scroll to position [7253, 0]
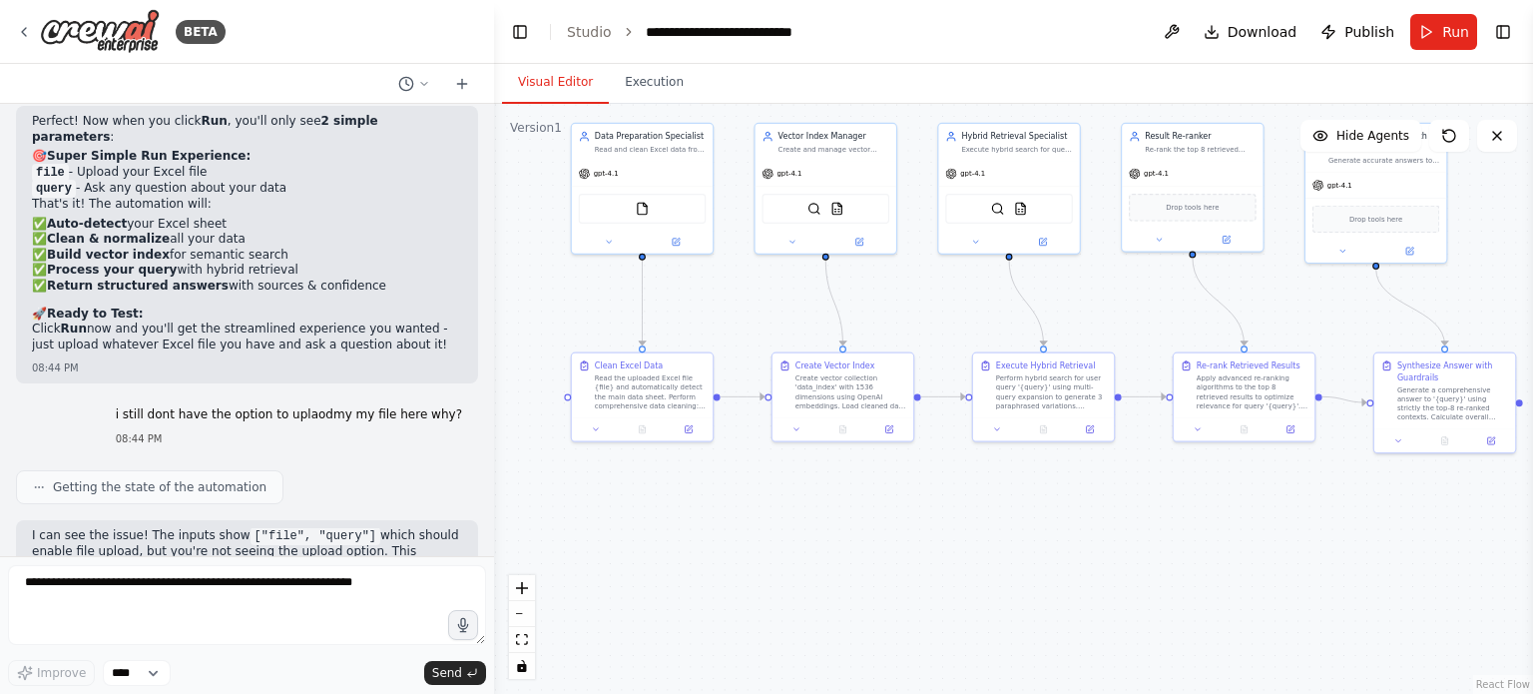
drag, startPoint x: 246, startPoint y: 450, endPoint x: 299, endPoint y: 455, distance: 53.1
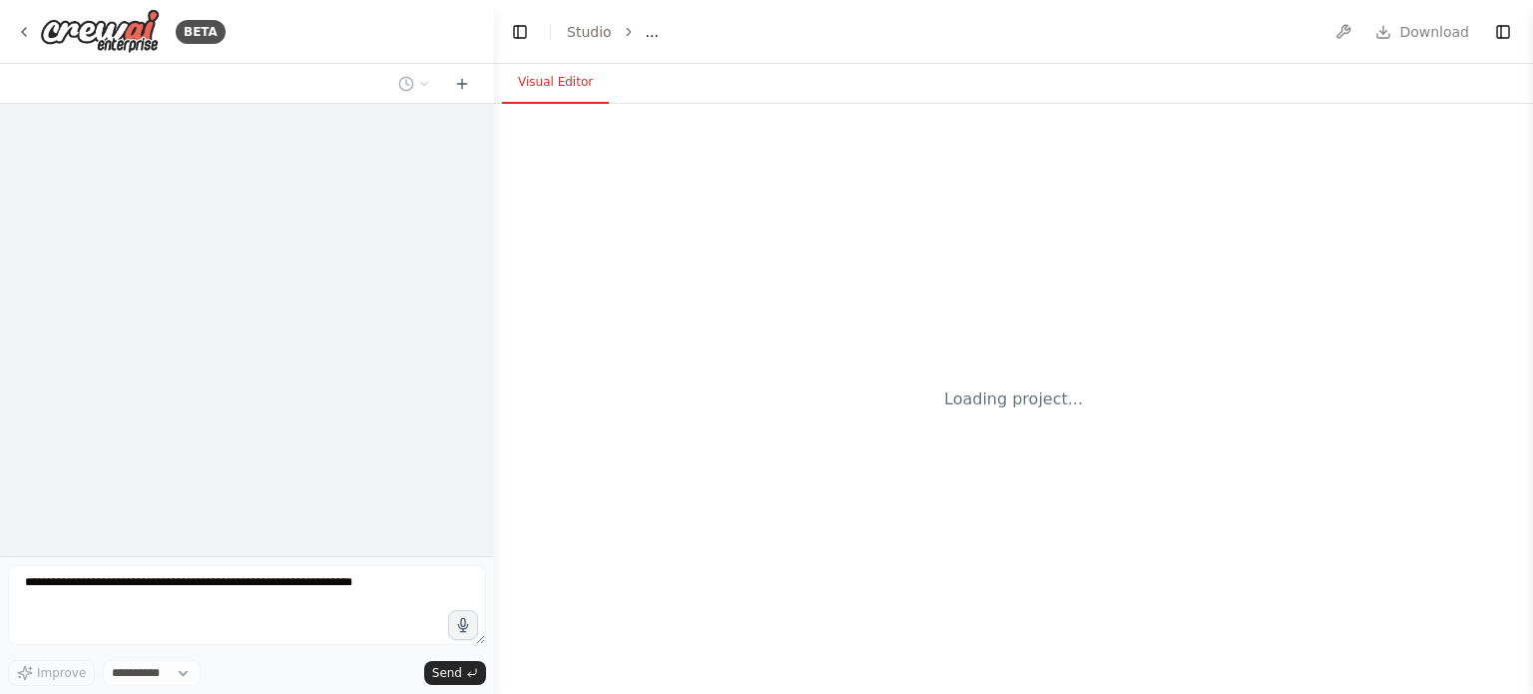
select select "****"
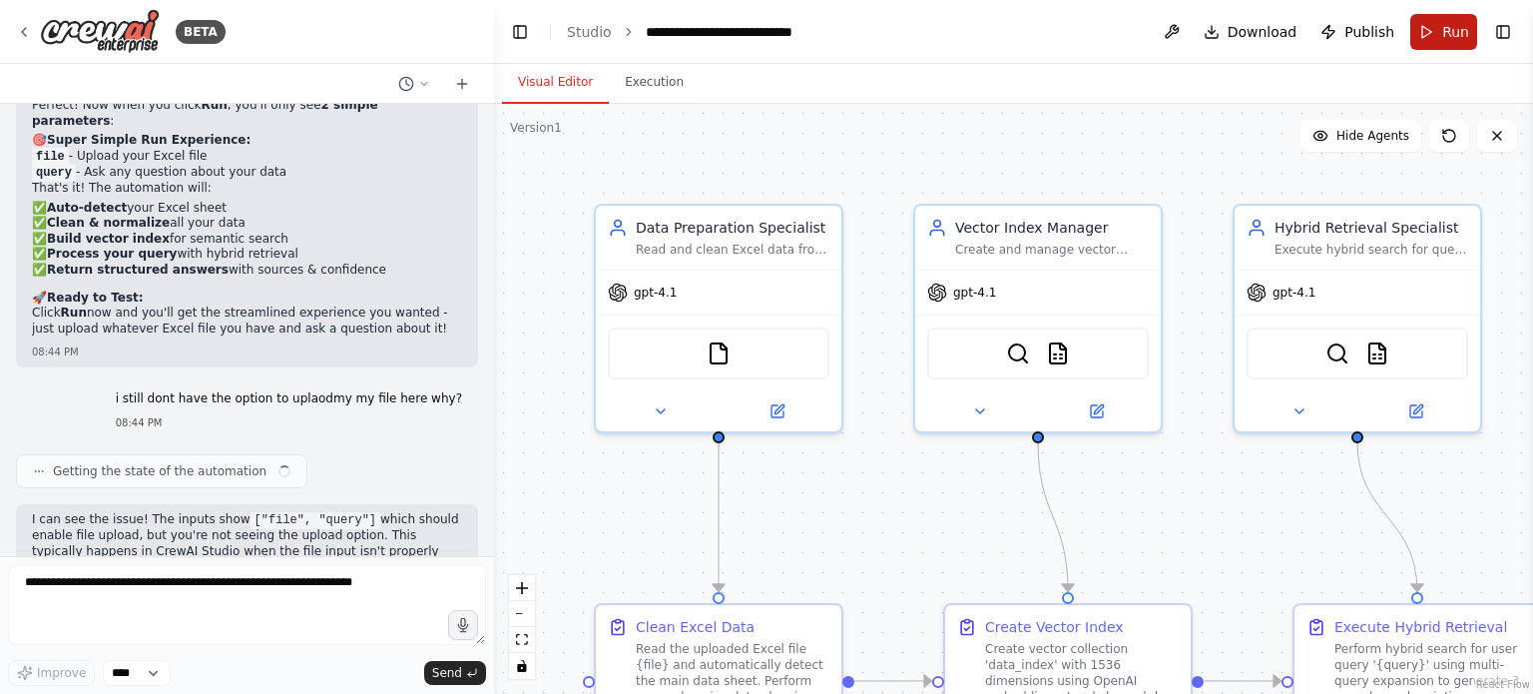
click at [1460, 35] on span "Run" at bounding box center [1455, 32] width 27 height 20
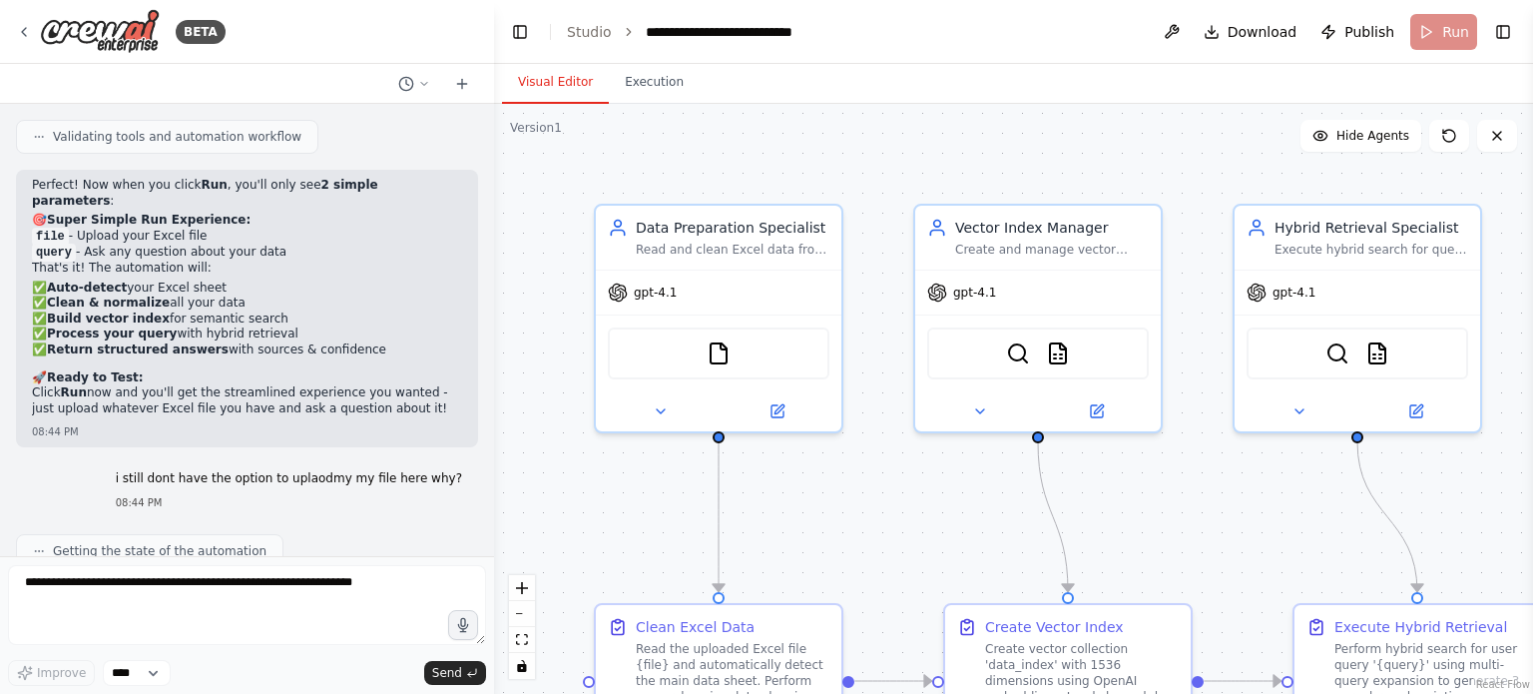
scroll to position [7253, 0]
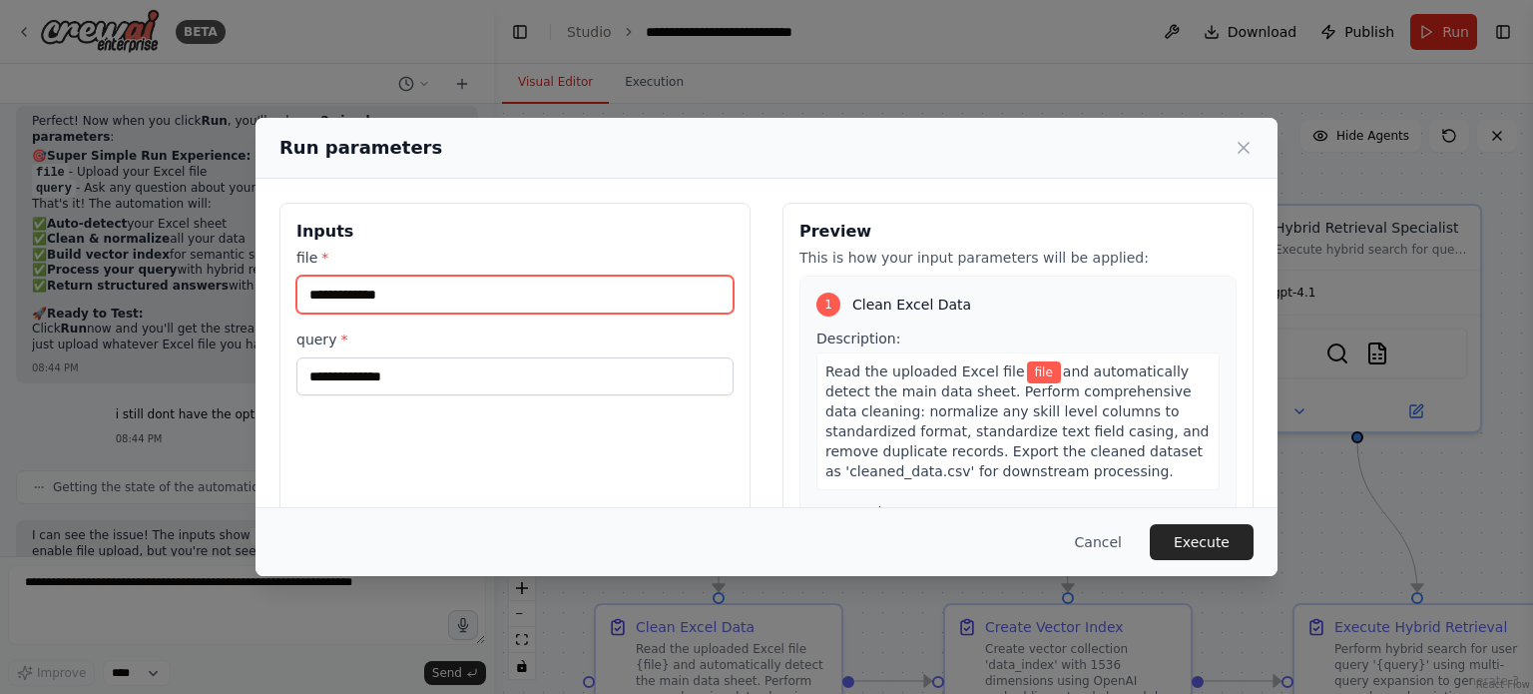
click at [686, 291] on input "file *" at bounding box center [514, 294] width 437 height 38
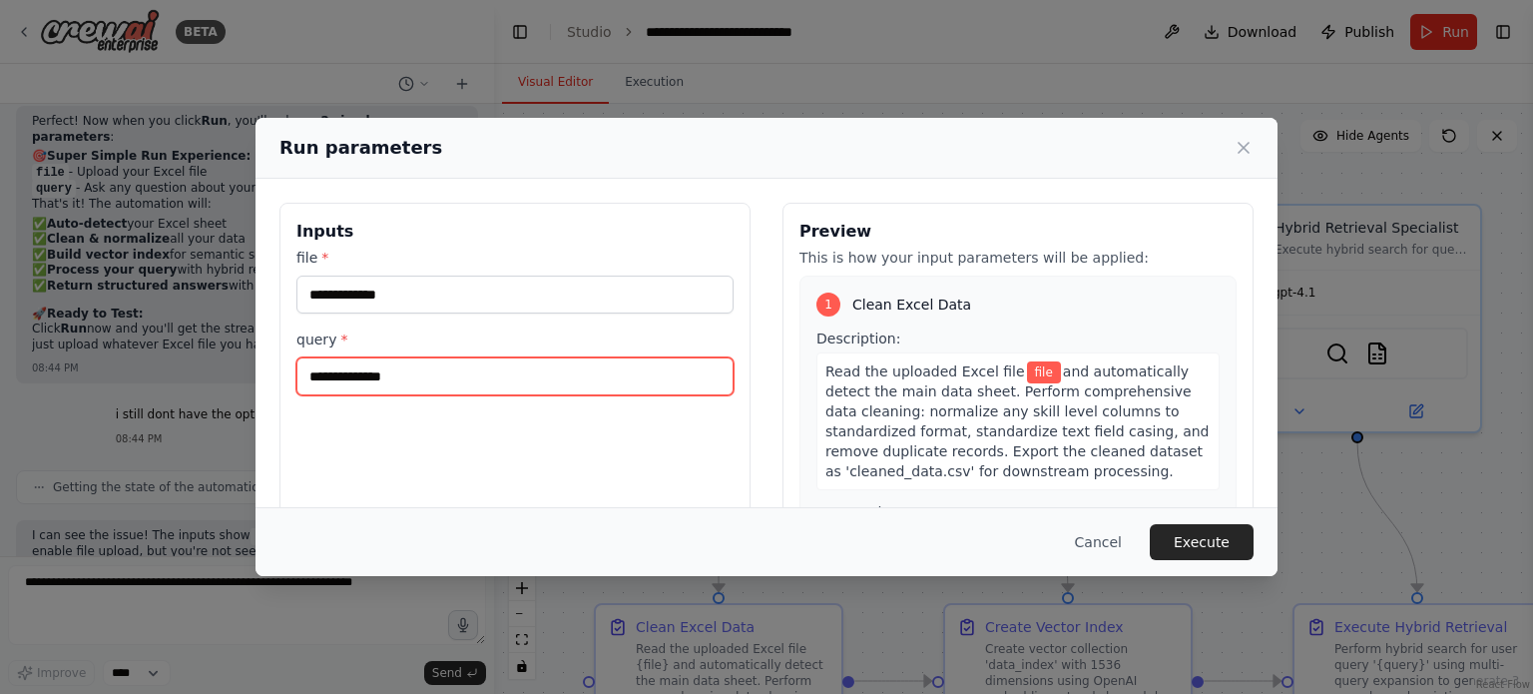
click at [643, 363] on input "query *" at bounding box center [514, 376] width 437 height 38
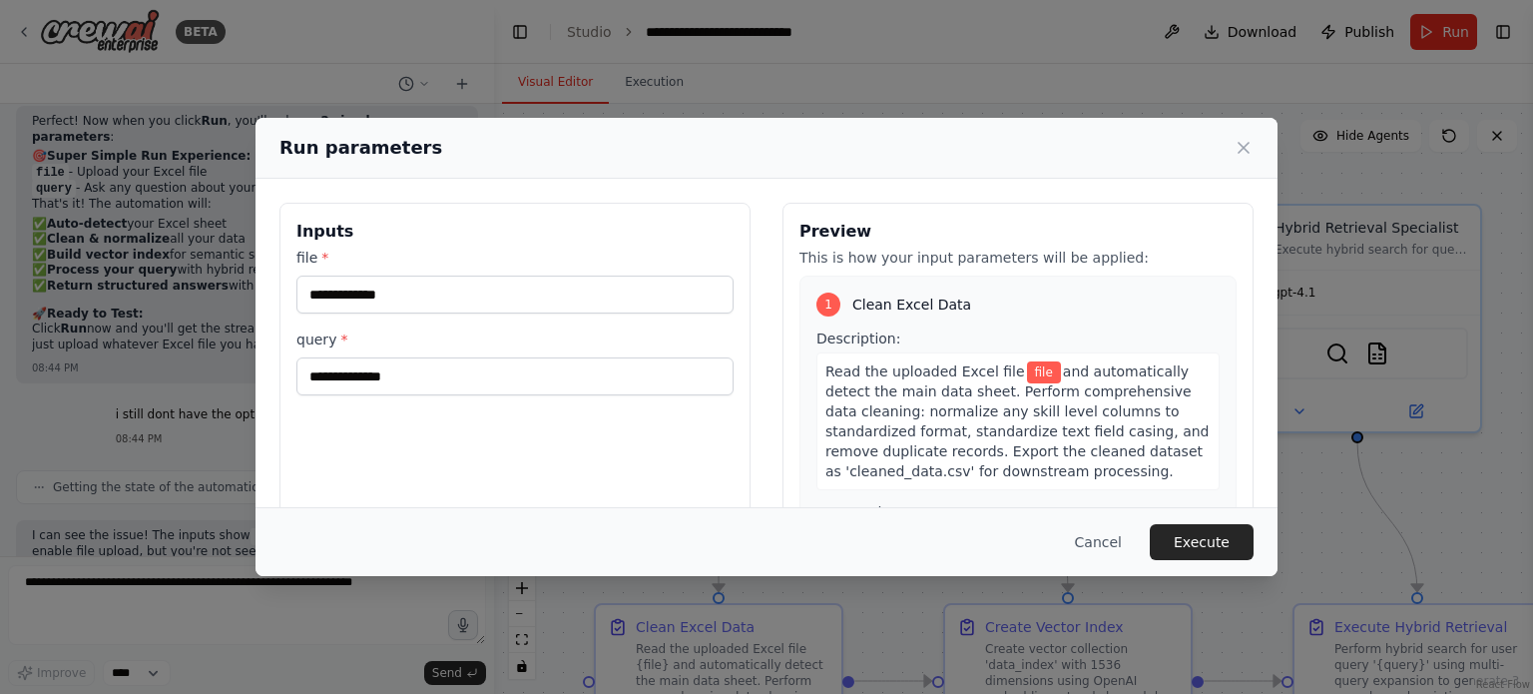
click at [216, 301] on div "Run parameters Inputs file * query * Preview This is how your input parameters …" at bounding box center [766, 347] width 1533 height 694
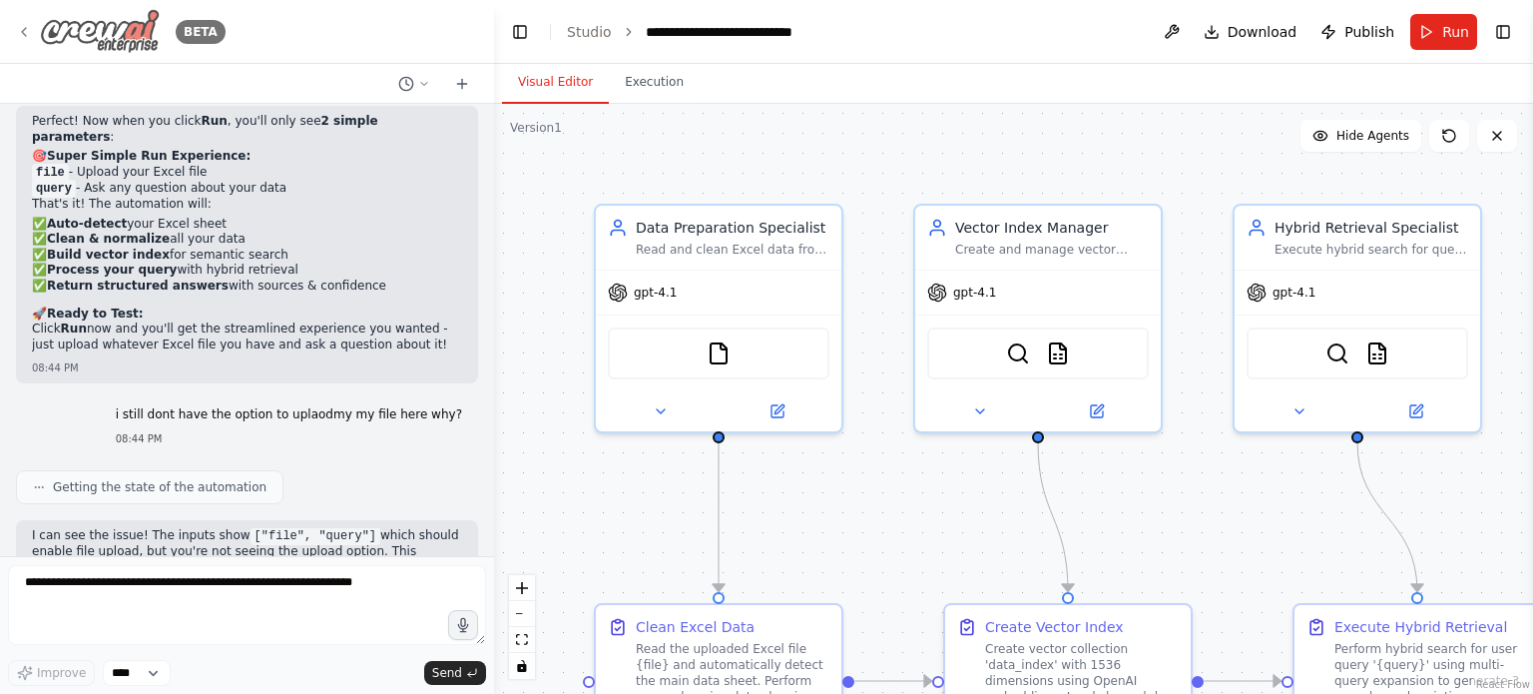
click at [37, 32] on div "BETA" at bounding box center [121, 31] width 210 height 45
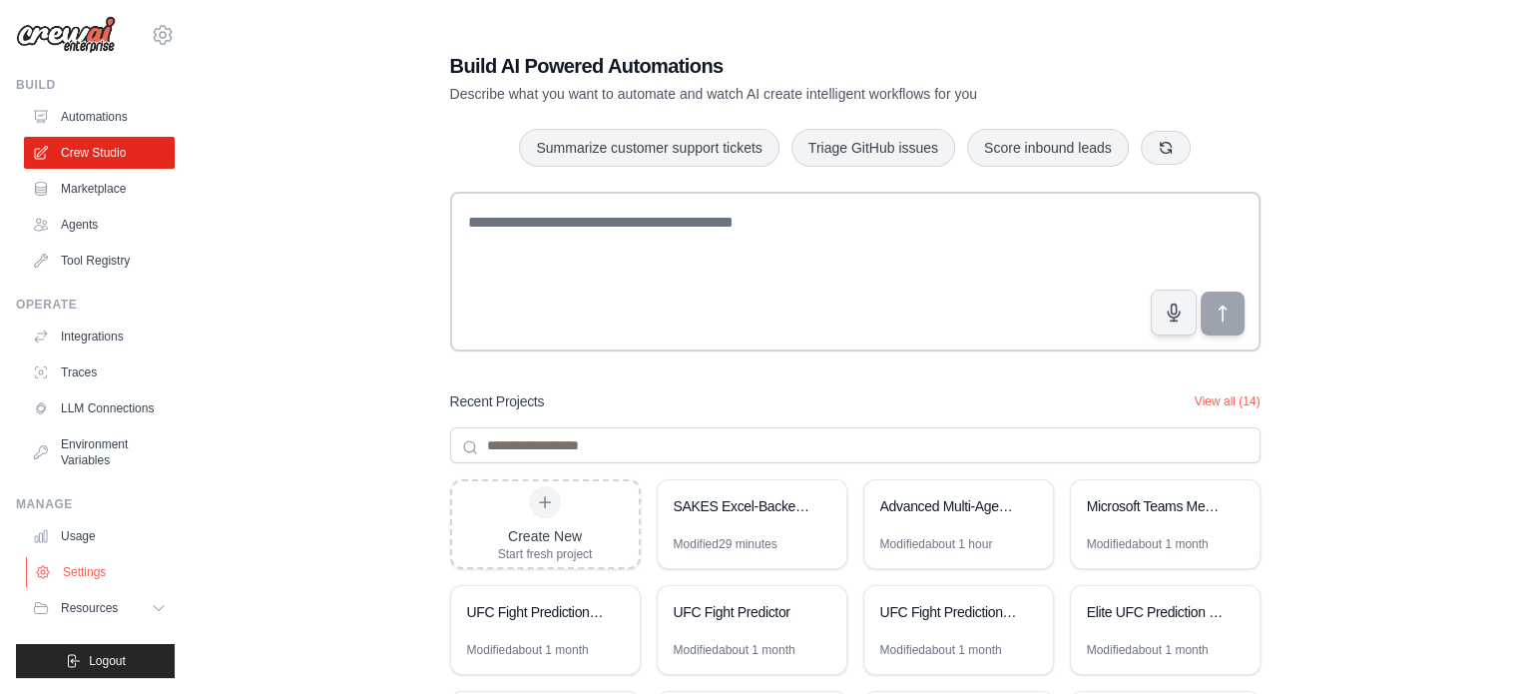
click at [88, 568] on link "Settings" at bounding box center [101, 572] width 151 height 32
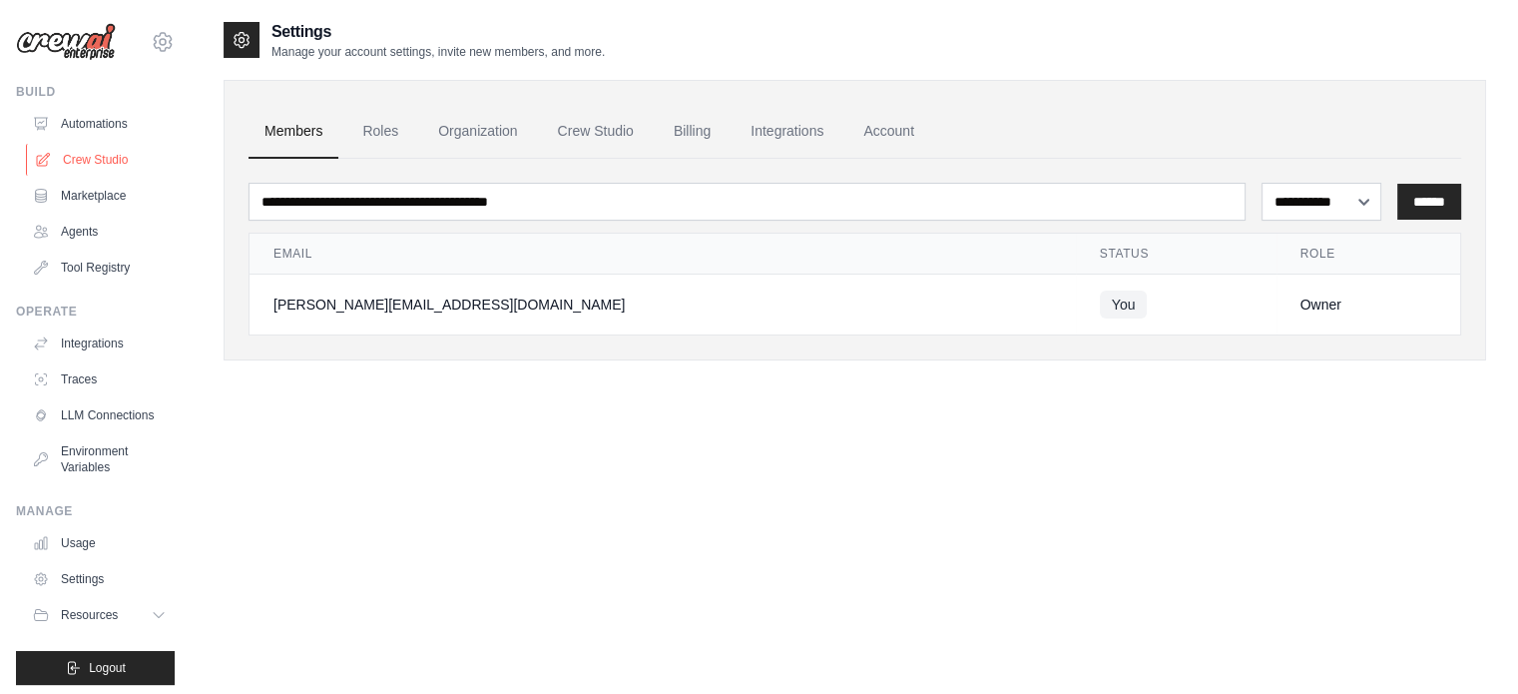
click at [115, 162] on link "Crew Studio" at bounding box center [101, 160] width 151 height 32
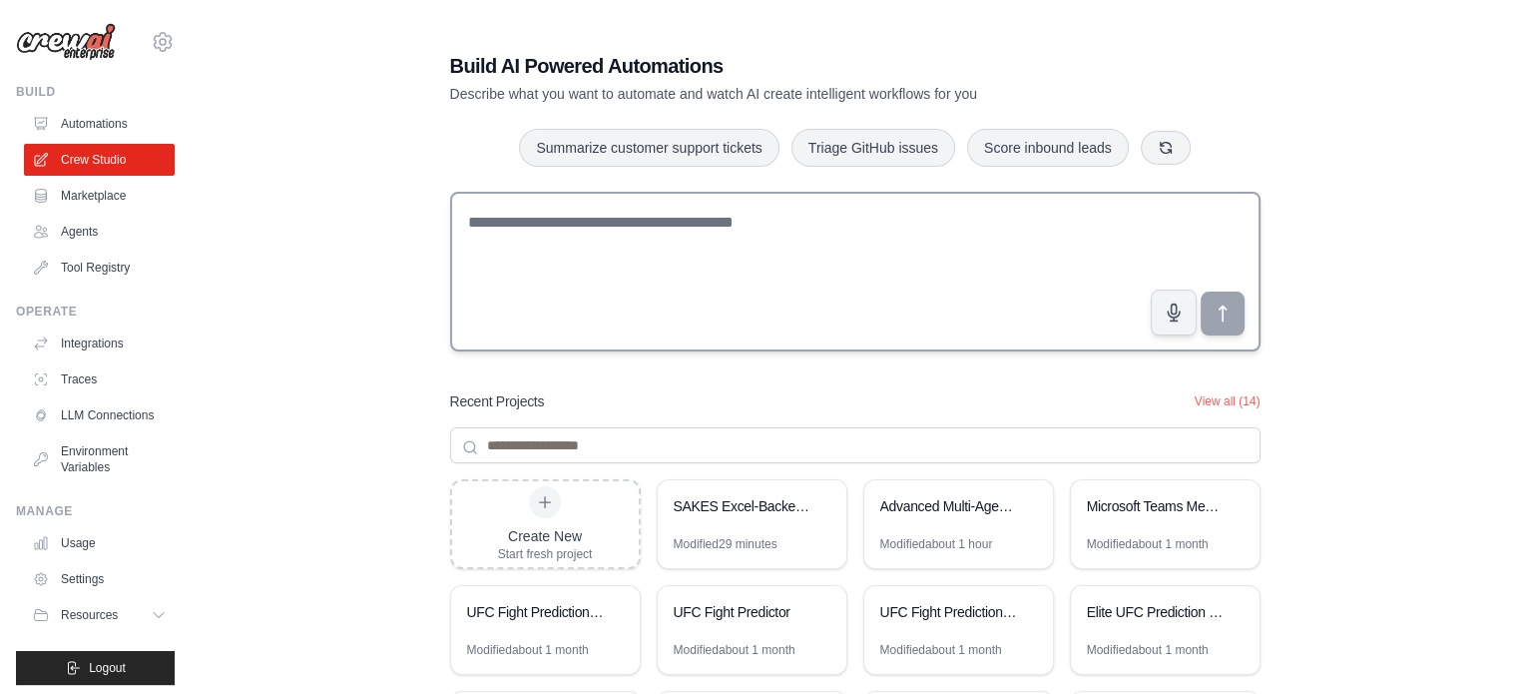
scroll to position [156, 0]
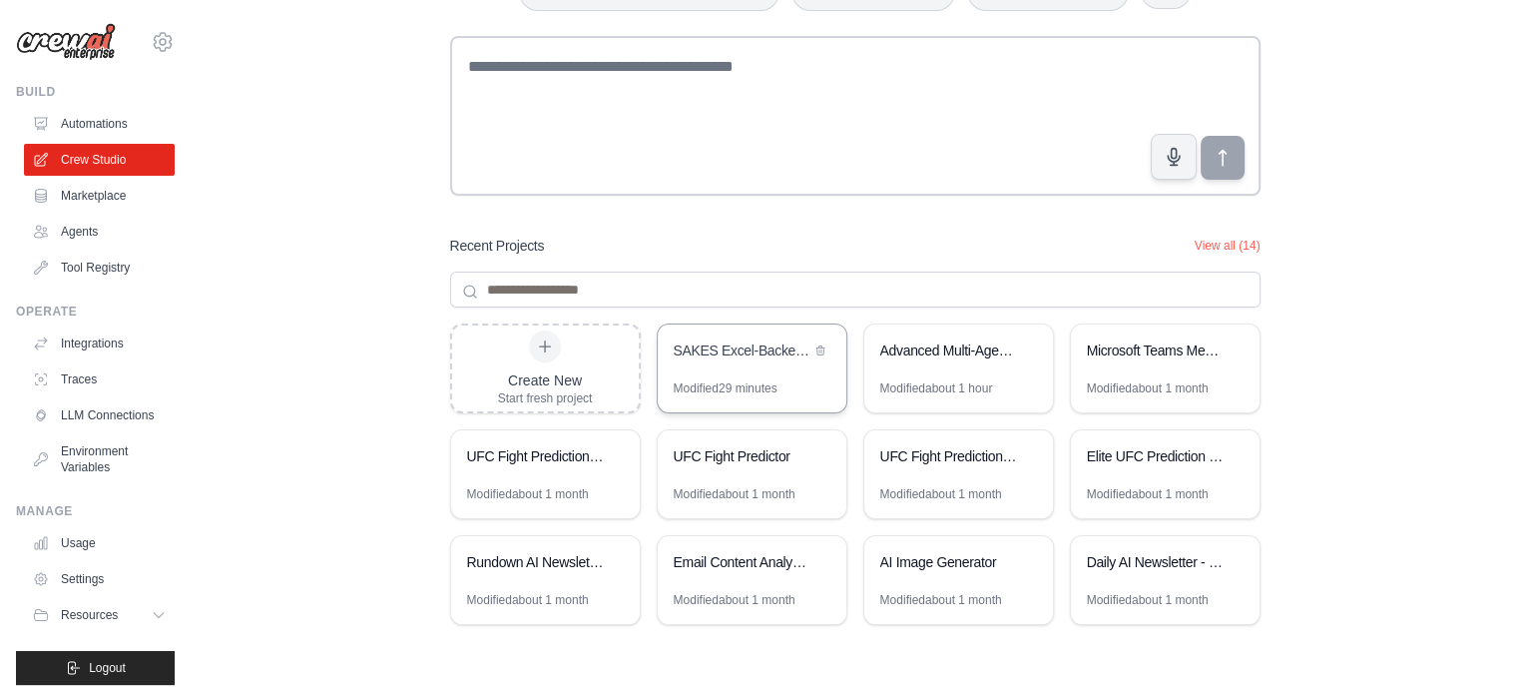
click at [760, 380] on div "Modified 29 minutes" at bounding box center [726, 388] width 104 height 16
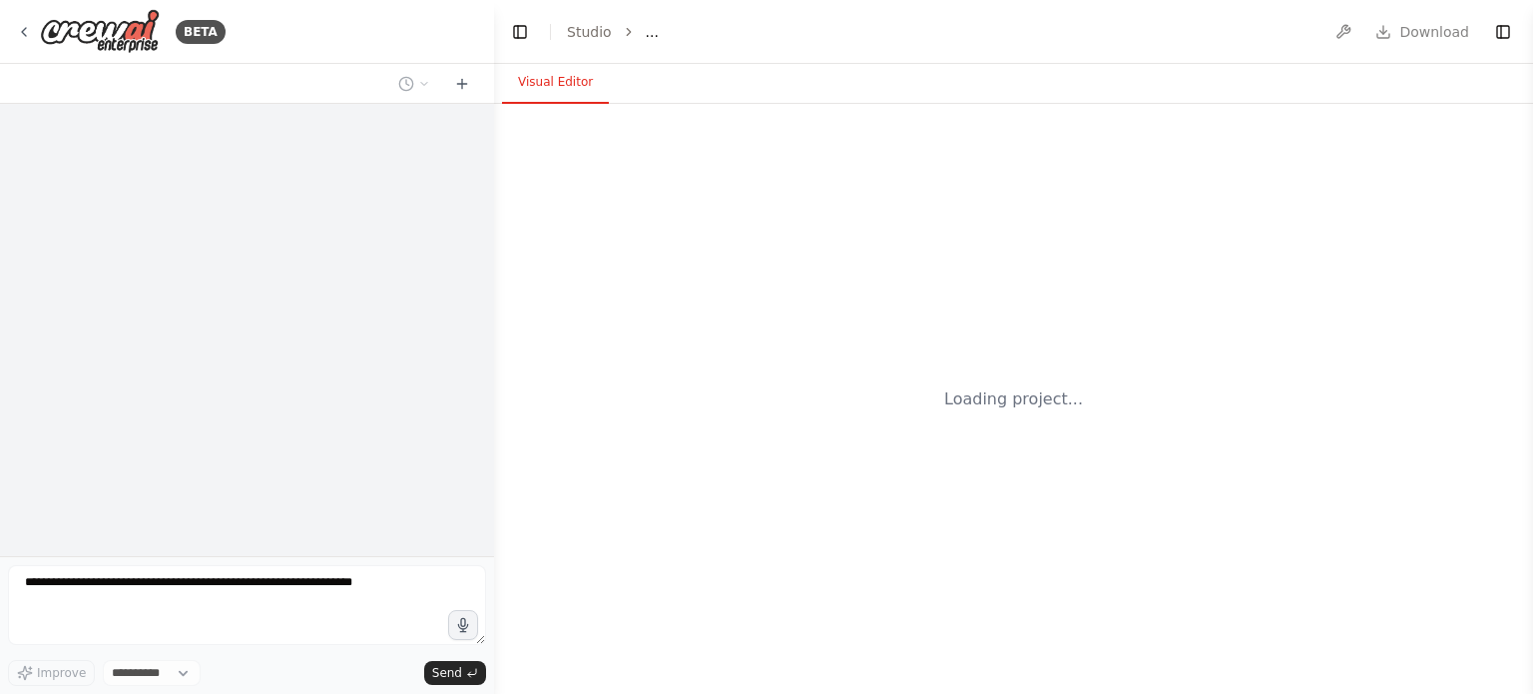
select select "****"
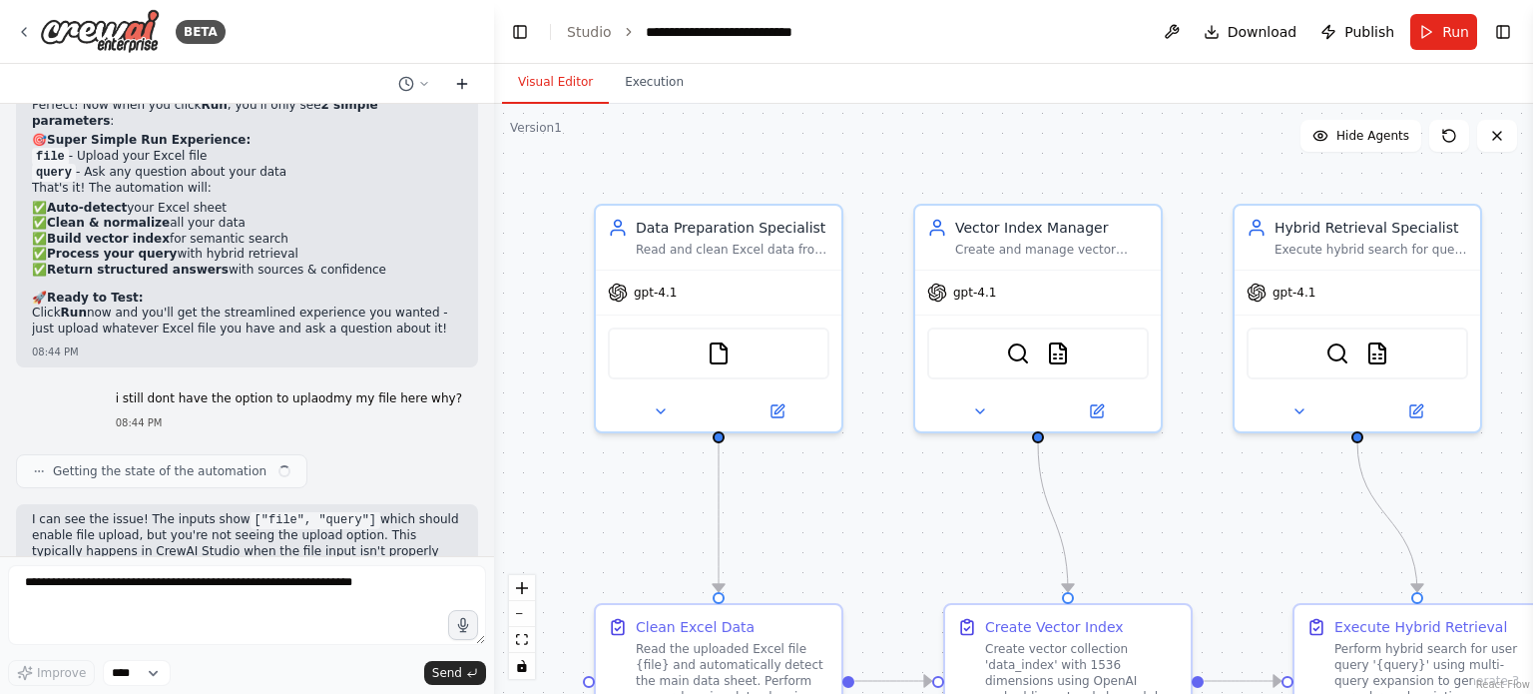
click at [463, 88] on icon at bounding box center [462, 84] width 16 height 16
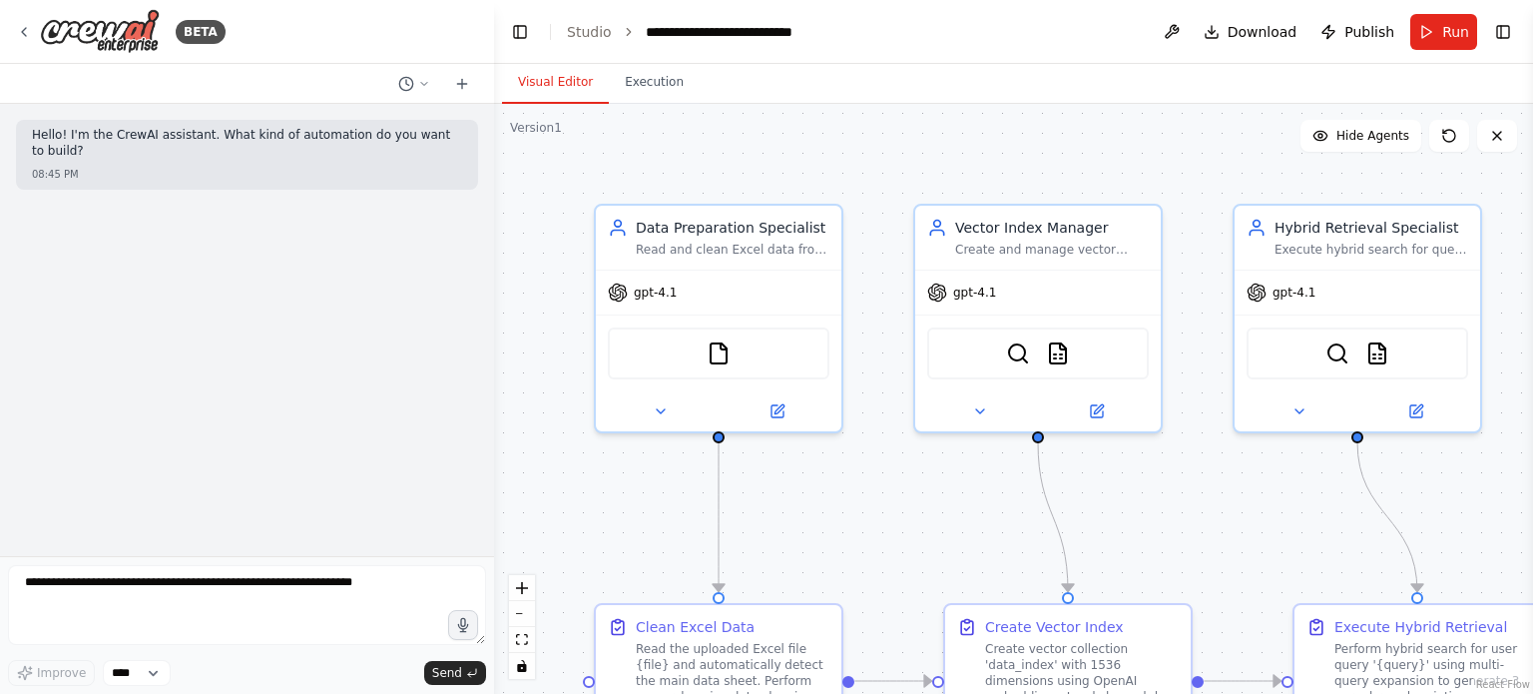
click at [1173, 34] on button at bounding box center [1172, 32] width 32 height 36
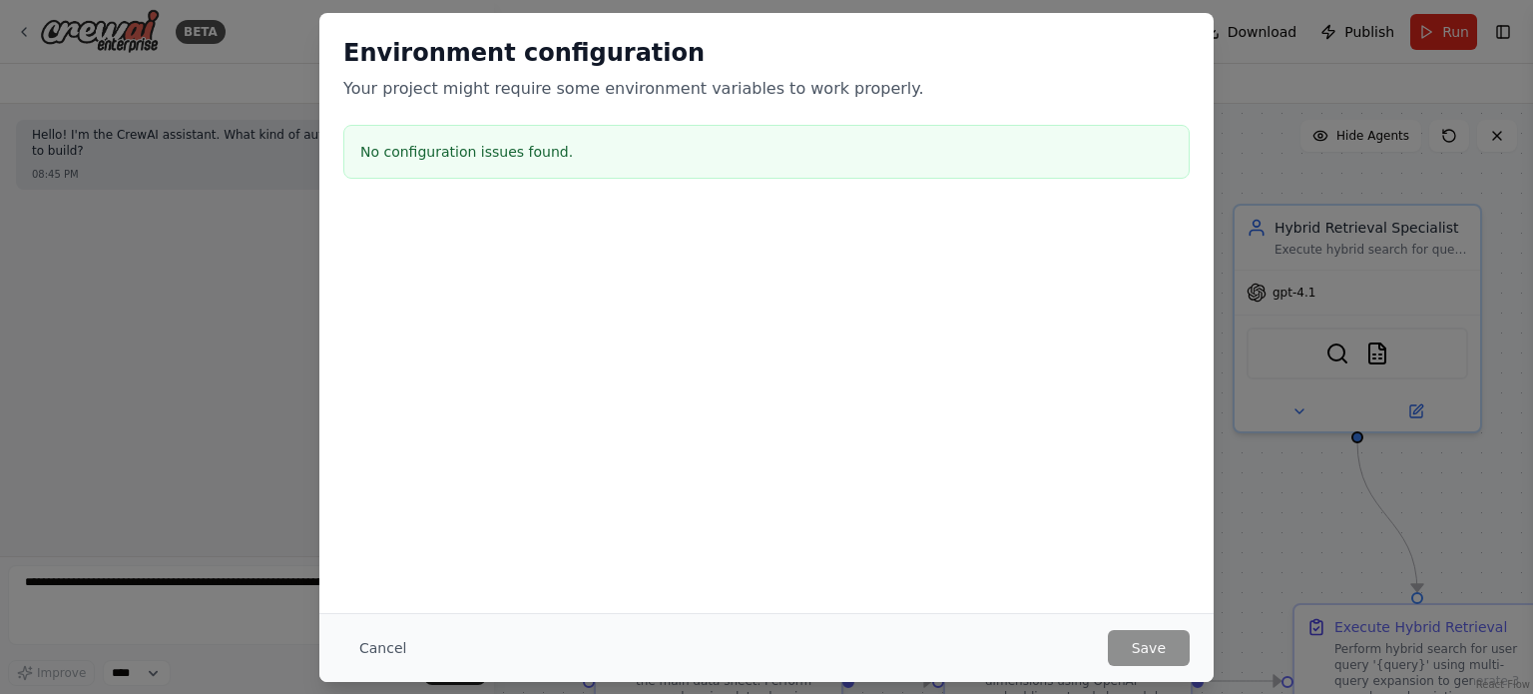
click at [393, 648] on button "Cancel" at bounding box center [382, 648] width 79 height 36
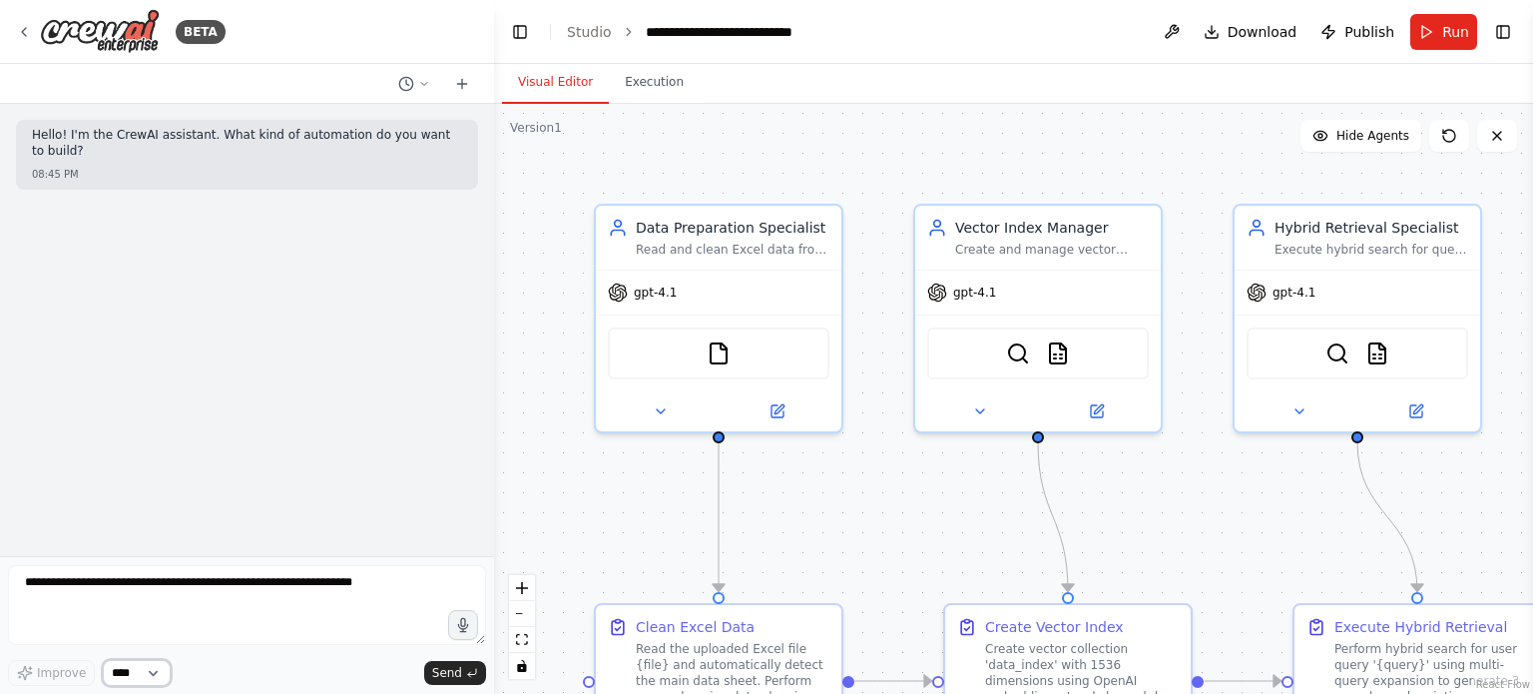
click at [170, 669] on select "****" at bounding box center [137, 673] width 68 height 26
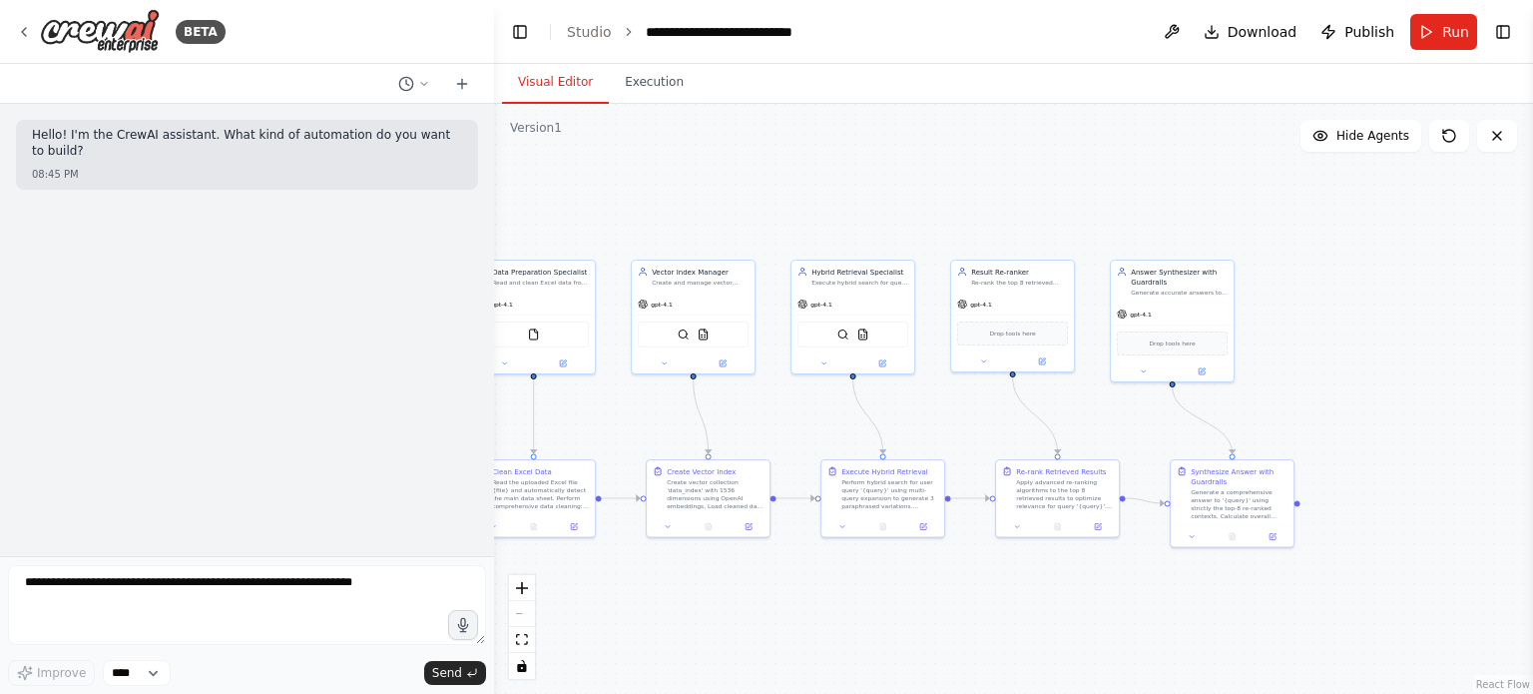
drag, startPoint x: 1001, startPoint y: 325, endPoint x: 742, endPoint y: 198, distance: 288.3
click at [742, 198] on div ".deletable-edge-delete-btn { width: 20px; height: 20px; border: 0px solid #ffff…" at bounding box center [1013, 399] width 1039 height 590
click at [631, 87] on button "Execution" at bounding box center [654, 83] width 91 height 42
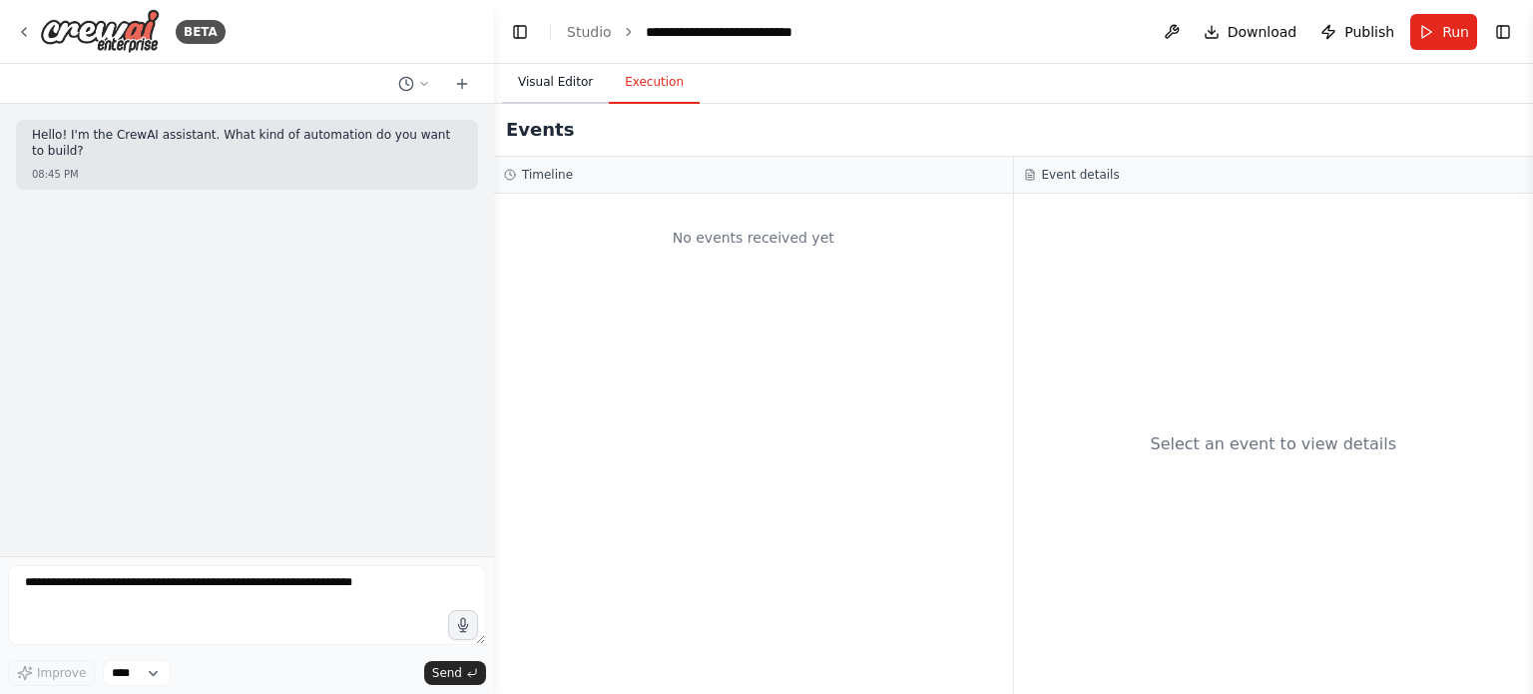
click at [559, 86] on button "Visual Editor" at bounding box center [555, 83] width 107 height 42
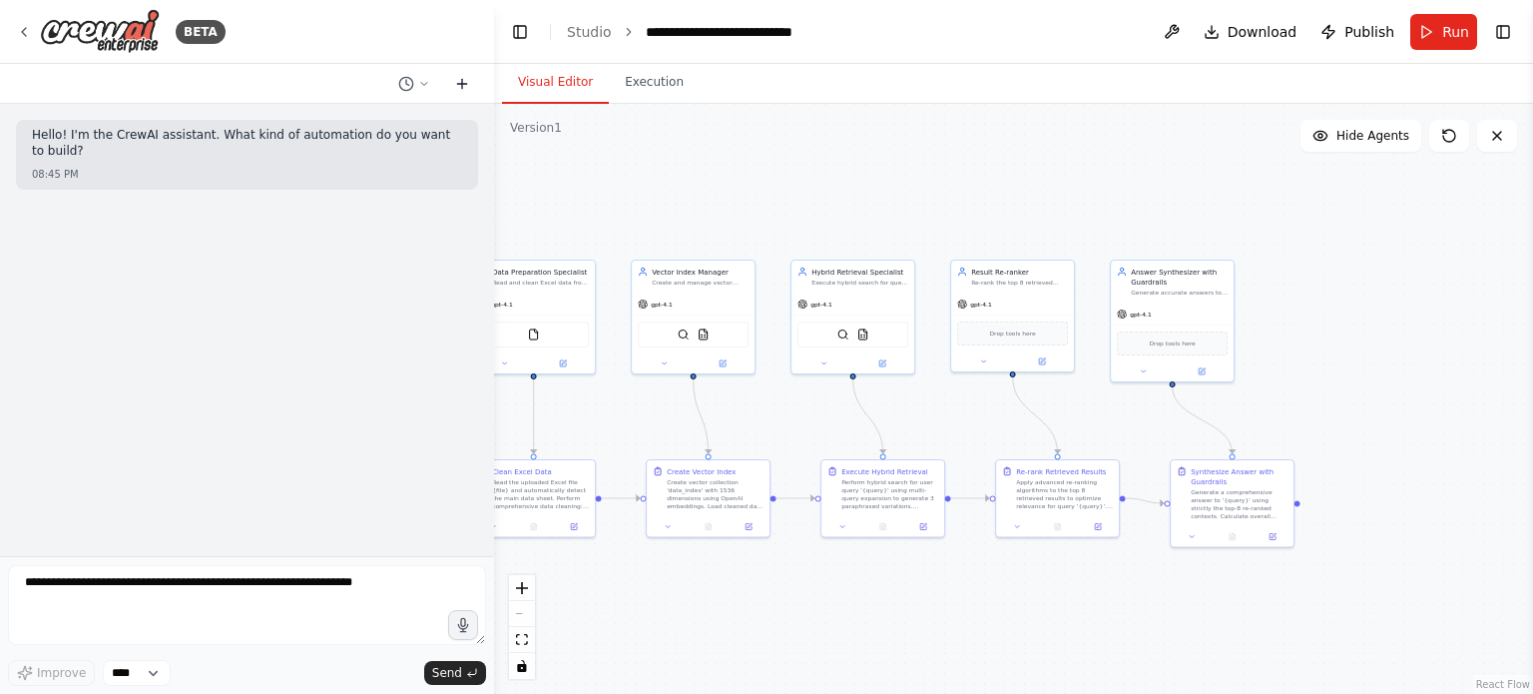
click at [459, 81] on icon at bounding box center [462, 84] width 16 height 16
click at [6, 29] on button "Toggle Sidebar" at bounding box center [0, 347] width 16 height 694
click at [23, 29] on icon at bounding box center [24, 32] width 16 height 16
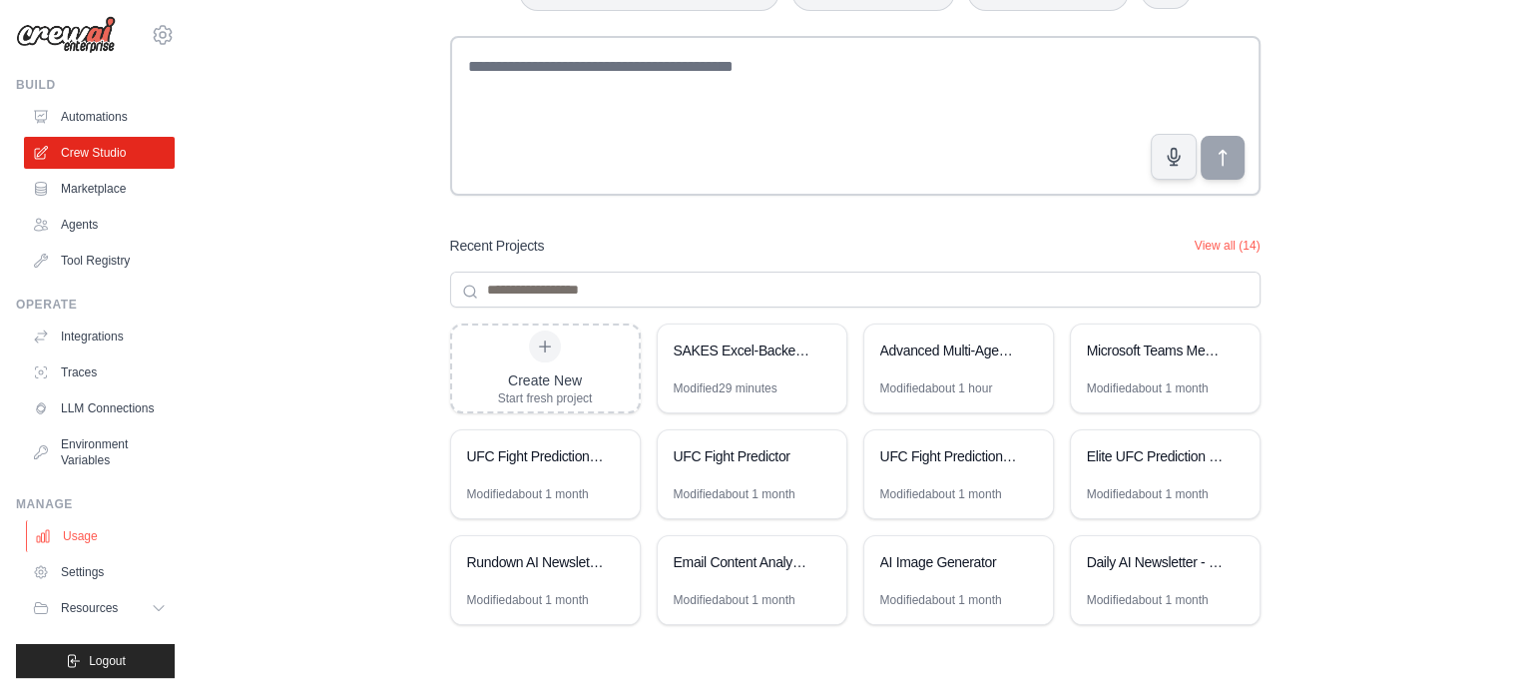
scroll to position [22, 0]
click at [72, 578] on link "Settings" at bounding box center [101, 572] width 151 height 32
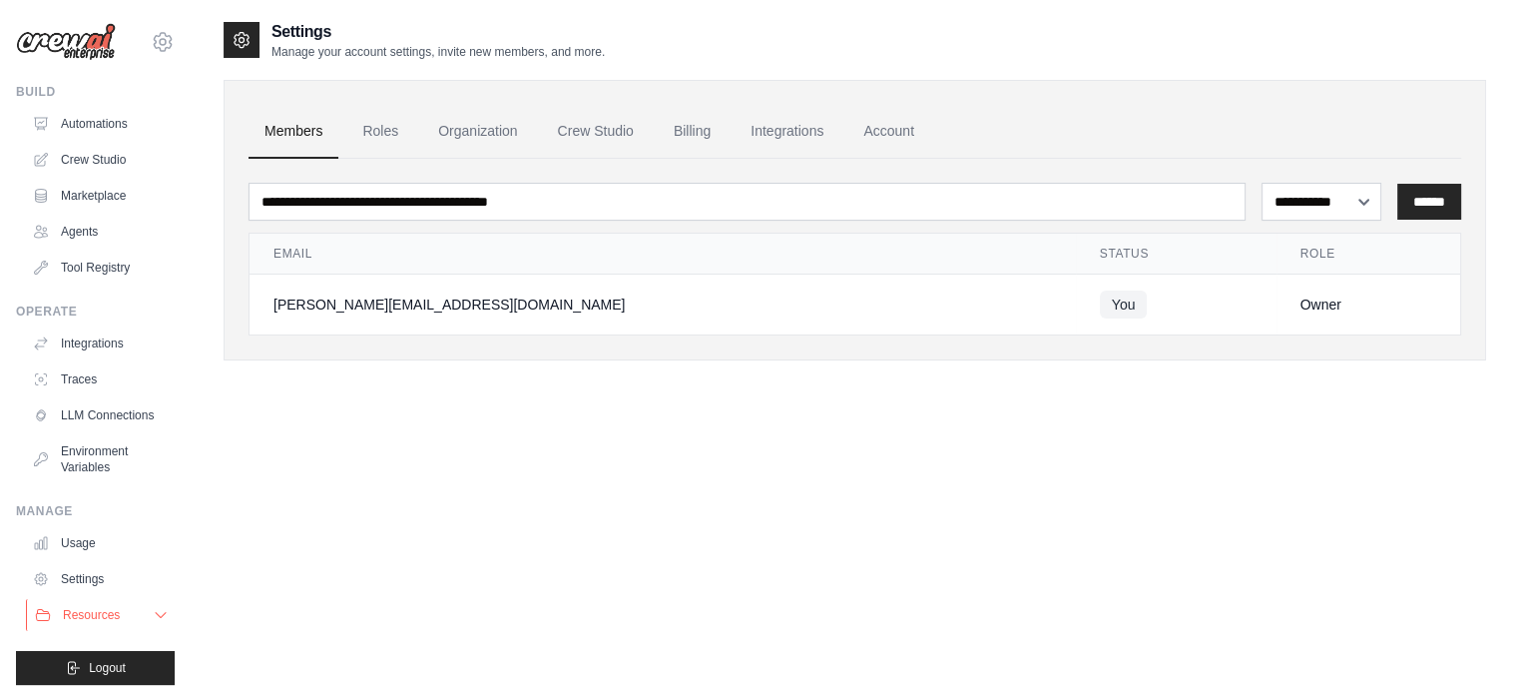
click at [53, 623] on div "Resources" at bounding box center [77, 615] width 85 height 16
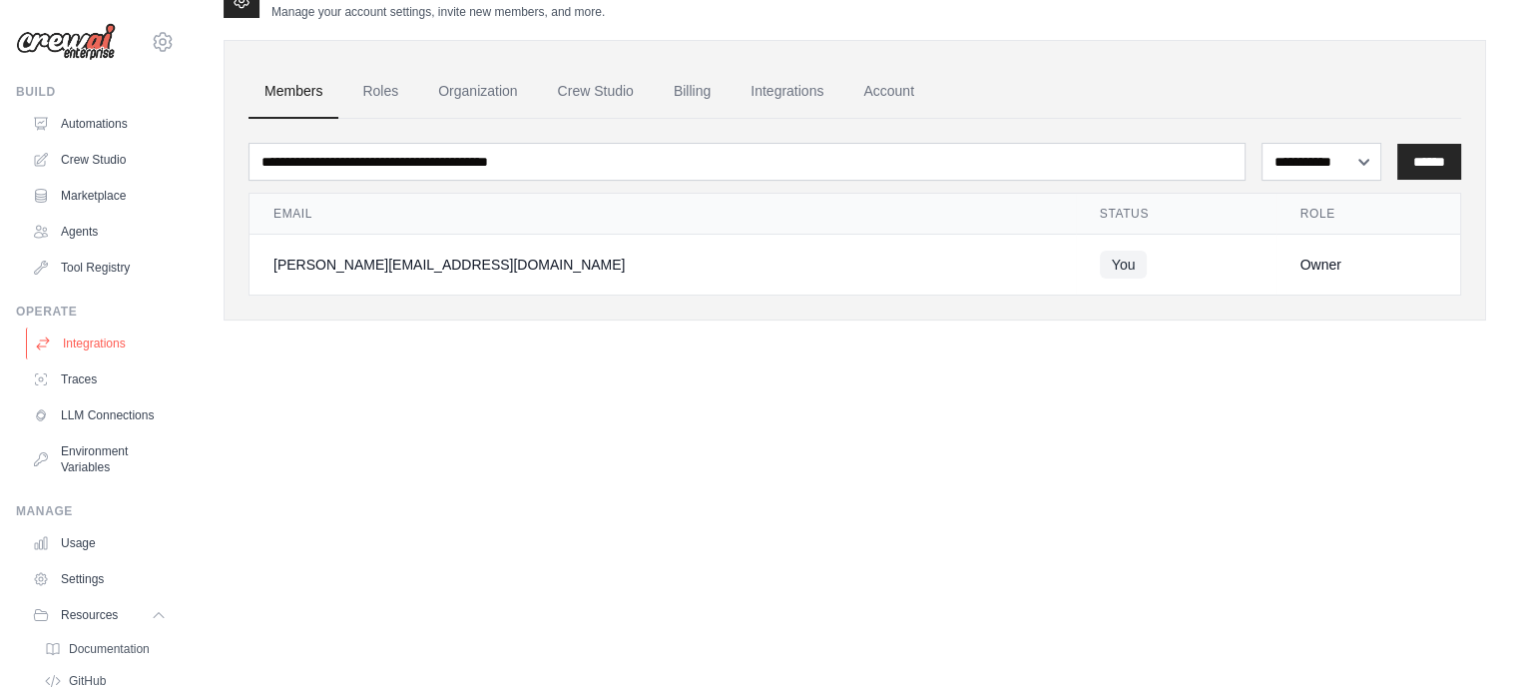
click at [93, 350] on link "Integrations" at bounding box center [101, 343] width 151 height 32
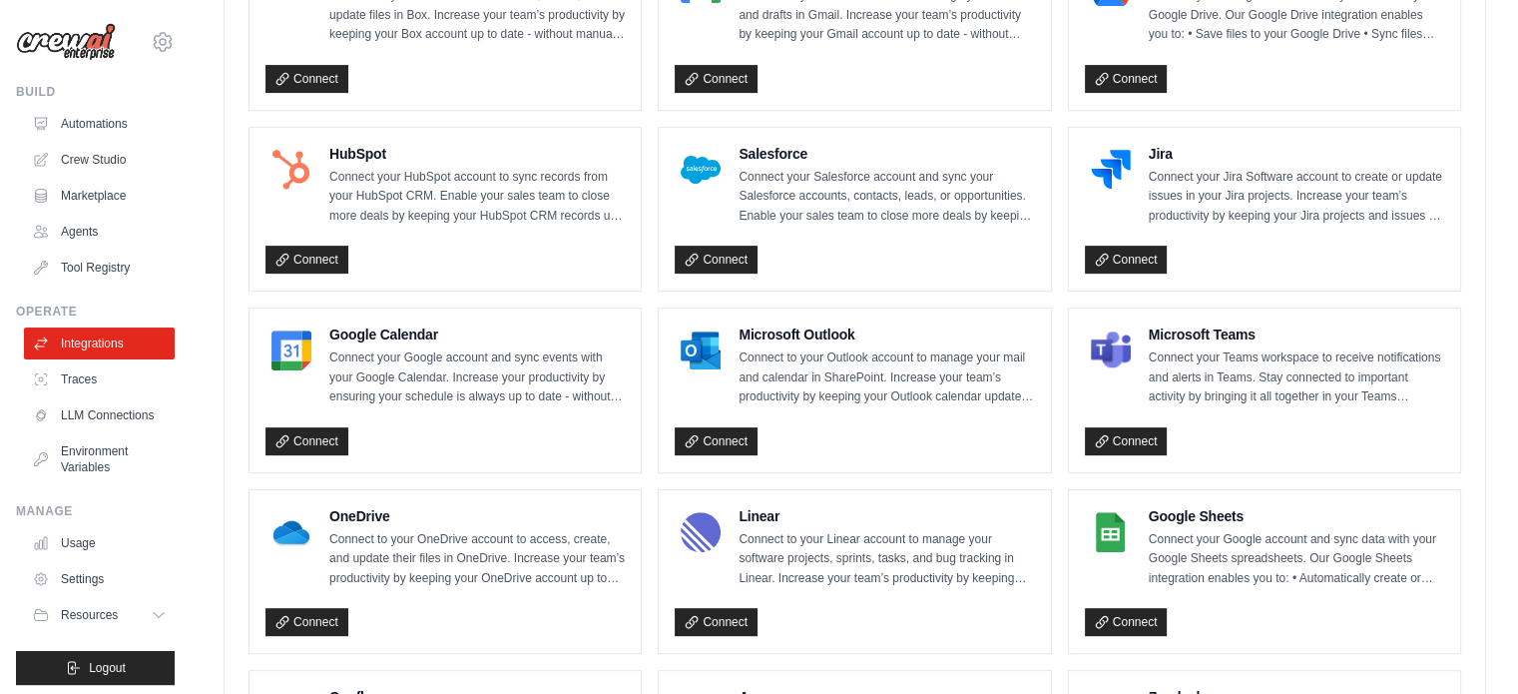
scroll to position [798, 0]
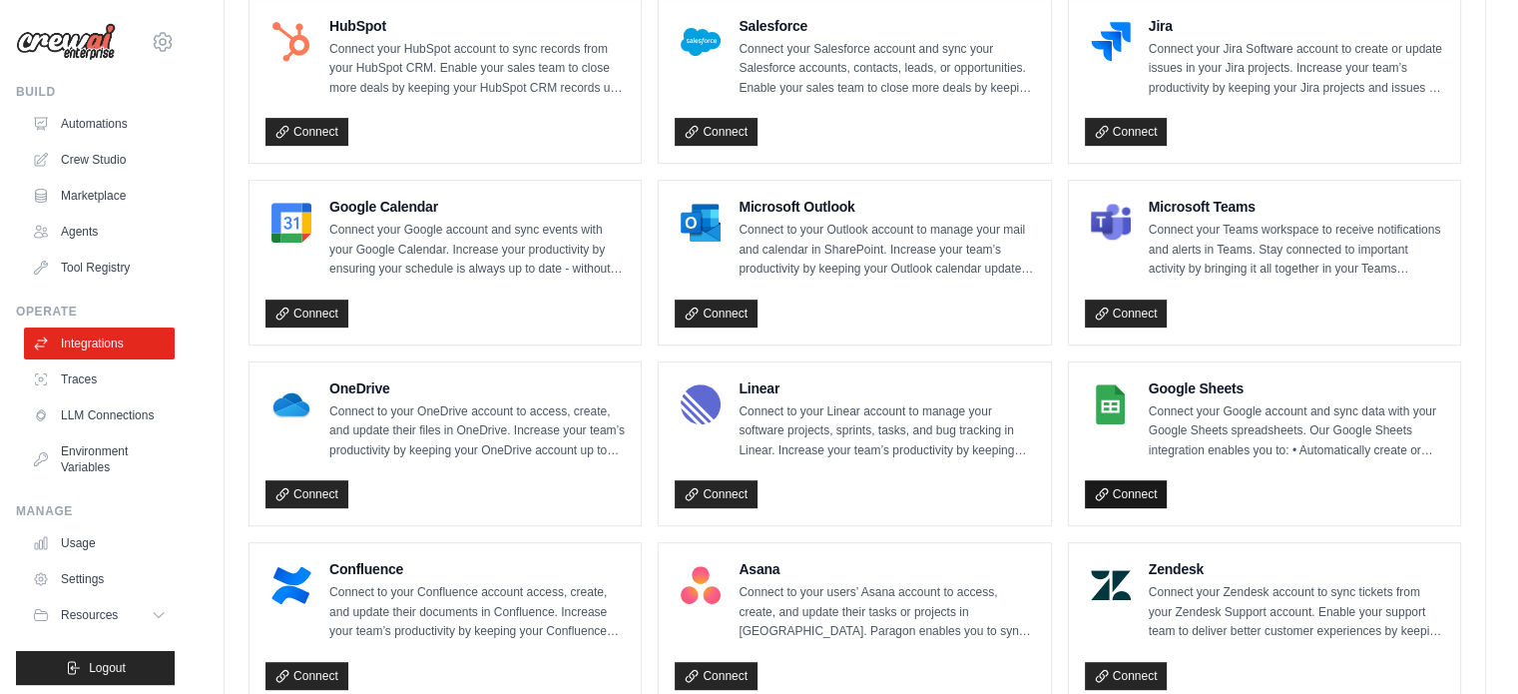
click at [1130, 480] on link "Connect" at bounding box center [1126, 494] width 83 height 28
click at [70, 165] on link "Crew Studio" at bounding box center [101, 160] width 151 height 32
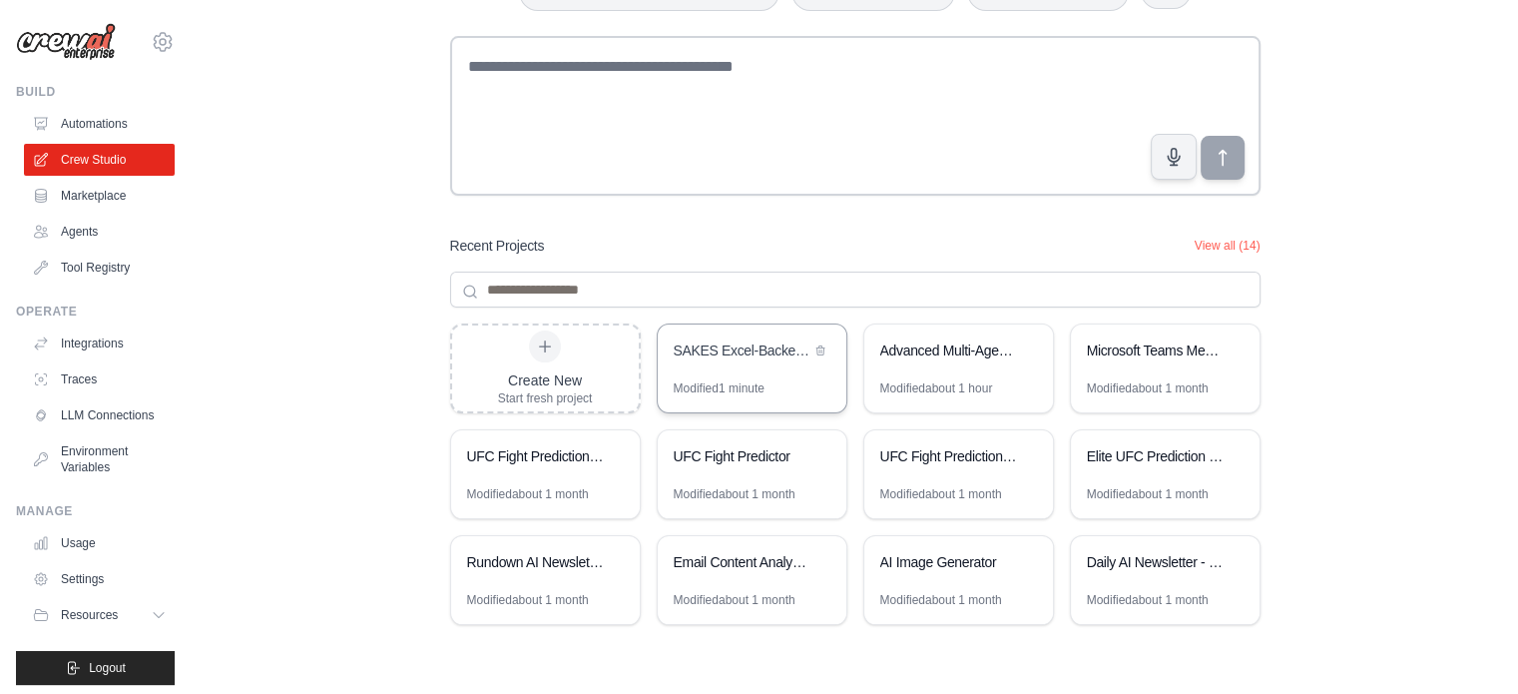
click at [735, 383] on div "Modified 1 minute" at bounding box center [719, 388] width 91 height 16
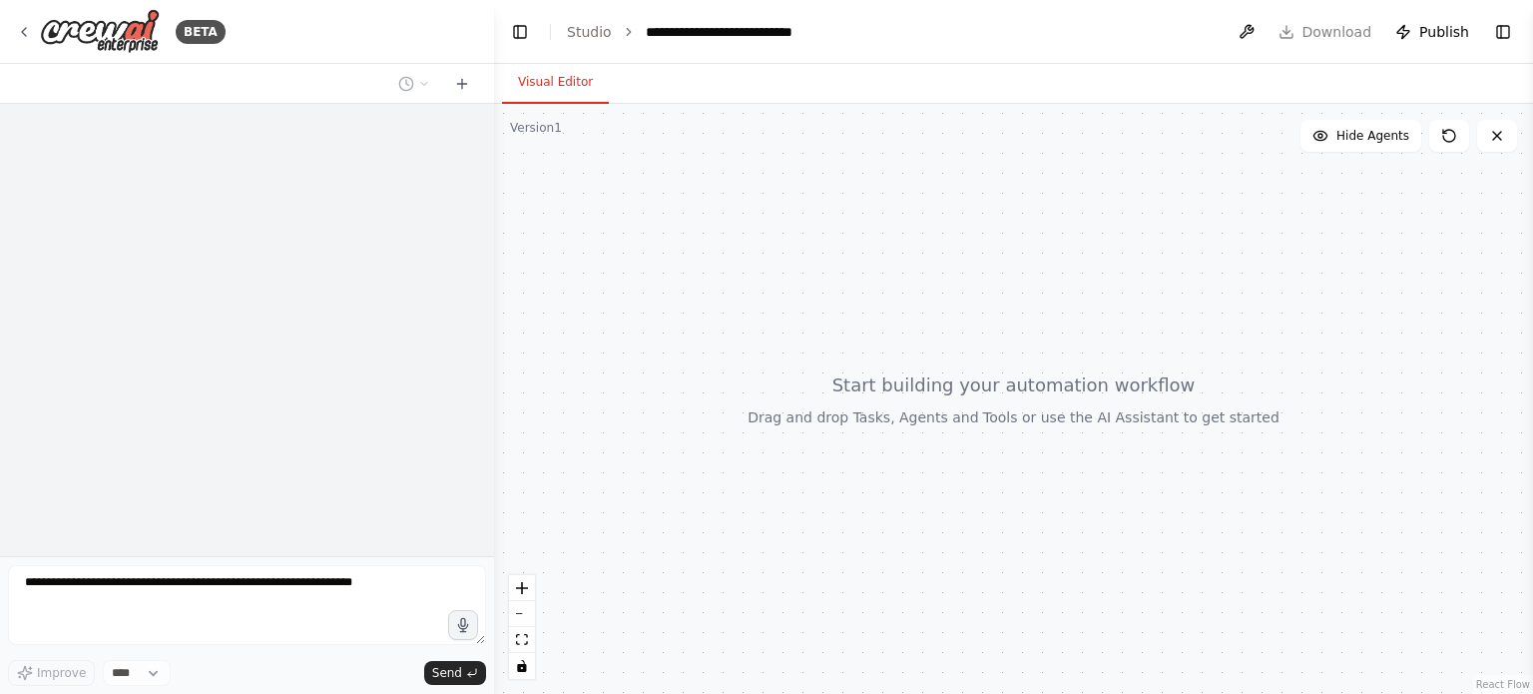
select select "****"
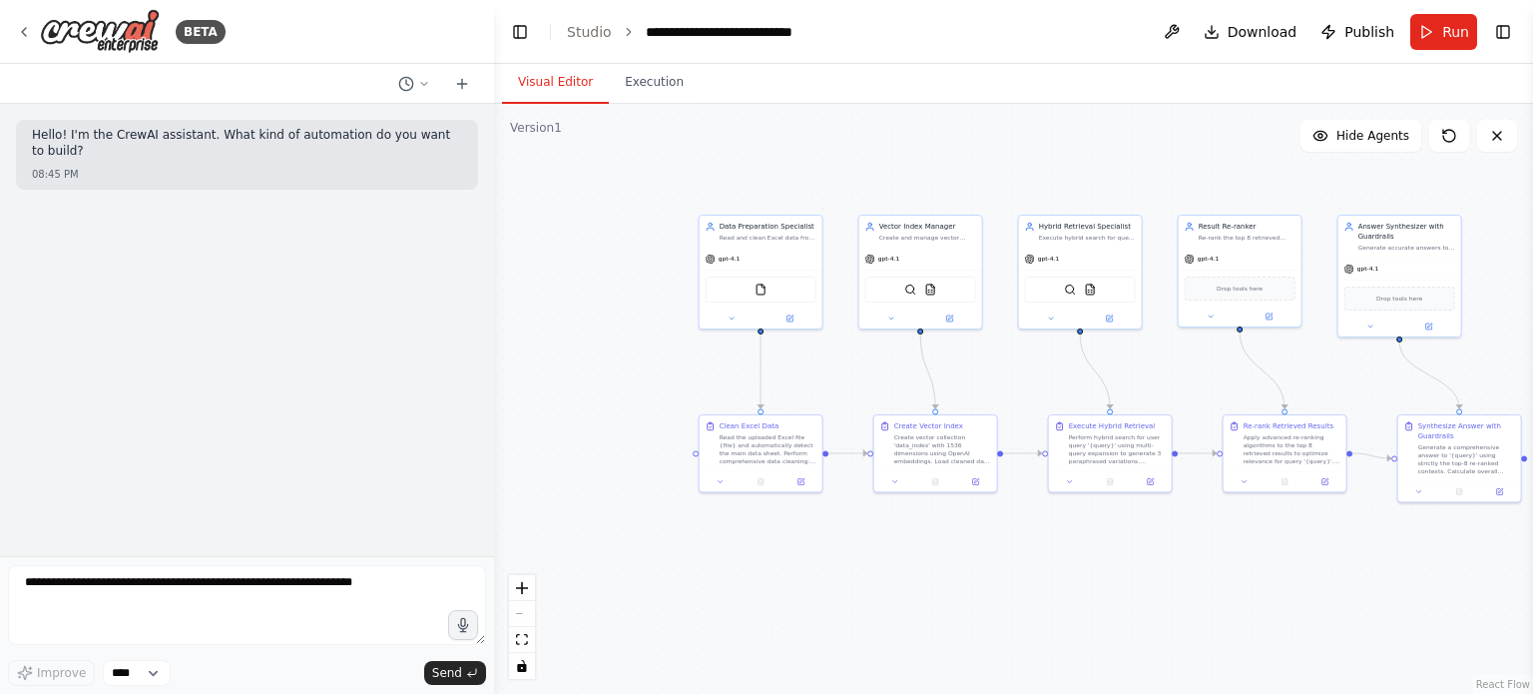
drag, startPoint x: 728, startPoint y: 329, endPoint x: 1030, endPoint y: 98, distance: 380.0
click at [567, 335] on div ".deletable-edge-delete-btn { width: 20px; height: 20px; border: 0px solid #ffff…" at bounding box center [1013, 399] width 1039 height 590
click at [1251, 41] on span "Download" at bounding box center [1262, 32] width 70 height 20
